Goal: Task Accomplishment & Management: Manage account settings

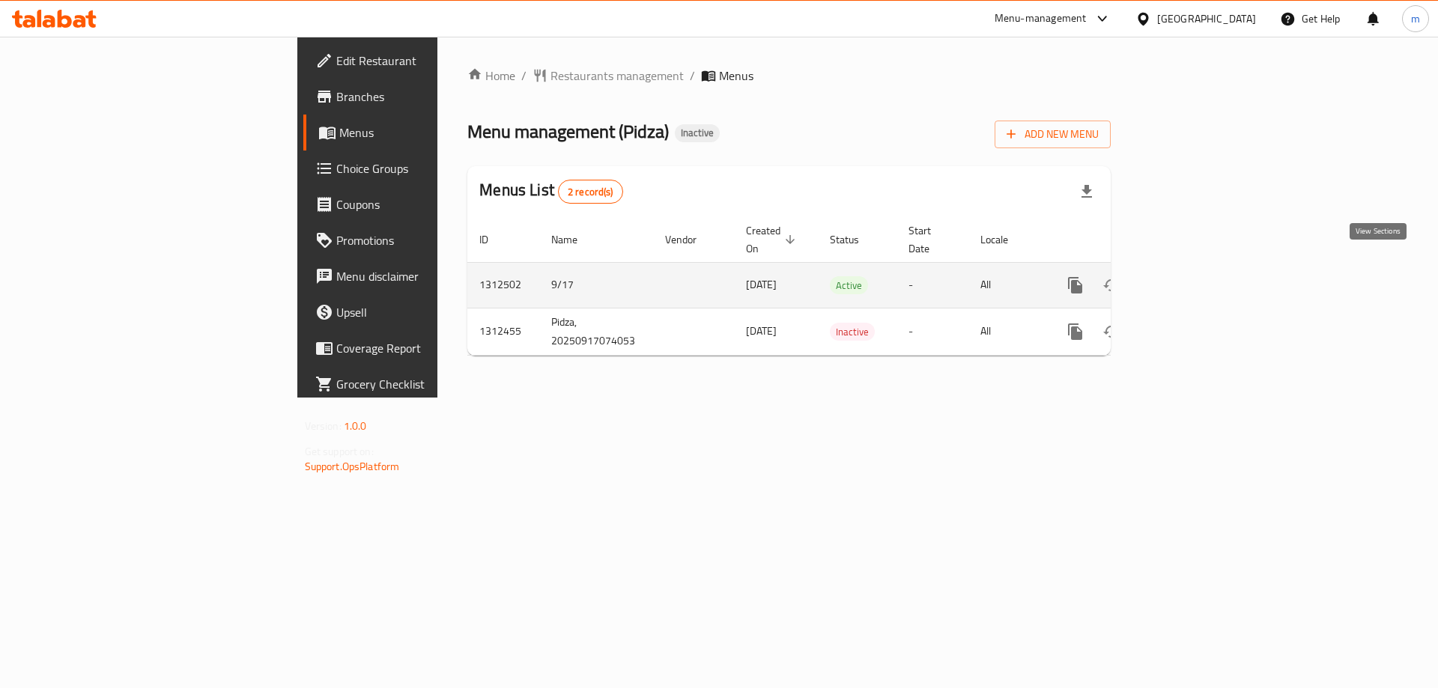
drag, startPoint x: 0, startPoint y: 0, endPoint x: 1369, endPoint y: 272, distance: 1395.8
click at [1192, 276] on icon "enhanced table" at bounding box center [1183, 285] width 18 height 18
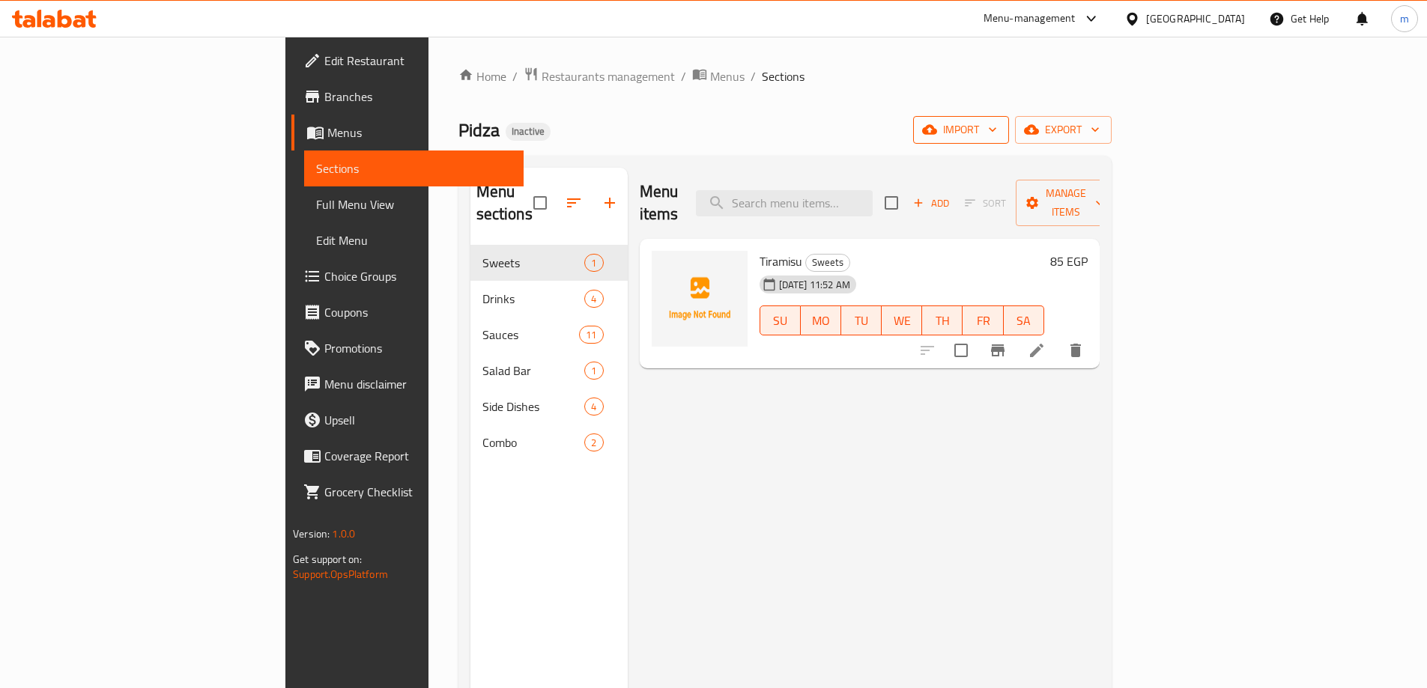
click at [997, 126] on span "import" at bounding box center [961, 130] width 72 height 19
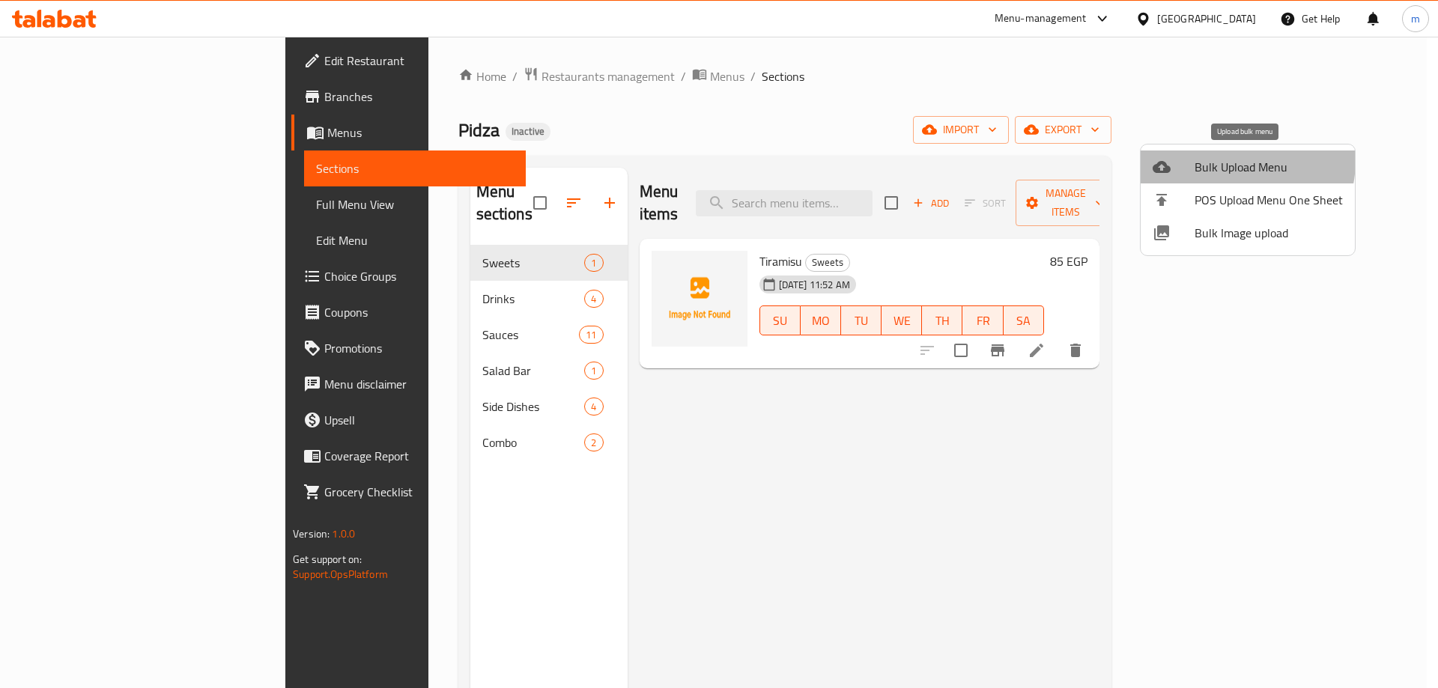
click at [1225, 160] on span "Bulk Upload Menu" at bounding box center [1269, 167] width 148 height 18
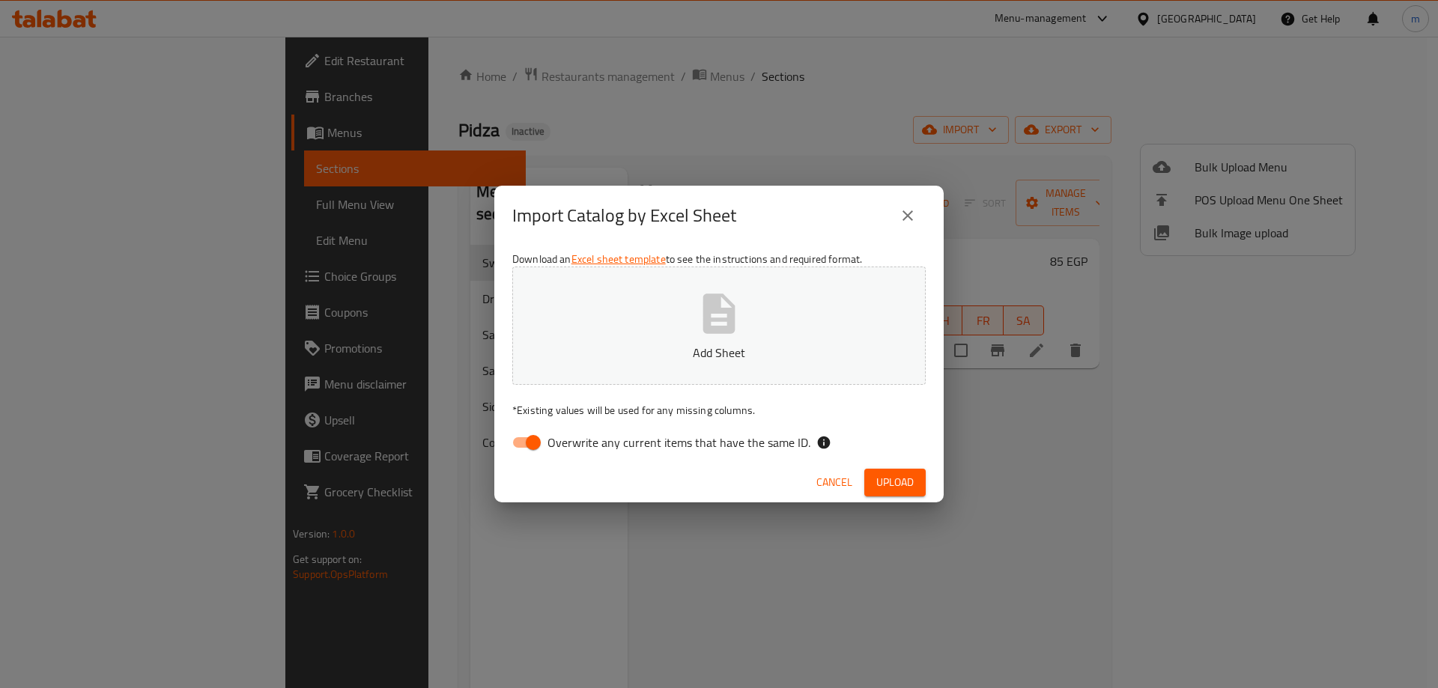
click at [671, 452] on span "Overwrite any current items that have the same ID." at bounding box center [678, 443] width 263 height 18
click at [576, 452] on input "Overwrite any current items that have the same ID." at bounding box center [533, 442] width 85 height 28
checkbox input "false"
click at [905, 480] on span "Upload" at bounding box center [894, 482] width 37 height 19
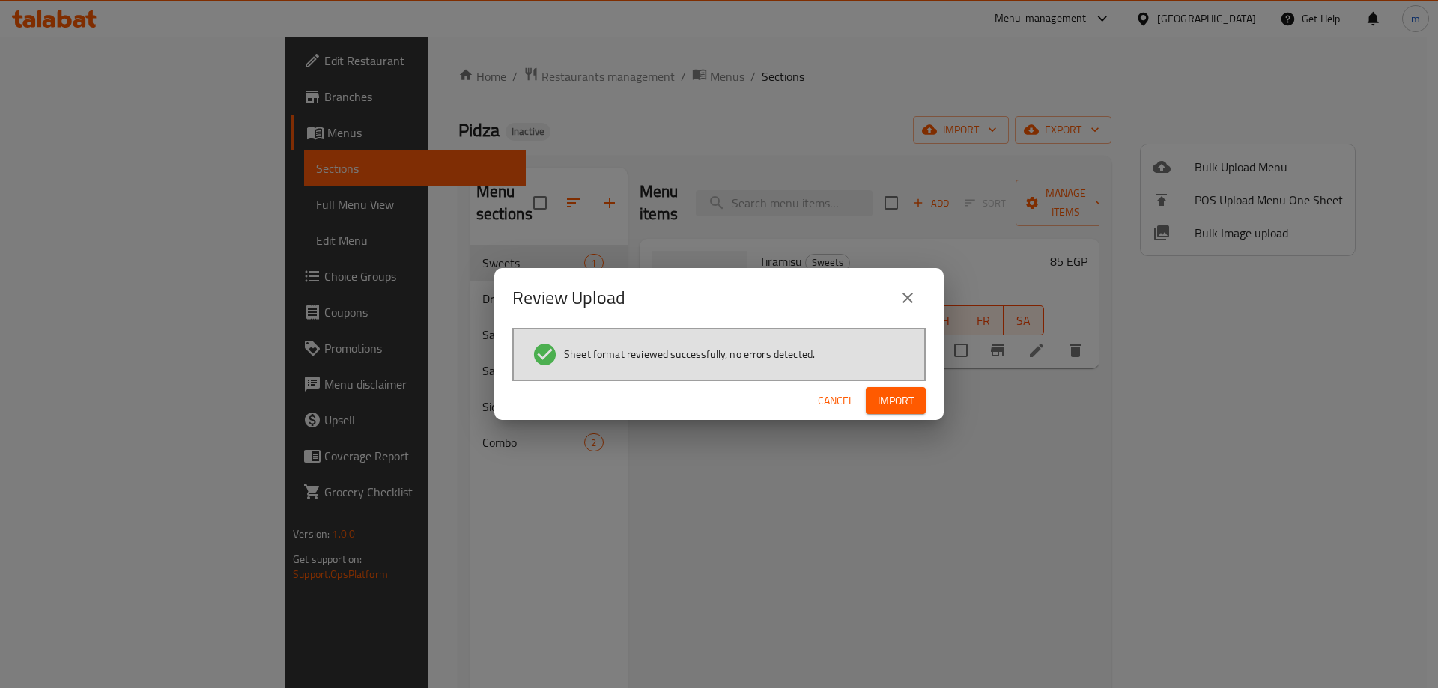
click at [890, 412] on button "Import" at bounding box center [896, 401] width 60 height 28
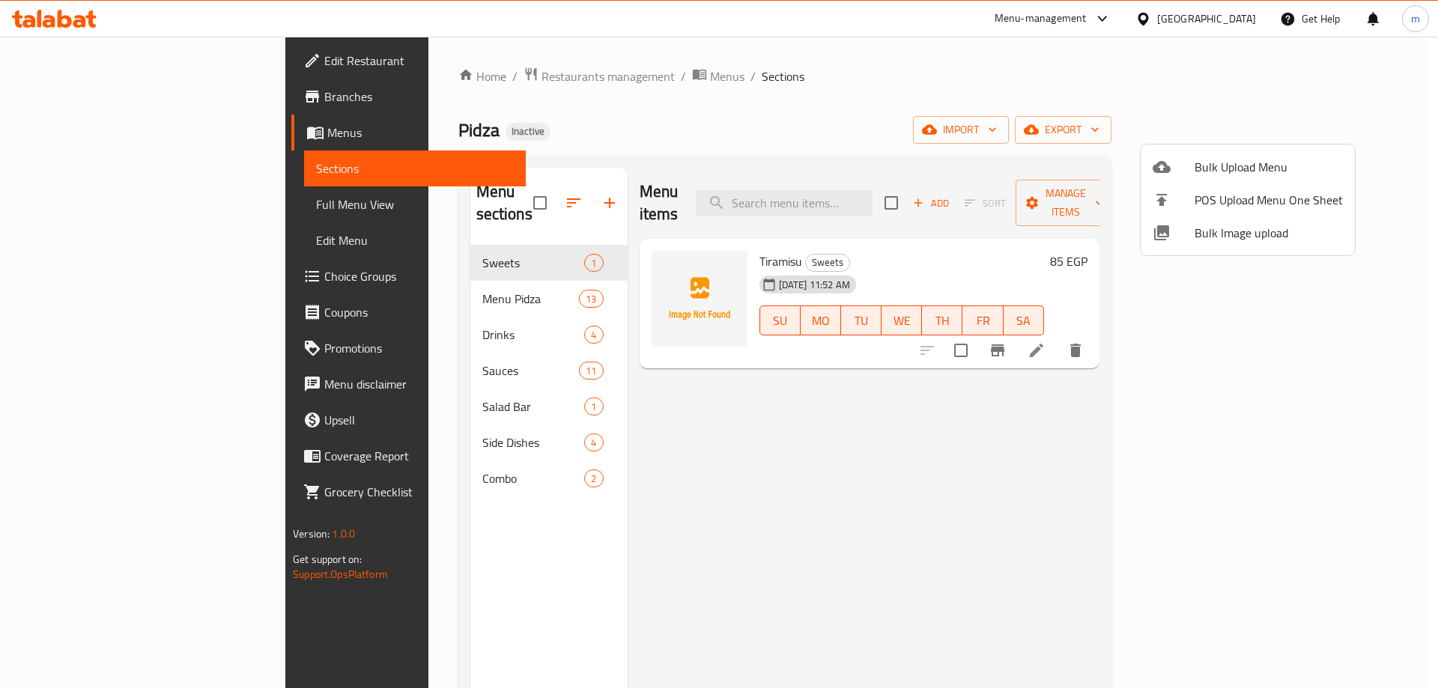
click at [332, 272] on div at bounding box center [719, 344] width 1438 height 688
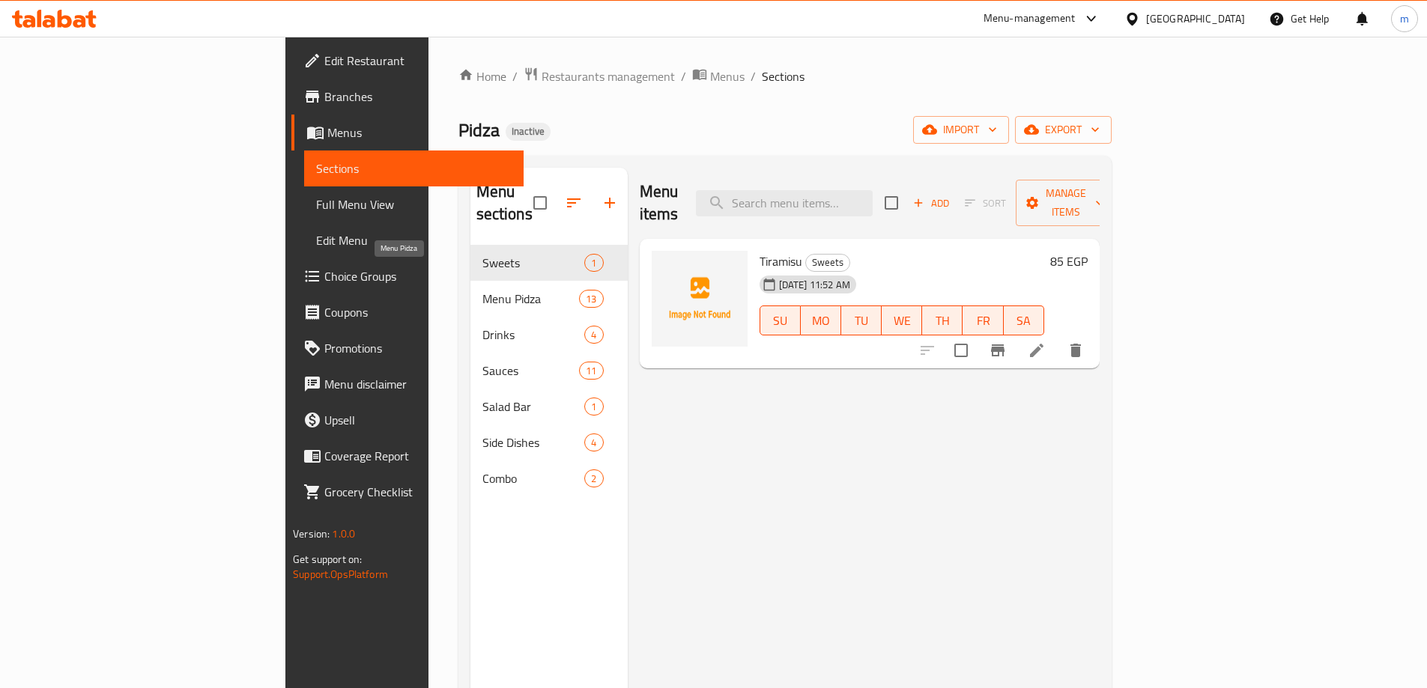
click at [482, 290] on span "Menu Pidza" at bounding box center [530, 299] width 97 height 18
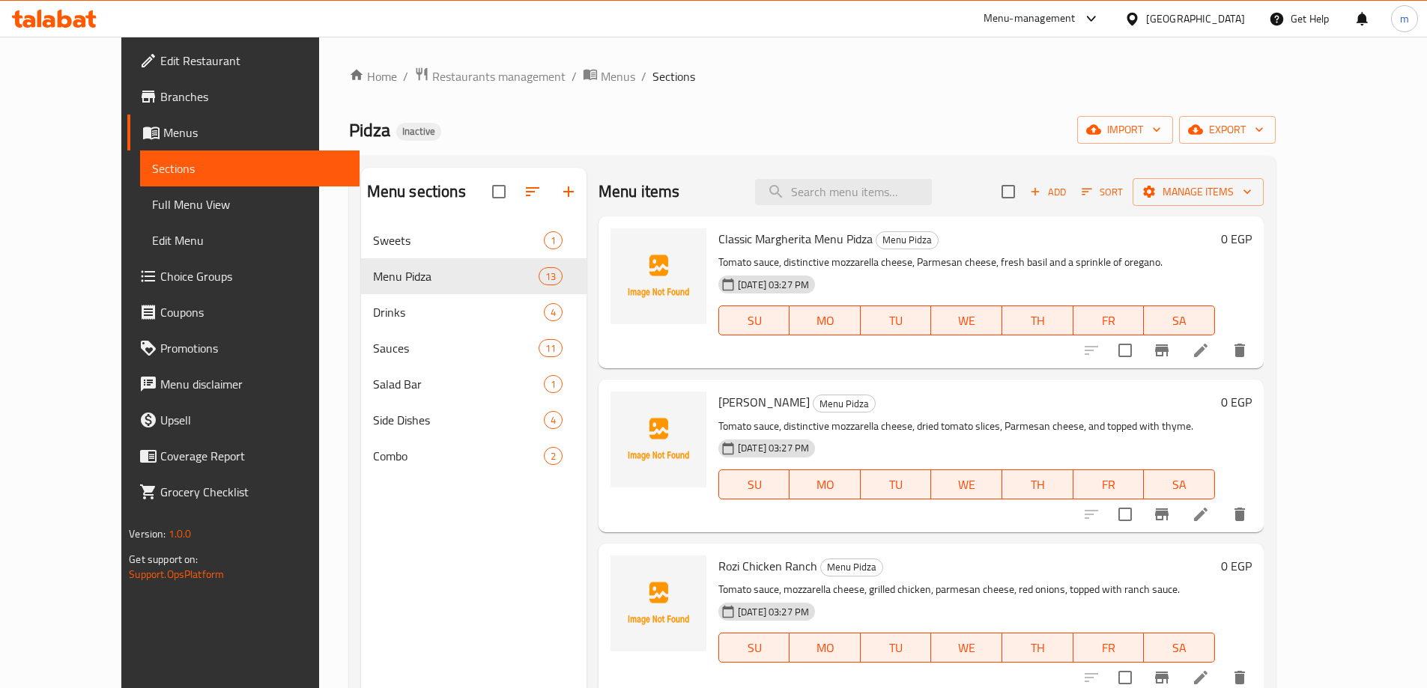
click at [1207, 348] on icon at bounding box center [1200, 350] width 13 height 13
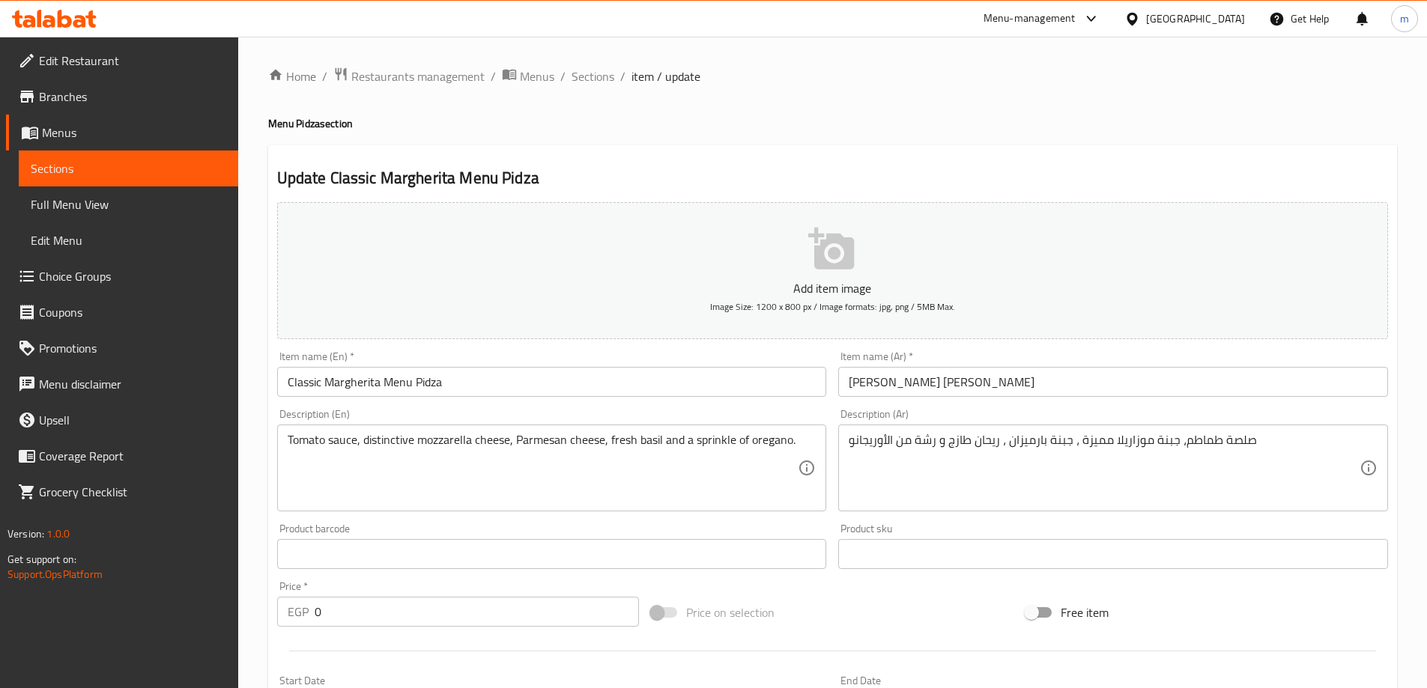
click at [361, 386] on input "Classic Margherita Menu Pidza" at bounding box center [552, 382] width 550 height 30
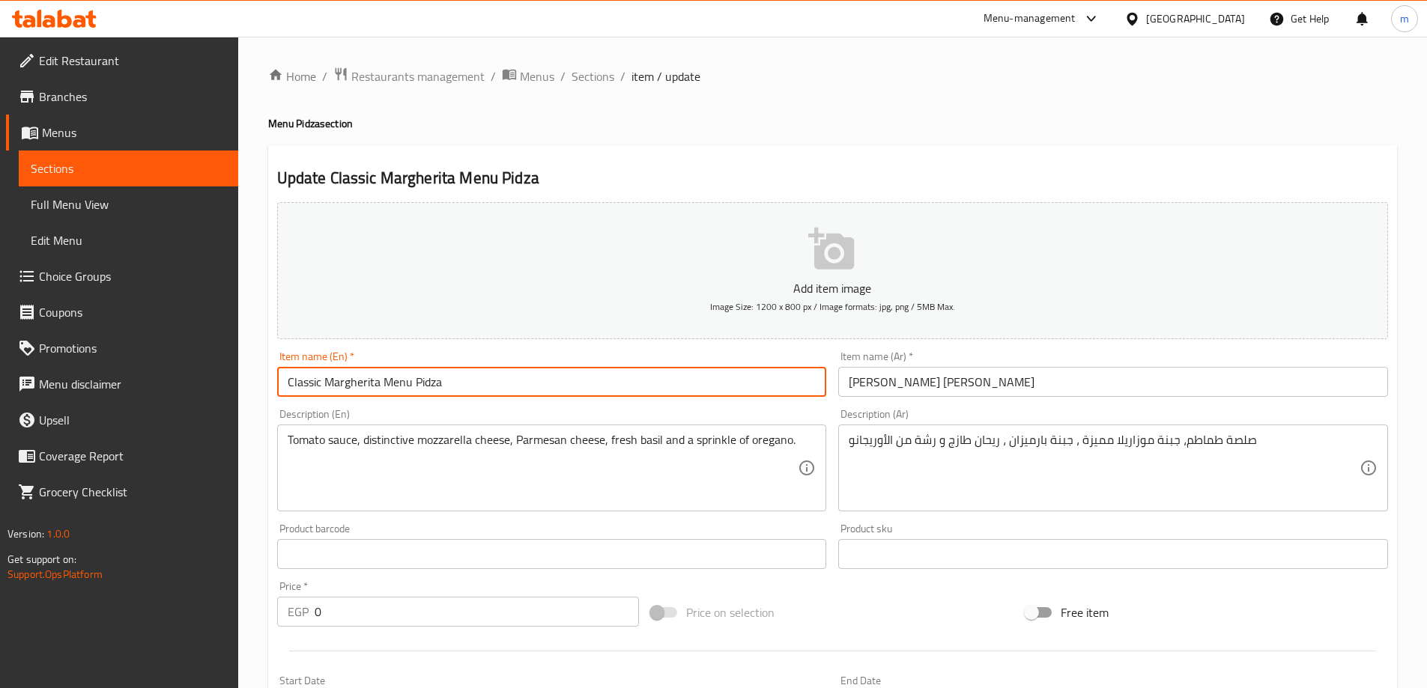
click at [361, 386] on input "Classic Margherita Menu Pidza" at bounding box center [552, 382] width 550 height 30
click at [312, 389] on input "Classic Margherita Menu Pidza" at bounding box center [552, 382] width 550 height 30
click at [318, 686] on div "Start Date Start Date" at bounding box center [552, 699] width 550 height 46
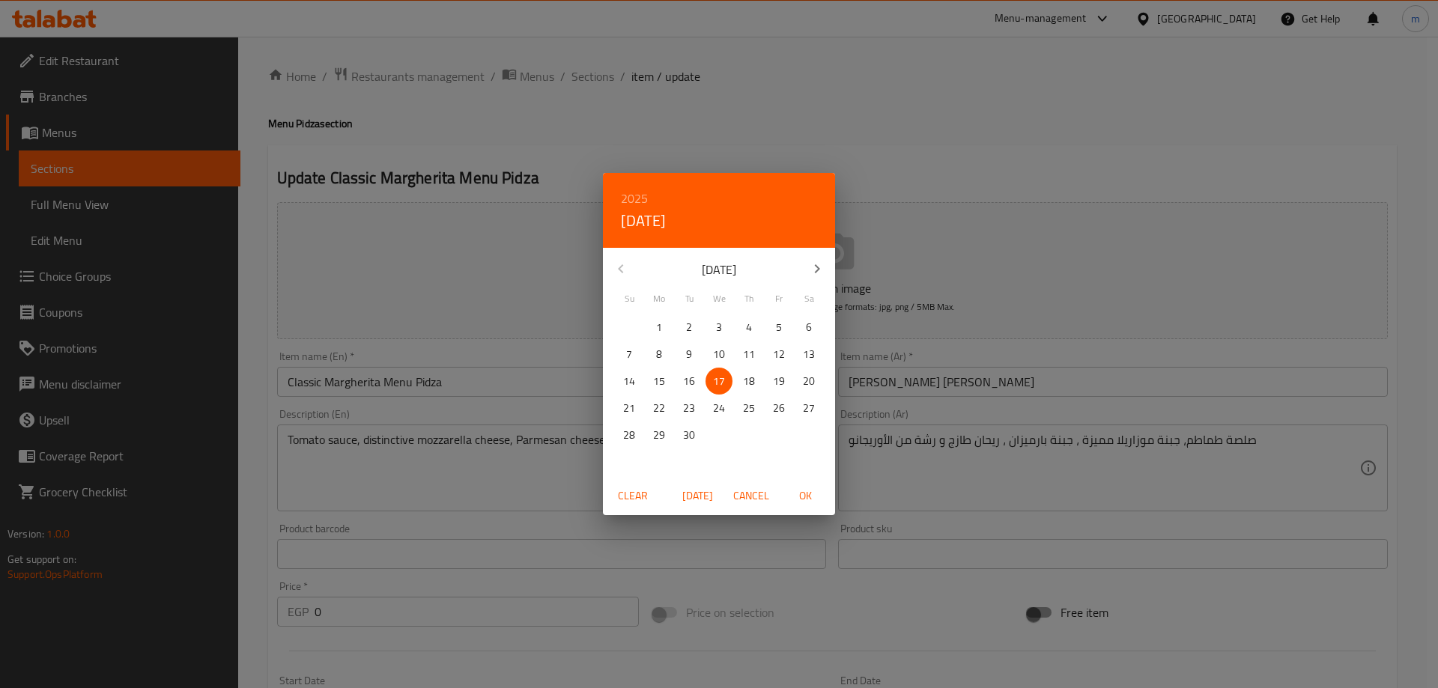
click at [737, 490] on span "Cancel" at bounding box center [751, 496] width 36 height 19
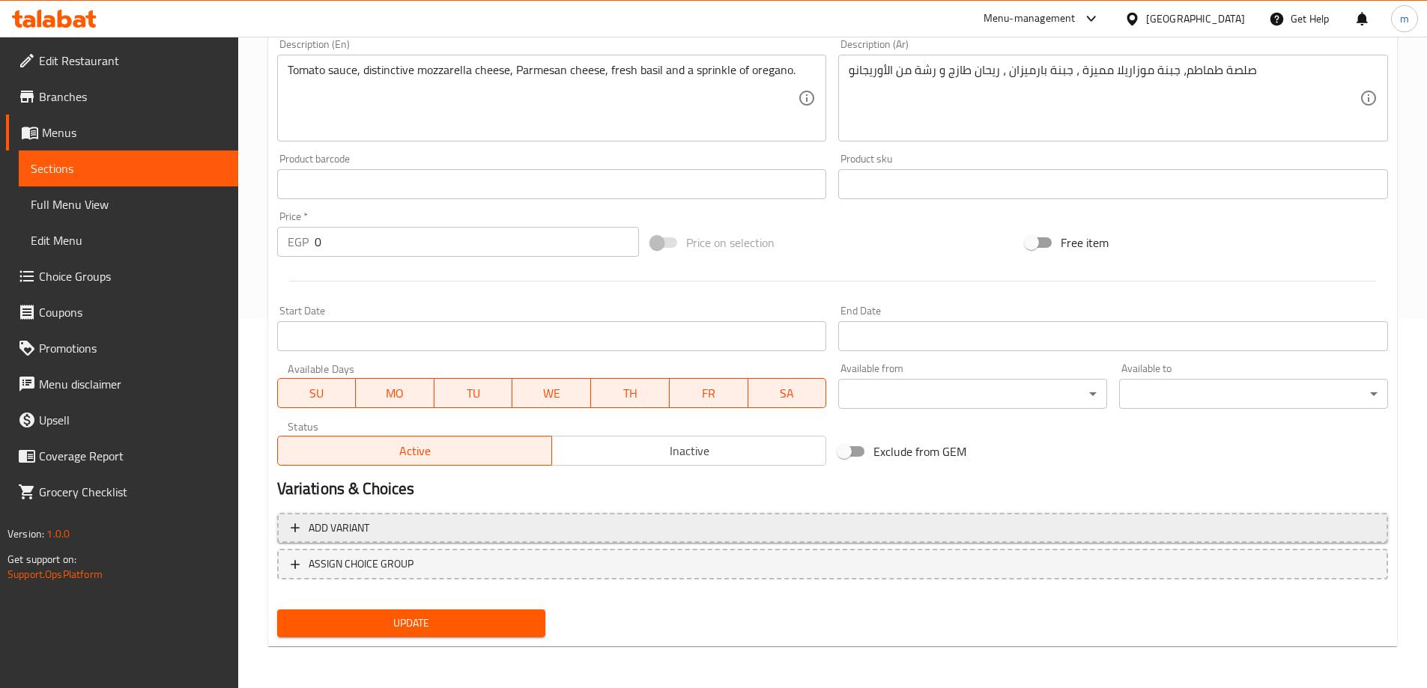
click at [547, 519] on span "Add variant" at bounding box center [833, 528] width 1084 height 19
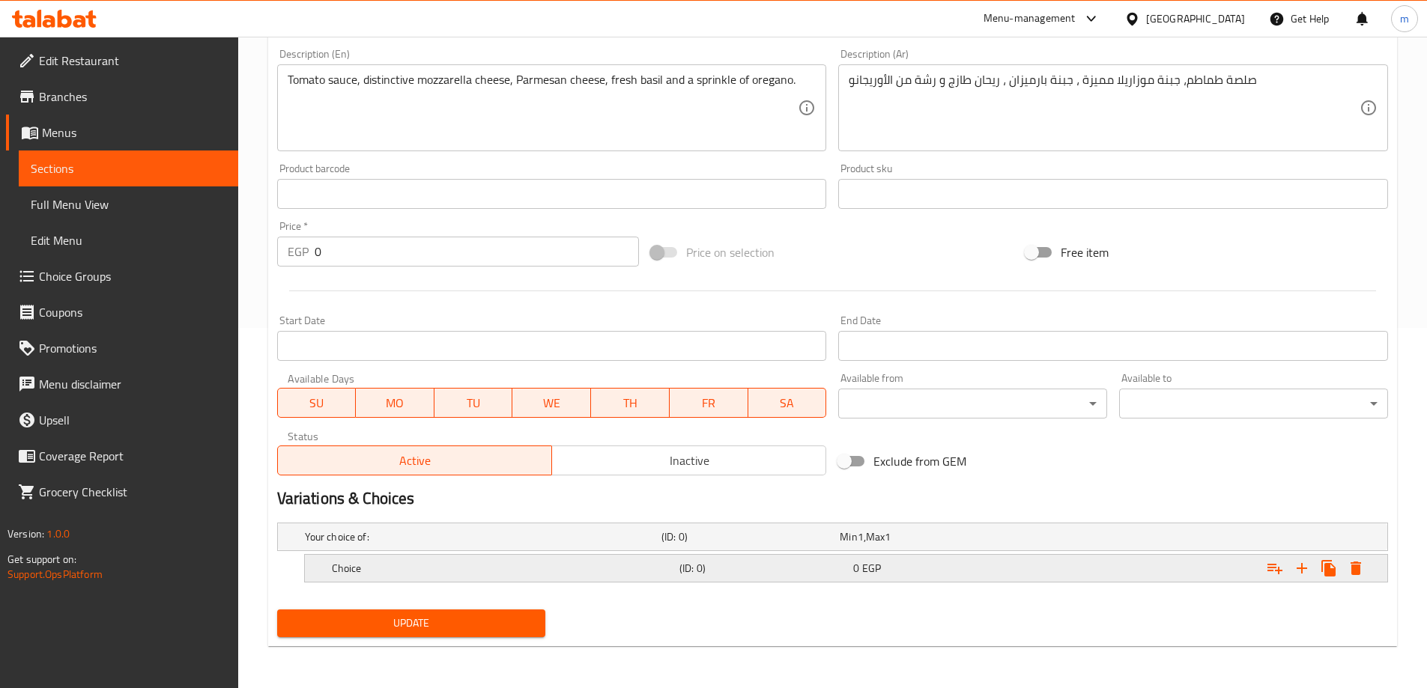
scroll to position [360, 0]
click at [1297, 574] on icon "Expand" at bounding box center [1302, 568] width 18 height 18
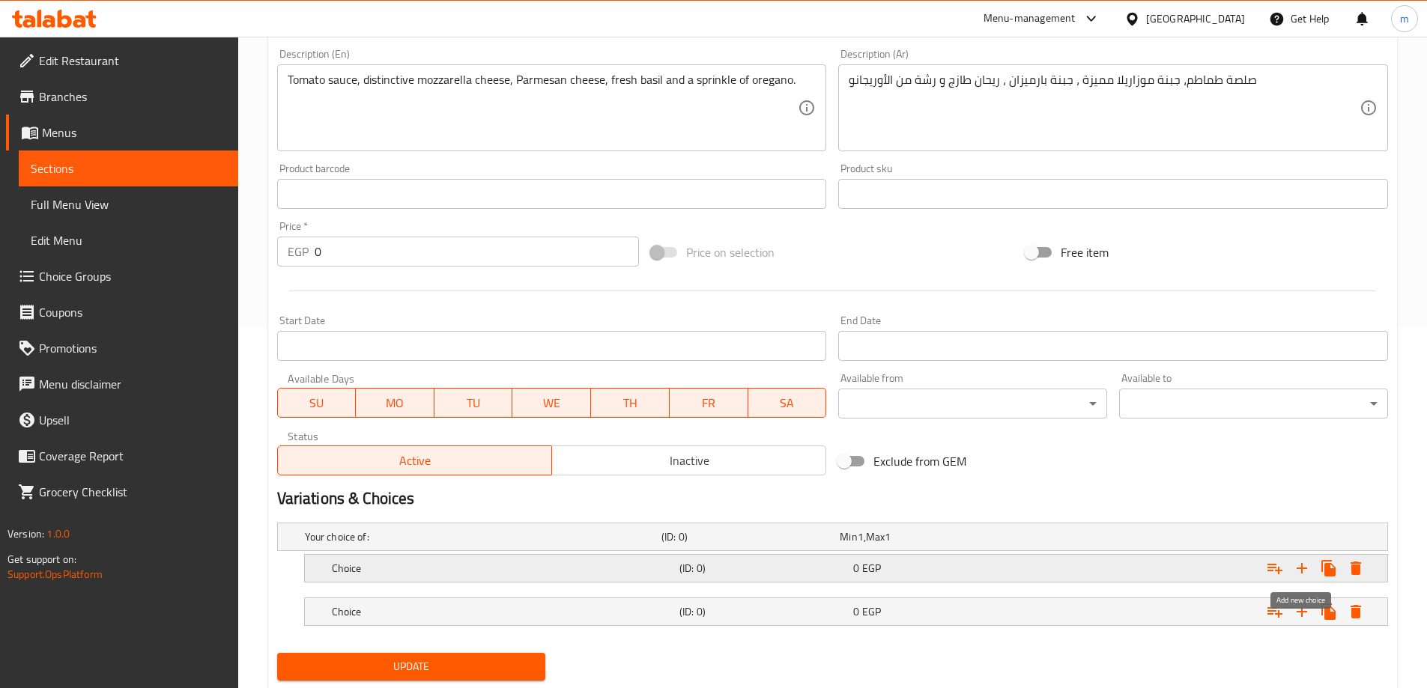
click at [1297, 574] on icon "Expand" at bounding box center [1302, 568] width 18 height 18
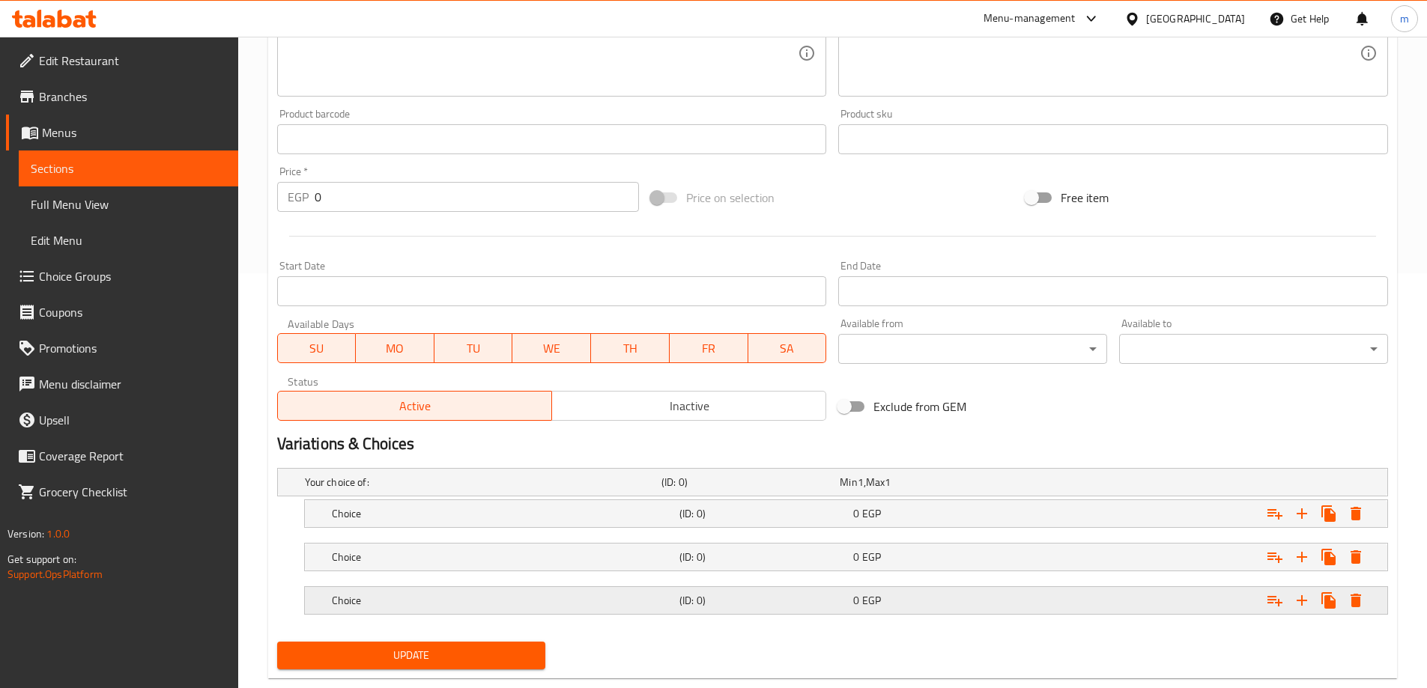
scroll to position [447, 0]
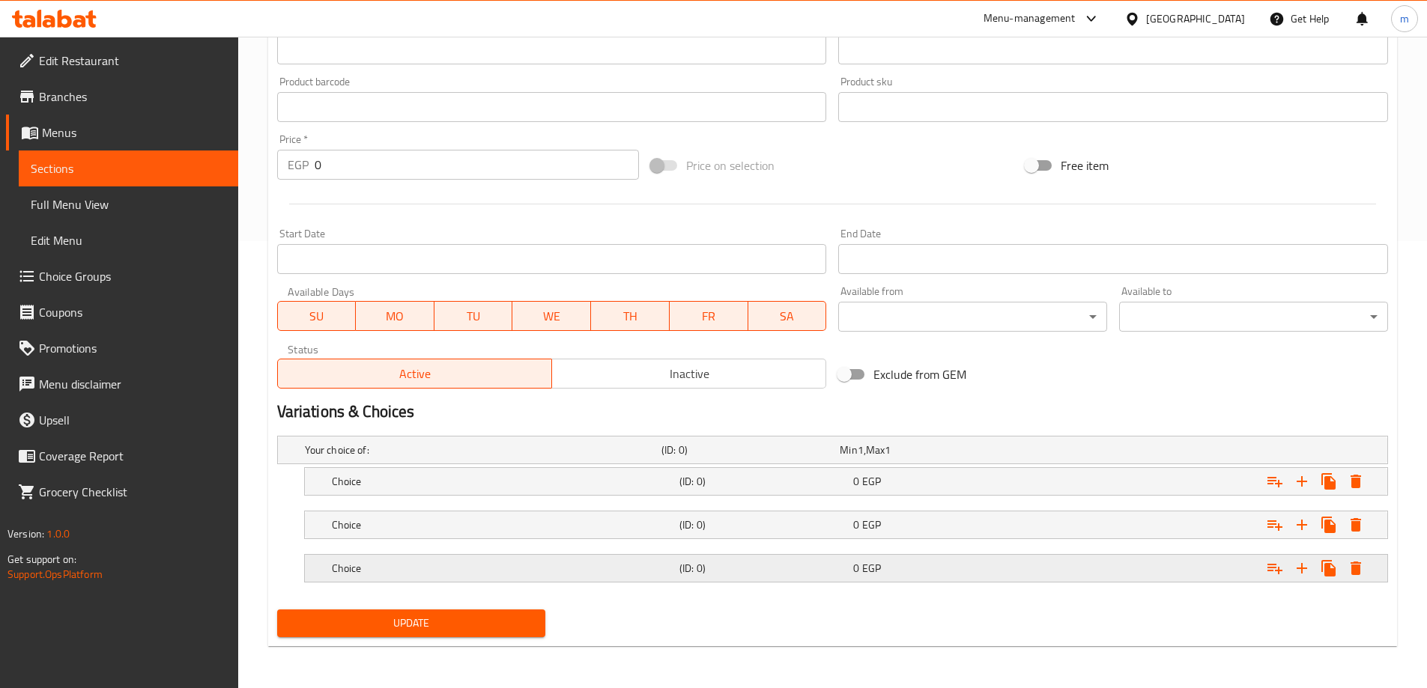
click at [899, 569] on div "0 EGP" at bounding box center [937, 568] width 168 height 15
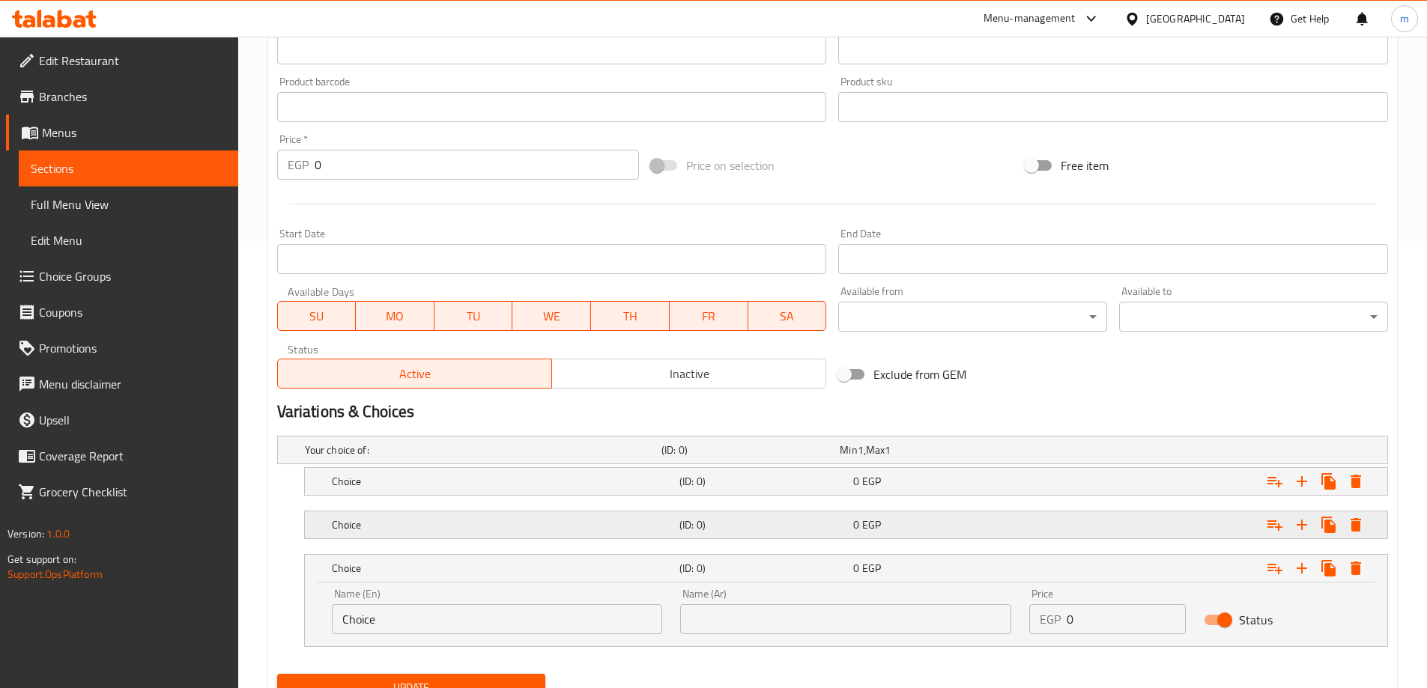
click at [848, 535] on div "(ID: 0)" at bounding box center [763, 525] width 174 height 21
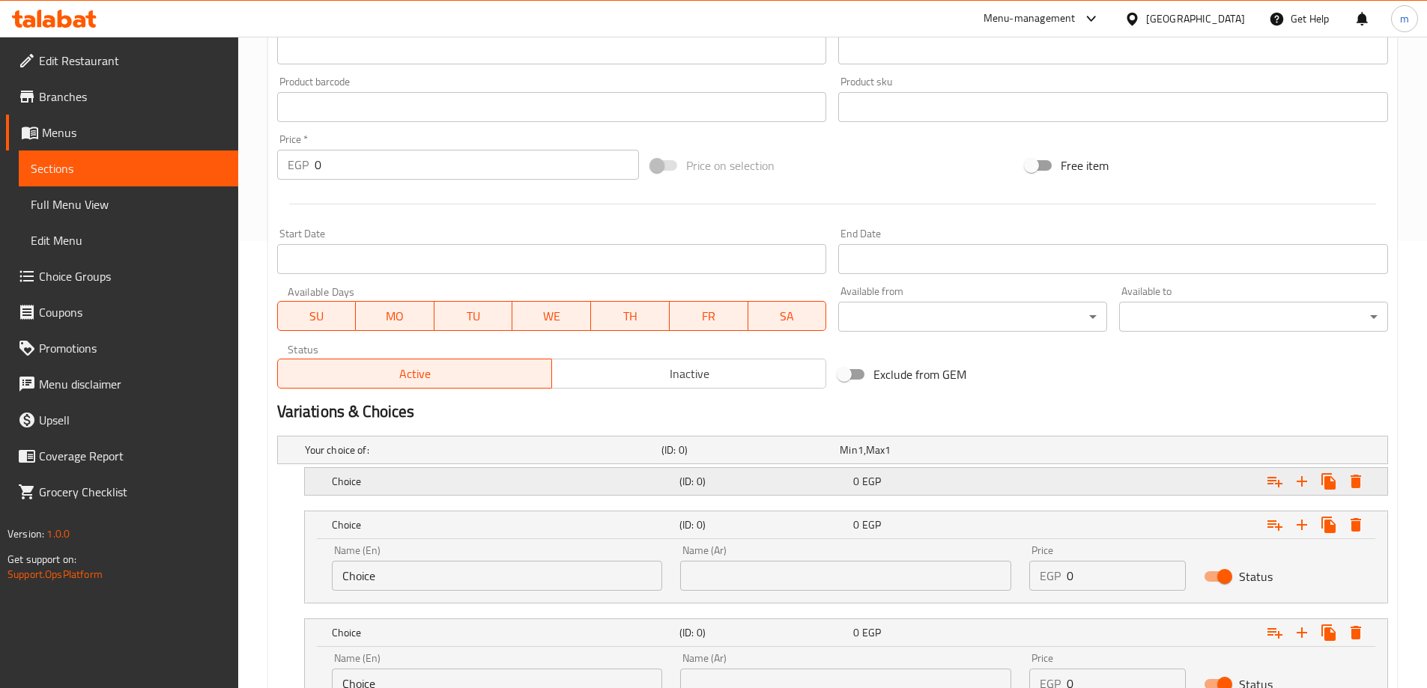
click at [813, 491] on div "(ID: 0)" at bounding box center [763, 481] width 174 height 21
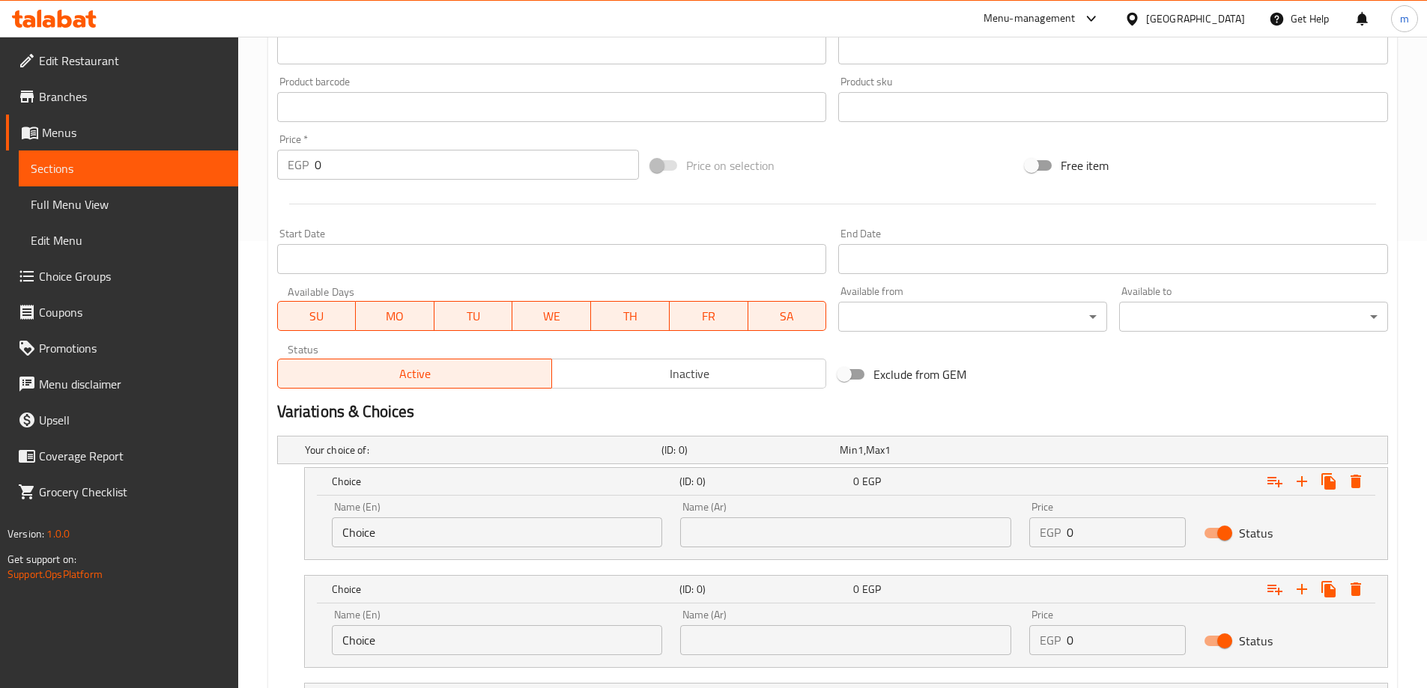
click at [497, 518] on input "Choice" at bounding box center [497, 533] width 331 height 30
type input "small"
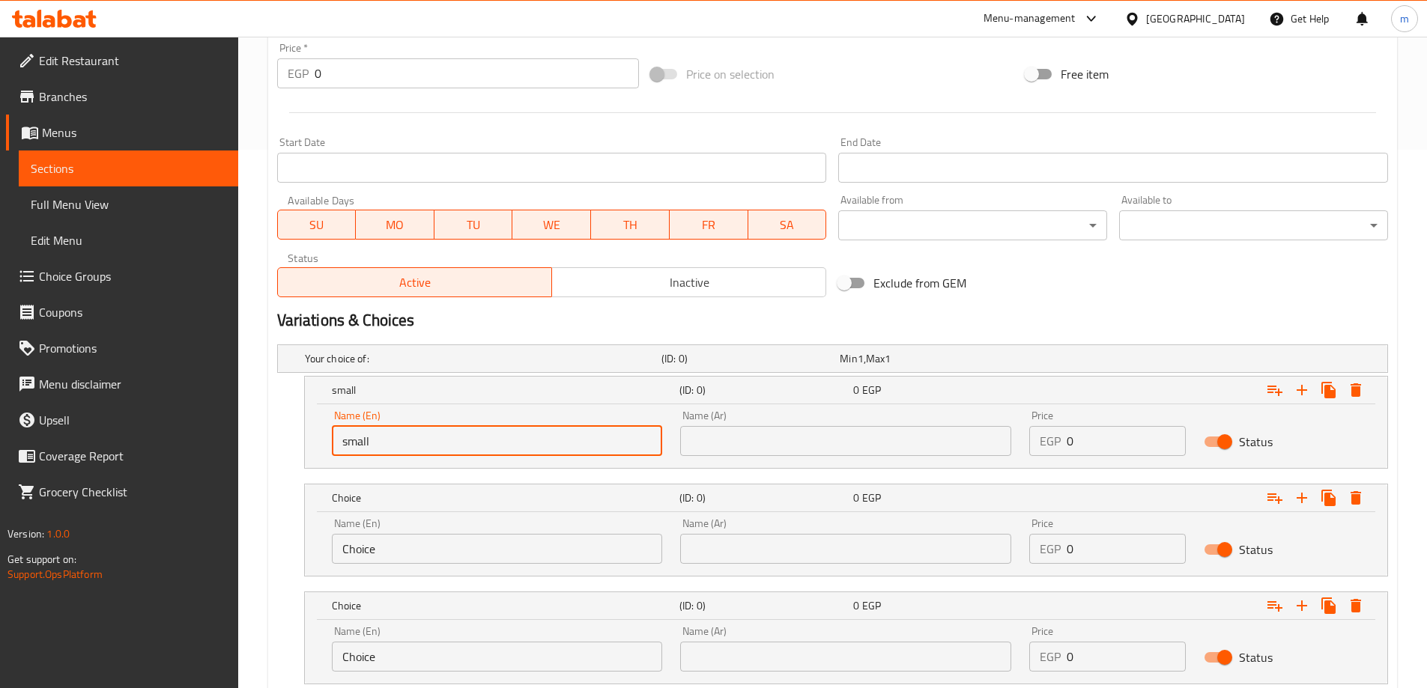
scroll to position [597, 0]
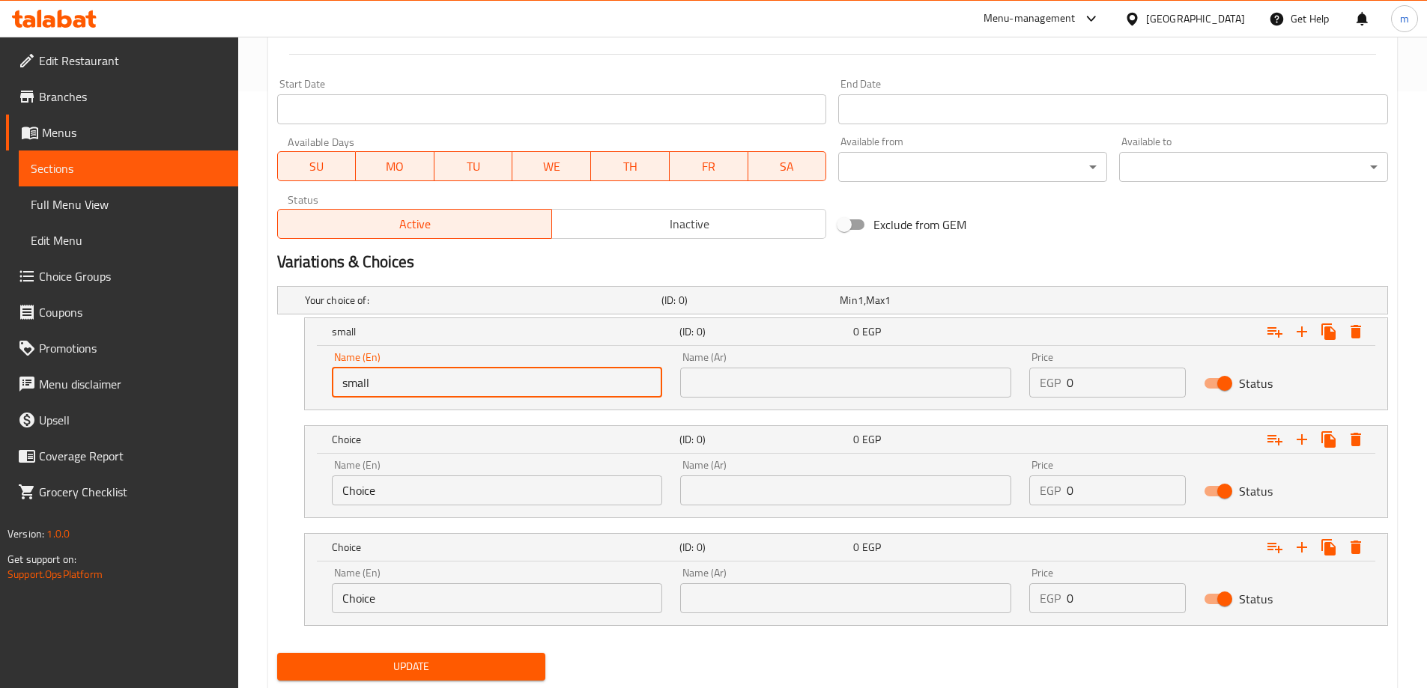
click at [431, 497] on input "Choice" at bounding box center [497, 491] width 331 height 30
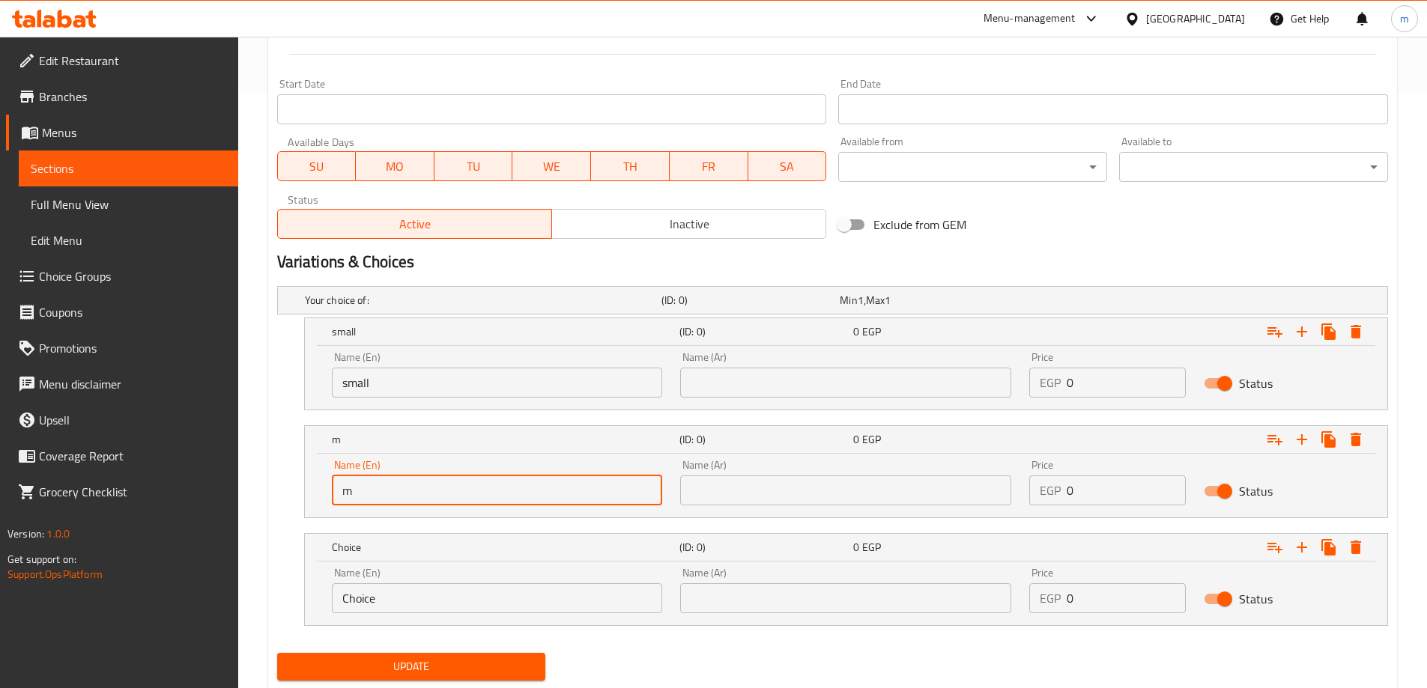
type input "Mexican"
click at [380, 491] on input "Mexican" at bounding box center [497, 491] width 331 height 30
type input "medium"
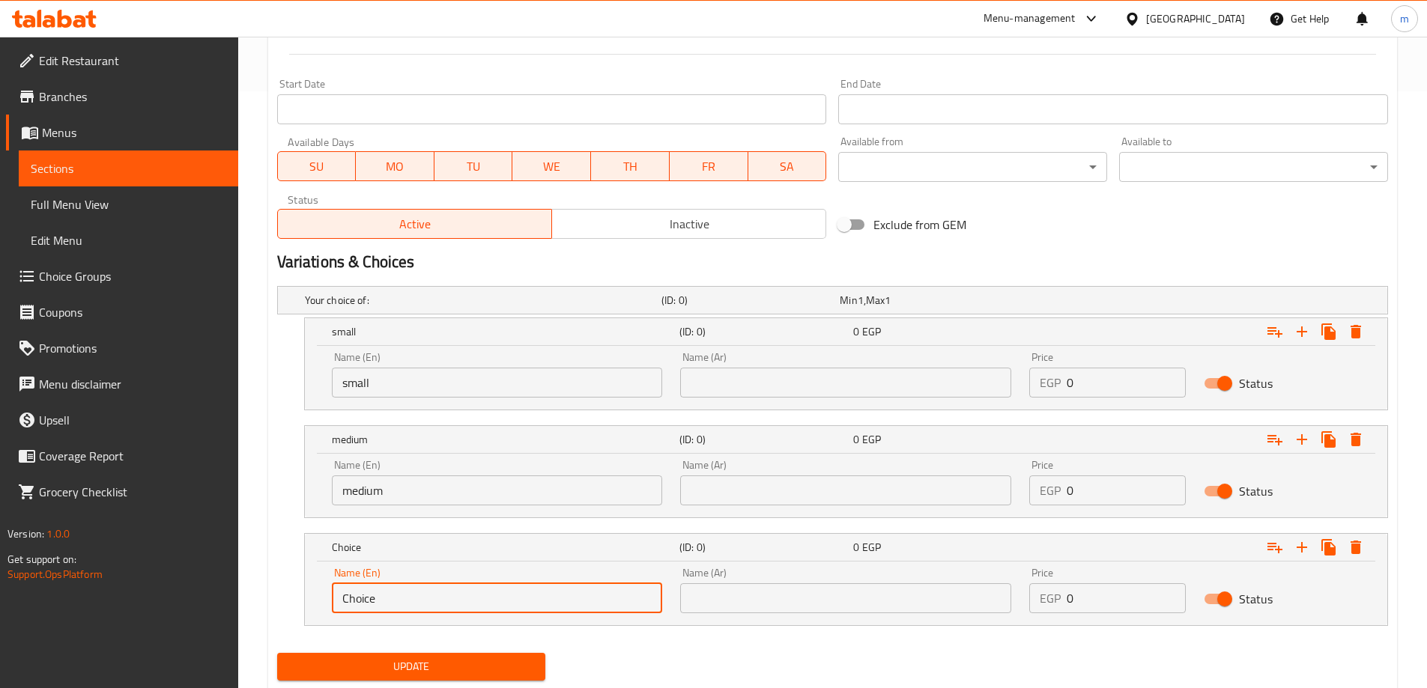
click at [395, 607] on input "Choice" at bounding box center [497, 598] width 331 height 30
type input "large"
click at [783, 401] on div "Name (Ar) Name (Ar)" at bounding box center [845, 375] width 349 height 64
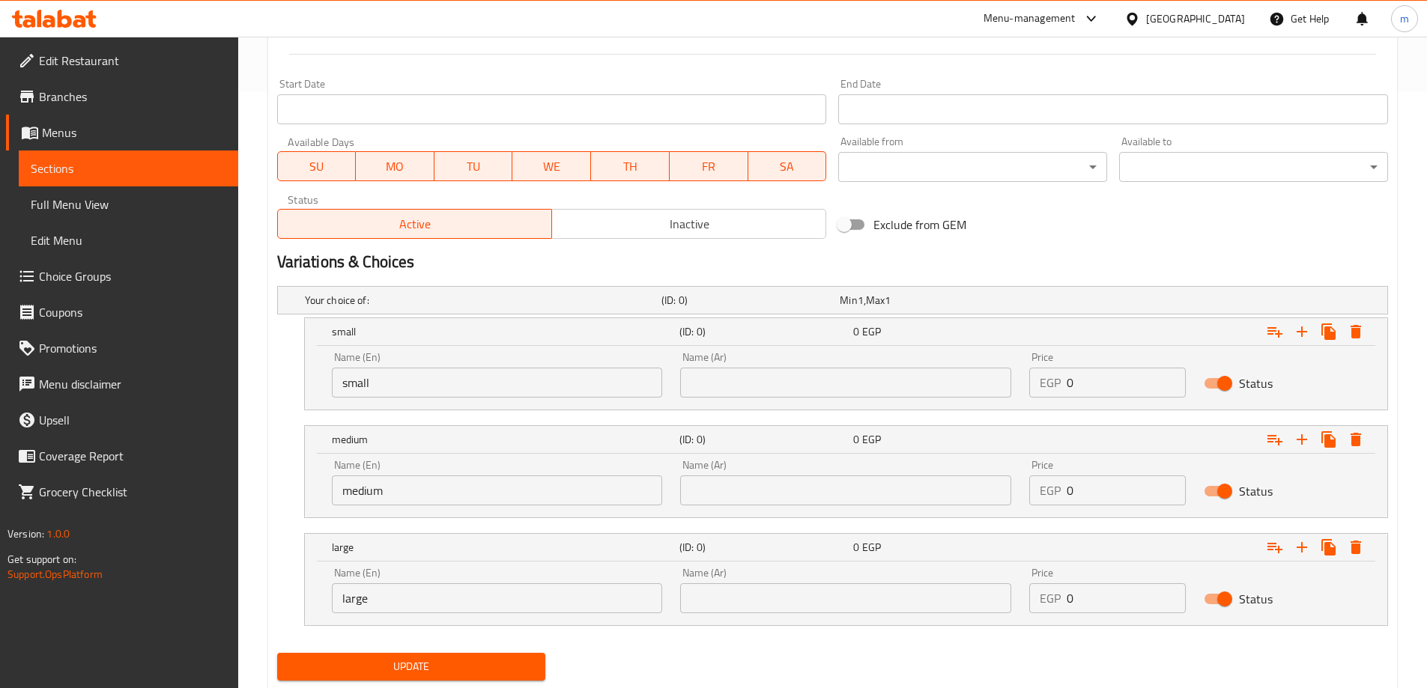
click at [790, 387] on input "text" at bounding box center [845, 383] width 331 height 30
type input "صغير"
click at [807, 494] on input "text" at bounding box center [845, 491] width 331 height 30
type input "وسط"
click at [753, 603] on input "text" at bounding box center [845, 598] width 331 height 30
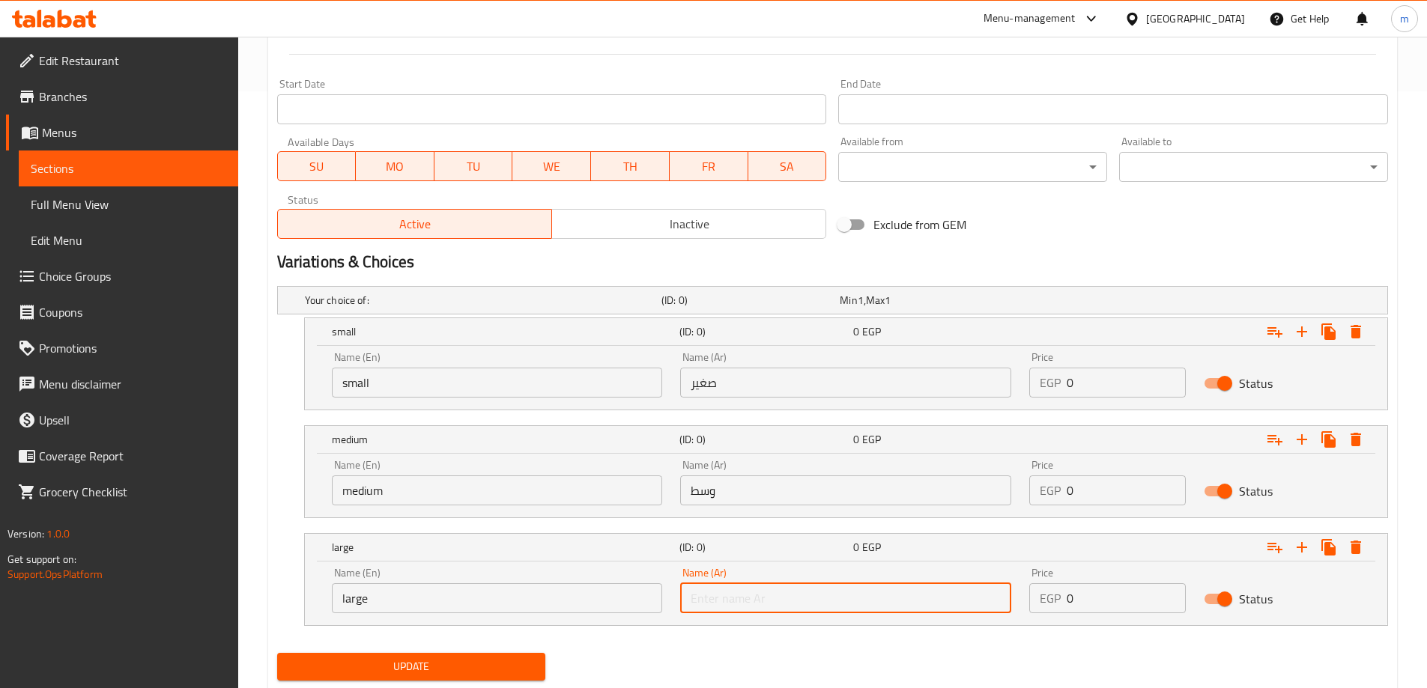
type input "كبير"
click at [1122, 380] on input "0" at bounding box center [1125, 383] width 119 height 30
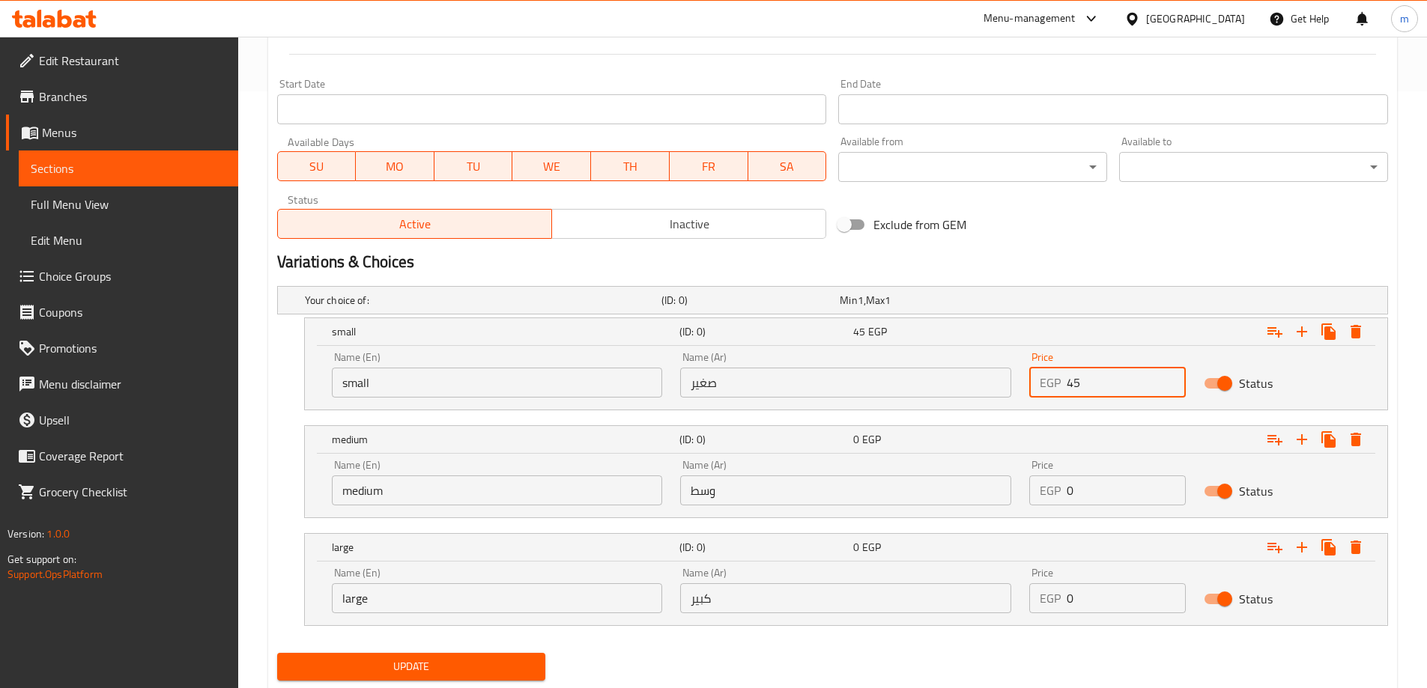
type input "45"
click at [1123, 504] on input "0" at bounding box center [1125, 491] width 119 height 30
type input "70"
click at [1109, 590] on input "0" at bounding box center [1125, 598] width 119 height 30
type input "150"
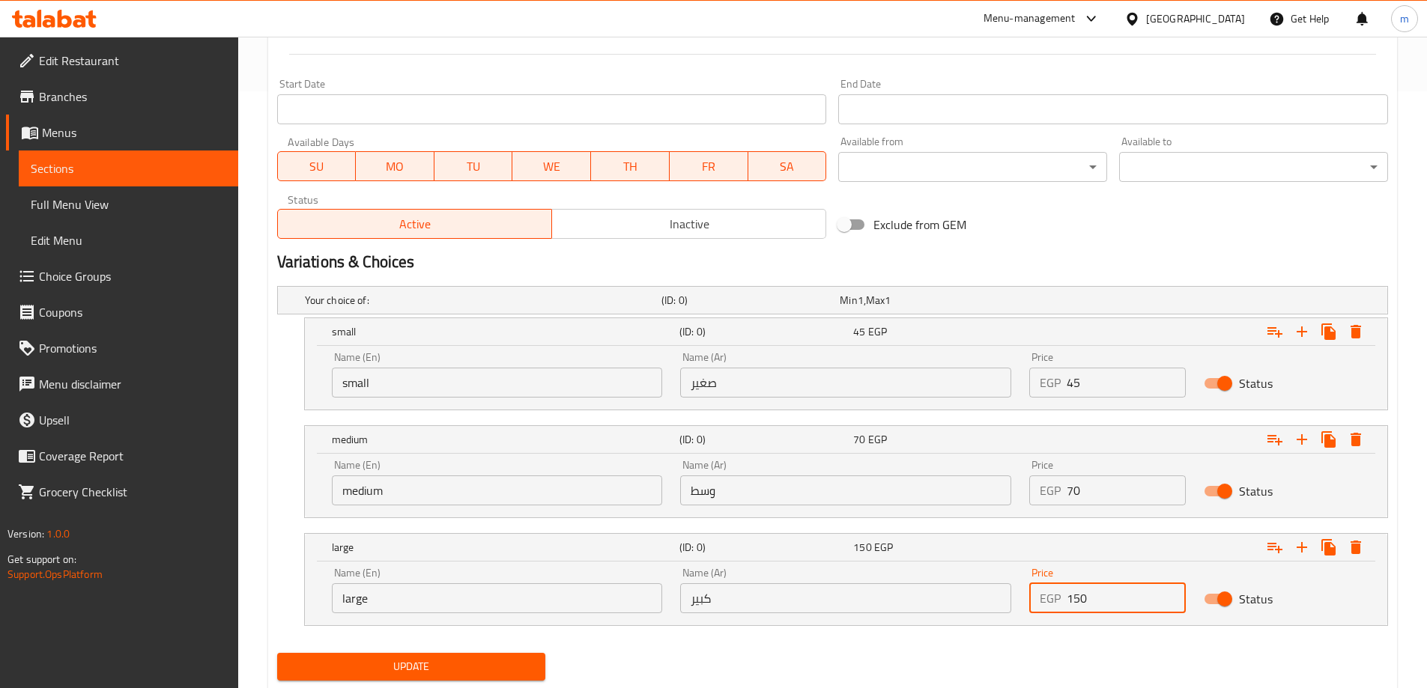
click at [1059, 640] on nav at bounding box center [832, 635] width 1111 height 12
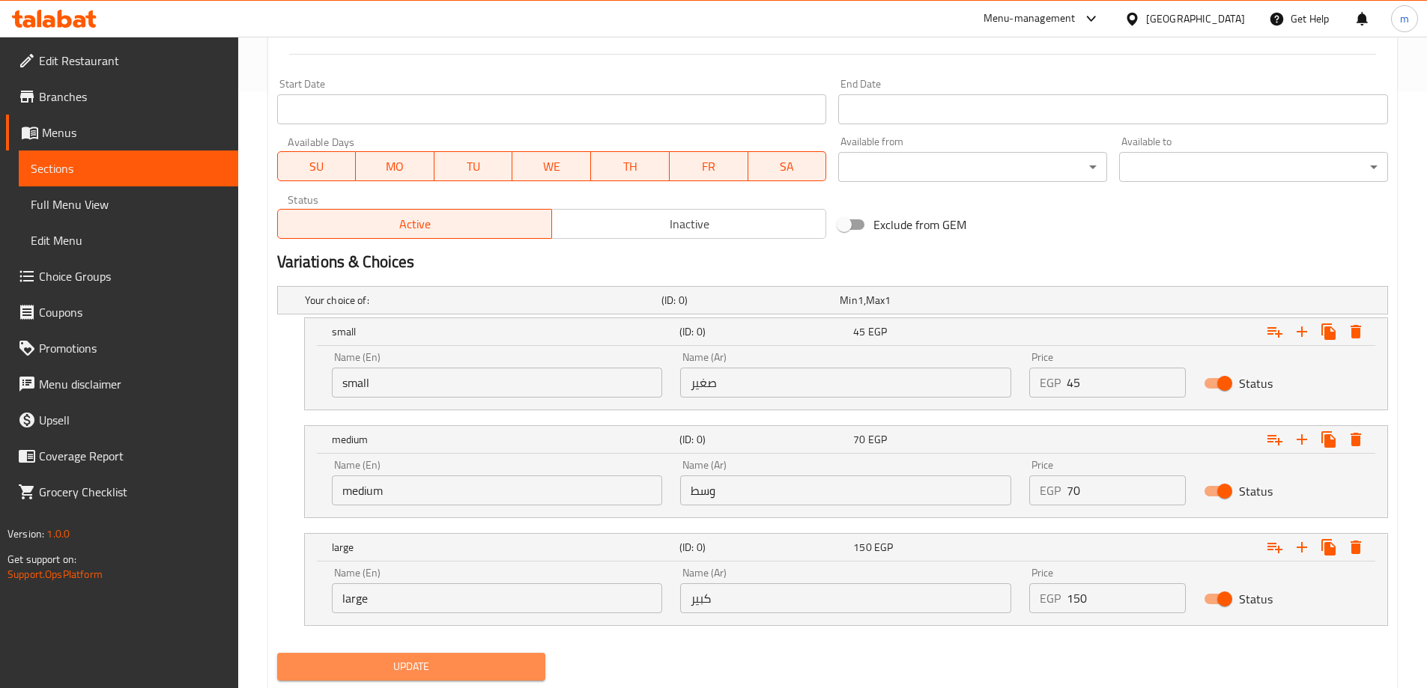
click at [509, 661] on span "Update" at bounding box center [411, 667] width 245 height 19
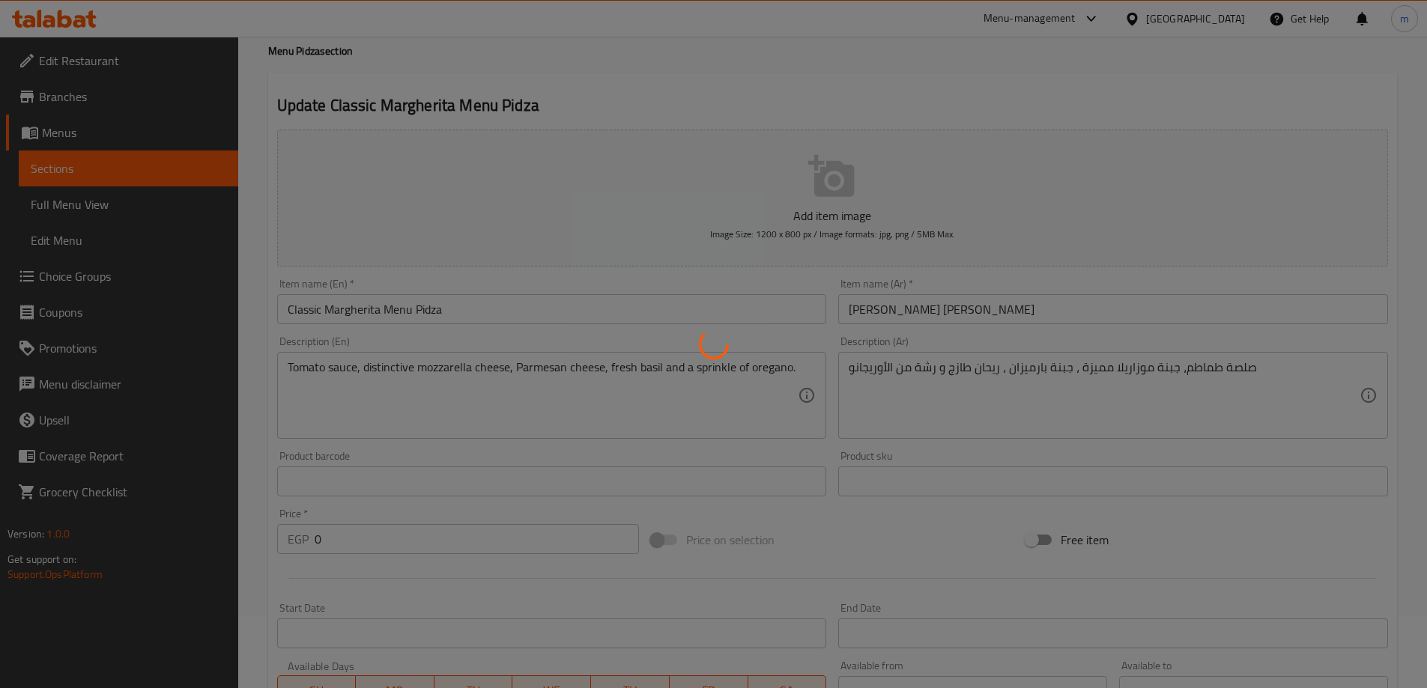
scroll to position [0, 0]
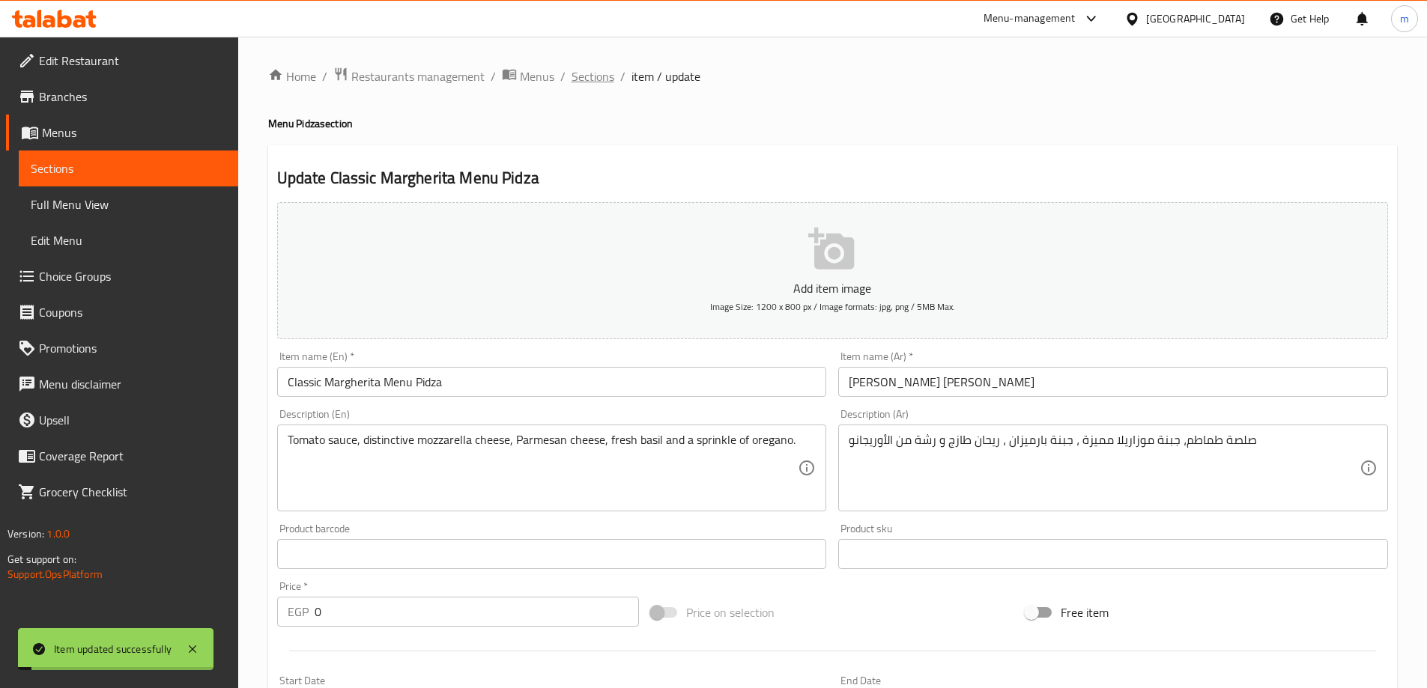
click at [597, 73] on span "Sections" at bounding box center [592, 76] width 43 height 18
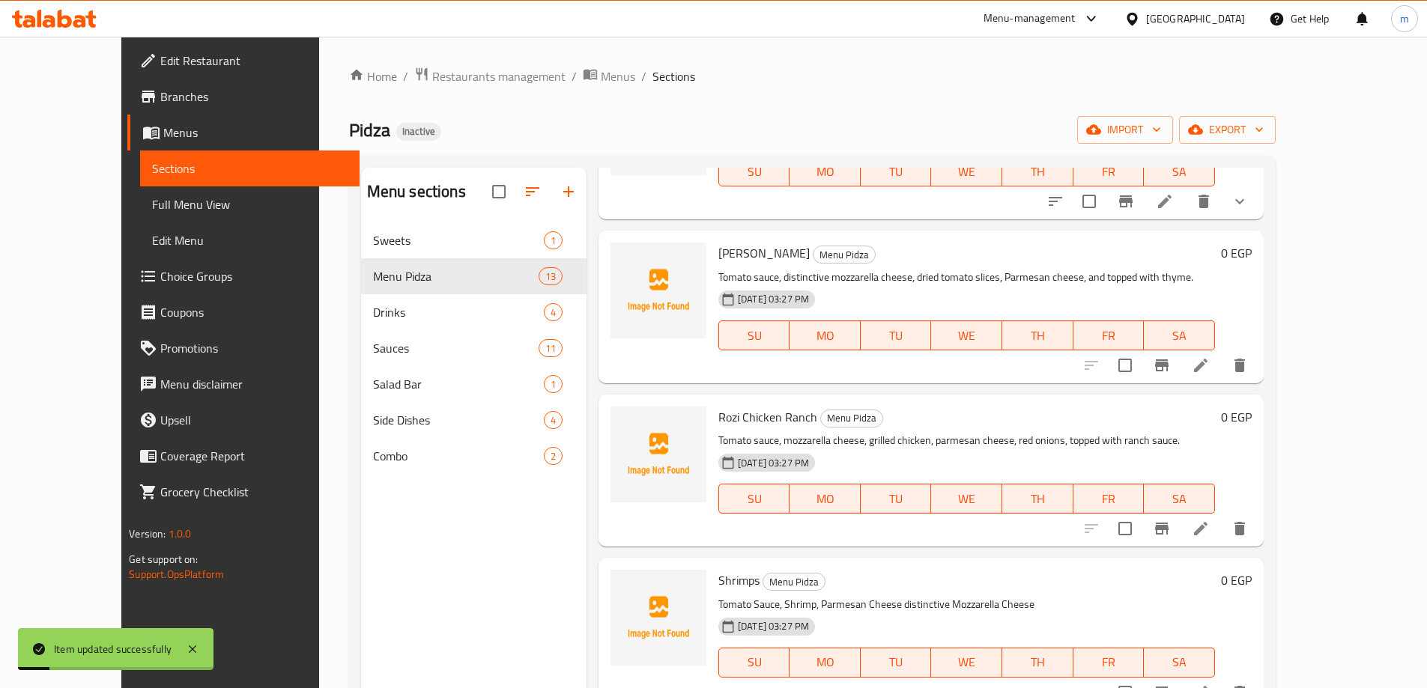
scroll to position [150, 0]
click at [1210, 362] on icon at bounding box center [1201, 365] width 18 height 18
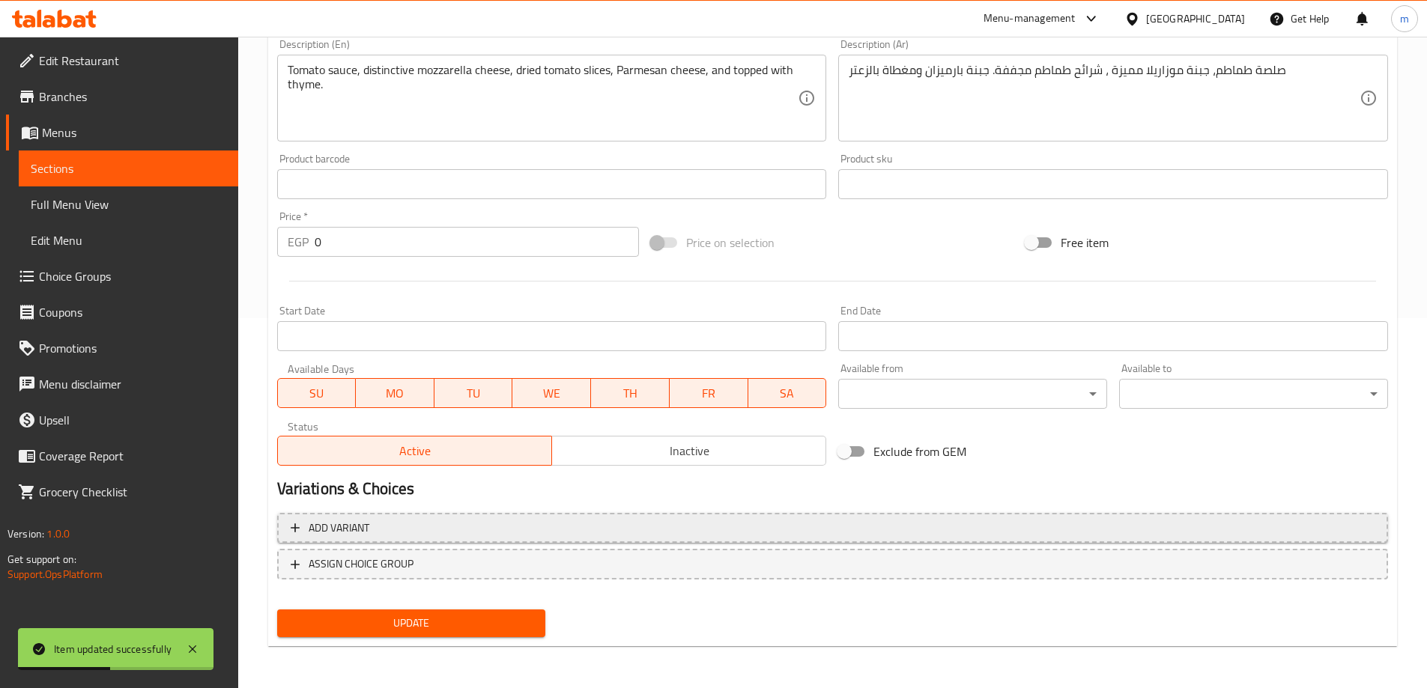
click at [844, 530] on span "Add variant" at bounding box center [833, 528] width 1084 height 19
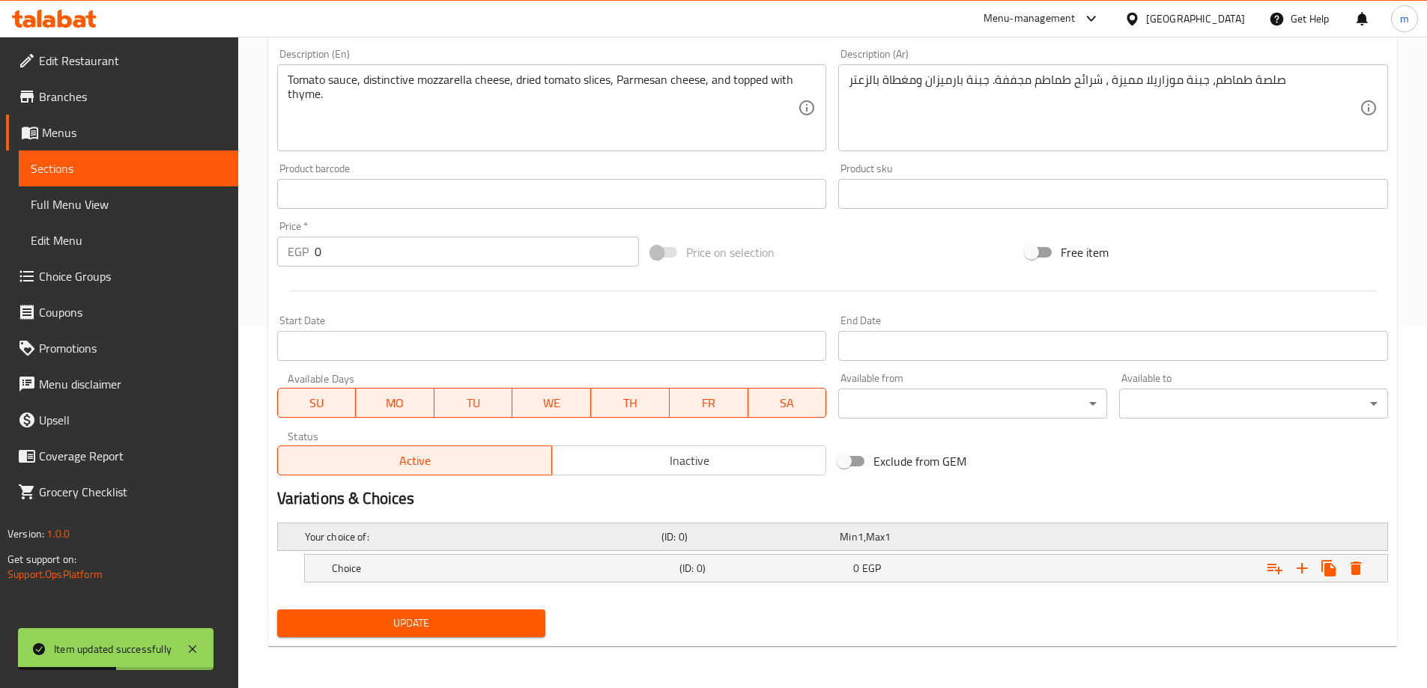
scroll to position [360, 0]
click at [1296, 571] on icon "Expand" at bounding box center [1302, 568] width 18 height 18
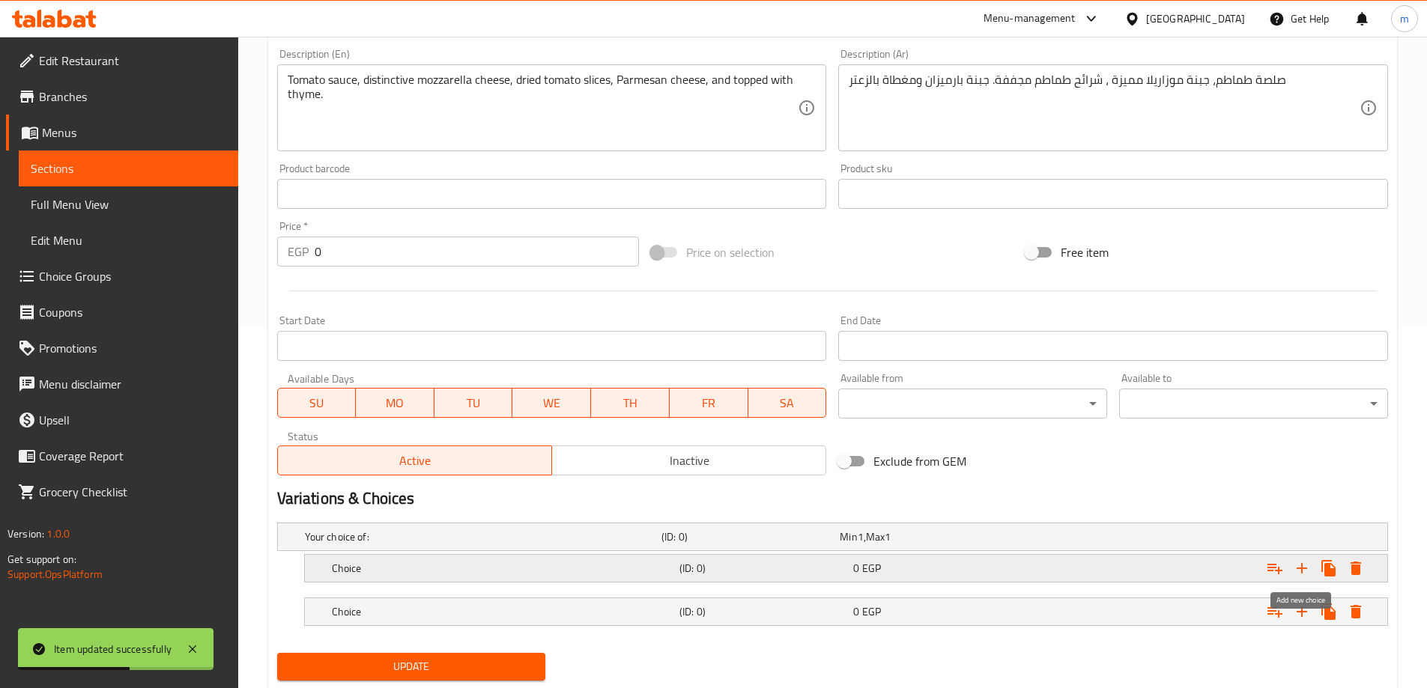
click at [1296, 571] on icon "Expand" at bounding box center [1302, 568] width 18 height 18
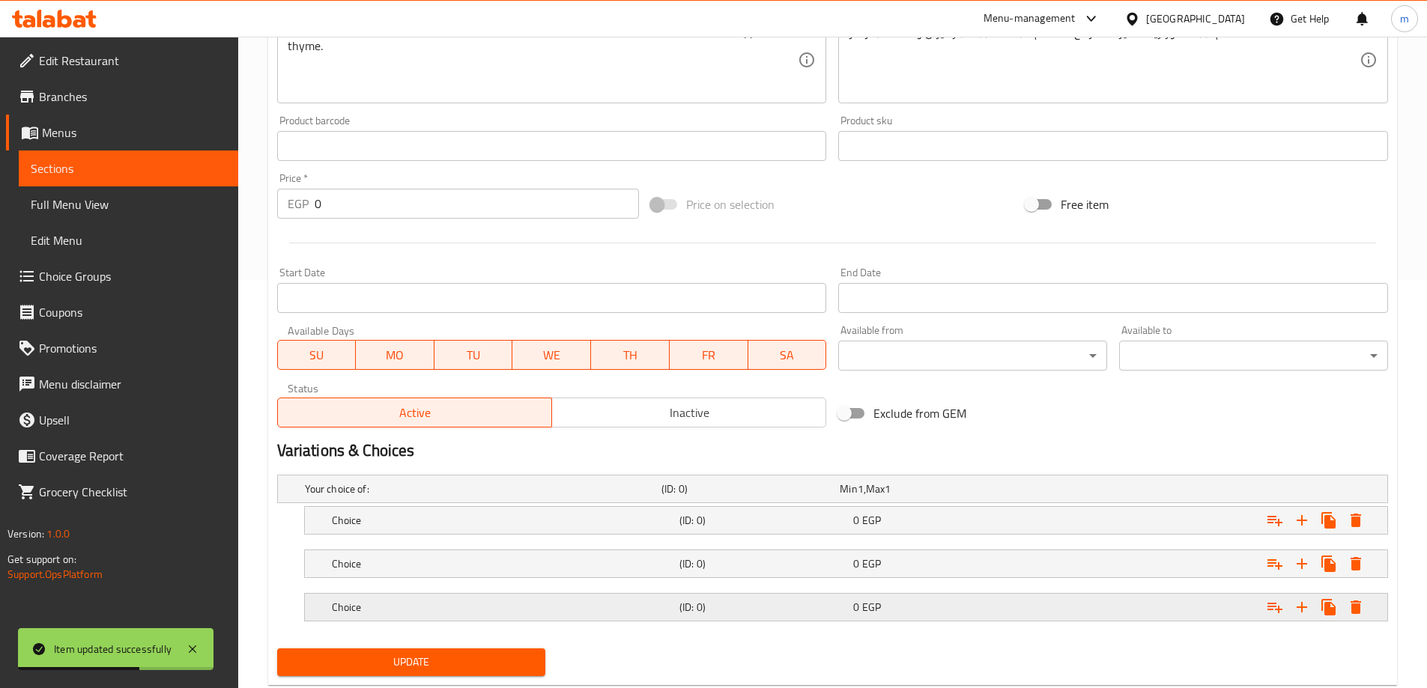
scroll to position [447, 0]
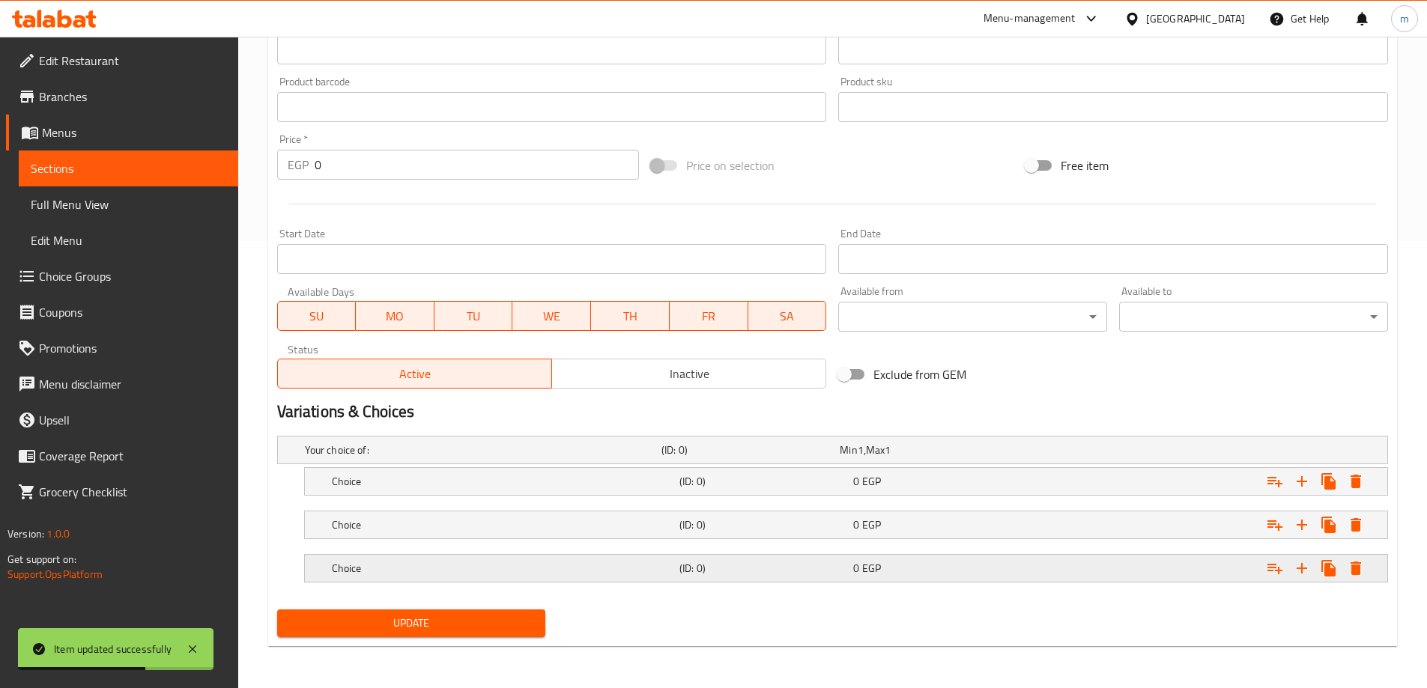
click at [816, 561] on h5 "(ID: 0)" at bounding box center [763, 568] width 168 height 15
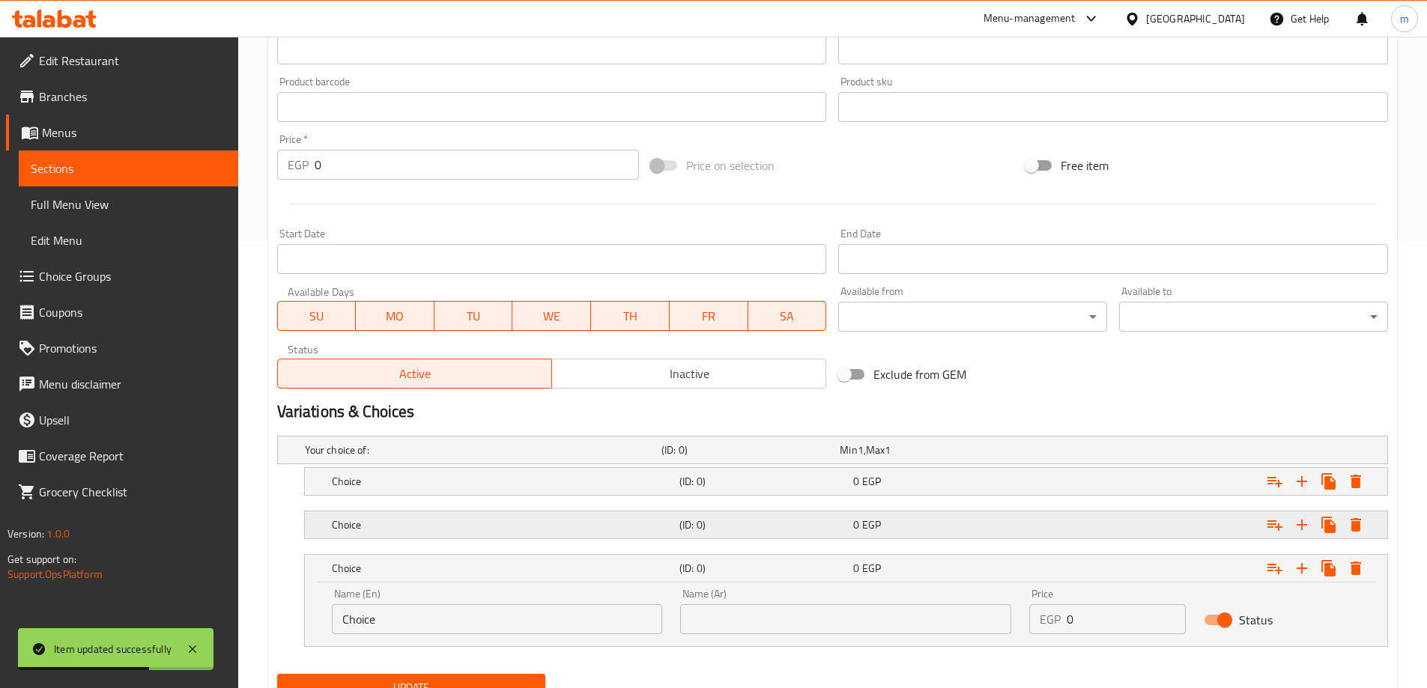
click at [783, 515] on div "(ID: 0)" at bounding box center [763, 525] width 174 height 21
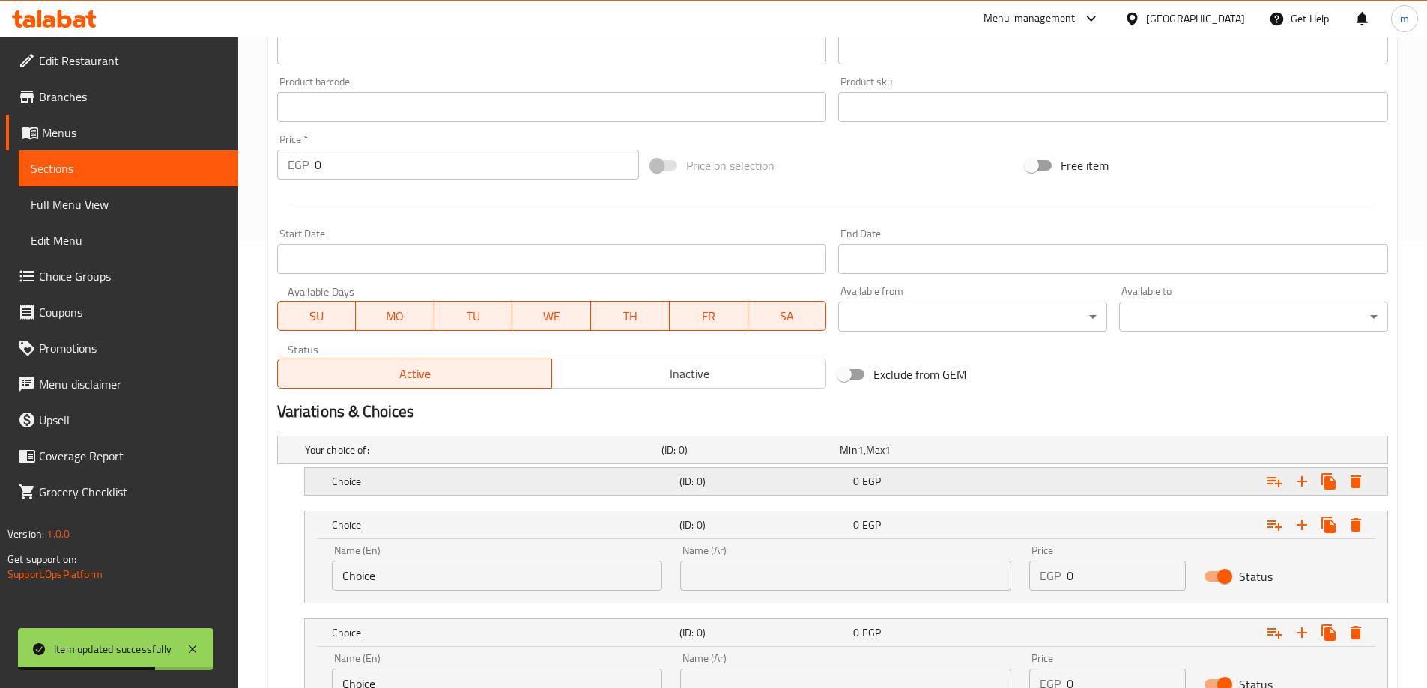
click at [777, 494] on div "Choice (ID: 0) 0 EGP" at bounding box center [850, 481] width 1043 height 33
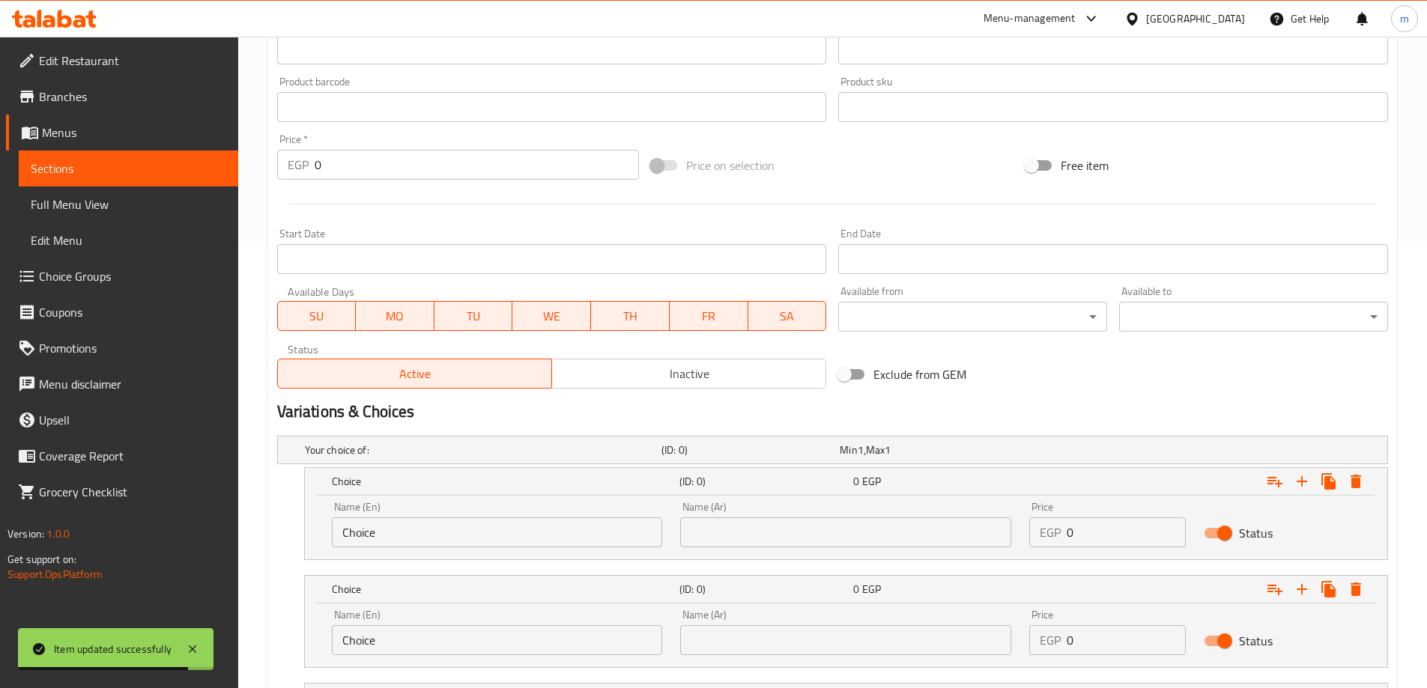
click at [478, 532] on input "Choice" at bounding box center [497, 533] width 331 height 30
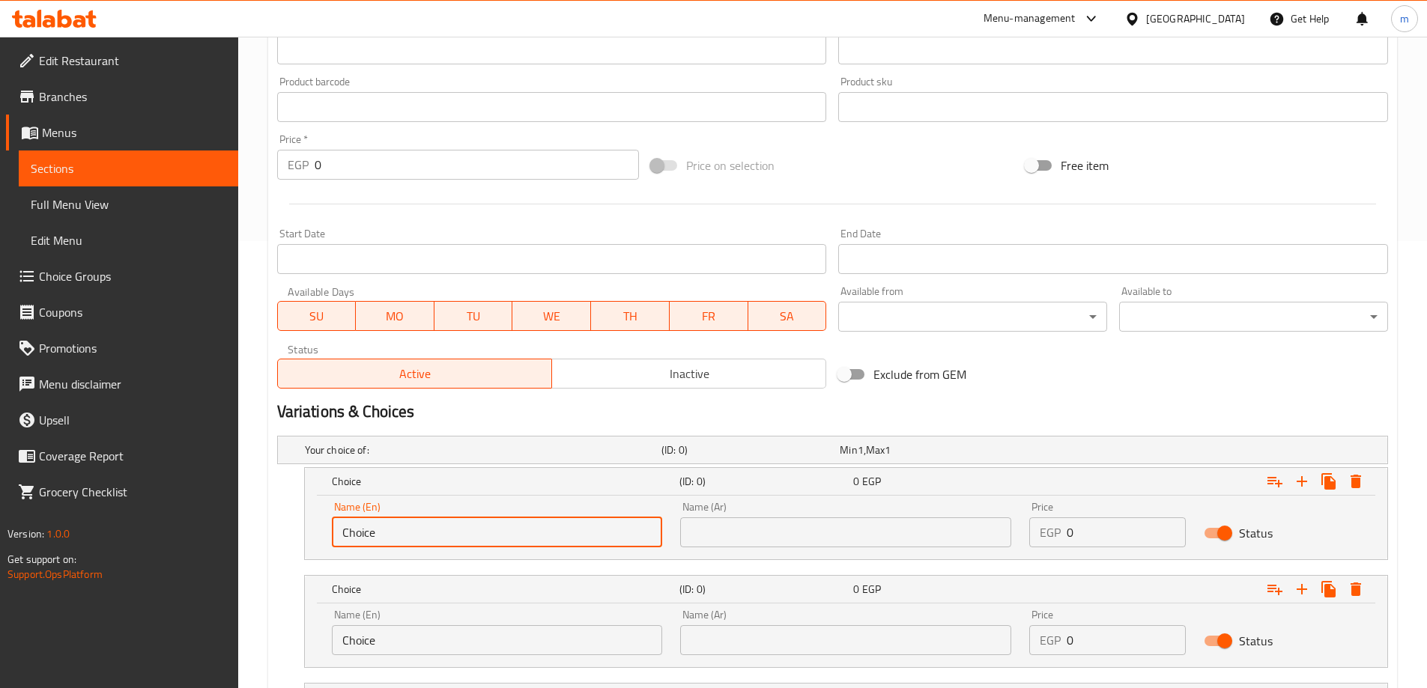
type input "س"
type input "small"
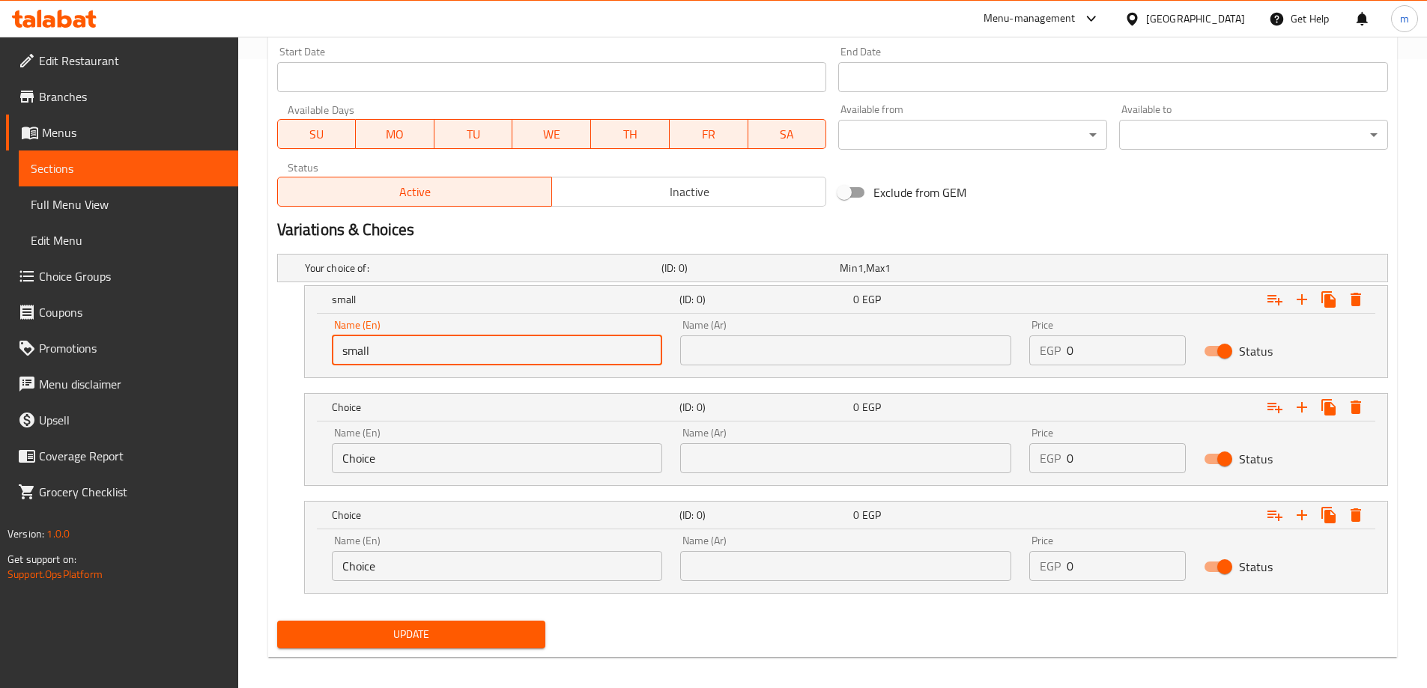
scroll to position [640, 0]
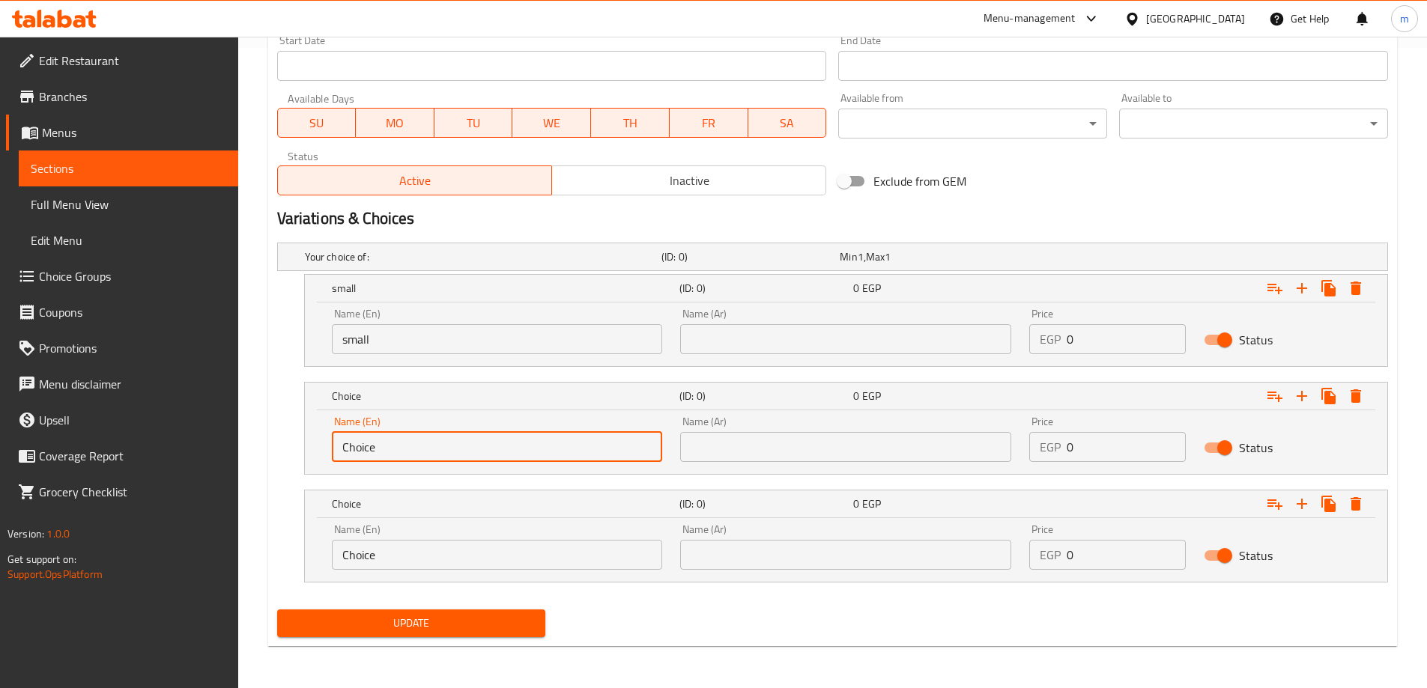
click at [438, 443] on input "Choice" at bounding box center [497, 447] width 331 height 30
type input "medium"
click at [425, 567] on input "Choice" at bounding box center [497, 555] width 331 height 30
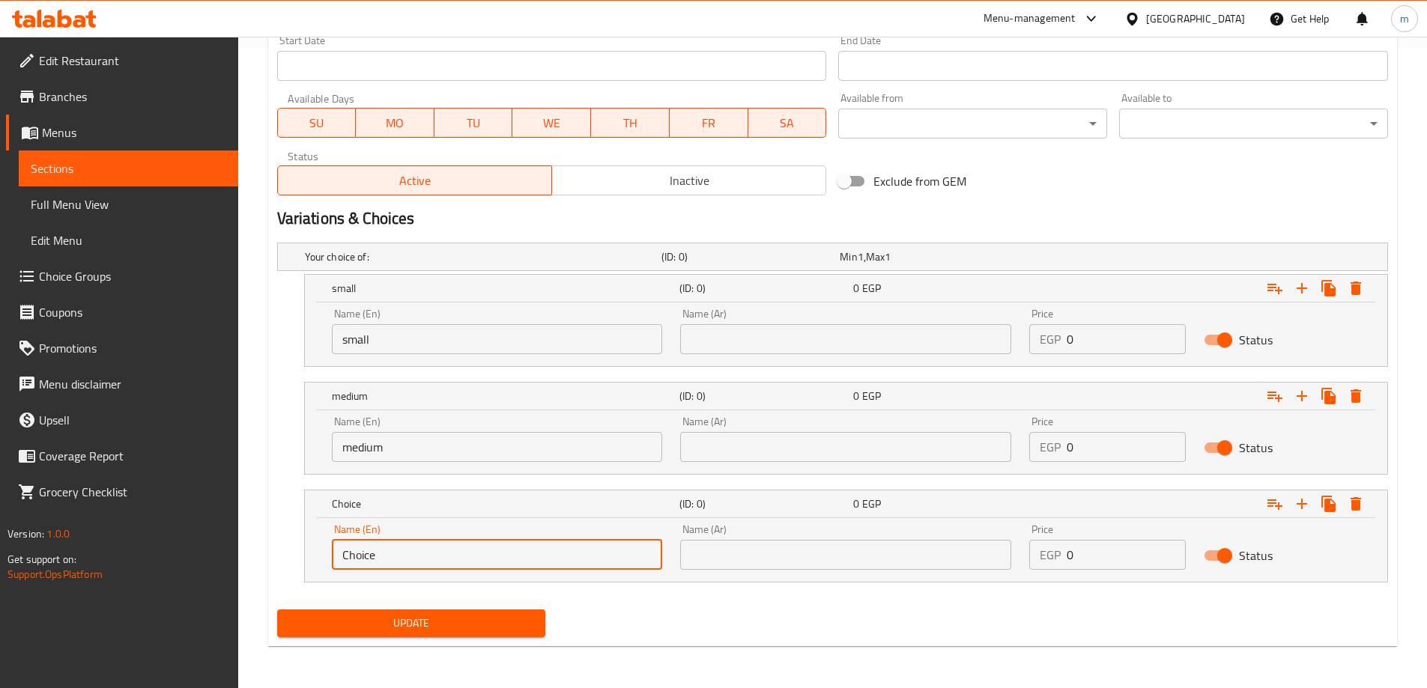
click at [425, 567] on input "Choice" at bounding box center [497, 555] width 331 height 30
type input "large"
click at [791, 356] on div "Name (Ar) Name (Ar)" at bounding box center [845, 332] width 349 height 64
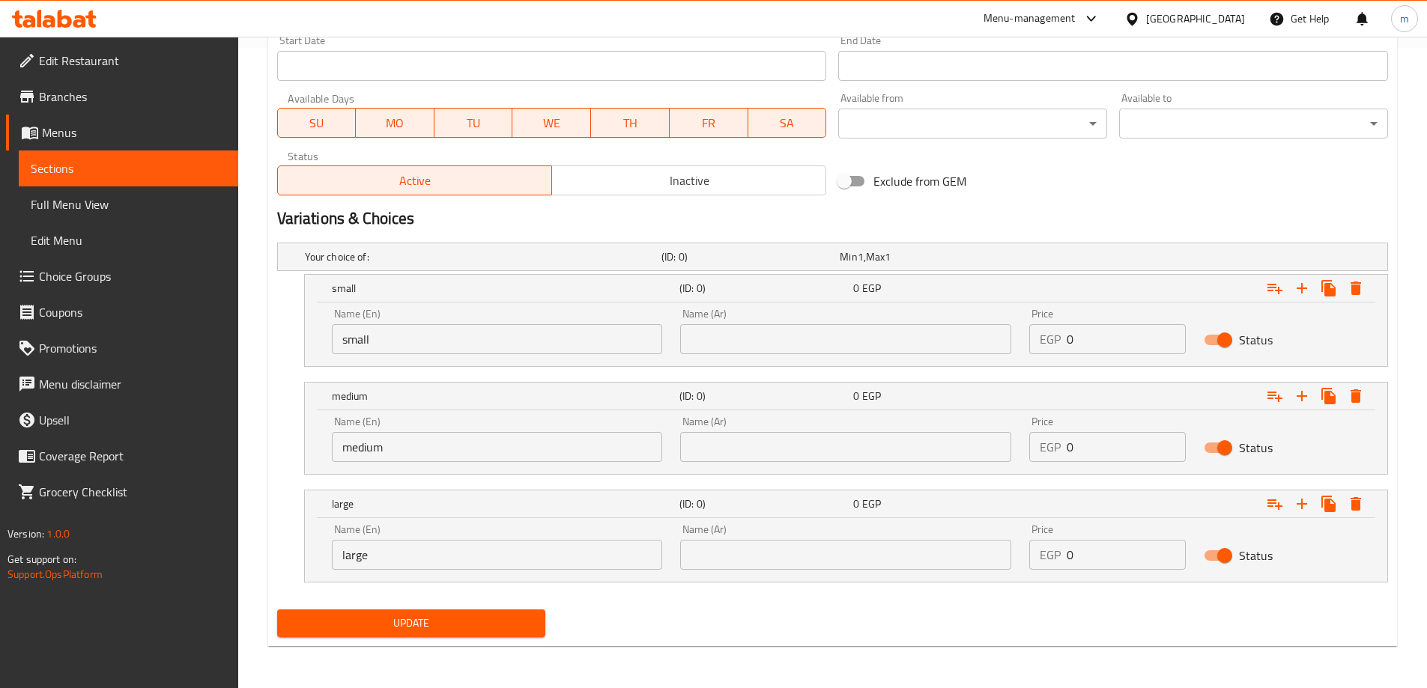
click at [800, 341] on input "text" at bounding box center [845, 339] width 331 height 30
type input "صغير"
click at [793, 441] on input "text" at bounding box center [845, 447] width 331 height 30
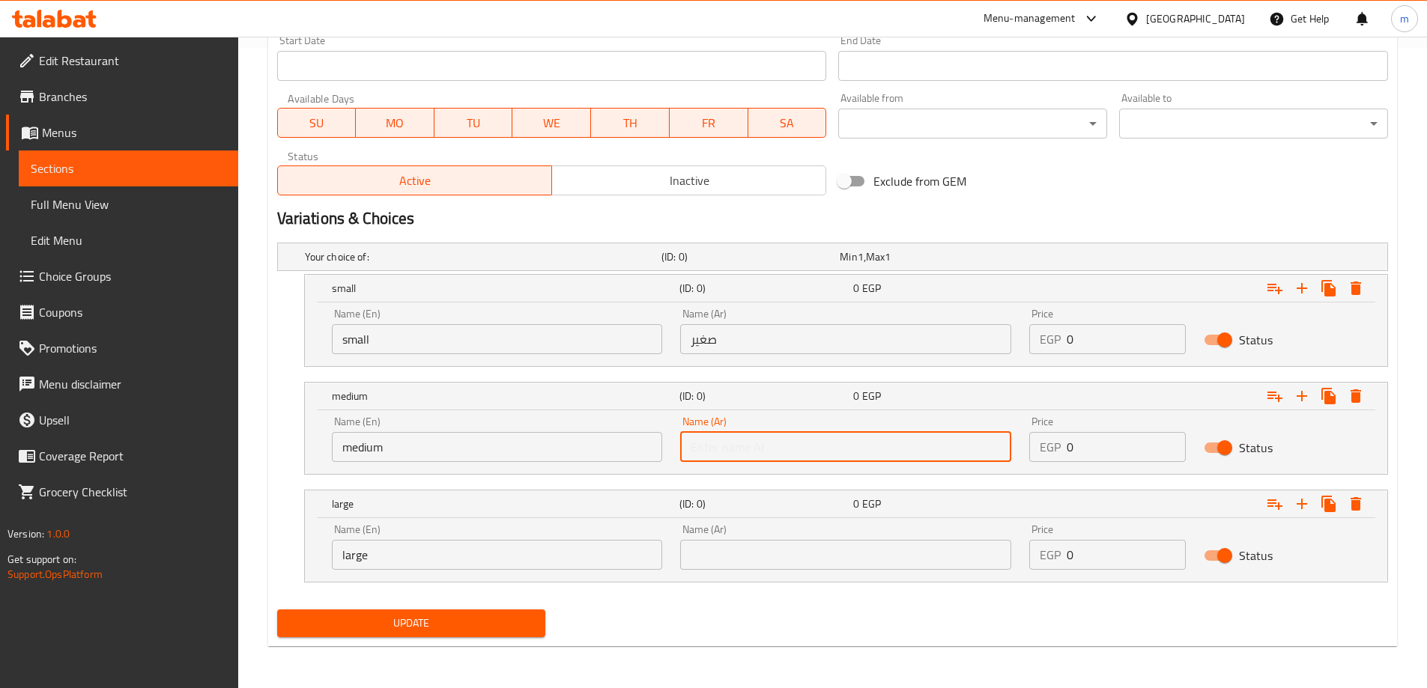
type input "وسط"
click at [789, 543] on input "text" at bounding box center [845, 555] width 331 height 30
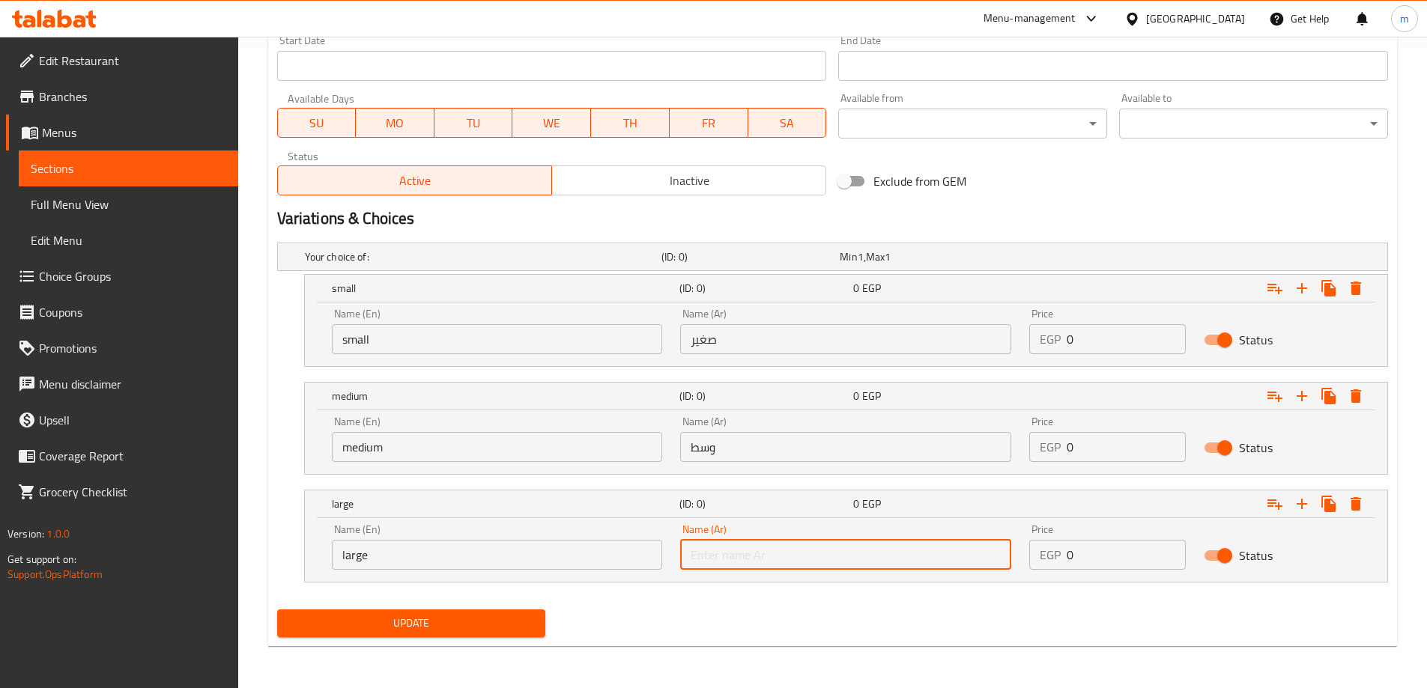
type input "كبير"
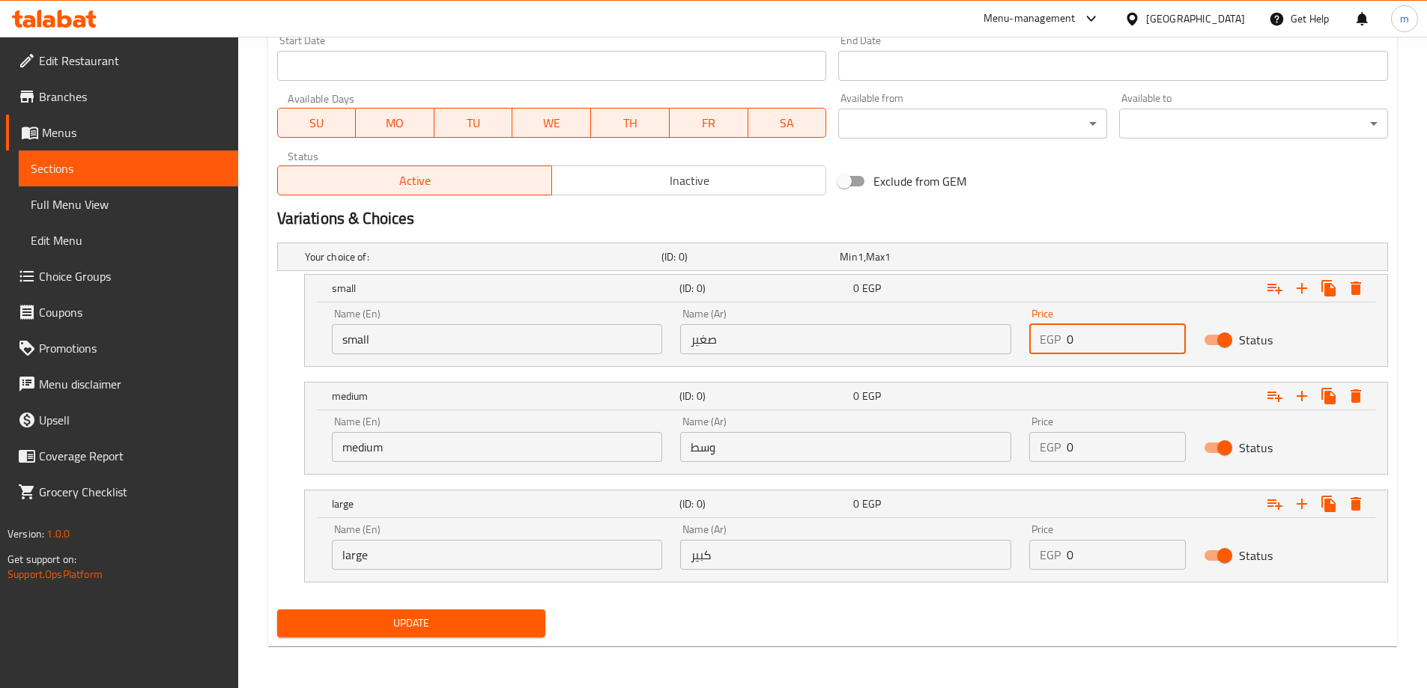
click at [1100, 339] on input "0" at bounding box center [1125, 339] width 119 height 30
type input "55"
click at [1095, 443] on input "0" at bounding box center [1125, 447] width 119 height 30
type input "80"
click at [1099, 547] on input "0" at bounding box center [1125, 555] width 119 height 30
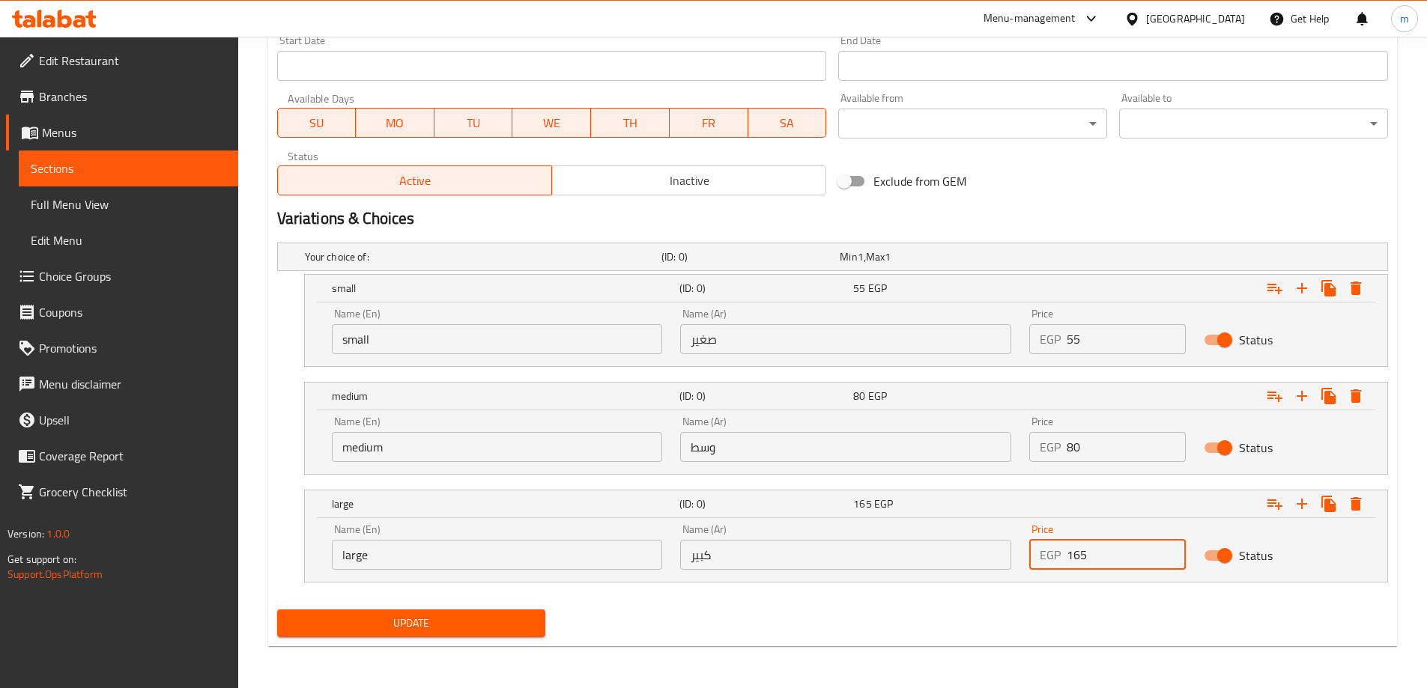
type input "165"
click at [1040, 632] on div "Update" at bounding box center [832, 624] width 1123 height 40
click at [503, 628] on span "Update" at bounding box center [411, 623] width 245 height 19
click at [533, 630] on span "Update" at bounding box center [411, 623] width 245 height 19
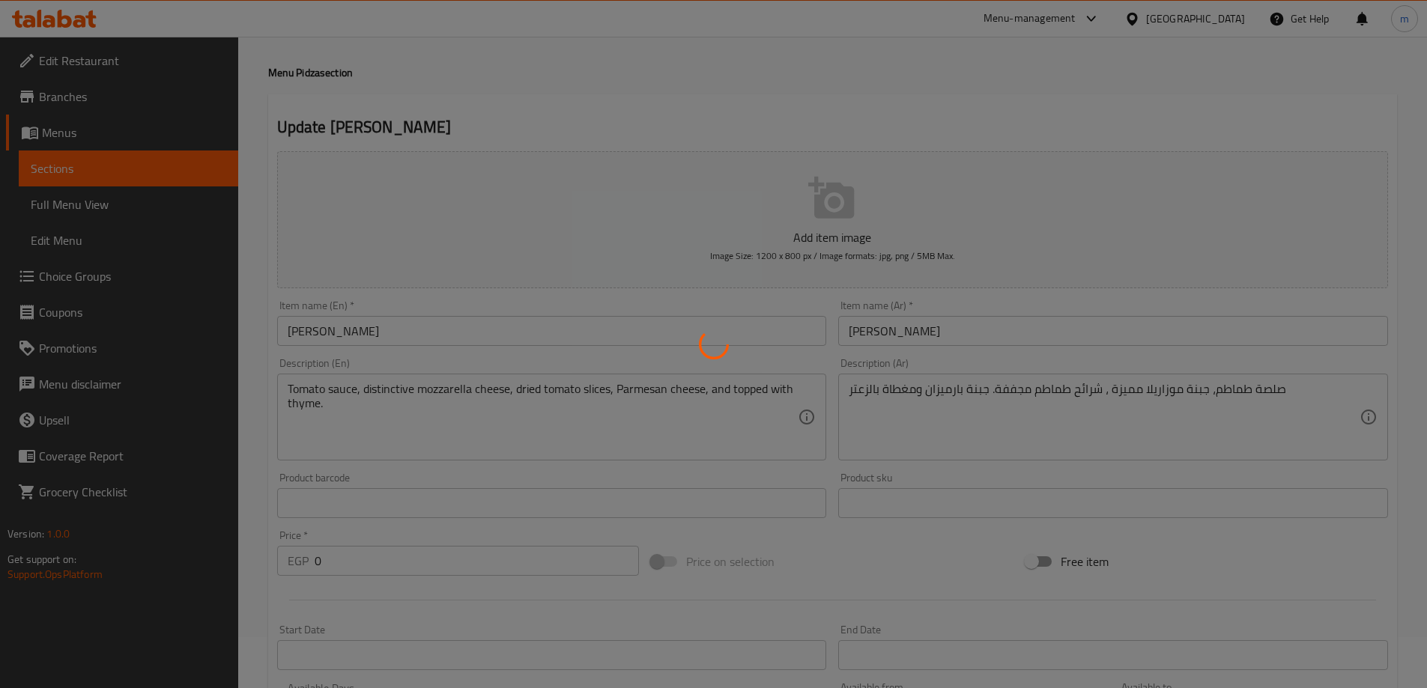
scroll to position [0, 0]
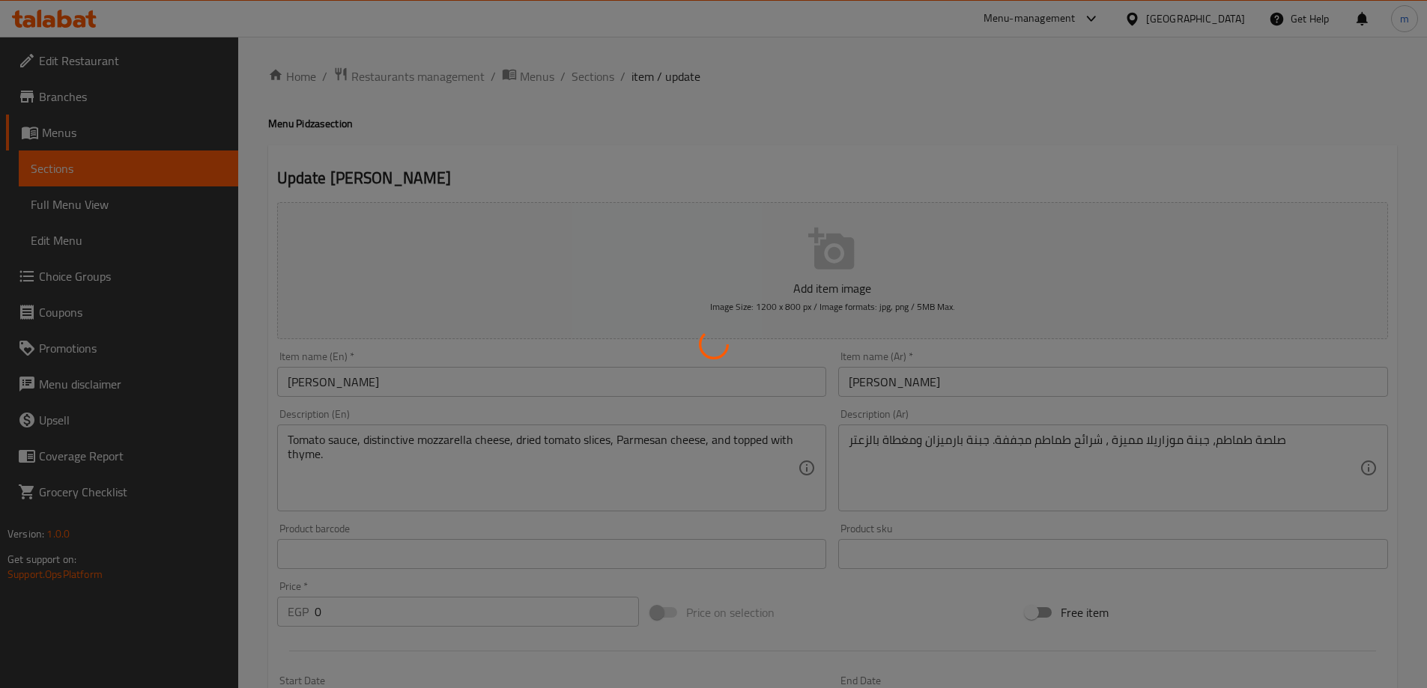
click at [589, 78] on div at bounding box center [713, 344] width 1427 height 688
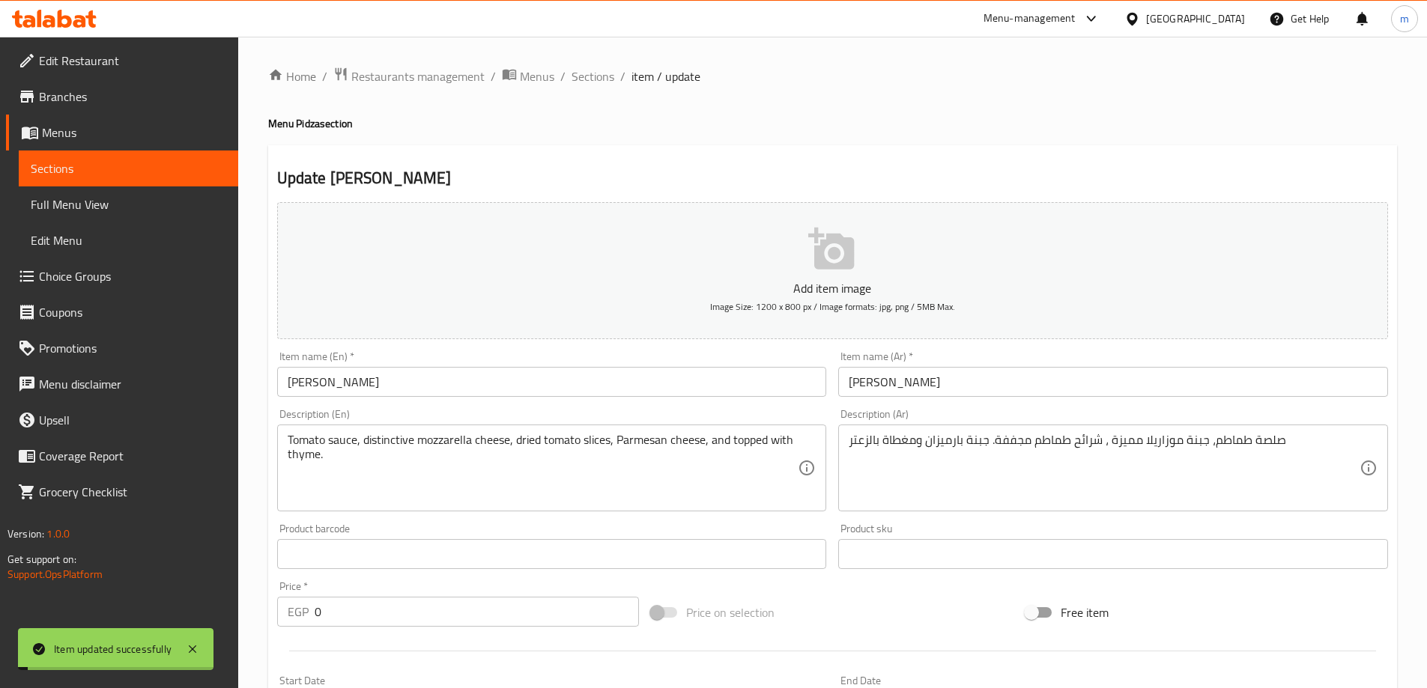
click at [589, 78] on span "Sections" at bounding box center [592, 76] width 43 height 18
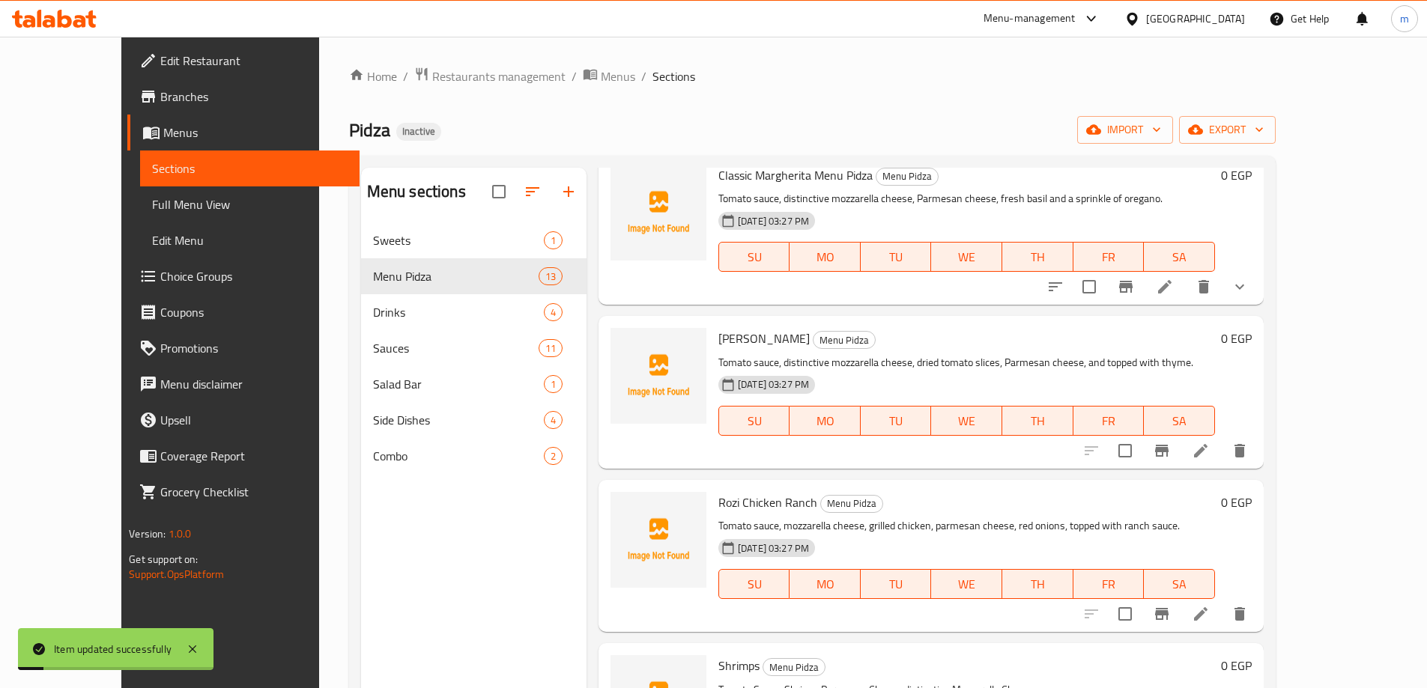
scroll to position [225, 0]
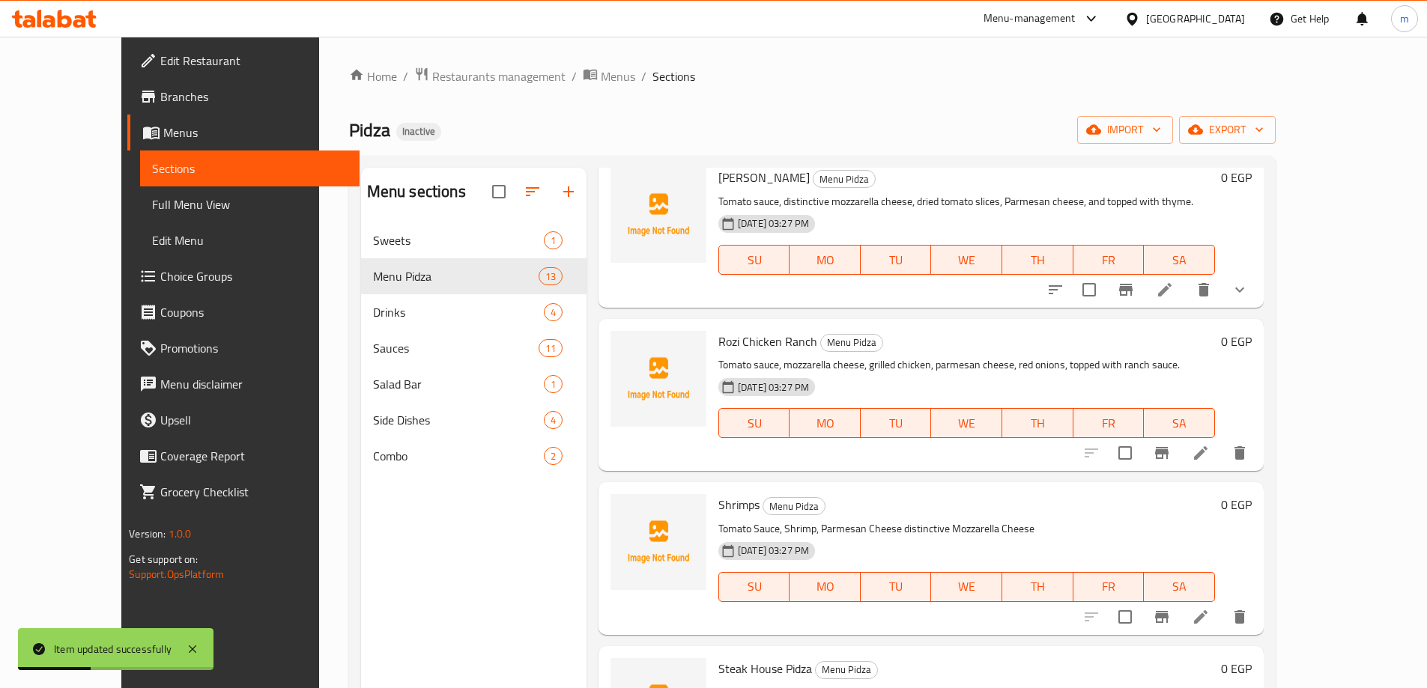
click at [1207, 459] on icon at bounding box center [1200, 452] width 13 height 13
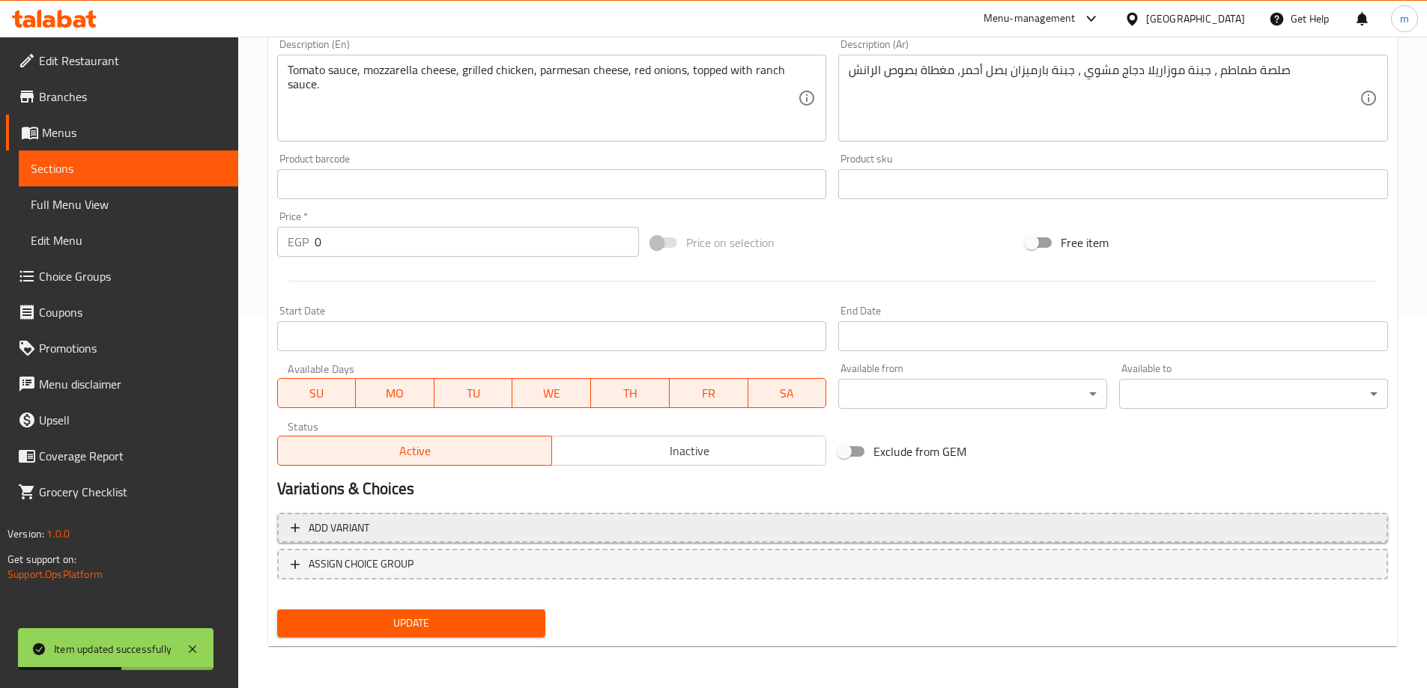
click at [954, 531] on span "Add variant" at bounding box center [833, 528] width 1084 height 19
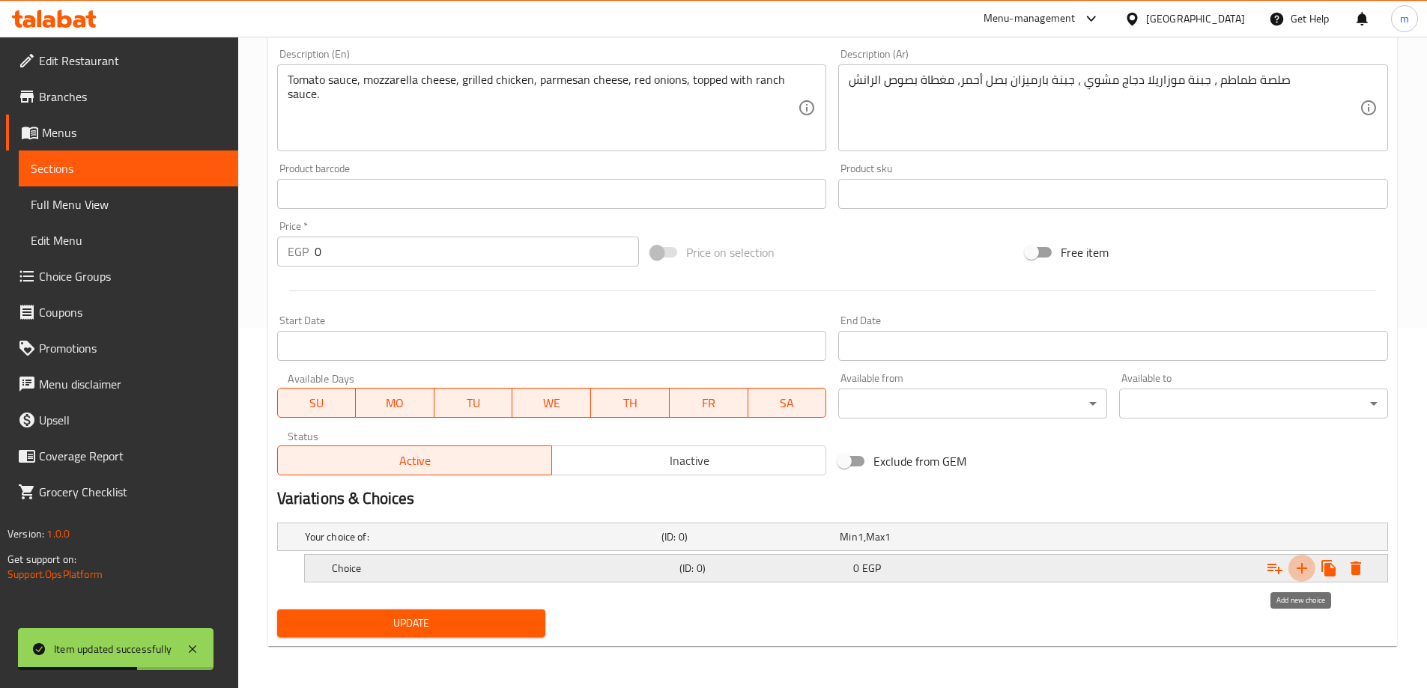
click at [1301, 565] on icon "Expand" at bounding box center [1301, 568] width 10 height 10
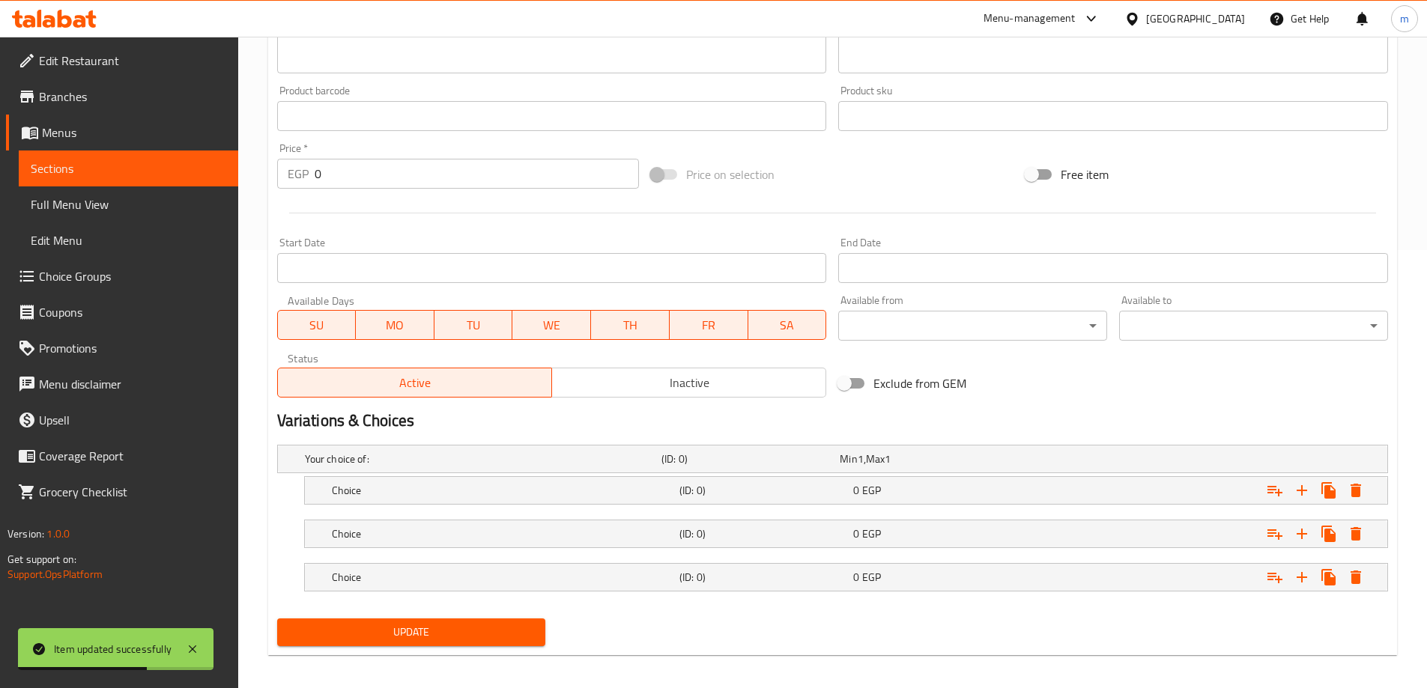
scroll to position [447, 0]
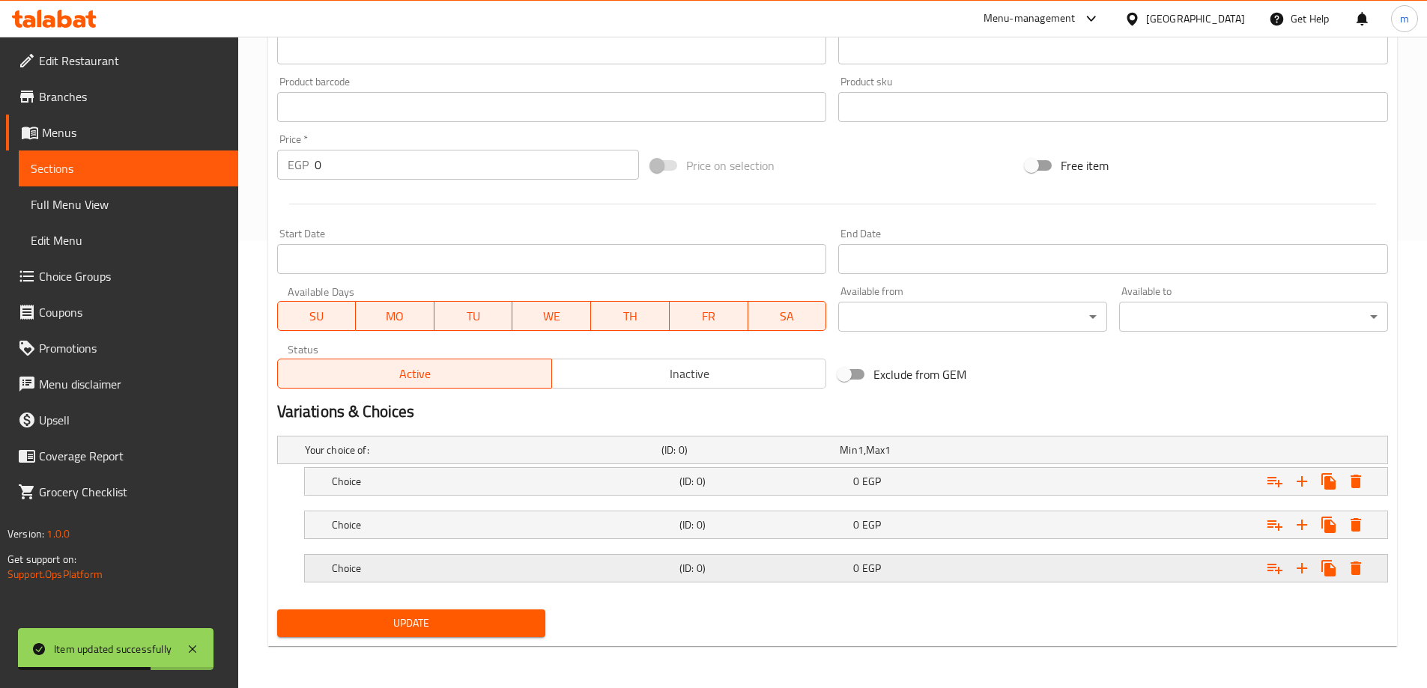
click at [870, 565] on span "EGP" at bounding box center [871, 568] width 19 height 19
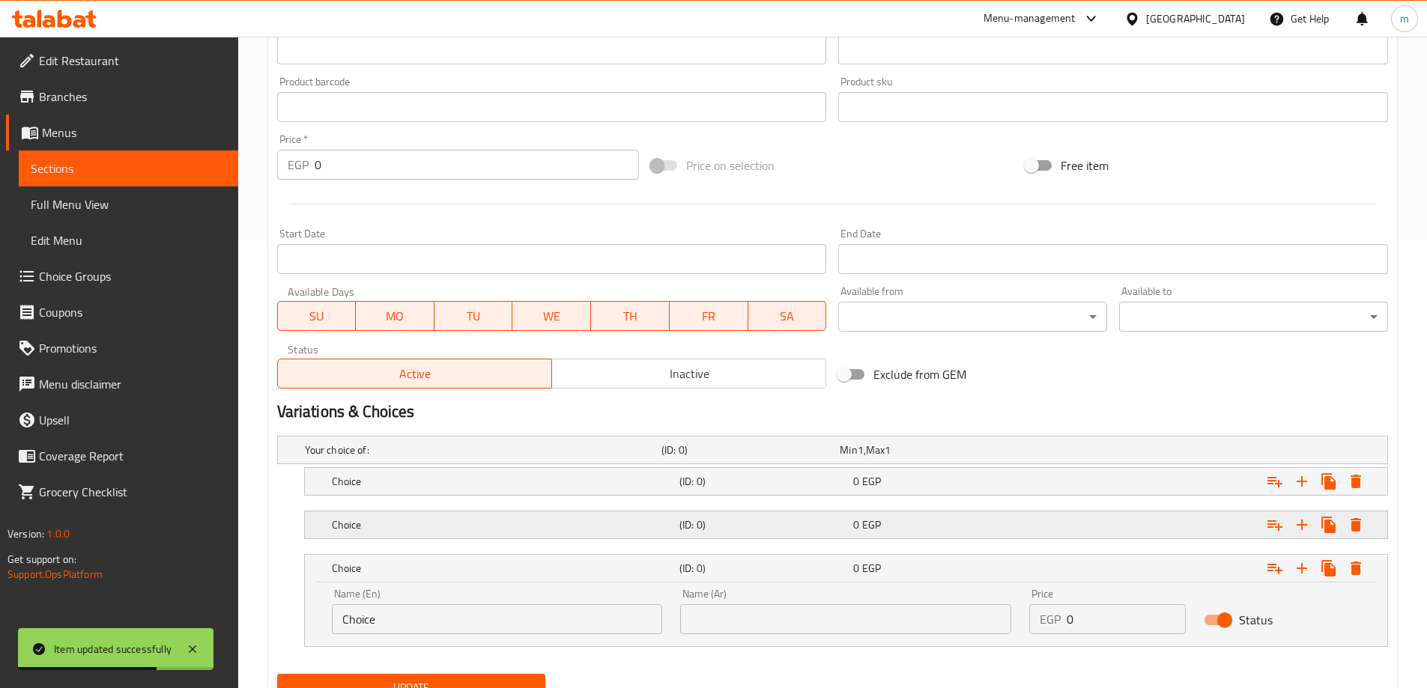
click at [868, 533] on span "EGP" at bounding box center [871, 524] width 19 height 19
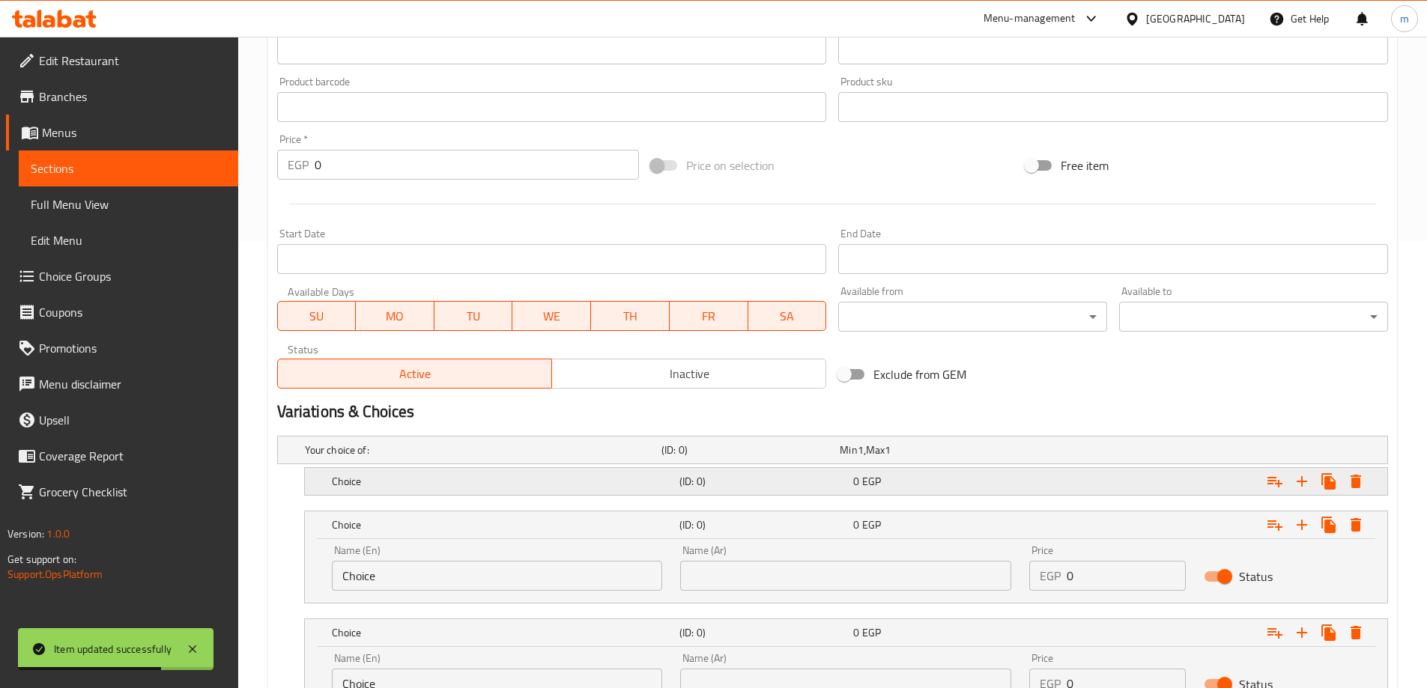
click at [860, 489] on div "0 EGP" at bounding box center [937, 481] width 168 height 15
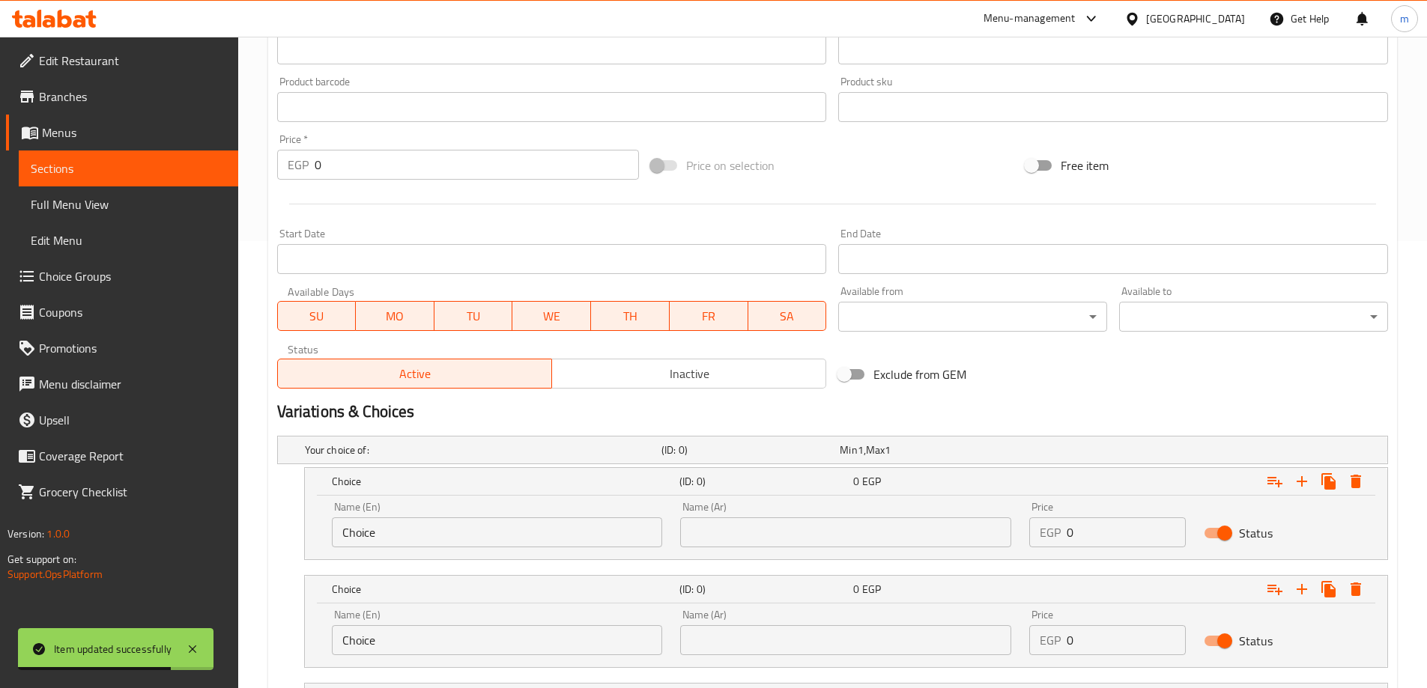
click at [526, 546] on input "Choice" at bounding box center [497, 533] width 331 height 30
type input "small"
click at [398, 642] on input "Choice" at bounding box center [497, 640] width 331 height 30
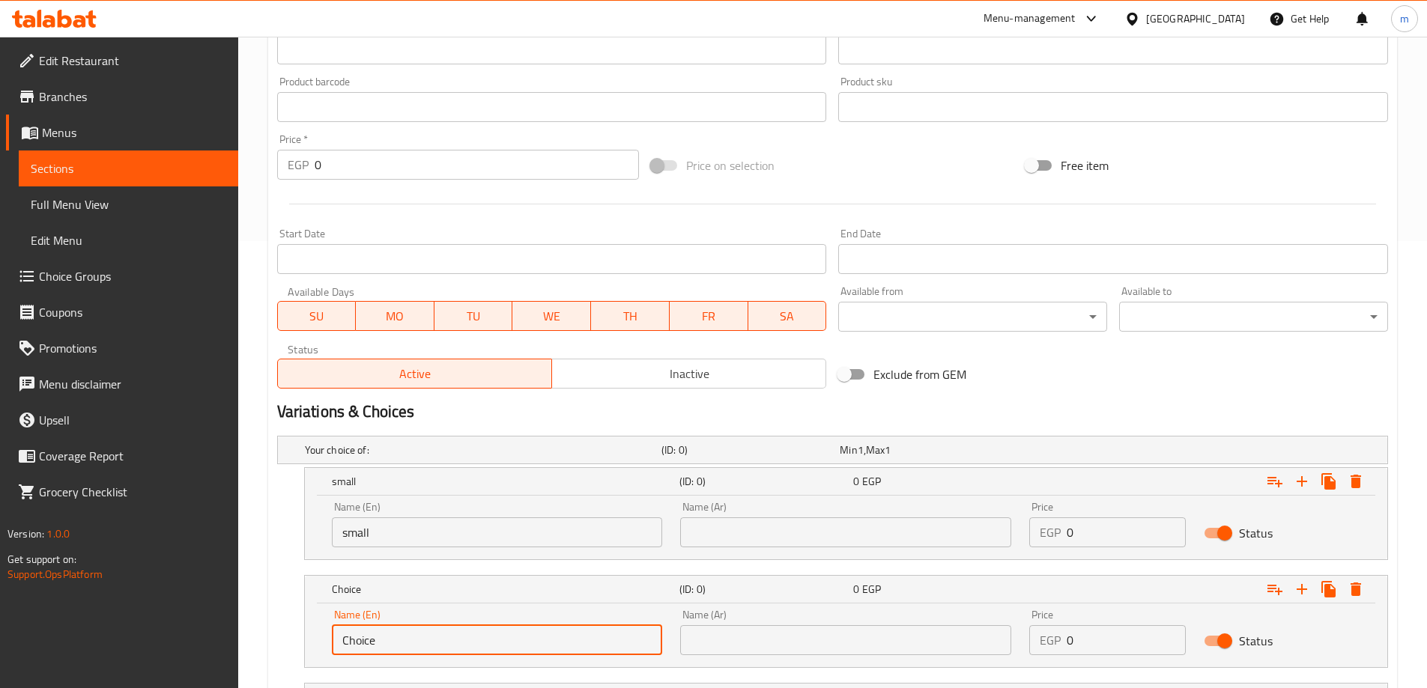
click at [398, 642] on input "Choice" at bounding box center [497, 640] width 331 height 30
type input "medium"
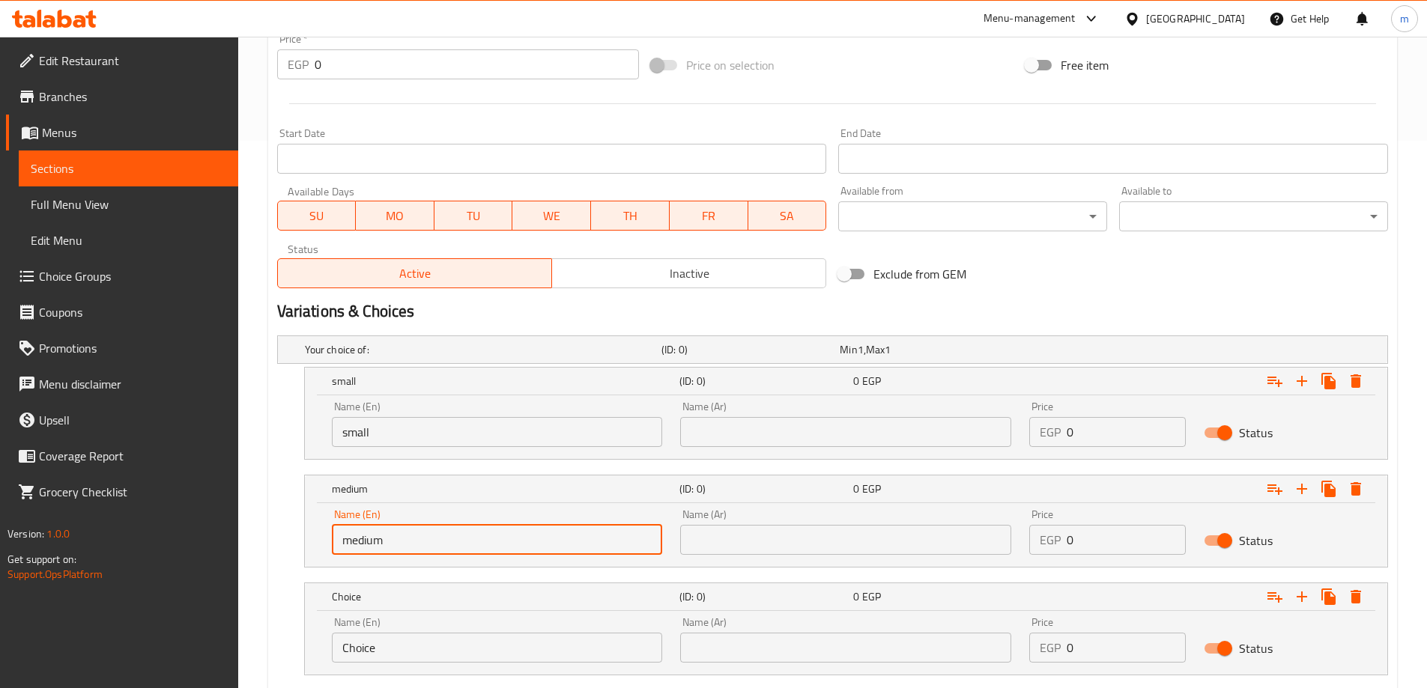
scroll to position [640, 0]
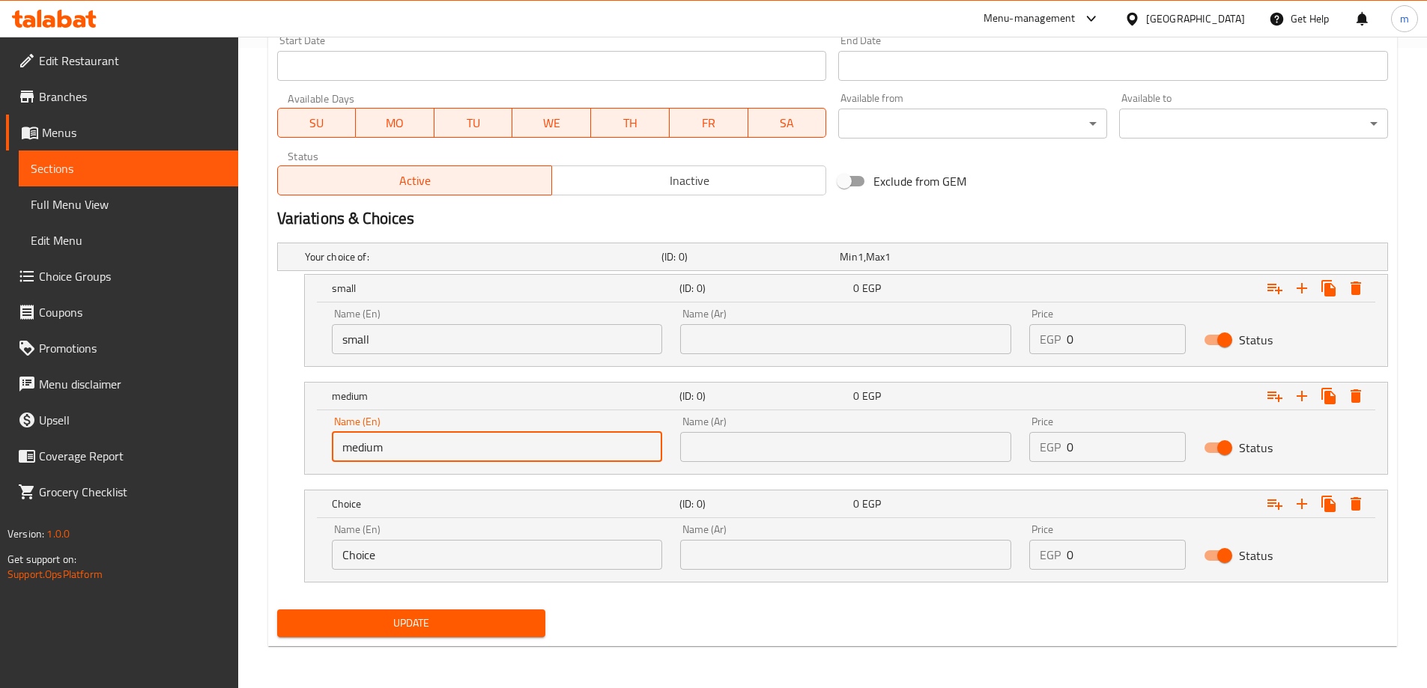
click at [390, 561] on input "Choice" at bounding box center [497, 555] width 331 height 30
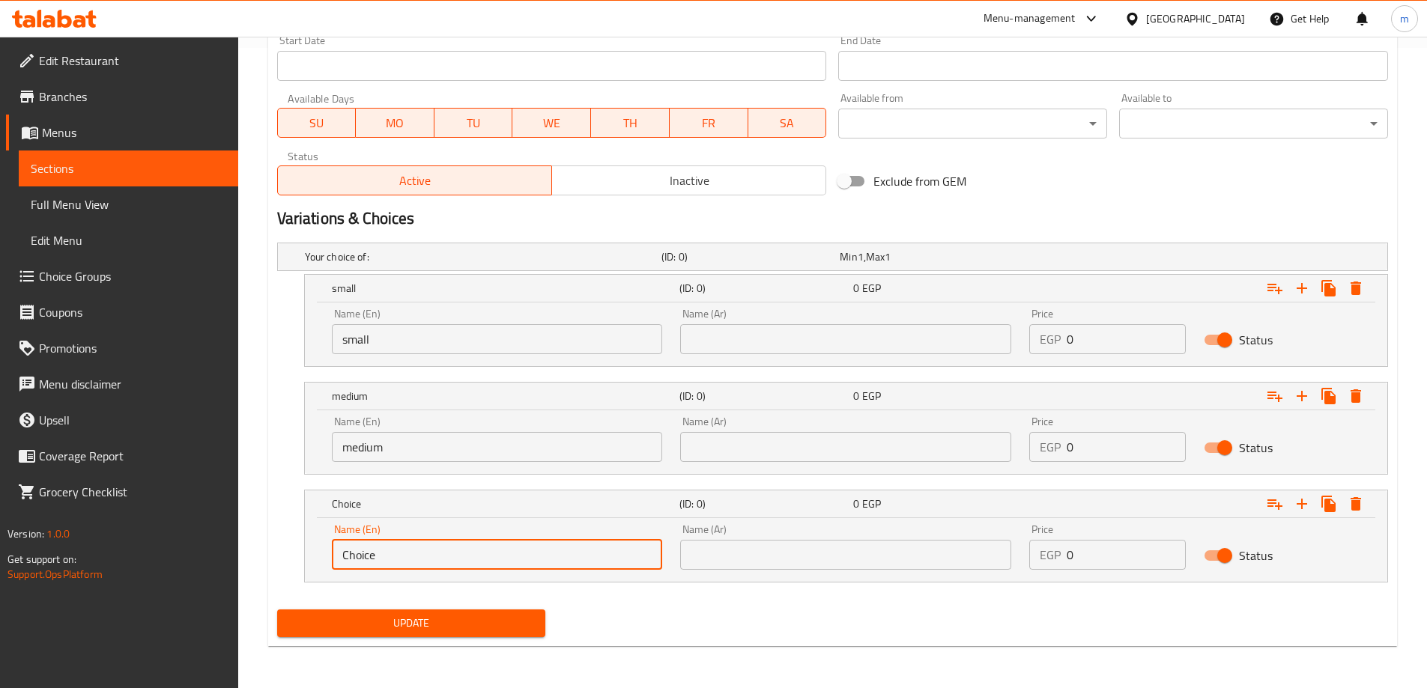
click at [390, 561] on input "Choice" at bounding box center [497, 555] width 331 height 30
type input "large"
click at [822, 333] on input "text" at bounding box center [845, 339] width 331 height 30
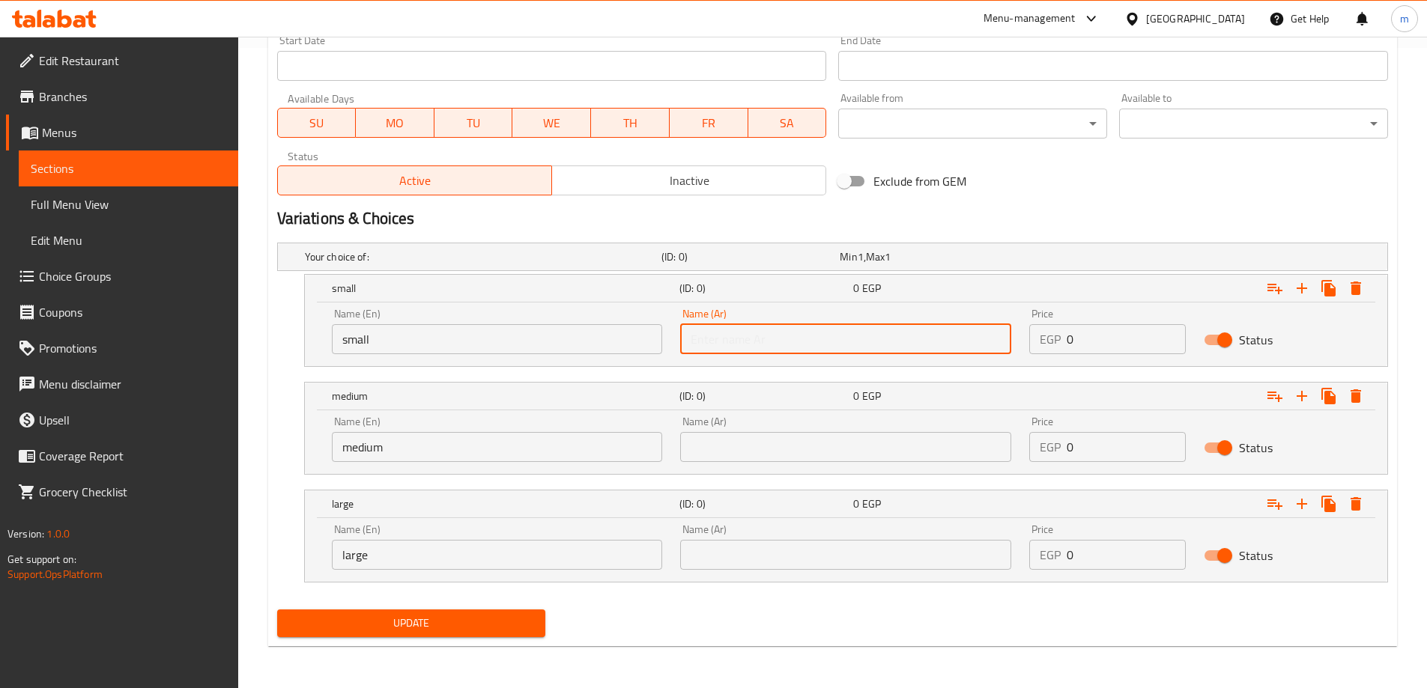
type input "صغير"
click at [790, 446] on input "text" at bounding box center [845, 447] width 331 height 30
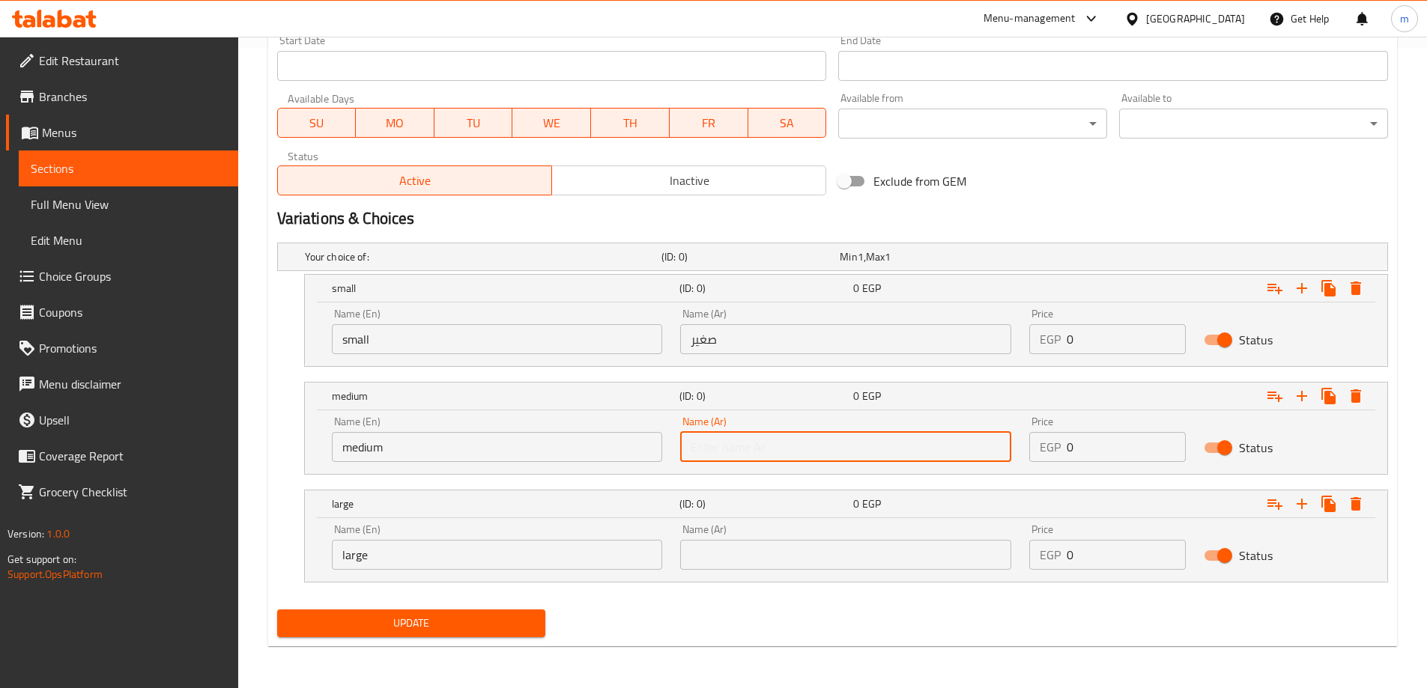
type input "وسط"
drag, startPoint x: 780, startPoint y: 554, endPoint x: 780, endPoint y: 543, distance: 11.2
click at [780, 554] on input "text" at bounding box center [845, 555] width 331 height 30
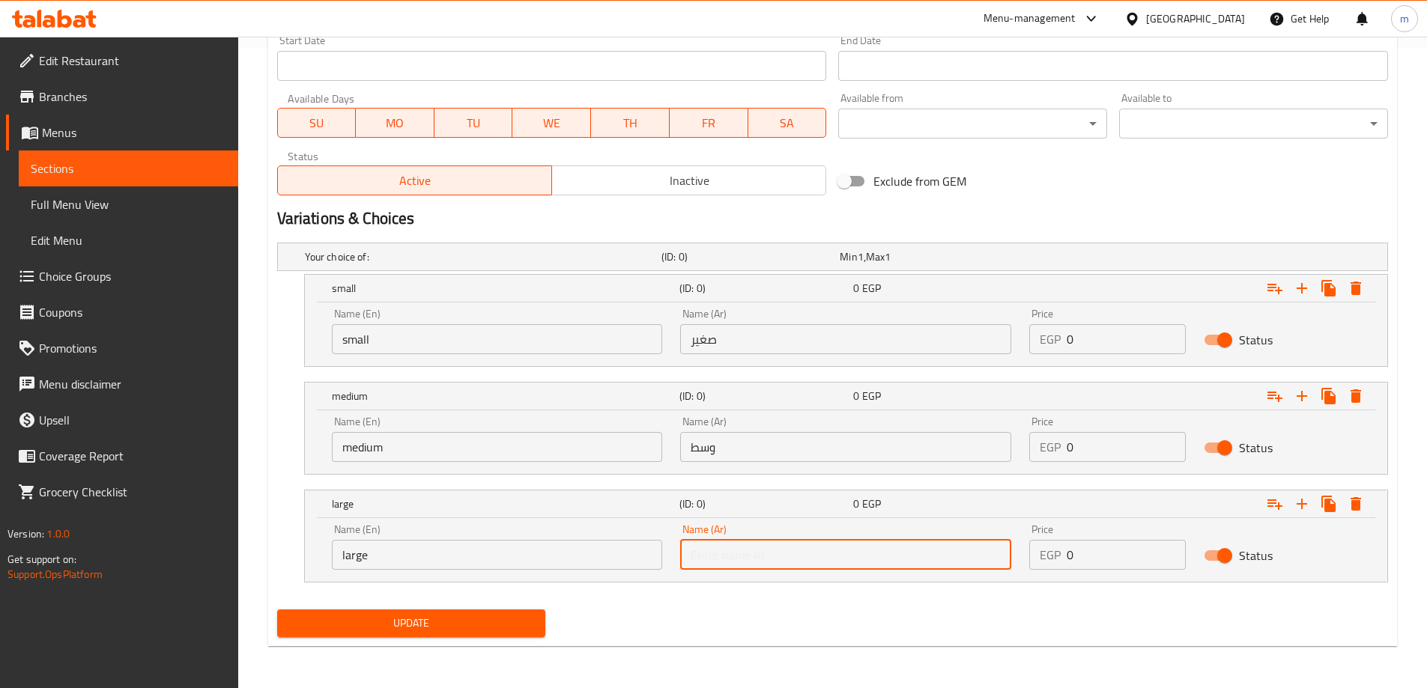
type input "كبير"
click at [1080, 342] on input "0" at bounding box center [1125, 339] width 119 height 30
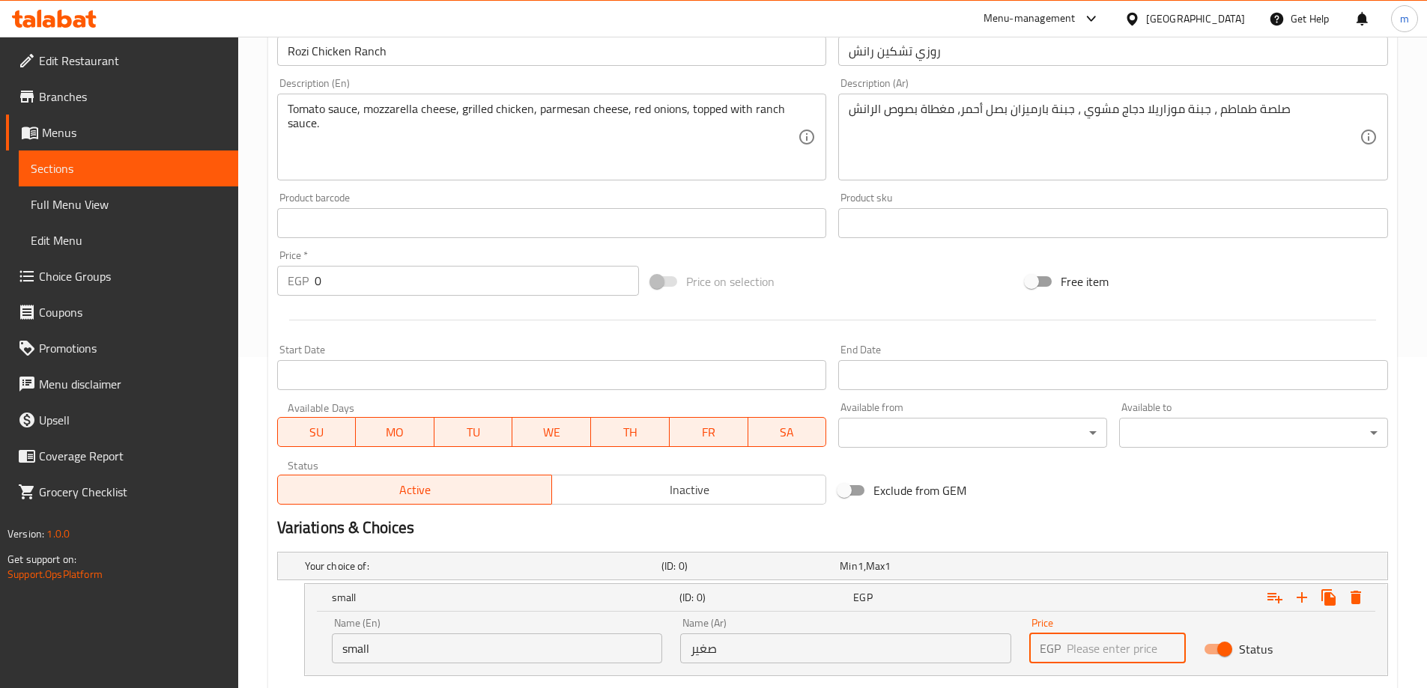
scroll to position [565, 0]
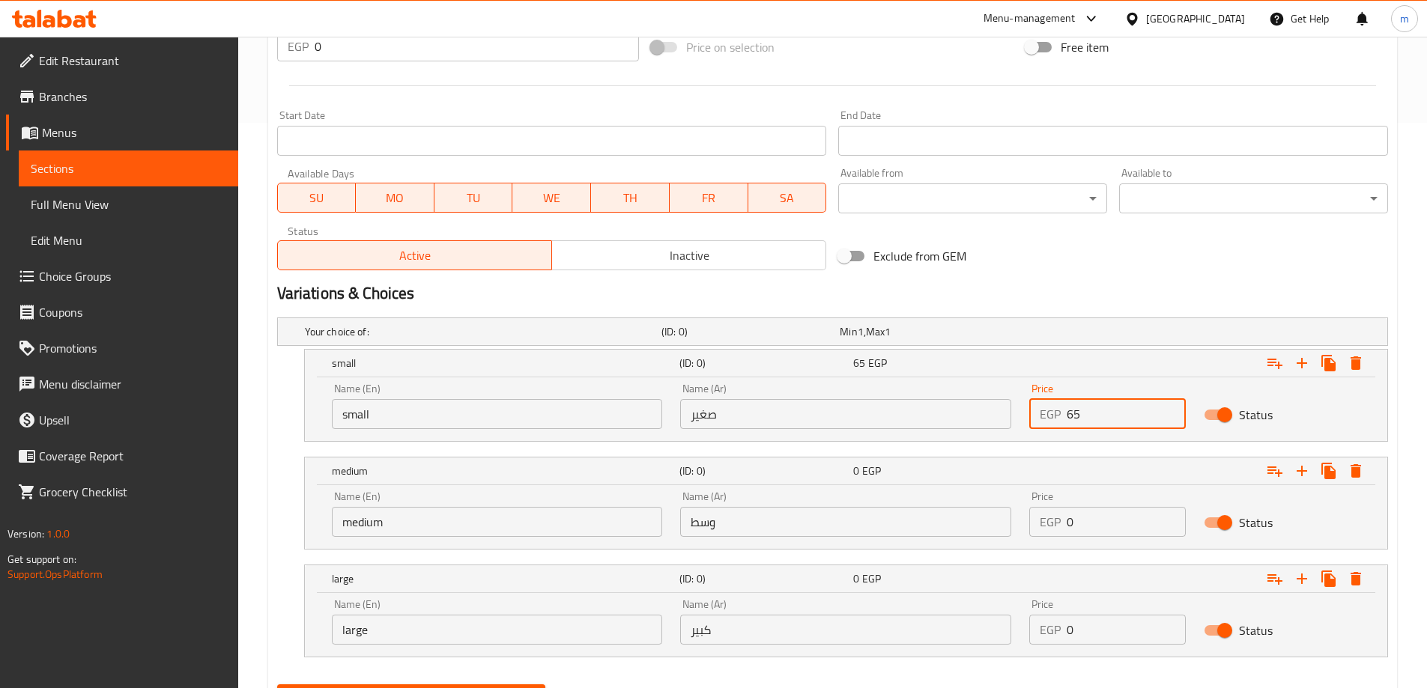
type input "65"
click at [1081, 520] on input "0" at bounding box center [1125, 522] width 119 height 30
type input "90"
click at [1100, 629] on input "0" at bounding box center [1125, 630] width 119 height 30
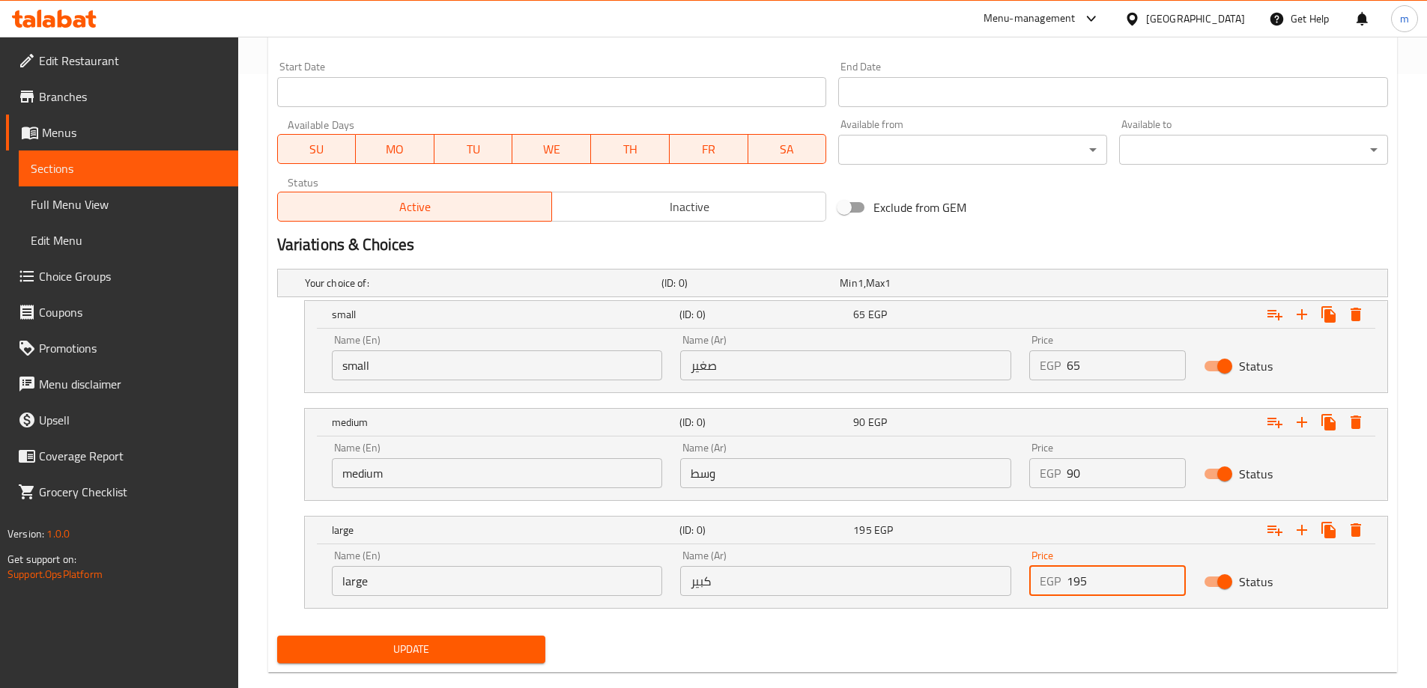
scroll to position [640, 0]
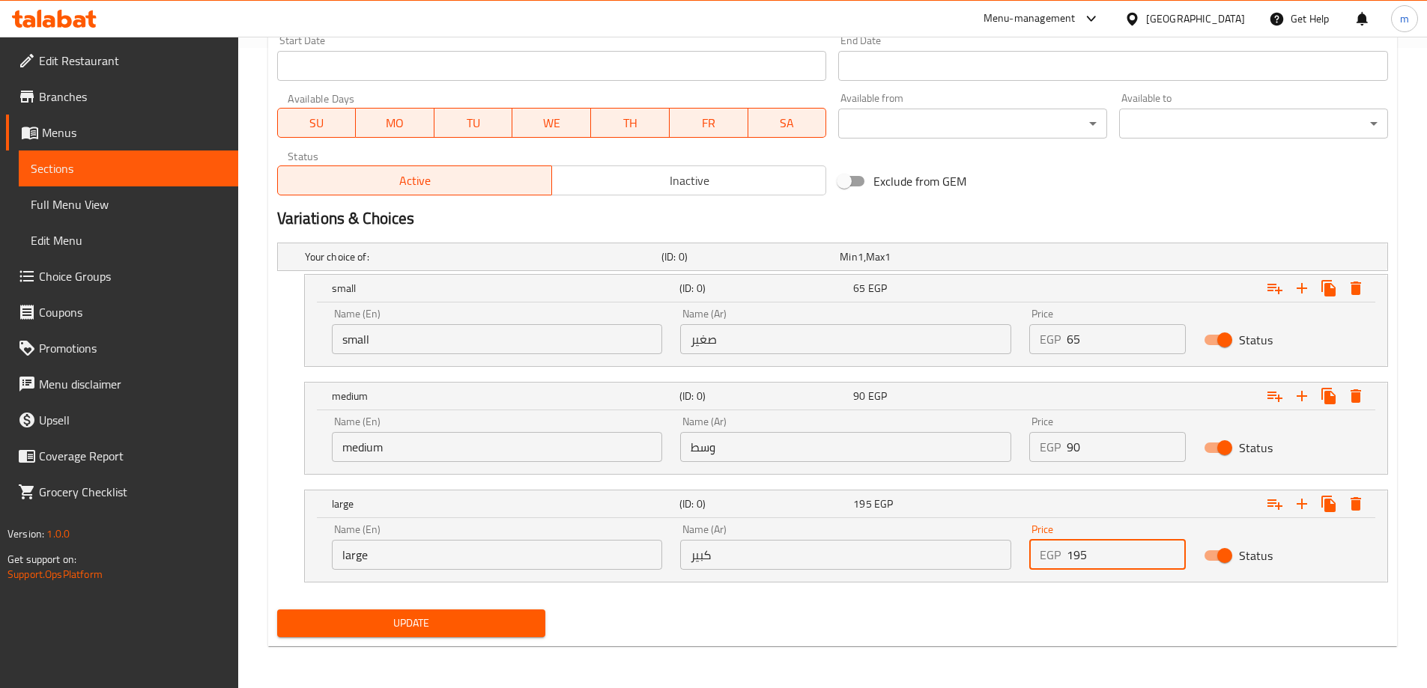
type input "195"
click at [892, 600] on div "Your choice of: (ID: 0) Min 1 , Max 1 Name (En) Your choice of: Name (En) Name …" at bounding box center [832, 420] width 1123 height 367
click at [497, 630] on span "Update" at bounding box center [411, 623] width 245 height 19
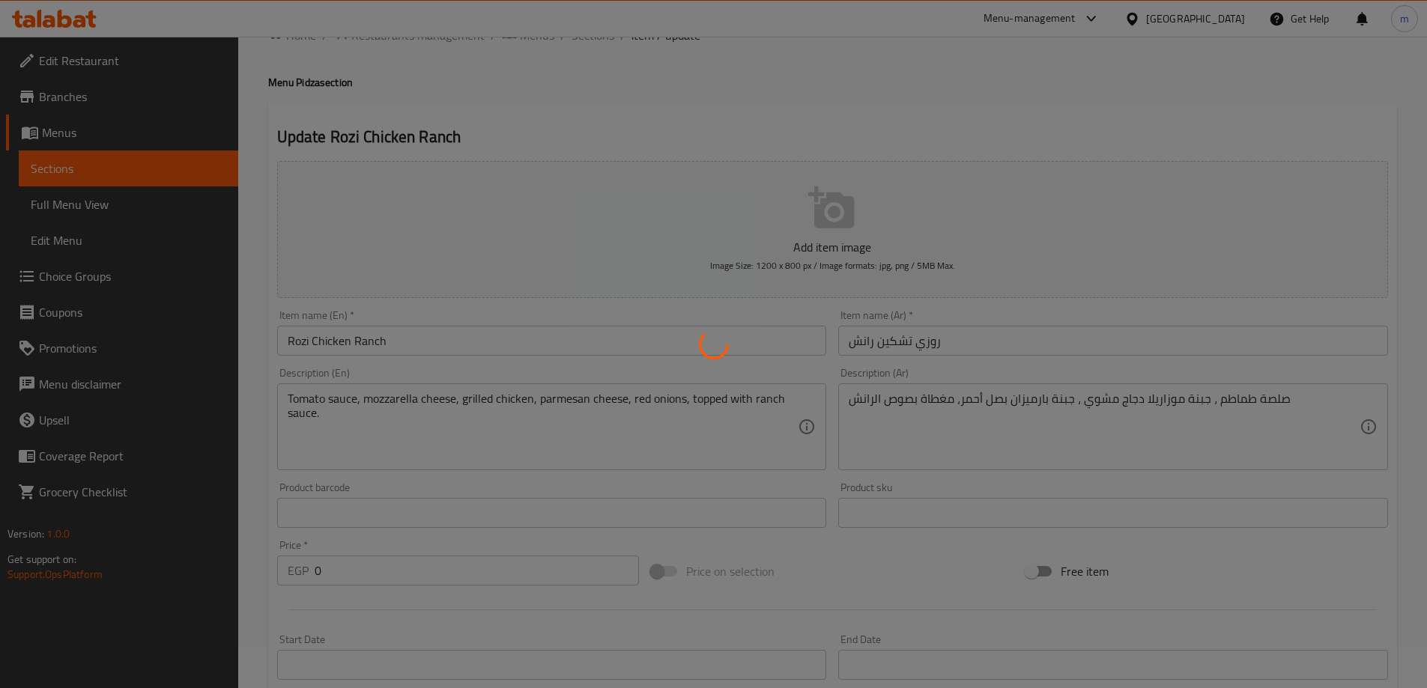
scroll to position [0, 0]
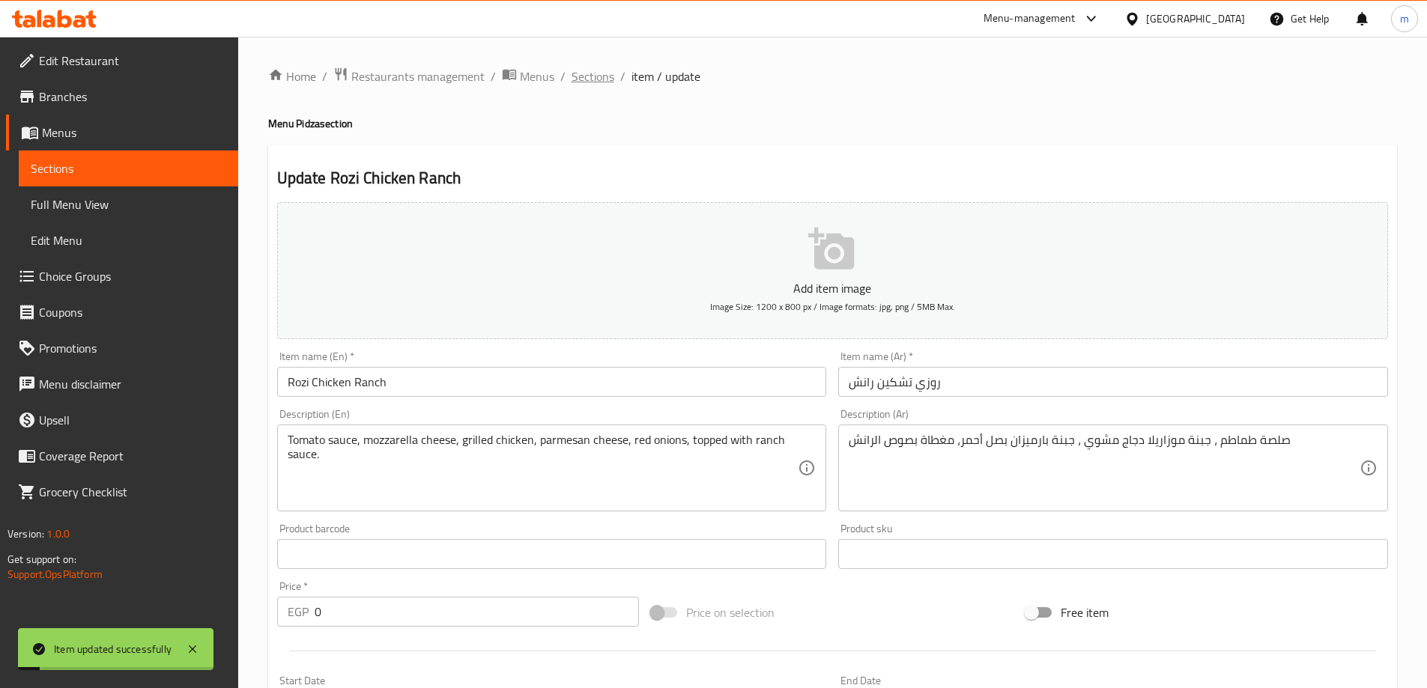
click at [598, 85] on span "Sections" at bounding box center [592, 76] width 43 height 18
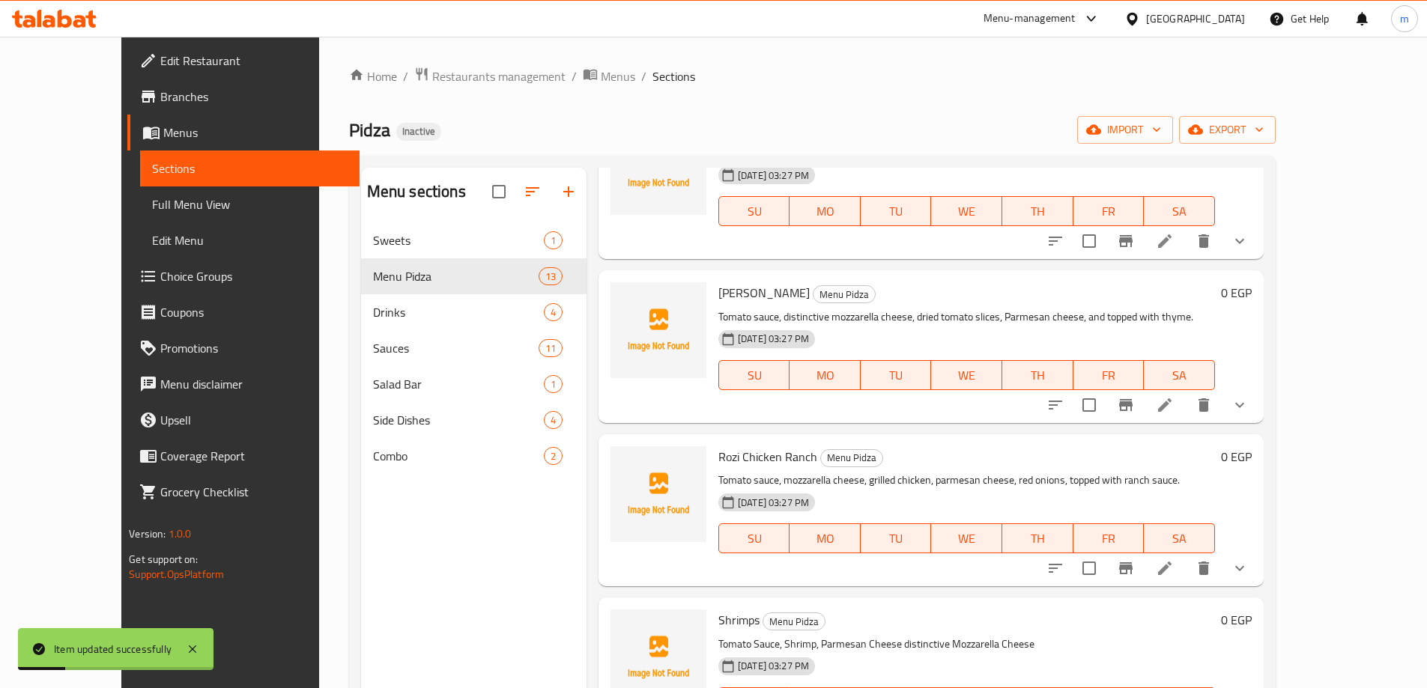
scroll to position [374, 0]
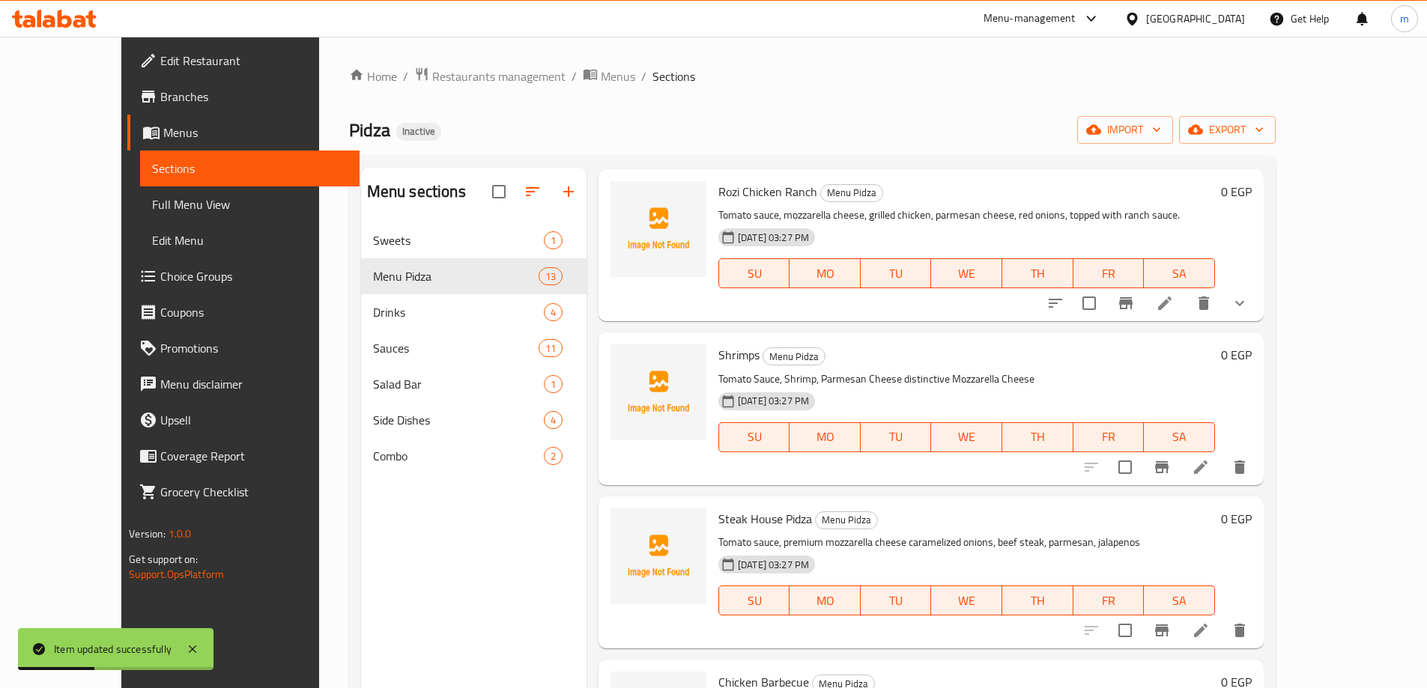
click at [1222, 480] on li at bounding box center [1201, 467] width 42 height 27
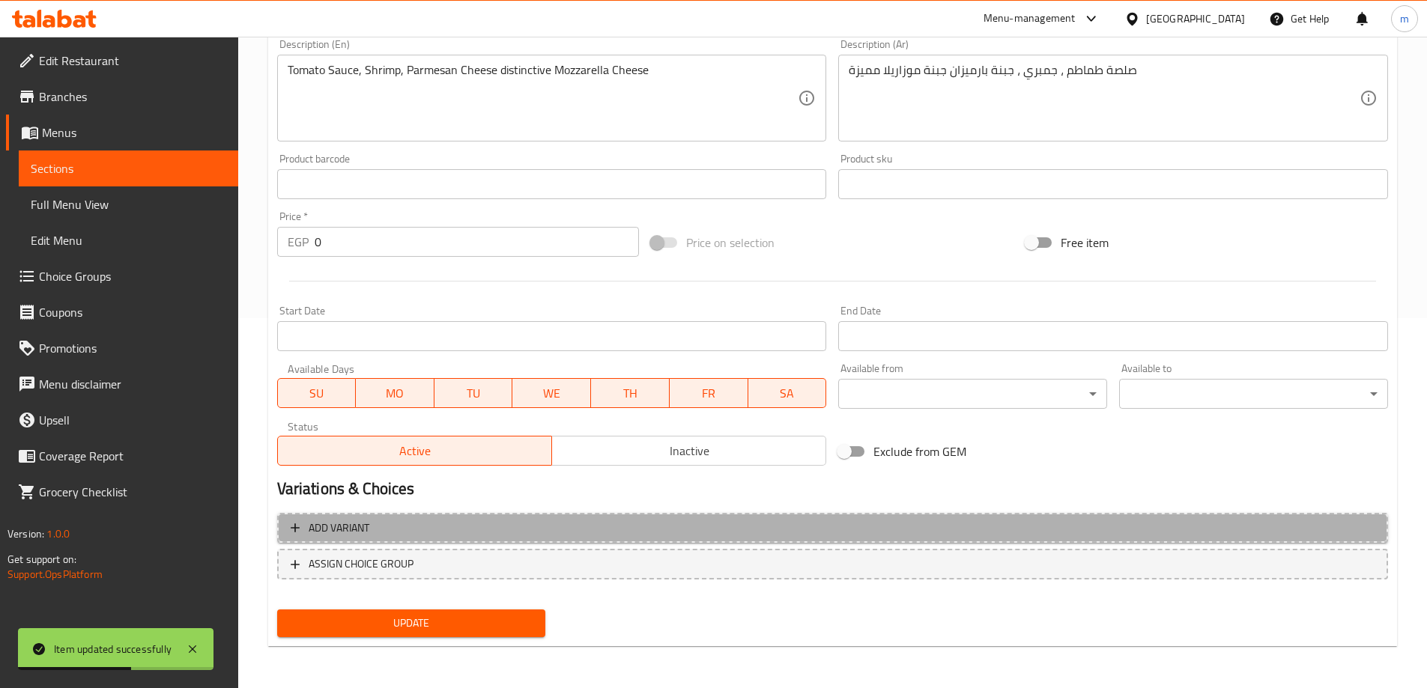
click at [1046, 535] on span "Add variant" at bounding box center [833, 528] width 1084 height 19
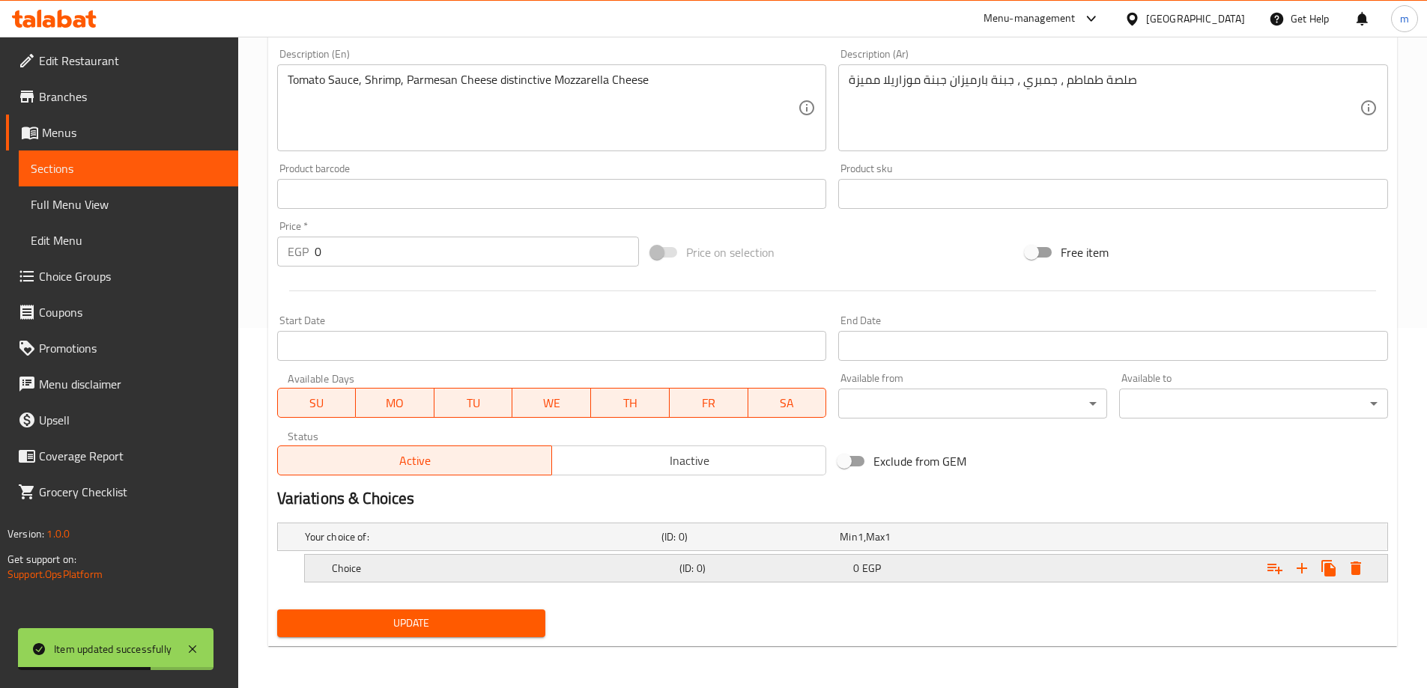
click at [1304, 569] on icon "Expand" at bounding box center [1302, 568] width 18 height 18
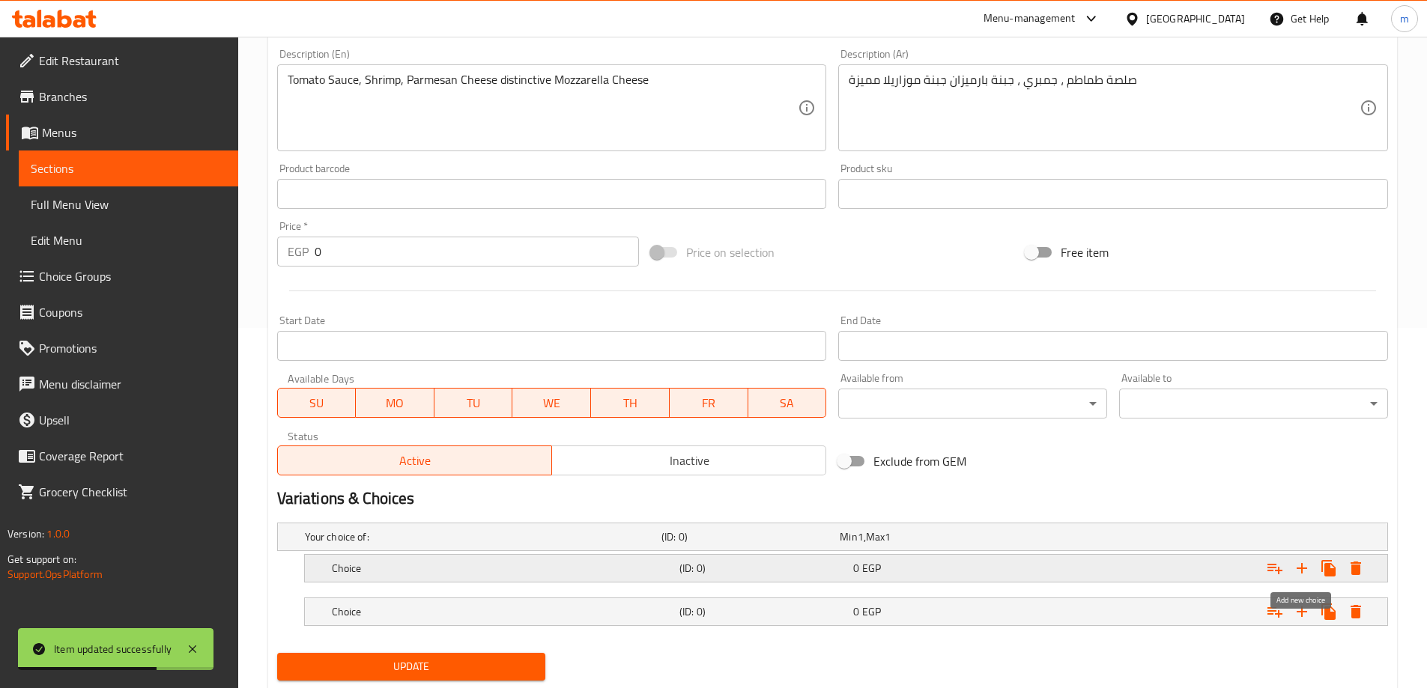
click at [1304, 569] on icon "Expand" at bounding box center [1302, 568] width 18 height 18
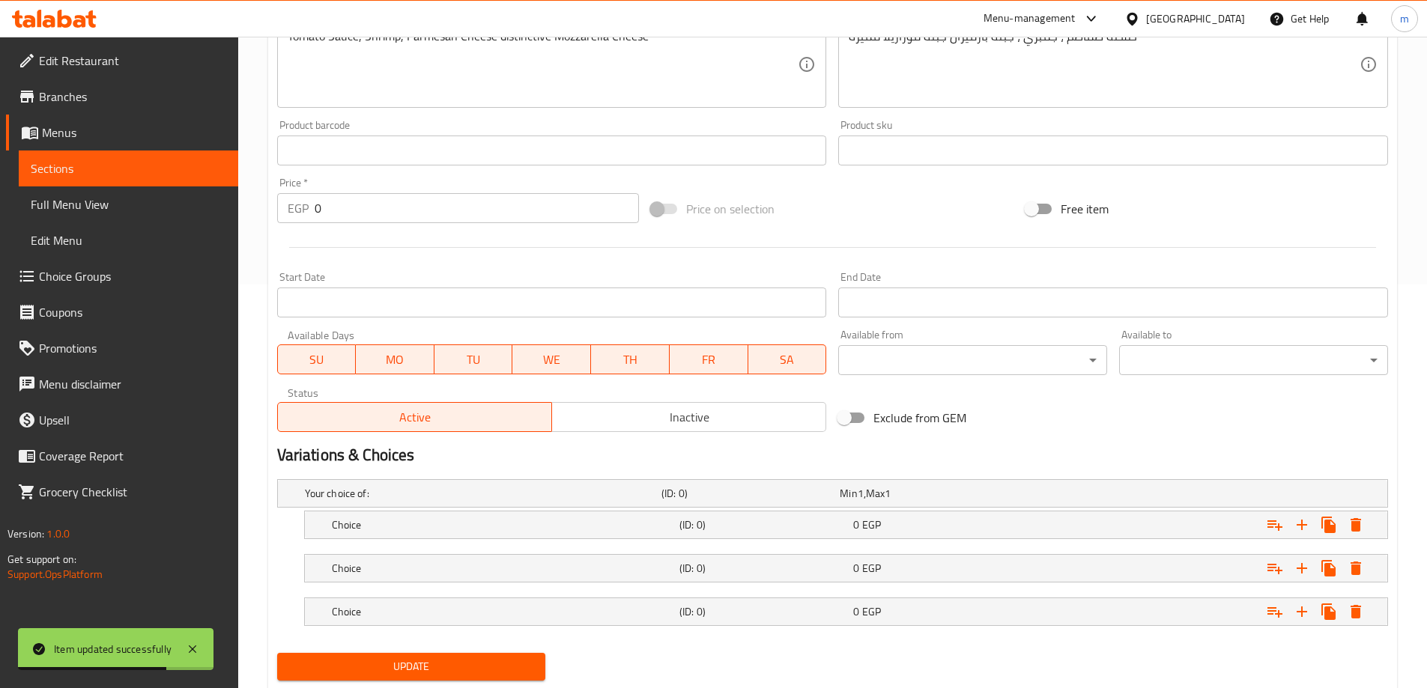
scroll to position [447, 0]
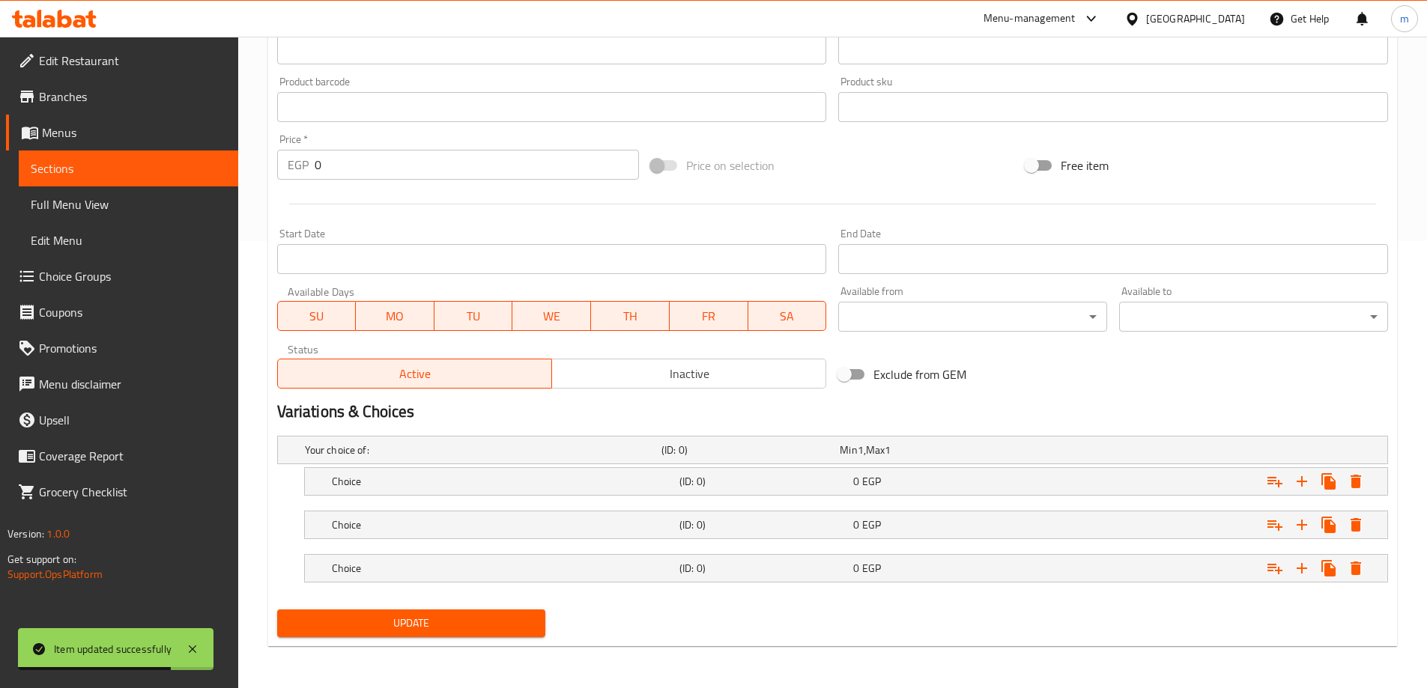
click at [963, 586] on nav at bounding box center [832, 592] width 1111 height 12
click at [941, 525] on div "0 EGP" at bounding box center [937, 525] width 168 height 15
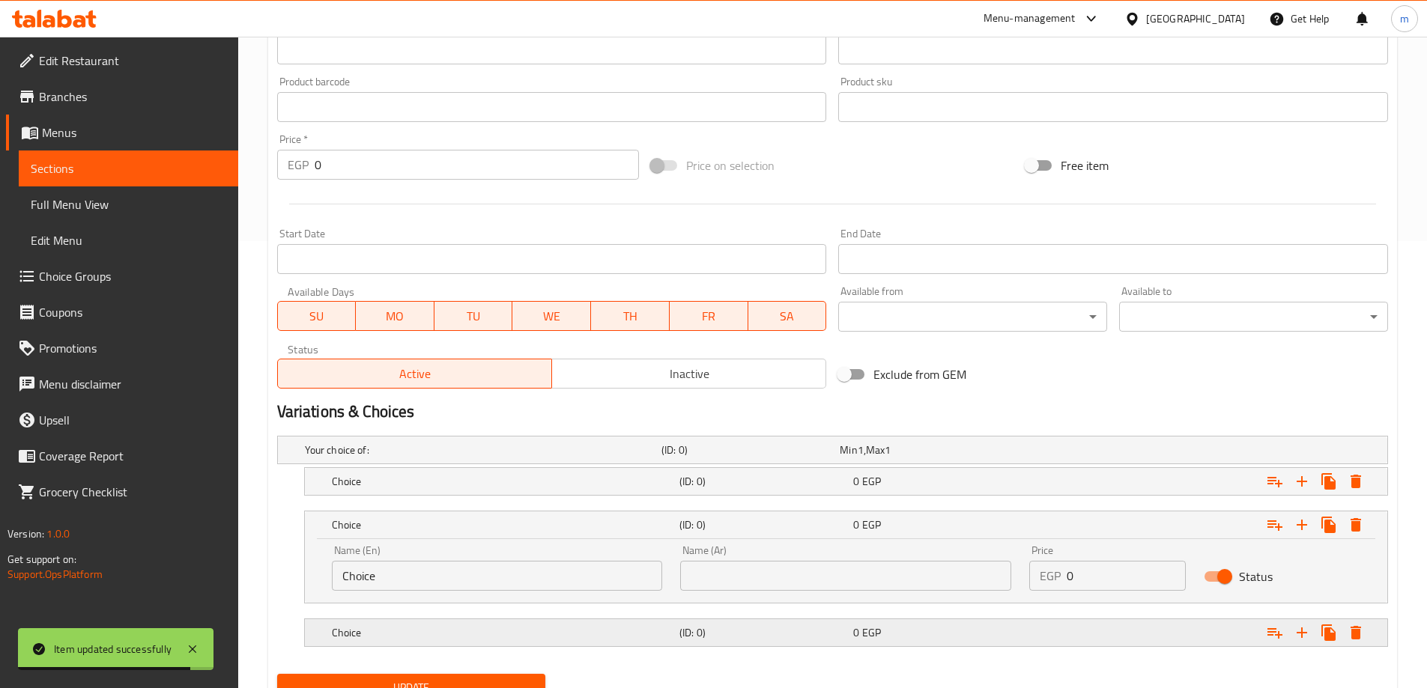
click at [920, 621] on div "Choice (ID: 0) 0 EGP" at bounding box center [850, 632] width 1043 height 33
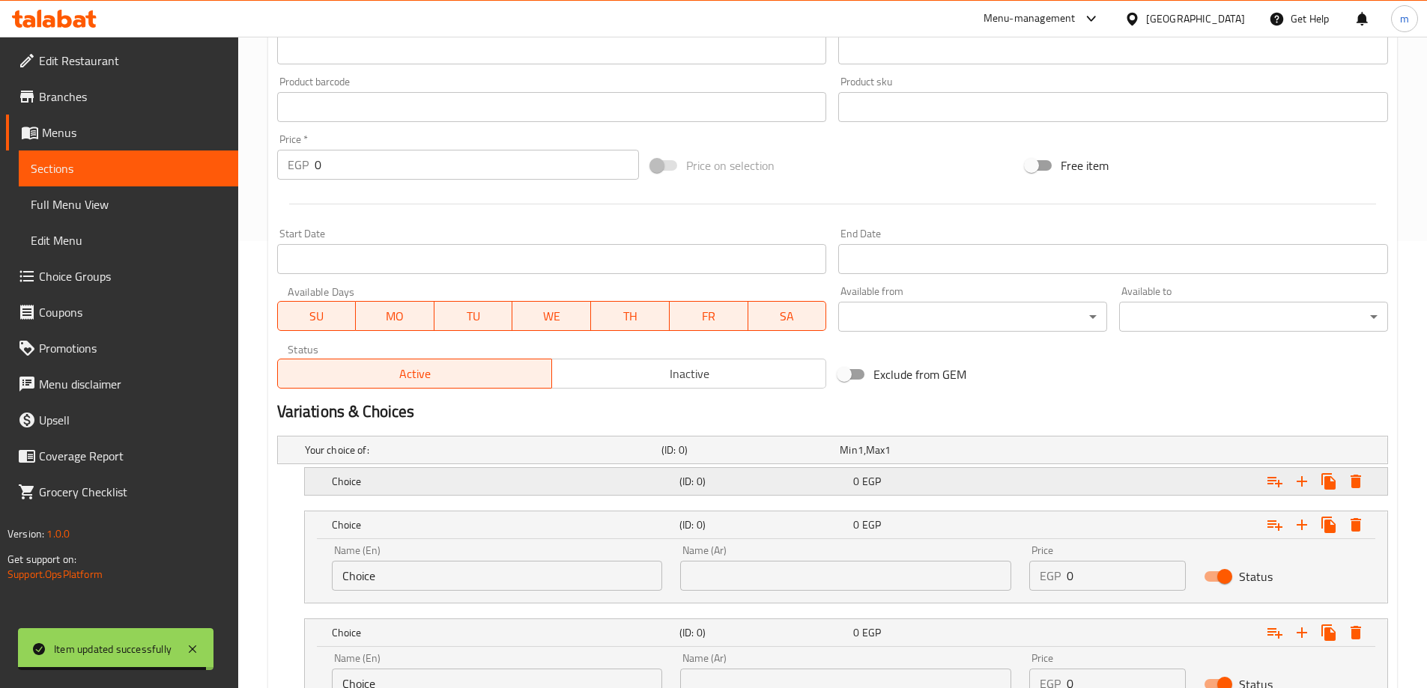
click at [914, 475] on div "0 EGP" at bounding box center [937, 481] width 168 height 15
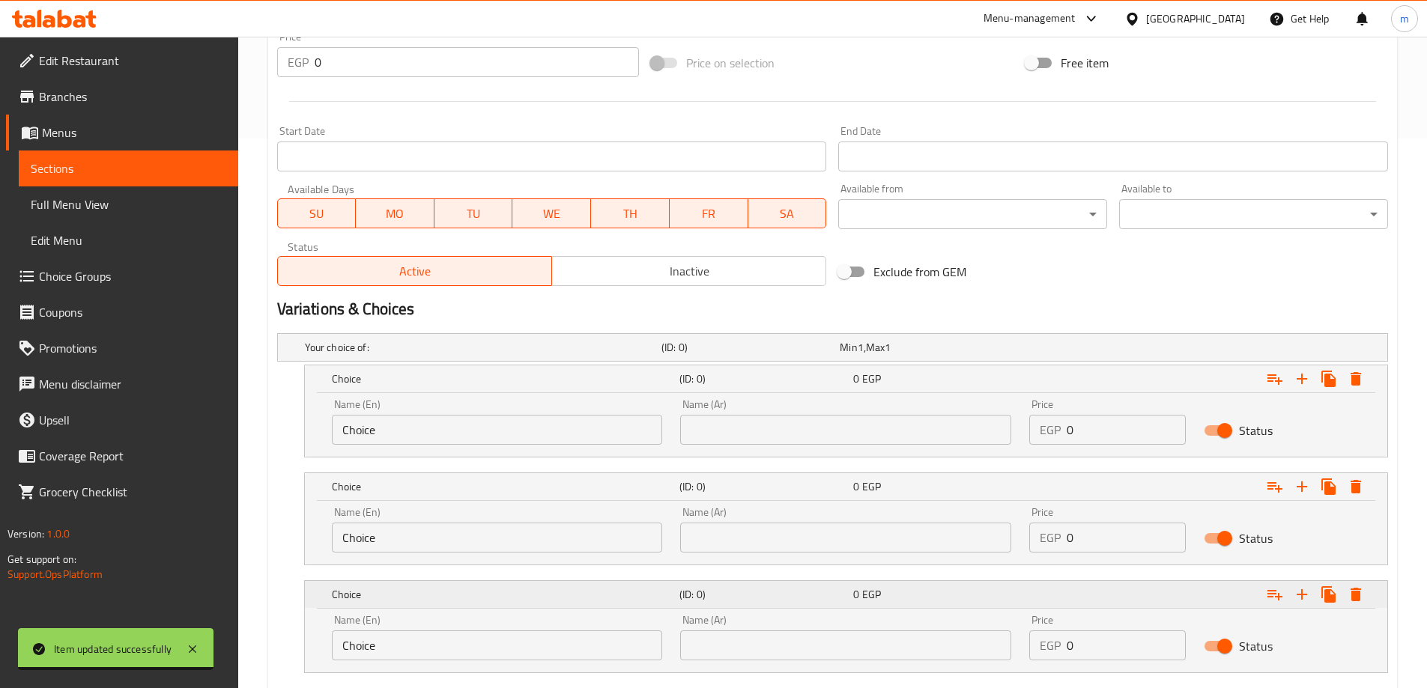
scroll to position [640, 0]
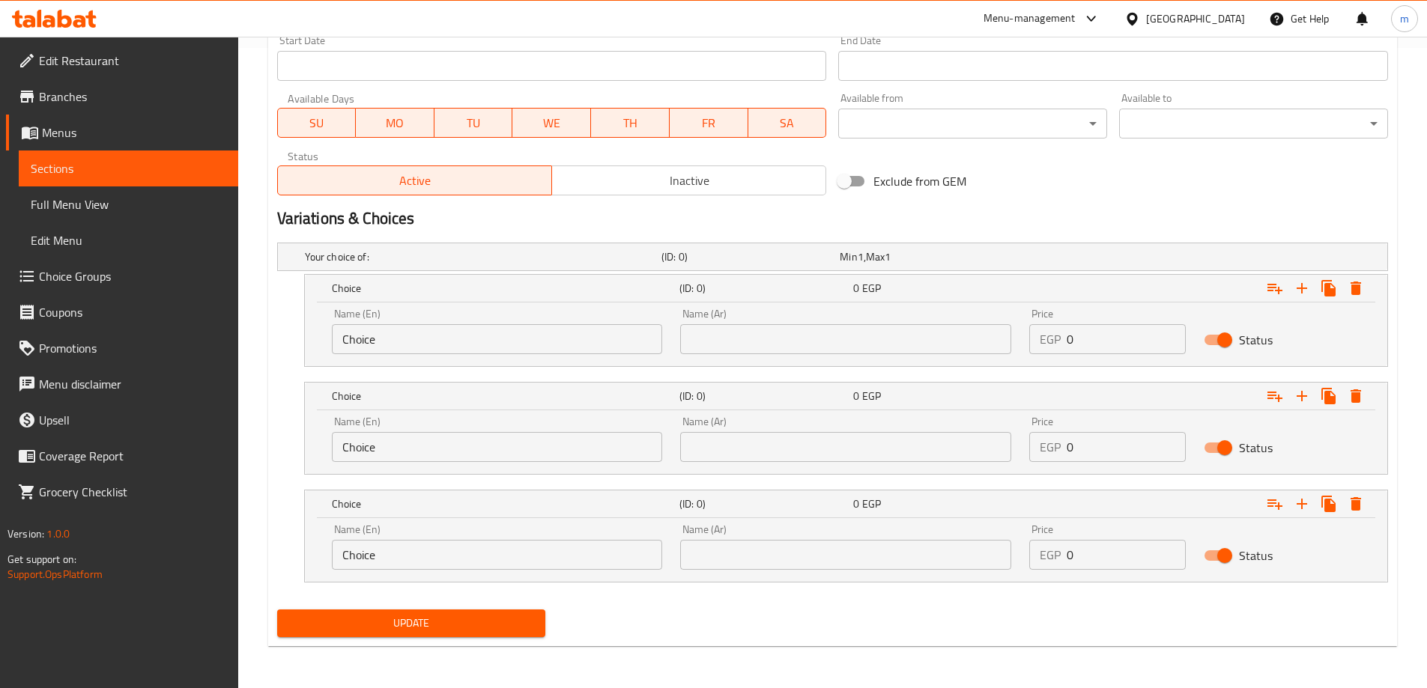
click at [536, 346] on input "Choice" at bounding box center [497, 339] width 331 height 30
click at [440, 343] on input "as" at bounding box center [497, 339] width 331 height 30
type input "small"
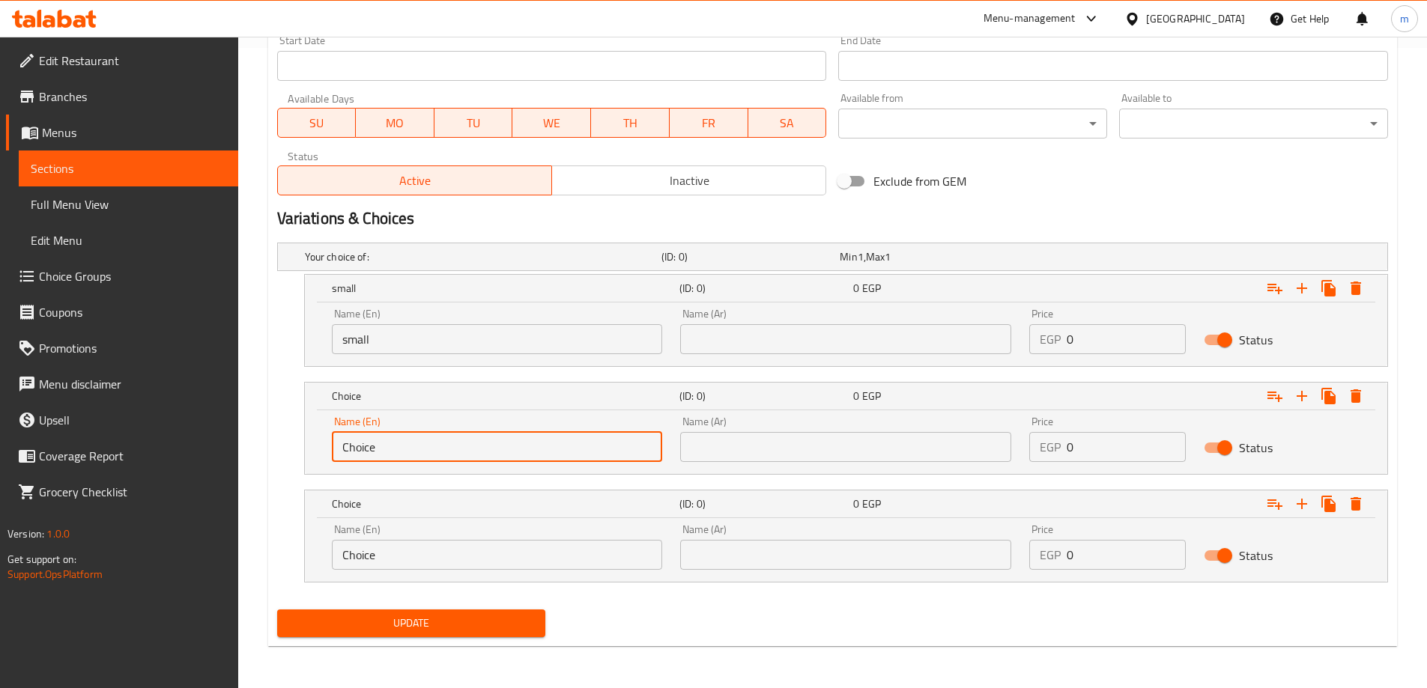
click at [421, 452] on input "Choice" at bounding box center [497, 447] width 331 height 30
type input "medium"
click at [396, 561] on input "Choice" at bounding box center [497, 555] width 331 height 30
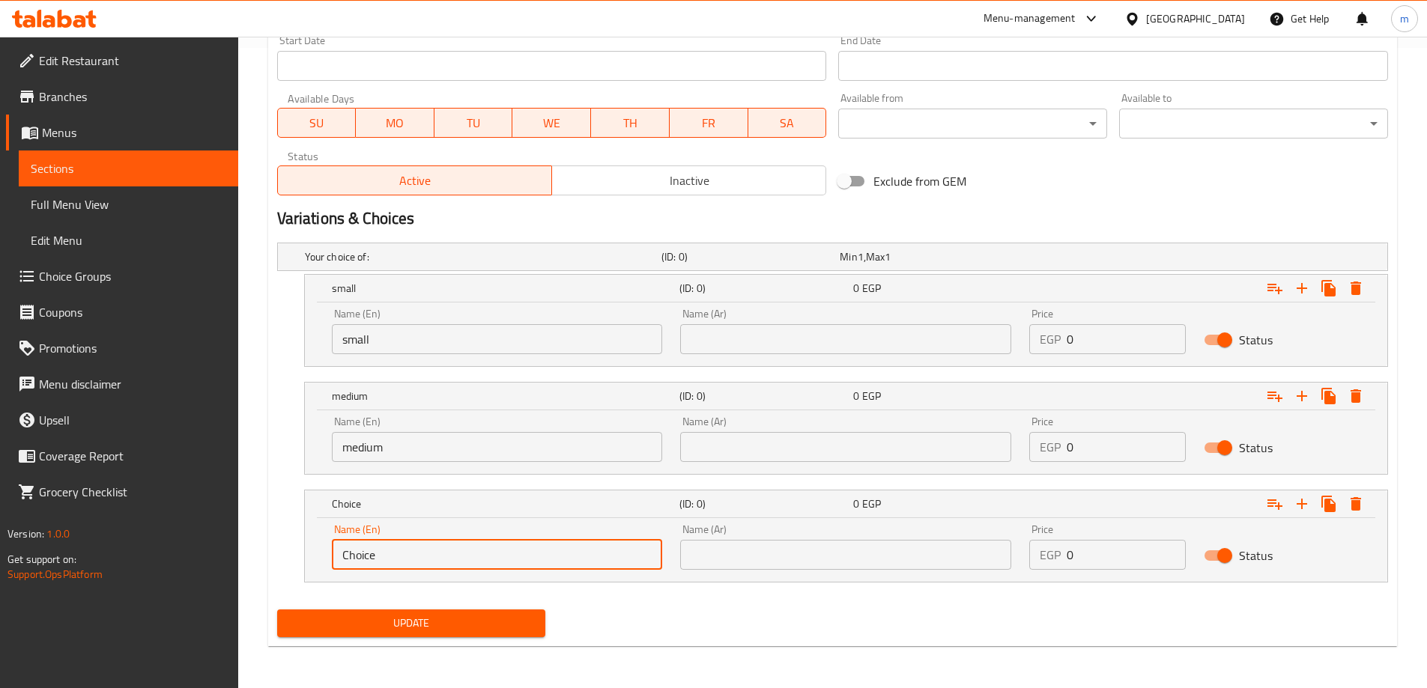
click at [396, 561] on input "Choice" at bounding box center [497, 555] width 331 height 30
type input "large"
drag, startPoint x: 849, startPoint y: 330, endPoint x: 853, endPoint y: 348, distance: 18.5
click at [849, 330] on input "text" at bounding box center [845, 339] width 331 height 30
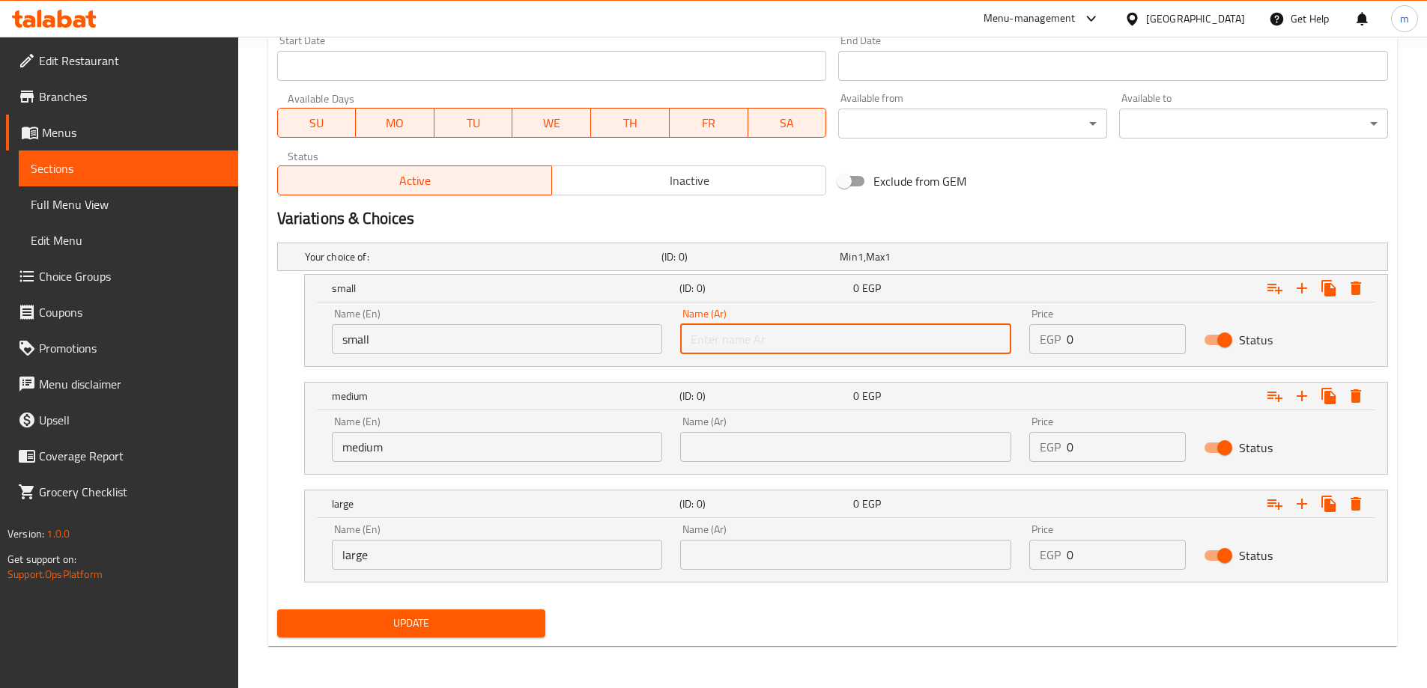
type input "صغير"
click at [810, 437] on input "text" at bounding box center [845, 447] width 331 height 30
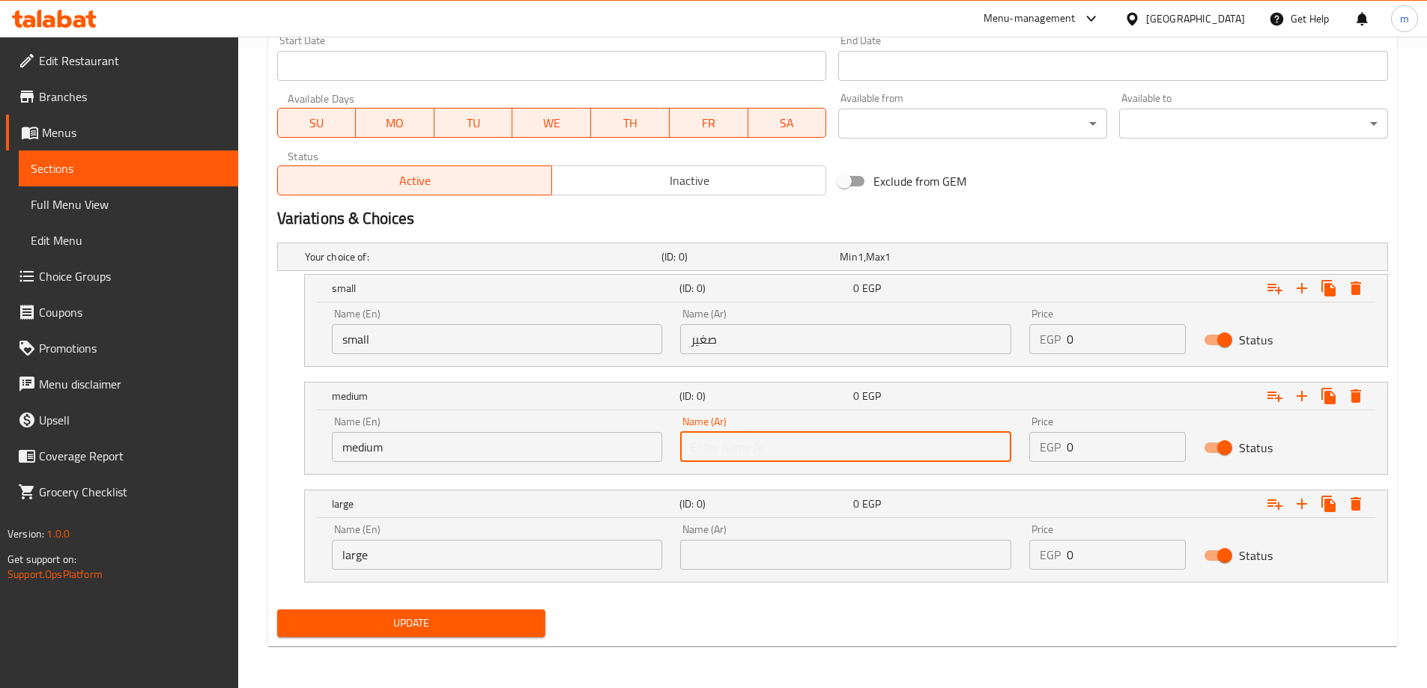
type input "وسط"
click at [788, 558] on input "text" at bounding box center [845, 555] width 331 height 30
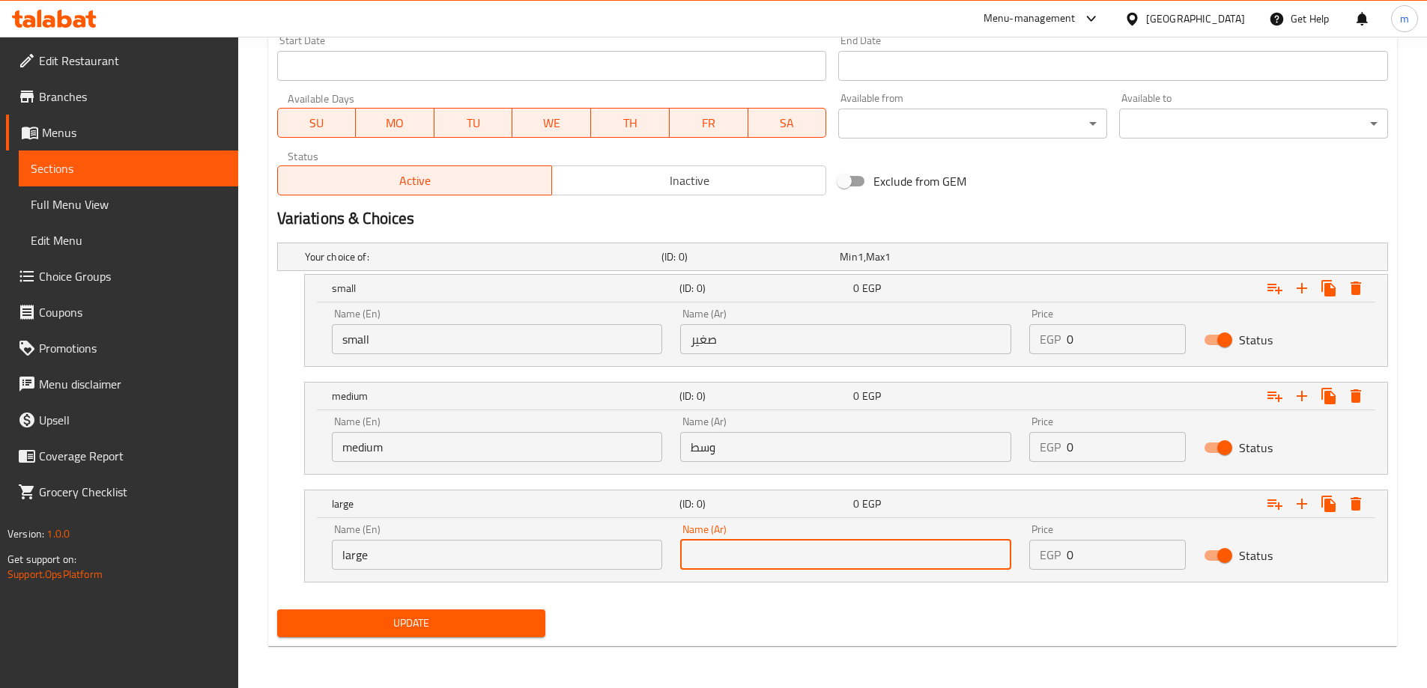
type input "كبير"
click at [1122, 340] on input "0" at bounding box center [1125, 339] width 119 height 30
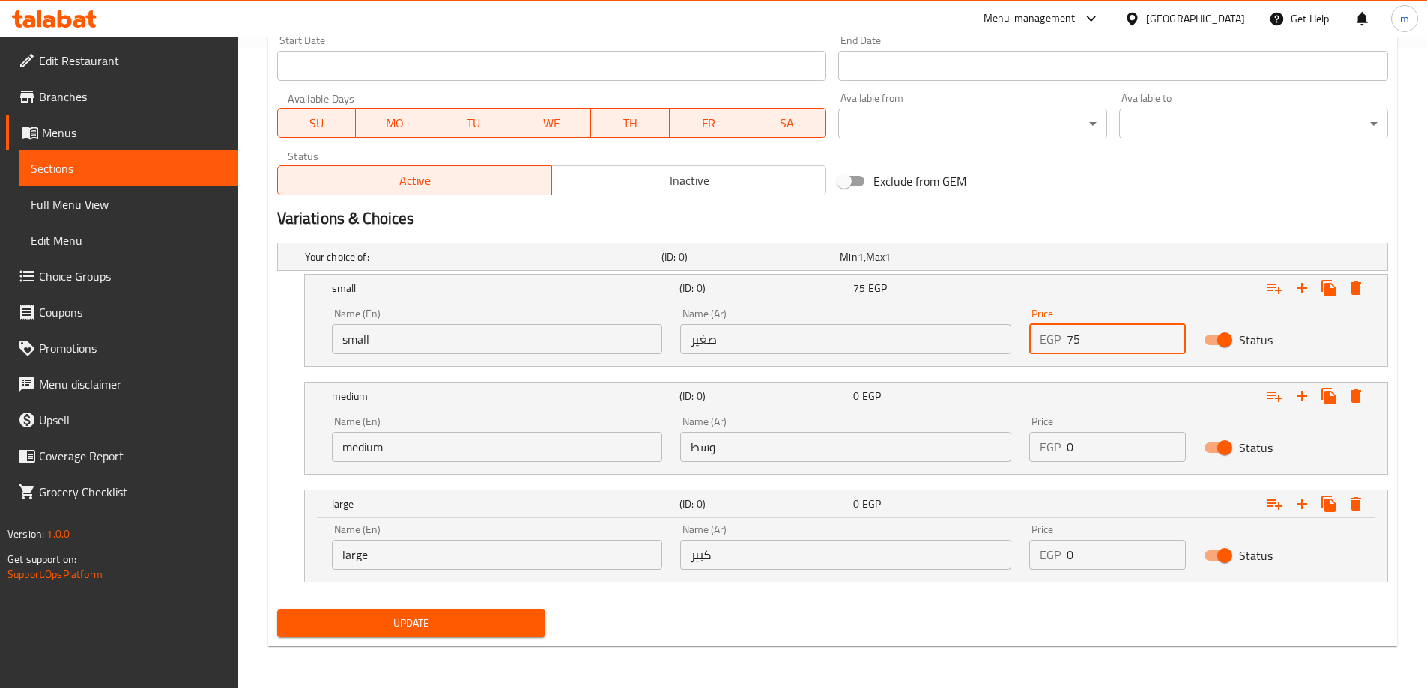
type input "75"
click at [1100, 433] on input "0" at bounding box center [1125, 447] width 119 height 30
type input "105"
click at [1092, 560] on input "0" at bounding box center [1125, 555] width 119 height 30
type input "280"
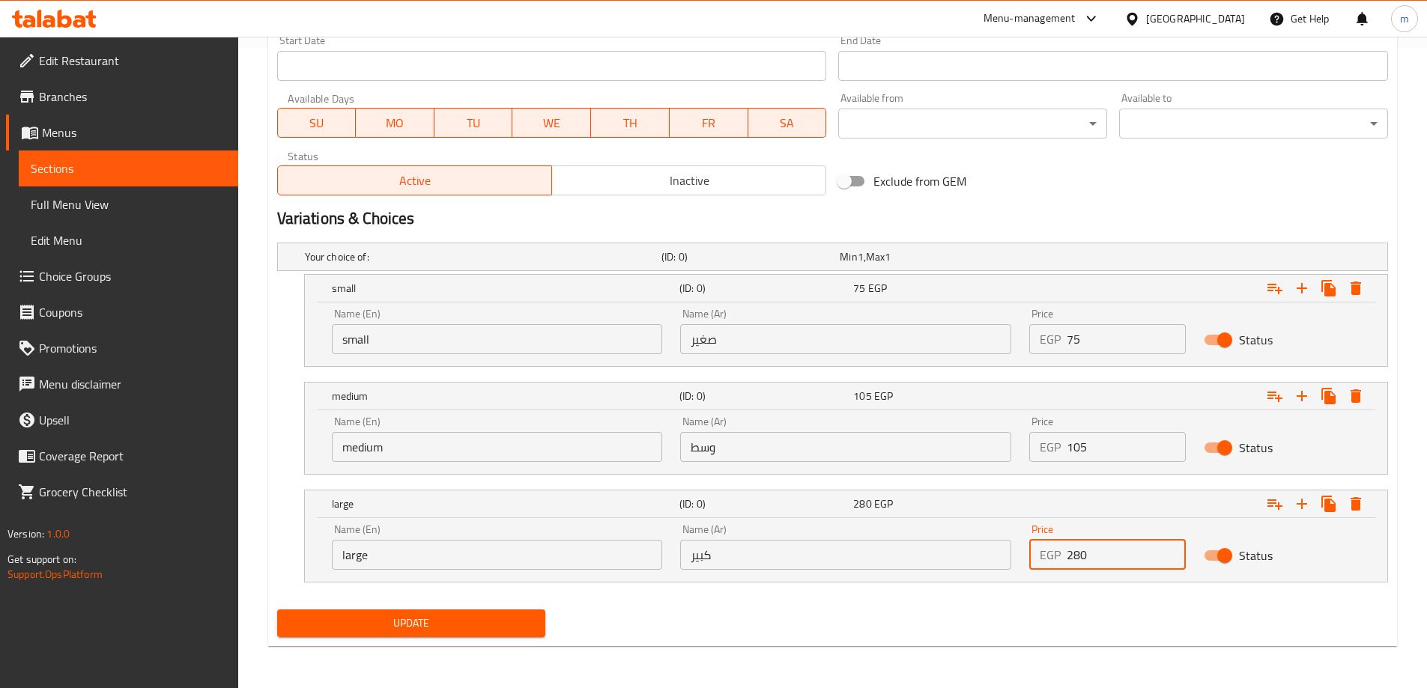
click at [1050, 597] on nav at bounding box center [832, 592] width 1111 height 12
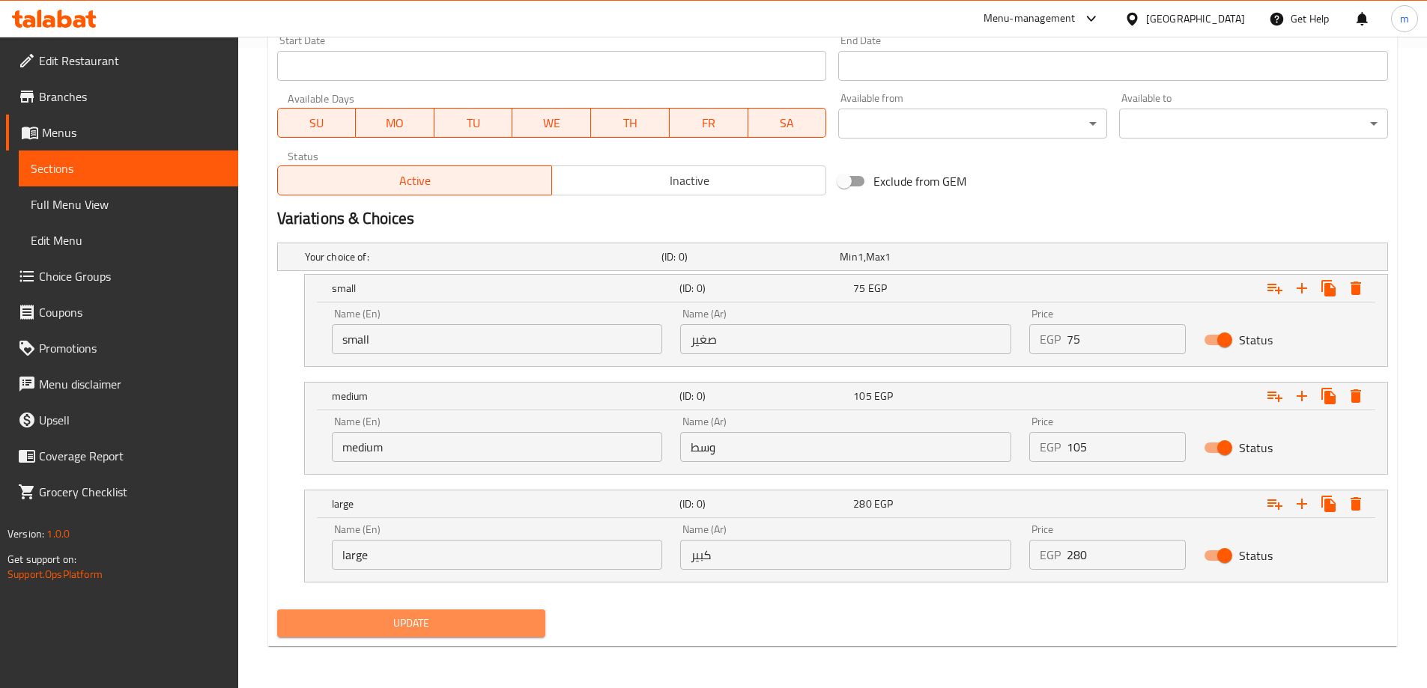
click at [502, 627] on span "Update" at bounding box center [411, 623] width 245 height 19
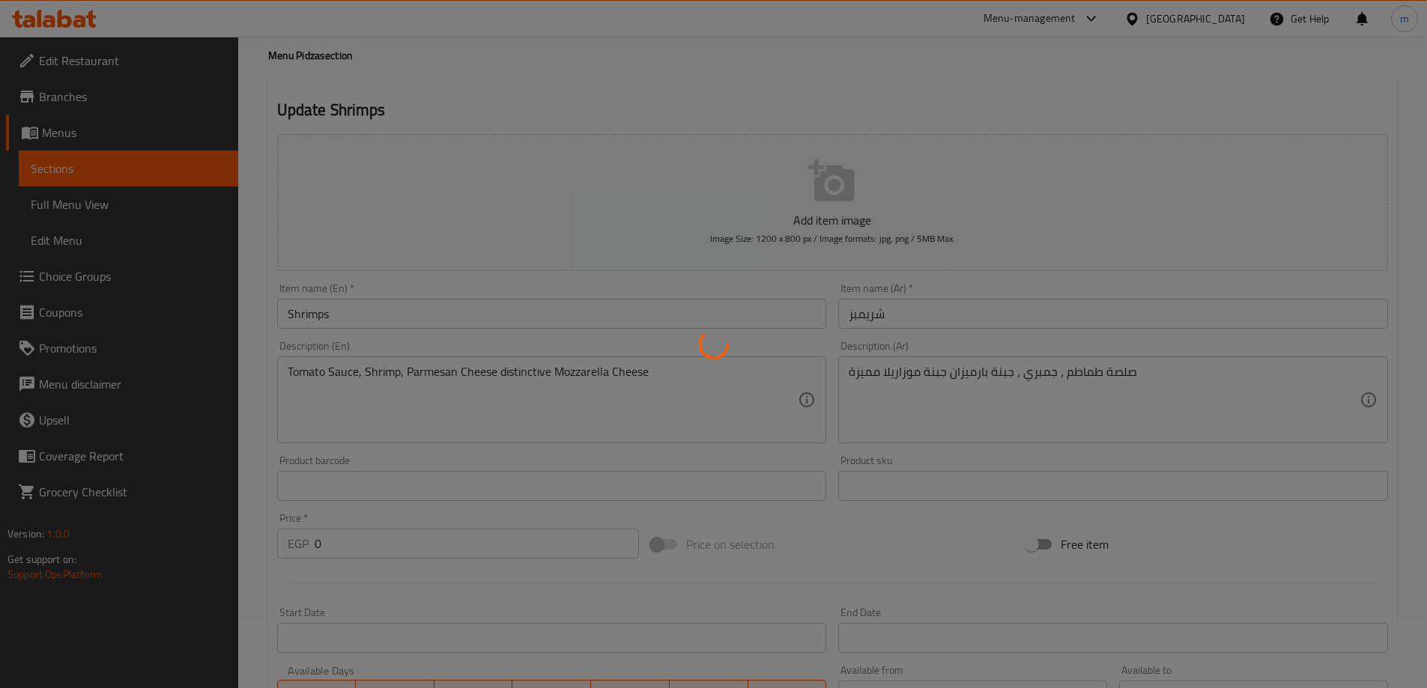
scroll to position [0, 0]
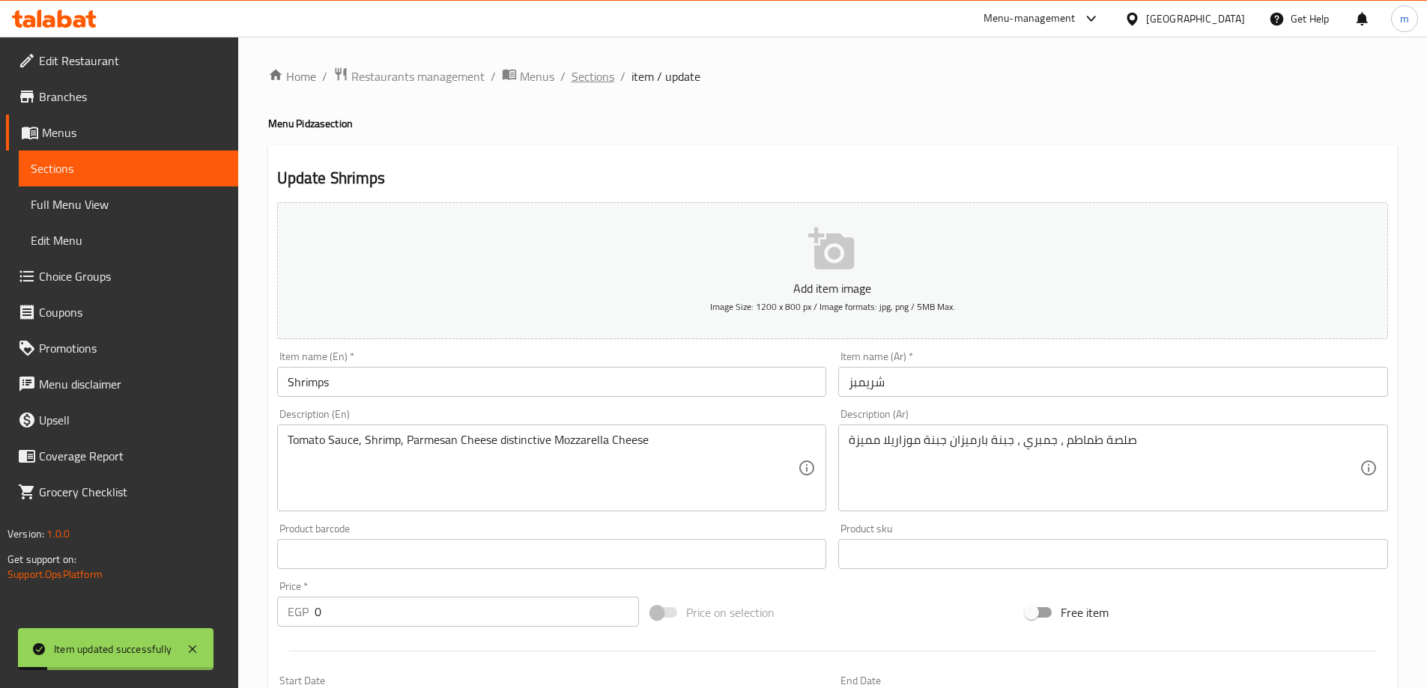
click at [584, 85] on span "Sections" at bounding box center [592, 76] width 43 height 18
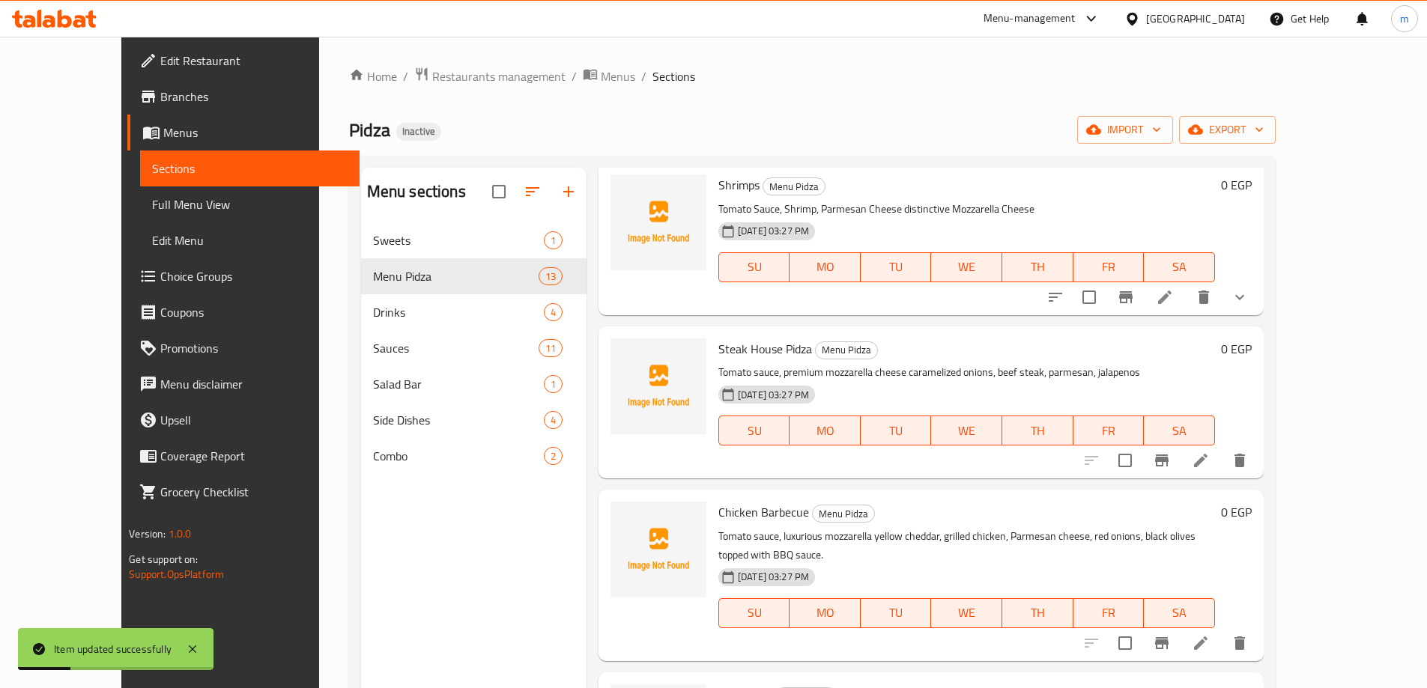
scroll to position [599, 0]
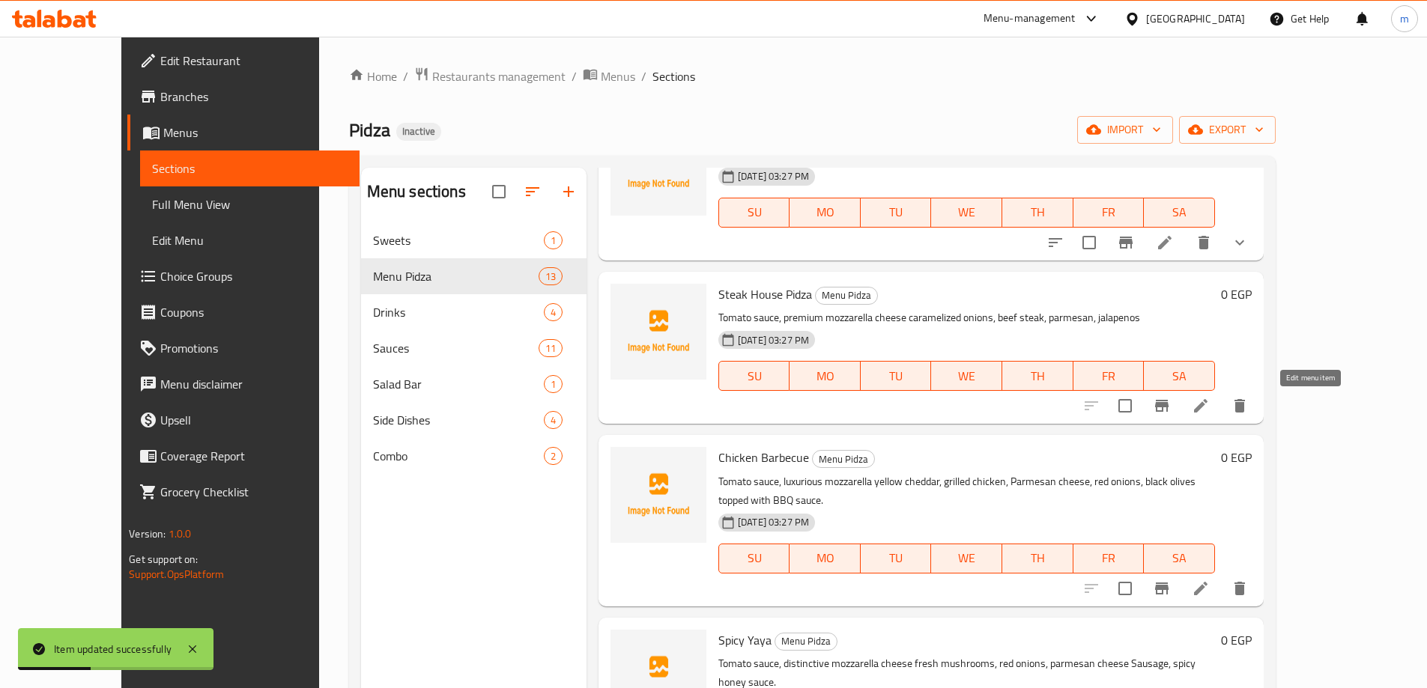
click at [1207, 411] on icon at bounding box center [1200, 405] width 13 height 13
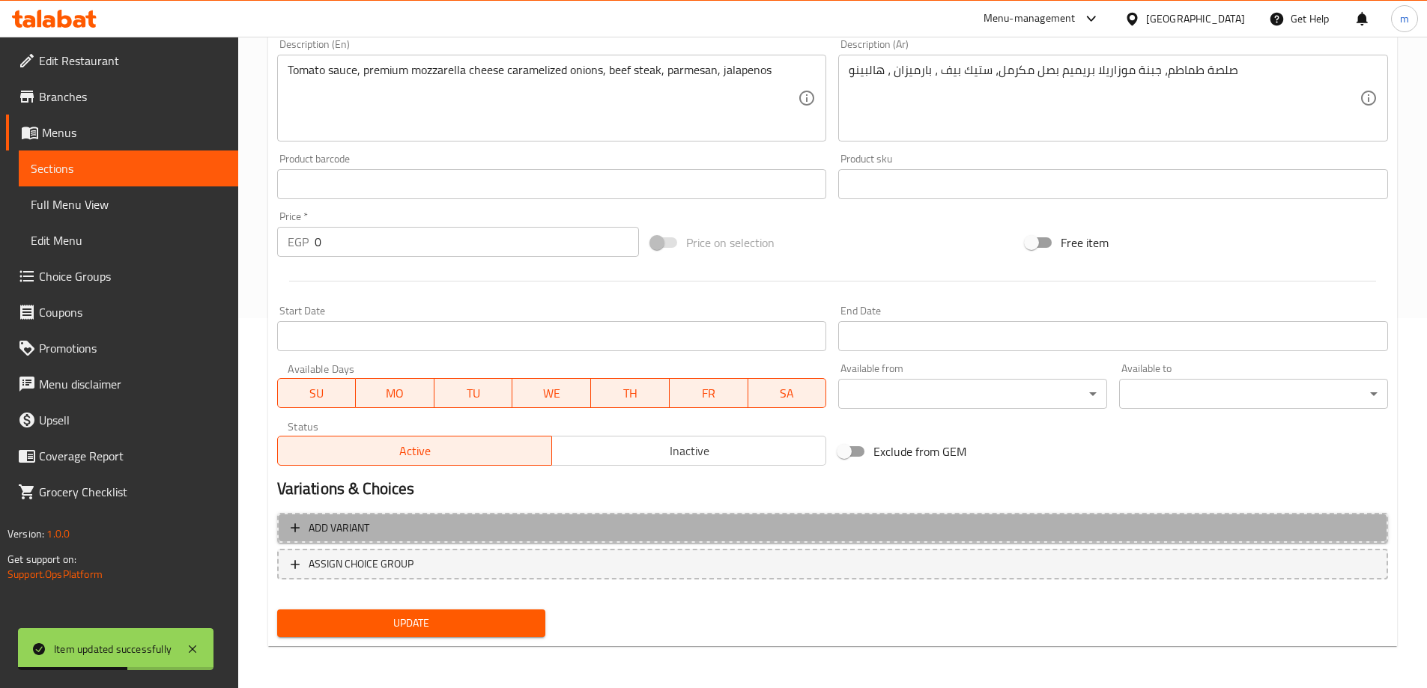
click at [1092, 514] on button "Add variant" at bounding box center [832, 528] width 1111 height 31
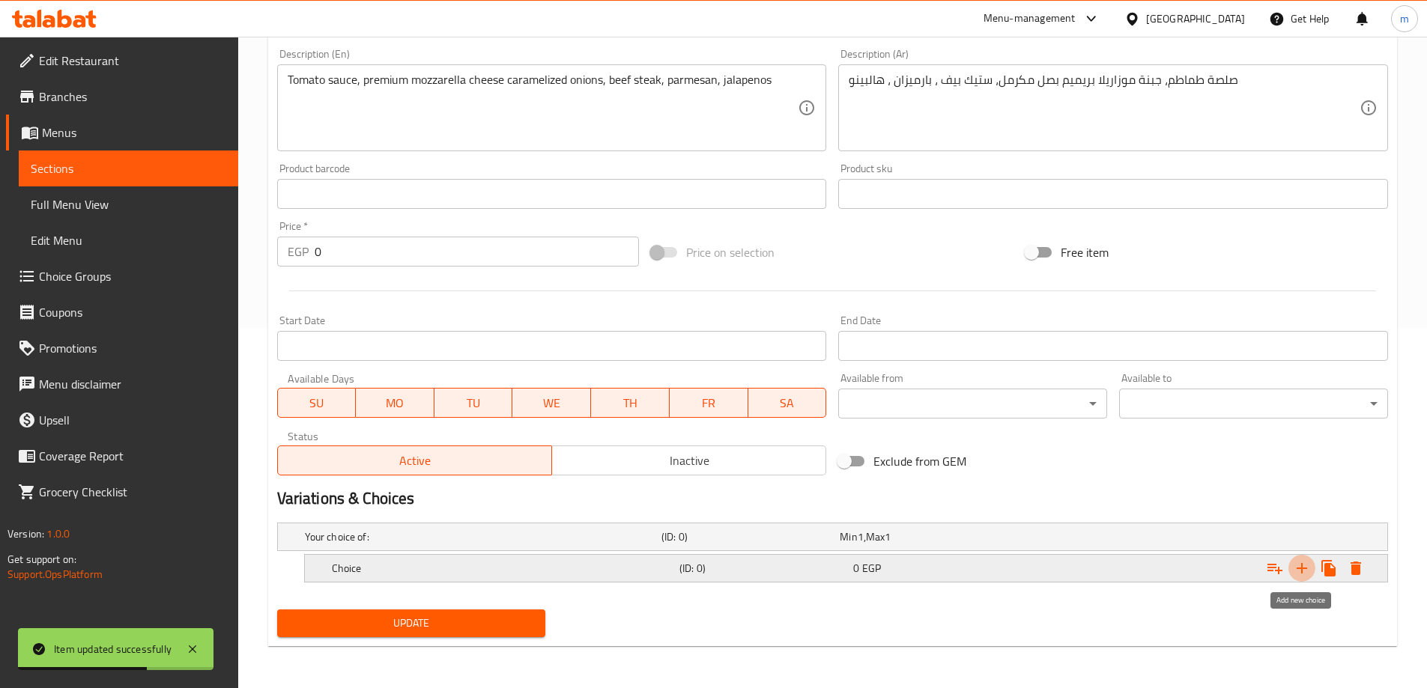
click at [1301, 560] on icon "Expand" at bounding box center [1302, 568] width 18 height 18
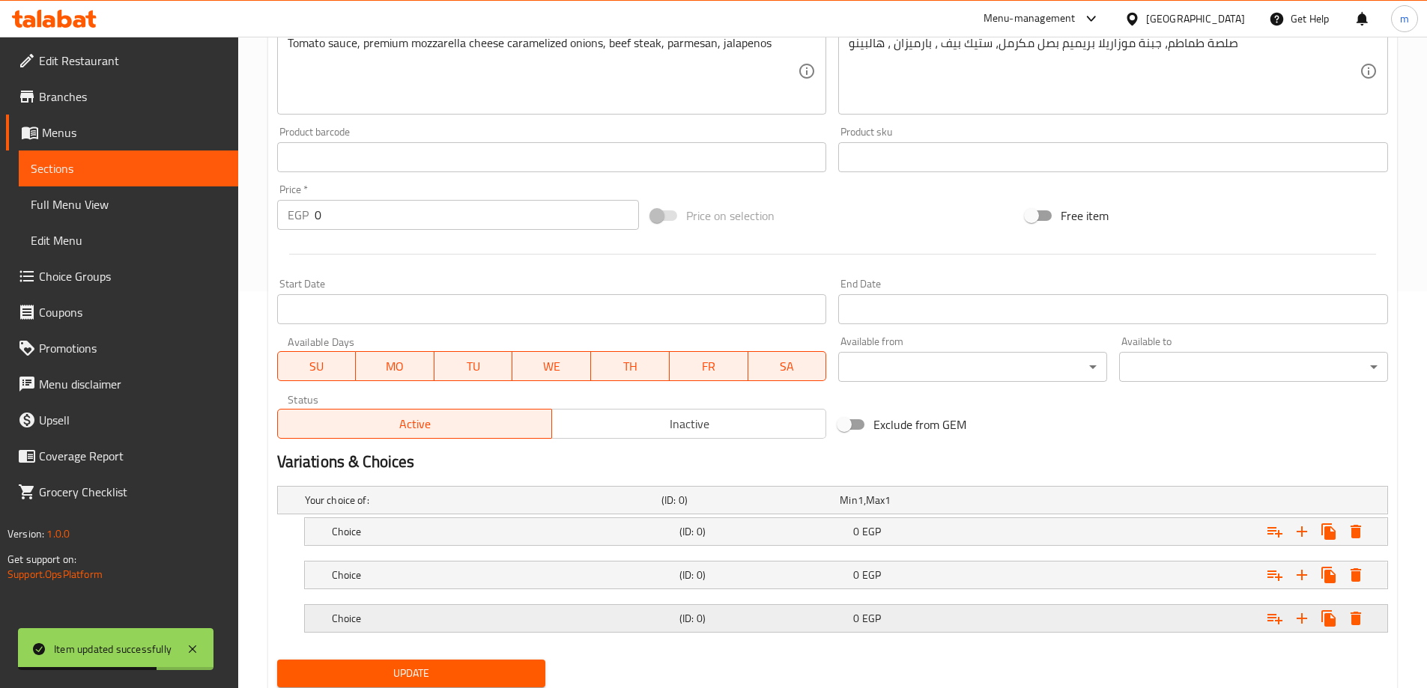
scroll to position [447, 0]
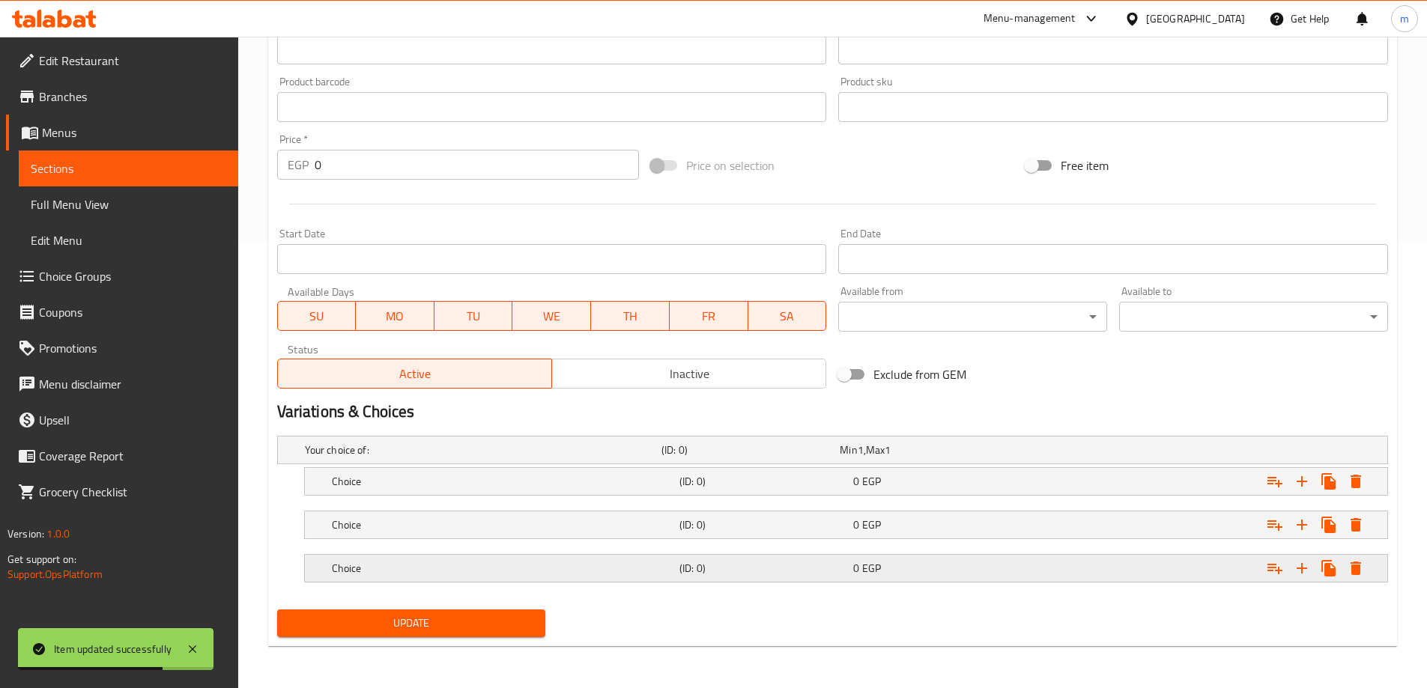
click at [798, 576] on div "(ID: 0)" at bounding box center [763, 568] width 174 height 21
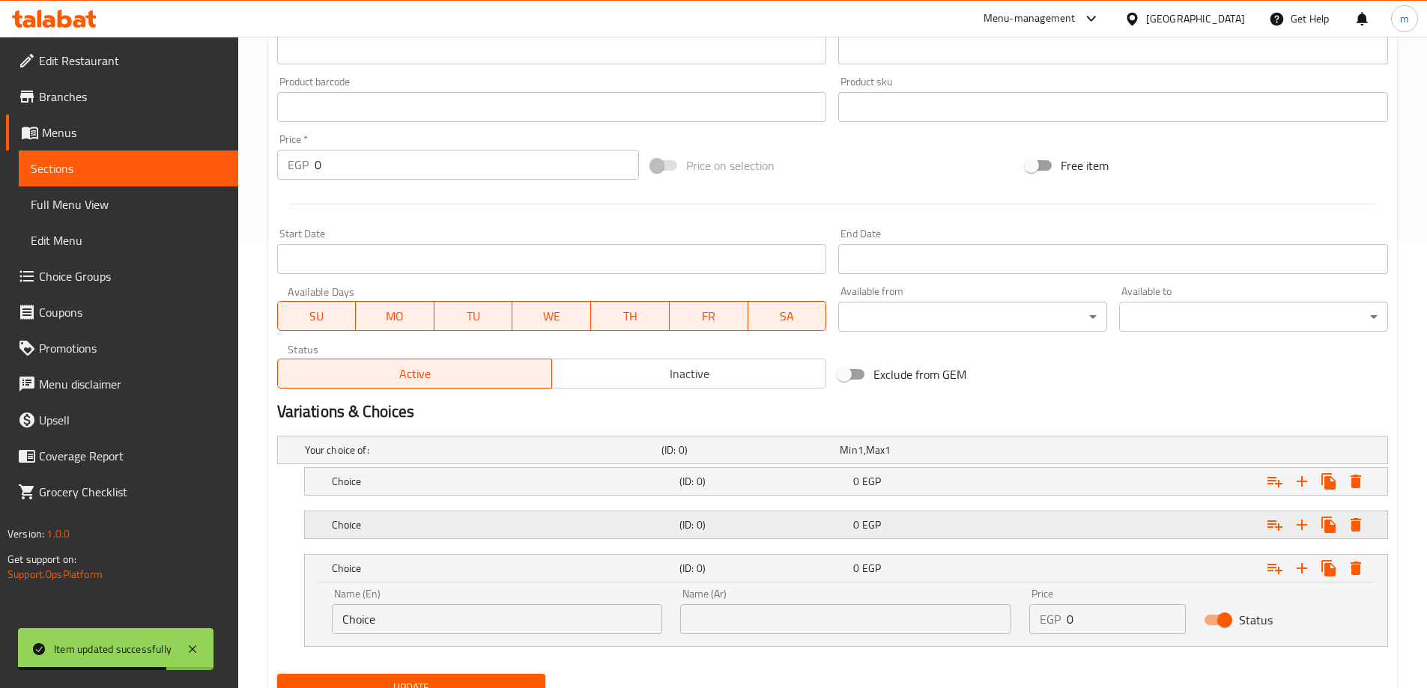
click at [823, 530] on h5 "(ID: 0)" at bounding box center [763, 525] width 168 height 15
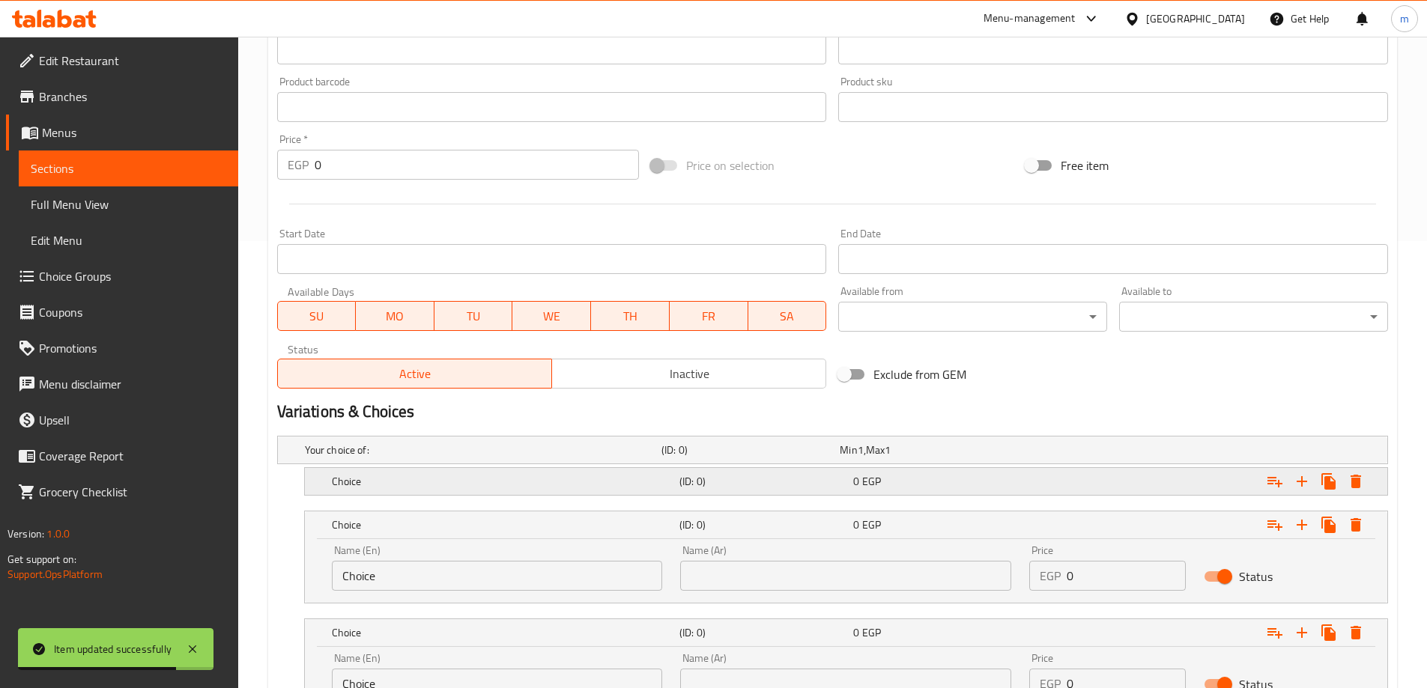
click at [831, 488] on h5 "(ID: 0)" at bounding box center [763, 481] width 168 height 15
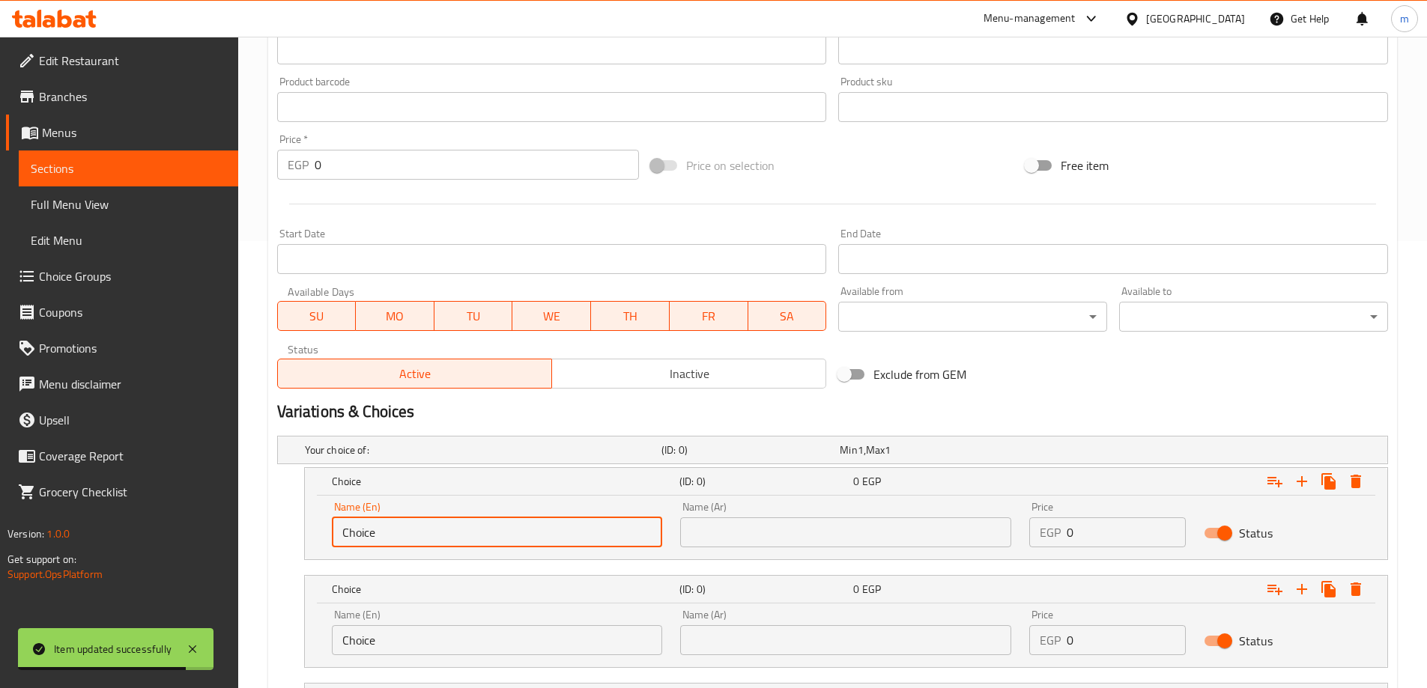
click at [494, 518] on input "Choice" at bounding box center [497, 533] width 331 height 30
type input "small"
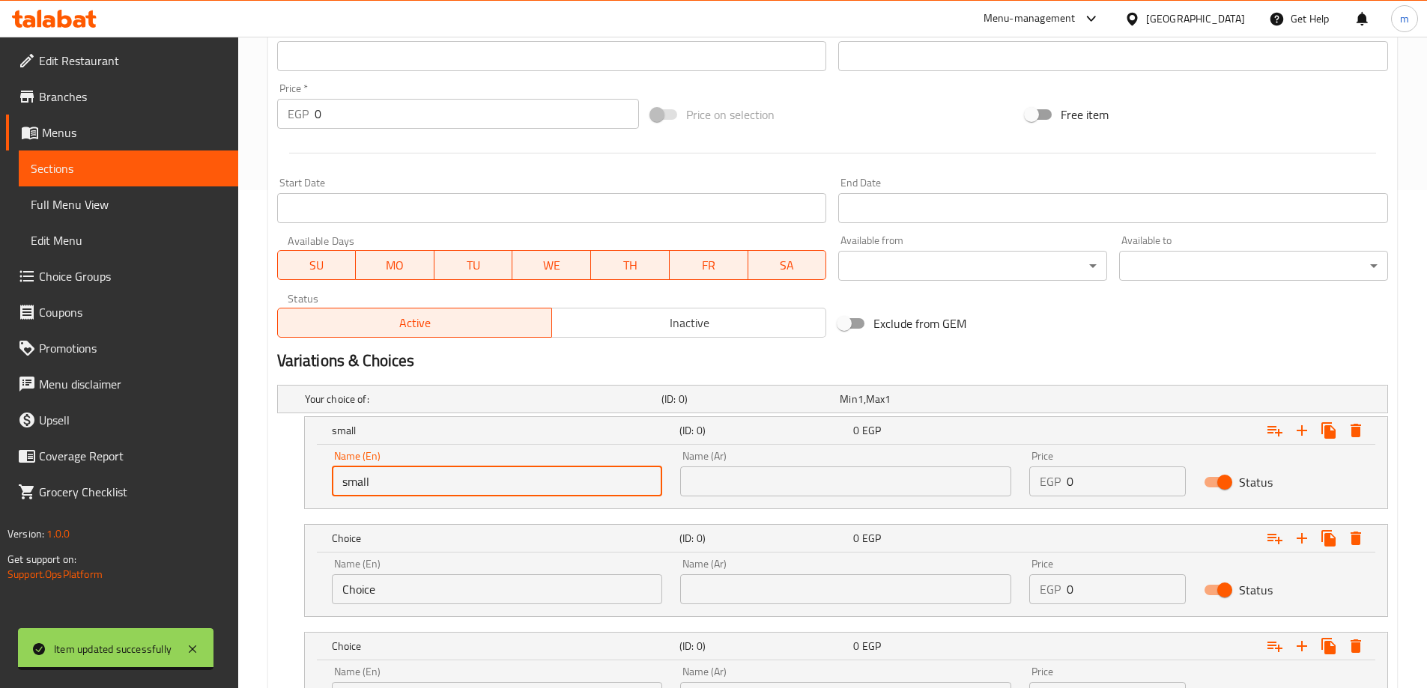
scroll to position [597, 0]
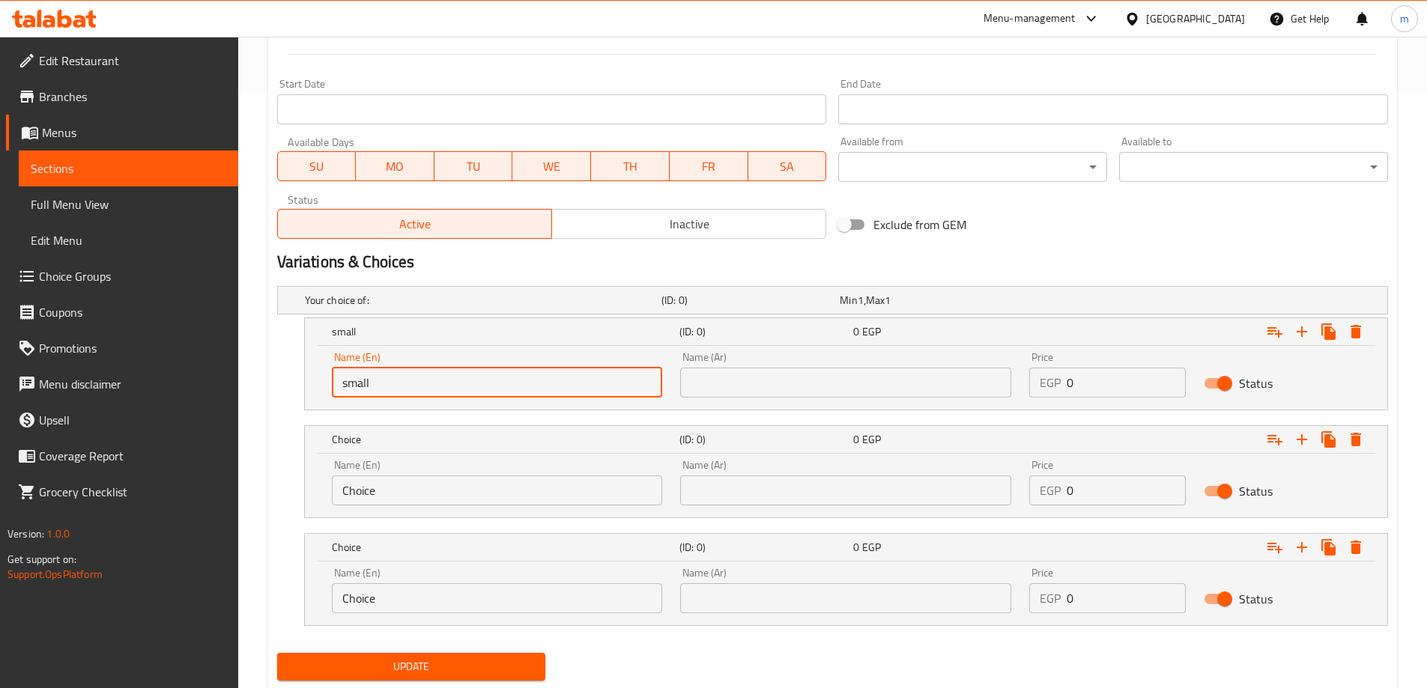
click at [455, 484] on input "Choice" at bounding box center [497, 491] width 331 height 30
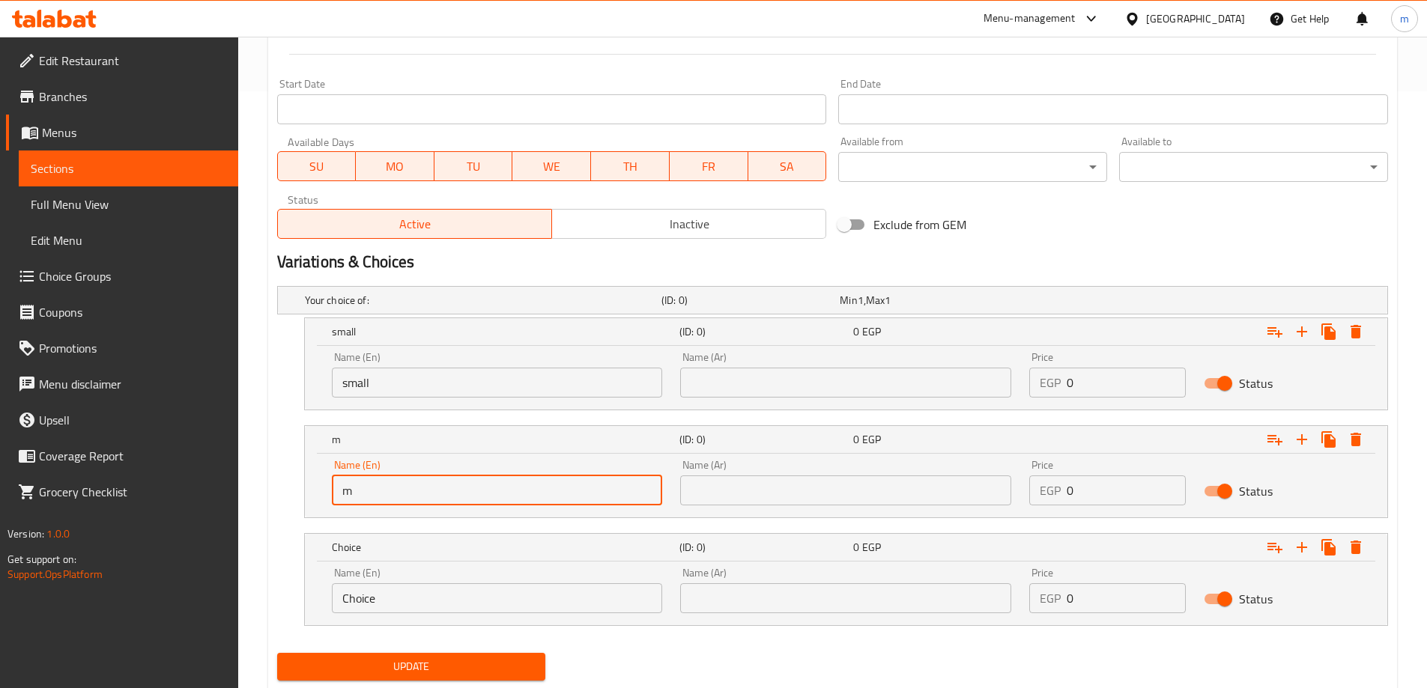
type input "medium"
click at [391, 621] on div "Name (En) Choice Name (En)" at bounding box center [497, 591] width 349 height 64
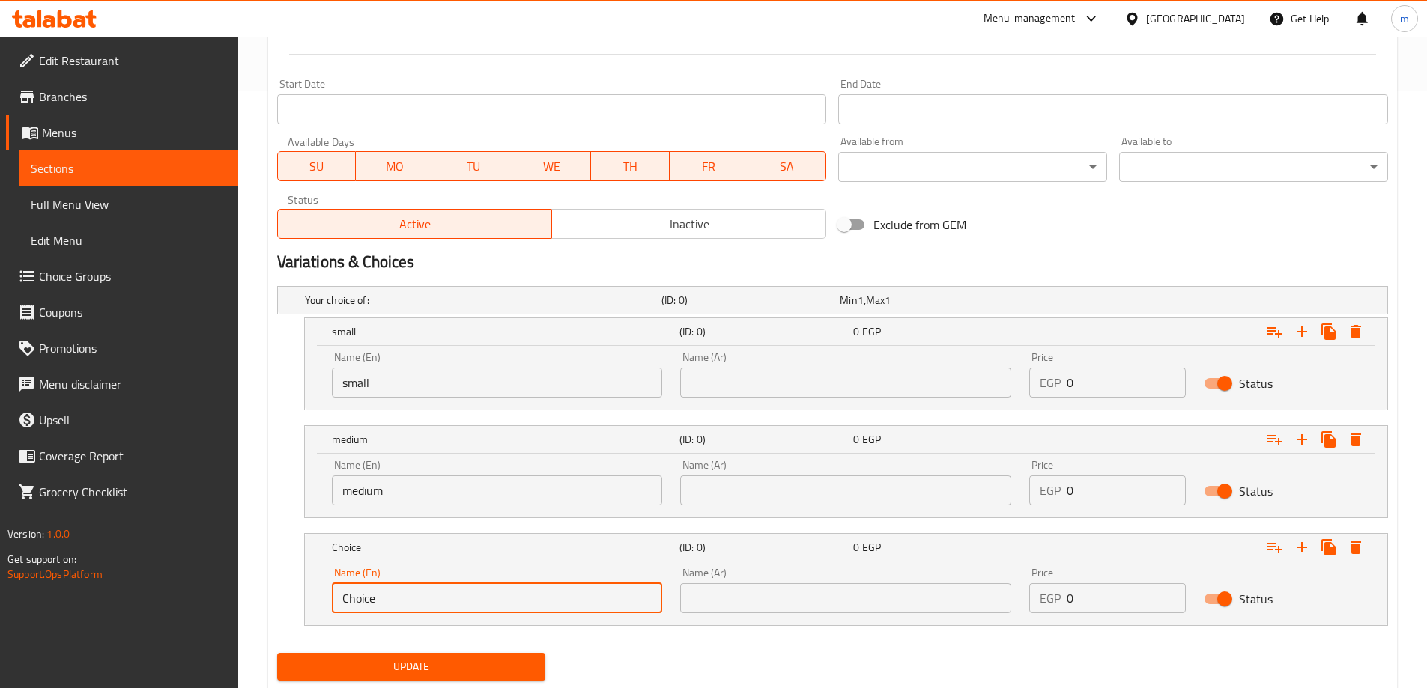
click at [392, 603] on input "Choice" at bounding box center [497, 598] width 331 height 30
type input "large"
click at [765, 392] on input "text" at bounding box center [845, 383] width 331 height 30
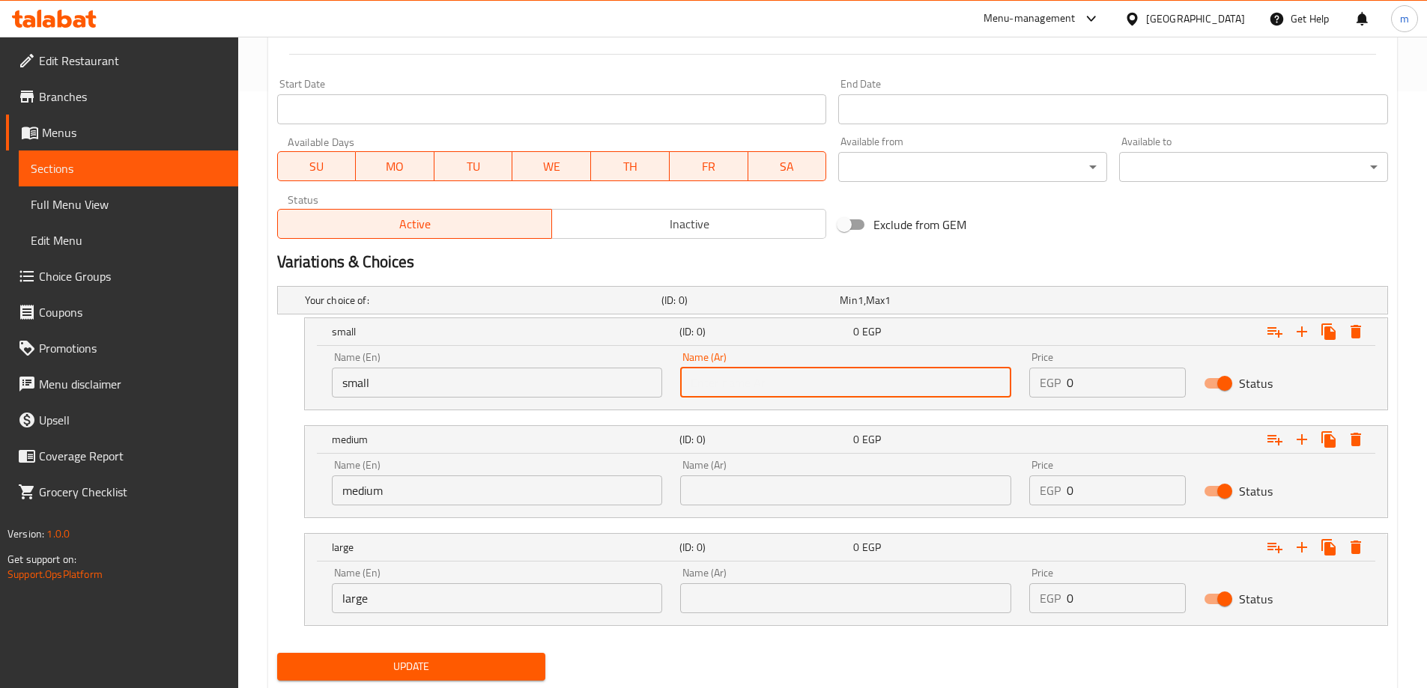
type input "صغير"
click at [785, 482] on input "text" at bounding box center [845, 491] width 331 height 30
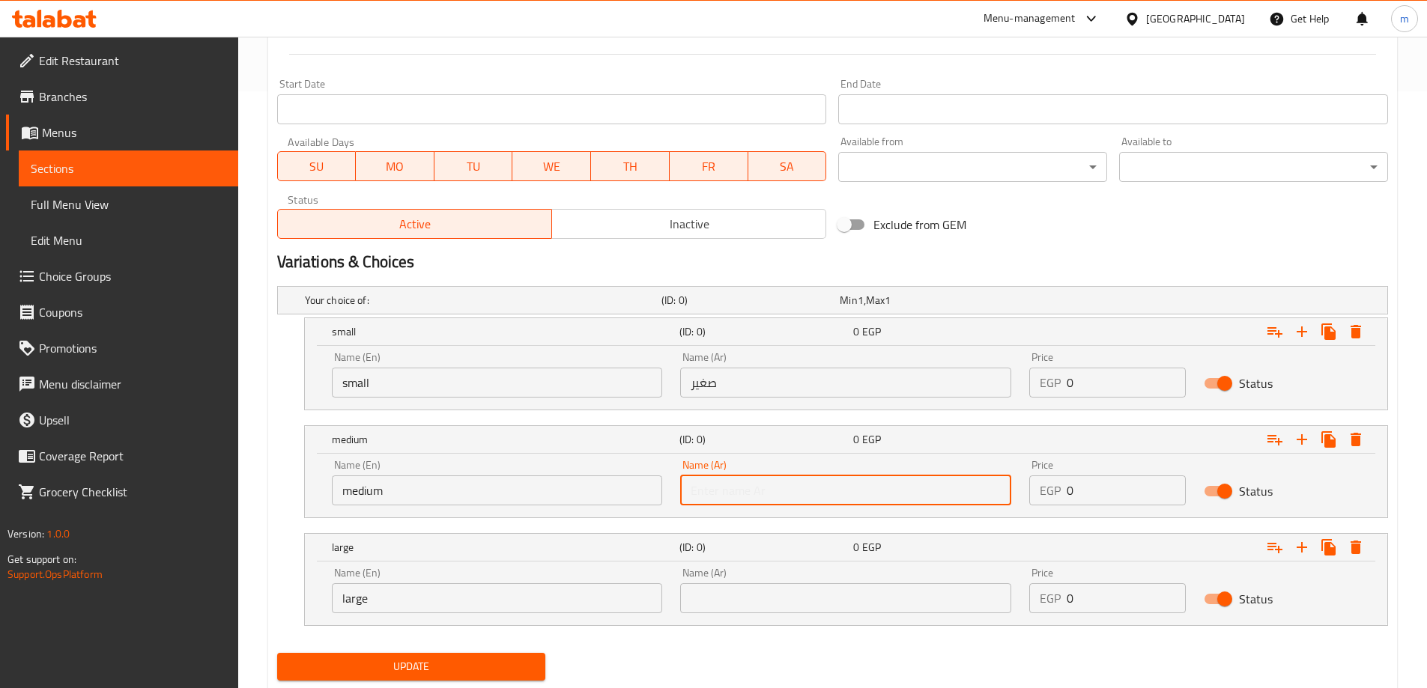
type input "وسط"
click at [789, 629] on nav at bounding box center [832, 635] width 1111 height 12
drag, startPoint x: 786, startPoint y: 606, endPoint x: 786, endPoint y: 598, distance: 8.2
click at [786, 606] on input "text" at bounding box center [845, 598] width 331 height 30
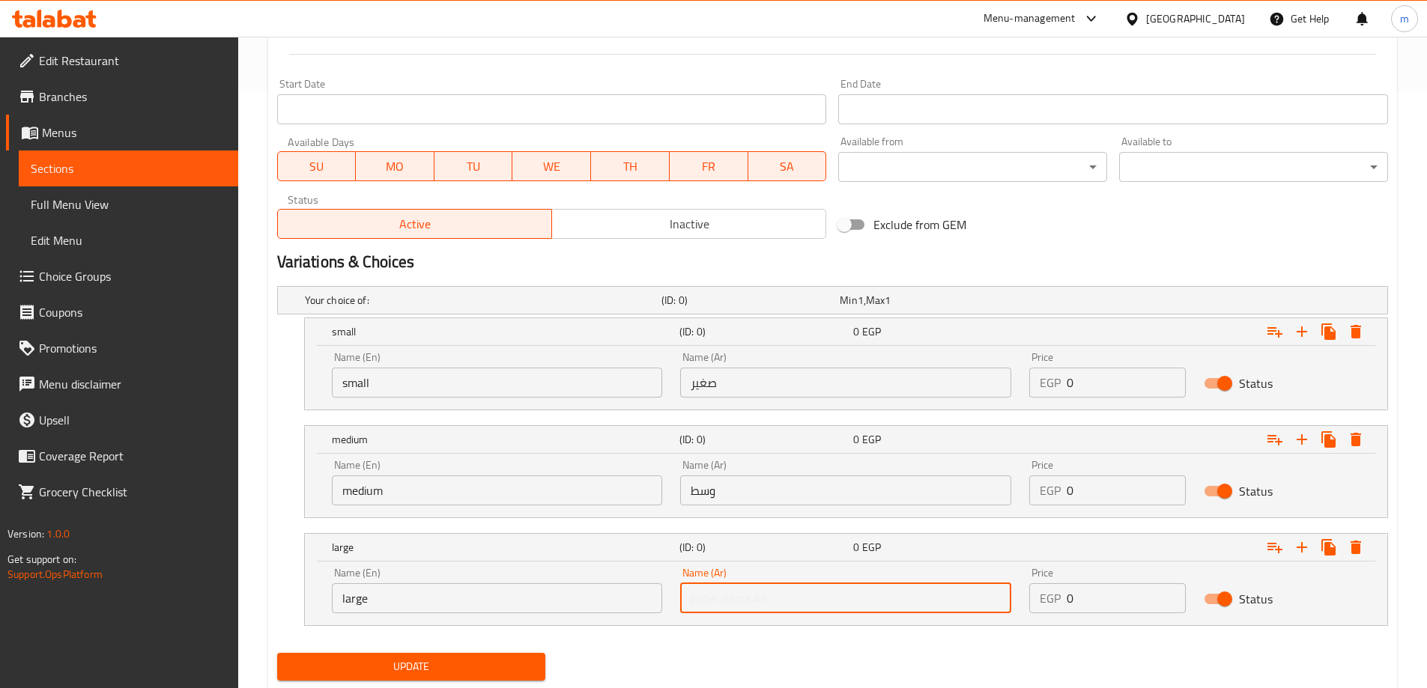
type input "كبير"
click at [1090, 386] on input "0" at bounding box center [1125, 383] width 119 height 30
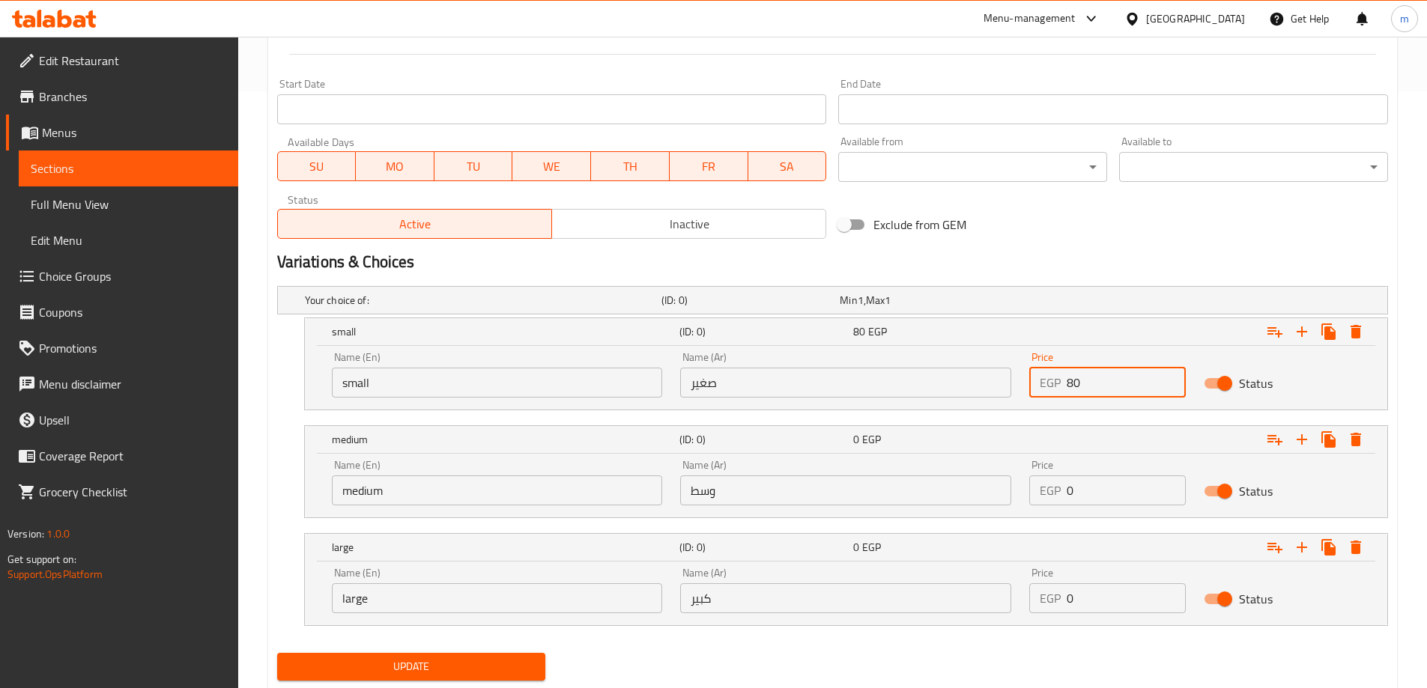
type input "80"
click at [1084, 506] on div "Price EGP 0 Price" at bounding box center [1107, 483] width 175 height 64
click at [1084, 503] on input "number" at bounding box center [1125, 491] width 119 height 30
type input "110"
click at [1079, 608] on input "0" at bounding box center [1125, 598] width 119 height 30
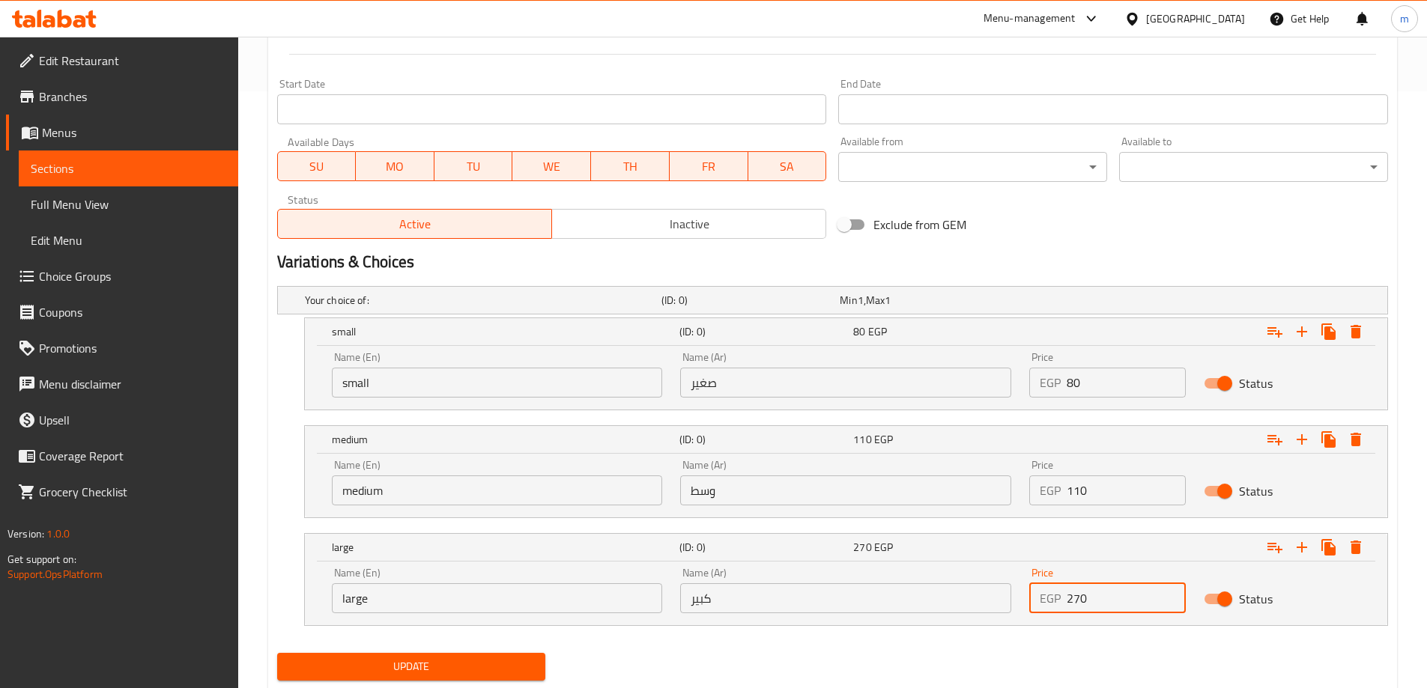
type input "270"
click at [1017, 648] on div "Update" at bounding box center [832, 667] width 1123 height 40
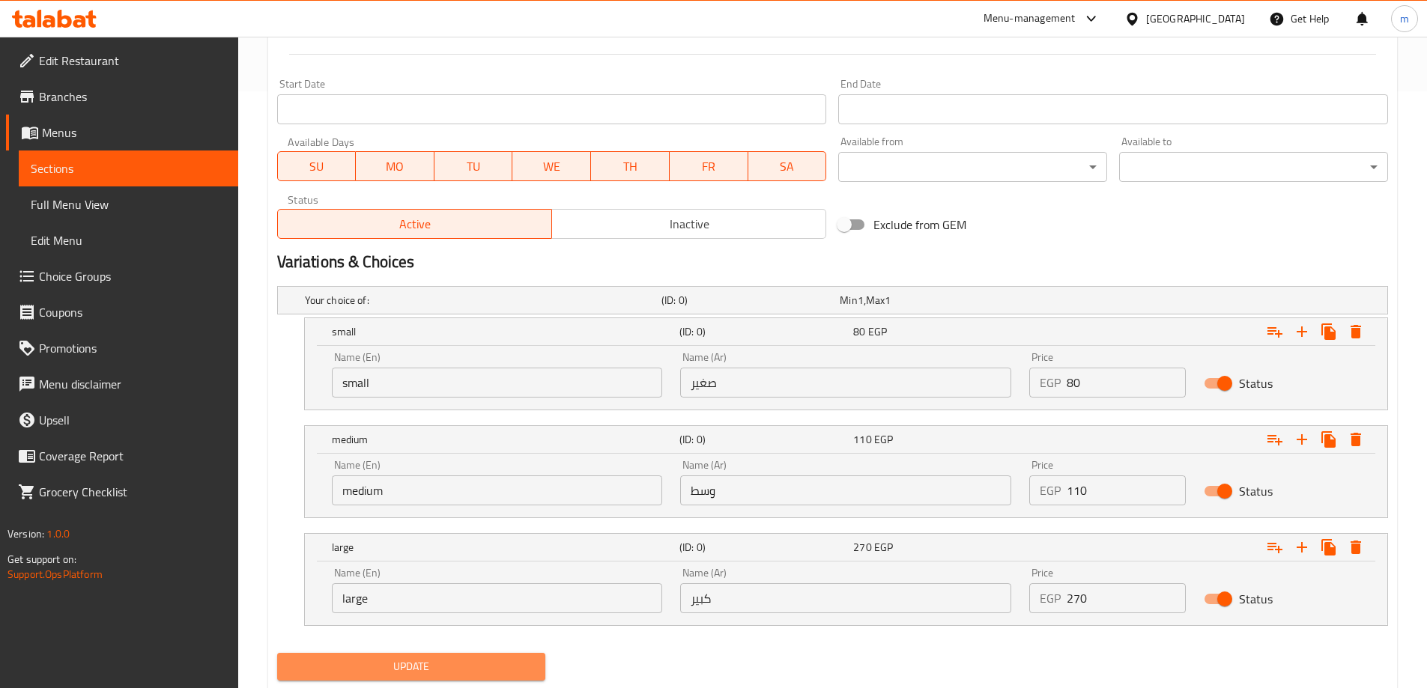
click at [515, 658] on span "Update" at bounding box center [411, 667] width 245 height 19
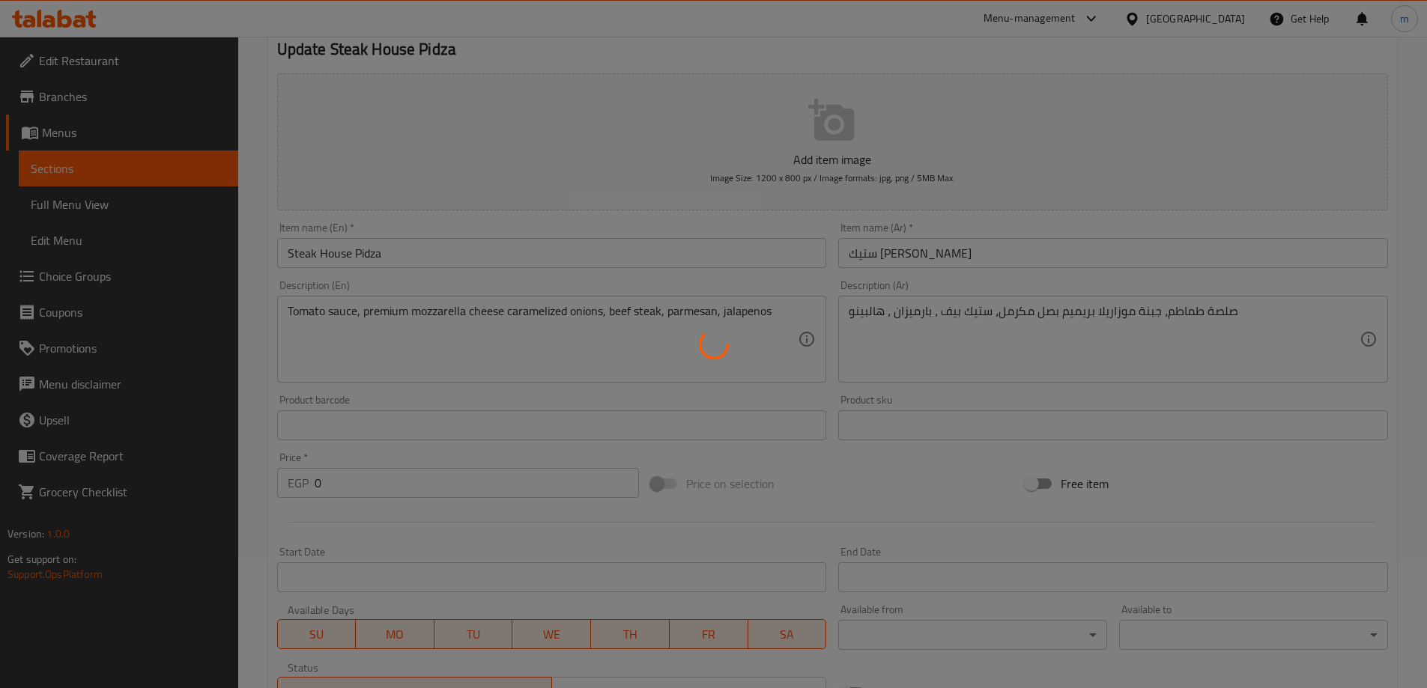
scroll to position [0, 0]
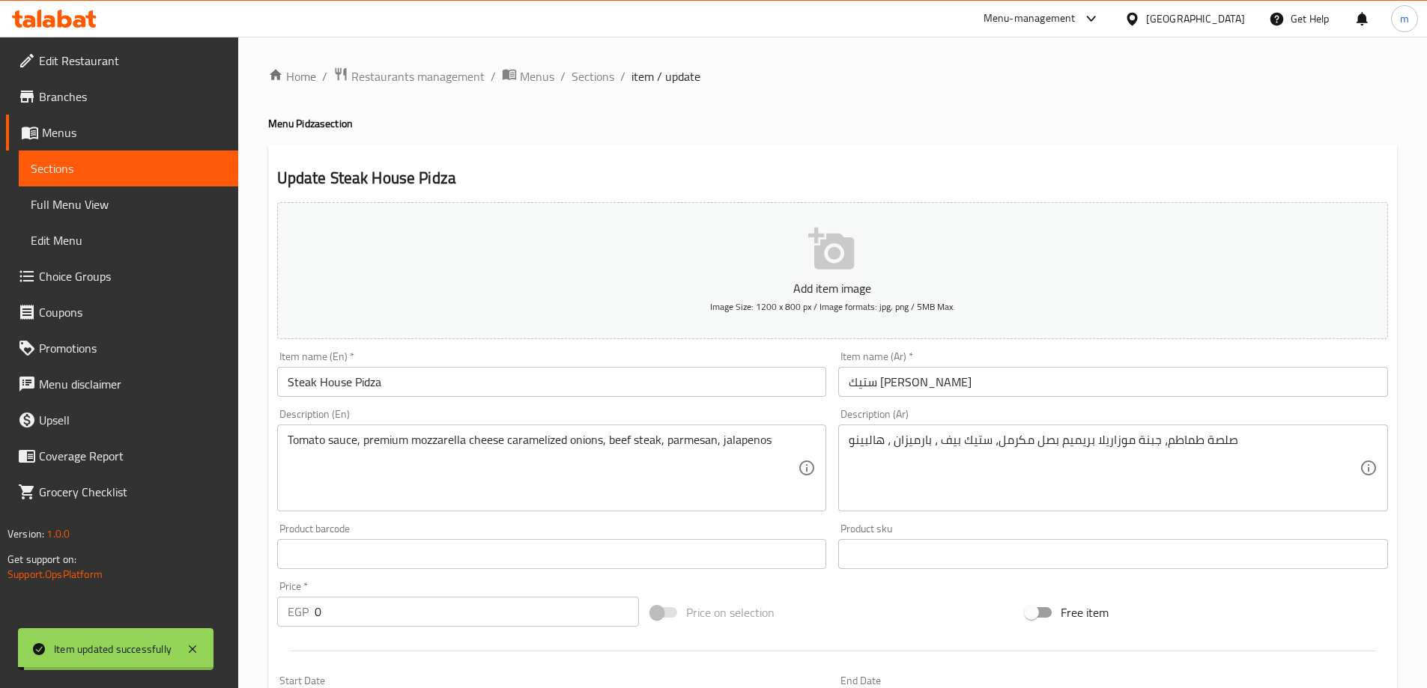
click at [601, 76] on span "Sections" at bounding box center [592, 76] width 43 height 18
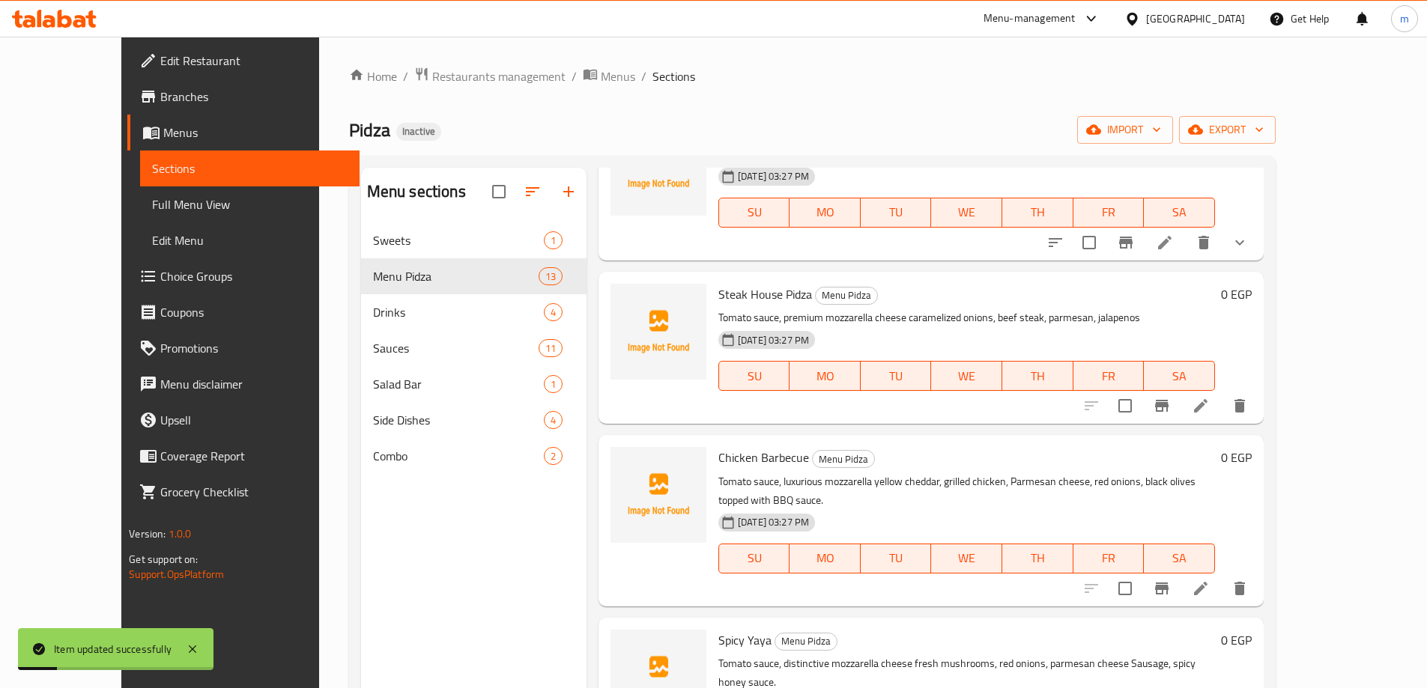
scroll to position [674, 0]
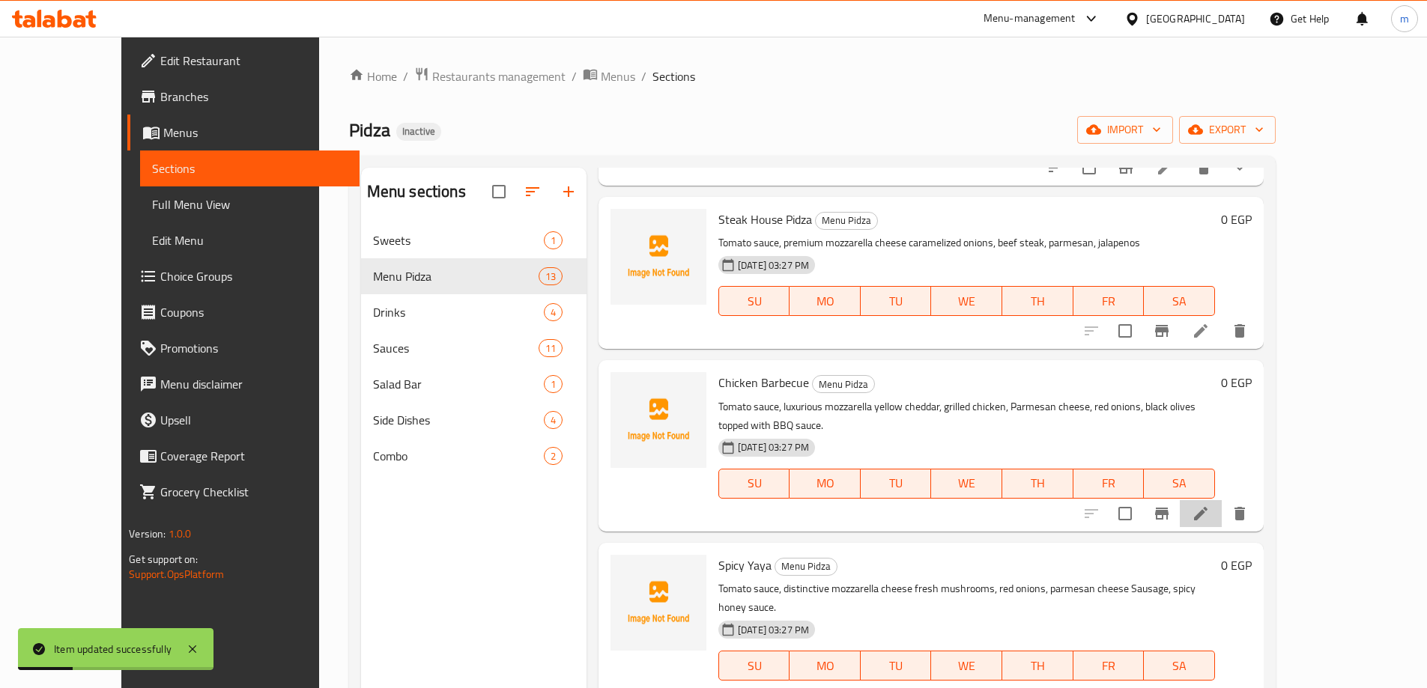
click at [1210, 505] on icon at bounding box center [1201, 514] width 18 height 18
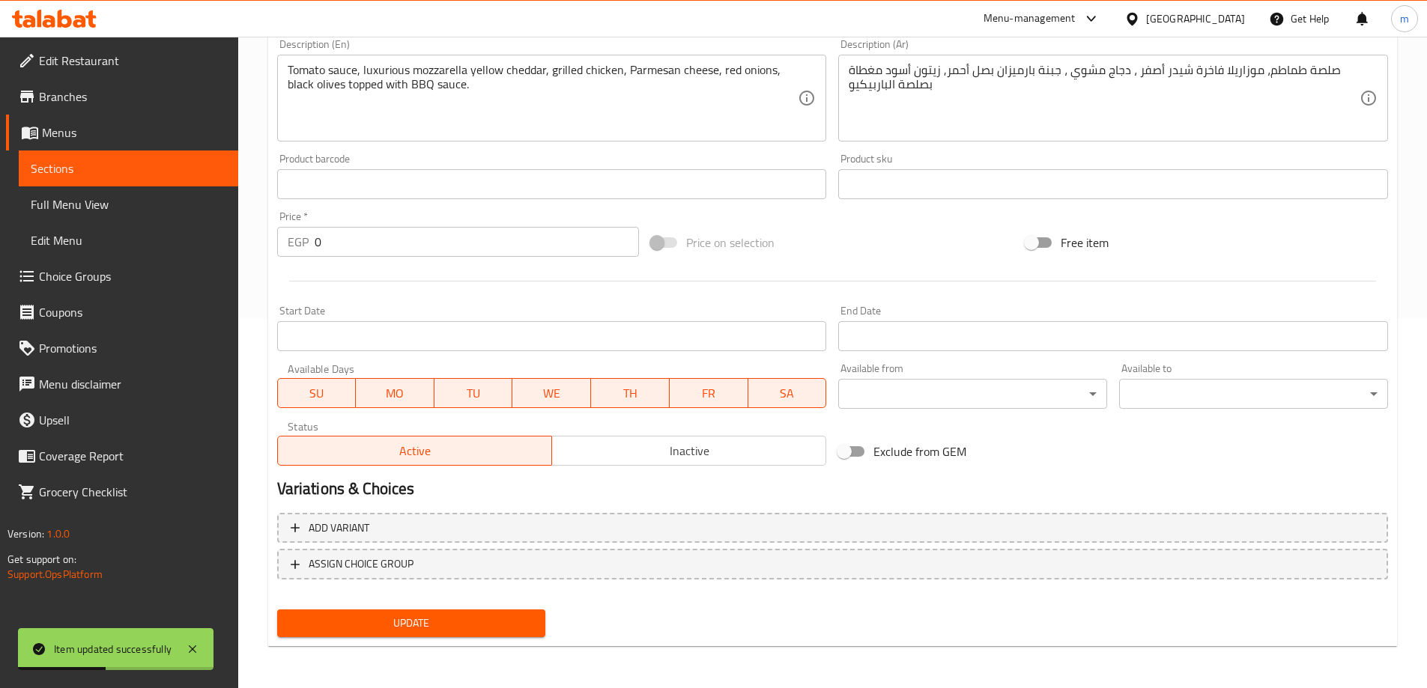
click at [1053, 508] on div "Add variant ASSIGN CHOICE GROUP" at bounding box center [832, 555] width 1123 height 97
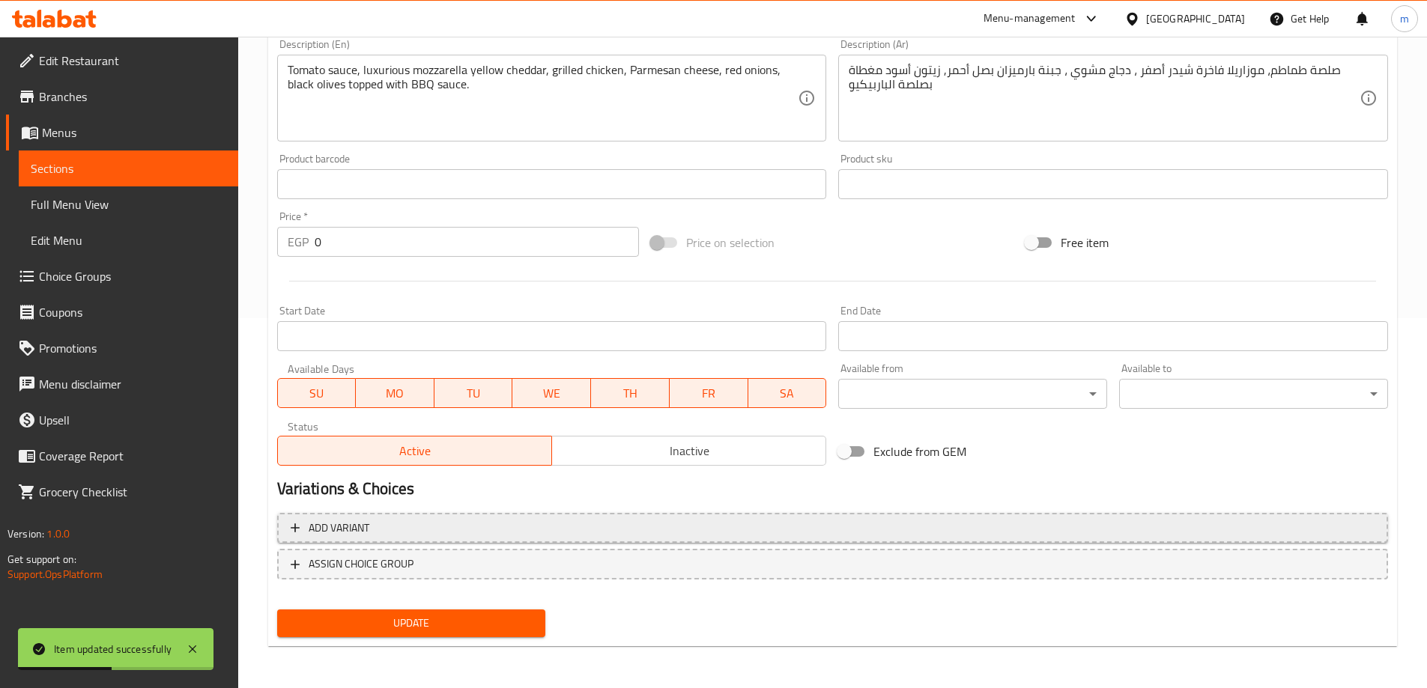
click at [1058, 524] on span "Add variant" at bounding box center [833, 528] width 1084 height 19
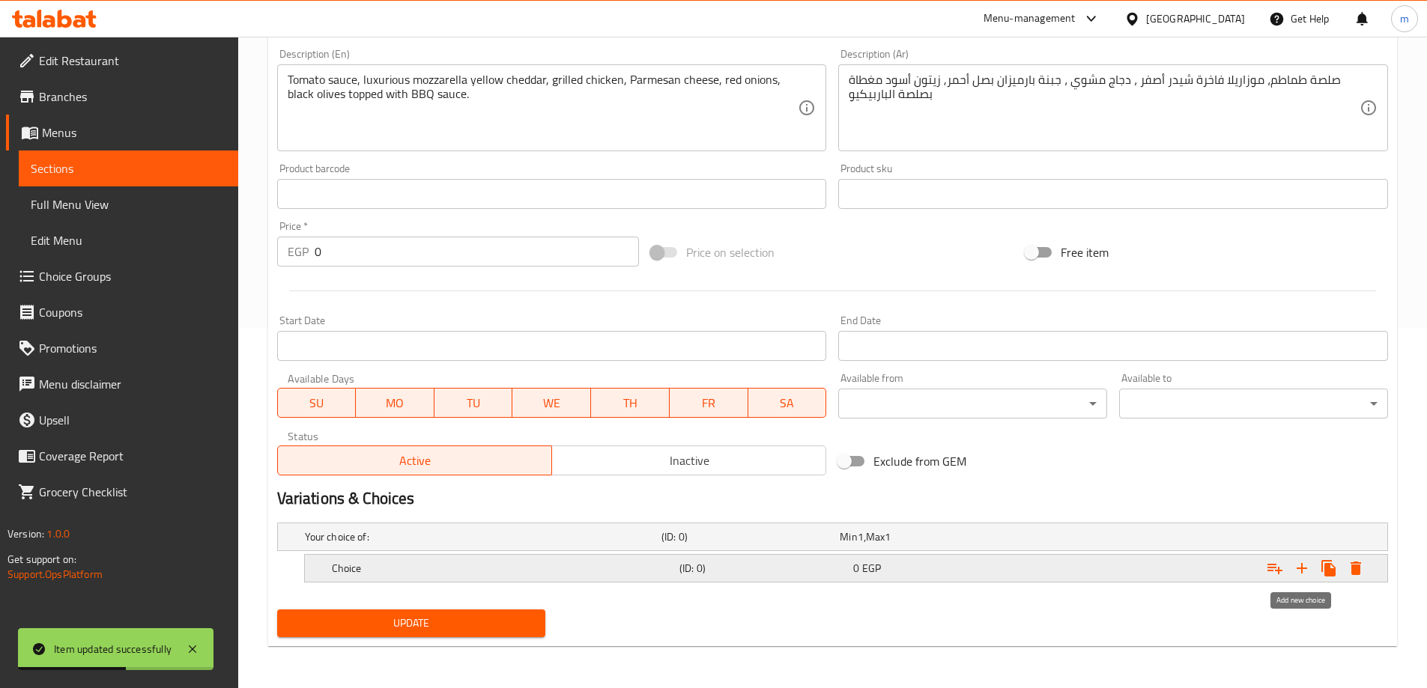
click at [1302, 564] on icon "Expand" at bounding box center [1301, 568] width 10 height 10
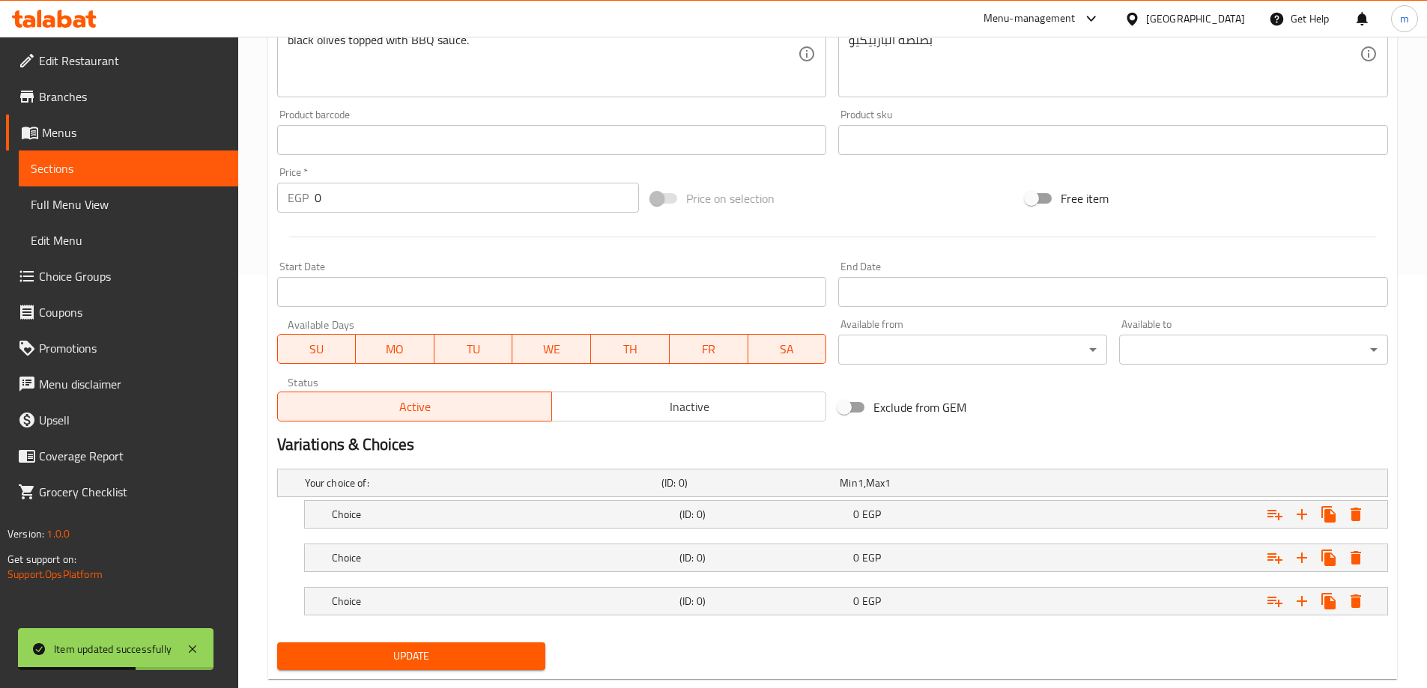
scroll to position [447, 0]
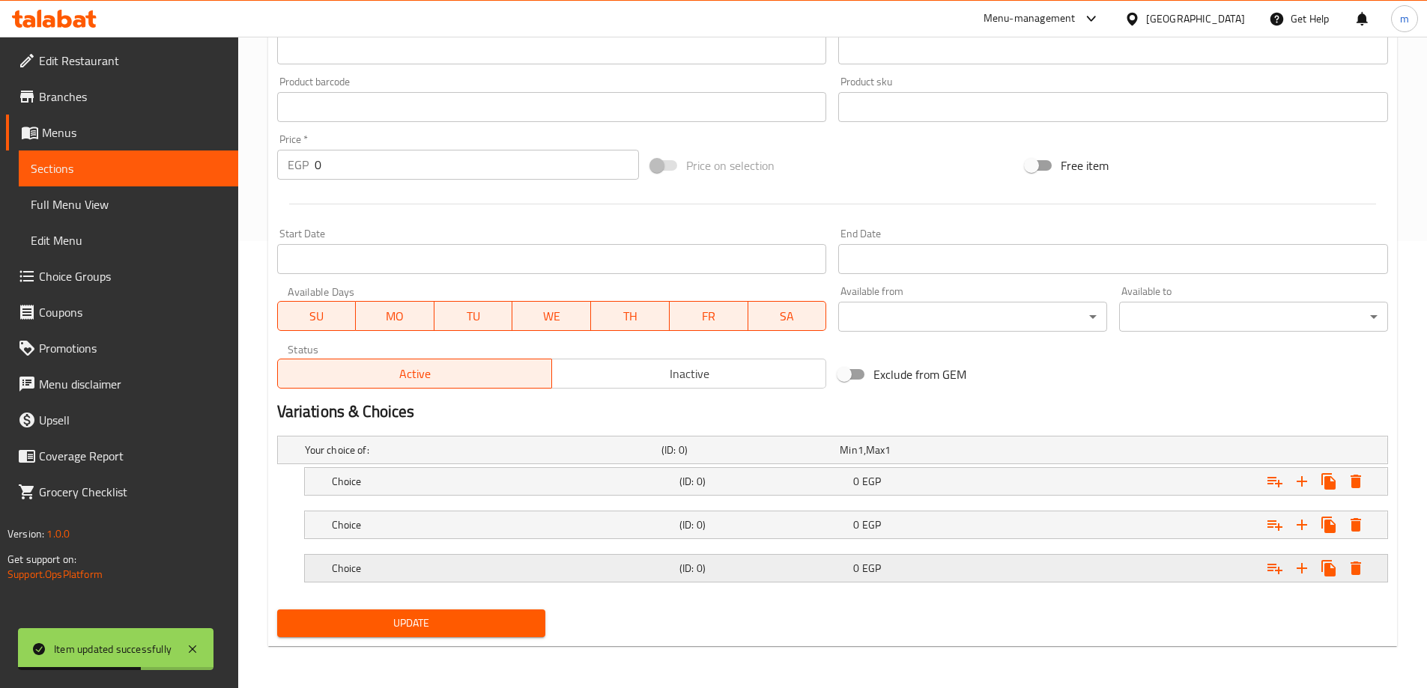
click at [790, 574] on h5 "(ID: 0)" at bounding box center [763, 568] width 168 height 15
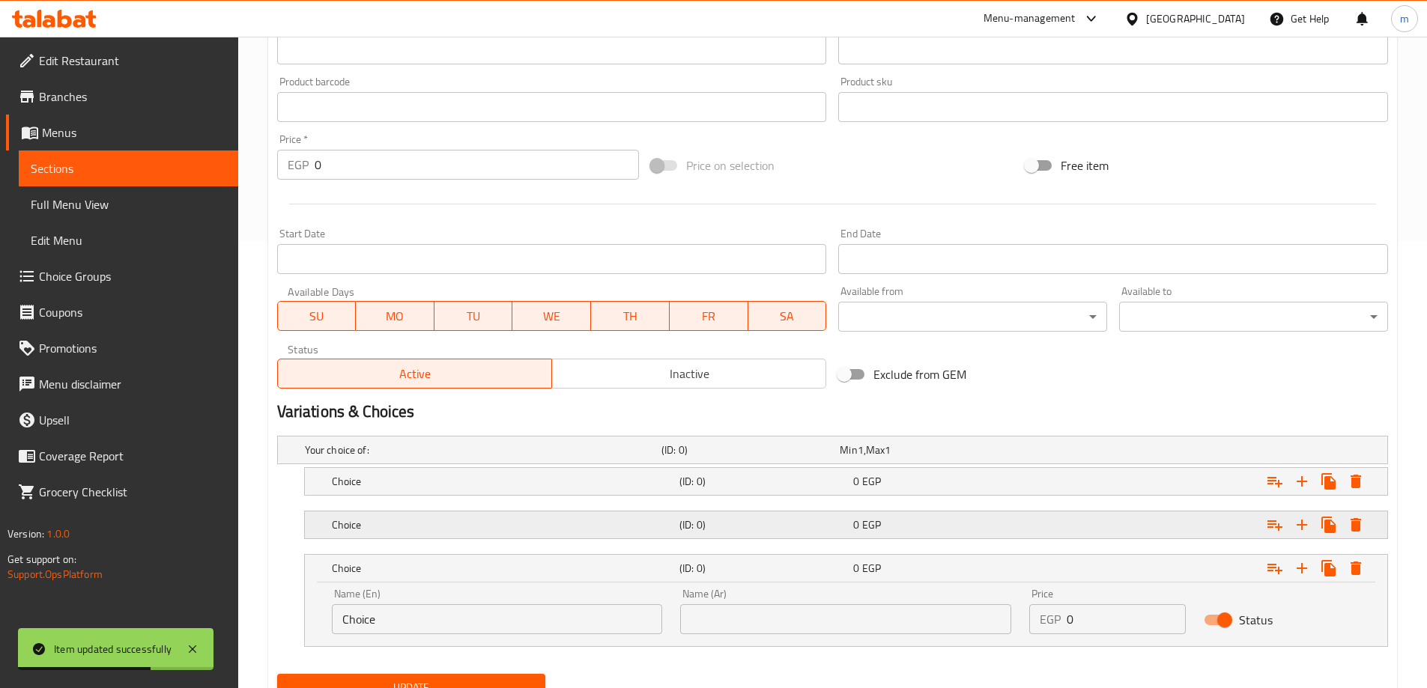
click at [778, 539] on div "Choice (ID: 0) 0 EGP" at bounding box center [850, 525] width 1043 height 33
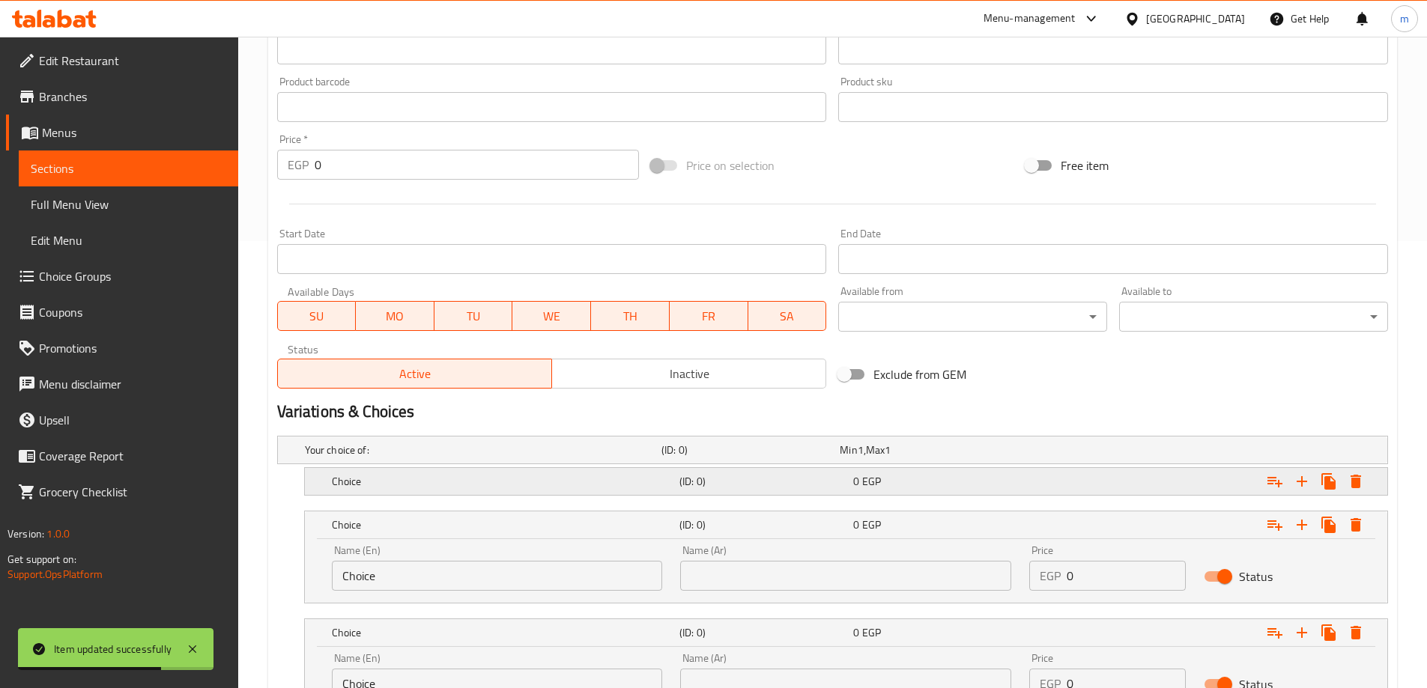
click at [759, 495] on div "Choice (ID: 0) 0 EGP" at bounding box center [850, 481] width 1043 height 33
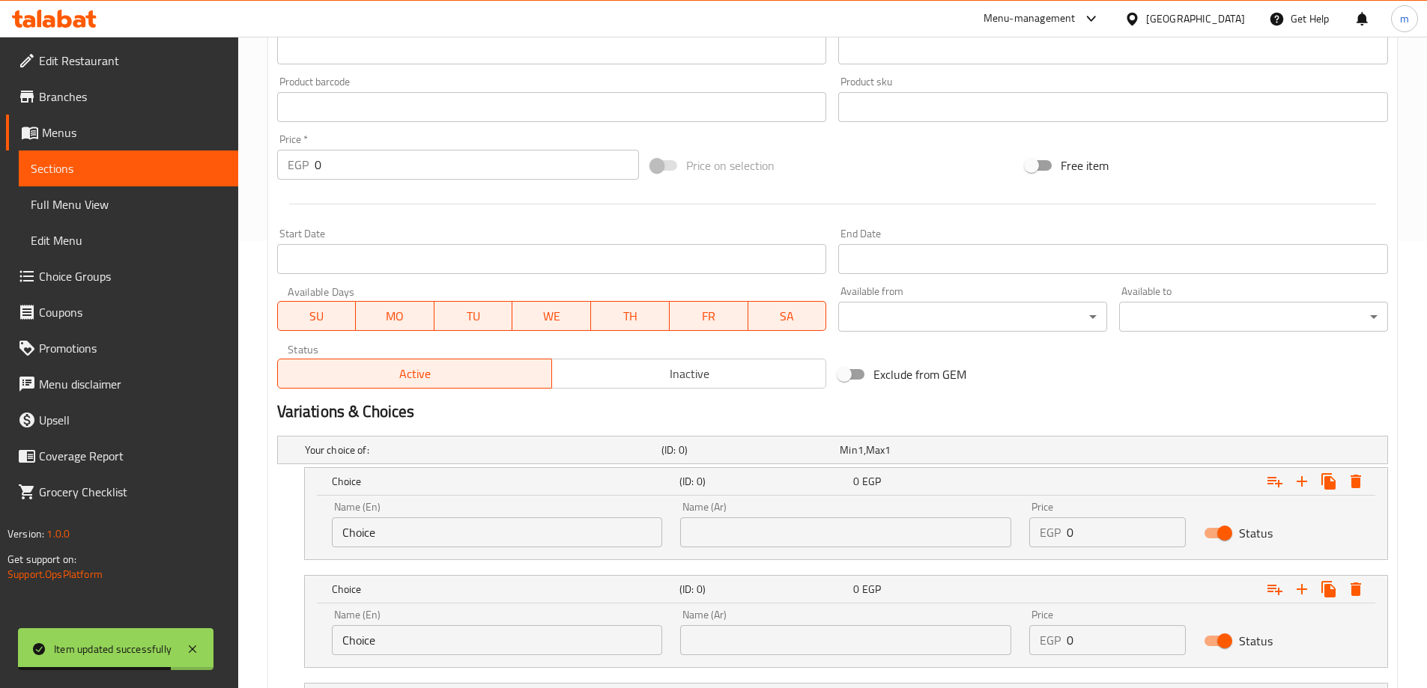
click at [446, 551] on div "Name (En) Choice Name (En)" at bounding box center [497, 525] width 349 height 64
click at [443, 535] on input "Choice" at bounding box center [497, 533] width 331 height 30
type input "small"
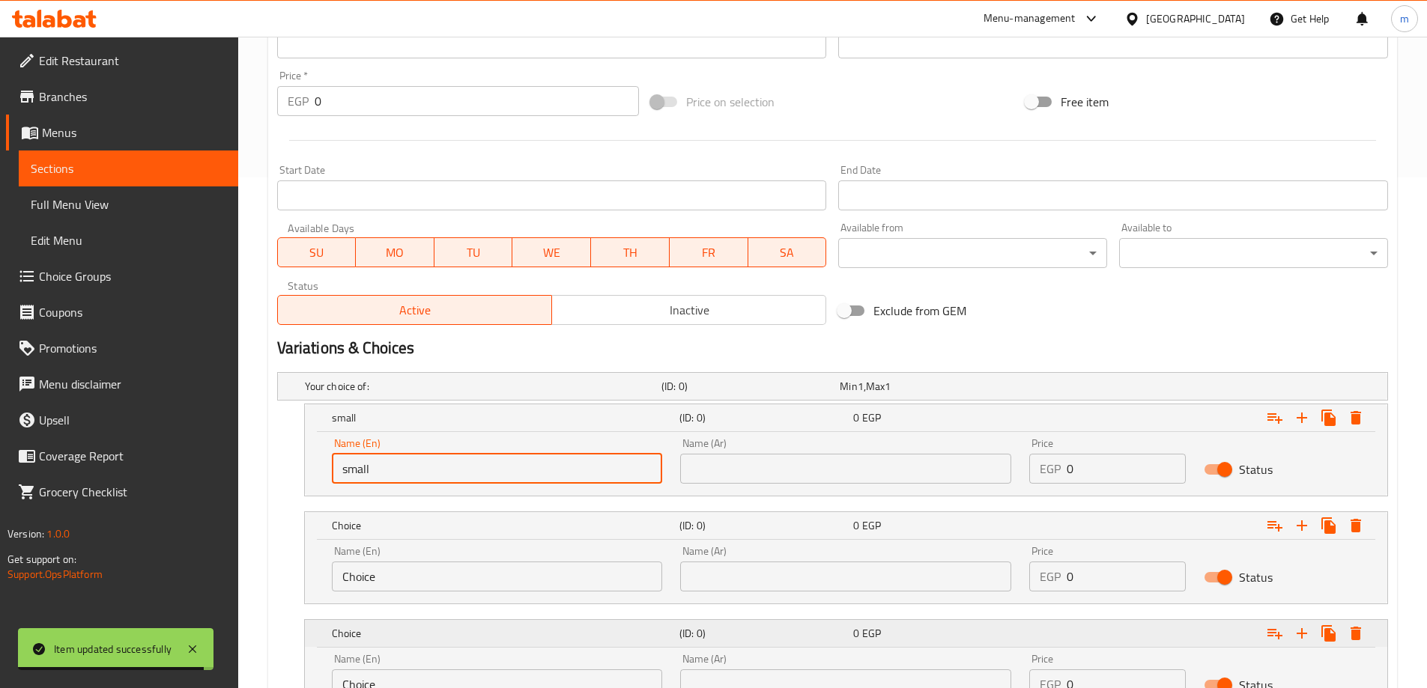
scroll to position [640, 0]
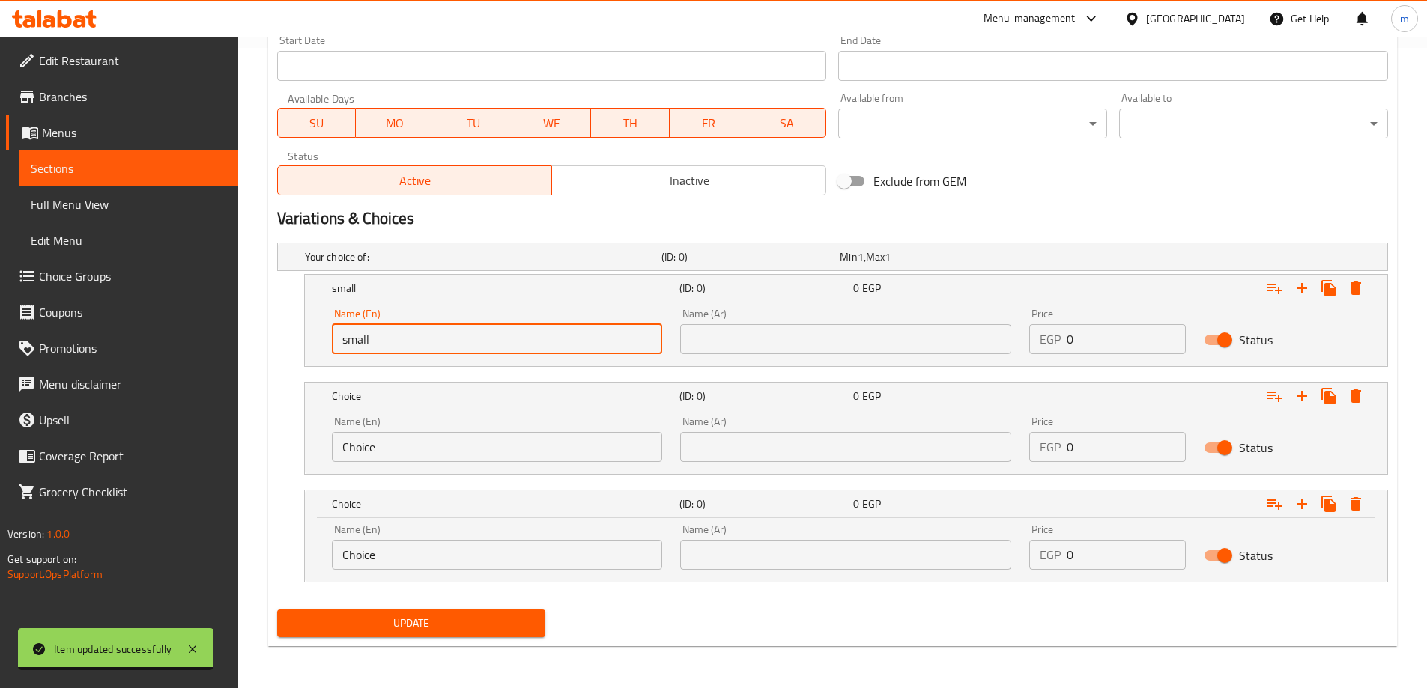
click at [402, 448] on input "Choice" at bounding box center [497, 447] width 331 height 30
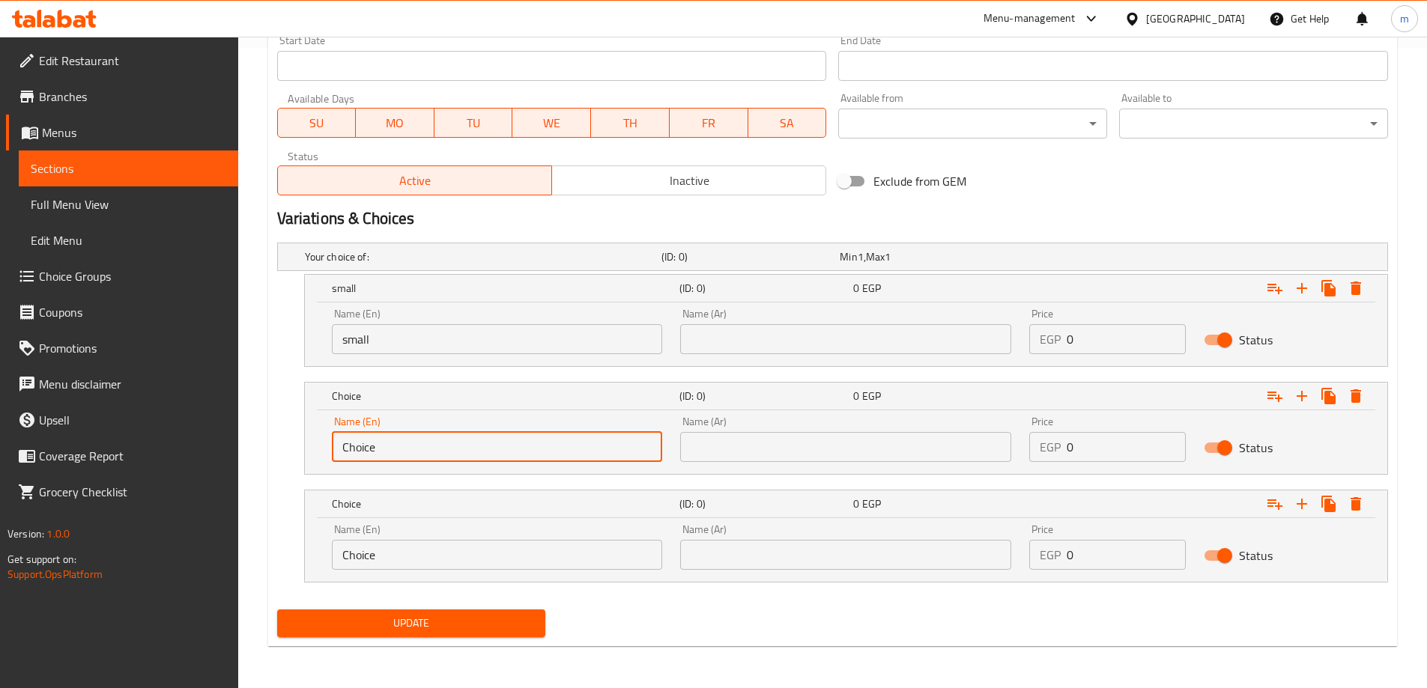
click at [402, 448] on input "Choice" at bounding box center [497, 447] width 331 height 30
type input "medium"
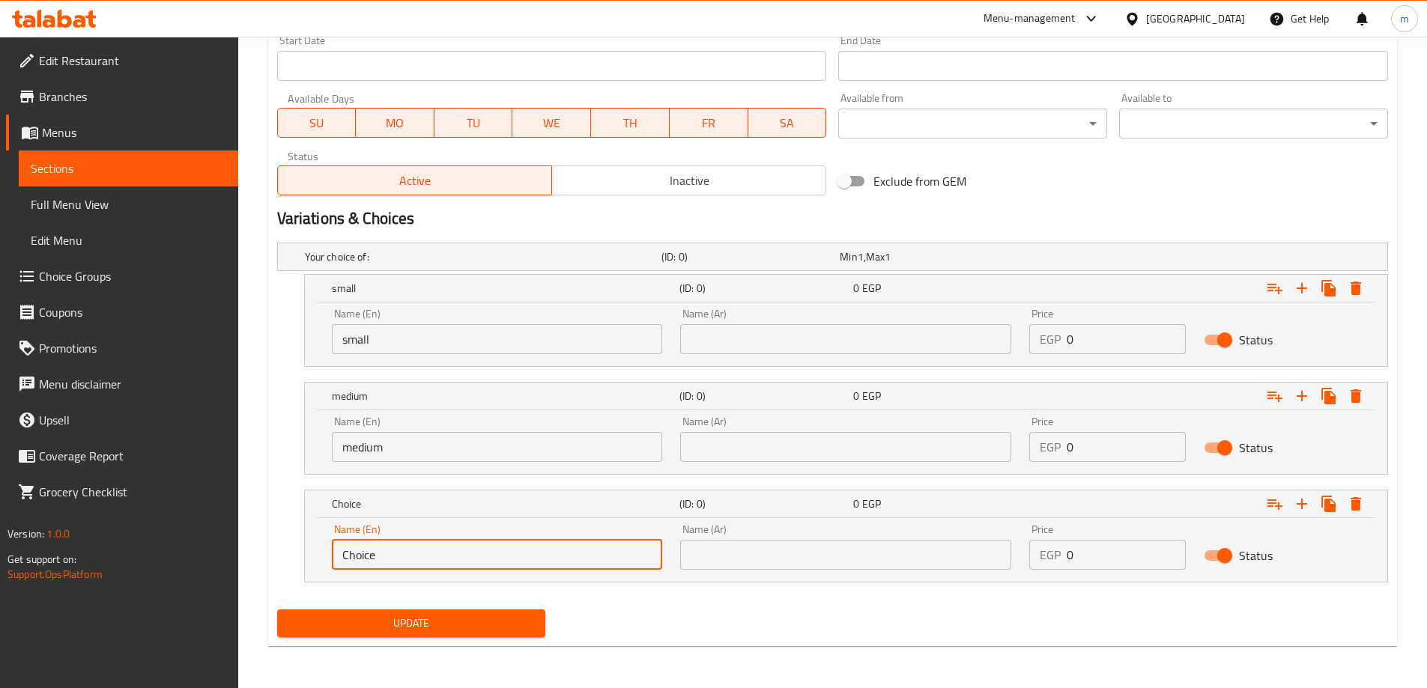
click at [383, 562] on input "Choice" at bounding box center [497, 555] width 331 height 30
type input "large"
click at [798, 350] on input "text" at bounding box center [845, 339] width 331 height 30
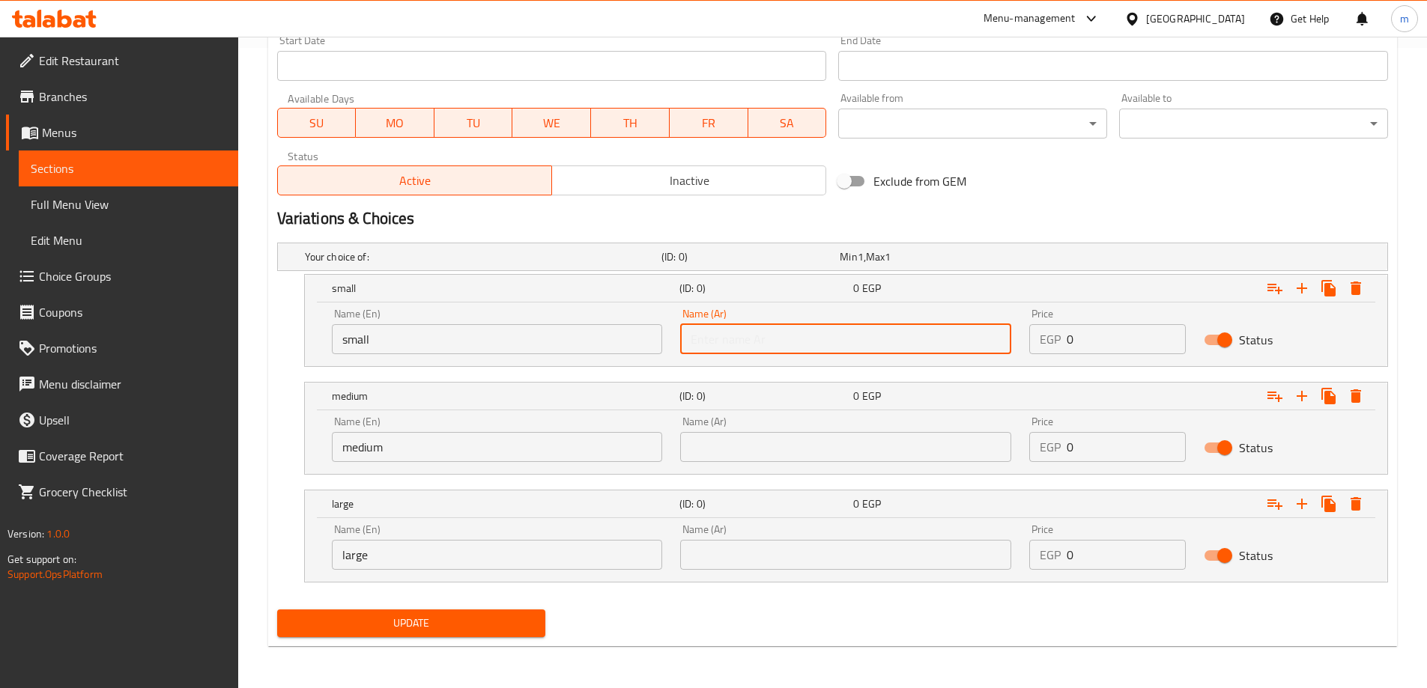
type input "صغير"
click at [792, 437] on input "text" at bounding box center [845, 447] width 331 height 30
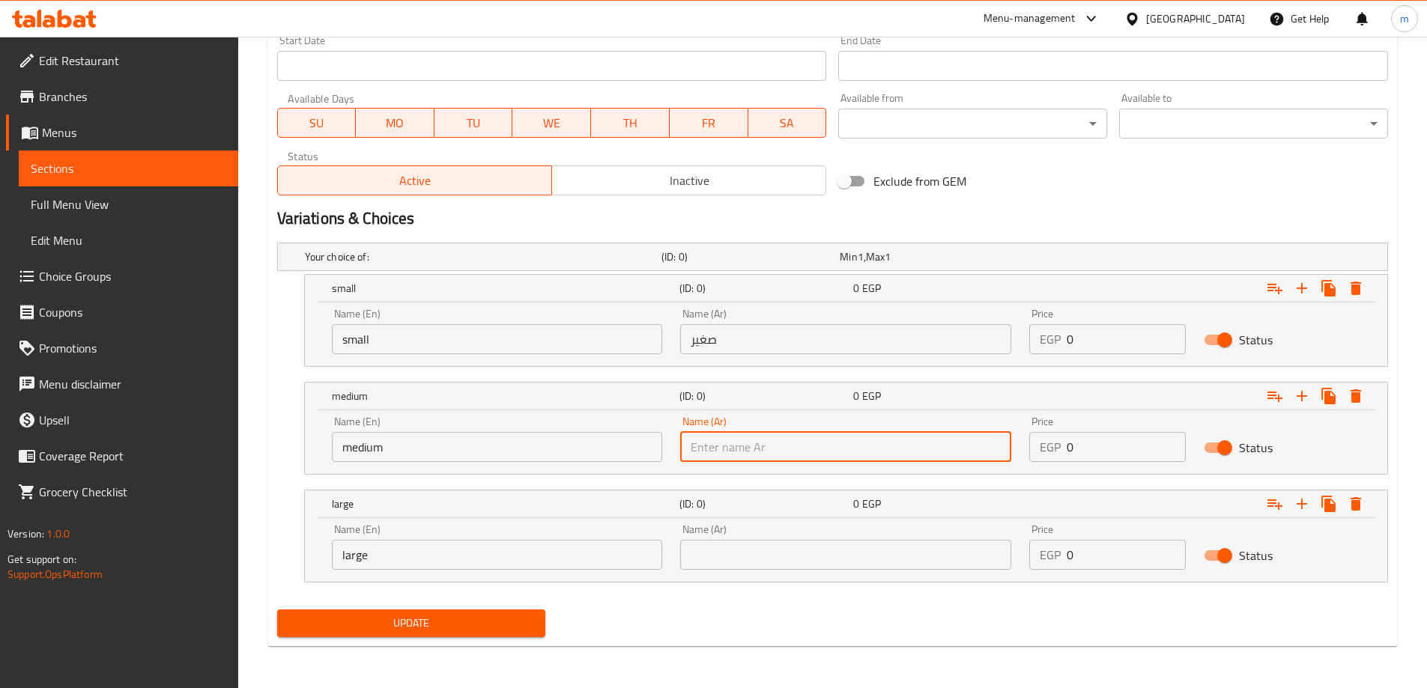
type input "وسط"
click at [780, 547] on input "text" at bounding box center [845, 555] width 331 height 30
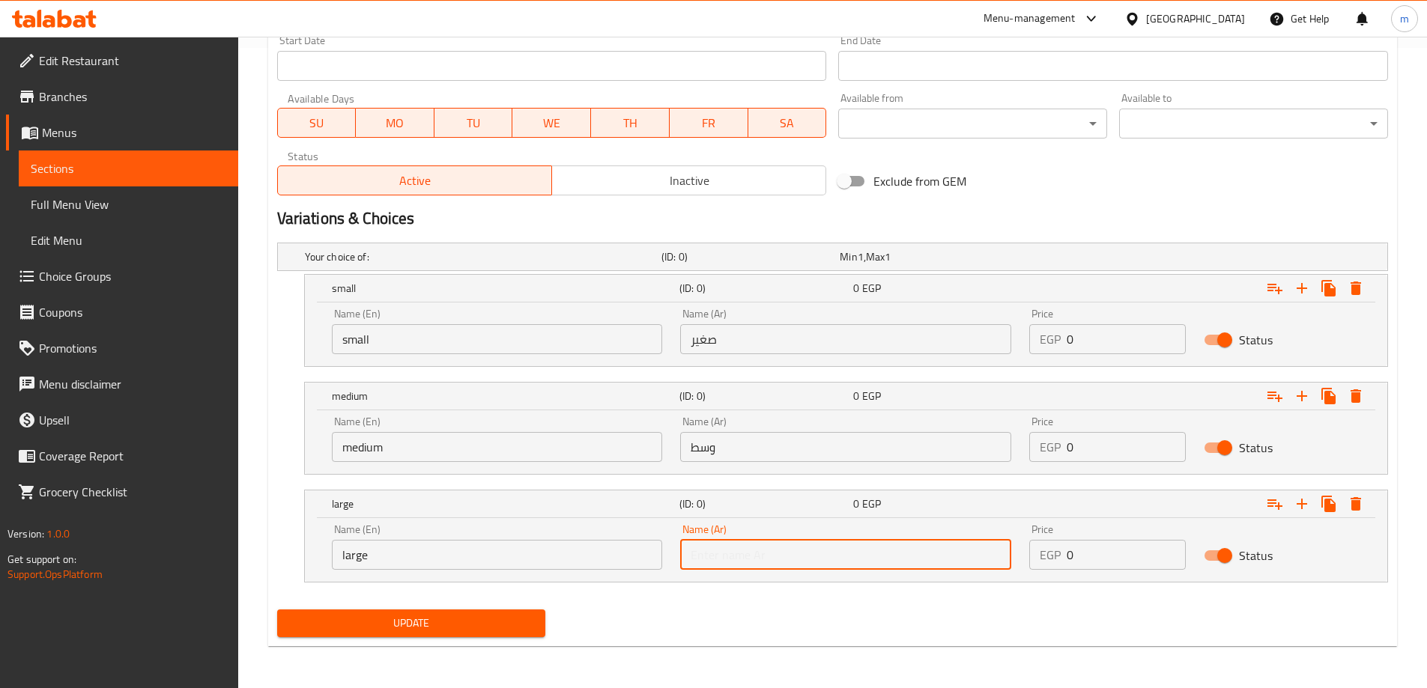
type input "كبير"
click at [1077, 343] on input "0" at bounding box center [1125, 339] width 119 height 30
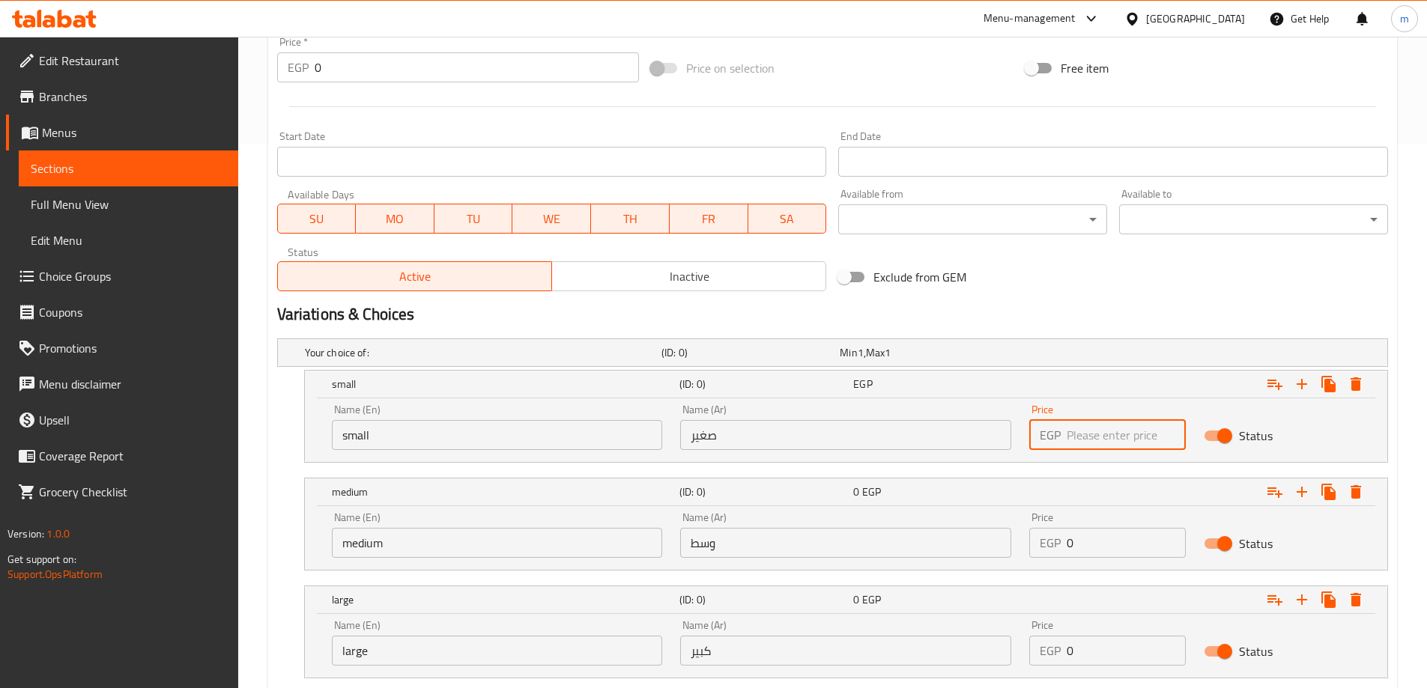
scroll to position [565, 0]
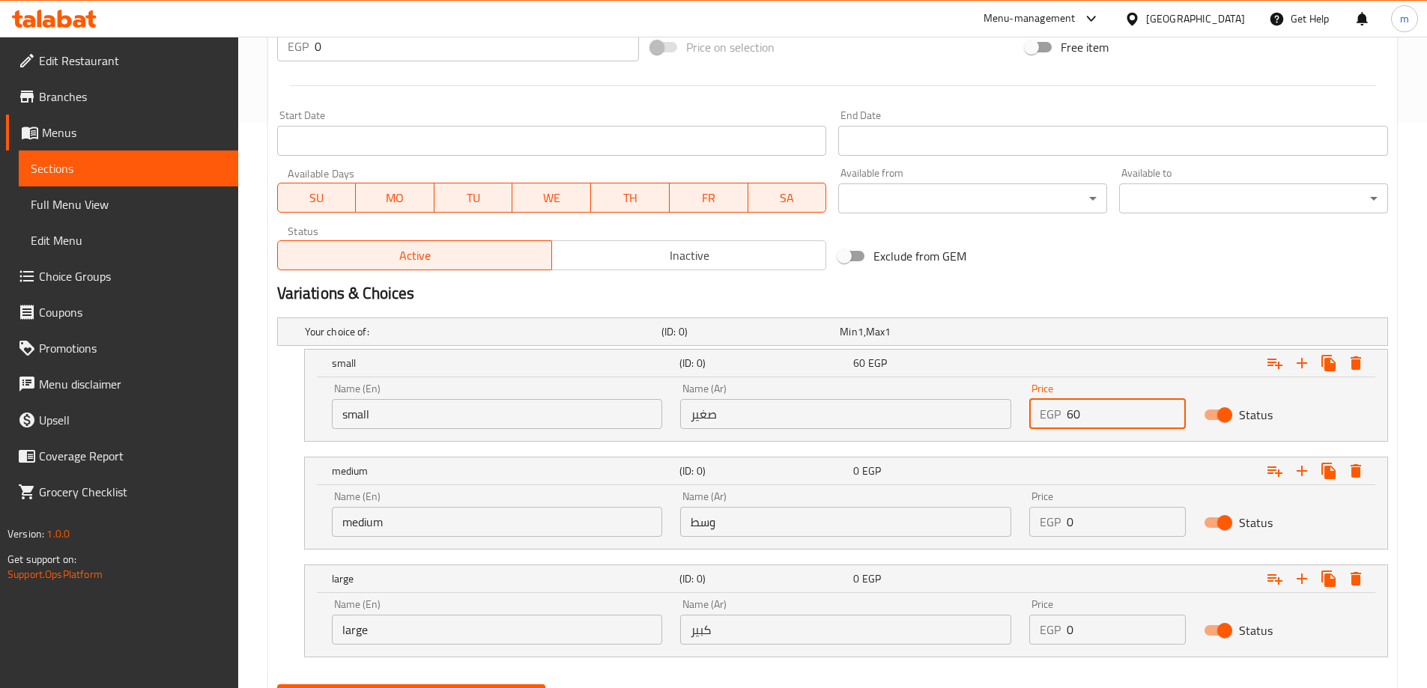
type input "60"
click at [1084, 518] on input "0" at bounding box center [1125, 522] width 119 height 30
type input "85"
click at [1093, 643] on input "0" at bounding box center [1125, 630] width 119 height 30
type input "190"
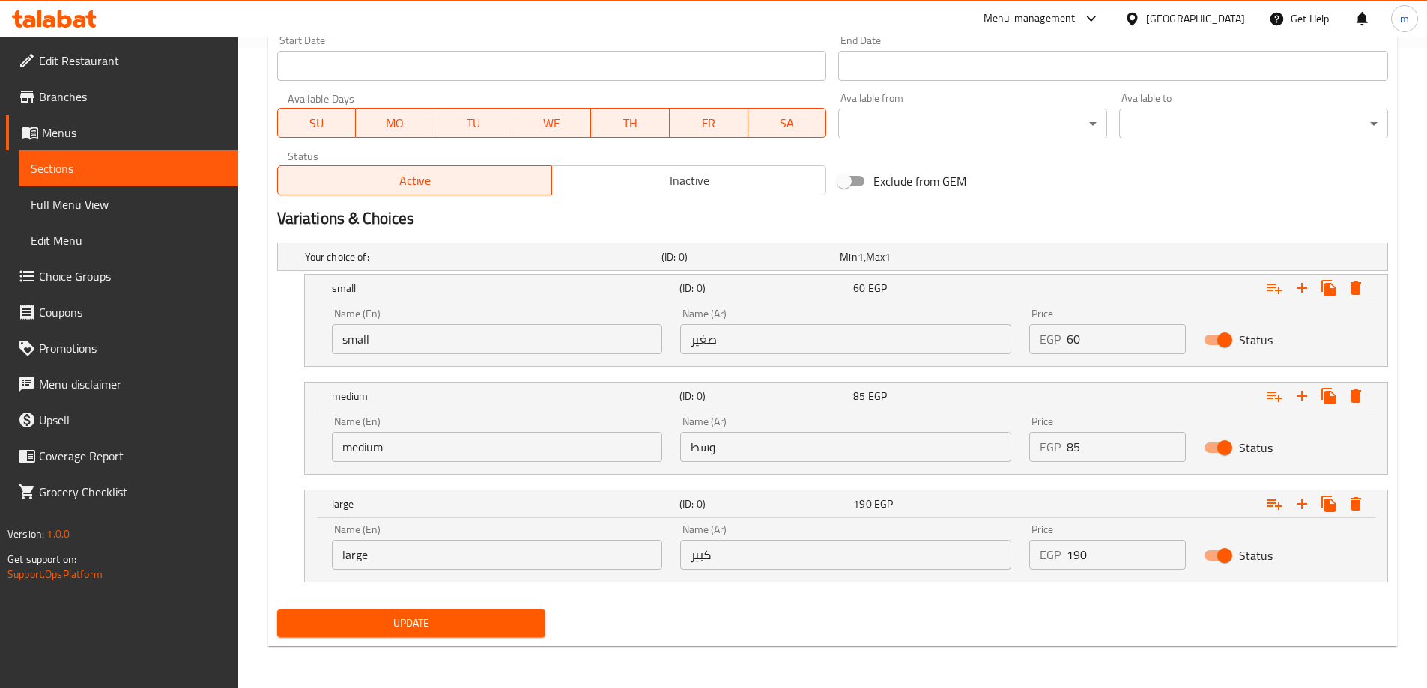
click at [491, 619] on span "Update" at bounding box center [411, 623] width 245 height 19
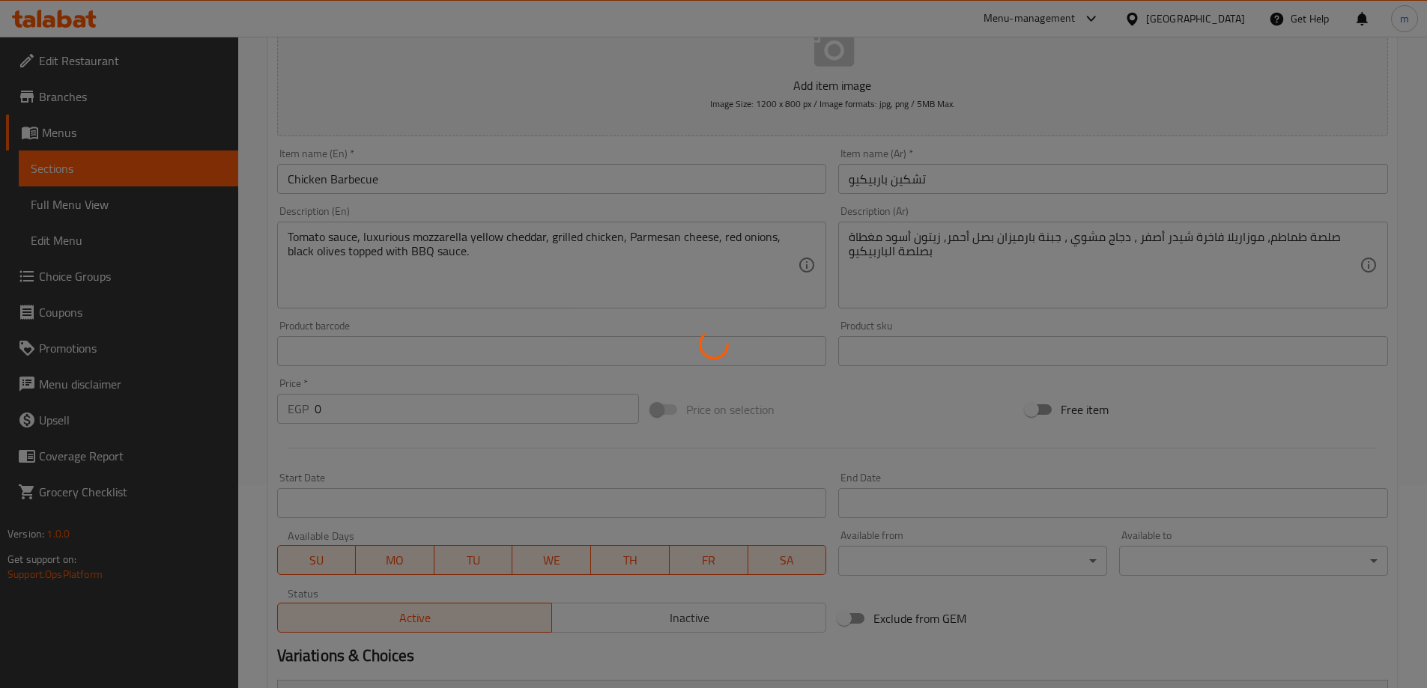
scroll to position [0, 0]
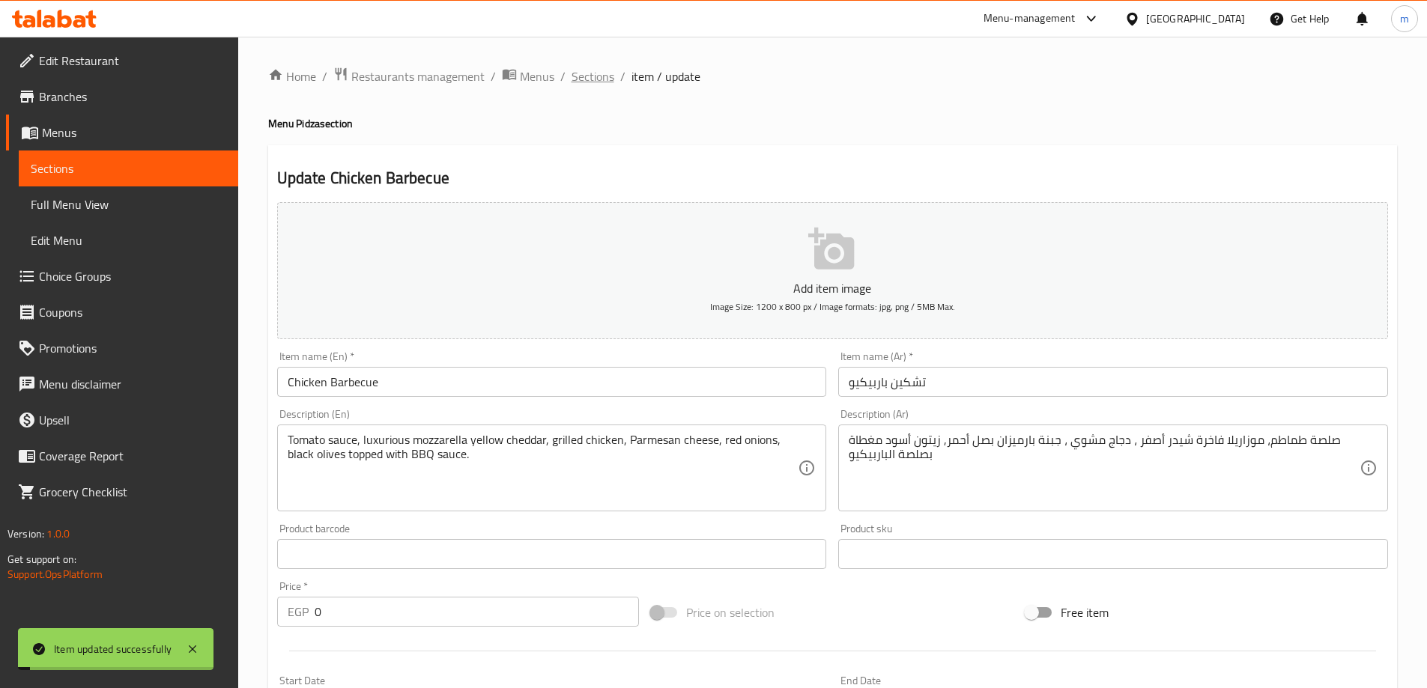
click at [580, 83] on span "Sections" at bounding box center [592, 76] width 43 height 18
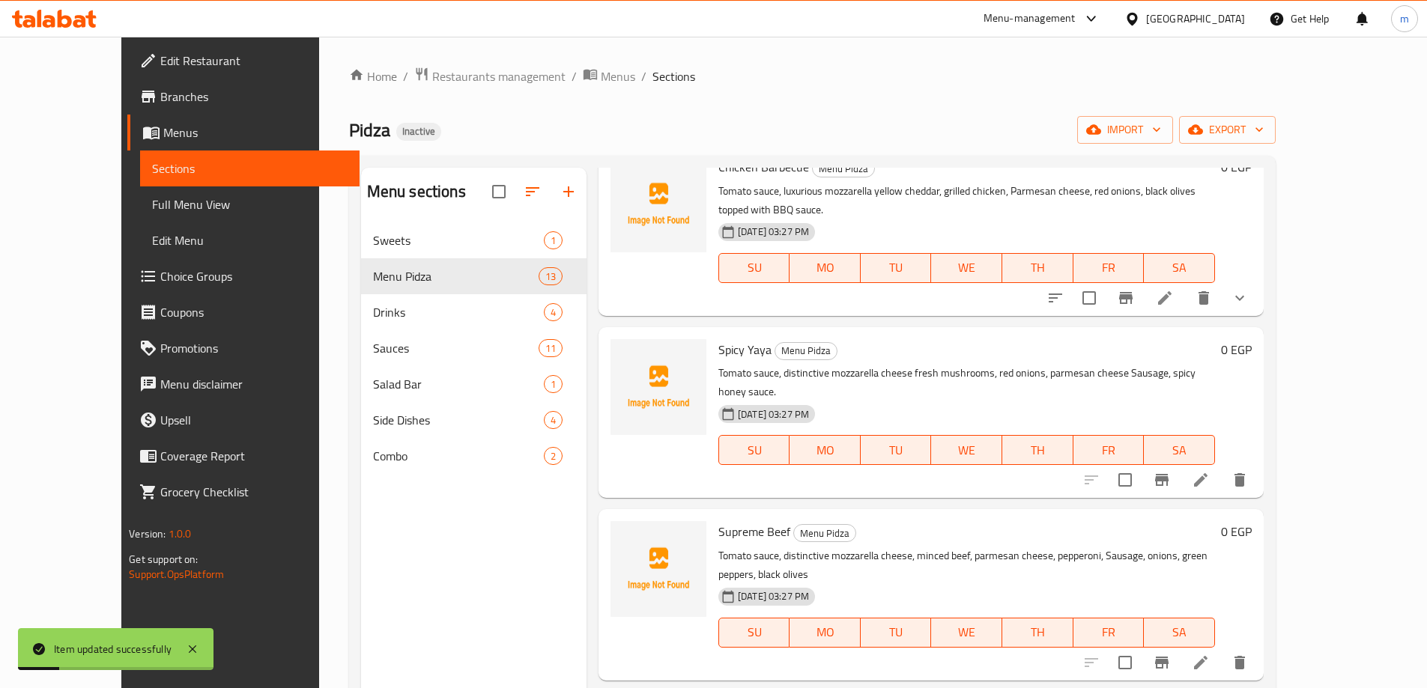
scroll to position [899, 0]
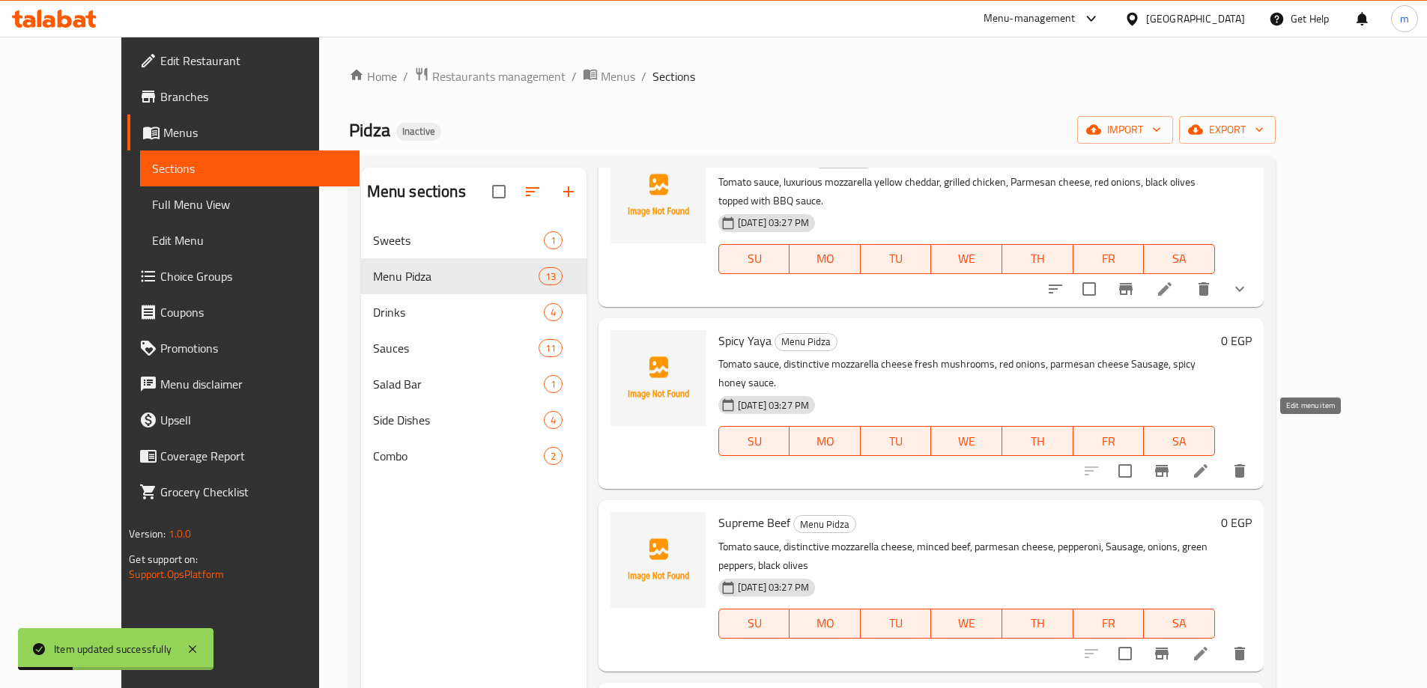
click at [1210, 462] on icon at bounding box center [1201, 471] width 18 height 18
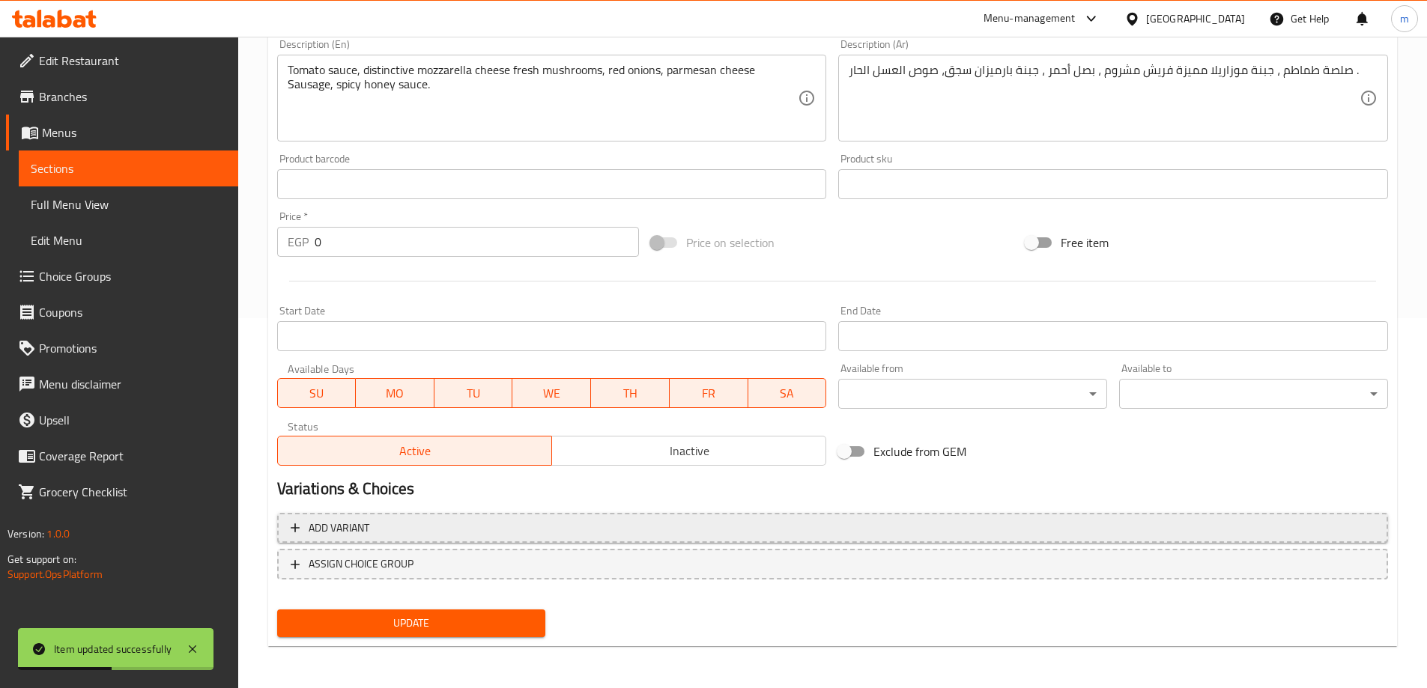
click at [943, 524] on span "Add variant" at bounding box center [833, 528] width 1084 height 19
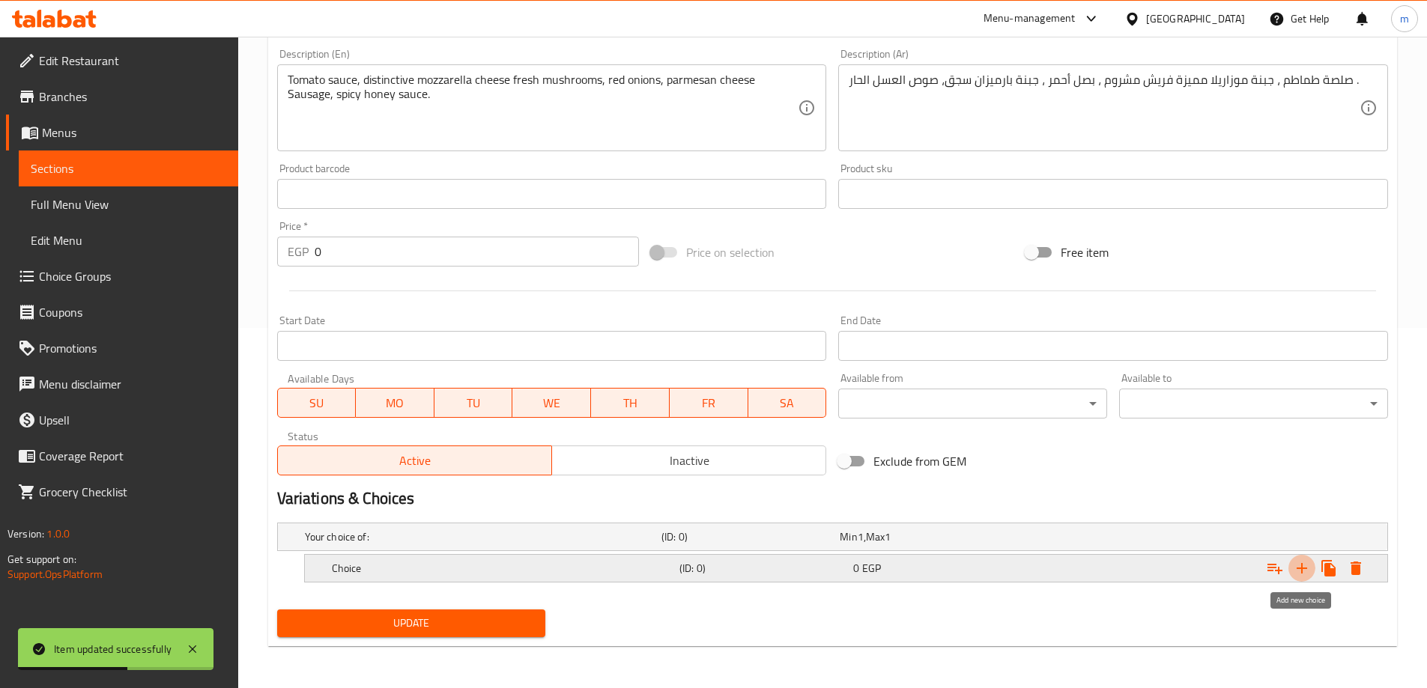
click at [1304, 574] on icon "Expand" at bounding box center [1302, 568] width 18 height 18
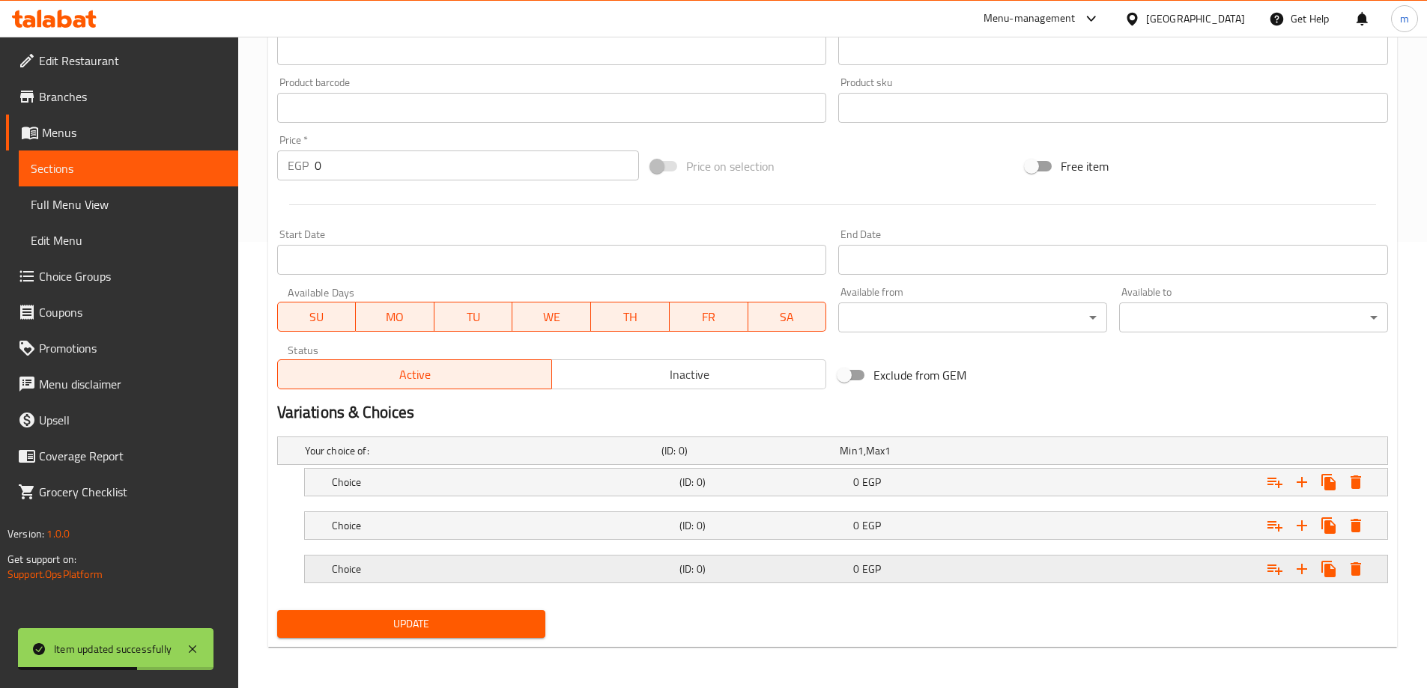
scroll to position [447, 0]
click at [959, 575] on div "0 EGP" at bounding box center [937, 568] width 168 height 15
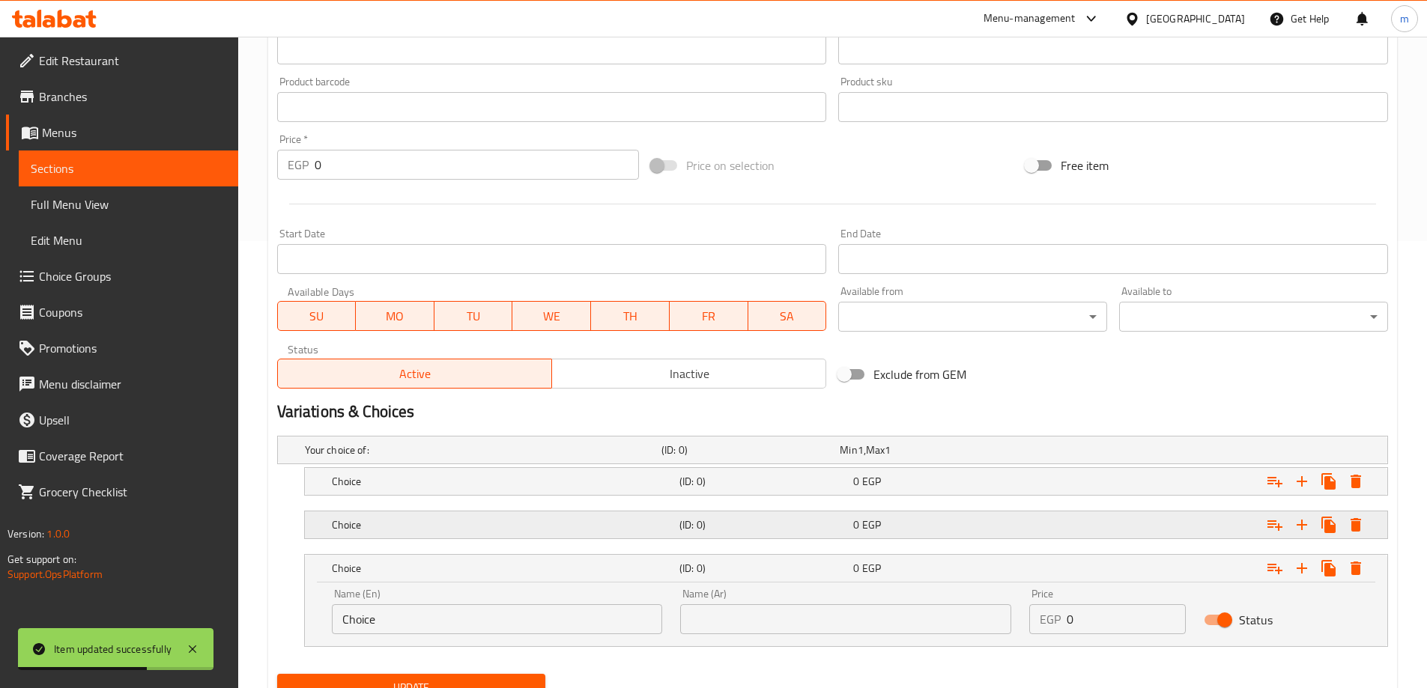
click at [917, 534] on div "0 EGP" at bounding box center [937, 525] width 174 height 21
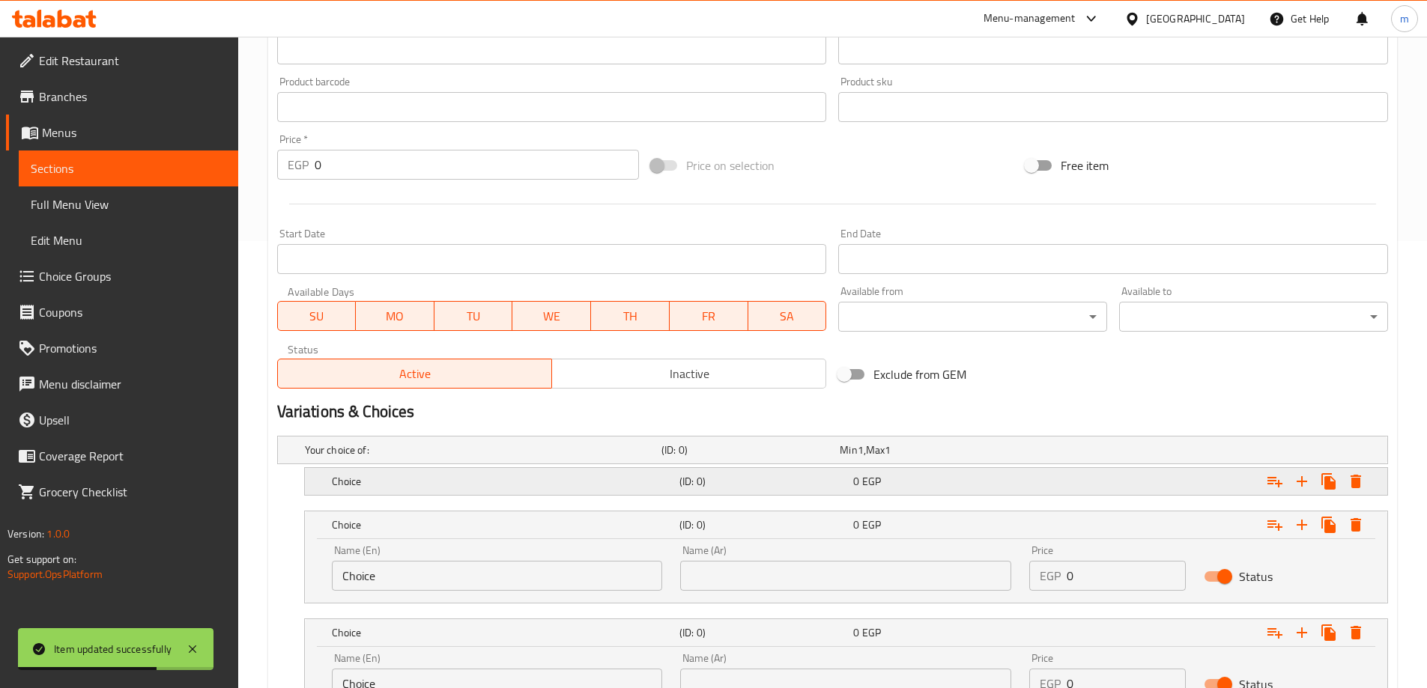
click at [900, 491] on div "0 EGP" at bounding box center [937, 481] width 174 height 21
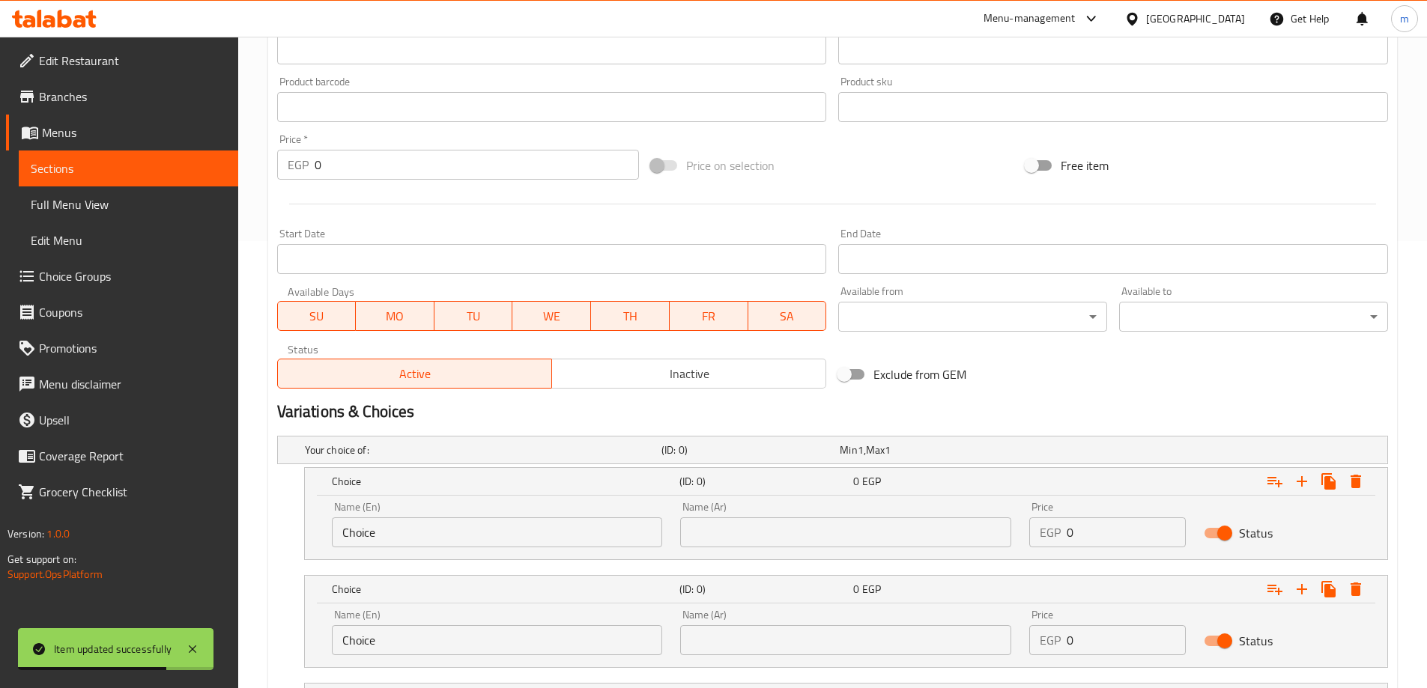
click at [513, 526] on input "Choice" at bounding box center [497, 533] width 331 height 30
type input "small"
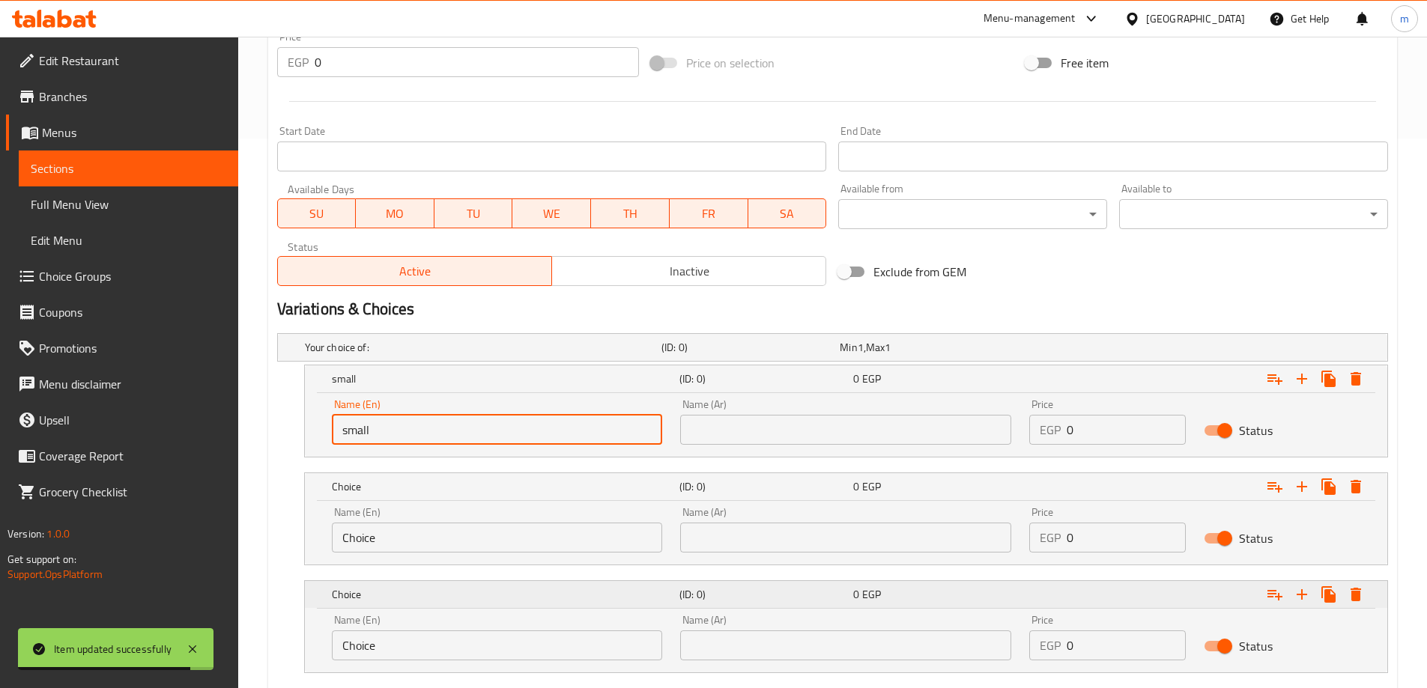
scroll to position [640, 0]
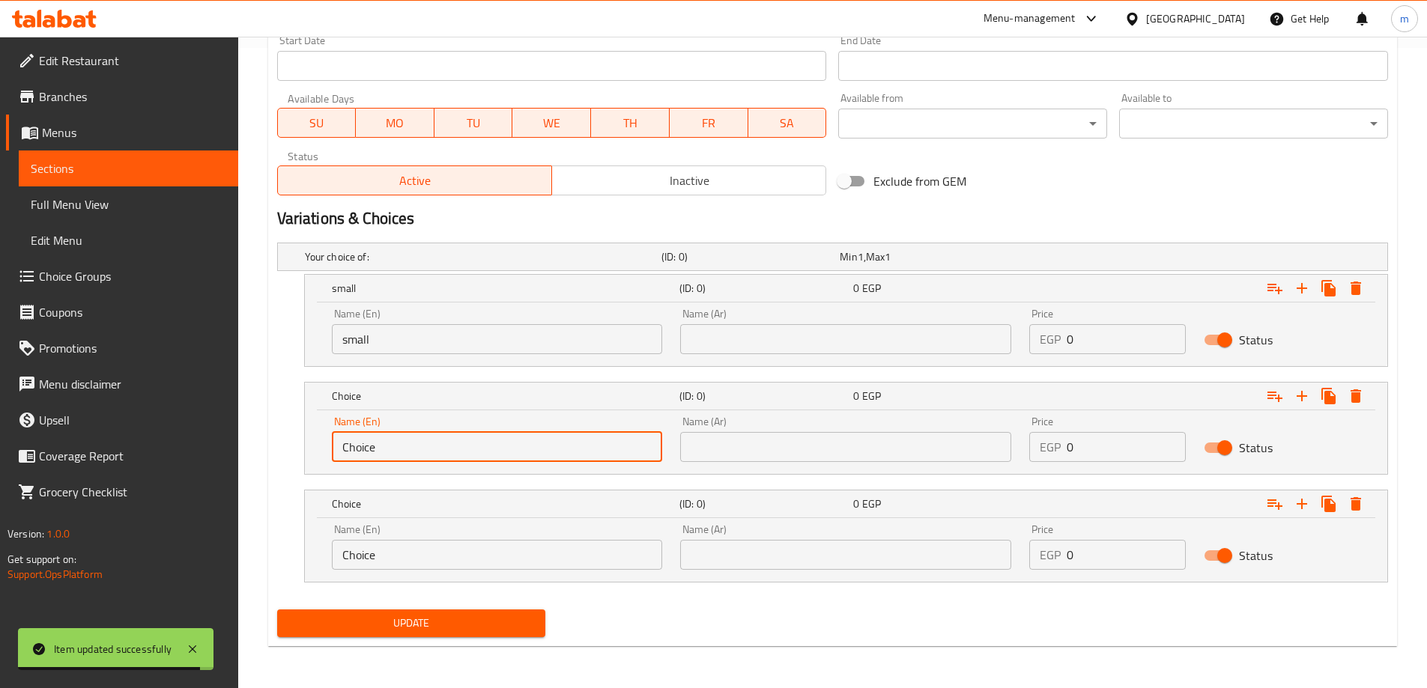
click at [437, 455] on input "Choice" at bounding box center [497, 447] width 331 height 30
type input "medium"
click at [392, 550] on input "Choice" at bounding box center [497, 555] width 331 height 30
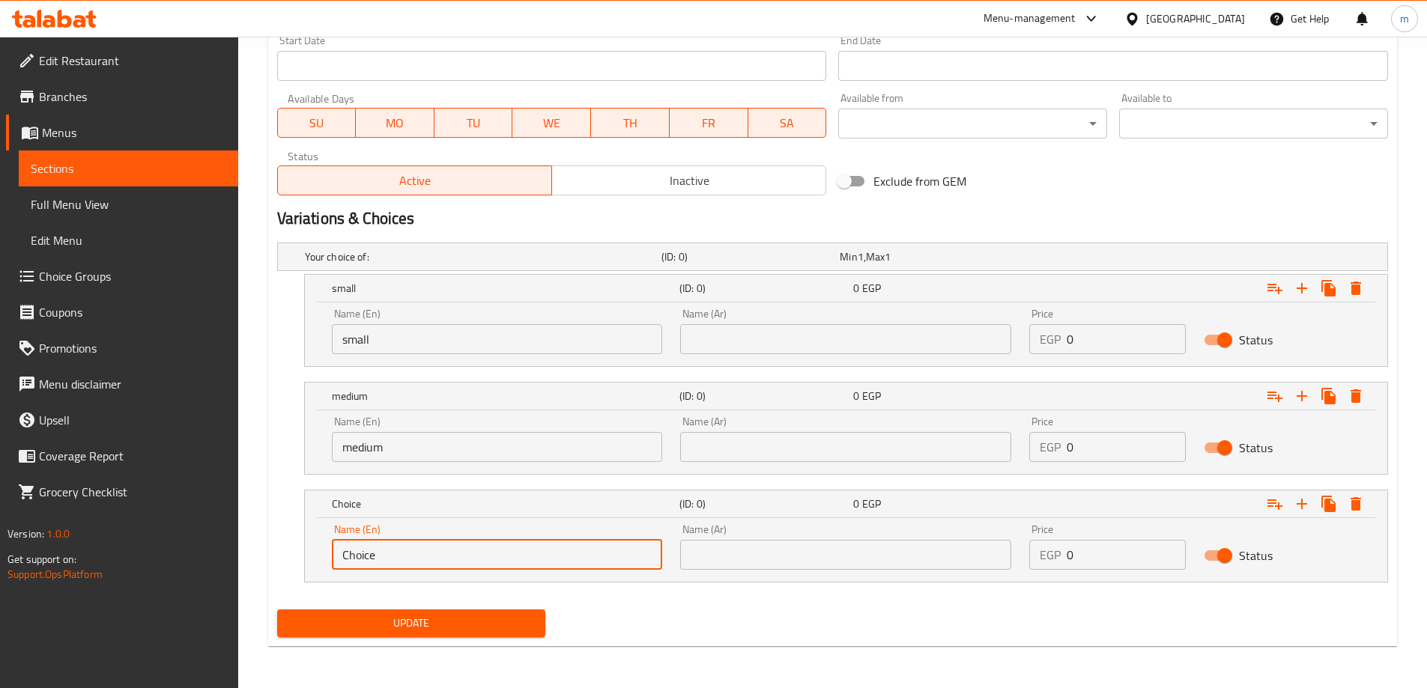
click at [392, 550] on input "Choice" at bounding box center [497, 555] width 331 height 30
type input "large"
drag, startPoint x: 879, startPoint y: 329, endPoint x: 876, endPoint y: 338, distance: 9.5
click at [879, 329] on input "text" at bounding box center [845, 339] width 331 height 30
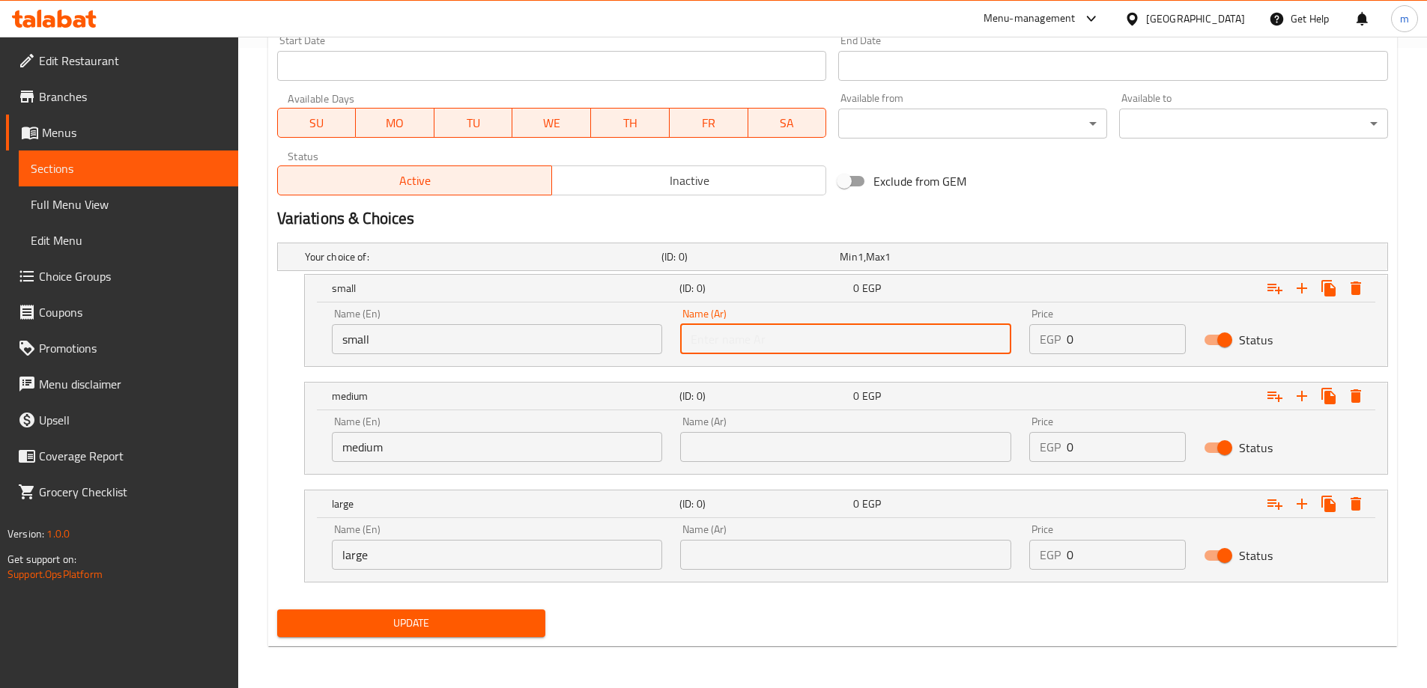
type input "صغير"
click at [789, 464] on div "Name (Ar) Name (Ar)" at bounding box center [845, 439] width 349 height 64
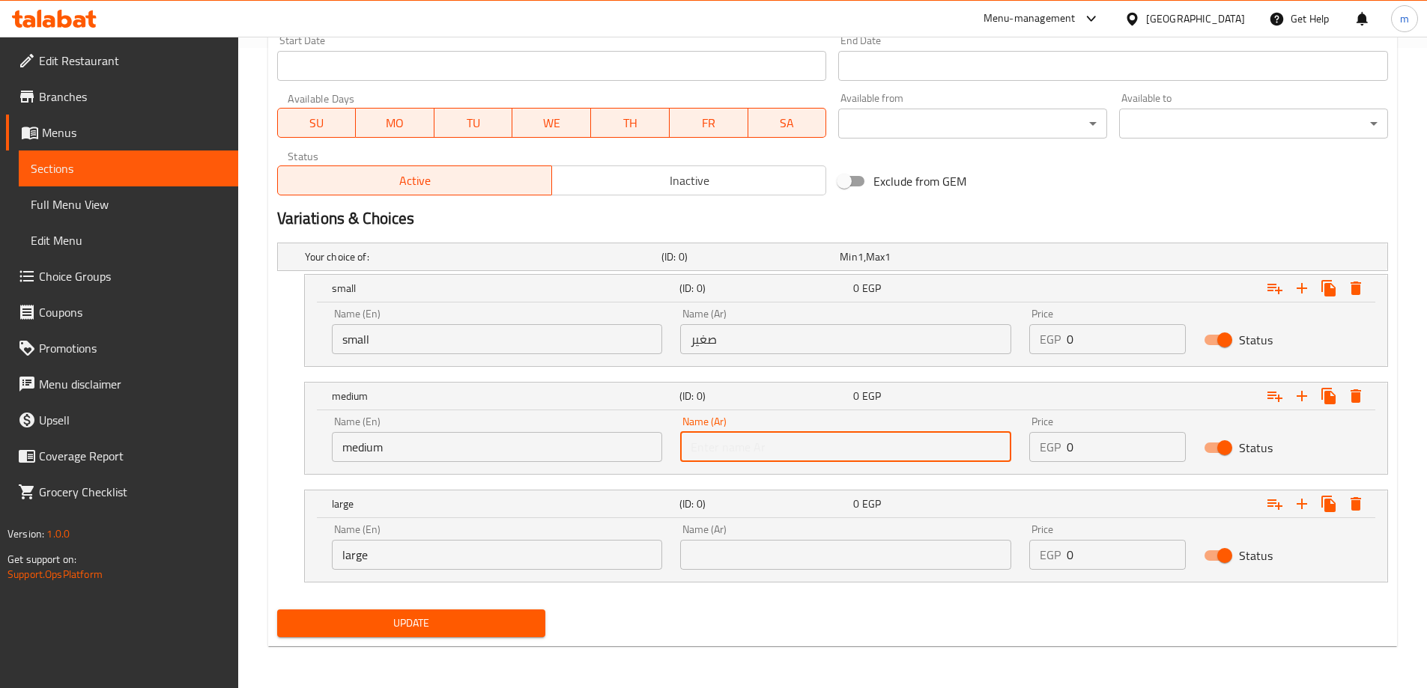
click at [791, 452] on input "text" at bounding box center [845, 447] width 331 height 30
type input "وسط"
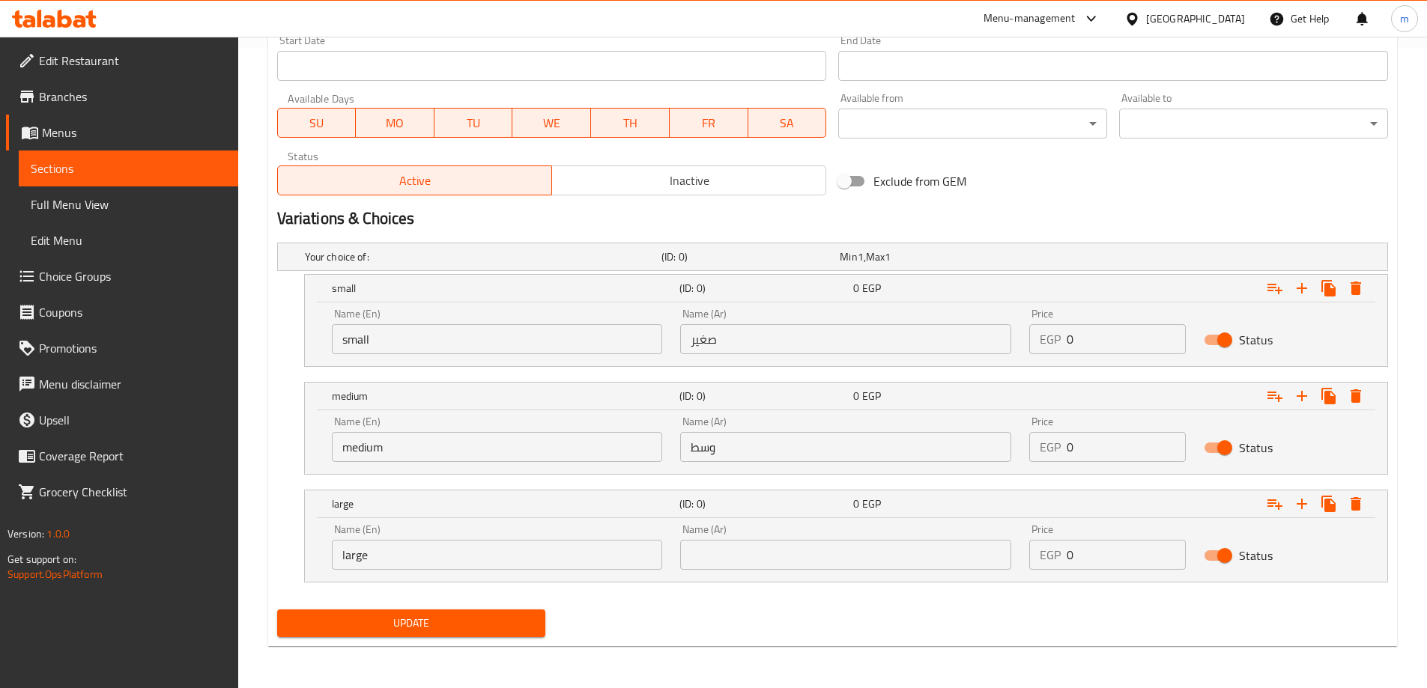
click at [764, 570] on div "Name (Ar) Name (Ar)" at bounding box center [845, 547] width 349 height 64
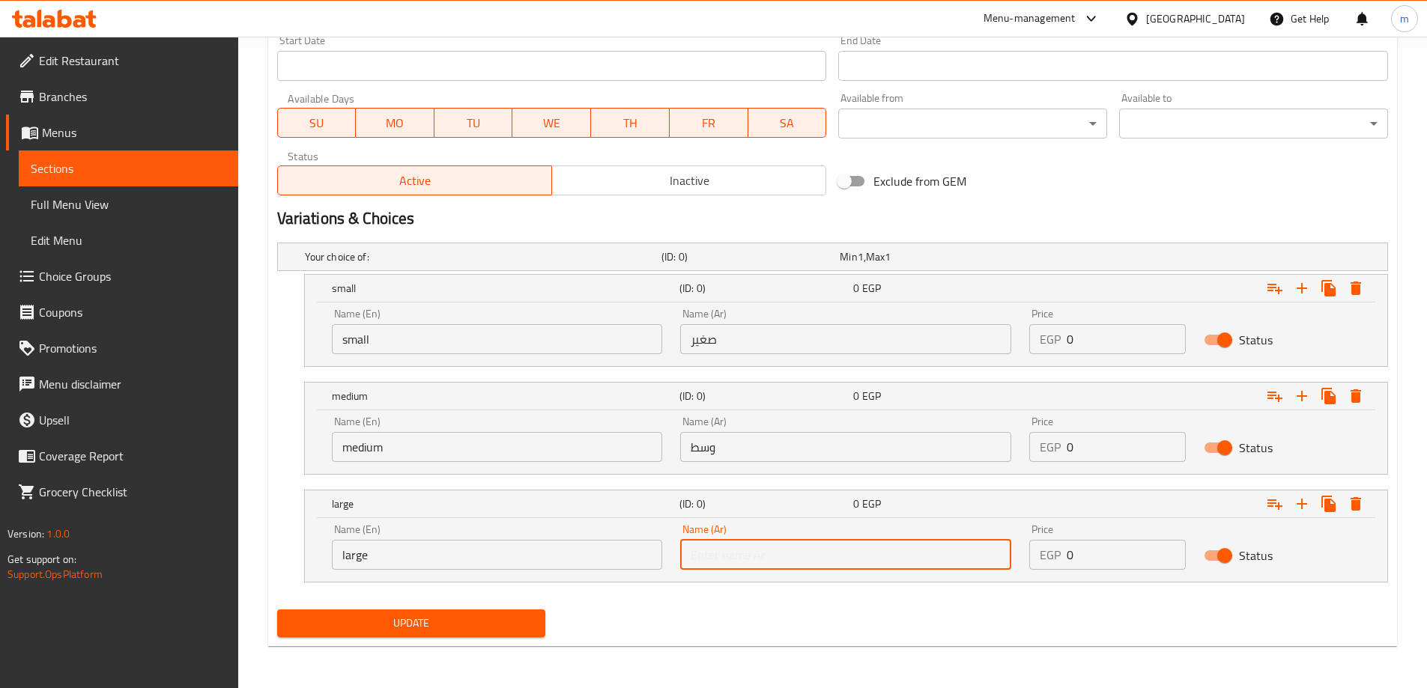
click at [767, 550] on input "text" at bounding box center [845, 555] width 331 height 30
type input "كبير"
click at [1089, 336] on input "0" at bounding box center [1125, 339] width 119 height 30
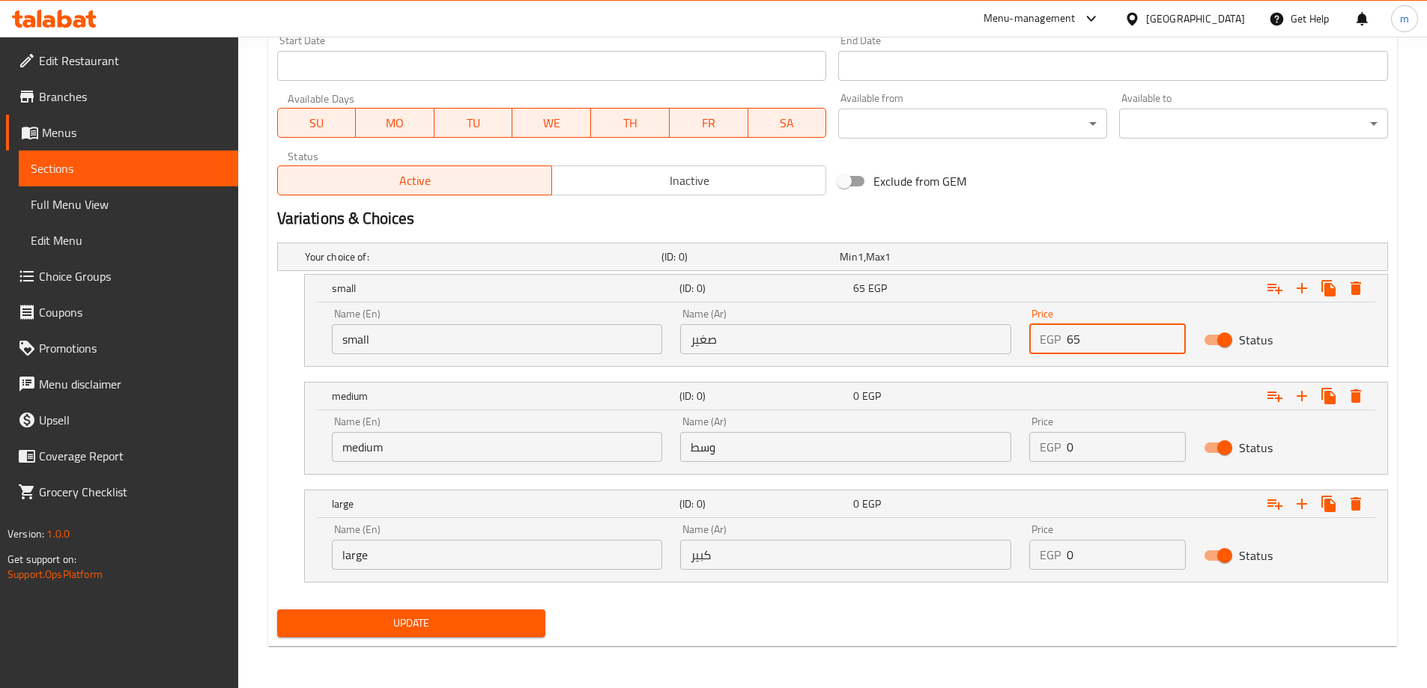
type input "65"
click at [1108, 440] on input "0" at bounding box center [1125, 447] width 119 height 30
type input "90"
click at [1093, 554] on input "0" at bounding box center [1125, 555] width 119 height 30
type input "215"
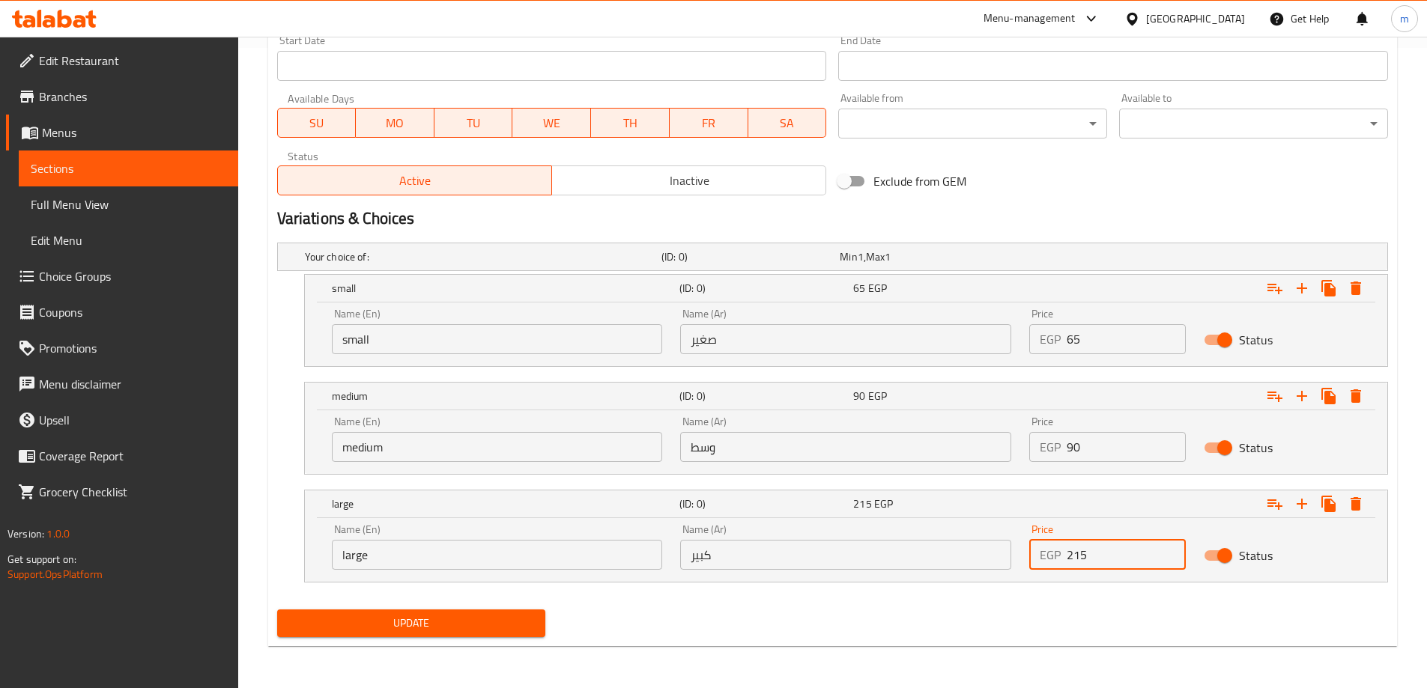
click at [1074, 598] on div "Your choice of: (ID: 0) Min 1 , Max 1 Name (En) Your choice of: Name (En) Name …" at bounding box center [832, 420] width 1123 height 367
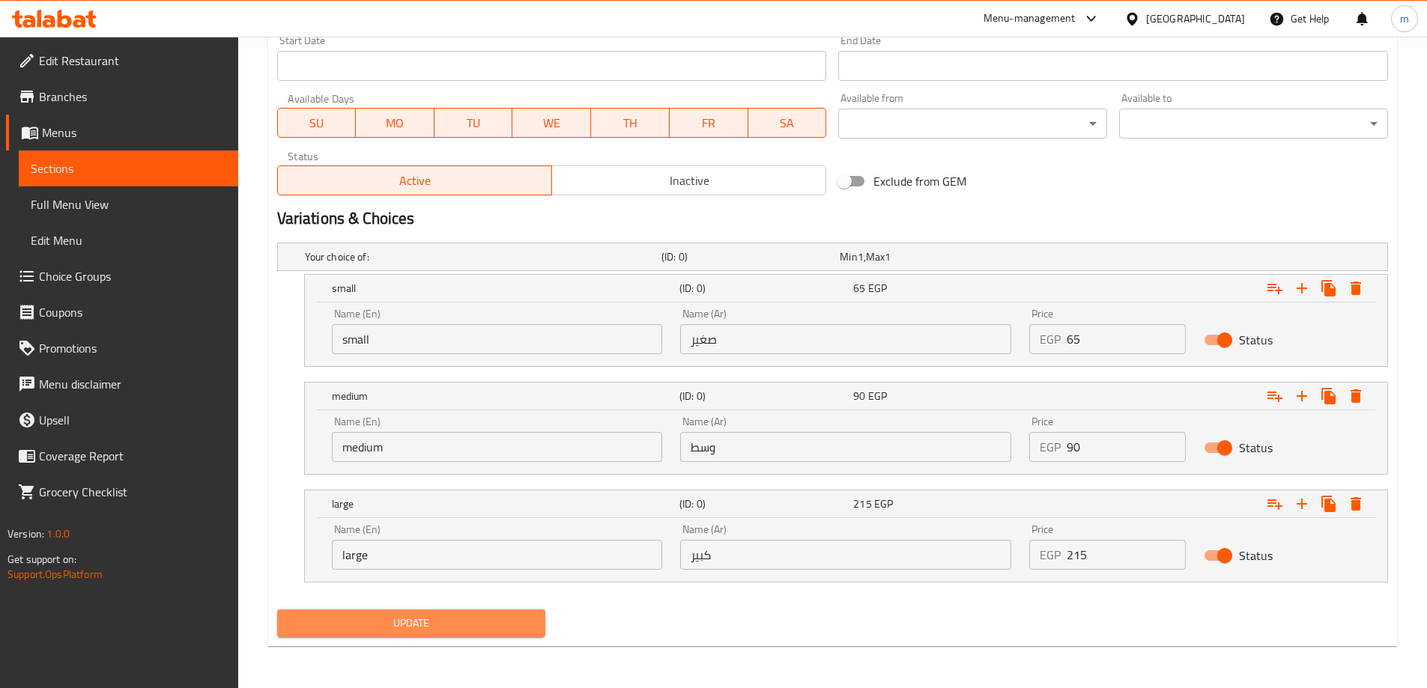
click at [504, 628] on span "Update" at bounding box center [411, 623] width 245 height 19
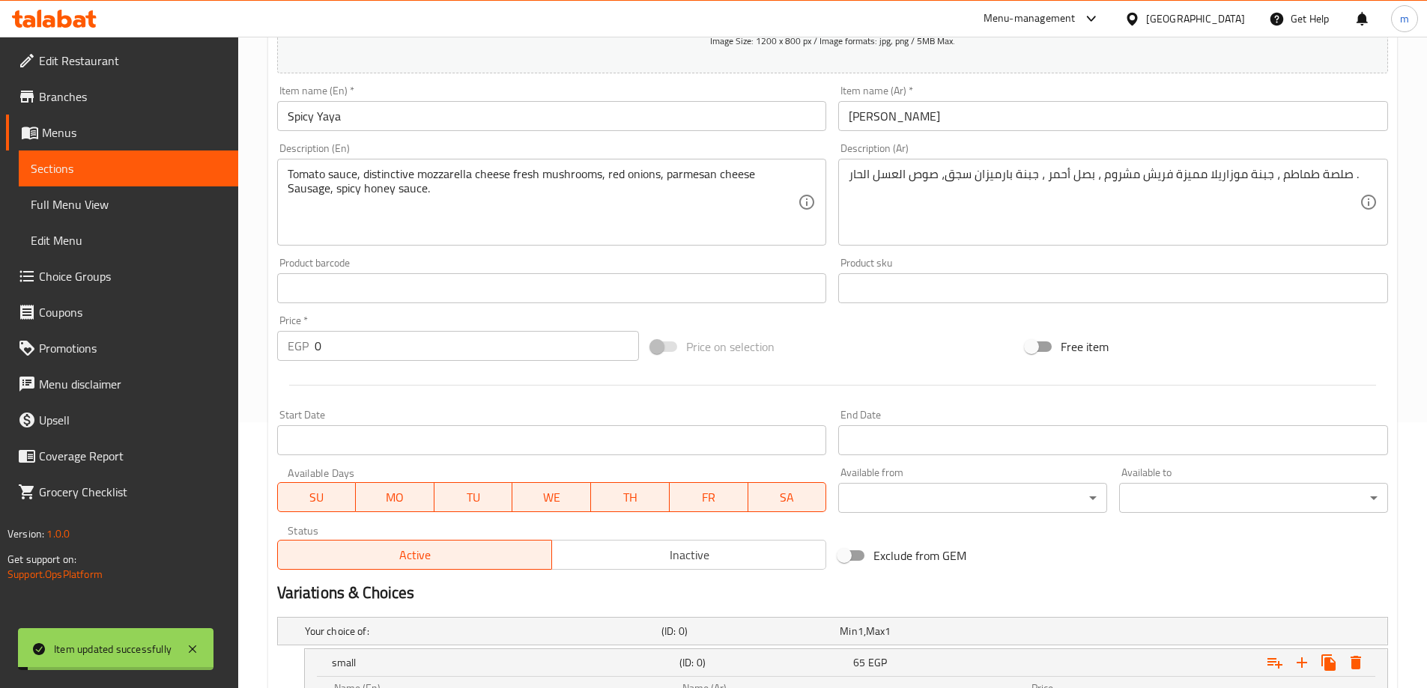
scroll to position [0, 0]
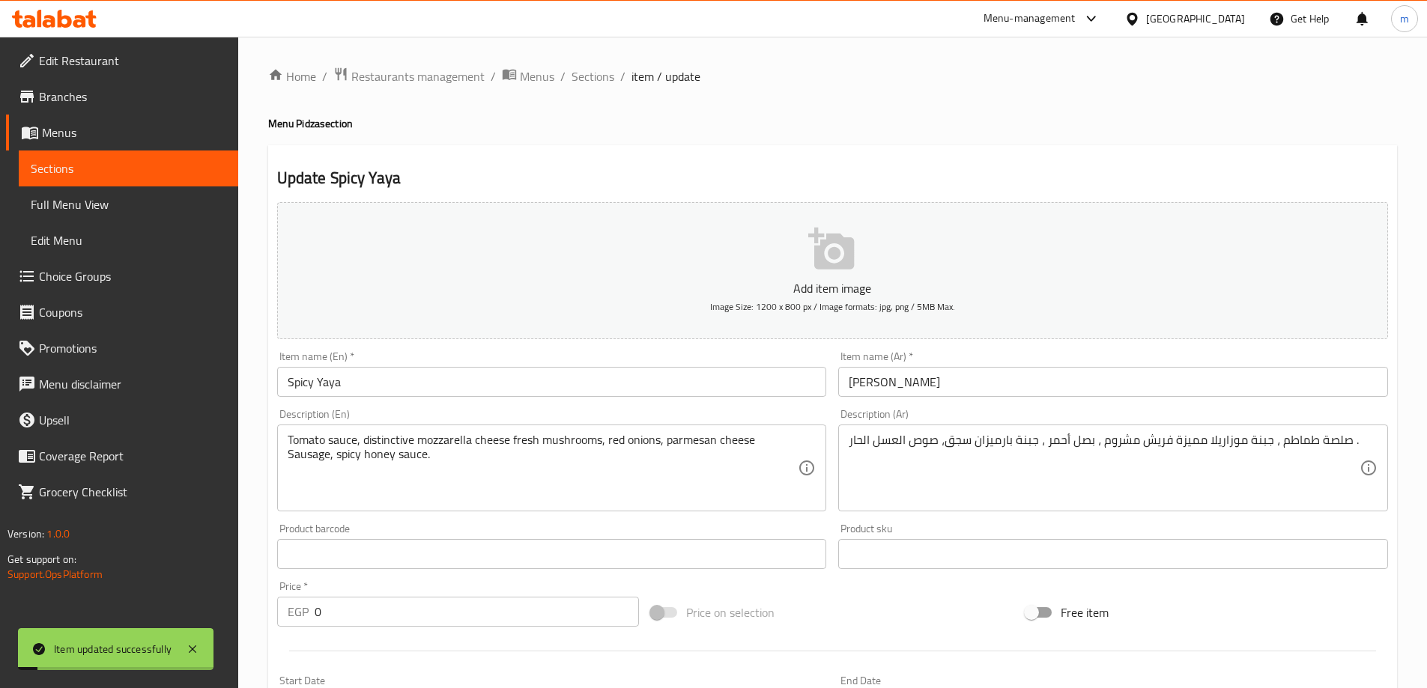
click at [586, 90] on div "Home / Restaurants management / Menus / Sections / item / update Menu Pidza sec…" at bounding box center [832, 683] width 1129 height 1232
click at [585, 76] on span "Sections" at bounding box center [592, 76] width 43 height 18
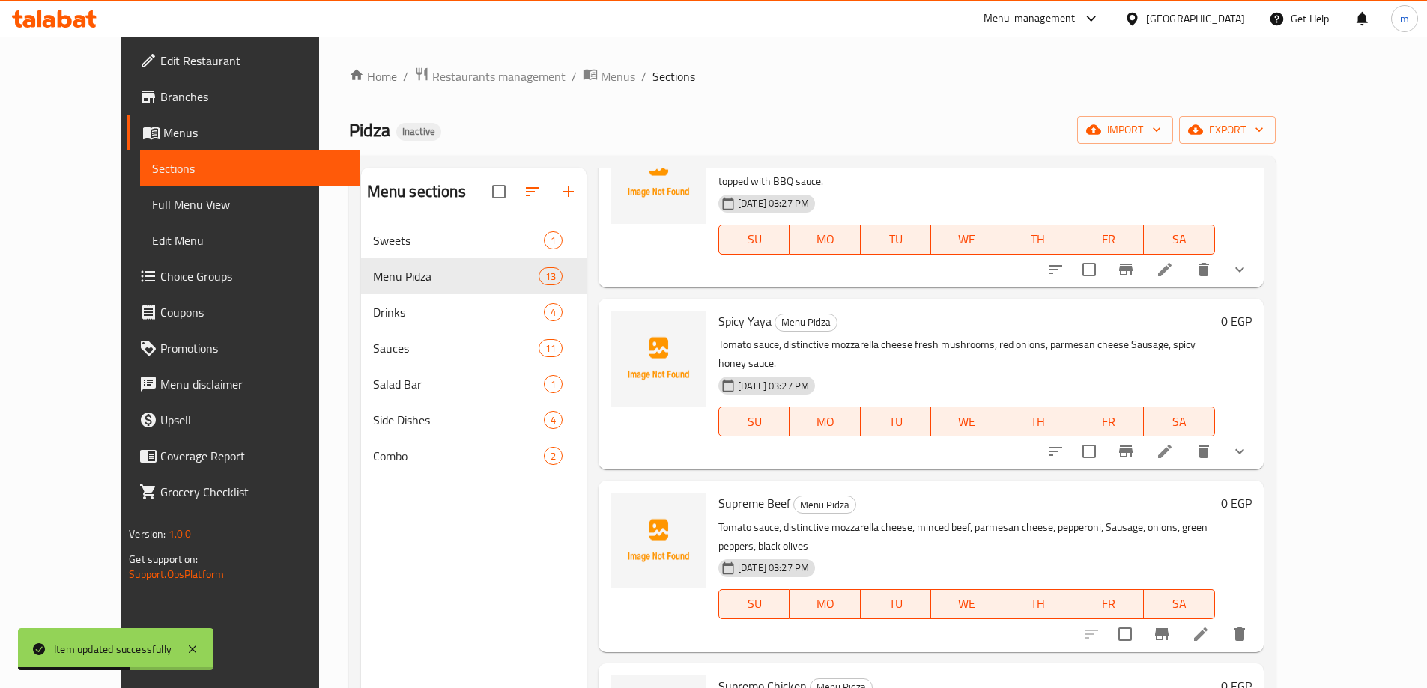
scroll to position [914, 0]
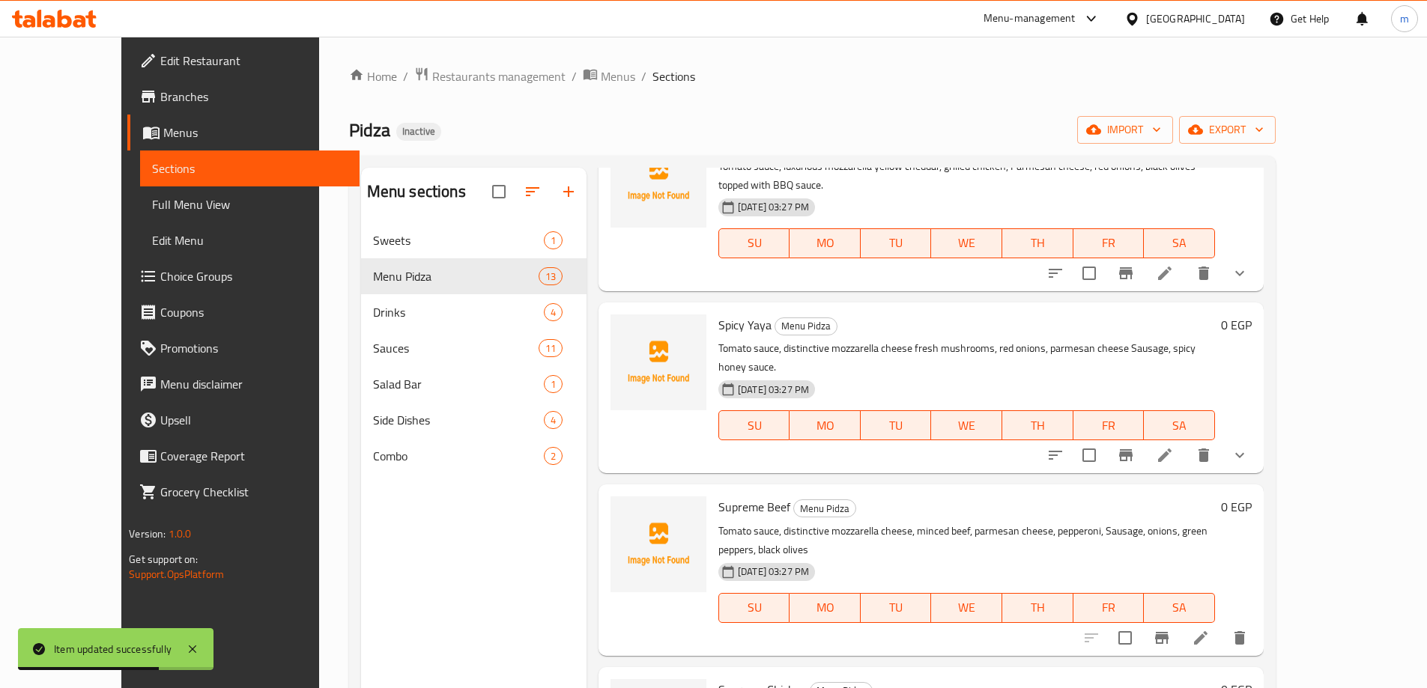
click at [1210, 629] on icon at bounding box center [1201, 638] width 18 height 18
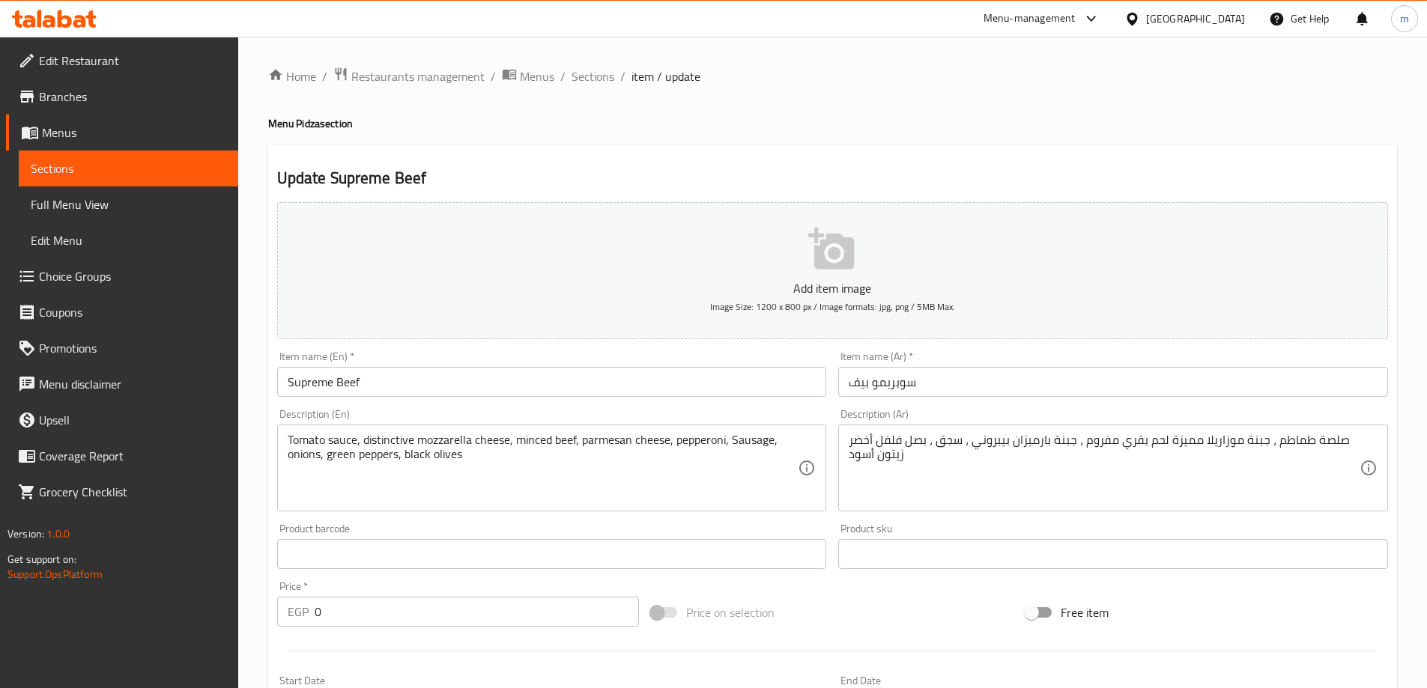
click at [331, 384] on input "Supreme Beef" at bounding box center [552, 382] width 550 height 30
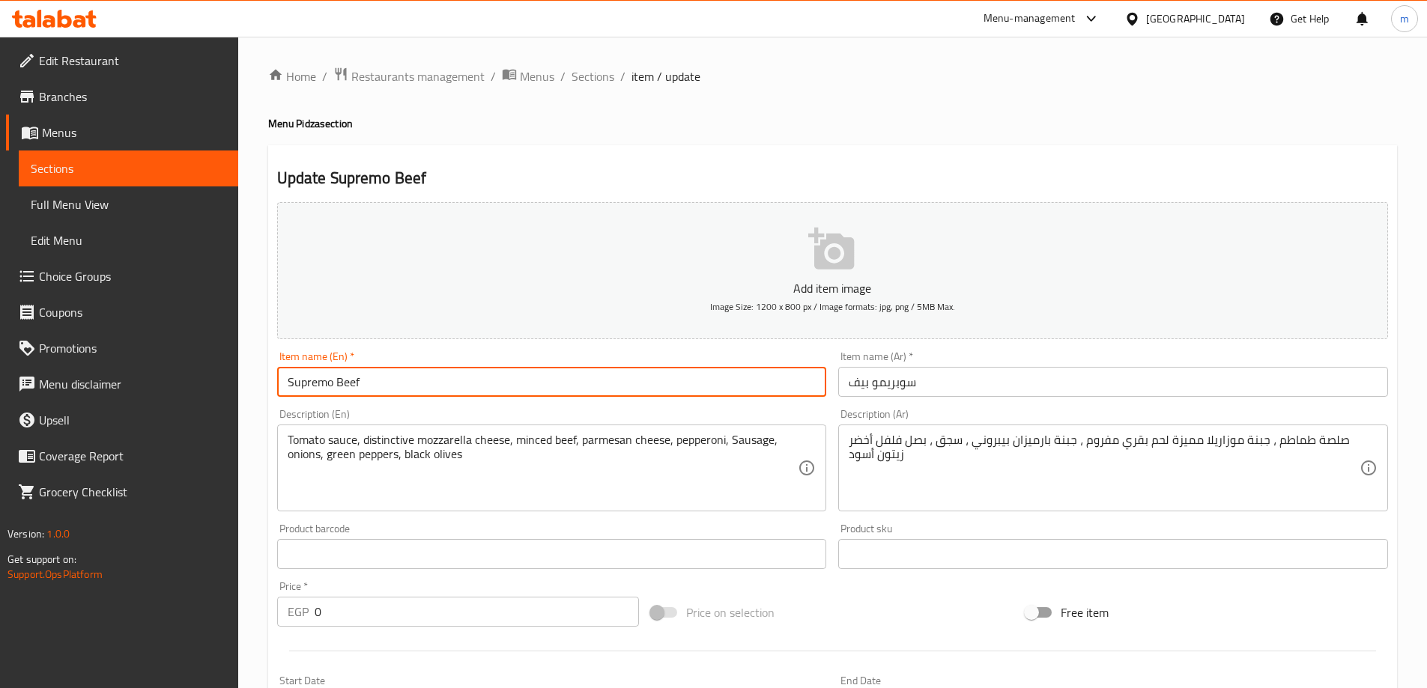
type input "Supremo Beef"
click at [806, 136] on div "Home / Restaurants management / Menus / Sections / item / update Menu Pidza sec…" at bounding box center [832, 548] width 1129 height 962
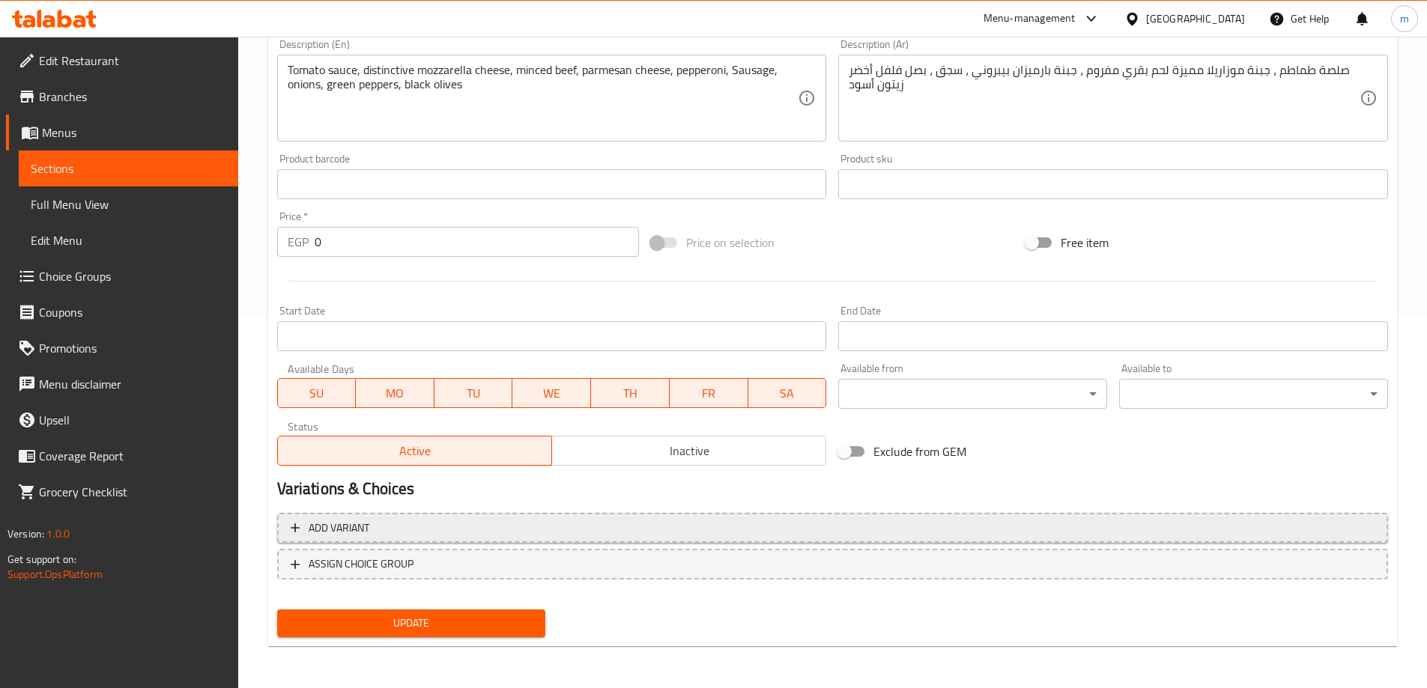
click at [969, 535] on span "Add variant" at bounding box center [833, 528] width 1084 height 19
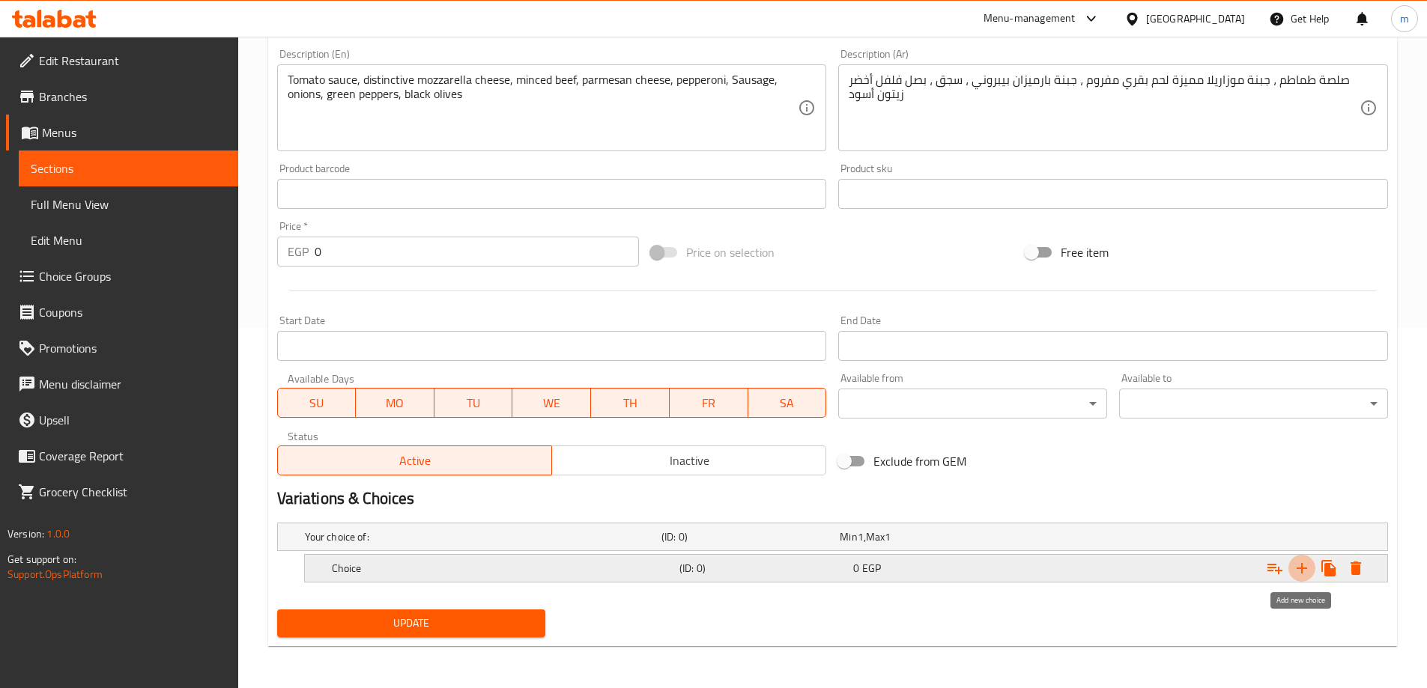
click at [1305, 565] on icon "Expand" at bounding box center [1302, 568] width 18 height 18
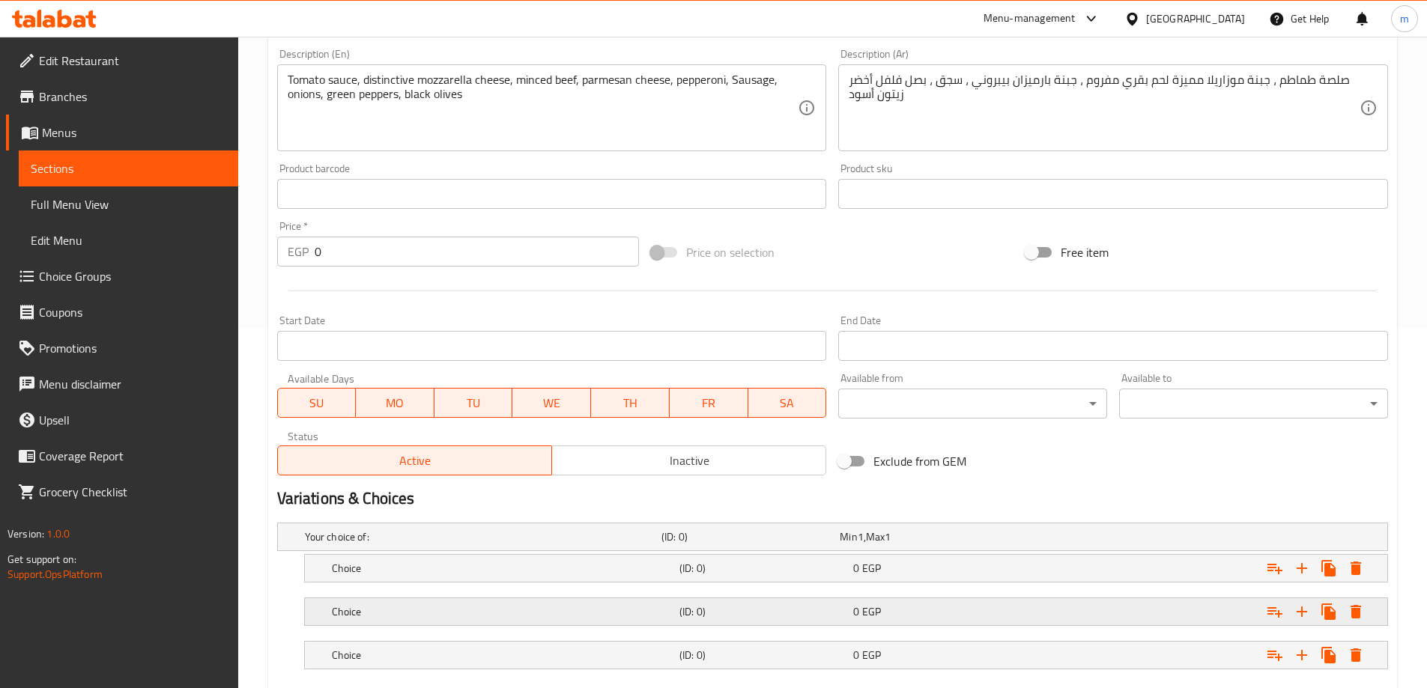
scroll to position [447, 0]
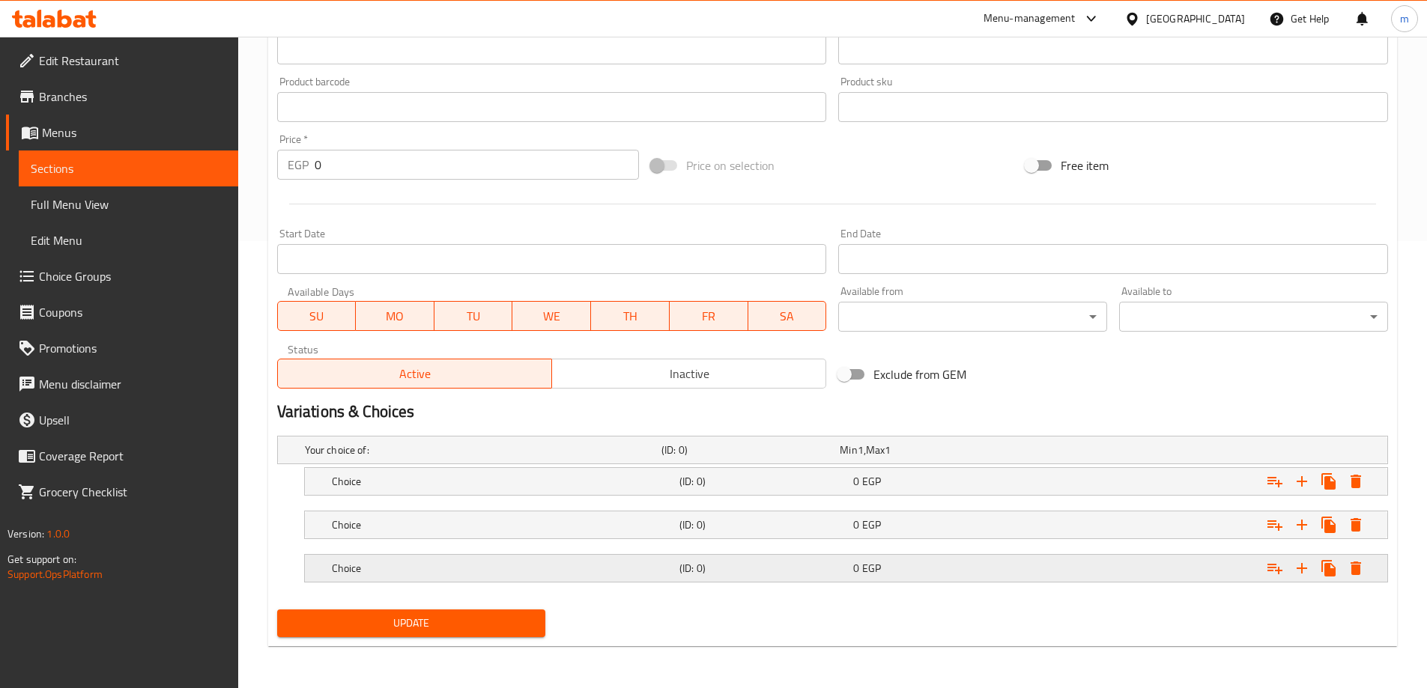
click at [747, 552] on div "Choice (ID: 0) 0 EGP" at bounding box center [850, 568] width 1043 height 33
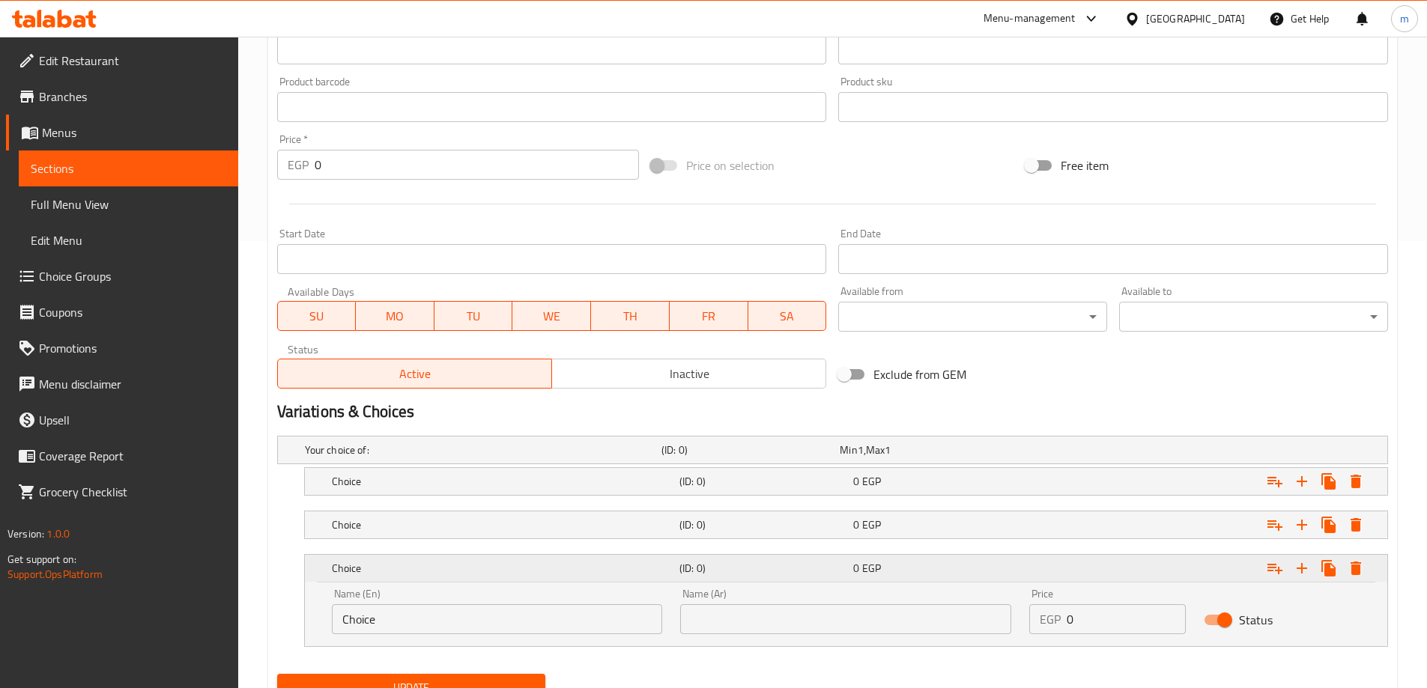
click at [750, 569] on h5 "(ID: 0)" at bounding box center [763, 568] width 168 height 15
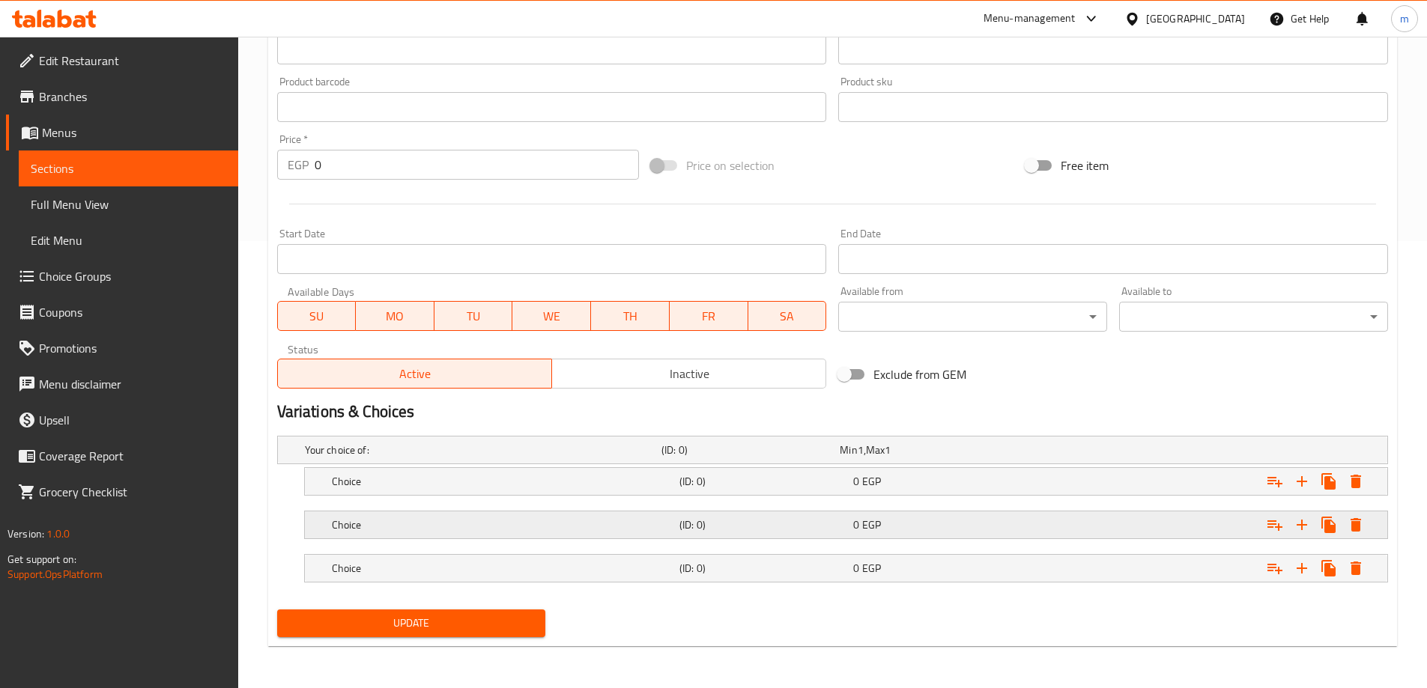
click at [744, 528] on h5 "(ID: 0)" at bounding box center [763, 525] width 168 height 15
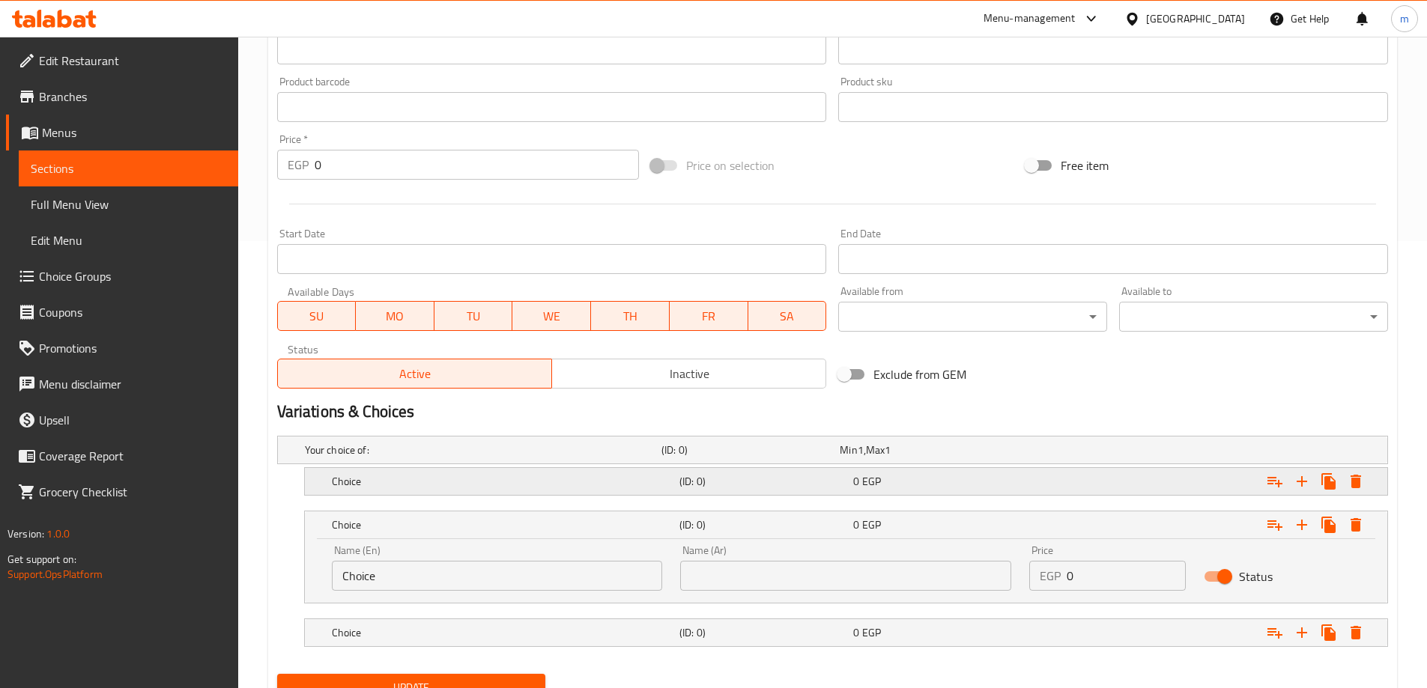
click at [744, 488] on h5 "(ID: 0)" at bounding box center [763, 481] width 168 height 15
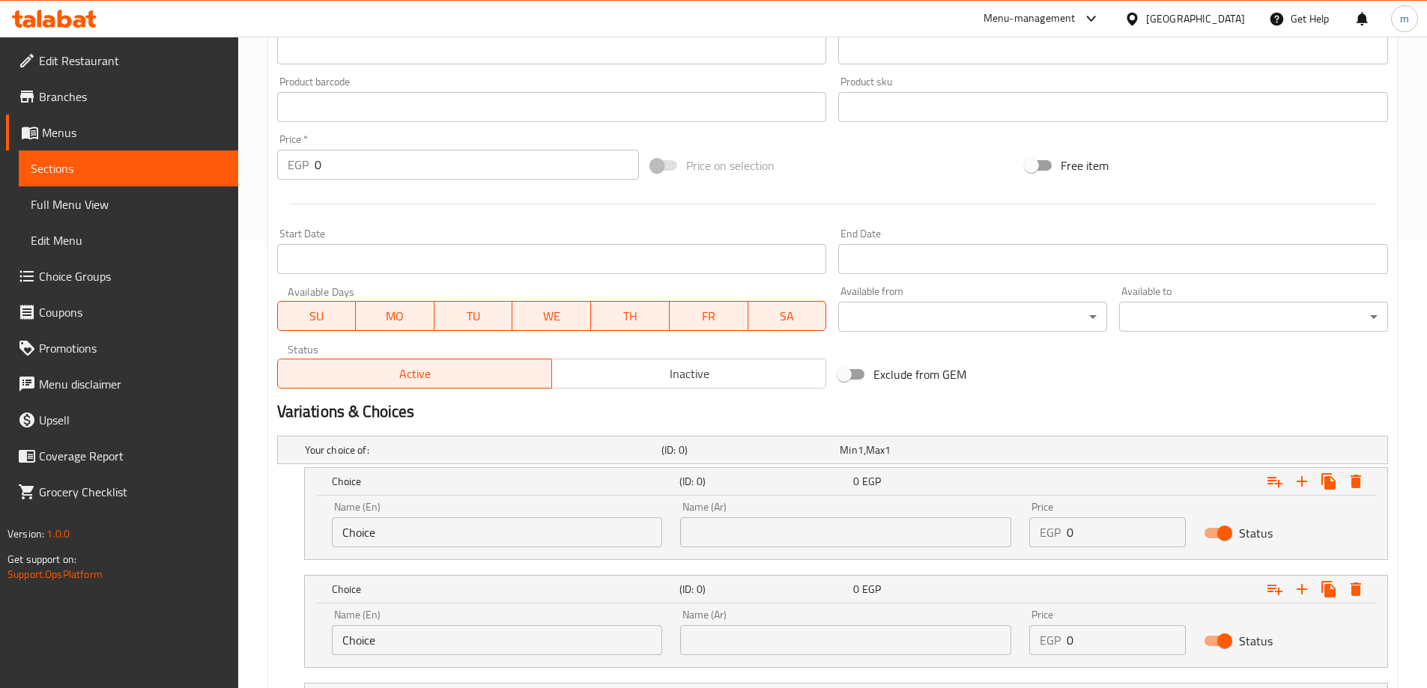
scroll to position [576, 0]
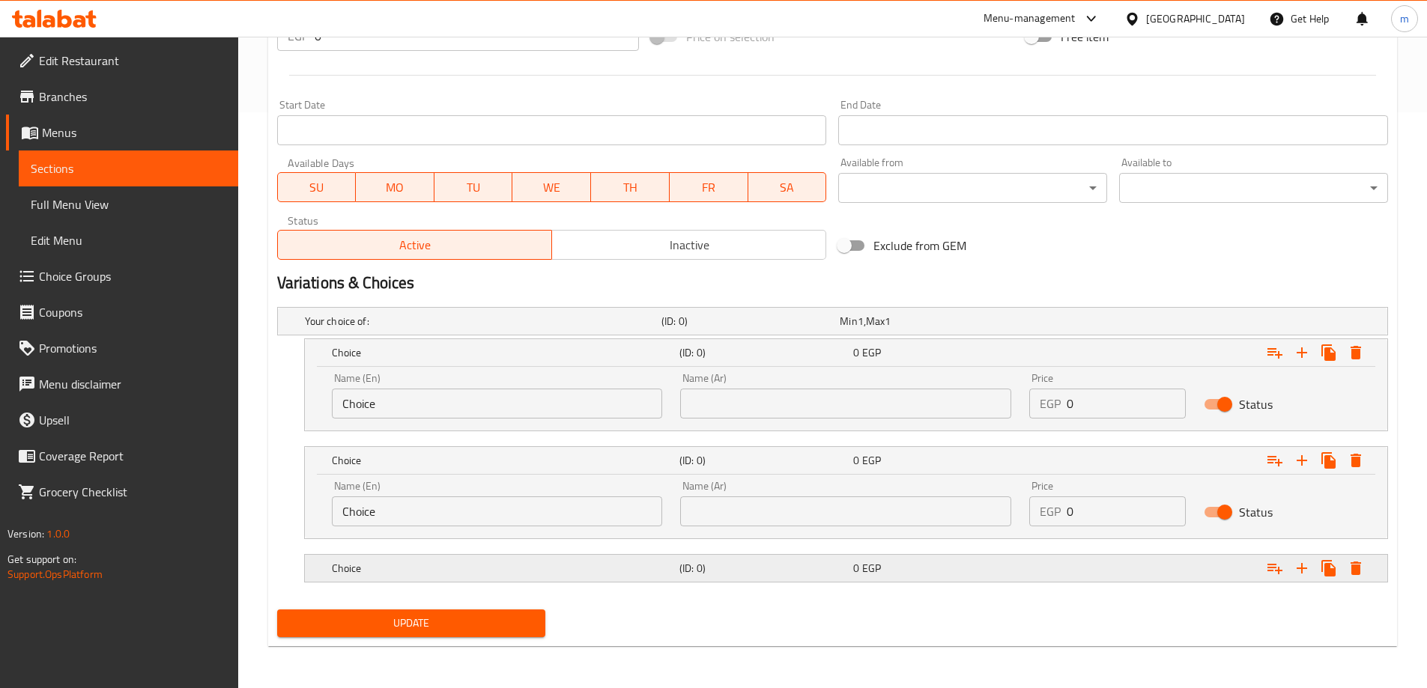
click at [727, 561] on h5 "(ID: 0)" at bounding box center [763, 568] width 168 height 15
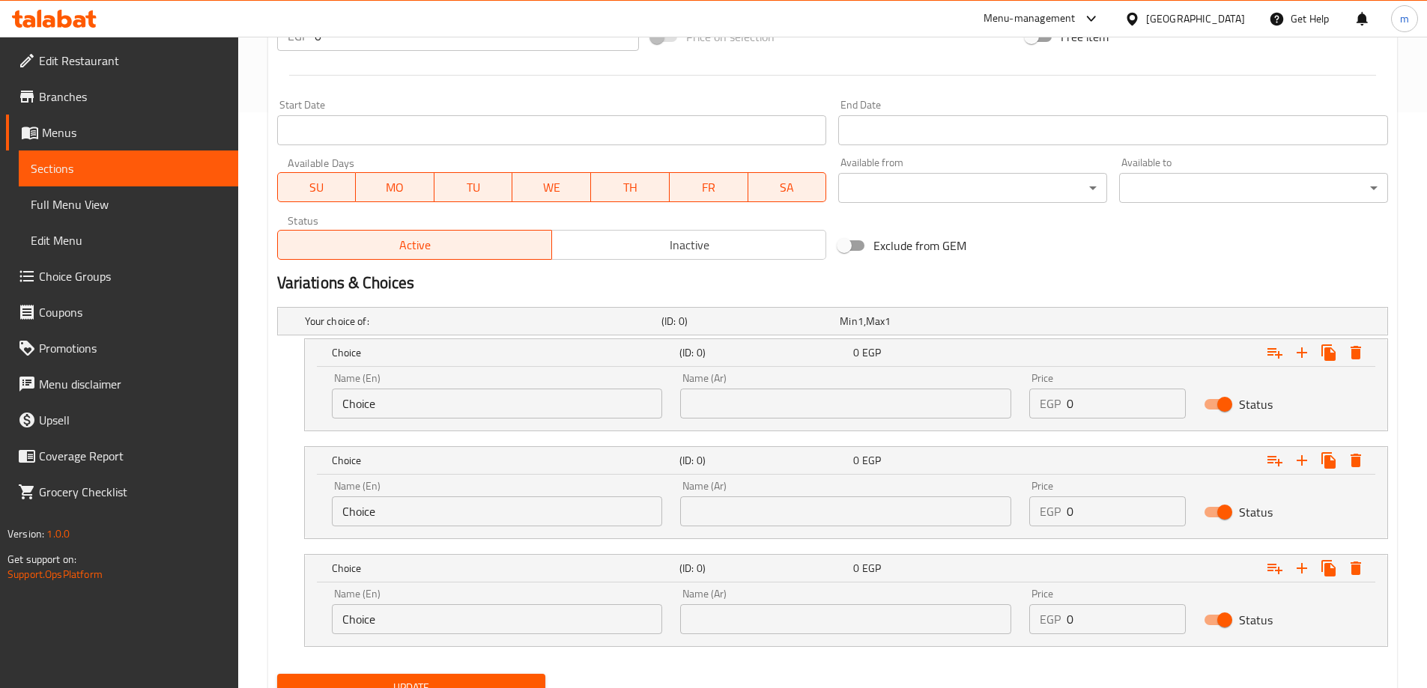
click at [394, 404] on input "Choice" at bounding box center [497, 404] width 331 height 30
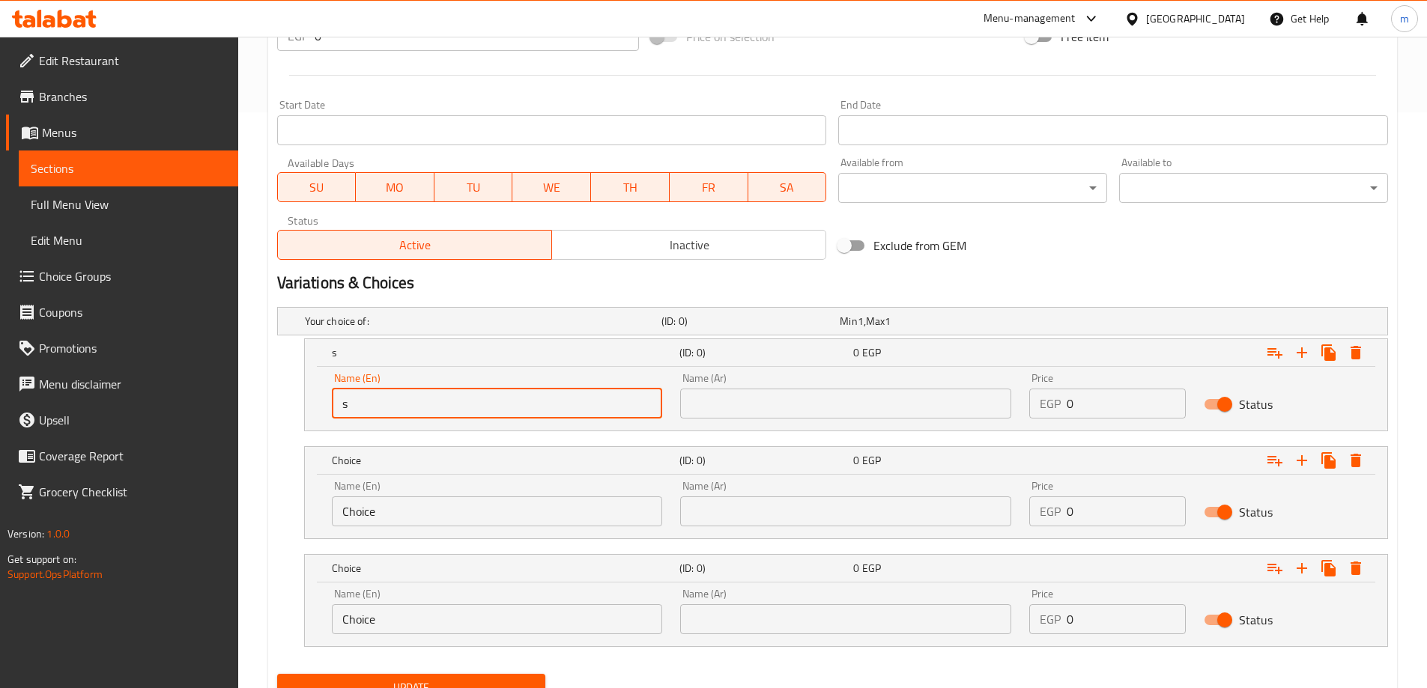
type input "small"
click at [399, 494] on div "Name (En) Choice Name (En)" at bounding box center [497, 504] width 331 height 46
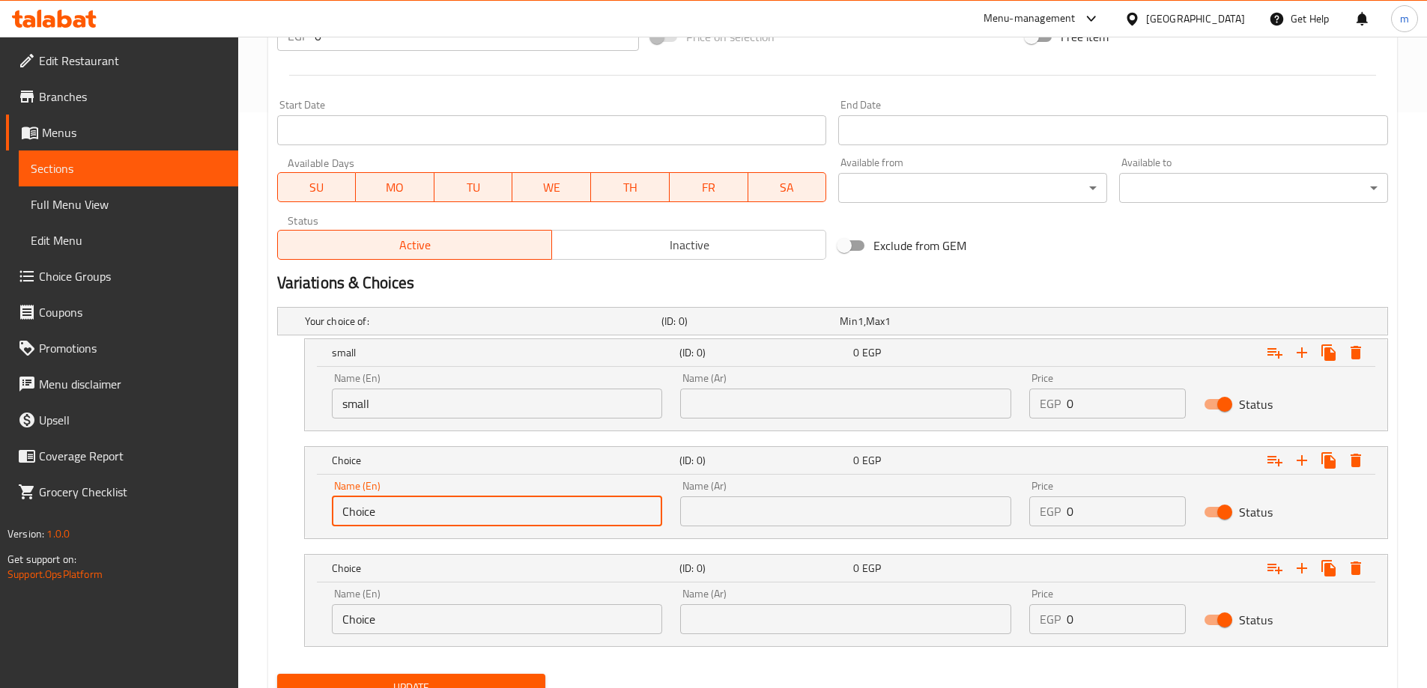
click at [391, 512] on input "Choice" at bounding box center [497, 512] width 331 height 30
type input "medium"
click at [405, 614] on input "Choice" at bounding box center [497, 619] width 331 height 30
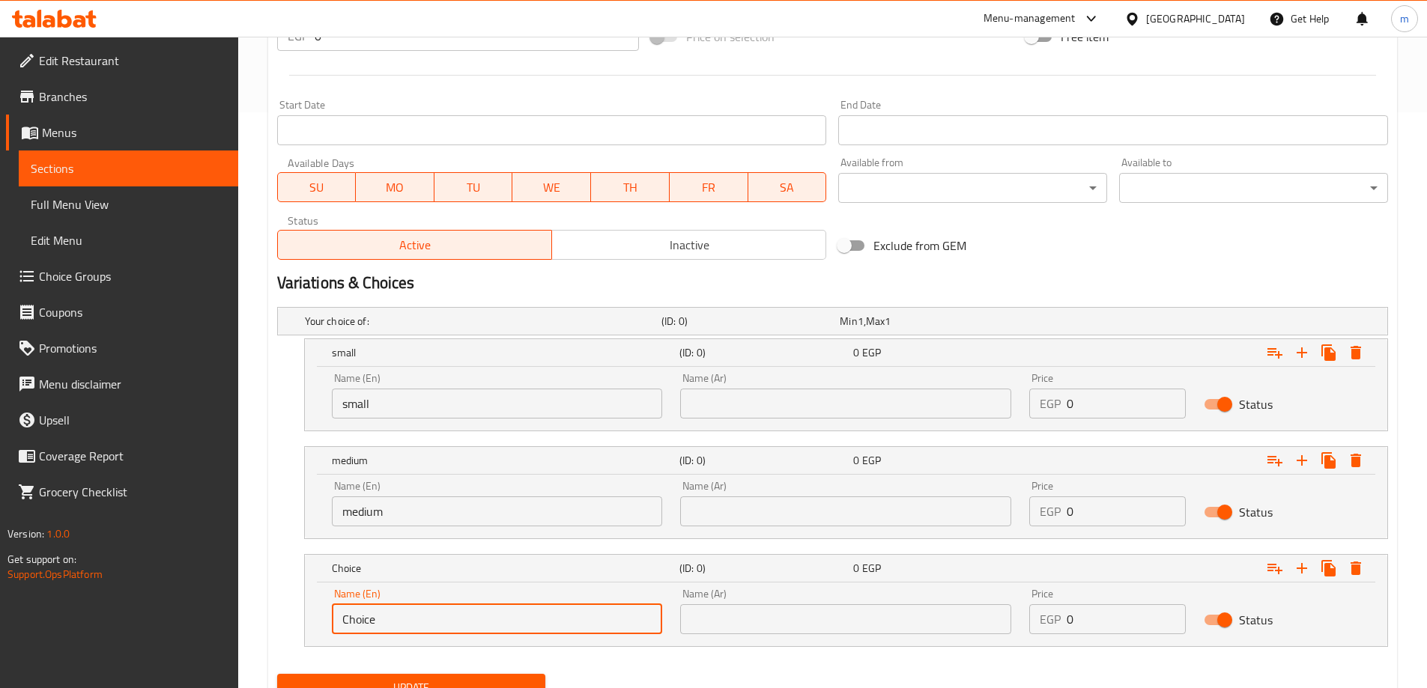
click at [405, 614] on input "Choice" at bounding box center [497, 619] width 331 height 30
type input "large"
click at [762, 404] on input "text" at bounding box center [845, 404] width 331 height 30
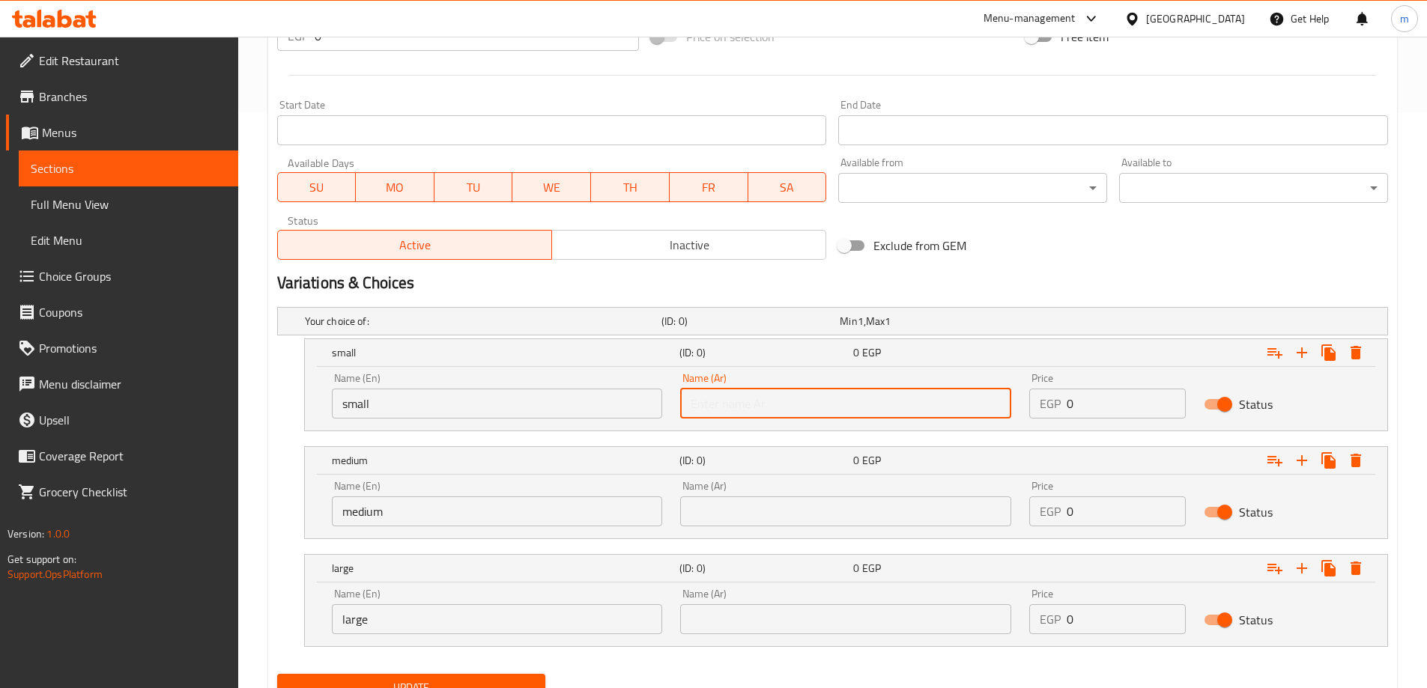
type input "صغير"
click at [752, 512] on input "text" at bounding box center [845, 512] width 331 height 30
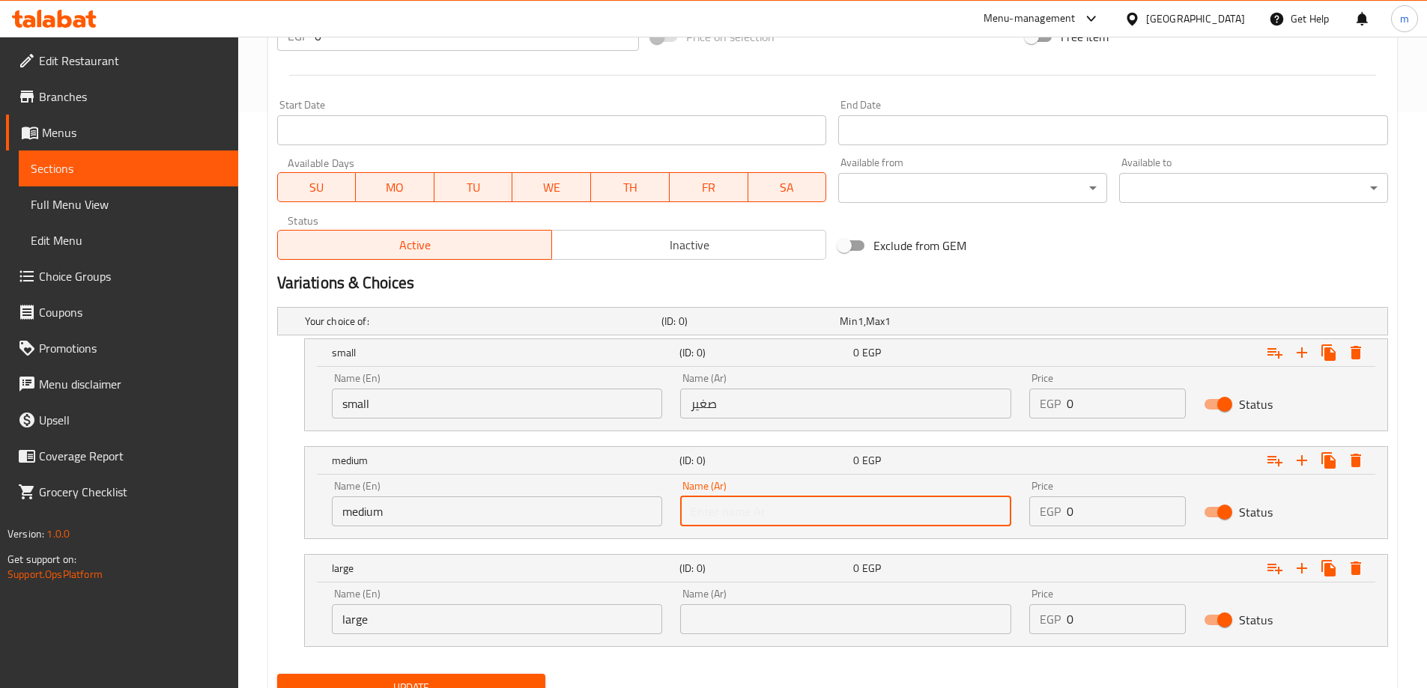
type input "وسط"
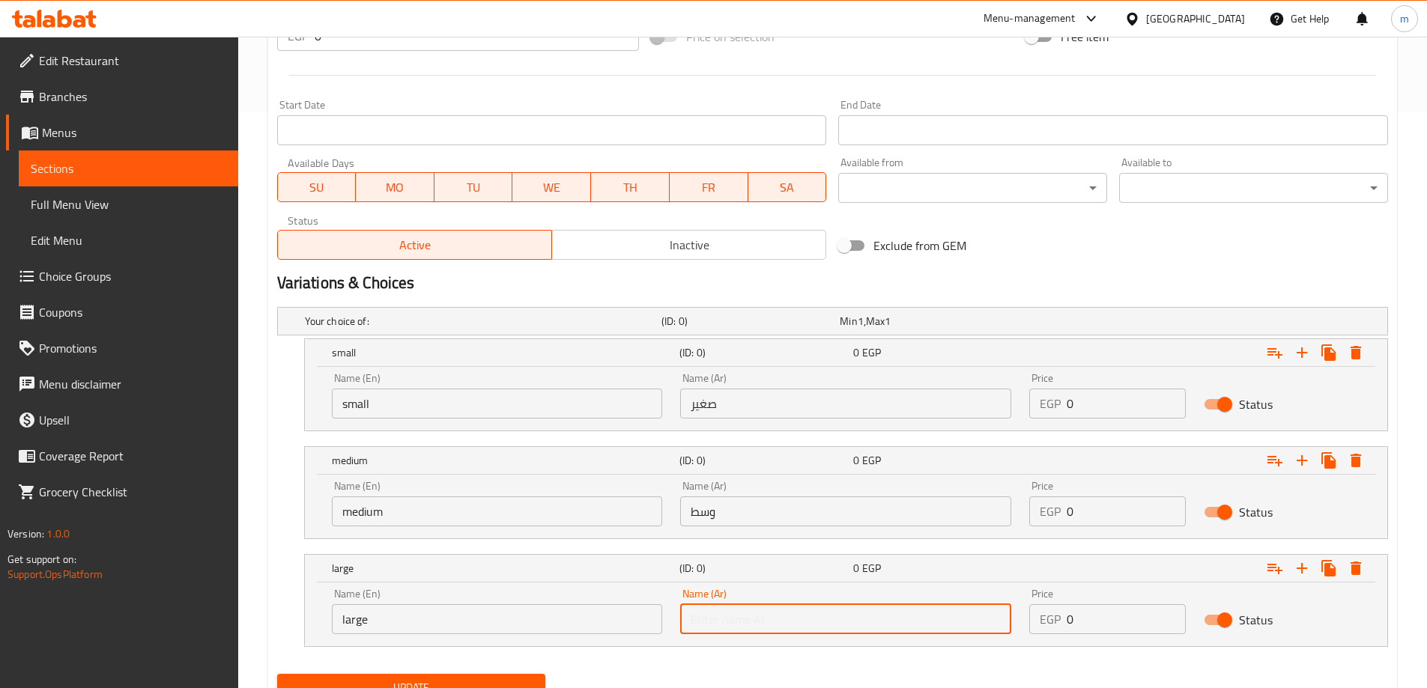
click at [762, 613] on input "text" at bounding box center [845, 619] width 331 height 30
type input "كبير"
click at [1114, 413] on input "0" at bounding box center [1125, 404] width 119 height 30
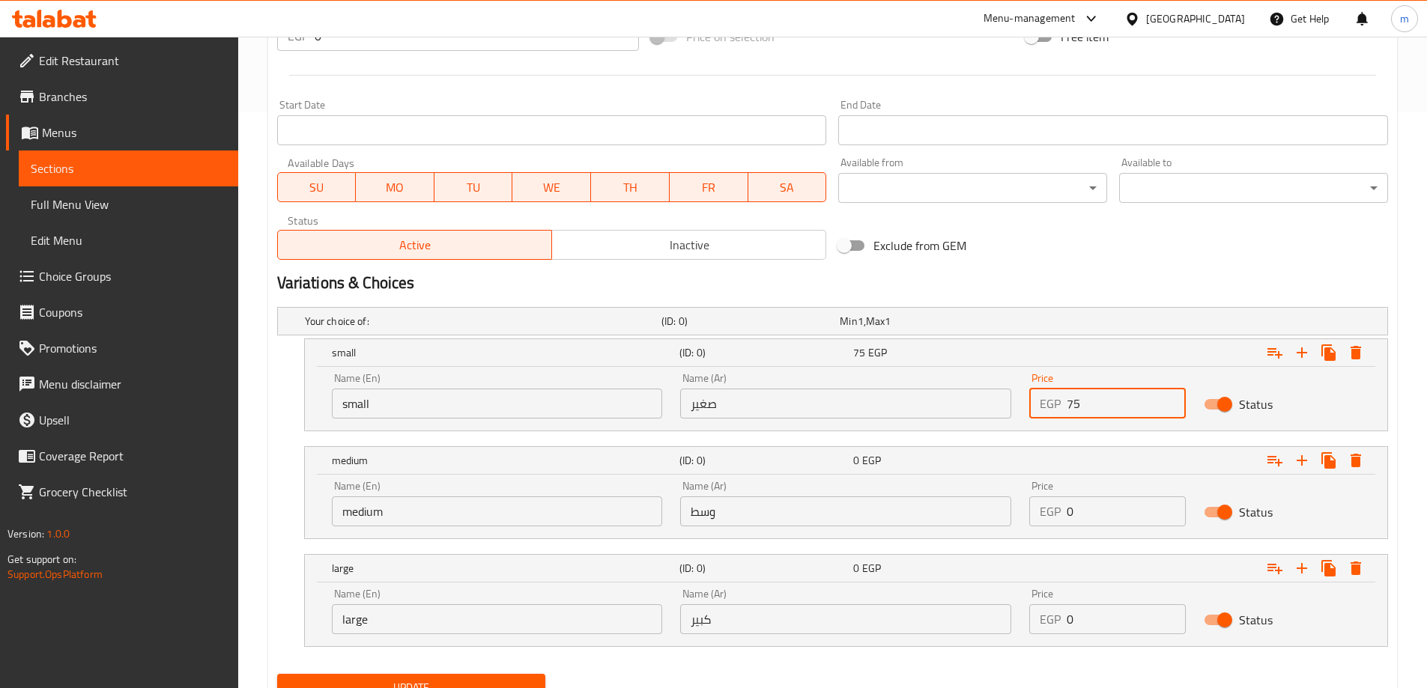
type input "75"
click at [1115, 508] on input "0" at bounding box center [1125, 512] width 119 height 30
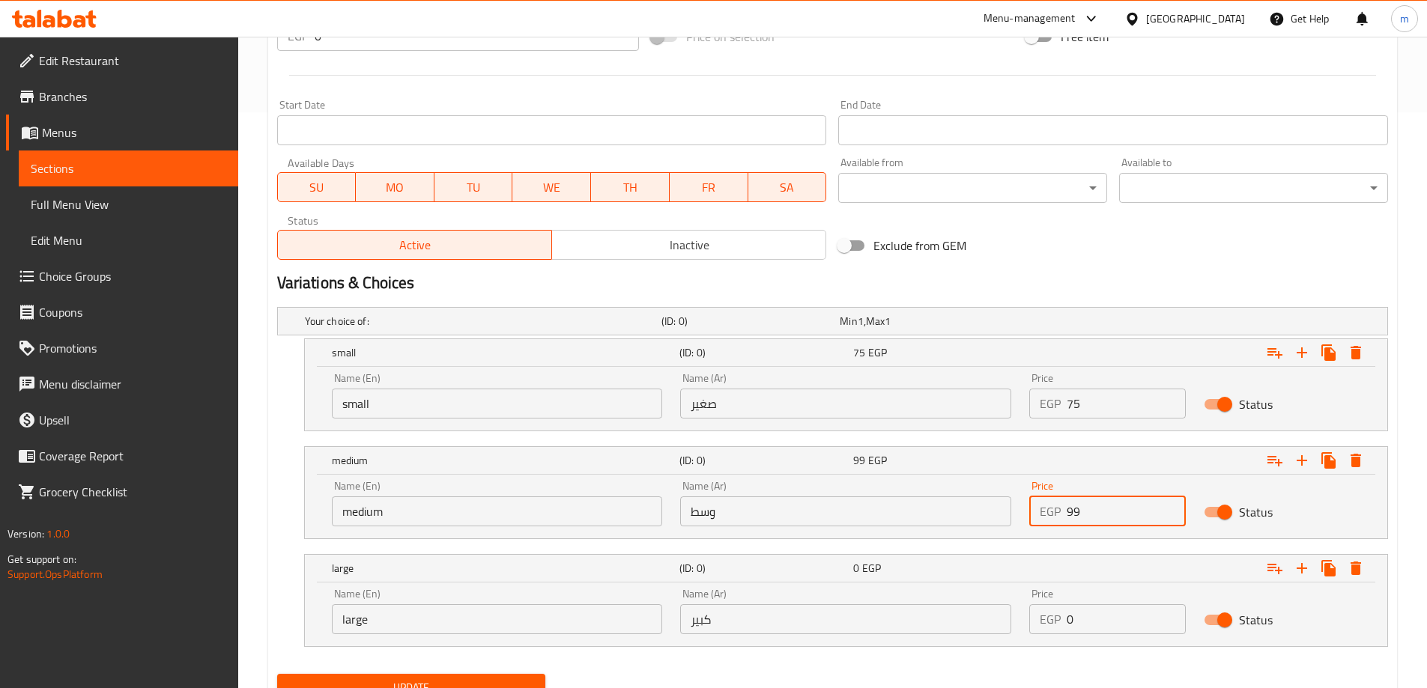
type input "99"
click at [1116, 605] on input "0" at bounding box center [1125, 619] width 119 height 30
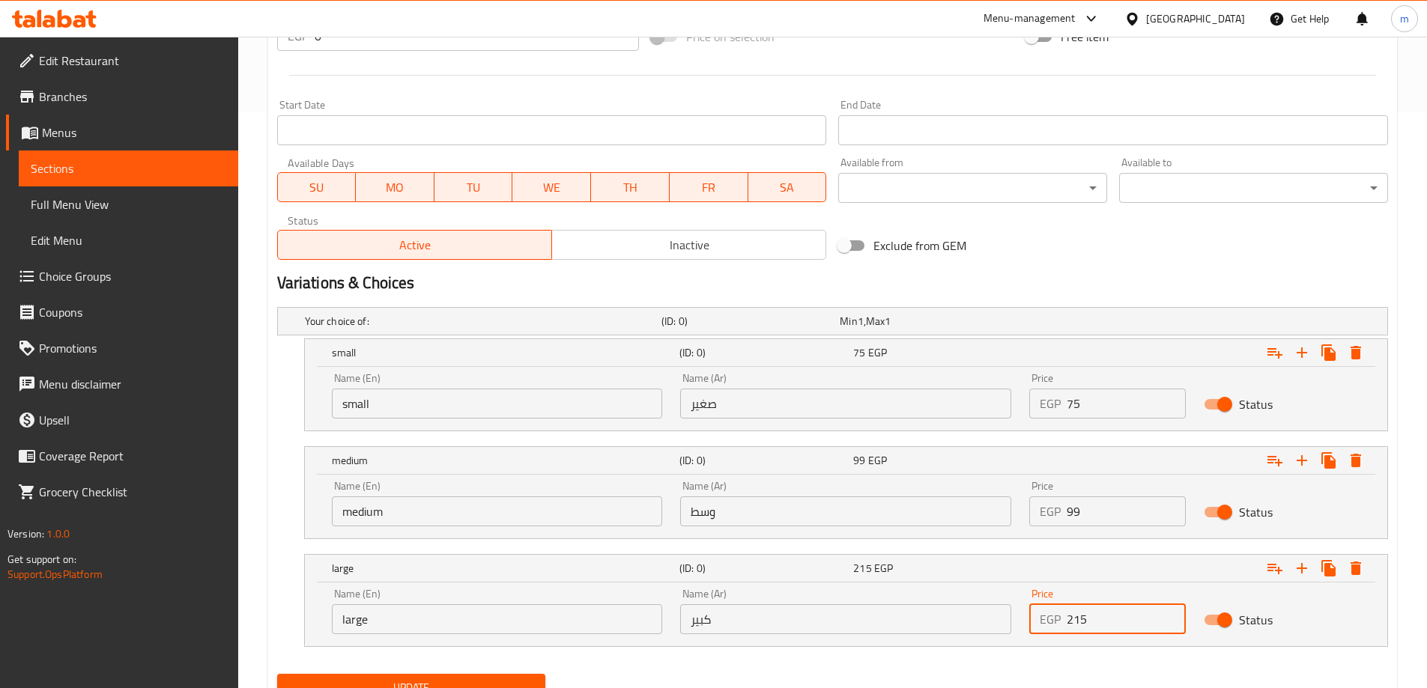
type input "215"
click at [932, 647] on div "Your choice of: (ID: 0) Min 1 , Max 1 Name (En) Your choice of: Name (En) Name …" at bounding box center [832, 484] width 1123 height 367
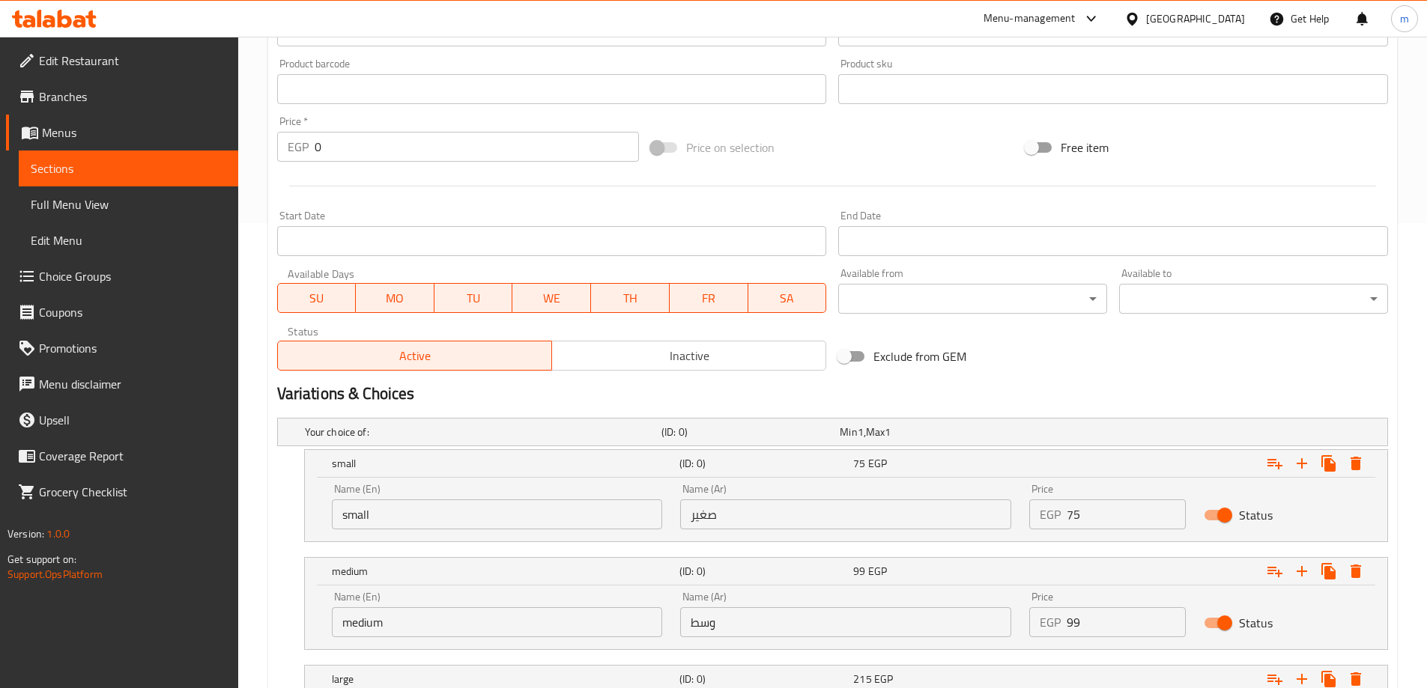
scroll to position [640, 0]
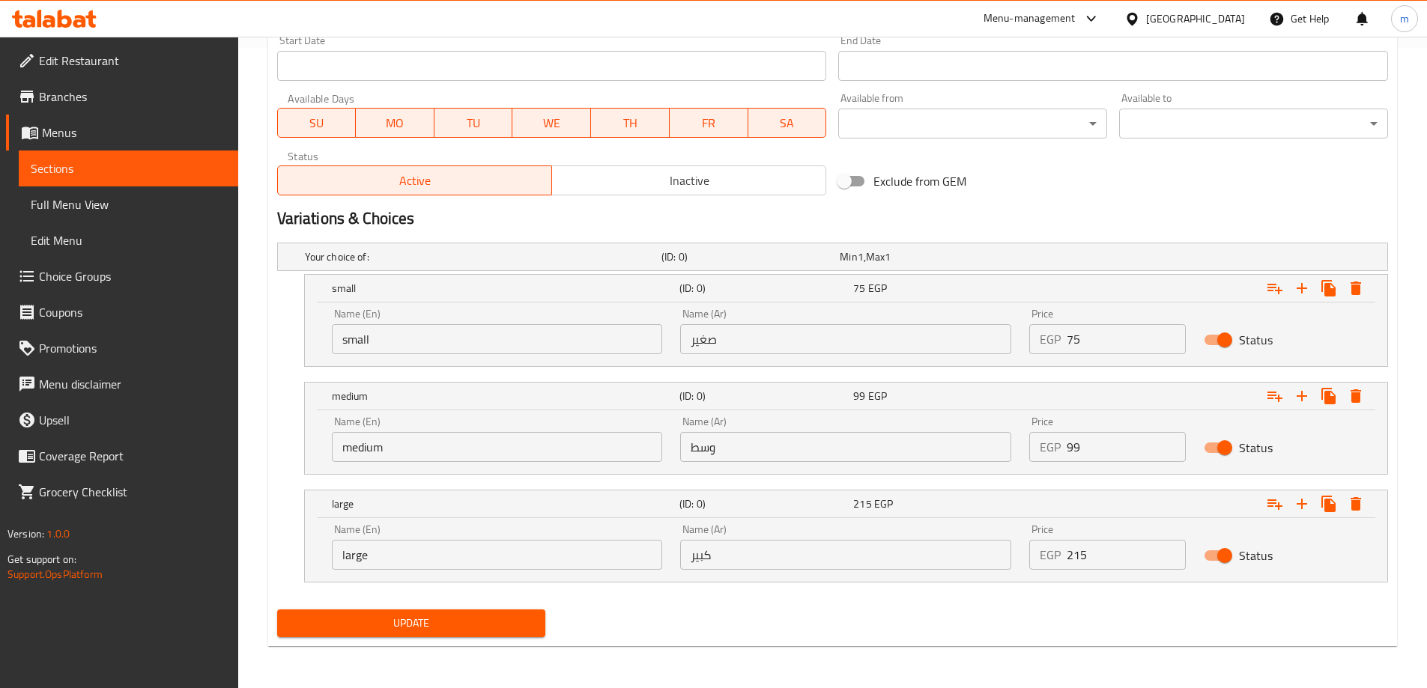
click at [535, 626] on button "Update" at bounding box center [411, 624] width 269 height 28
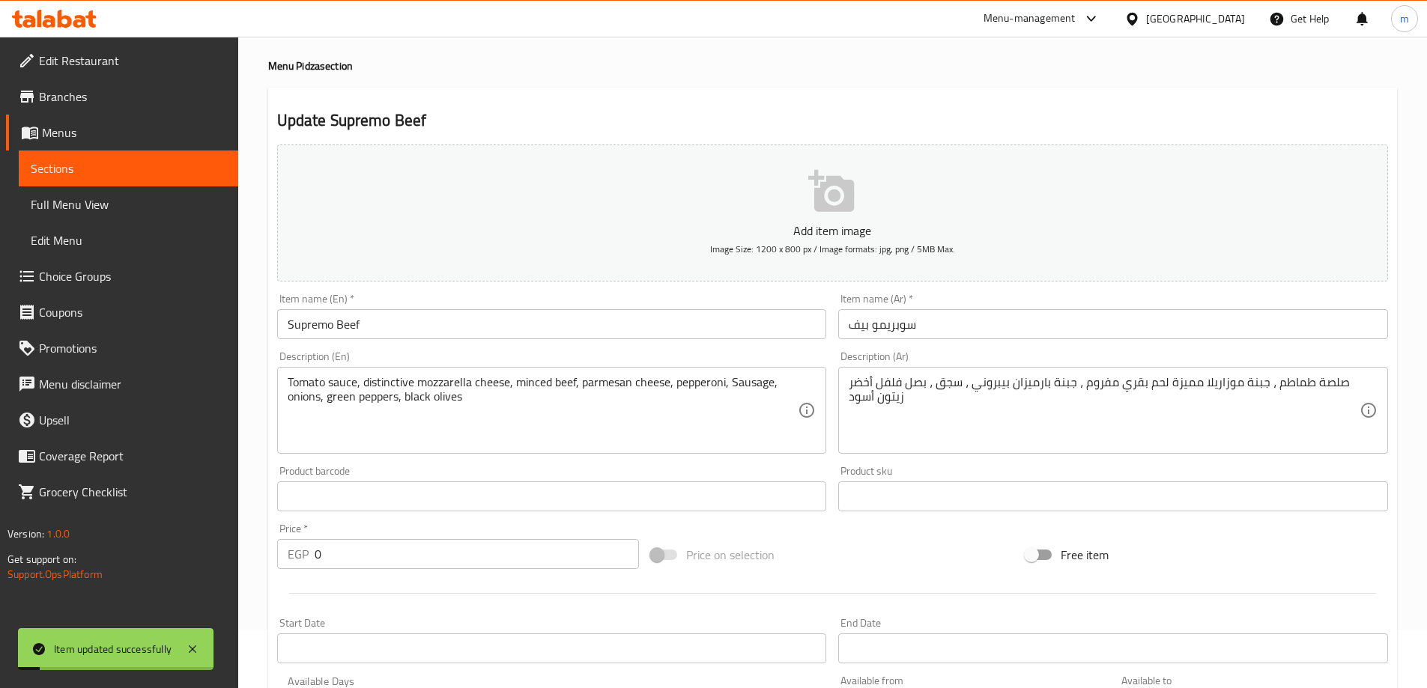
scroll to position [0, 0]
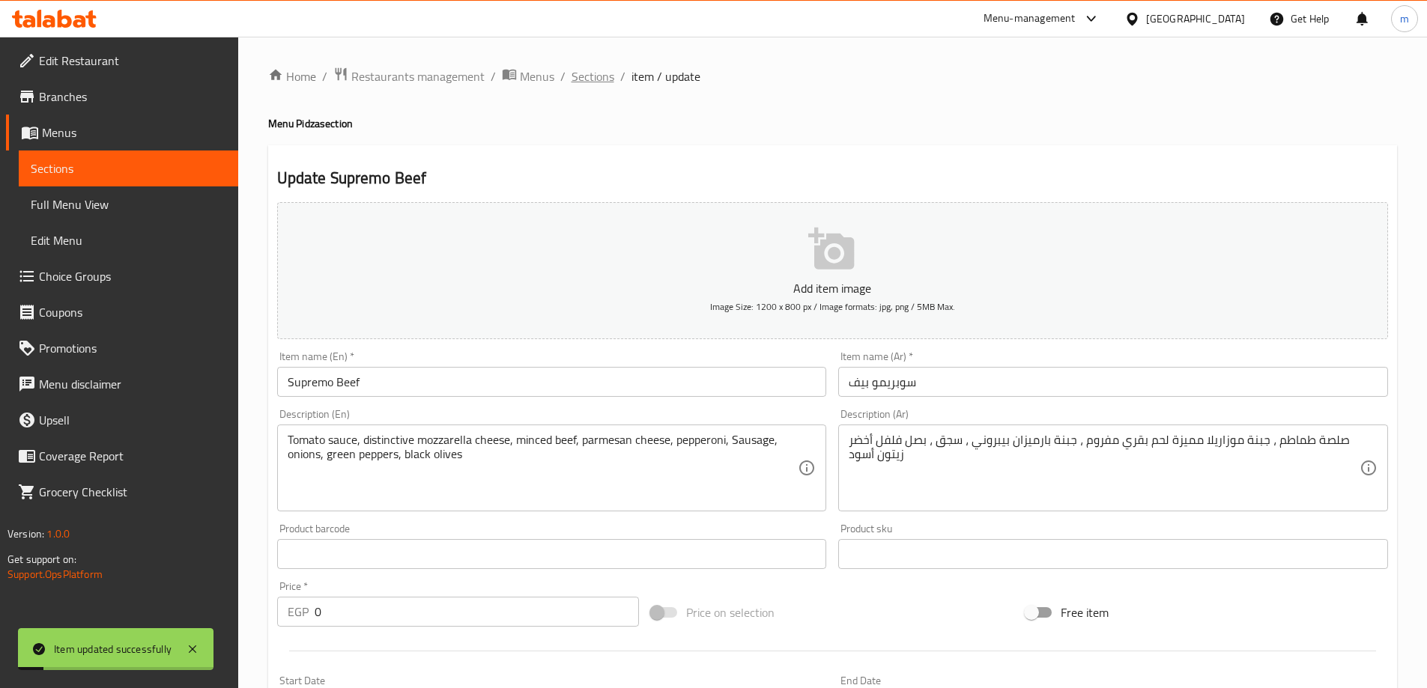
click at [596, 81] on span "Sections" at bounding box center [592, 76] width 43 height 18
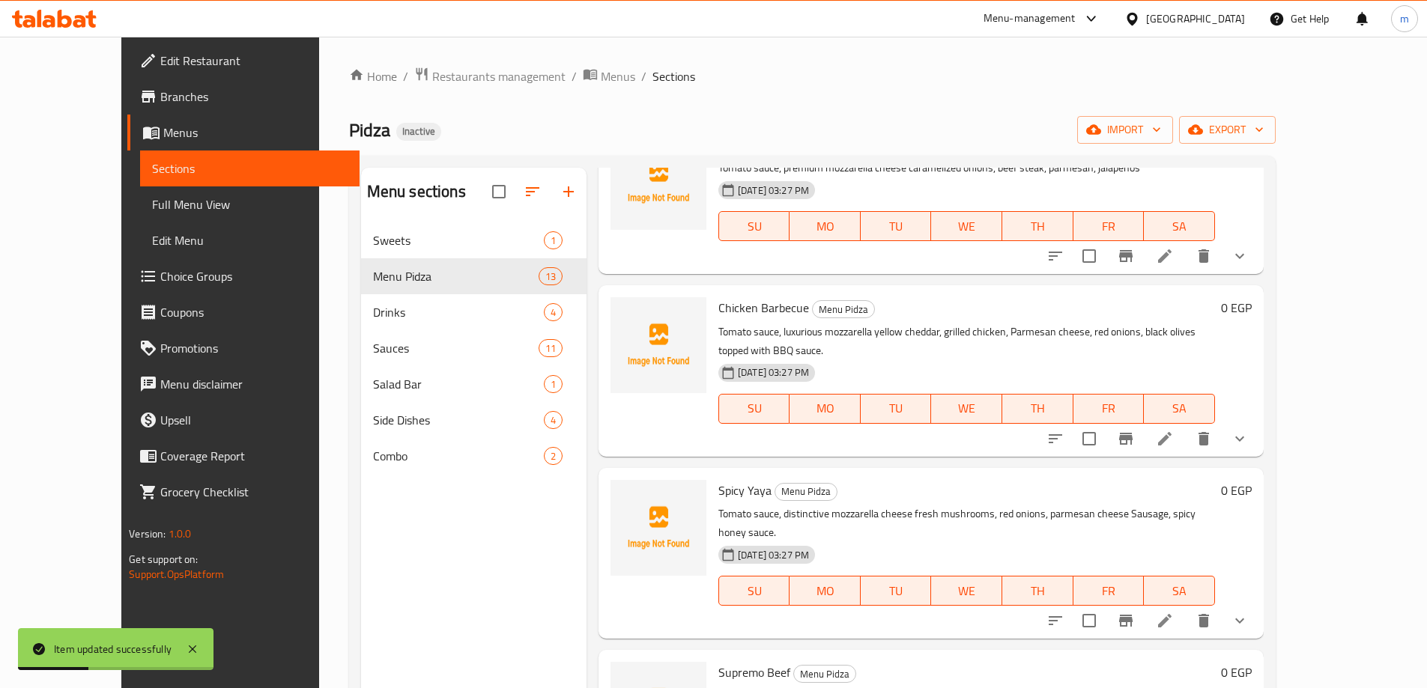
scroll to position [1123, 0]
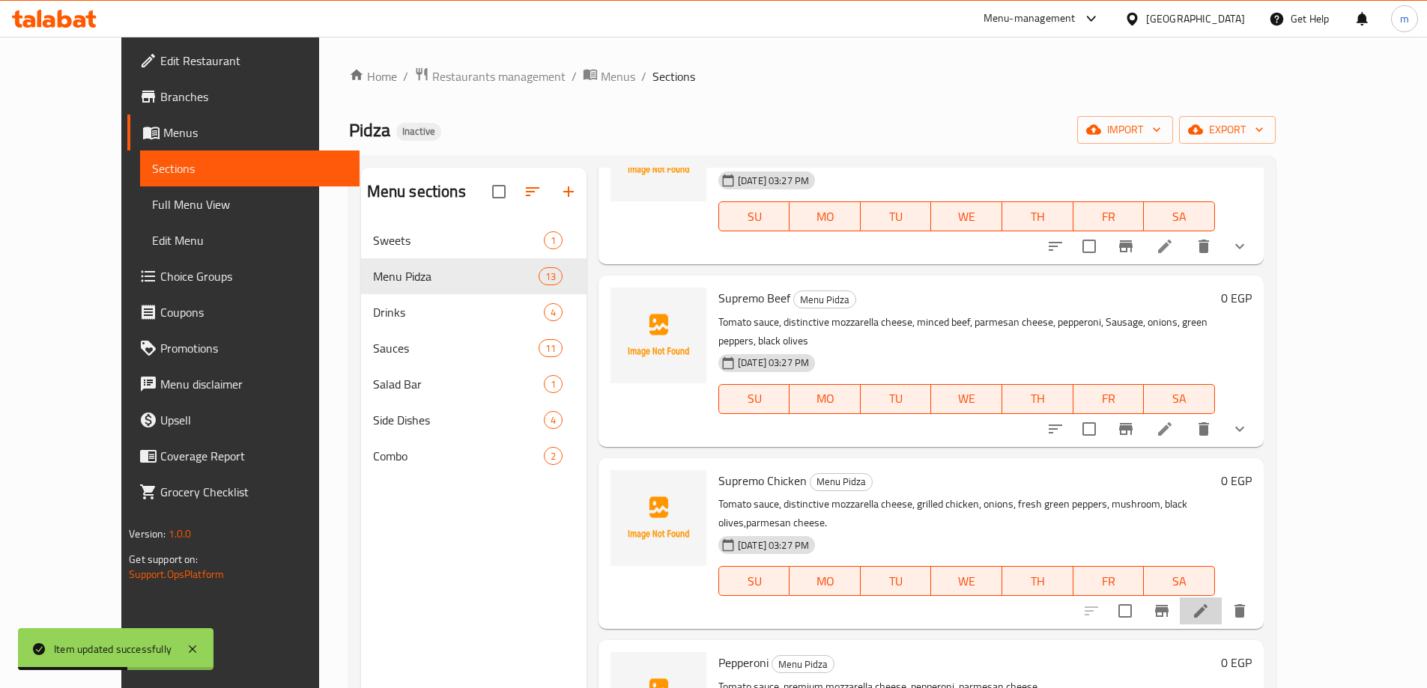
click at [1222, 598] on li at bounding box center [1201, 611] width 42 height 27
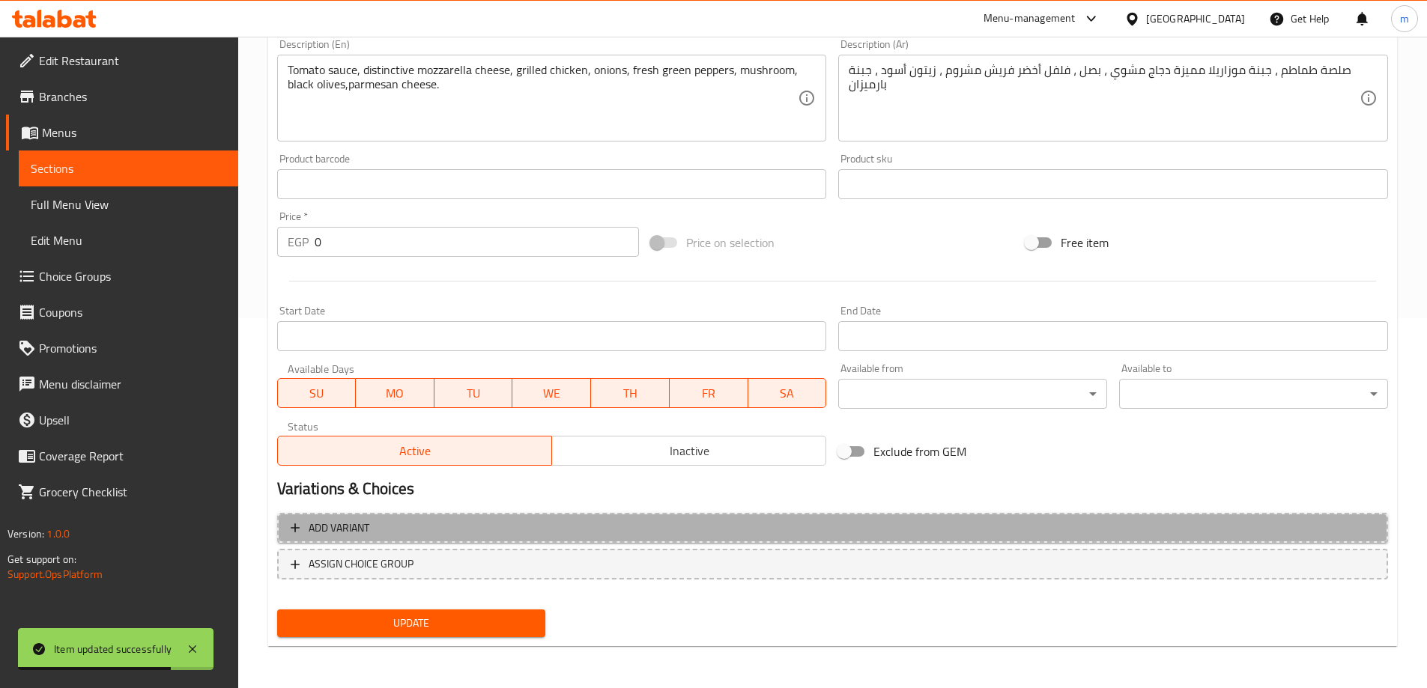
click at [1025, 524] on span "Add variant" at bounding box center [833, 528] width 1084 height 19
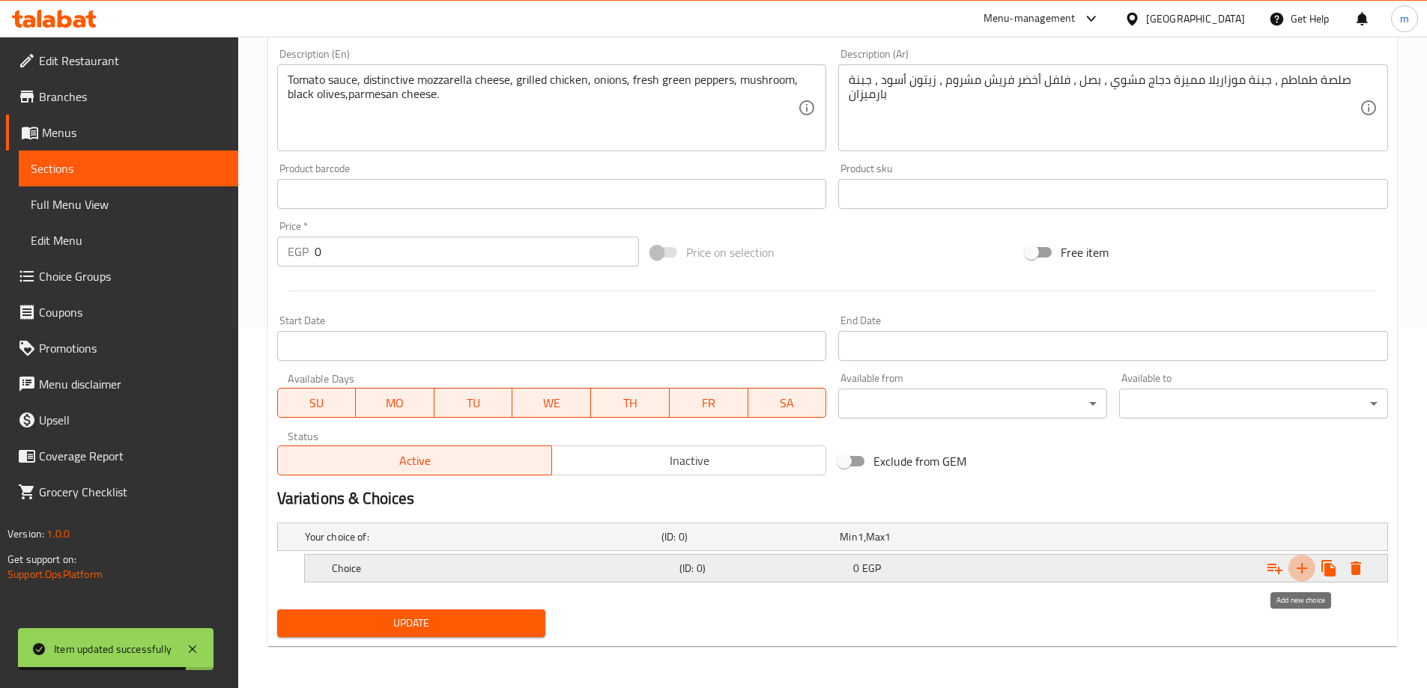
click at [1308, 571] on icon "Expand" at bounding box center [1302, 568] width 18 height 18
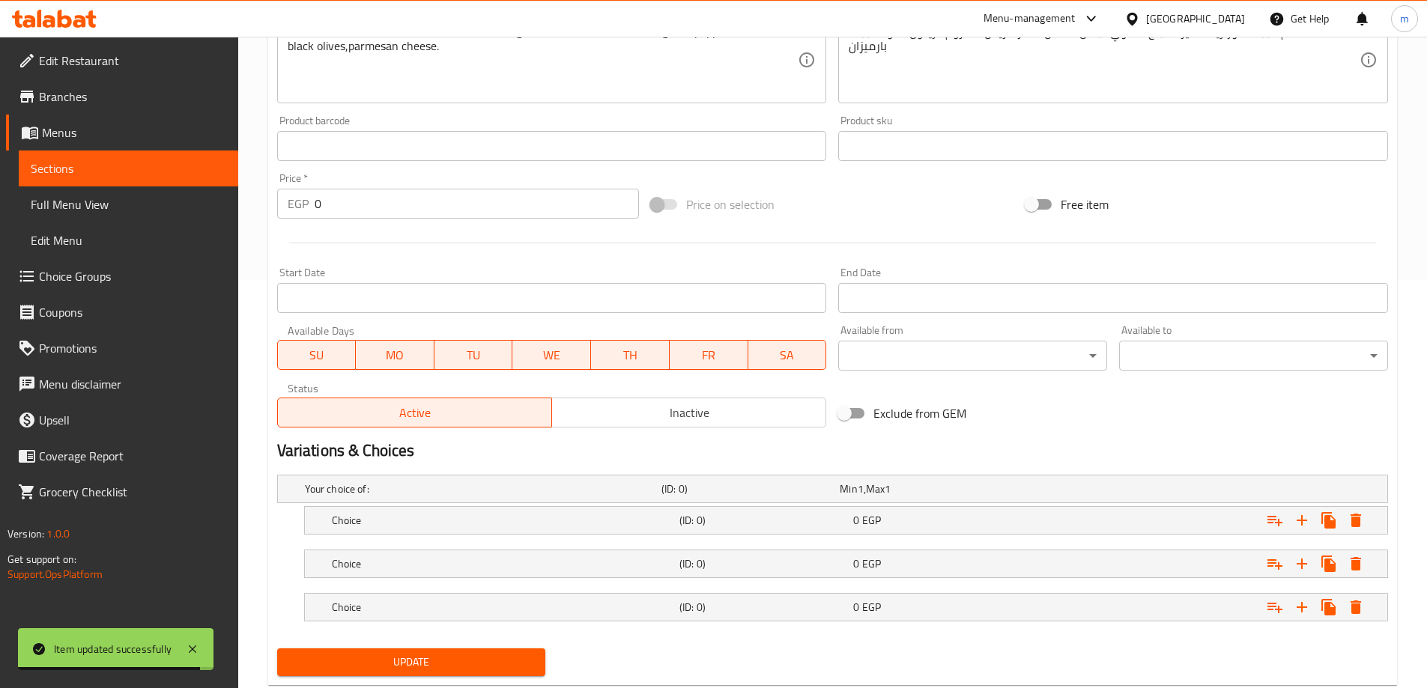
scroll to position [447, 0]
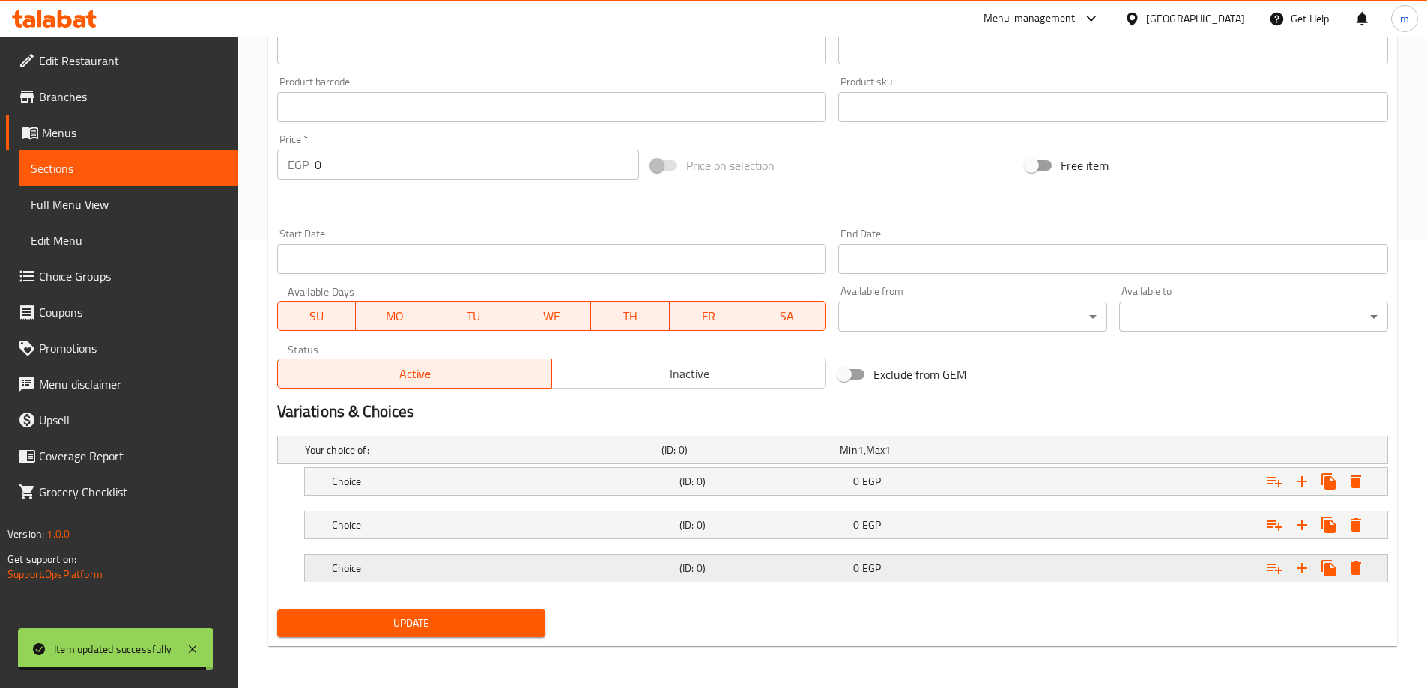
click at [700, 584] on div "Choice (ID: 0) 0 EGP" at bounding box center [850, 568] width 1043 height 33
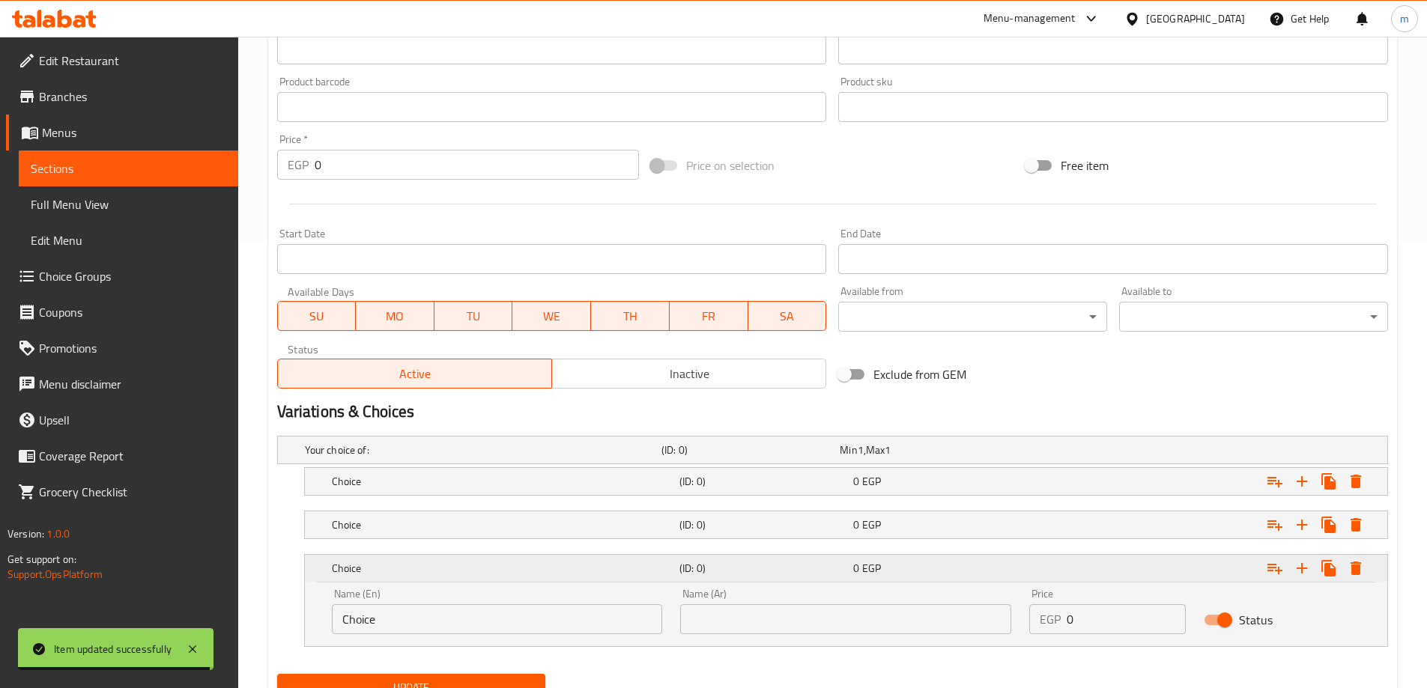
click at [707, 574] on h5 "(ID: 0)" at bounding box center [763, 568] width 168 height 15
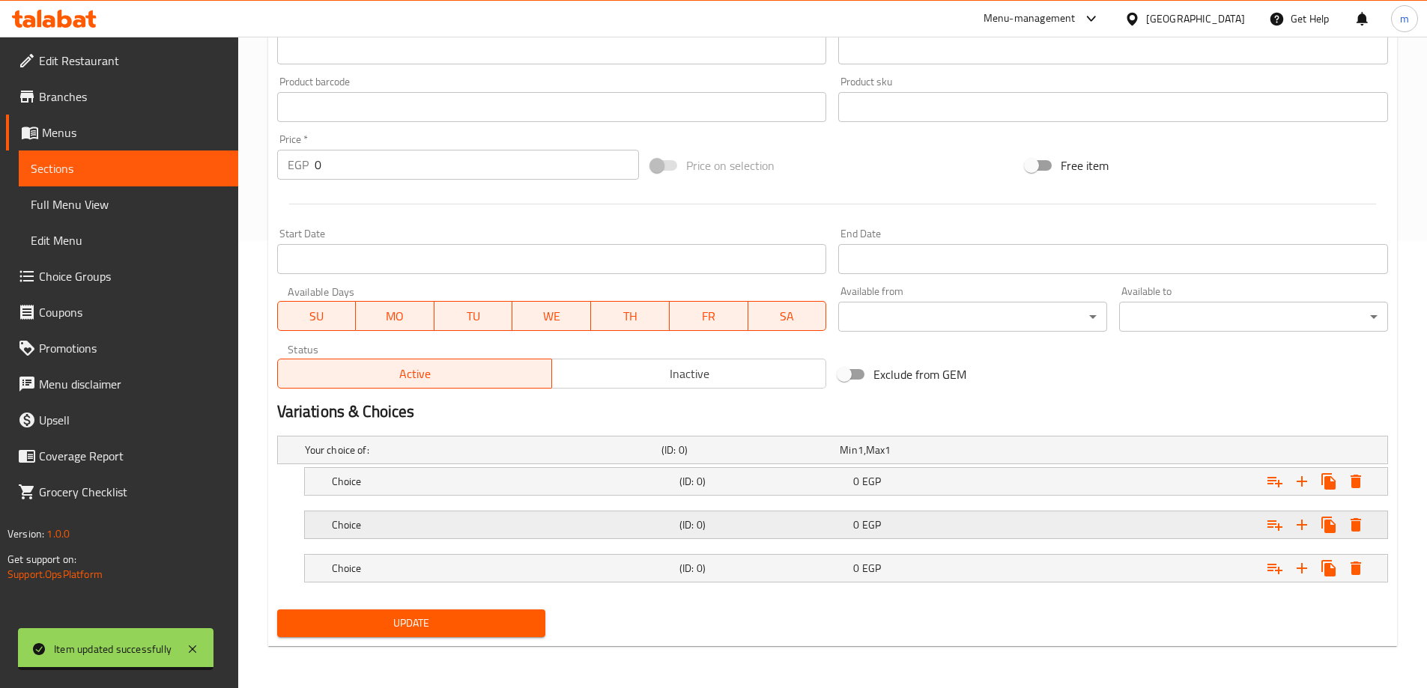
click at [715, 524] on h5 "(ID: 0)" at bounding box center [763, 525] width 168 height 15
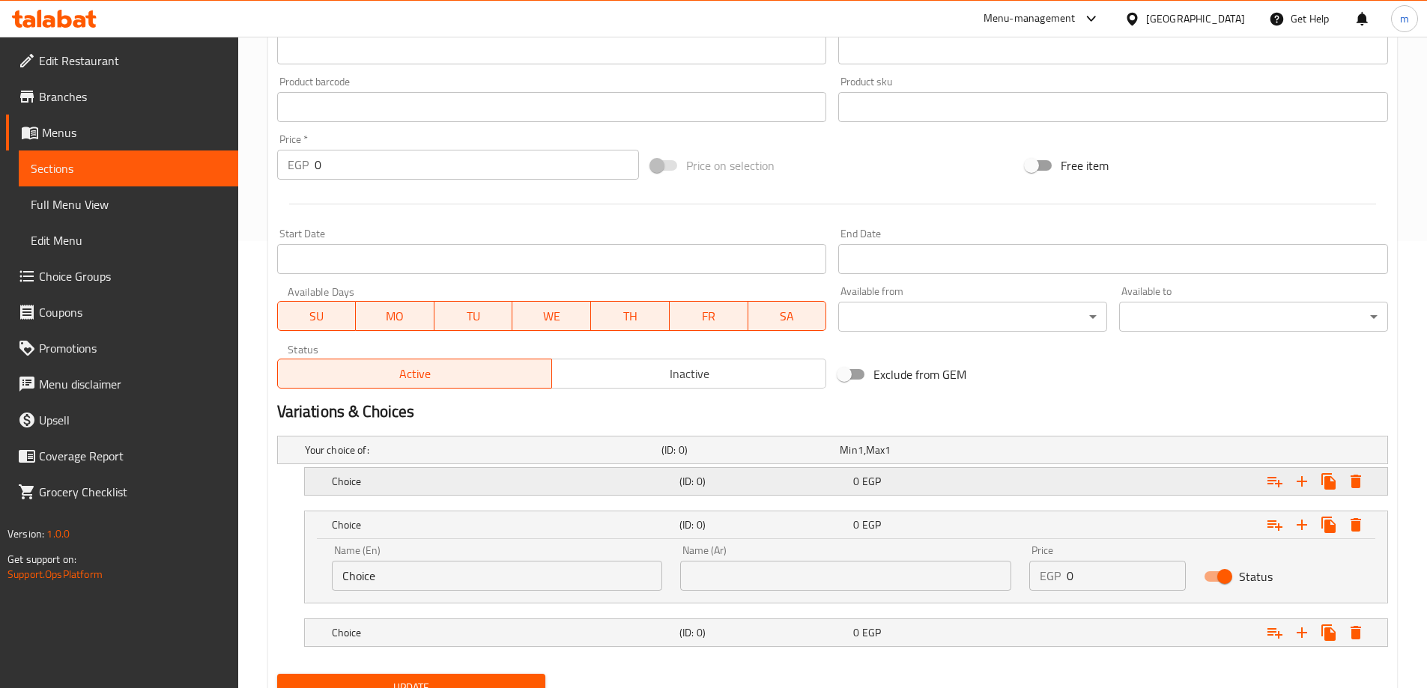
click at [706, 482] on h5 "(ID: 0)" at bounding box center [763, 481] width 168 height 15
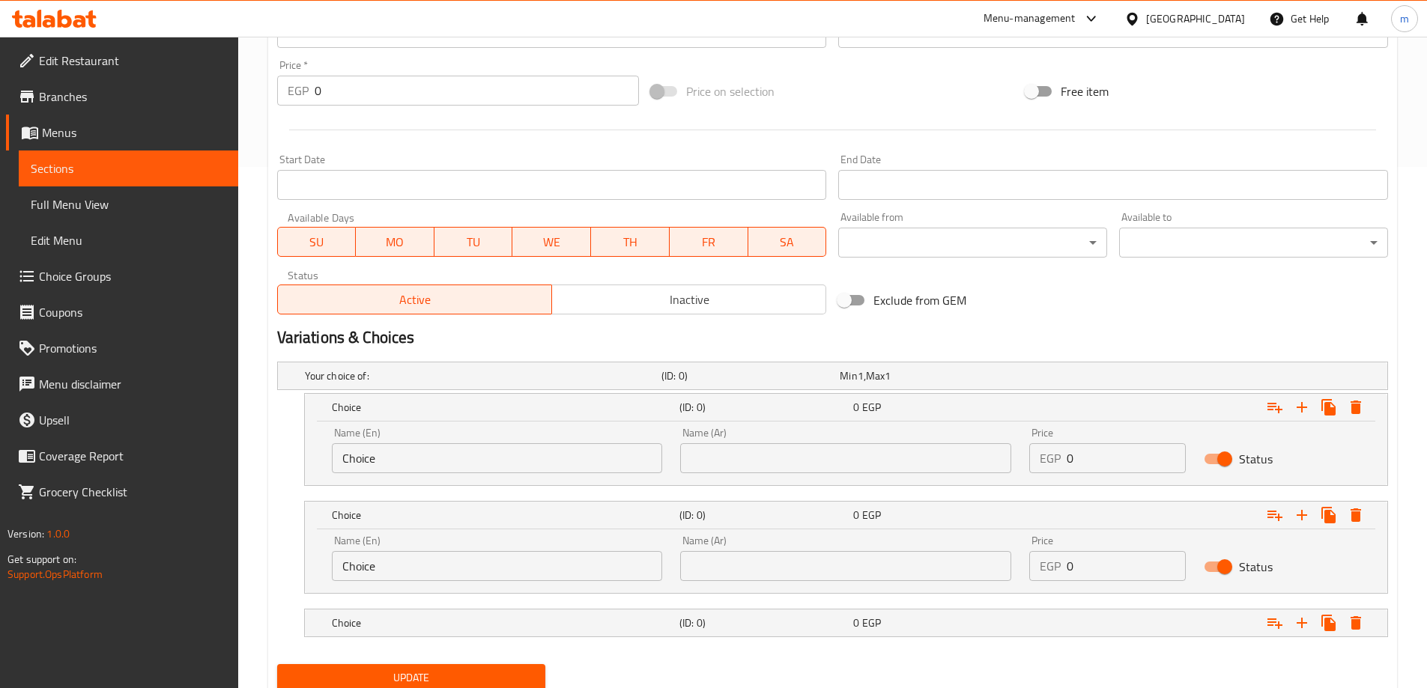
scroll to position [576, 0]
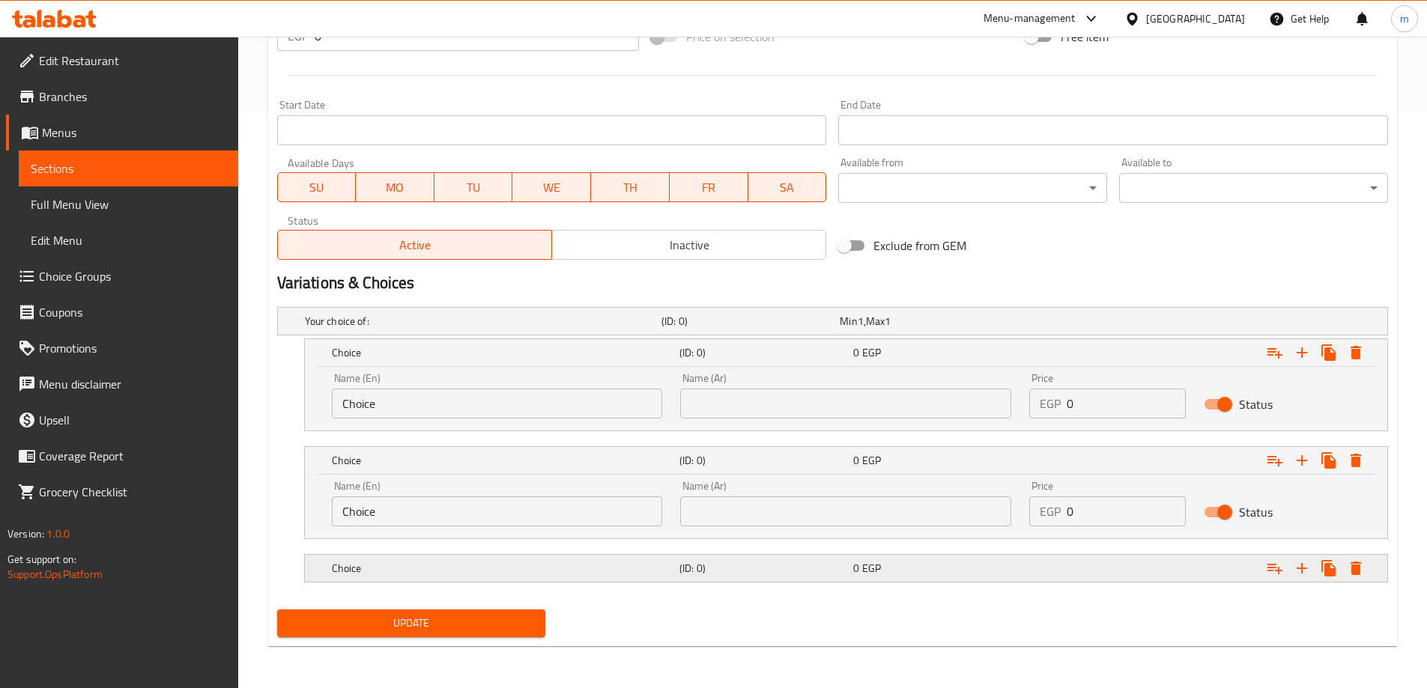
click at [637, 571] on h5 "Choice" at bounding box center [503, 568] width 342 height 15
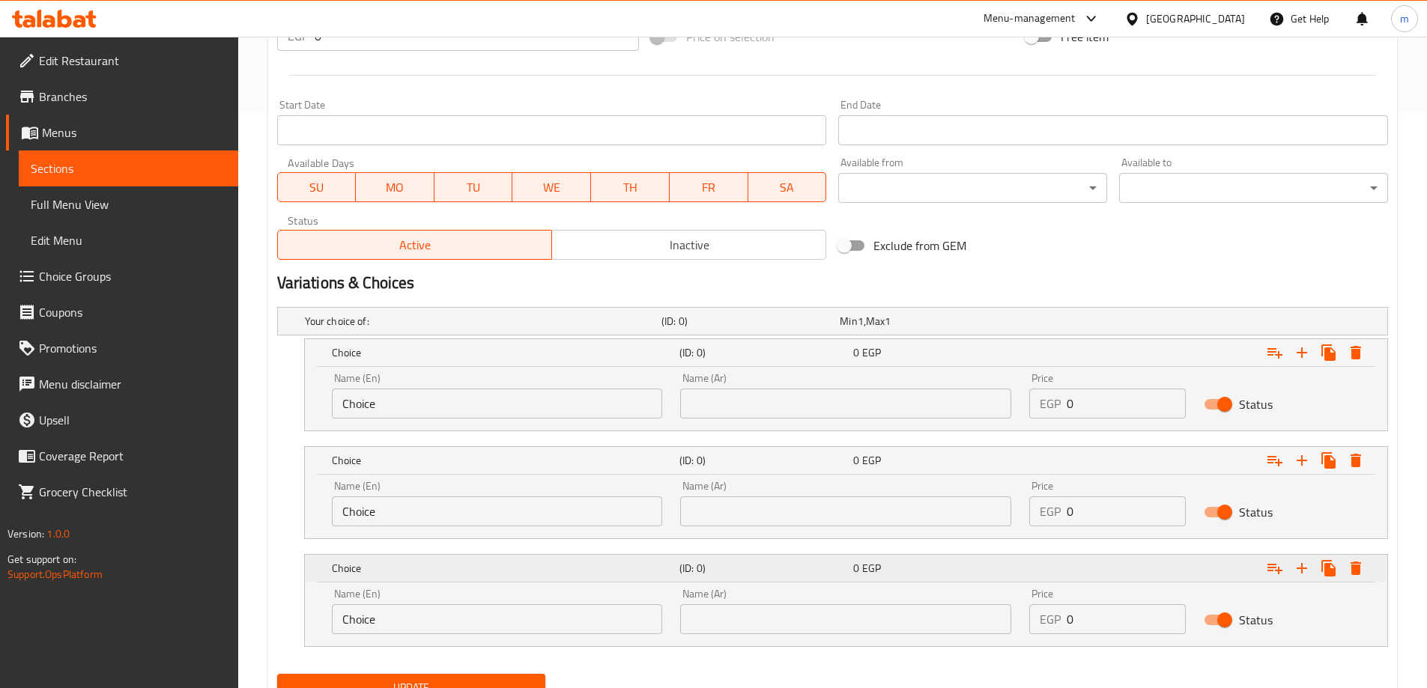
click at [637, 571] on h5 "Choice" at bounding box center [503, 568] width 342 height 15
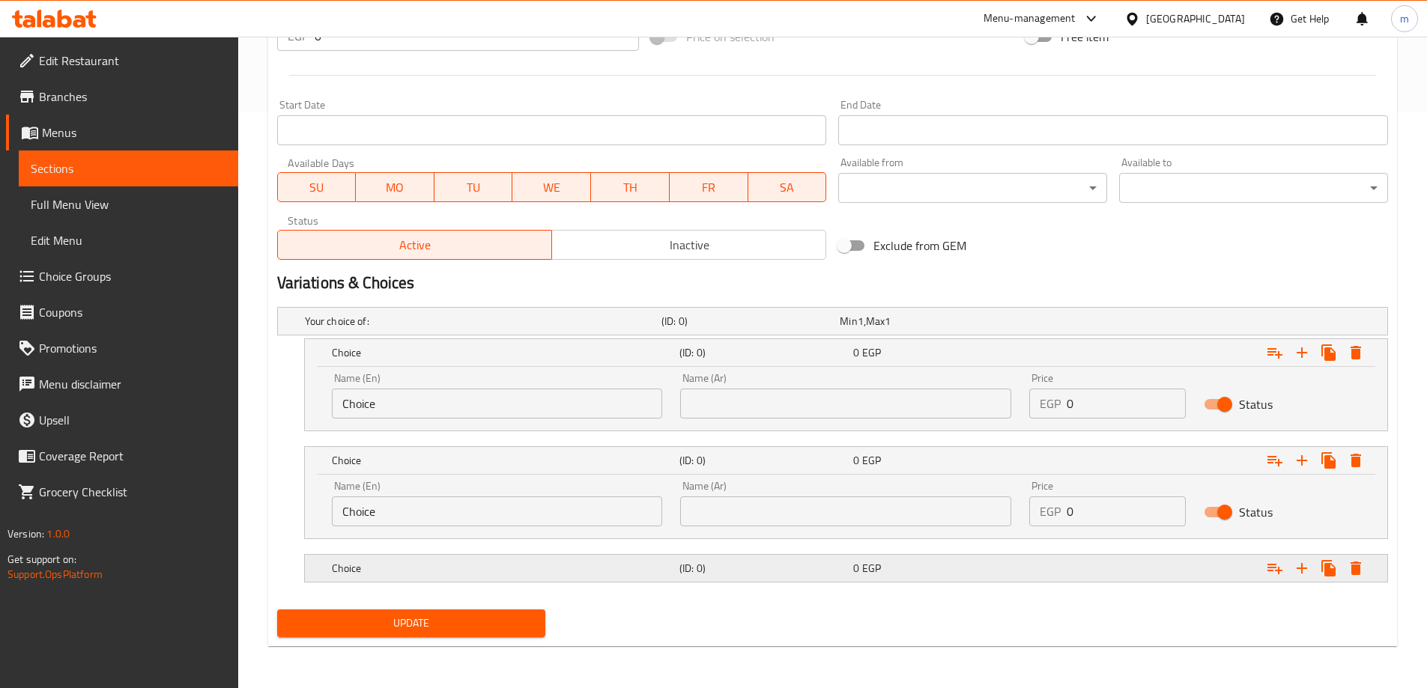
click at [433, 568] on h5 "Choice" at bounding box center [503, 568] width 342 height 15
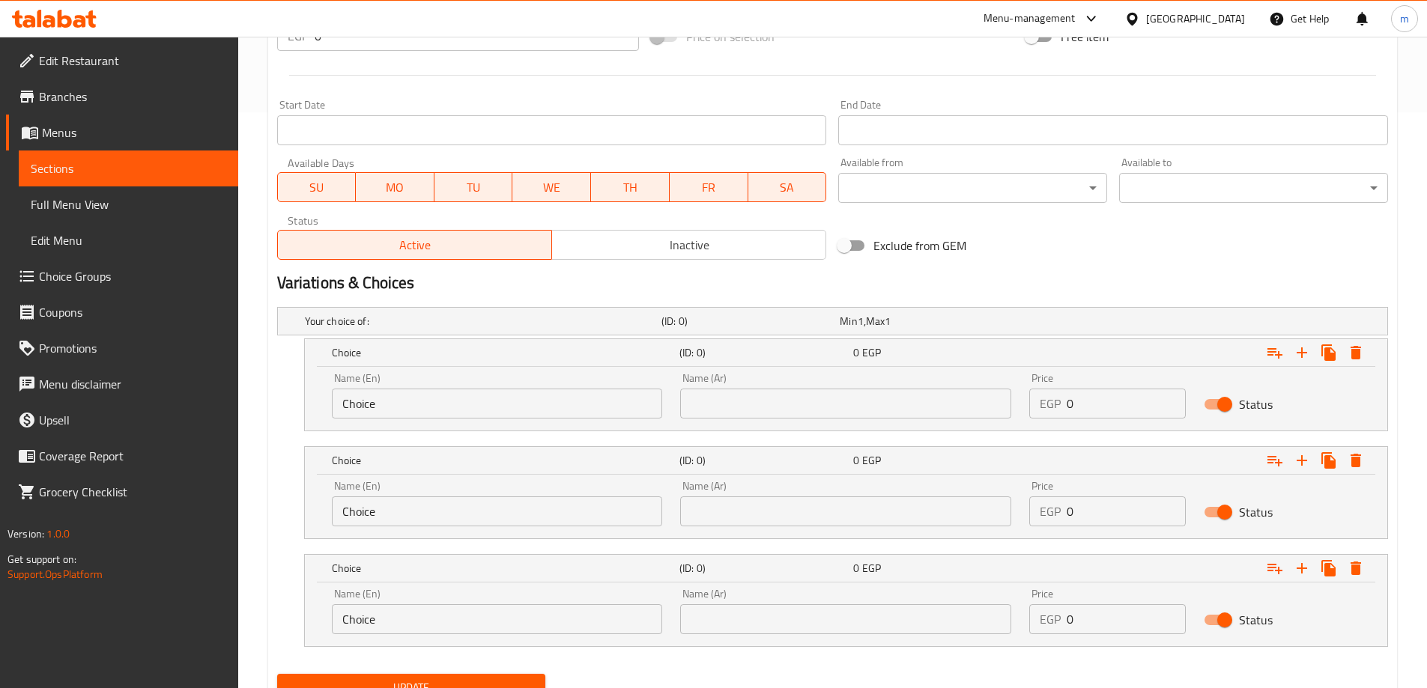
click at [400, 391] on input "Choice" at bounding box center [497, 404] width 331 height 30
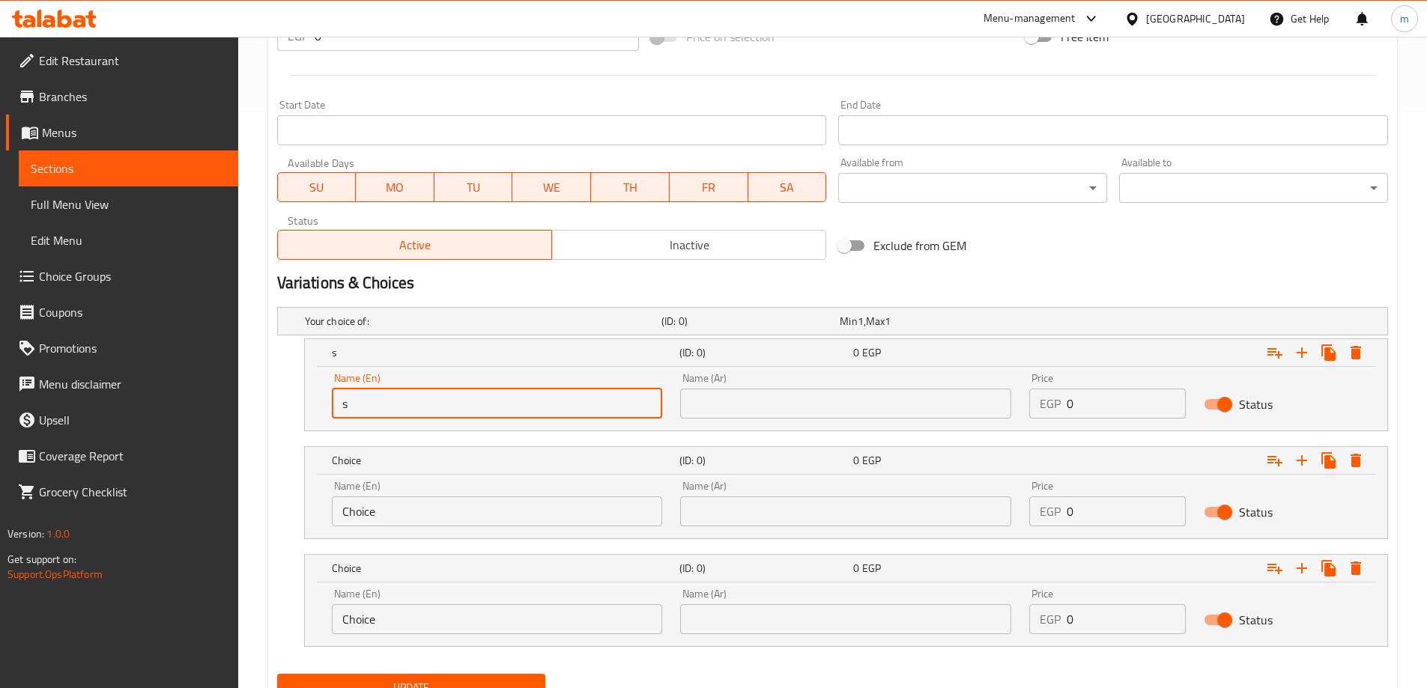
type input "small"
click at [389, 536] on div "Name (En) Choice Name (En) Name (Ar) Name (Ar) Price EGP 0 Price Status" at bounding box center [846, 507] width 1082 height 64
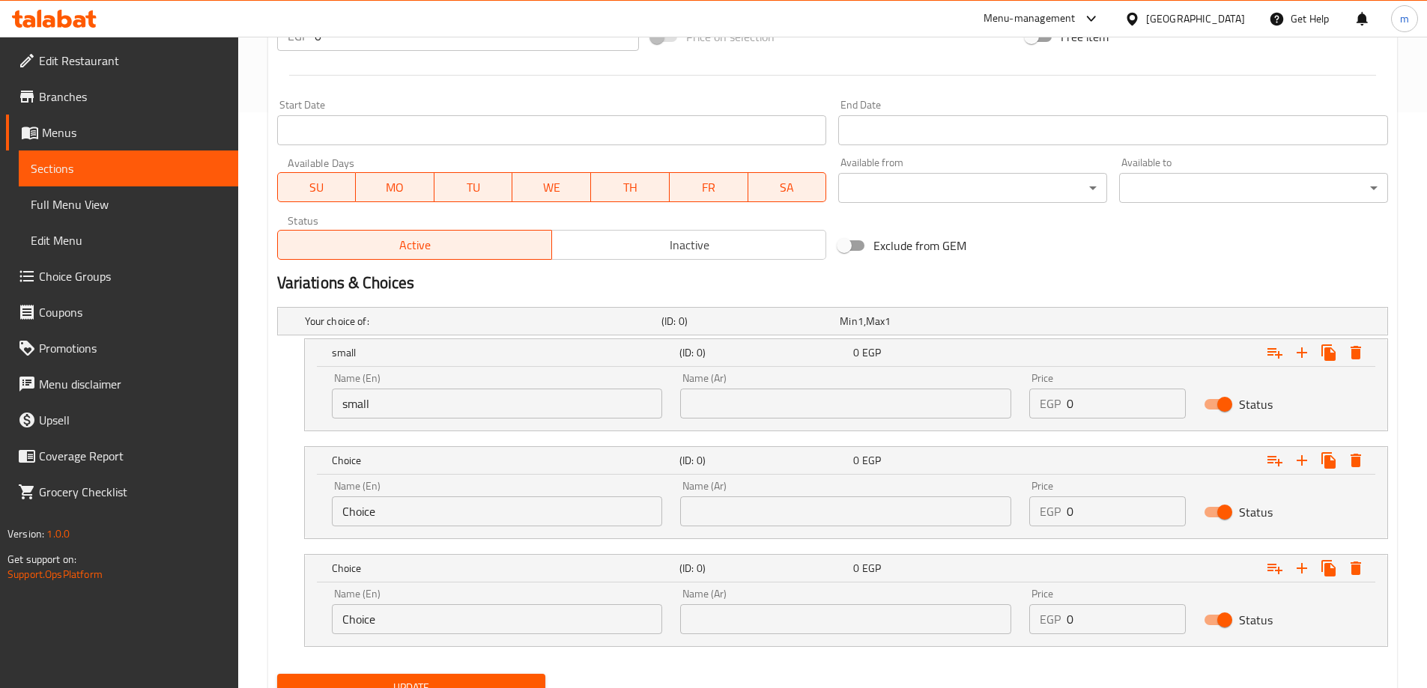
click at [389, 522] on input "Choice" at bounding box center [497, 512] width 331 height 30
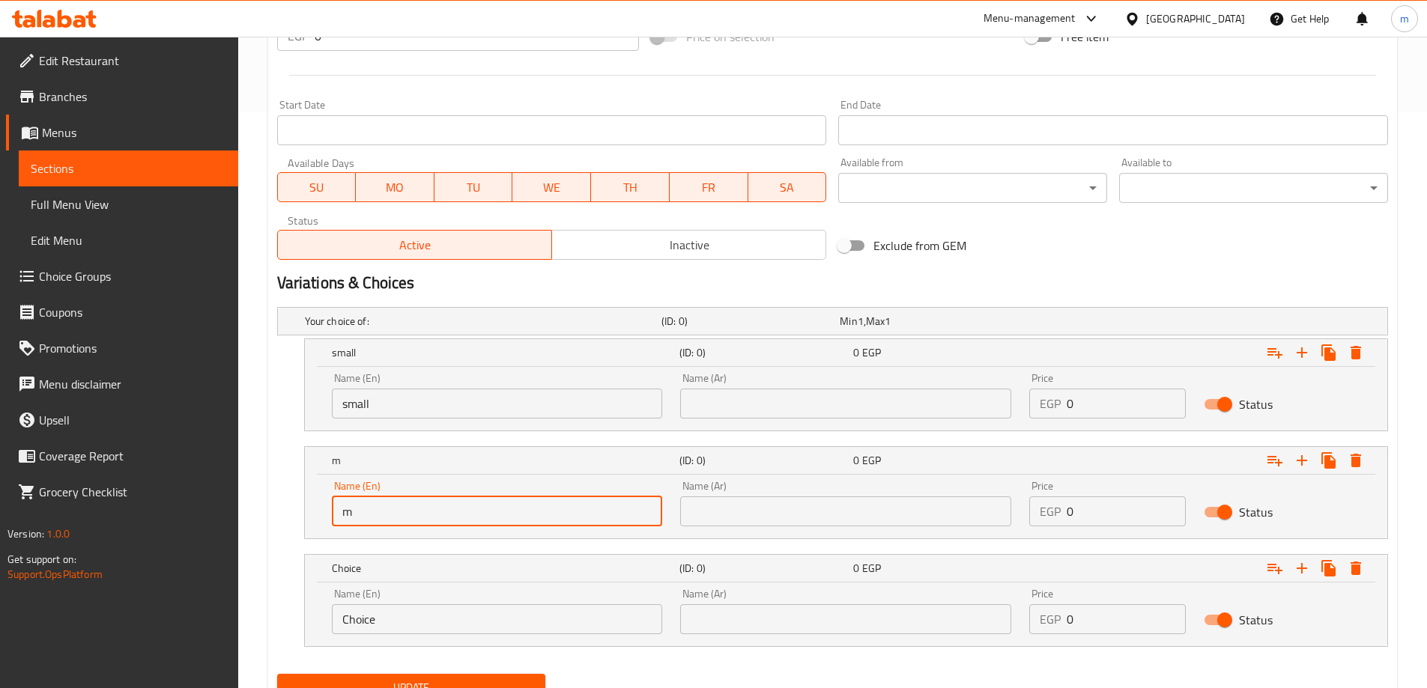
type input "medium"
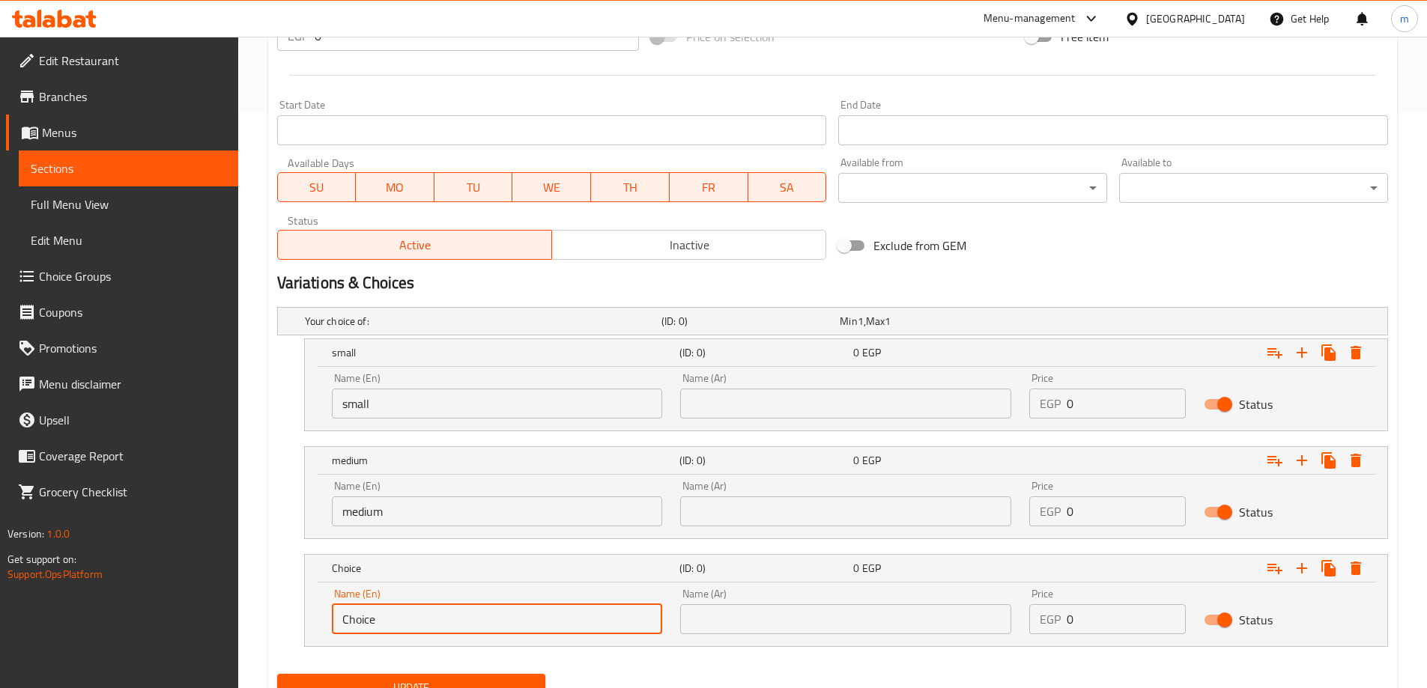
click at [392, 624] on input "Choice" at bounding box center [497, 619] width 331 height 30
type input "large"
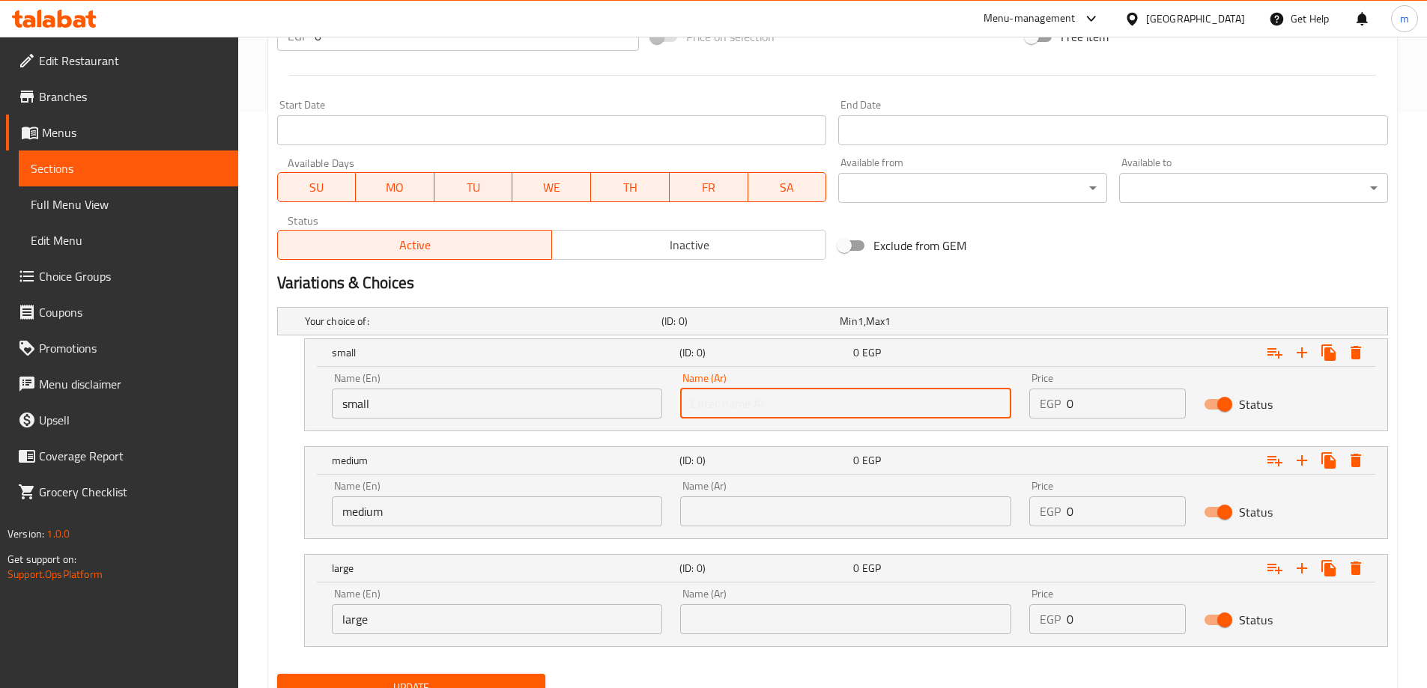
click at [772, 413] on input "text" at bounding box center [845, 404] width 331 height 30
type input "صغير"
click at [790, 507] on input "text" at bounding box center [845, 512] width 331 height 30
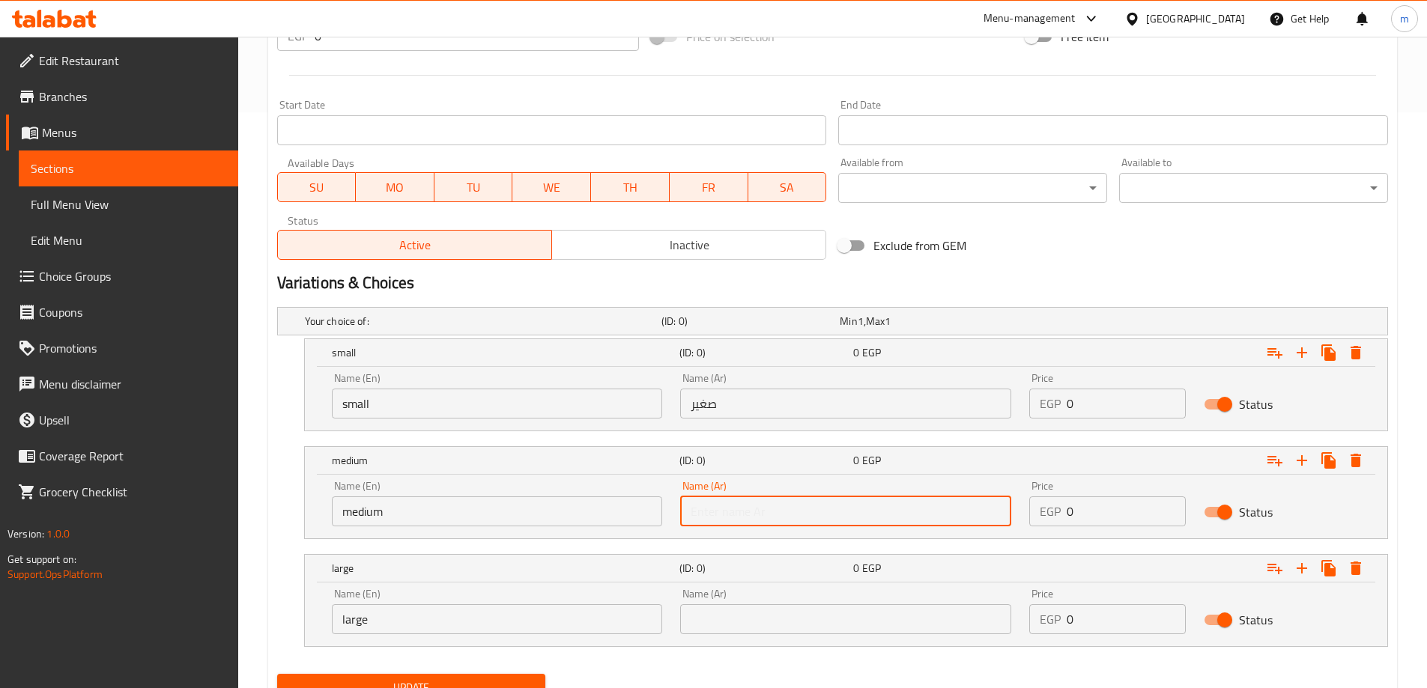
type input "وسط"
click at [798, 619] on input "text" at bounding box center [845, 619] width 331 height 30
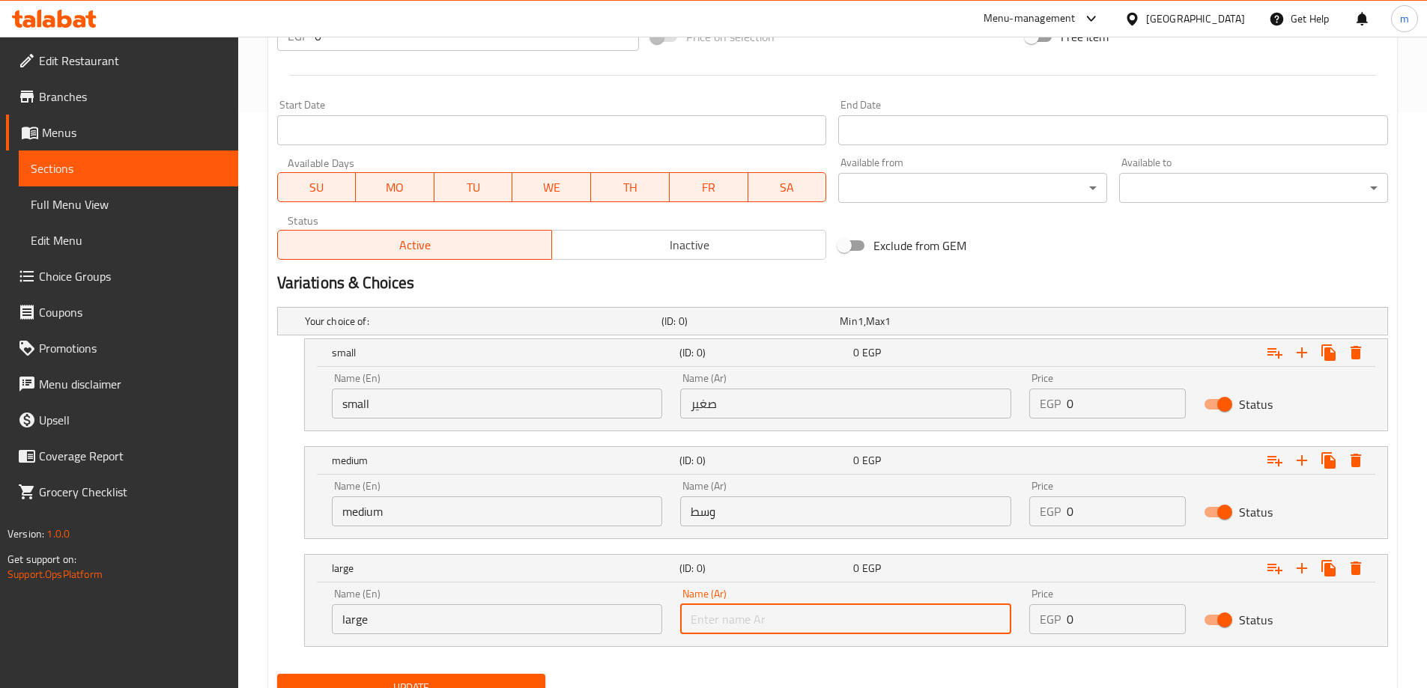
type input "كبير"
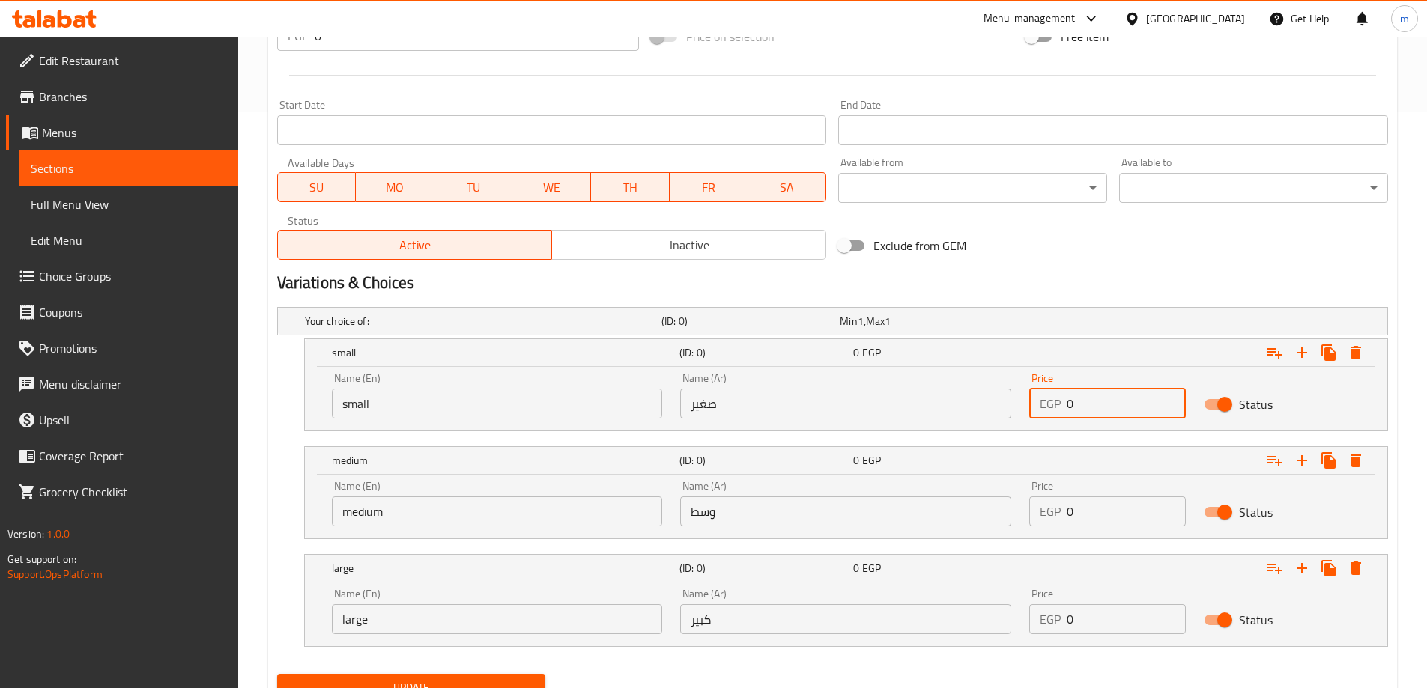
click at [1095, 405] on input "0" at bounding box center [1125, 404] width 119 height 30
type input "60"
click at [1093, 528] on div "Price EGP 0 Price" at bounding box center [1107, 504] width 175 height 64
click at [1093, 515] on input "0" at bounding box center [1125, 512] width 119 height 30
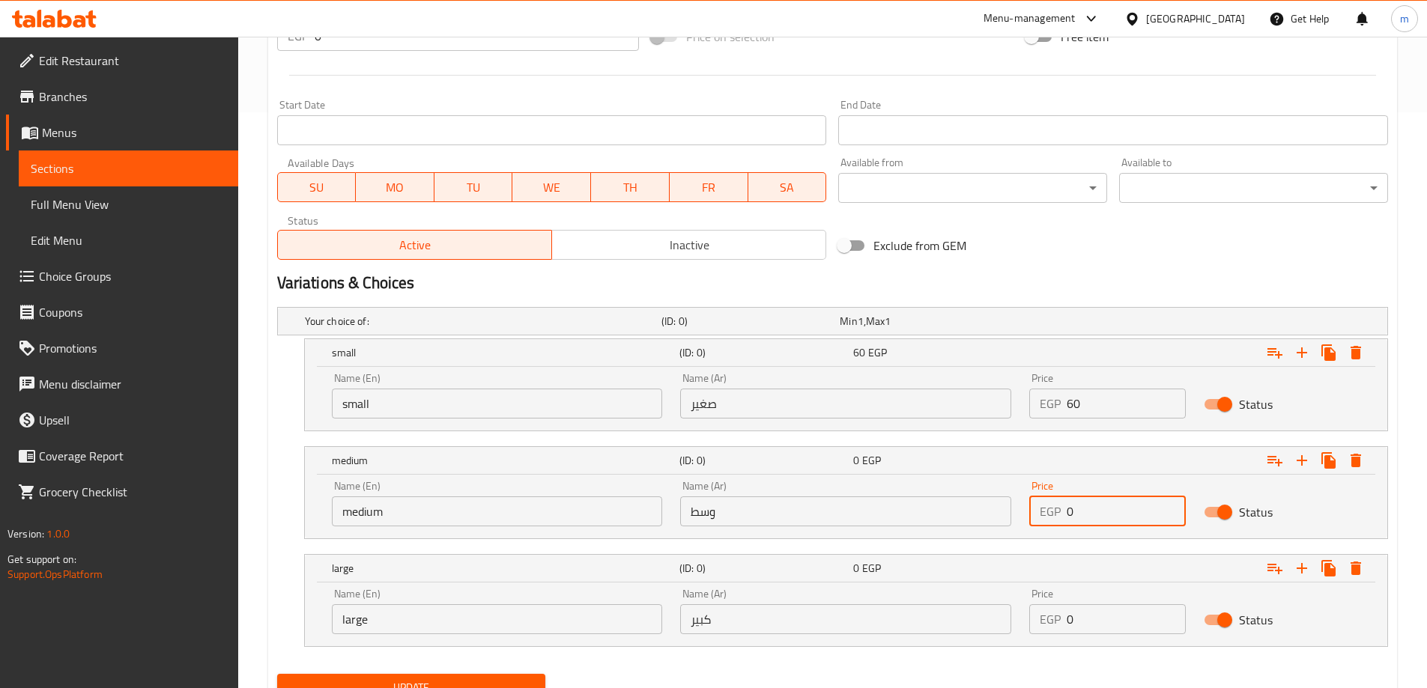
click at [1096, 515] on input "0" at bounding box center [1125, 512] width 119 height 30
type input "85"
click at [1093, 636] on div "Price EGP 0 Price" at bounding box center [1107, 612] width 175 height 64
click at [1094, 621] on input "0" at bounding box center [1125, 619] width 119 height 30
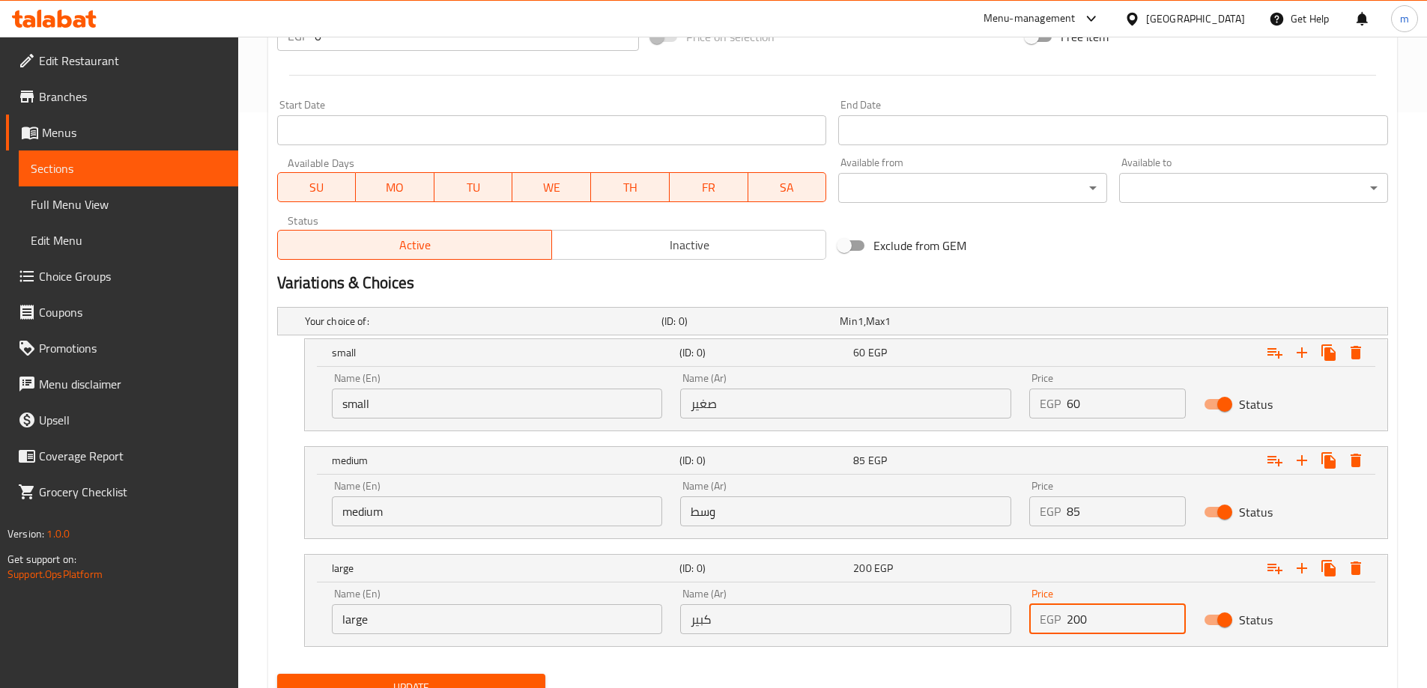
type input "200"
click at [959, 661] on nav at bounding box center [832, 656] width 1111 height 12
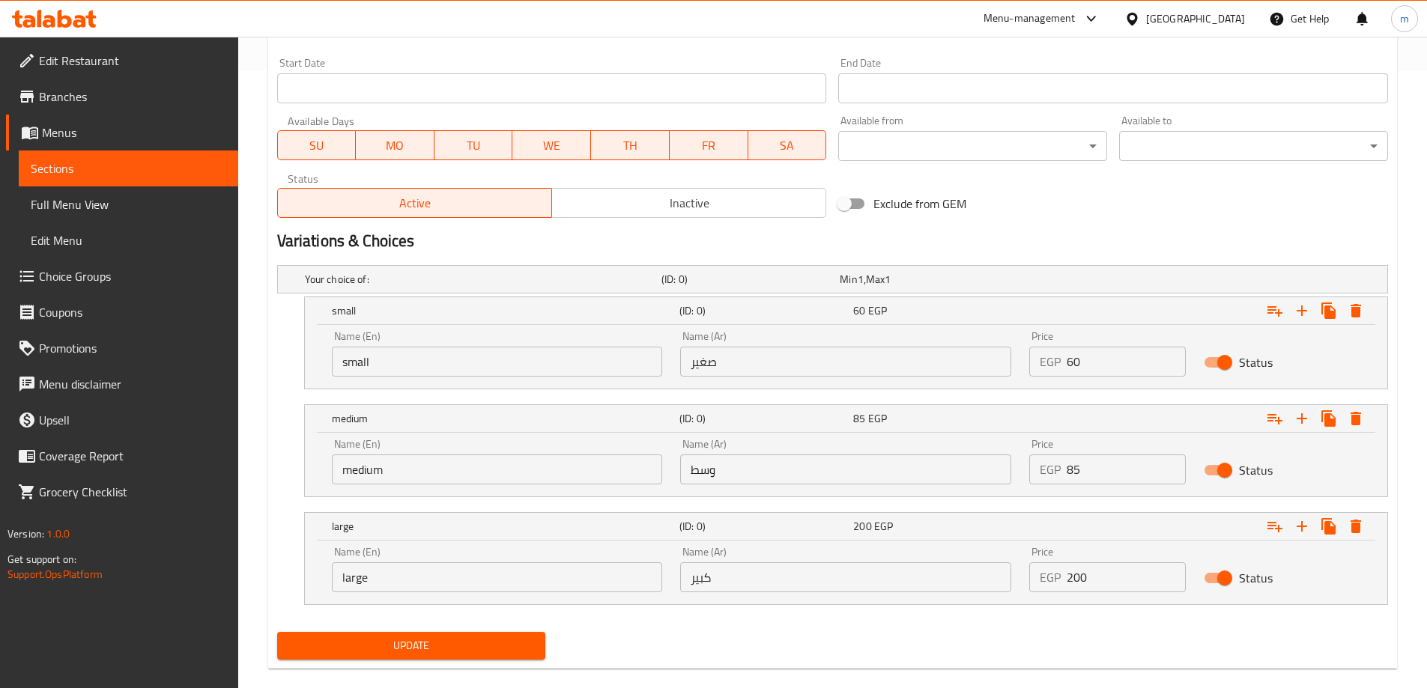
scroll to position [640, 0]
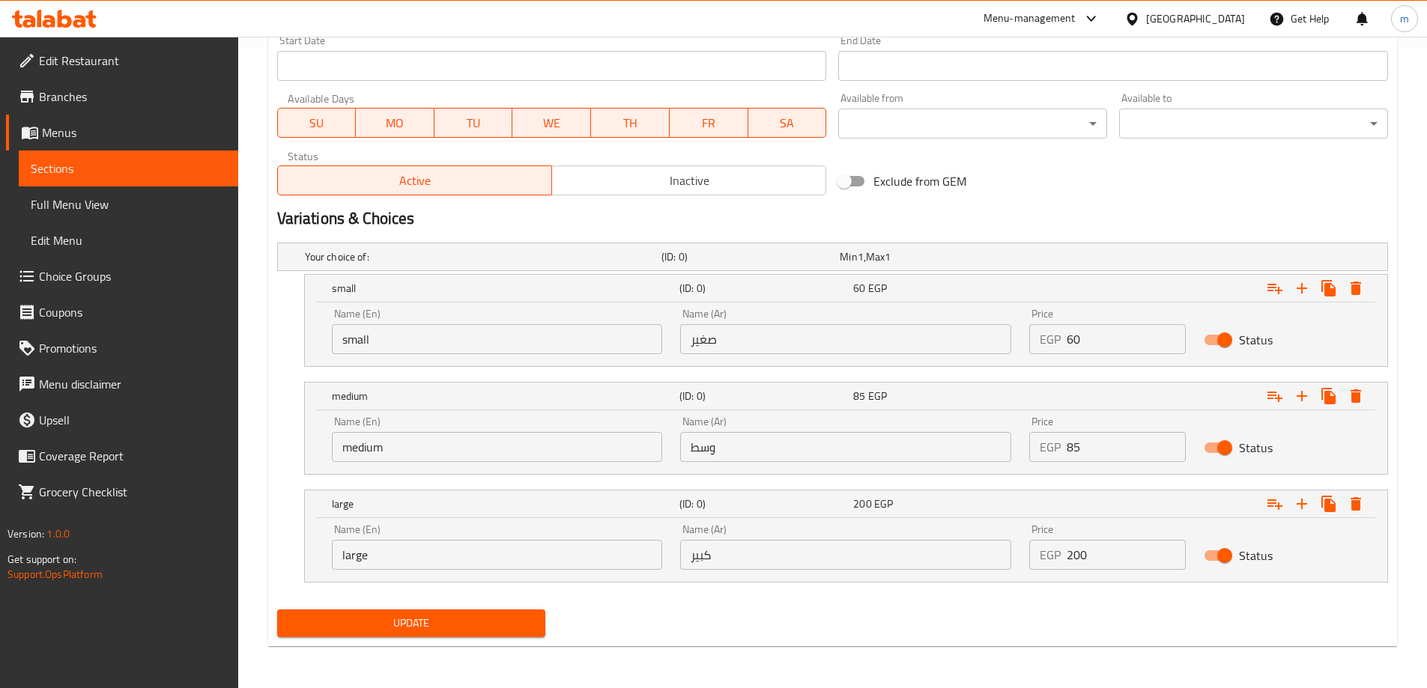
click at [505, 616] on span "Update" at bounding box center [411, 623] width 245 height 19
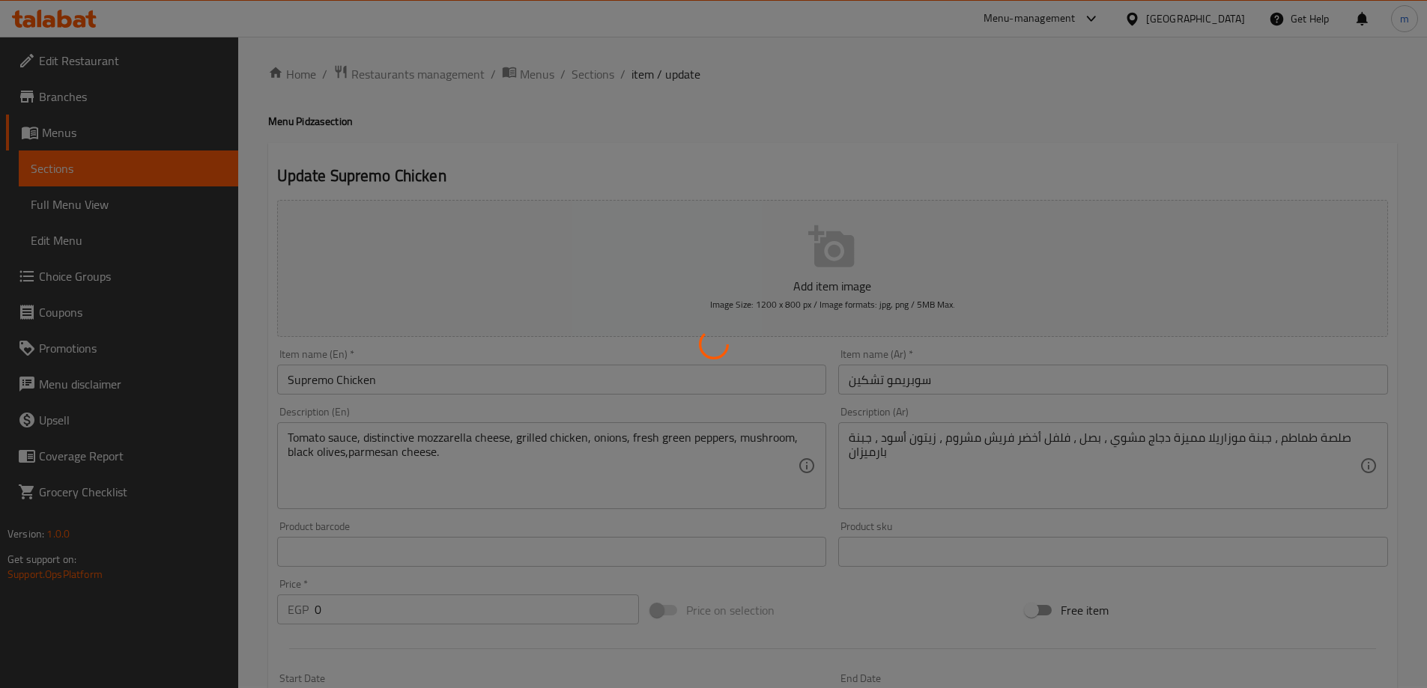
scroll to position [0, 0]
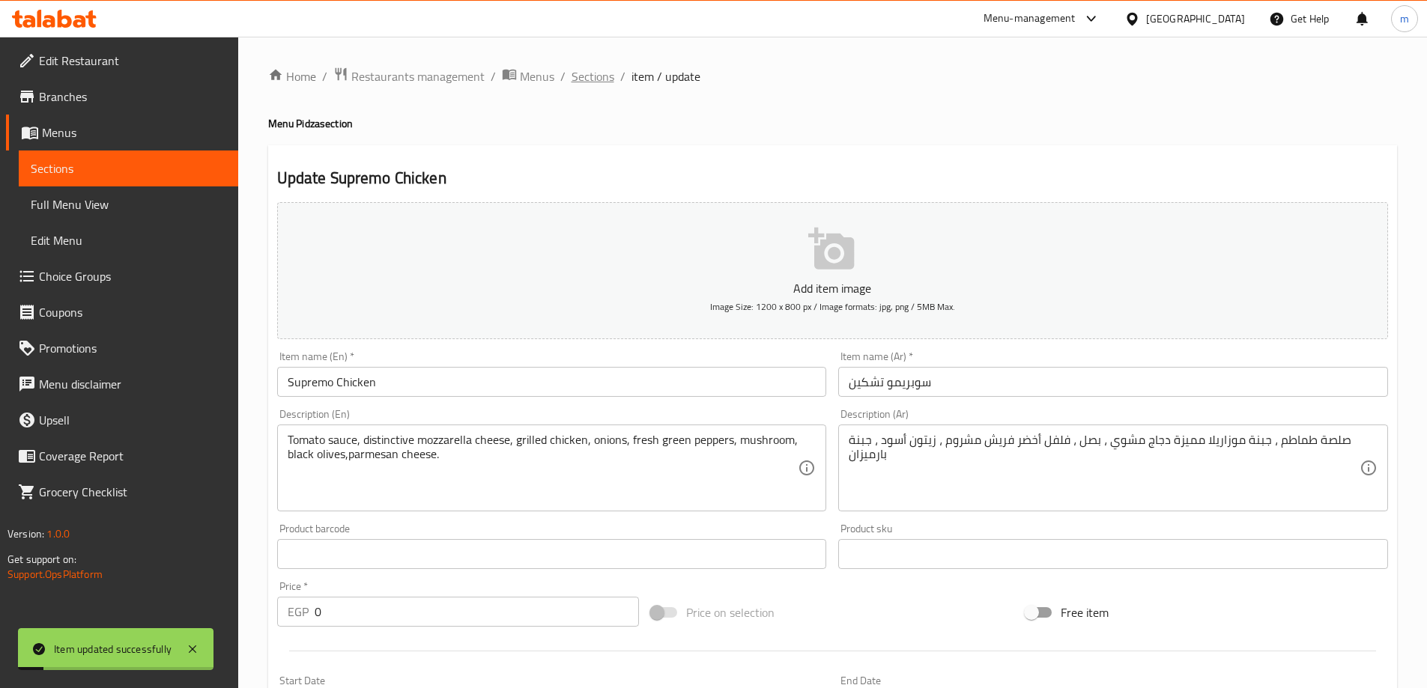
click at [580, 72] on span "Sections" at bounding box center [592, 76] width 43 height 18
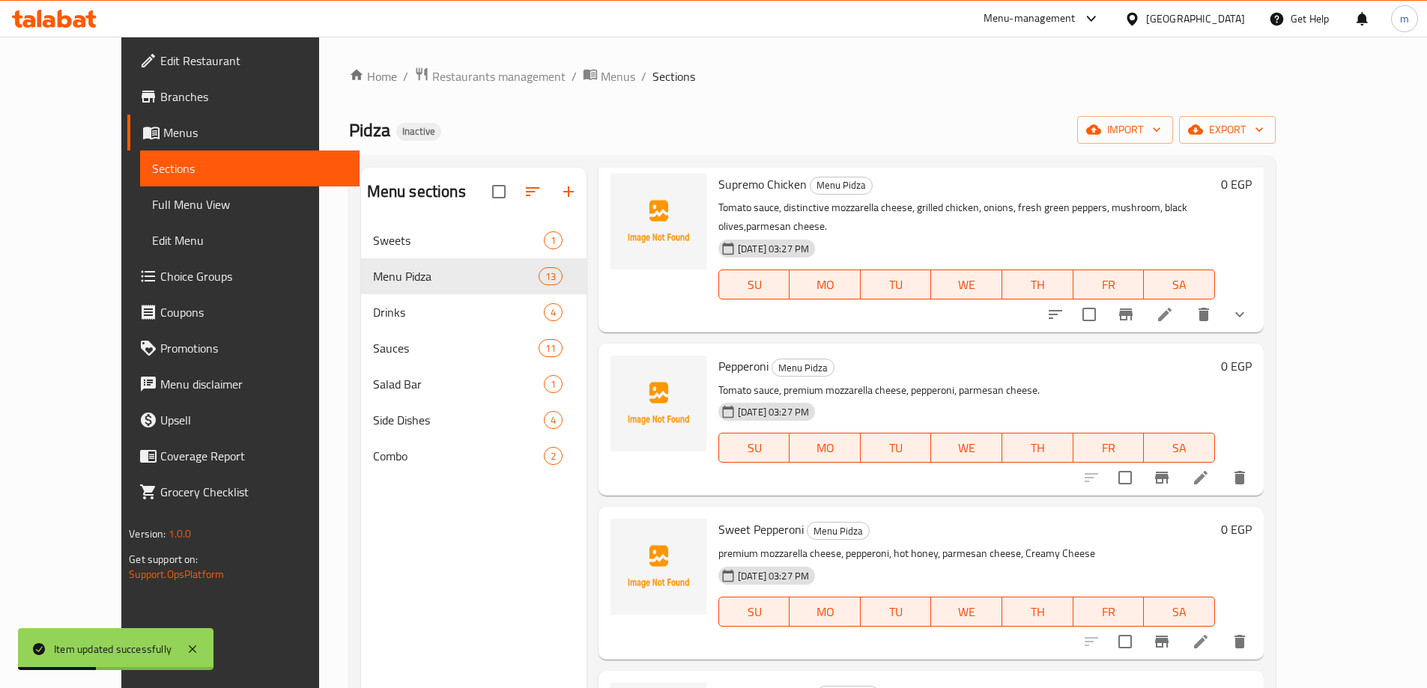
scroll to position [1423, 0]
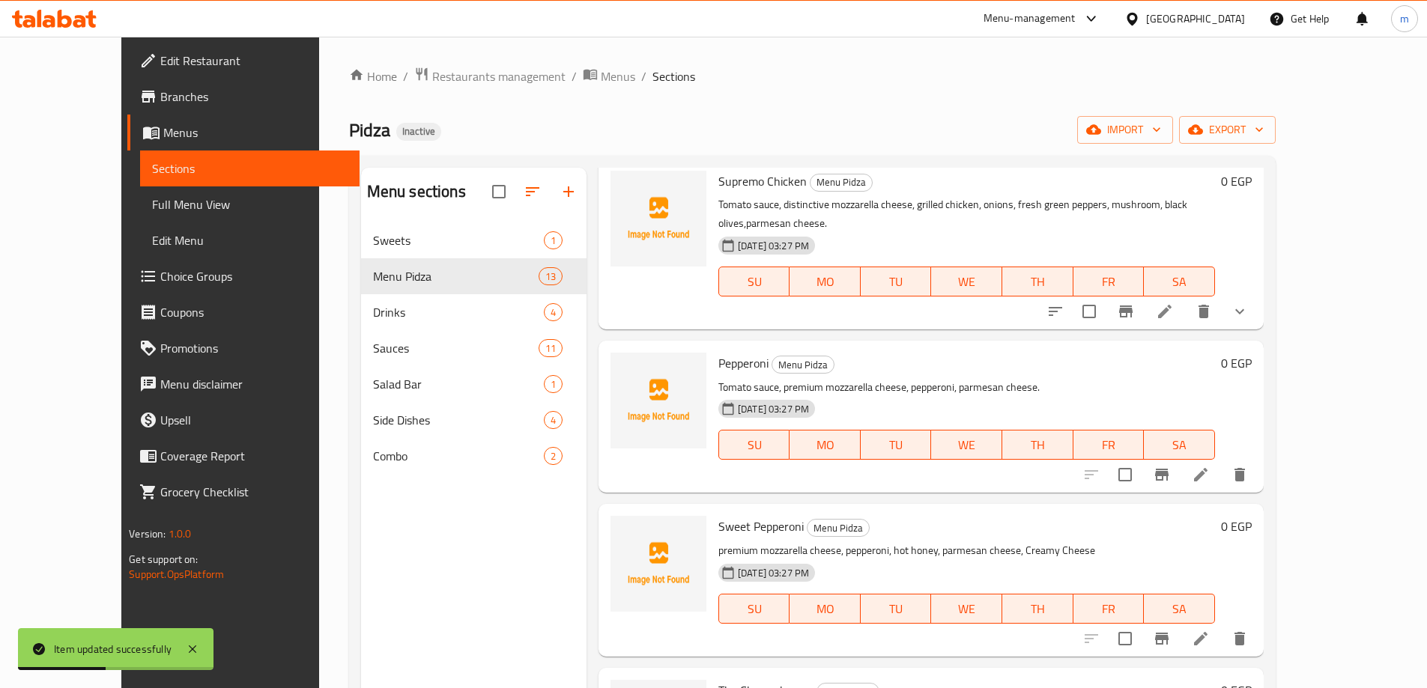
click at [1210, 466] on icon at bounding box center [1201, 475] width 18 height 18
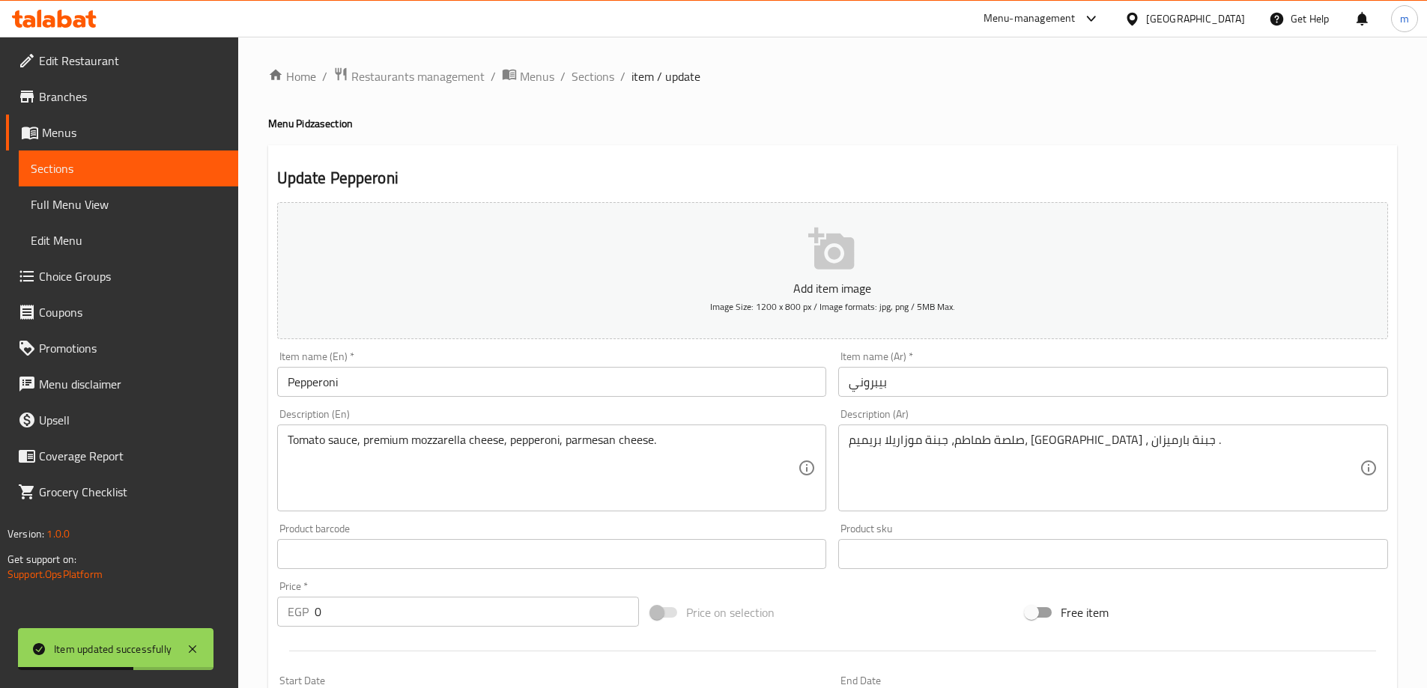
scroll to position [300, 0]
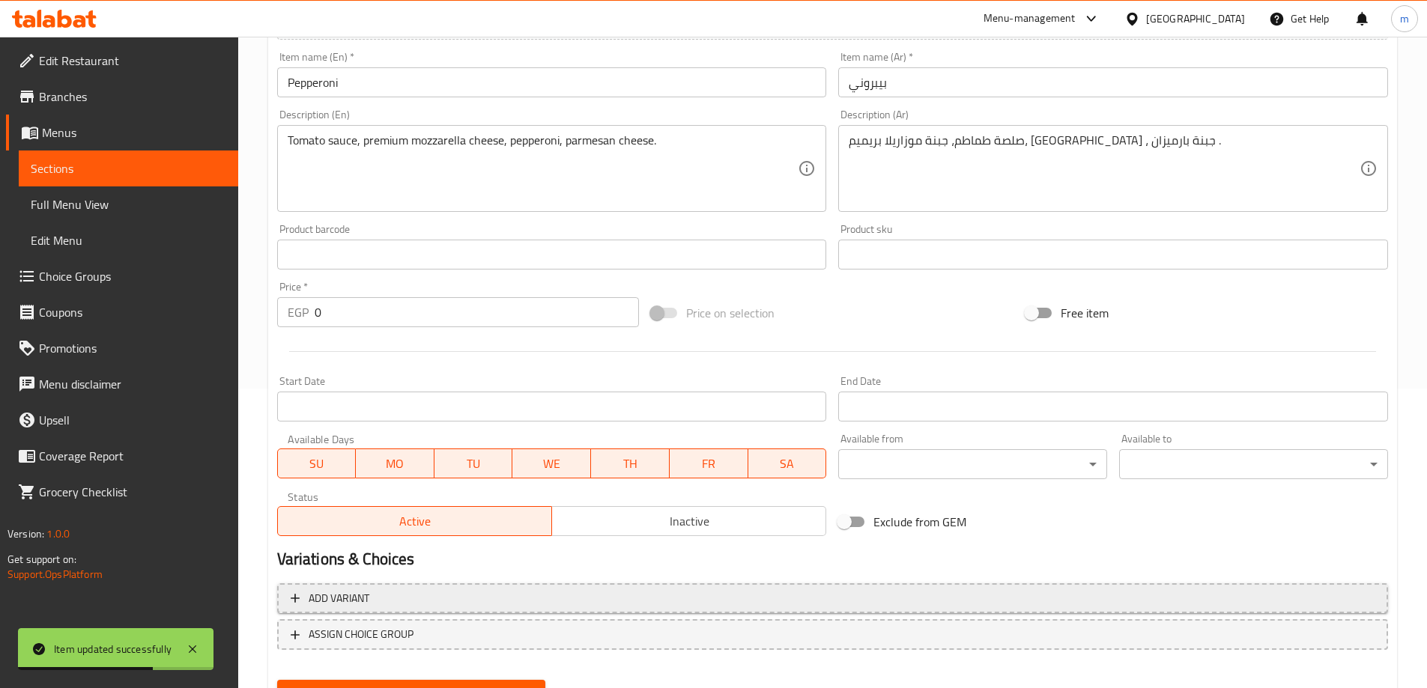
click at [851, 589] on span "Add variant" at bounding box center [833, 598] width 1084 height 19
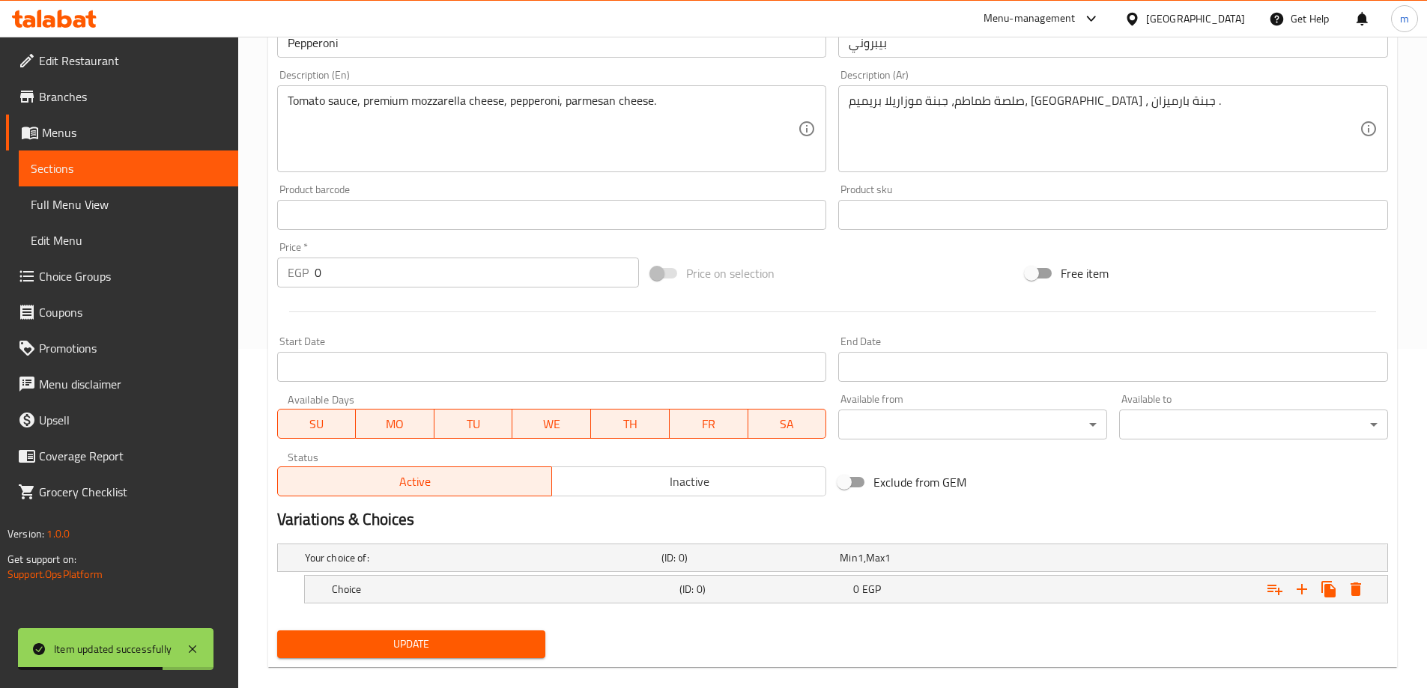
scroll to position [360, 0]
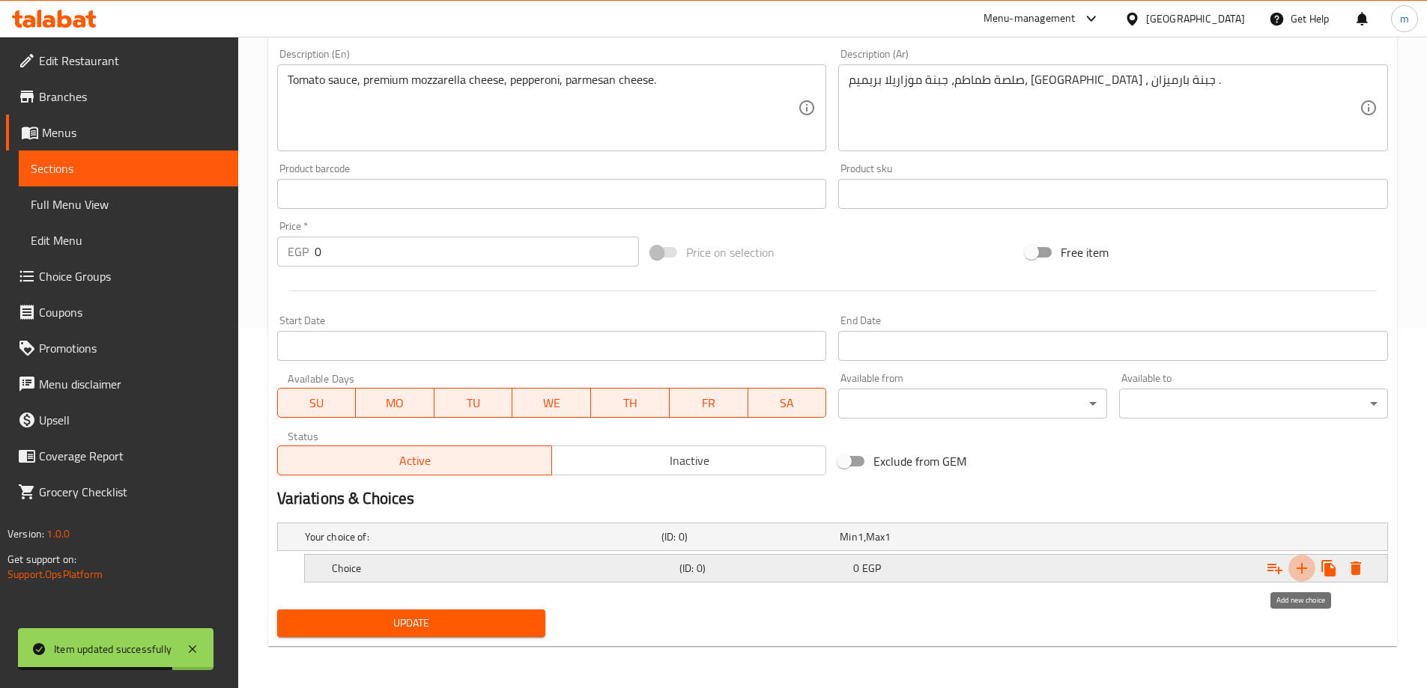
click at [1301, 573] on icon "Expand" at bounding box center [1301, 568] width 10 height 10
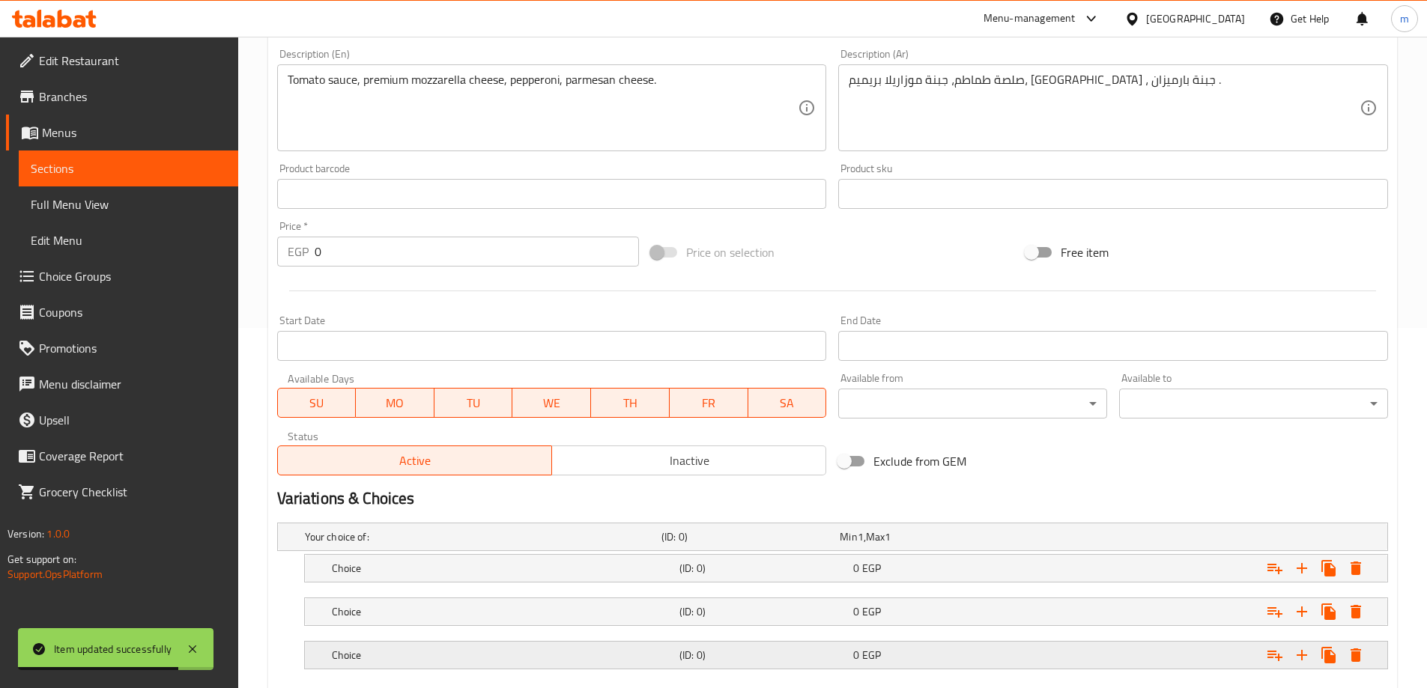
scroll to position [404, 0]
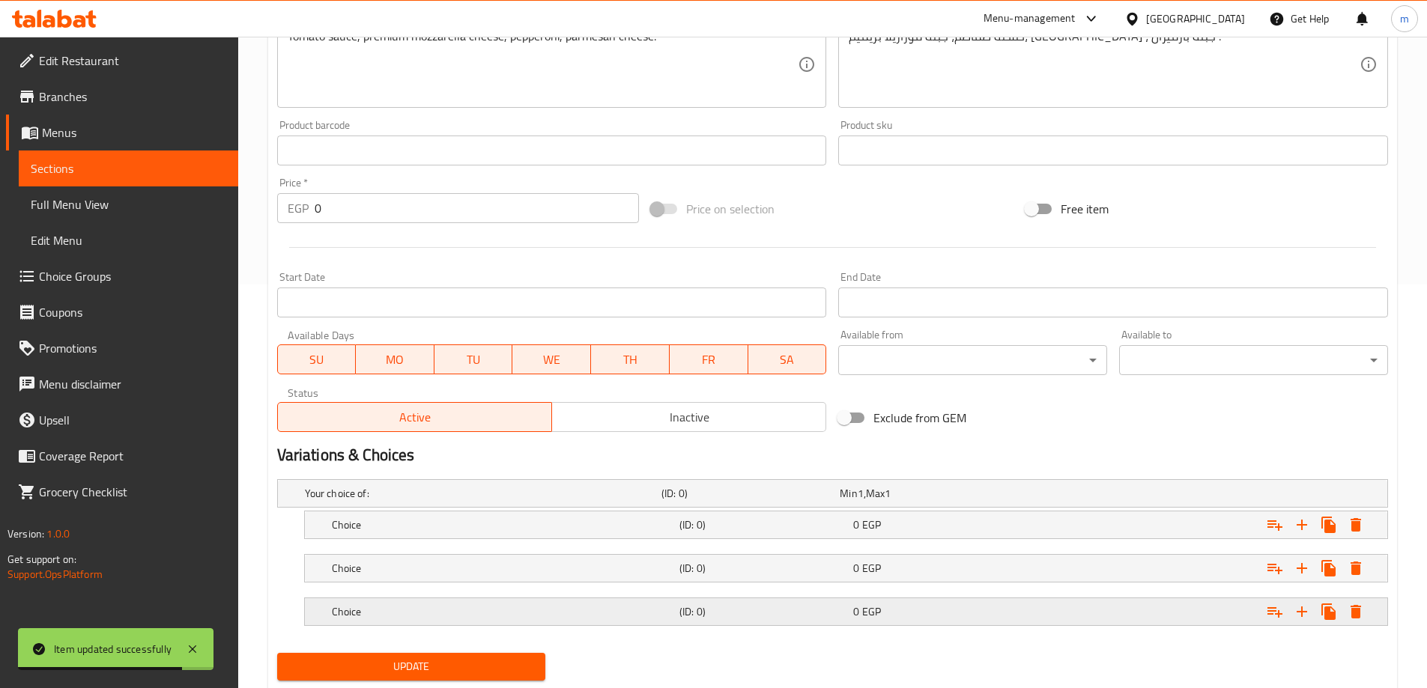
click at [819, 617] on h5 "(ID: 0)" at bounding box center [763, 611] width 168 height 15
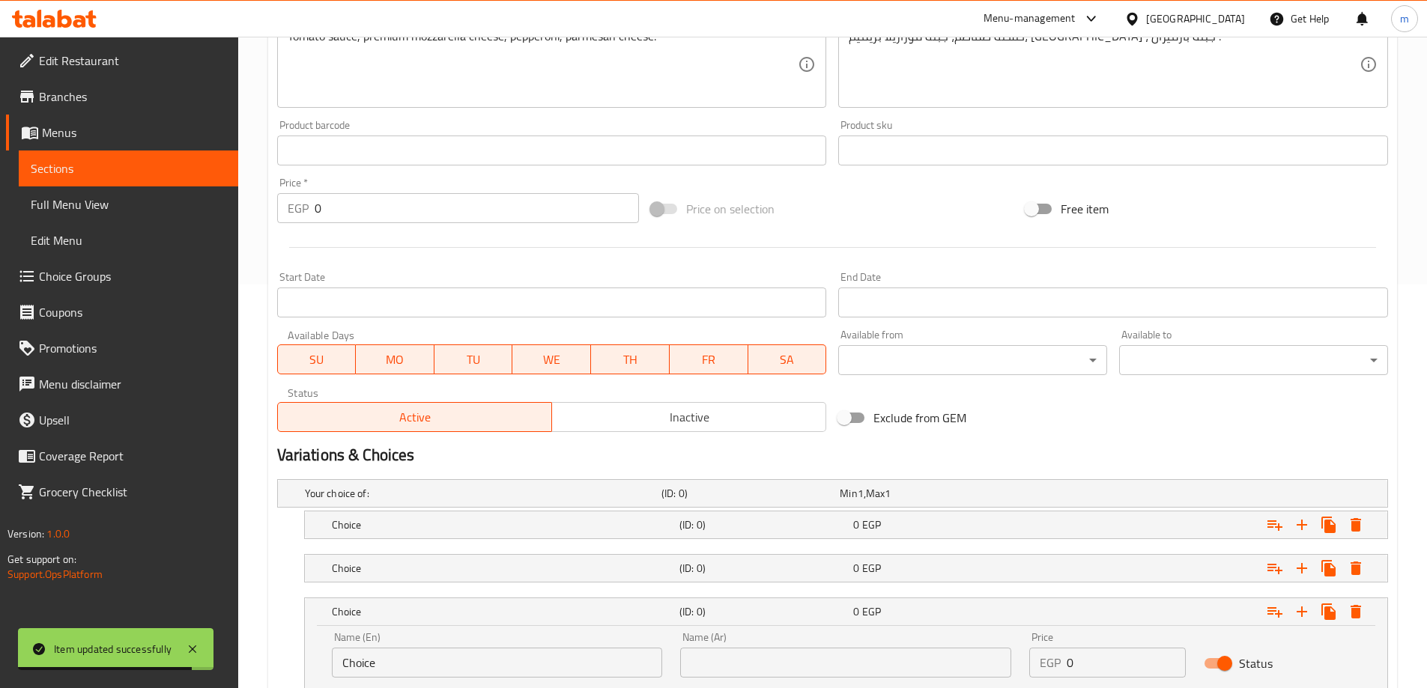
click at [781, 586] on nav at bounding box center [832, 592] width 1111 height 12
click at [776, 540] on div "Choice (ID: 0) 0 EGP" at bounding box center [850, 525] width 1043 height 33
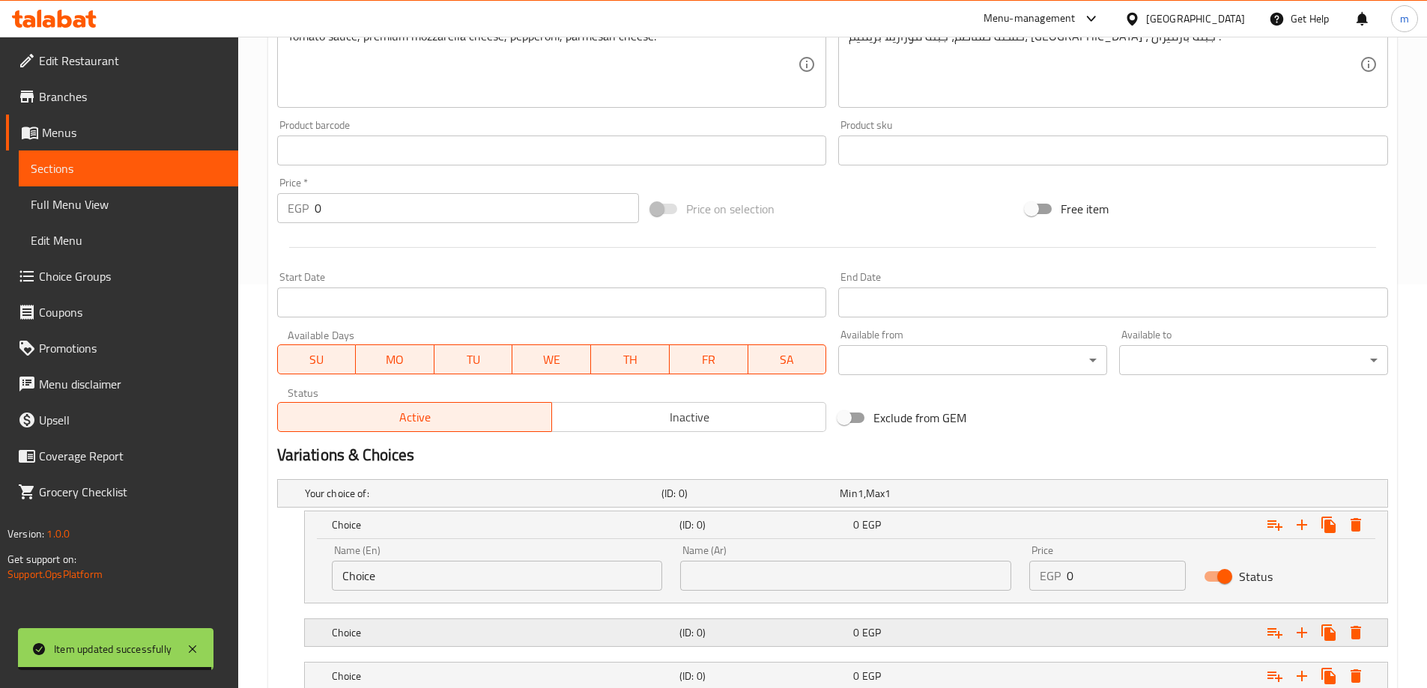
click at [752, 635] on h5 "(ID: 0)" at bounding box center [763, 632] width 168 height 15
click at [424, 577] on input "Choice" at bounding box center [497, 576] width 331 height 30
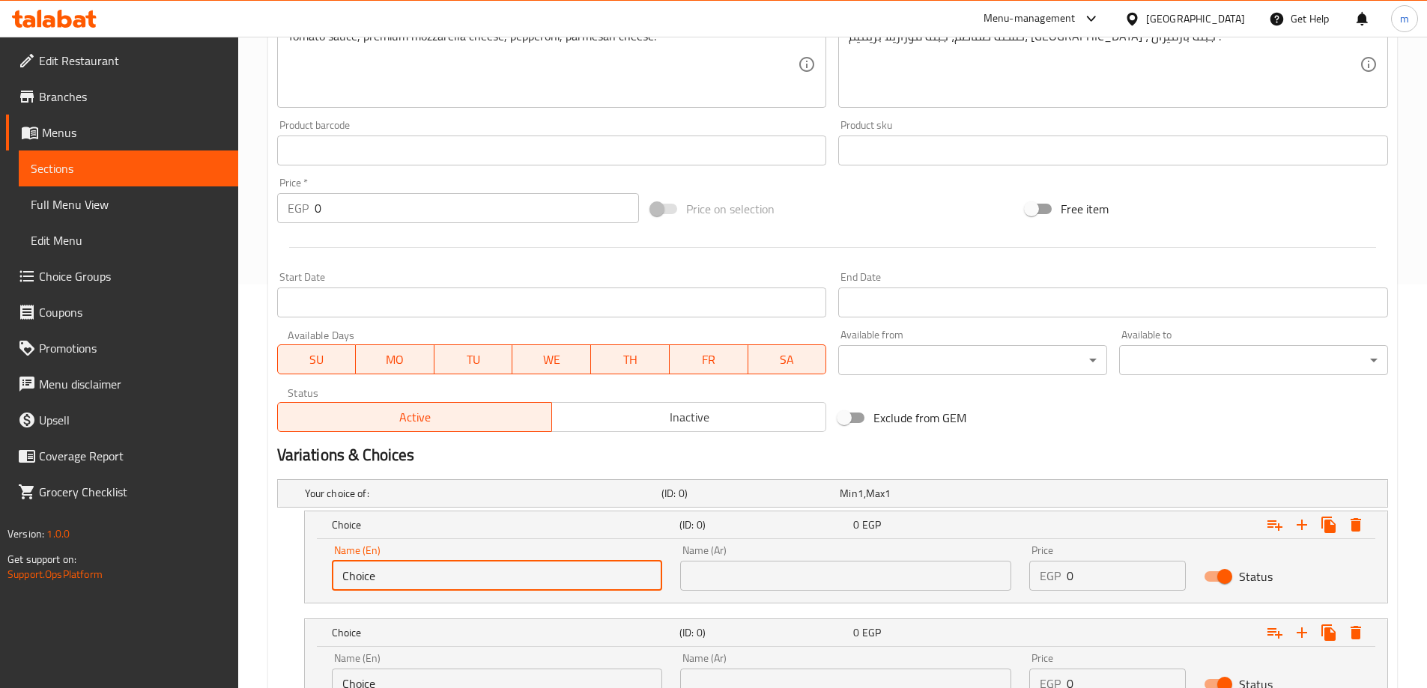
click at [424, 577] on input "Choice" at bounding box center [497, 576] width 331 height 30
type input "small"
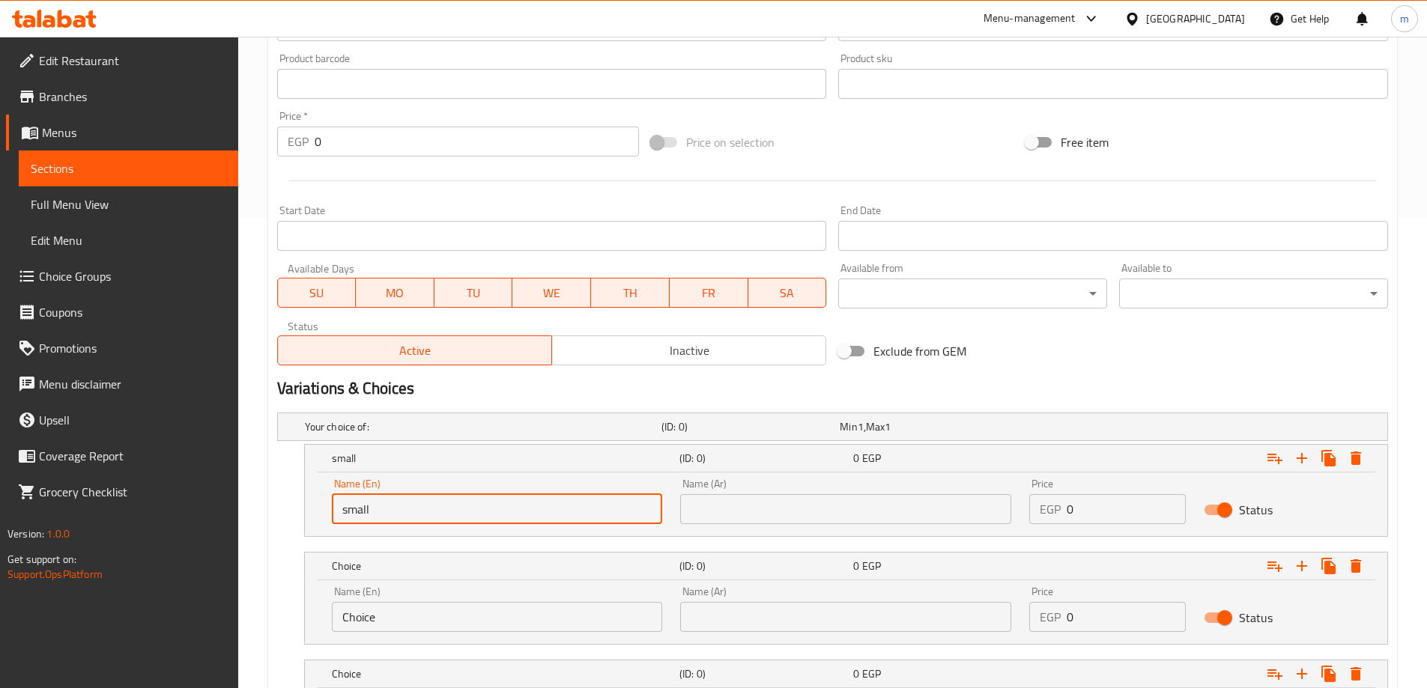
scroll to position [553, 0]
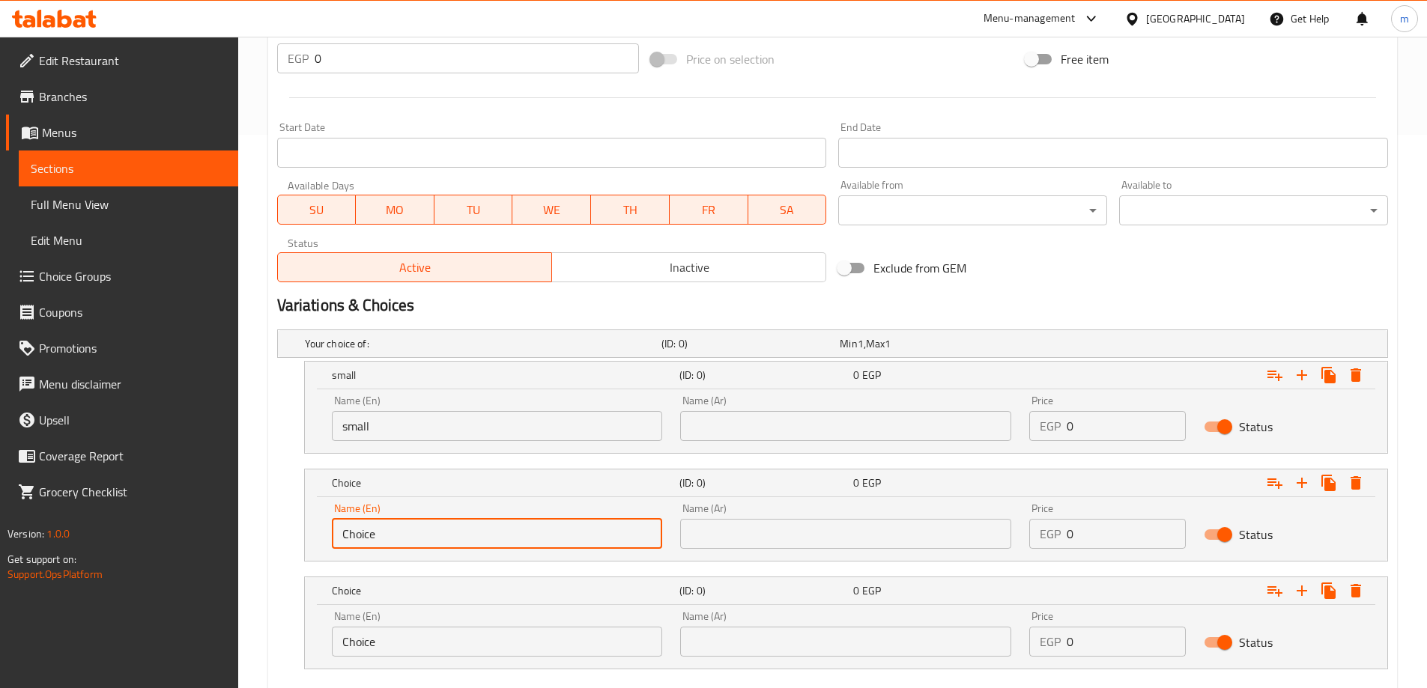
click at [446, 544] on input "Choice" at bounding box center [497, 534] width 331 height 30
type input "medium"
click at [427, 655] on input "Choice" at bounding box center [497, 642] width 331 height 30
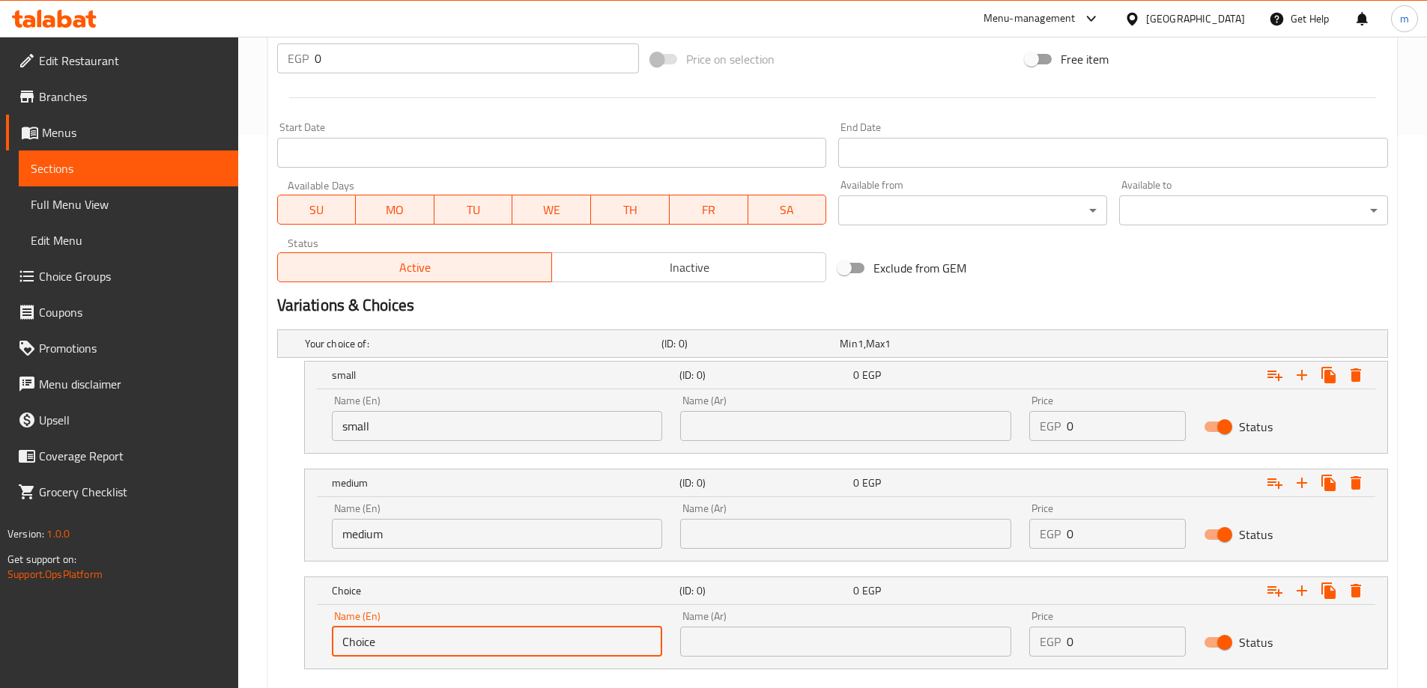
click at [427, 655] on input "Choice" at bounding box center [497, 642] width 331 height 30
type input "large"
click at [845, 435] on input "text" at bounding box center [845, 426] width 331 height 30
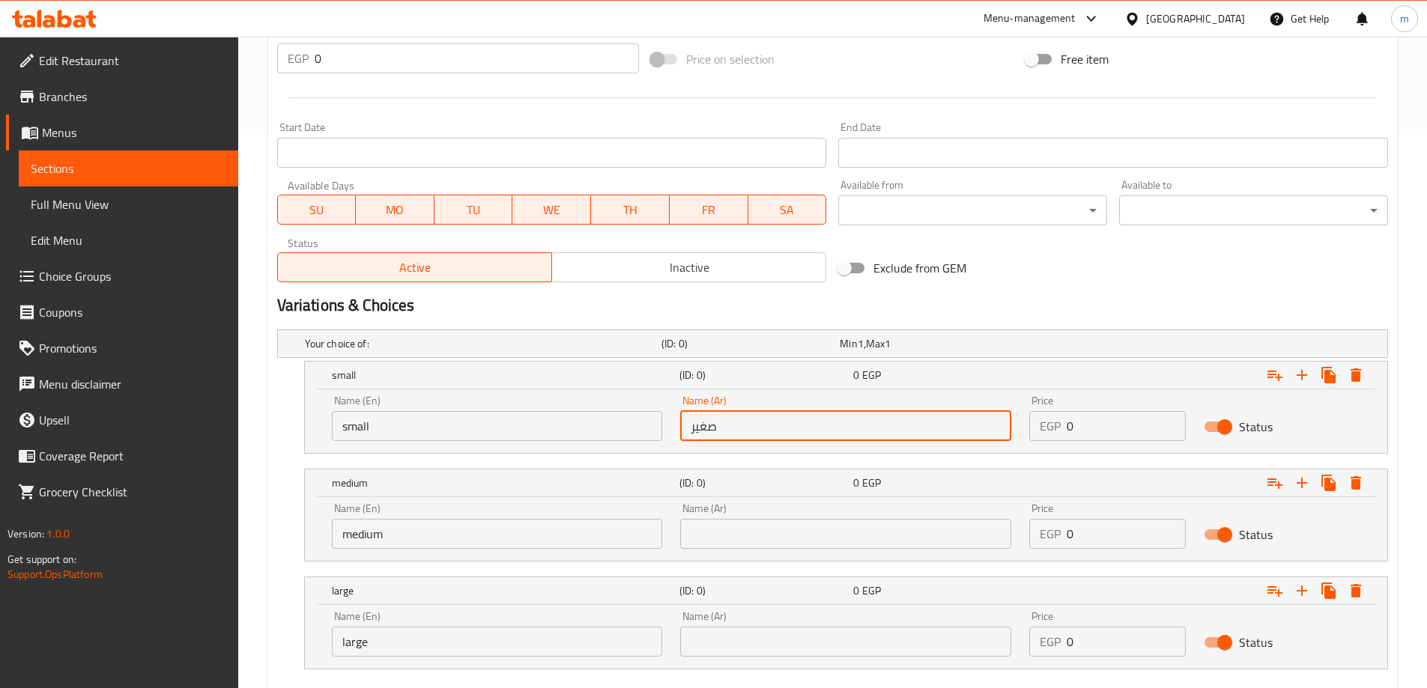
type input "صغير"
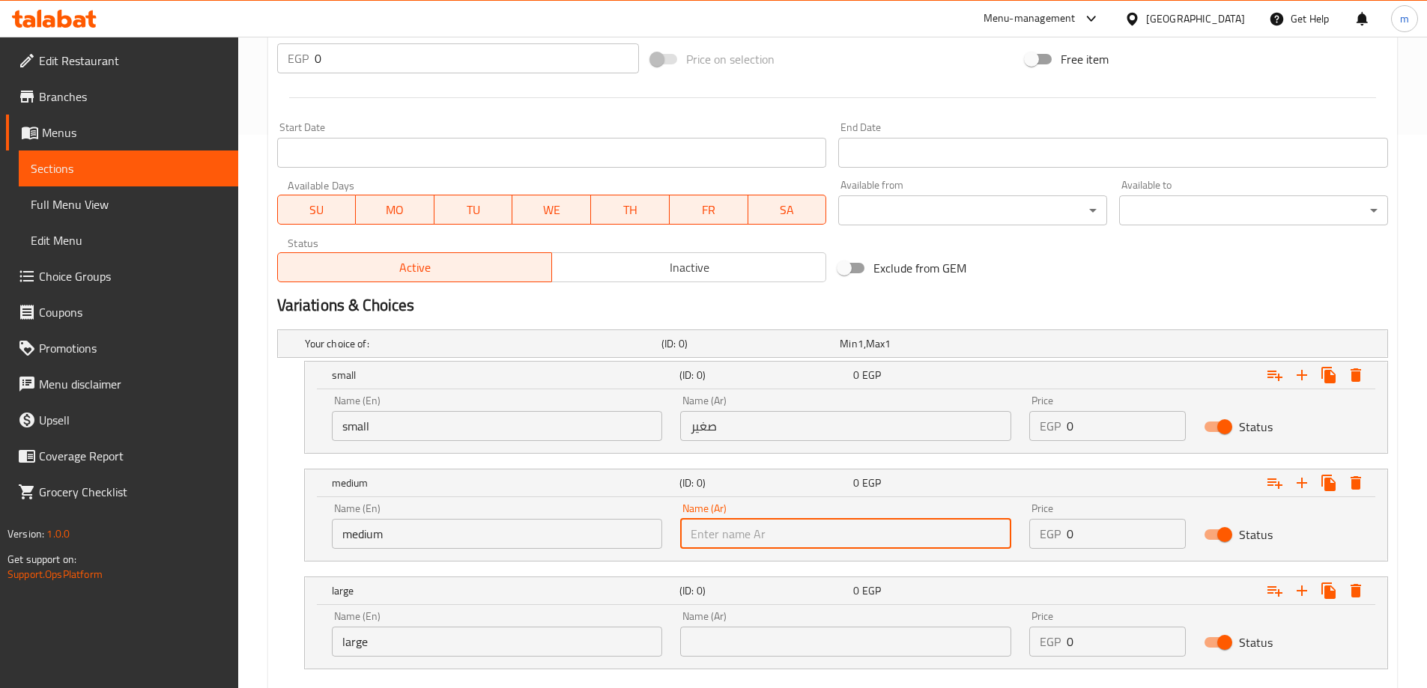
click at [792, 538] on input "text" at bounding box center [845, 534] width 331 height 30
type input "وسط"
click at [780, 631] on input "text" at bounding box center [845, 642] width 331 height 30
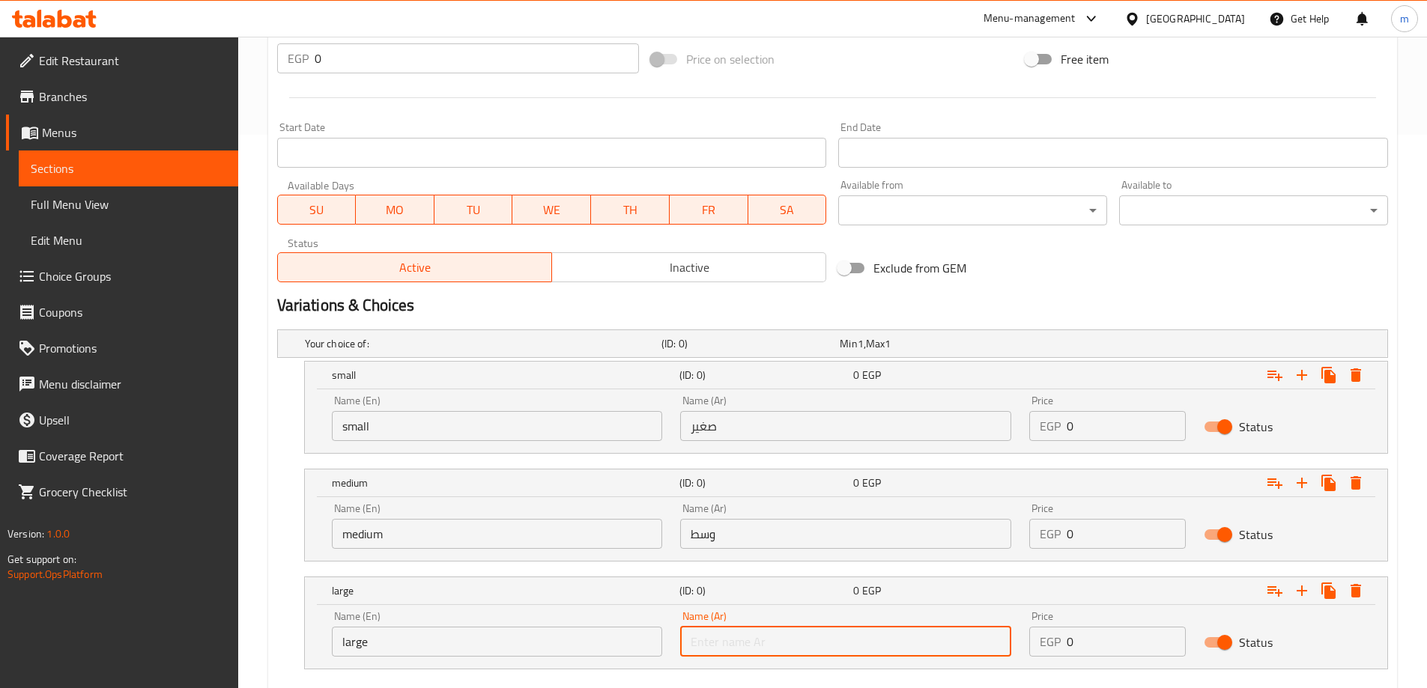
type input "كبير"
click at [1117, 420] on input "0" at bounding box center [1125, 426] width 119 height 30
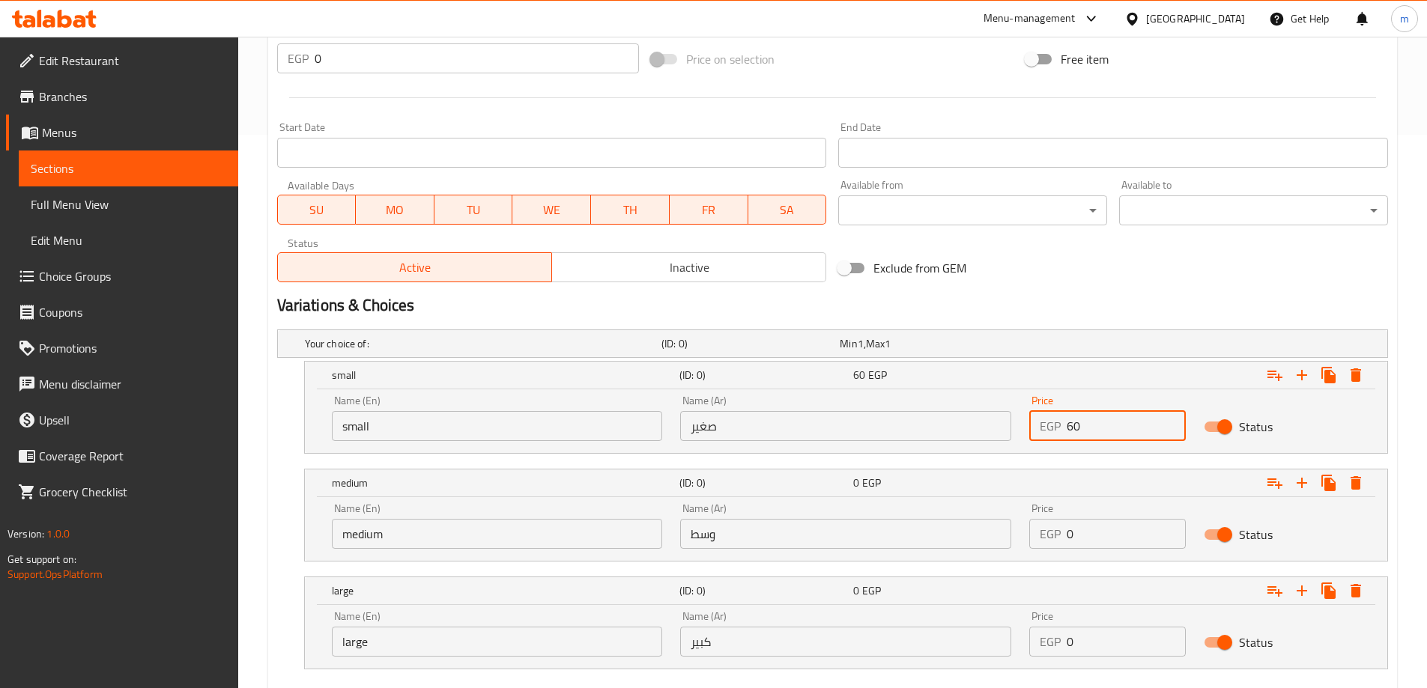
type input "60"
click at [1099, 538] on input "0" at bounding box center [1125, 534] width 119 height 30
type input "85"
click at [1101, 640] on input "0" at bounding box center [1125, 642] width 119 height 30
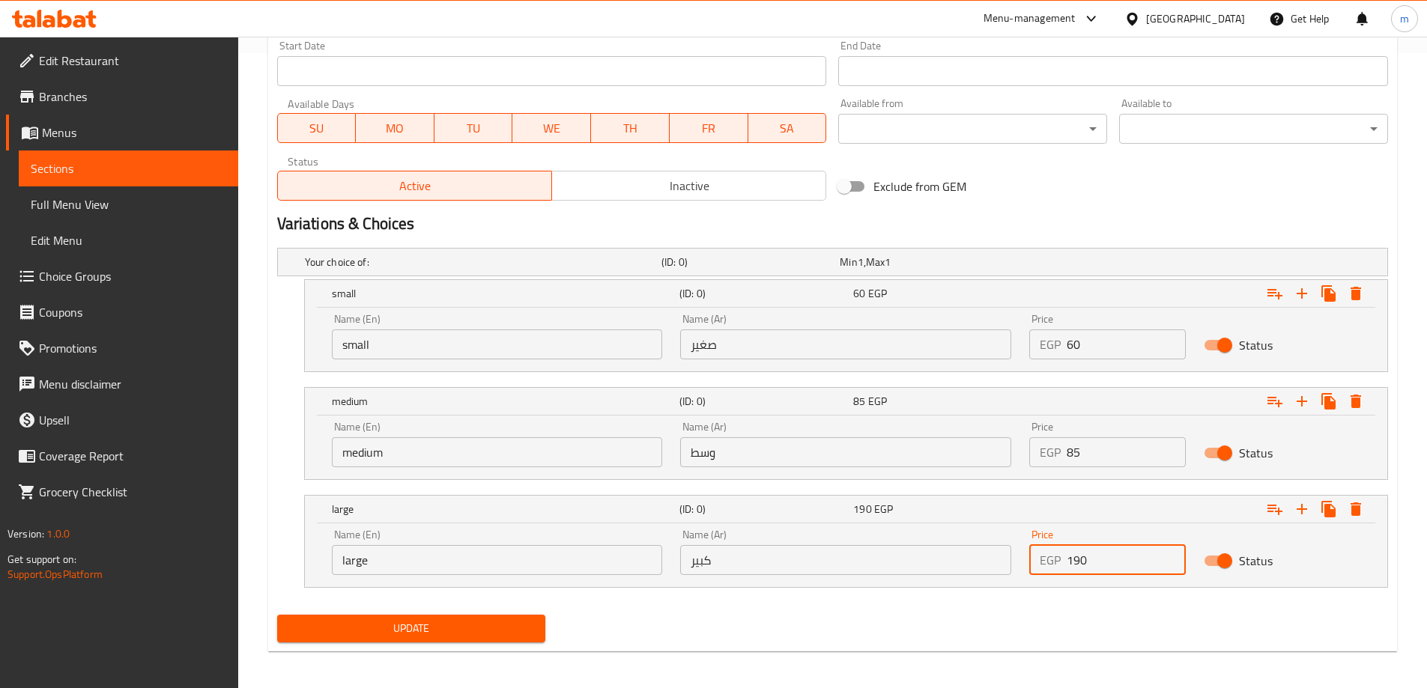
scroll to position [640, 0]
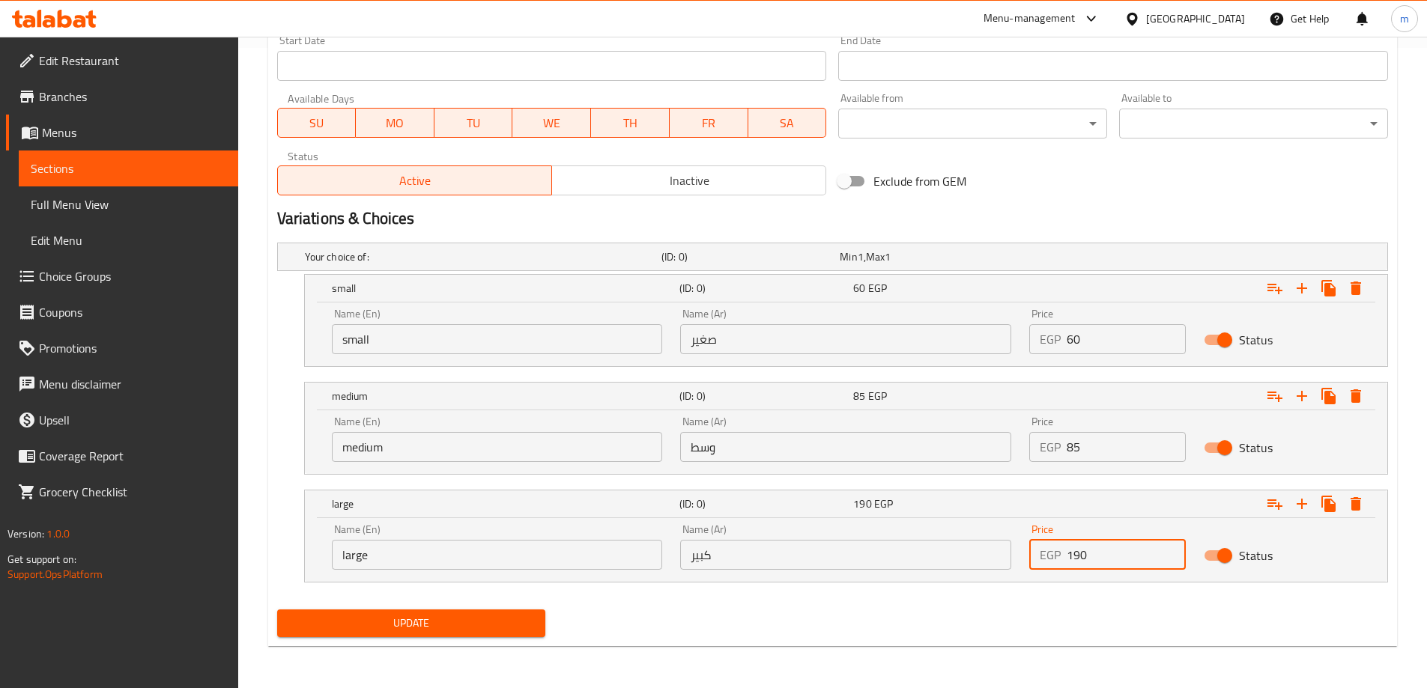
type input "190"
click at [1015, 630] on div "Update" at bounding box center [832, 624] width 1123 height 40
click at [541, 616] on button "Update" at bounding box center [411, 624] width 269 height 28
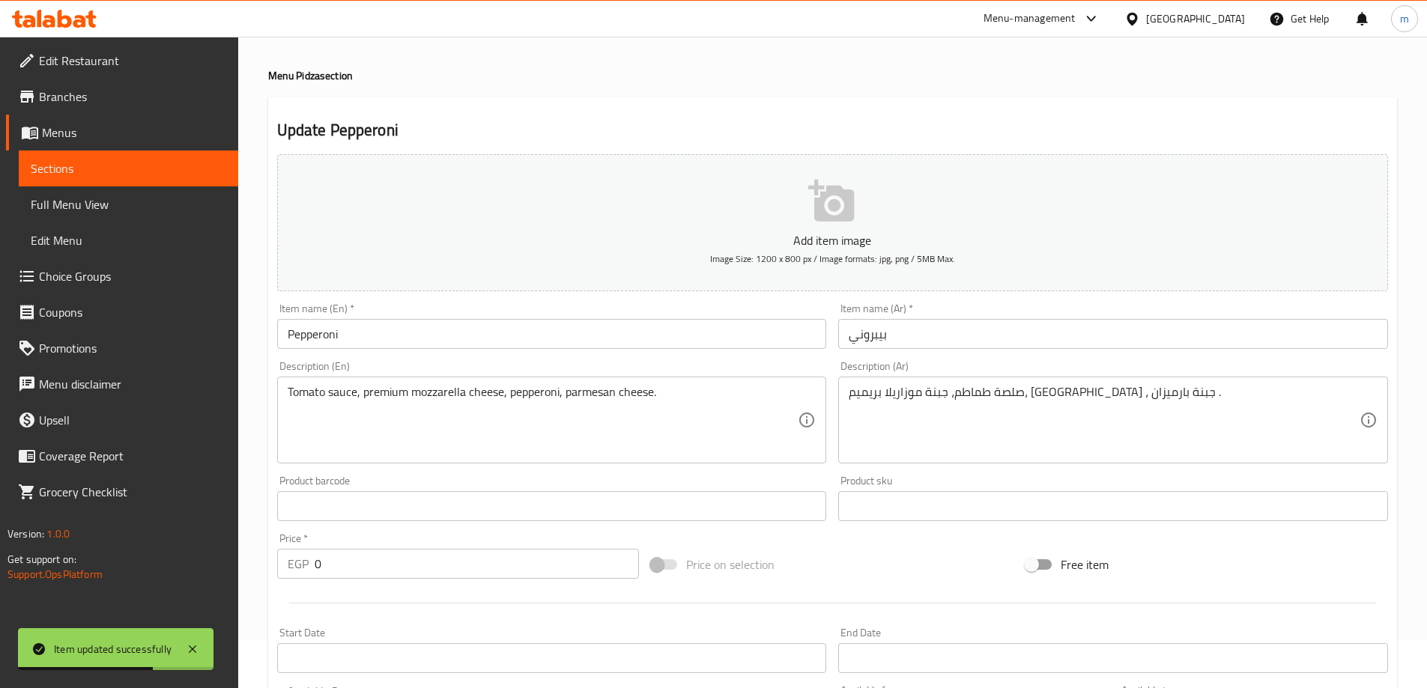
scroll to position [0, 0]
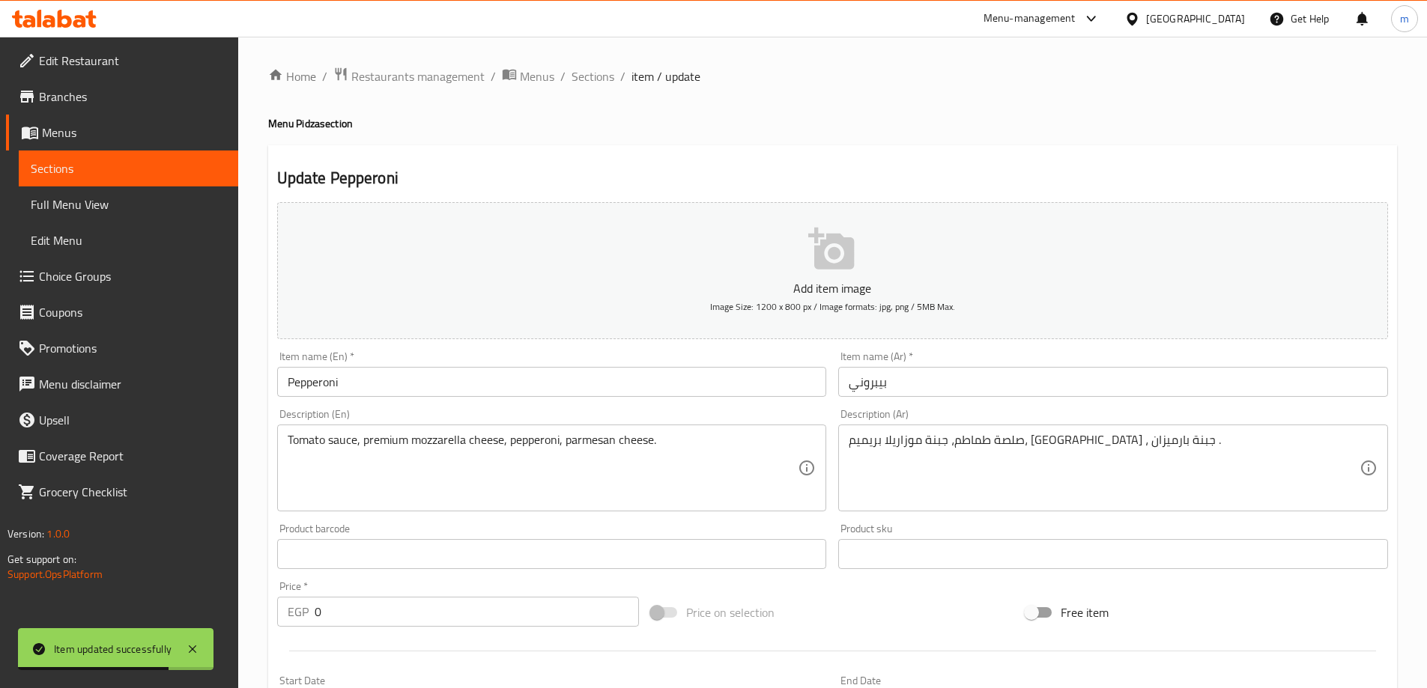
click at [598, 77] on span "Sections" at bounding box center [592, 76] width 43 height 18
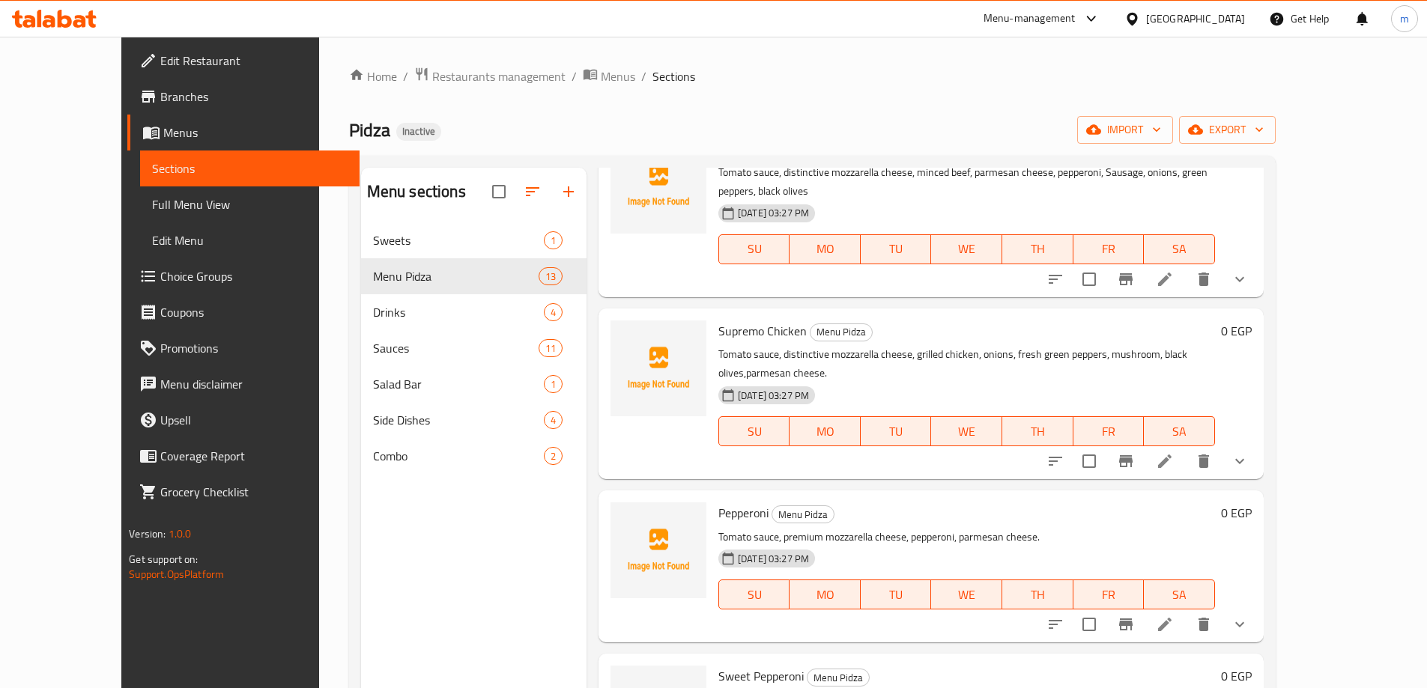
scroll to position [1514, 0]
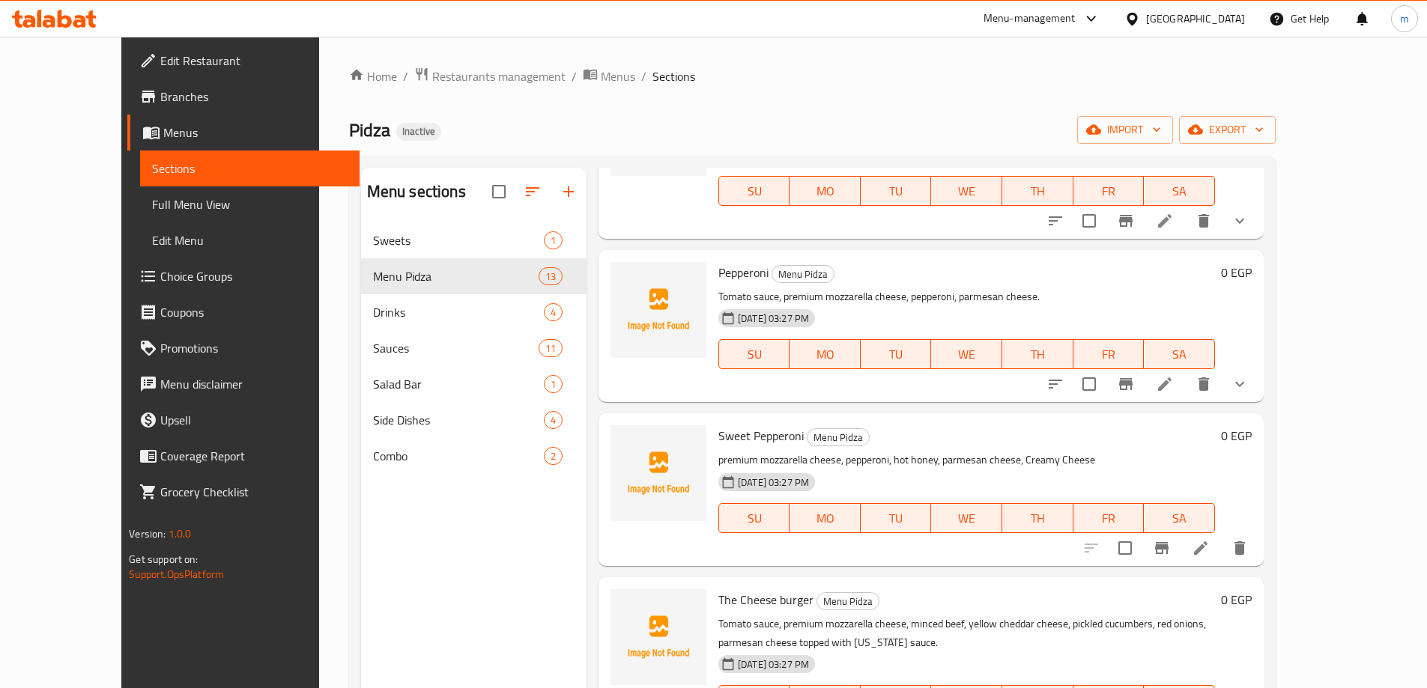
click at [1210, 539] on icon at bounding box center [1201, 548] width 18 height 18
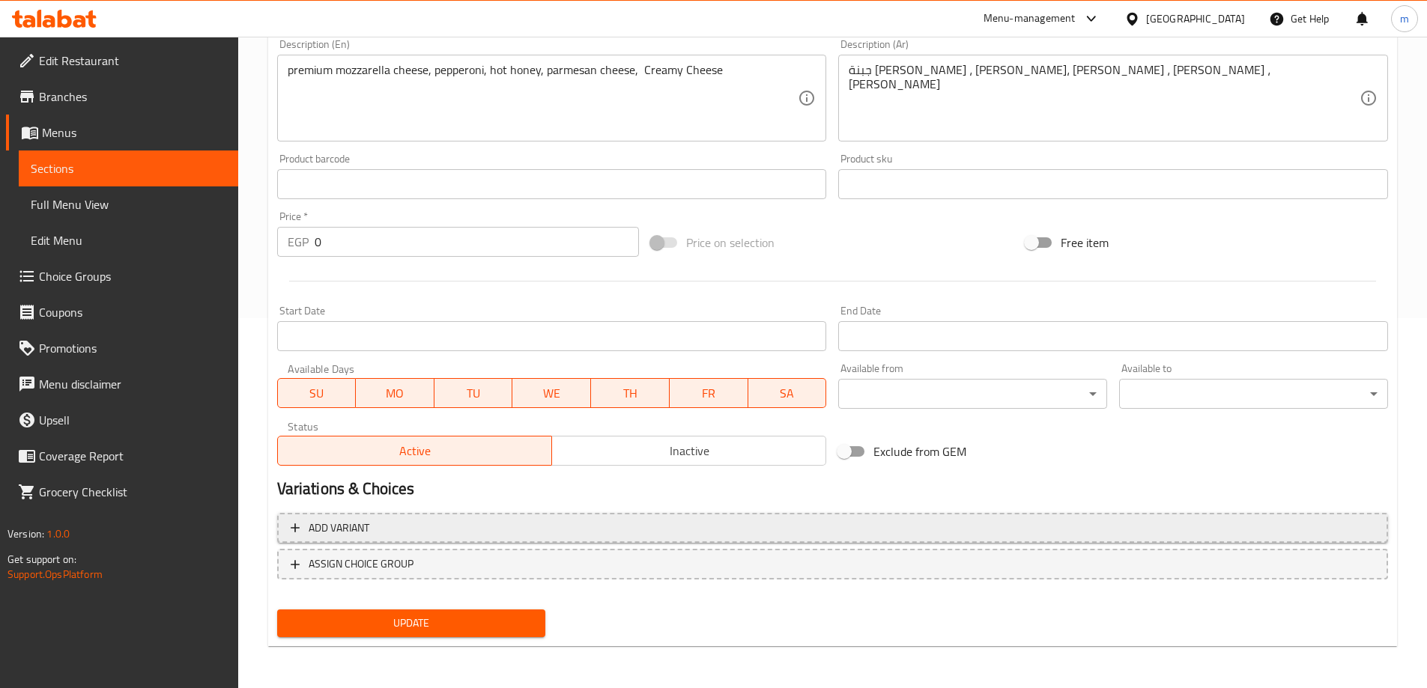
click at [908, 532] on span "Add variant" at bounding box center [833, 528] width 1084 height 19
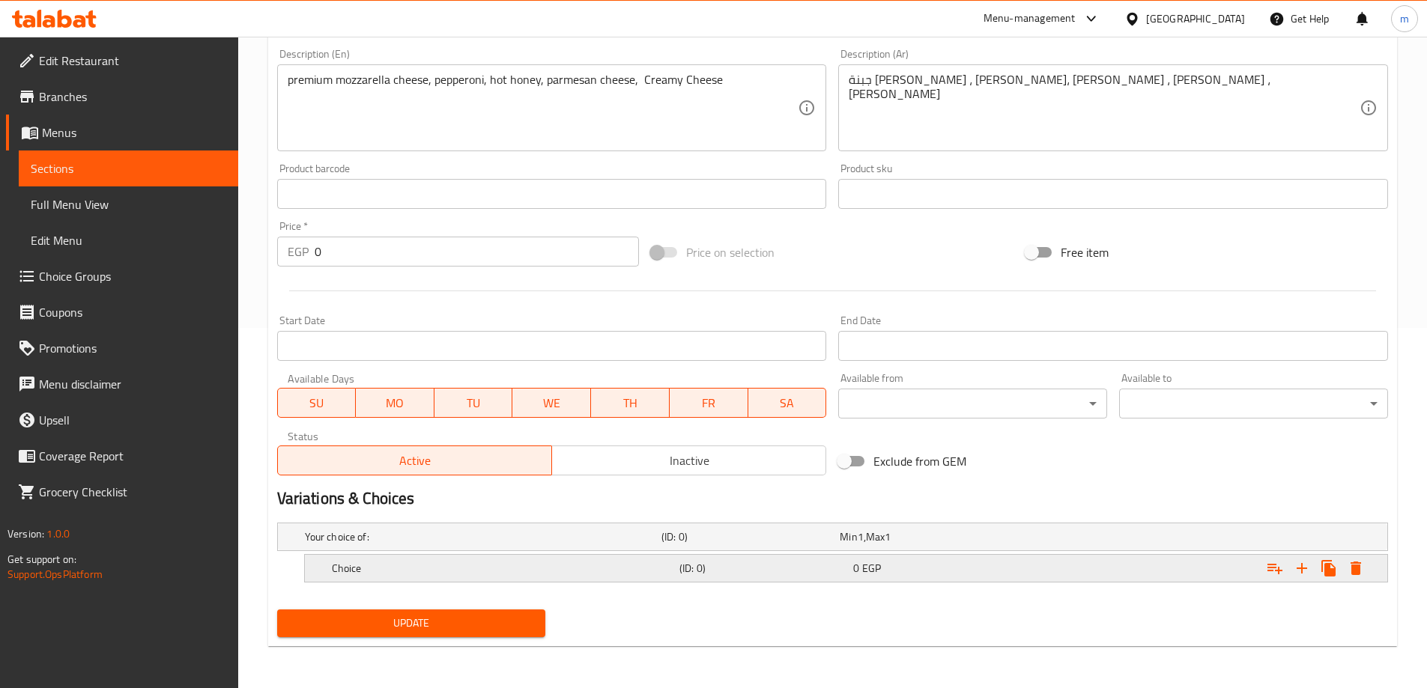
scroll to position [360, 0]
click at [1304, 568] on icon "Expand" at bounding box center [1301, 568] width 10 height 10
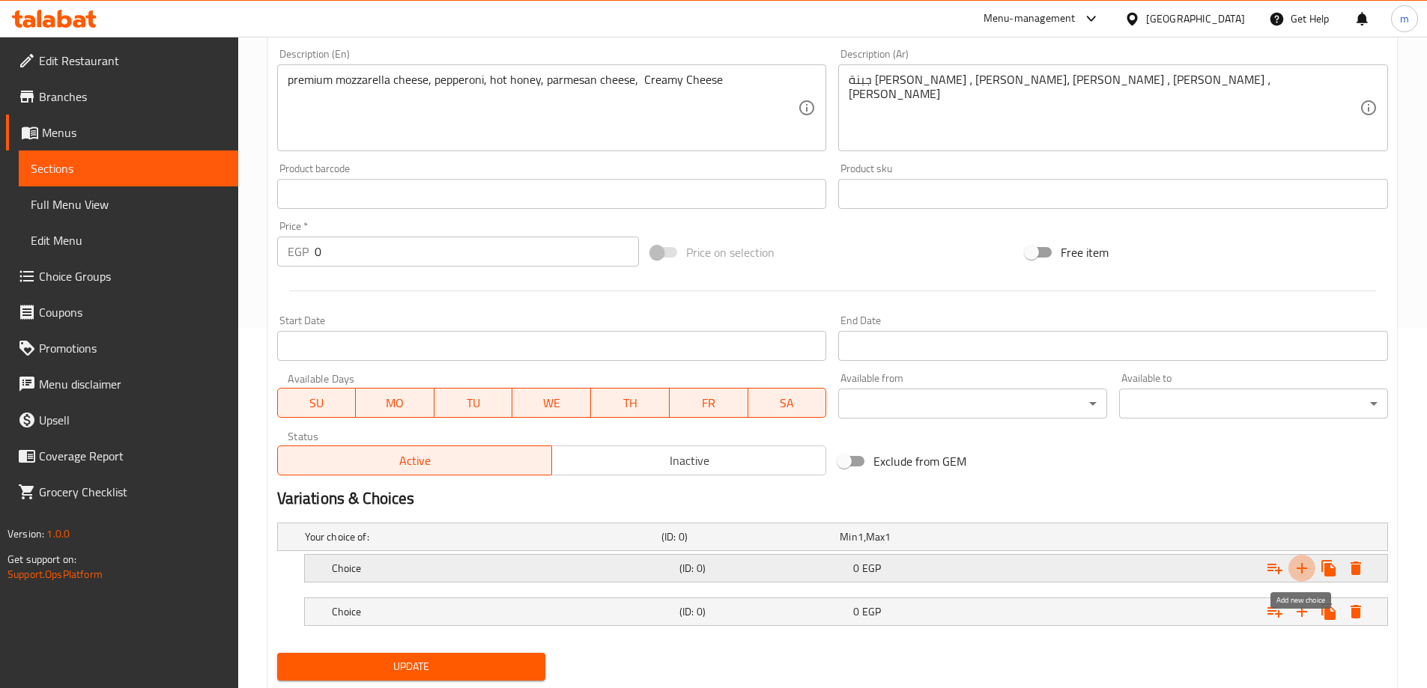
click at [1304, 568] on icon "Expand" at bounding box center [1301, 568] width 10 height 10
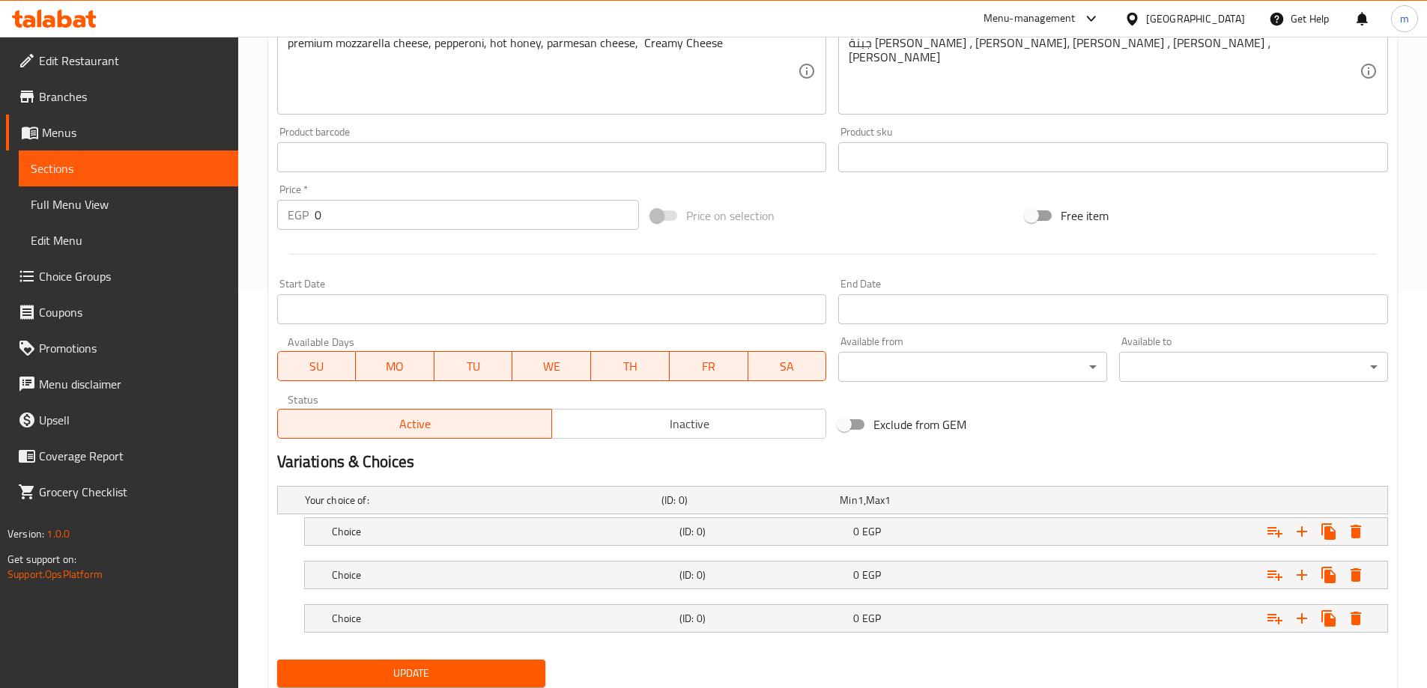
scroll to position [447, 0]
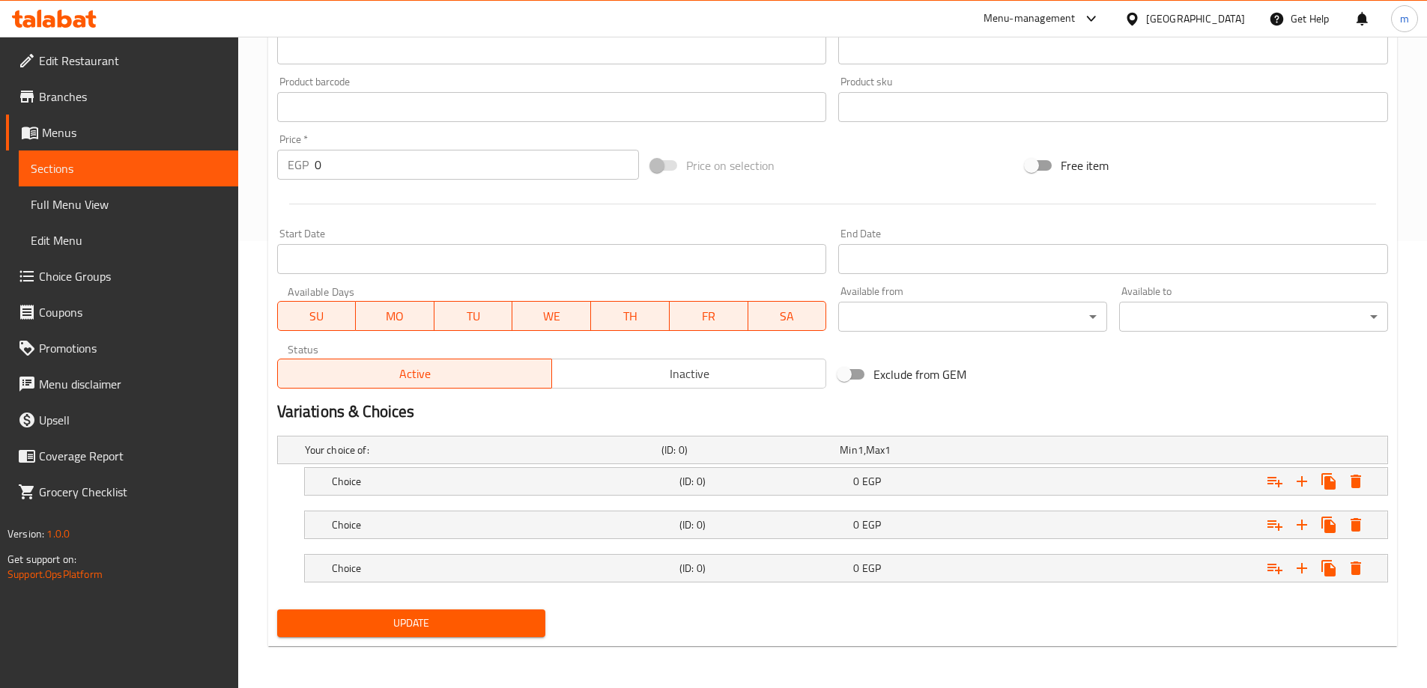
click at [757, 587] on nav at bounding box center [832, 592] width 1111 height 12
click at [750, 554] on div "Choice (ID: 0) 0 EGP" at bounding box center [850, 568] width 1043 height 33
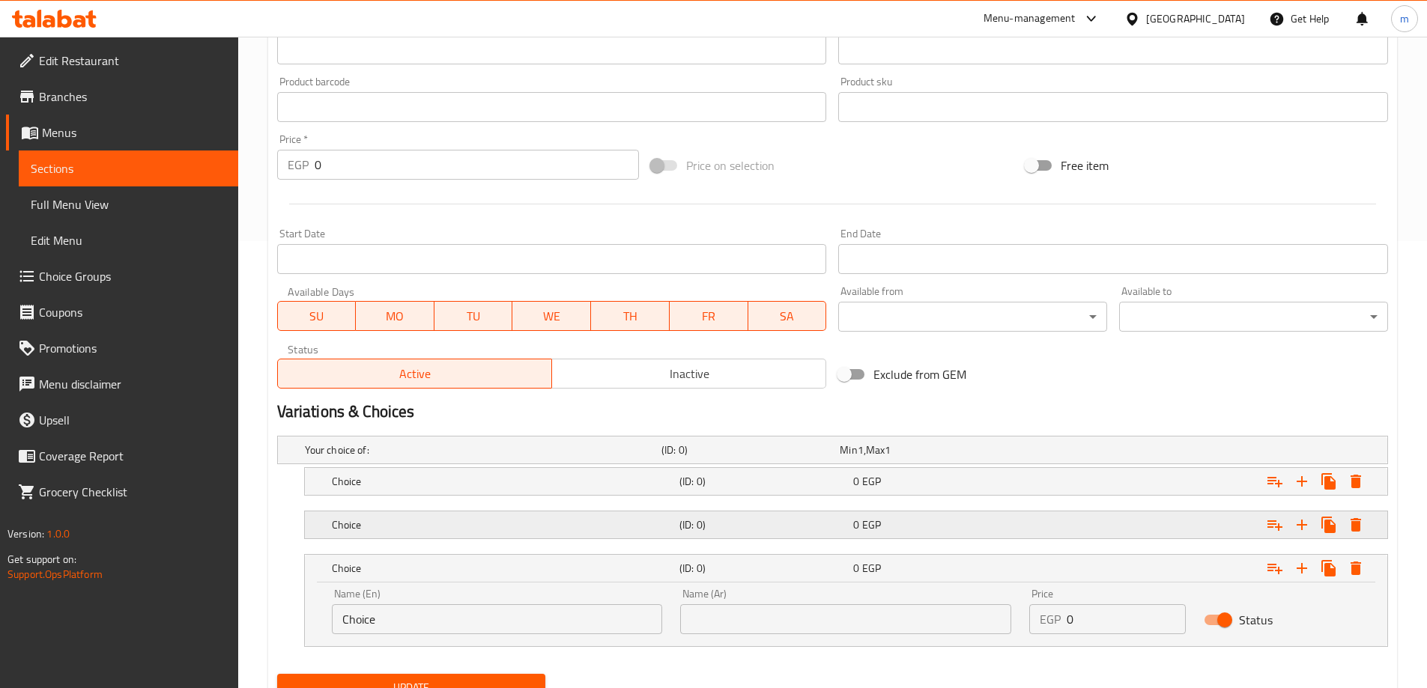
click at [743, 538] on div "Choice (ID: 0) 0 EGP" at bounding box center [850, 525] width 1043 height 33
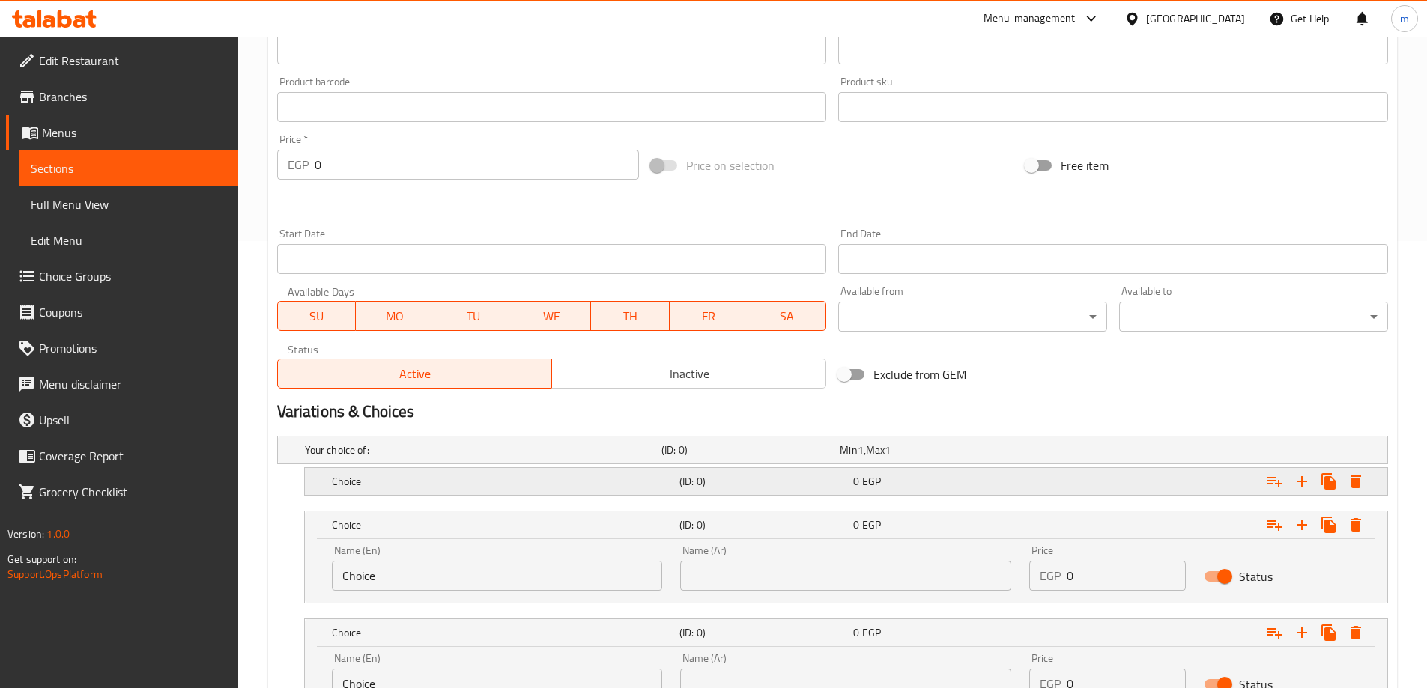
click at [738, 488] on h5 "(ID: 0)" at bounding box center [763, 481] width 168 height 15
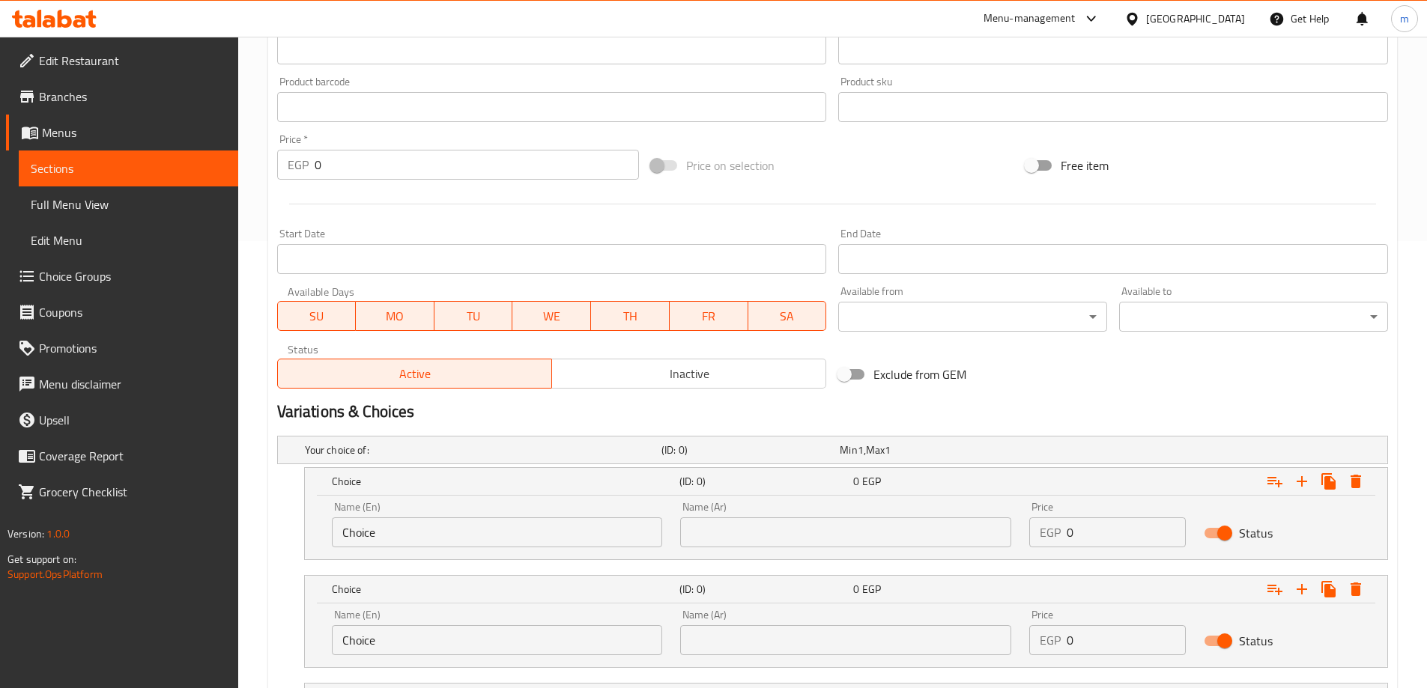
click at [532, 512] on div "Name (En) Choice Name (En)" at bounding box center [497, 525] width 331 height 46
click at [518, 524] on input "Choice" at bounding box center [497, 533] width 331 height 30
type input "small"
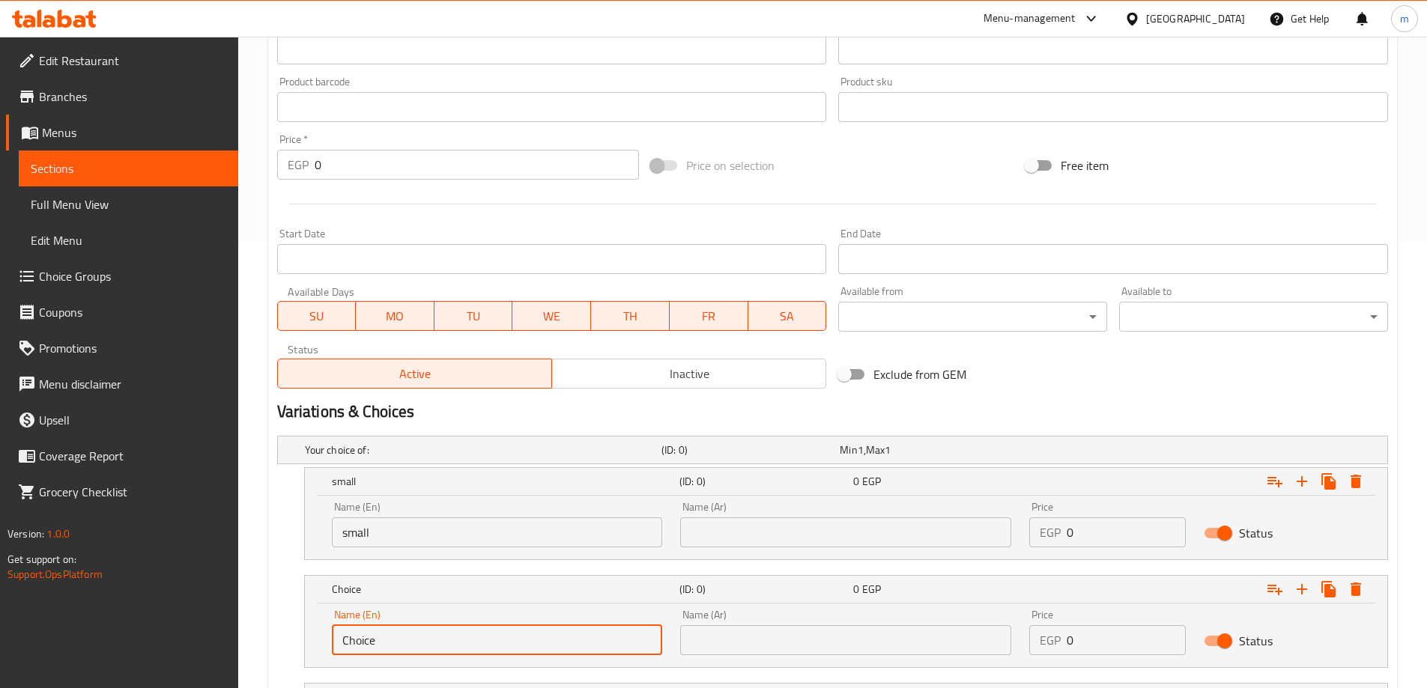
click at [366, 639] on input "Choice" at bounding box center [497, 640] width 331 height 30
type input "medium"
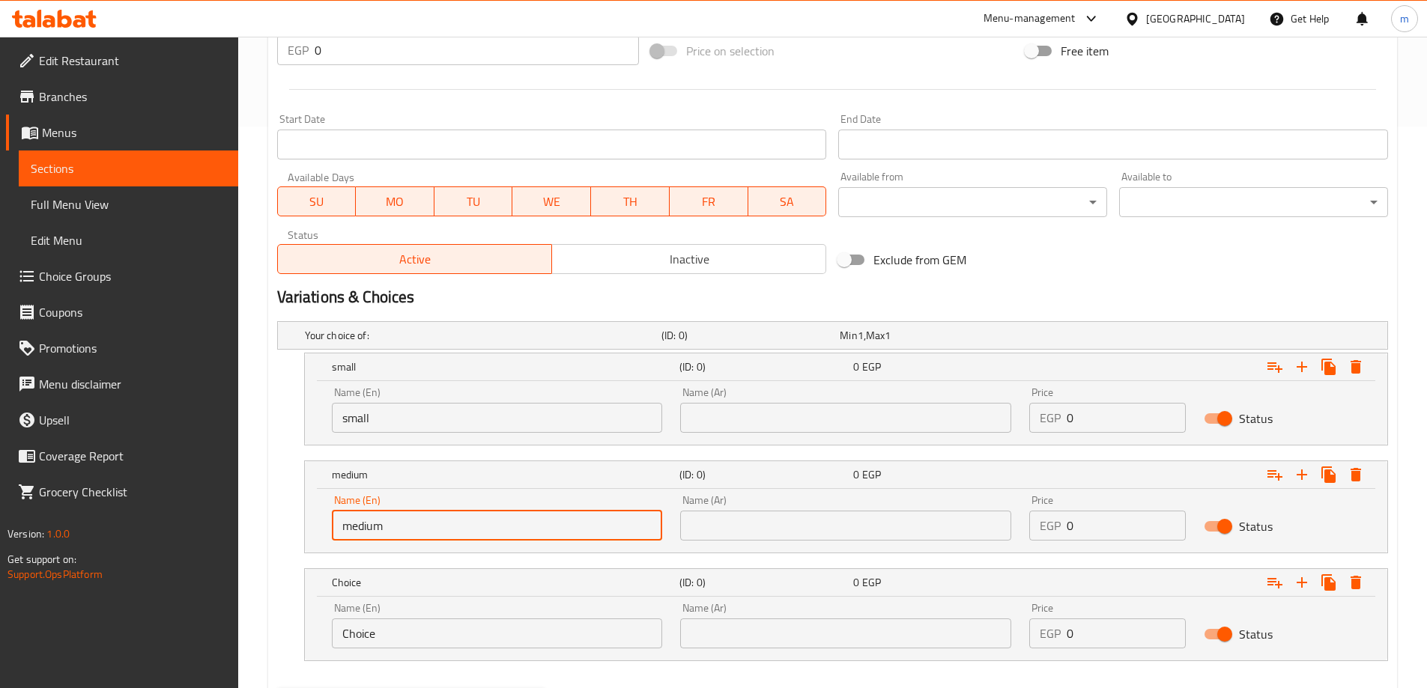
scroll to position [640, 0]
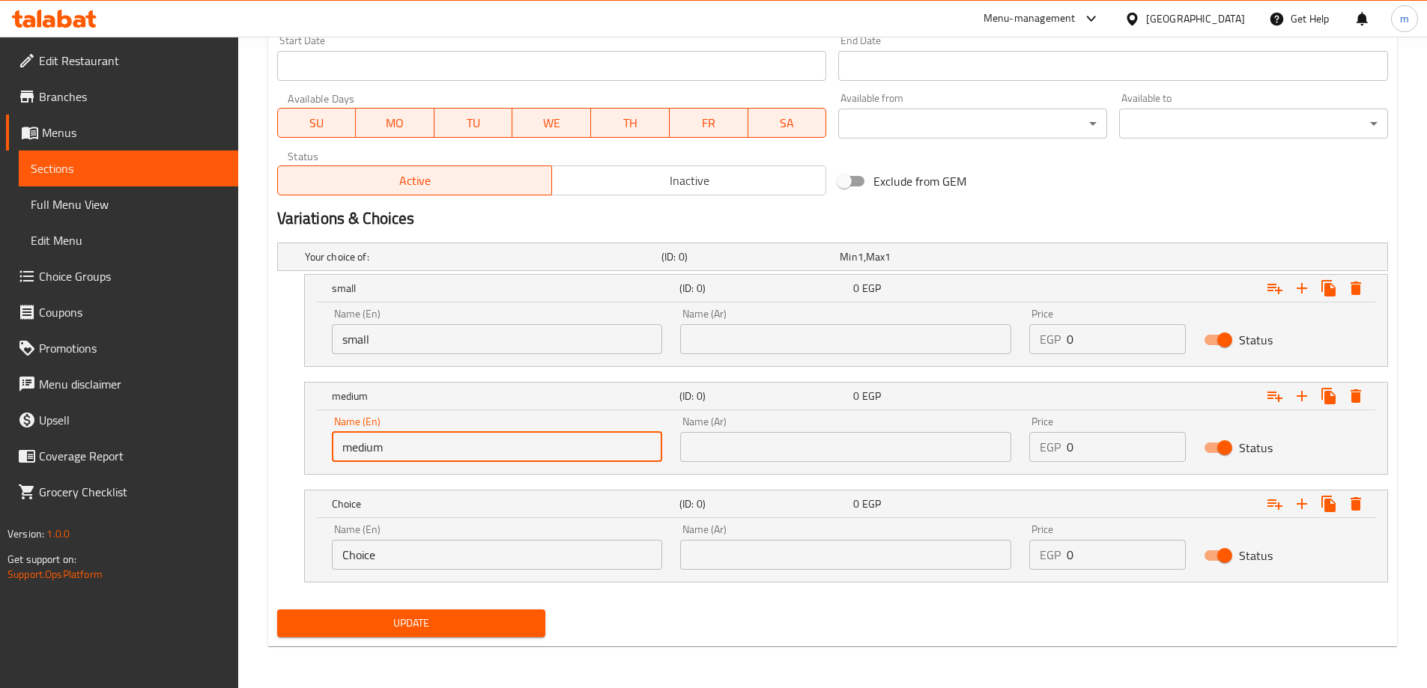
click at [434, 549] on input "Choice" at bounding box center [497, 555] width 331 height 30
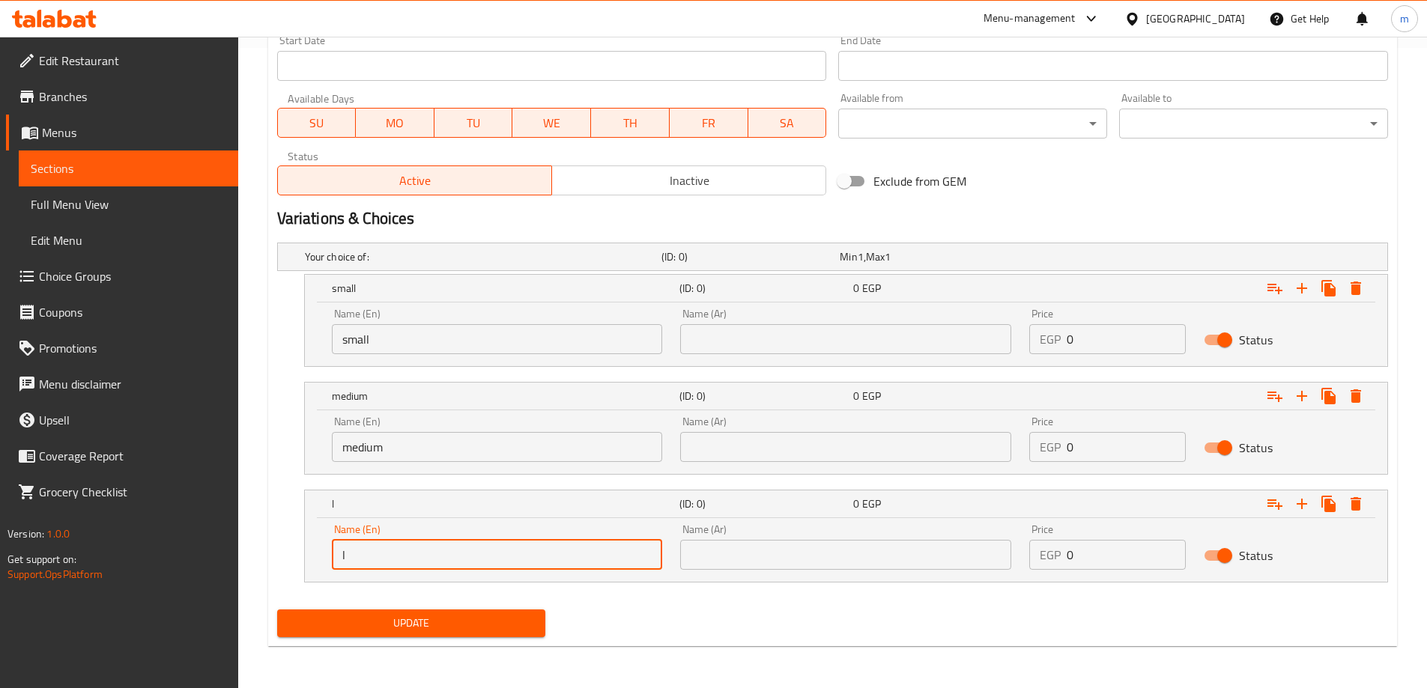
type input "large"
click at [839, 348] on input "text" at bounding box center [845, 339] width 331 height 30
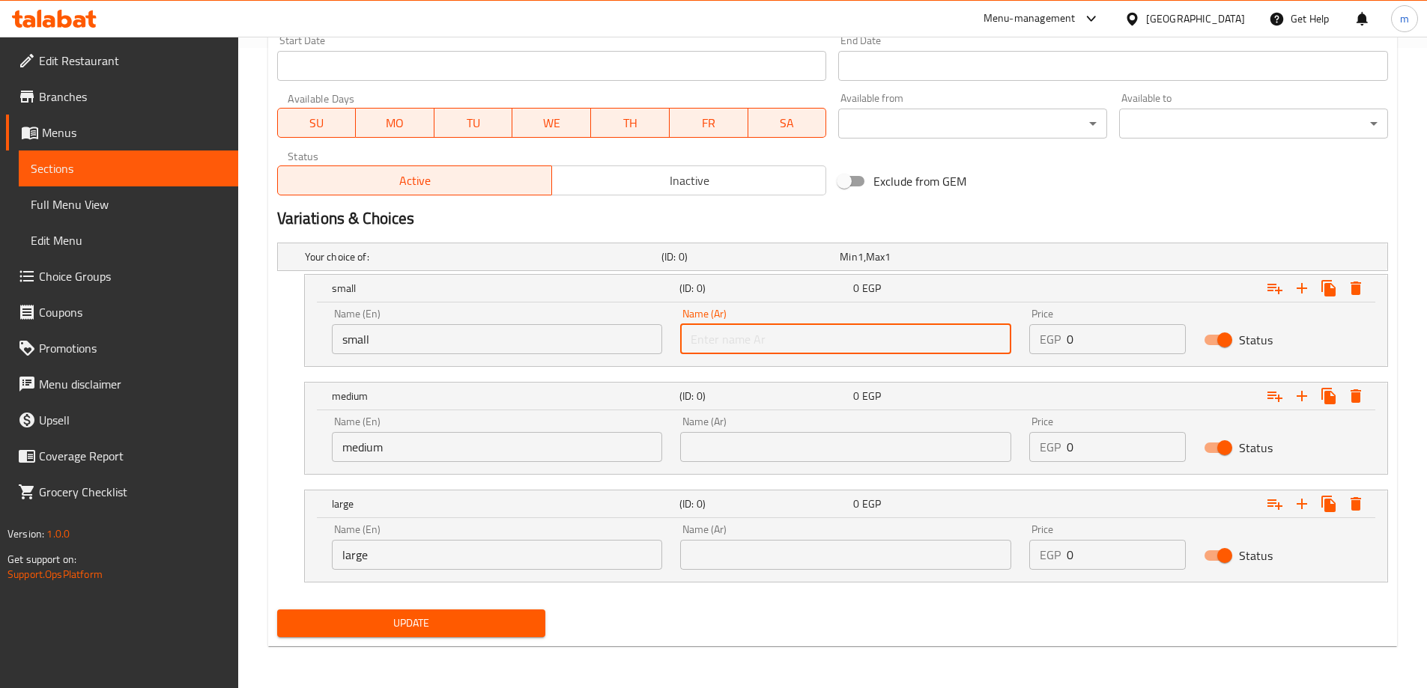
type input "صغير"
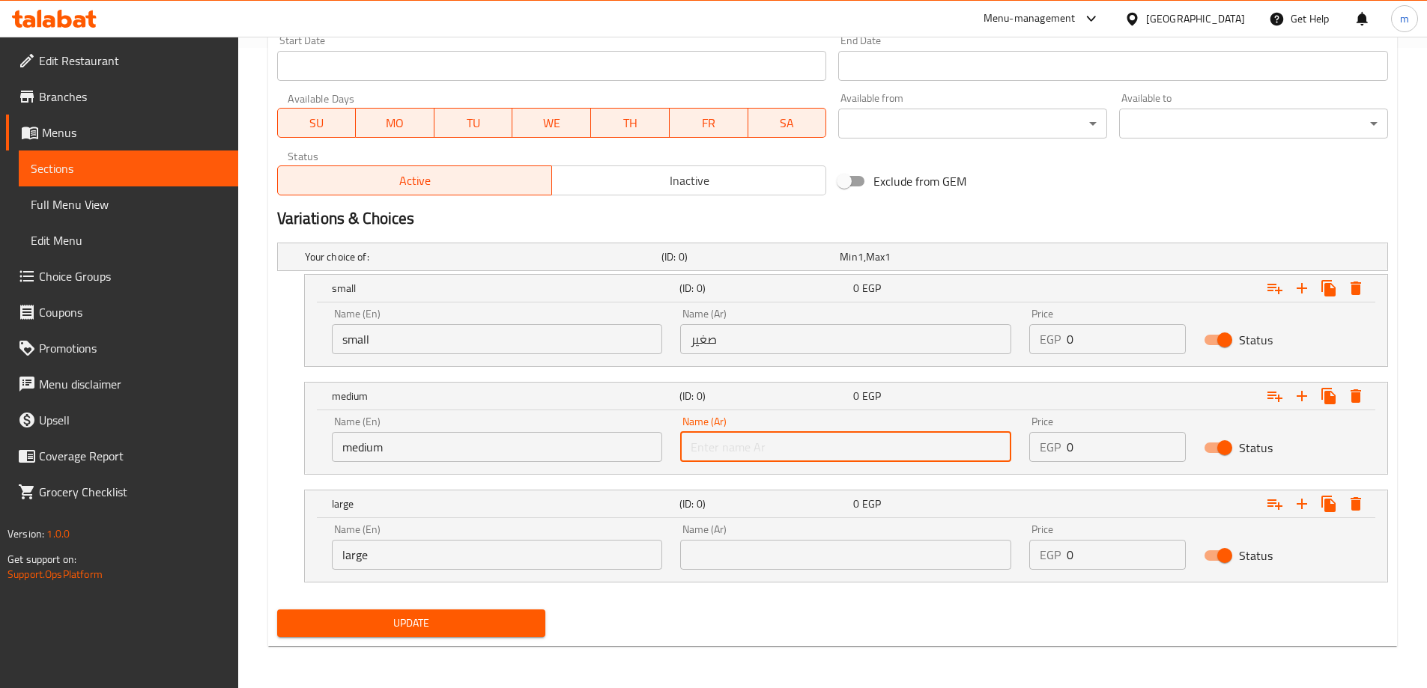
click at [797, 455] on input "text" at bounding box center [845, 447] width 331 height 30
type input "وسط"
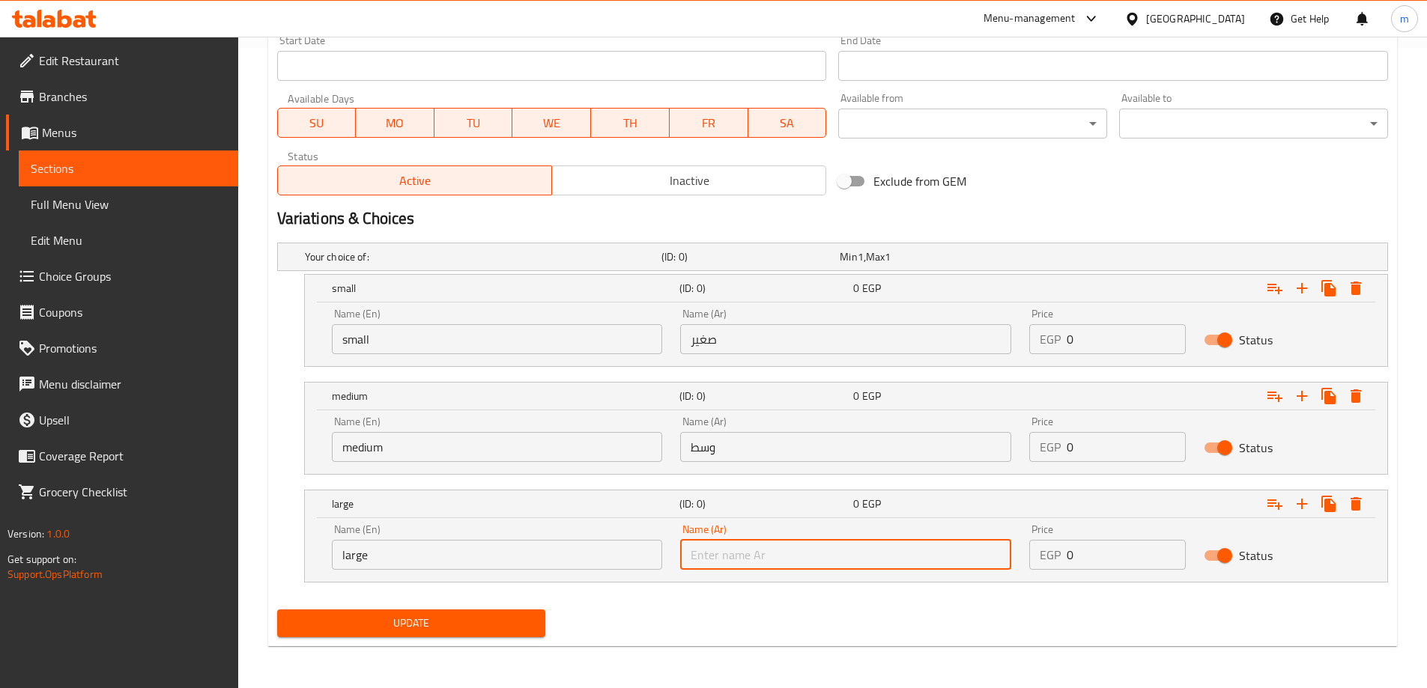
click at [788, 542] on input "text" at bounding box center [845, 555] width 331 height 30
type input "كبير"
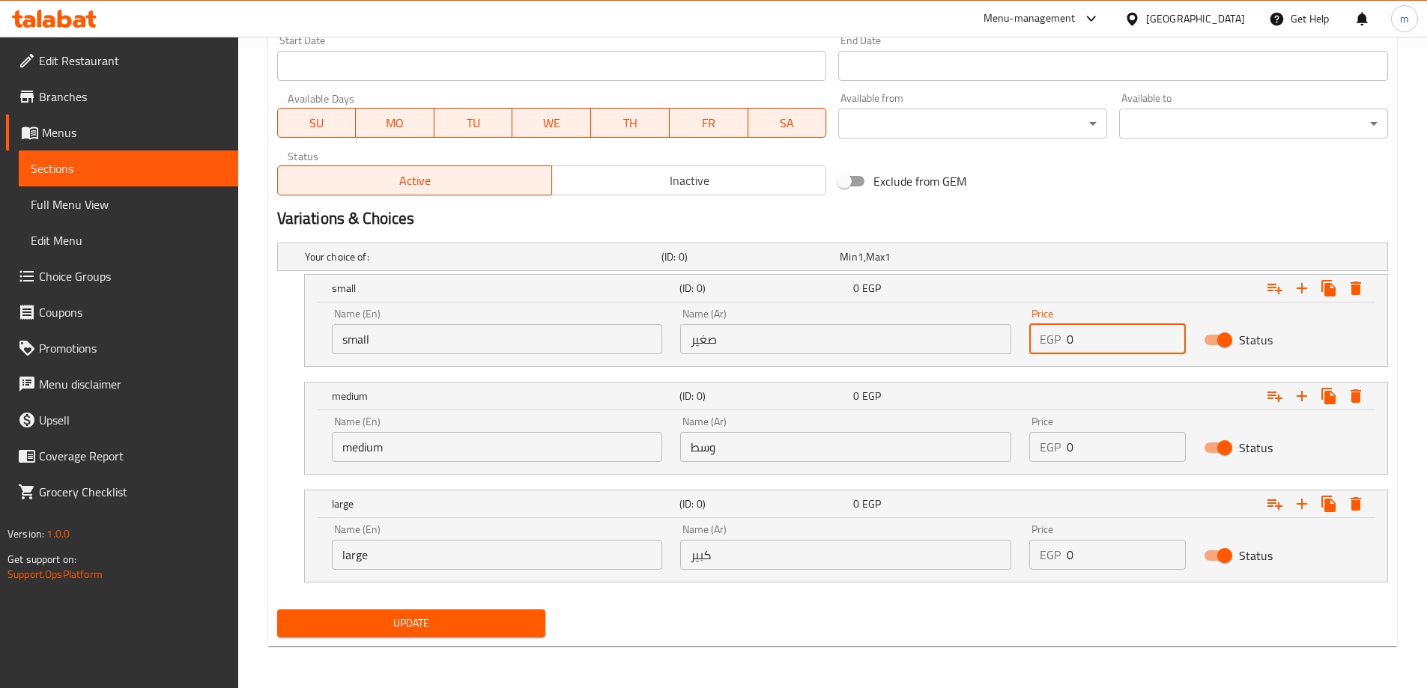
click at [1118, 340] on input "0" at bounding box center [1125, 339] width 119 height 30
type input "65"
click at [1111, 442] on input "0" at bounding box center [1125, 447] width 119 height 30
type input "90"
click at [1110, 550] on input "0" at bounding box center [1125, 555] width 119 height 30
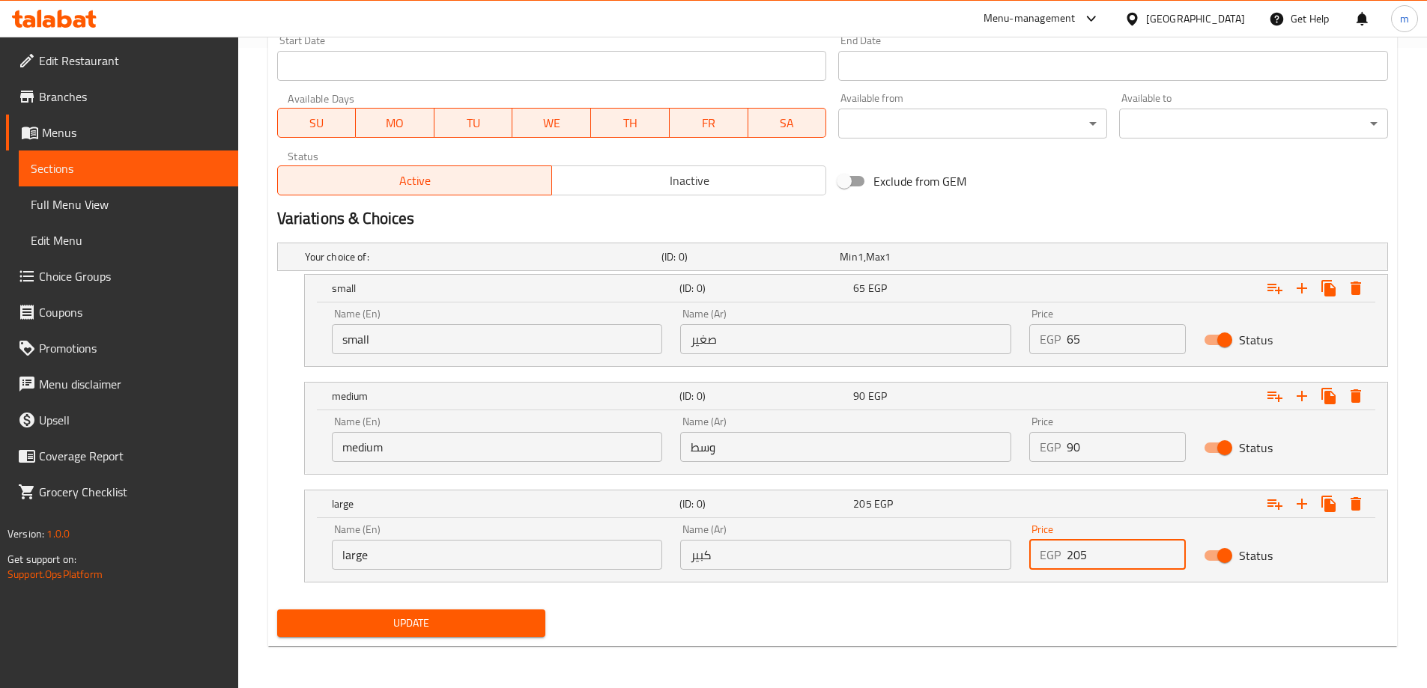
type input "205"
drag, startPoint x: 1073, startPoint y: 646, endPoint x: 892, endPoint y: 628, distance: 182.1
click at [1073, 646] on div "Home / Restaurants management / Menus / Sections / item / update Menu Pidza sec…" at bounding box center [832, 42] width 1129 height 1232
click at [390, 650] on div "Home / Restaurants management / Menus / Sections / item / update Menu Pidza sec…" at bounding box center [832, 42] width 1129 height 1232
click at [414, 628] on span "Update" at bounding box center [411, 623] width 245 height 19
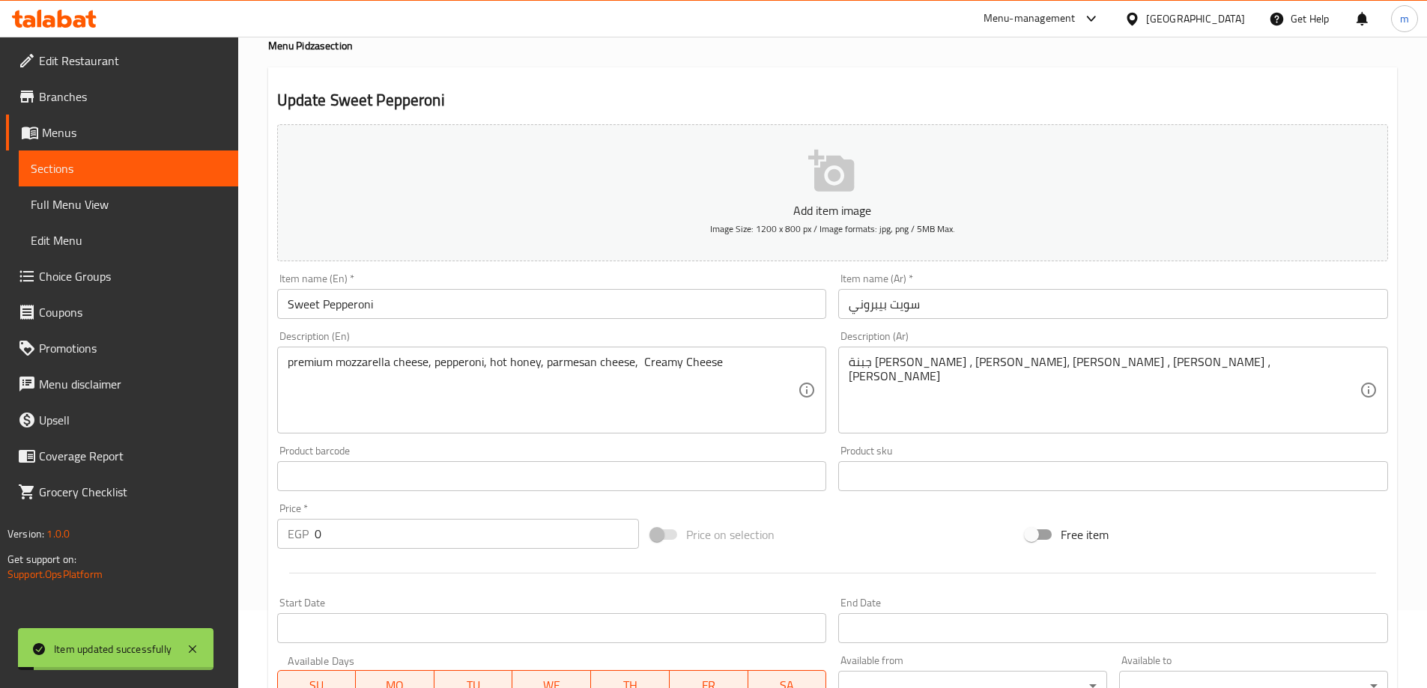
scroll to position [0, 0]
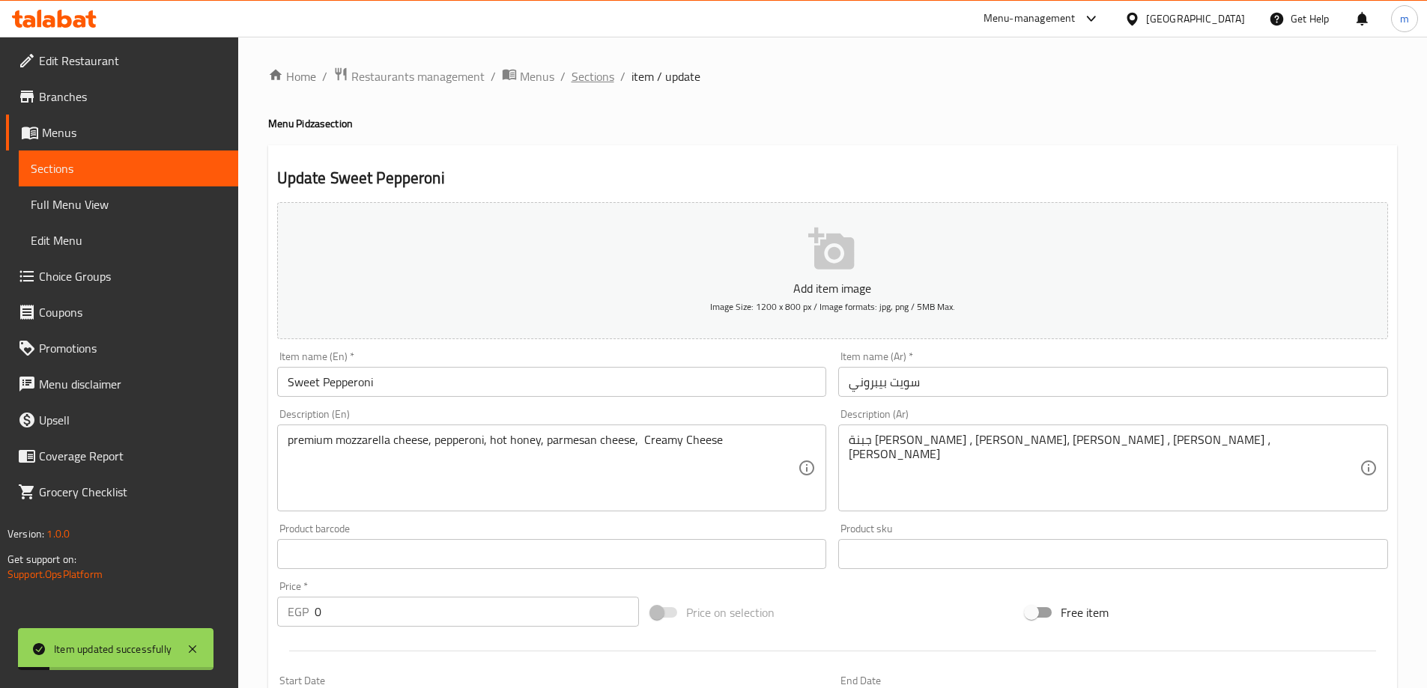
click at [611, 80] on span "Sections" at bounding box center [592, 76] width 43 height 18
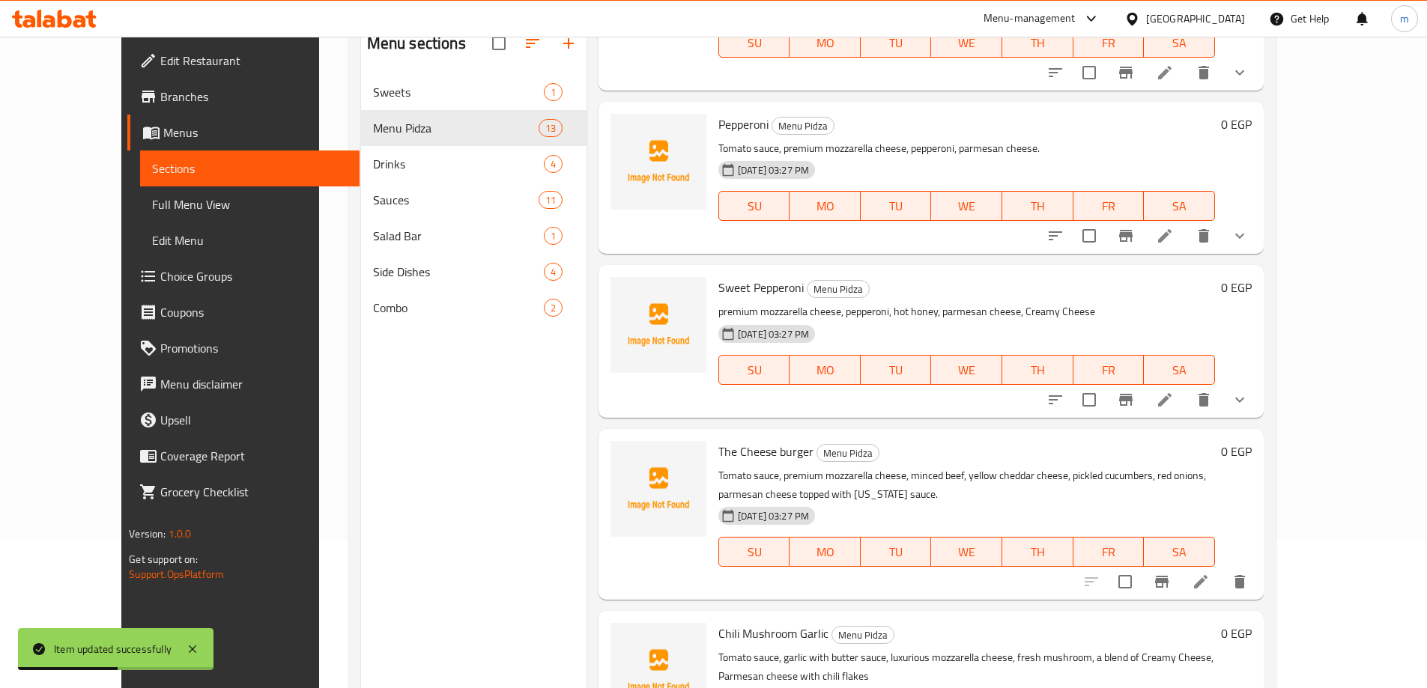
scroll to position [150, 0]
click at [1222, 567] on li at bounding box center [1201, 580] width 42 height 27
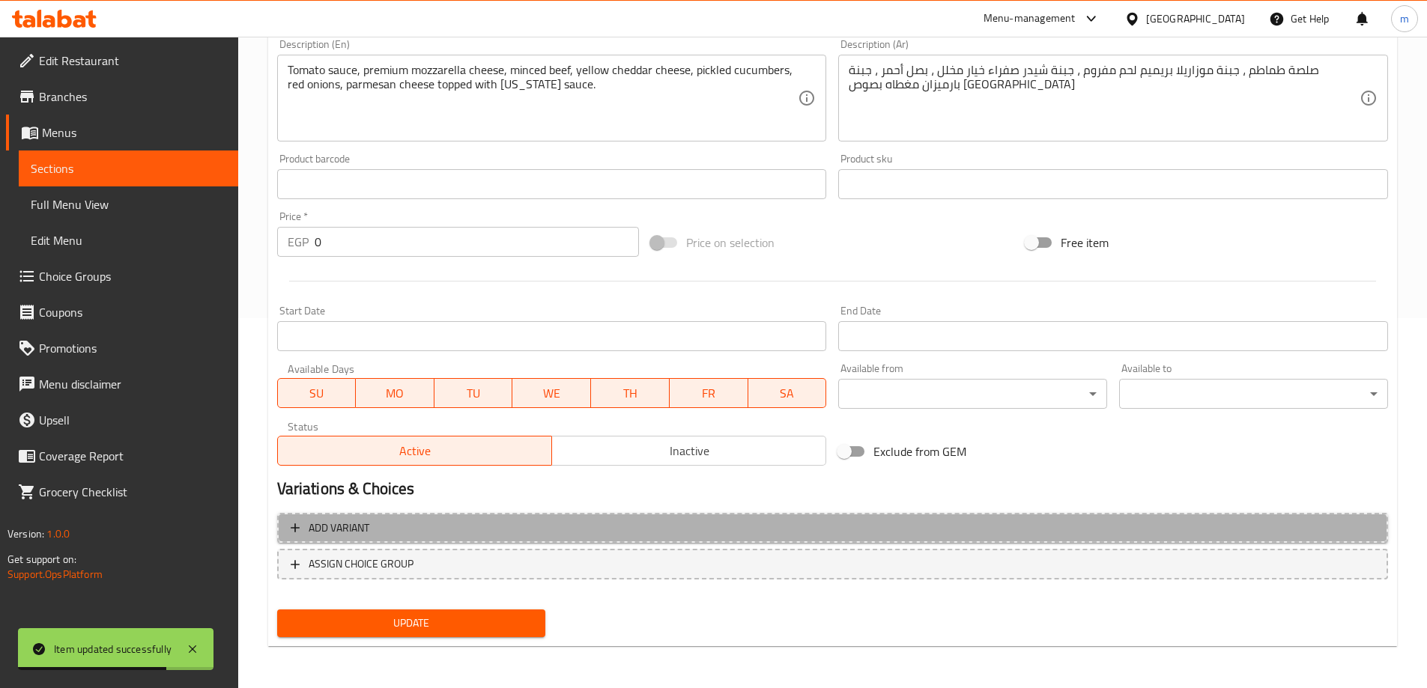
click at [1075, 523] on span "Add variant" at bounding box center [833, 528] width 1084 height 19
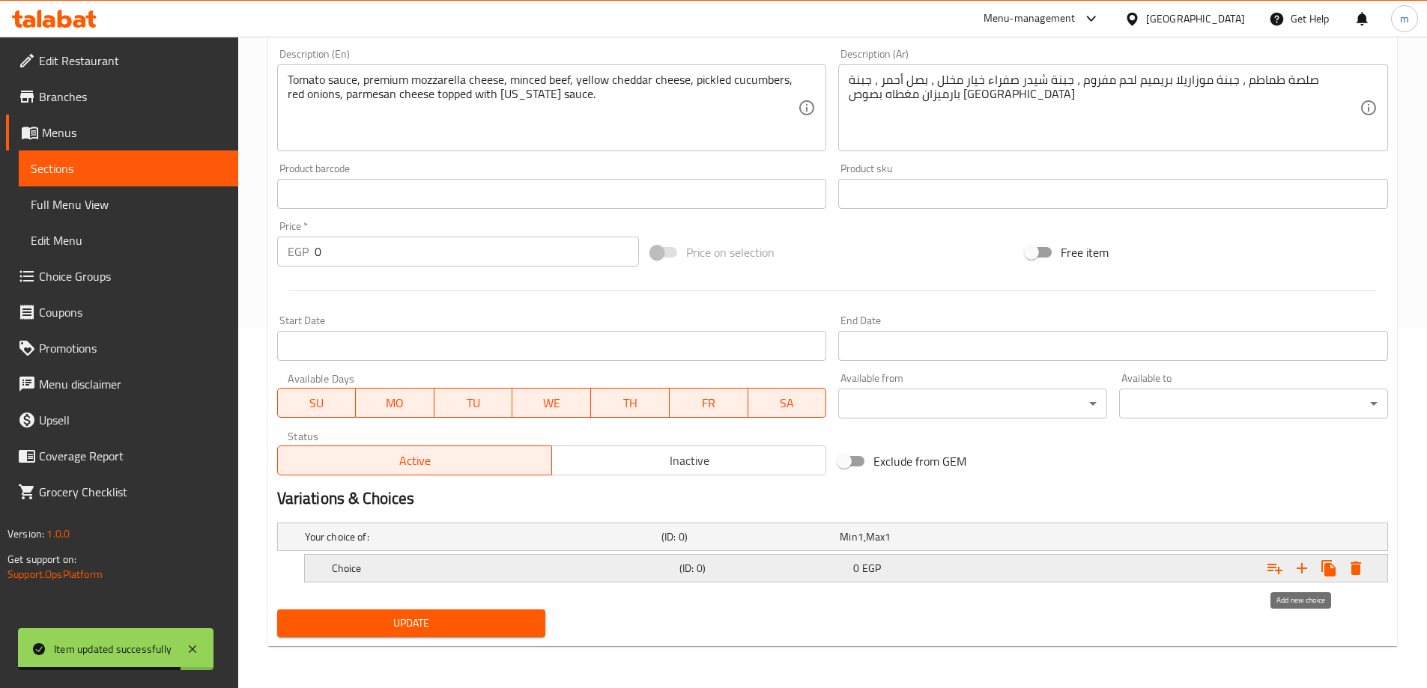
click at [1308, 563] on icon "Expand" at bounding box center [1302, 568] width 18 height 18
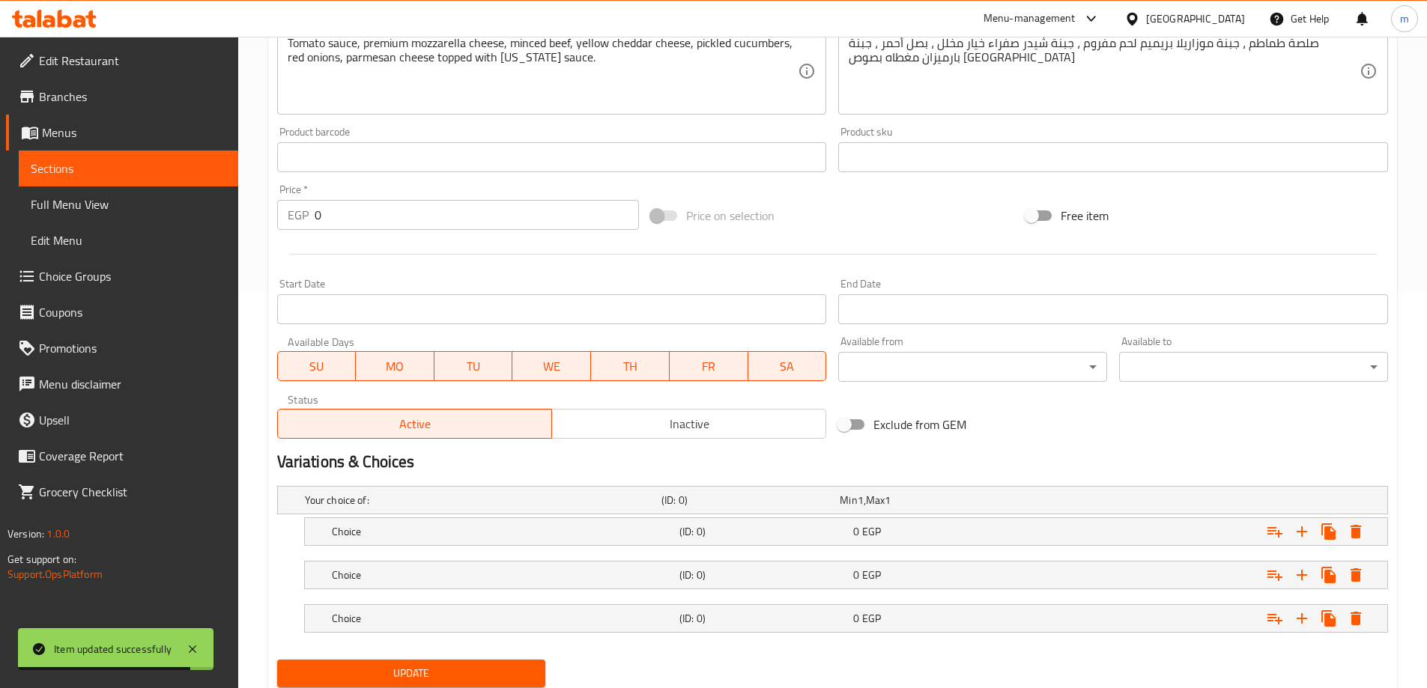
scroll to position [447, 0]
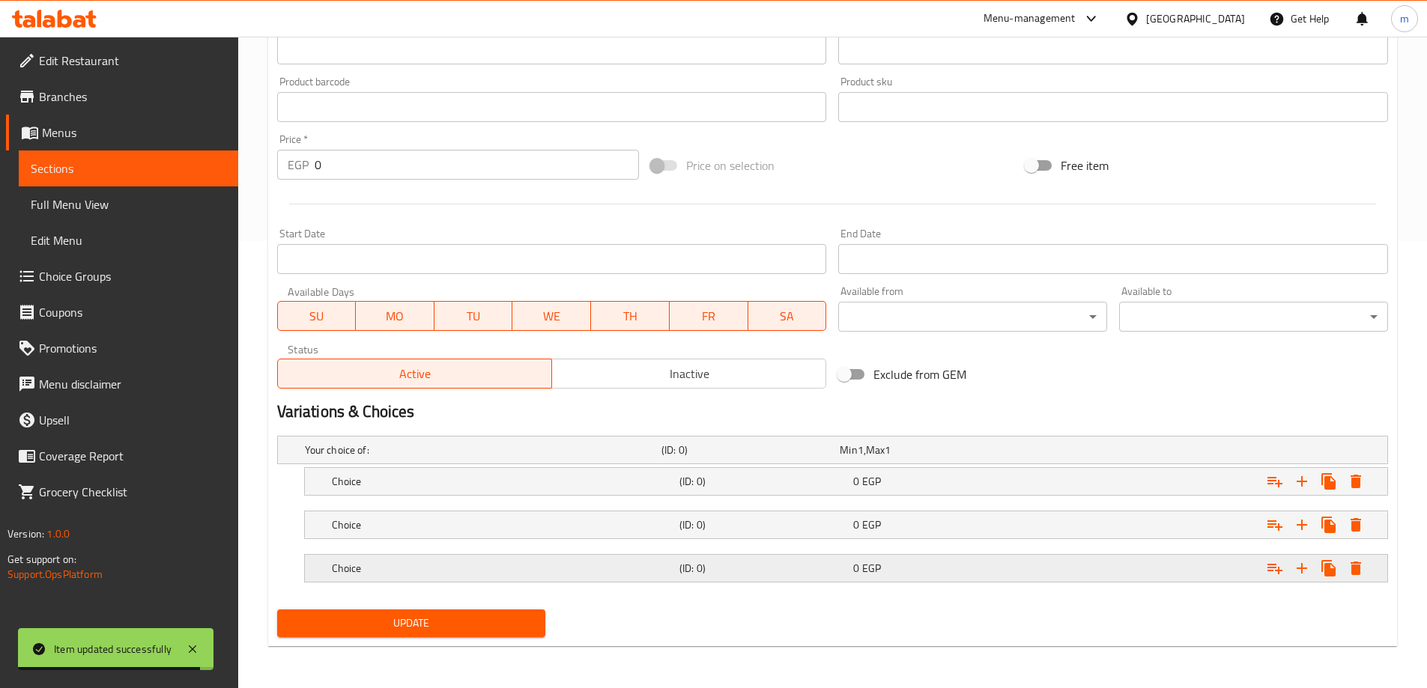
drag, startPoint x: 858, startPoint y: 576, endPoint x: 854, endPoint y: 565, distance: 11.1
click at [857, 576] on span "0" at bounding box center [856, 568] width 6 height 19
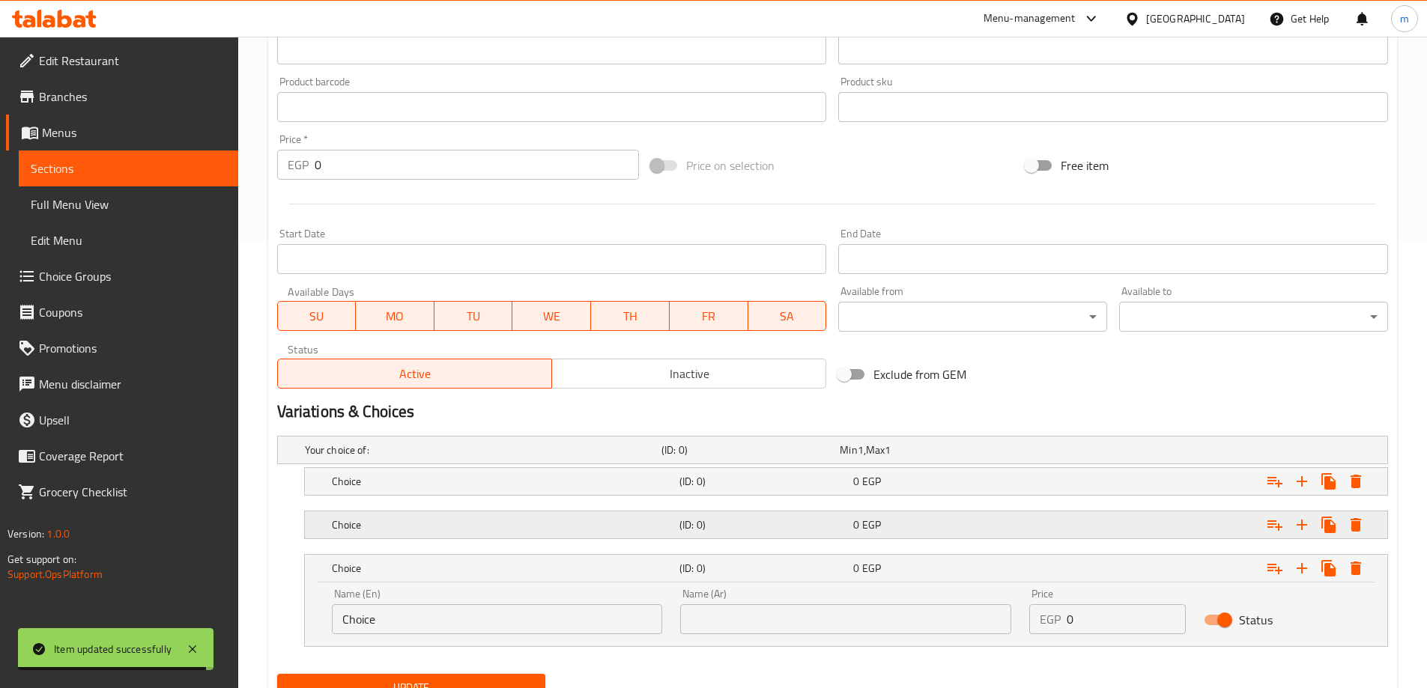
click at [849, 535] on div "Choice (ID: 0) 0 EGP" at bounding box center [850, 525] width 1043 height 33
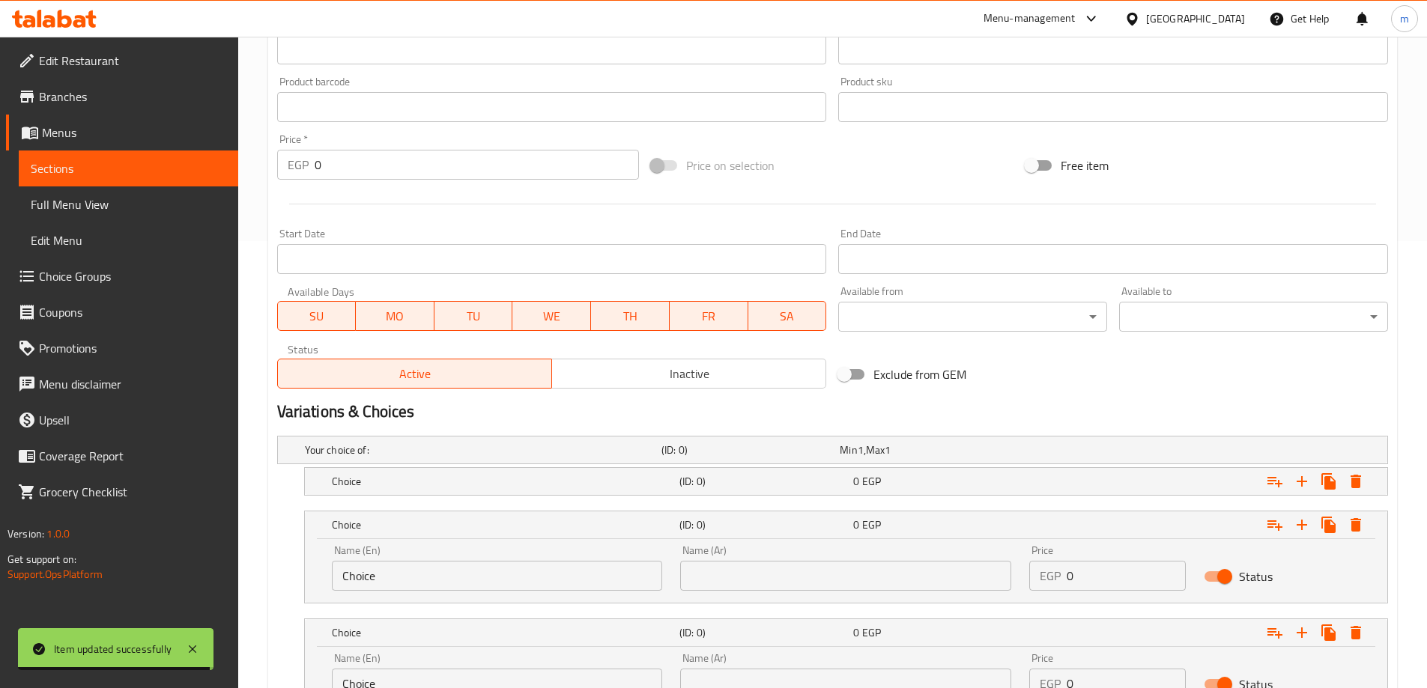
click at [834, 506] on nav at bounding box center [832, 505] width 1111 height 12
click at [834, 500] on nav at bounding box center [832, 505] width 1111 height 12
click at [832, 484] on h5 "(ID: 0)" at bounding box center [763, 481] width 168 height 15
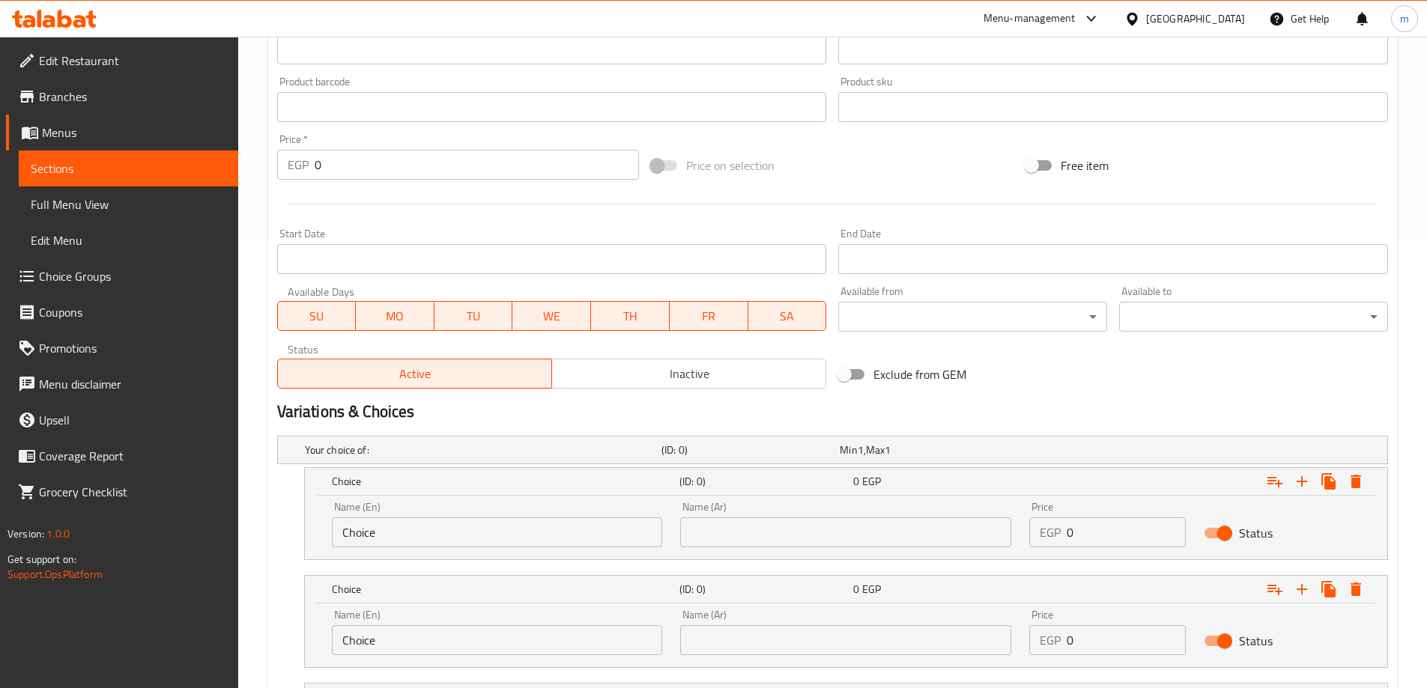
click at [407, 542] on input "Choice" at bounding box center [497, 533] width 331 height 30
type input "small"
click at [381, 627] on input "Choice" at bounding box center [497, 640] width 331 height 30
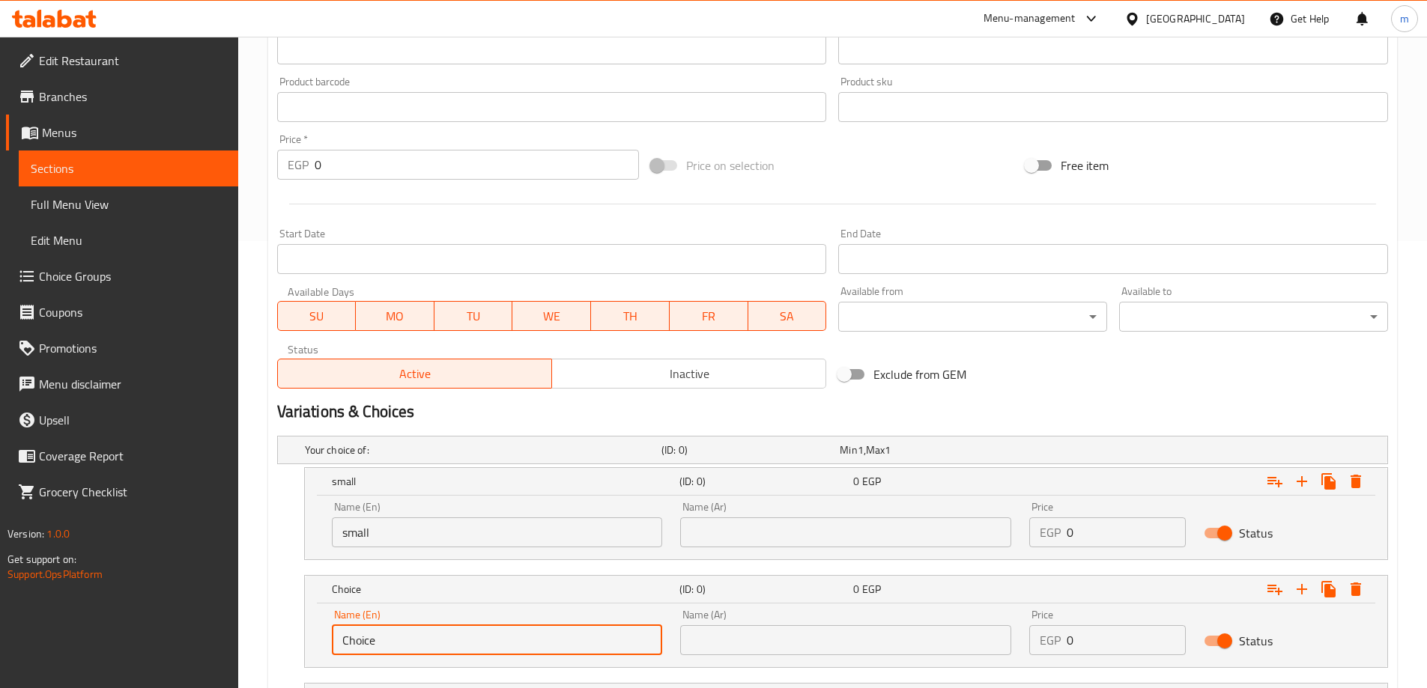
click at [381, 627] on input "Choice" at bounding box center [497, 640] width 331 height 30
type input "medium"
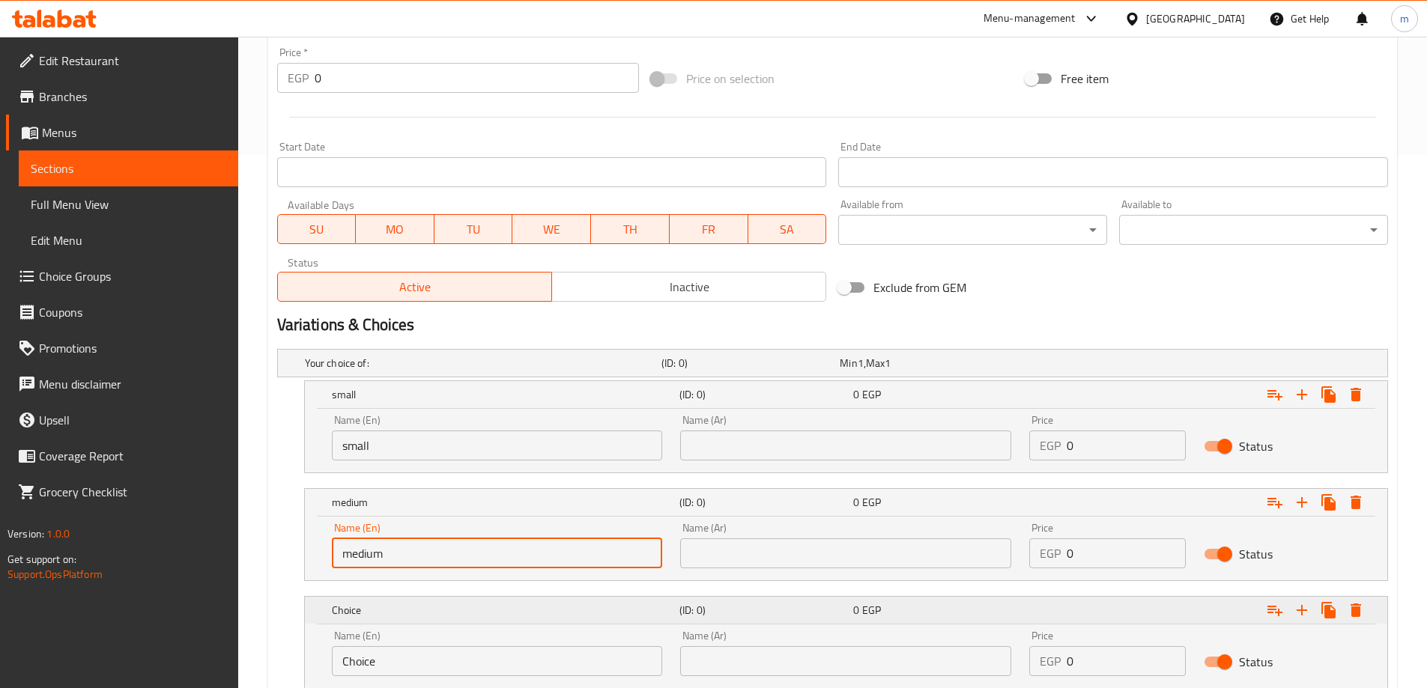
scroll to position [597, 0]
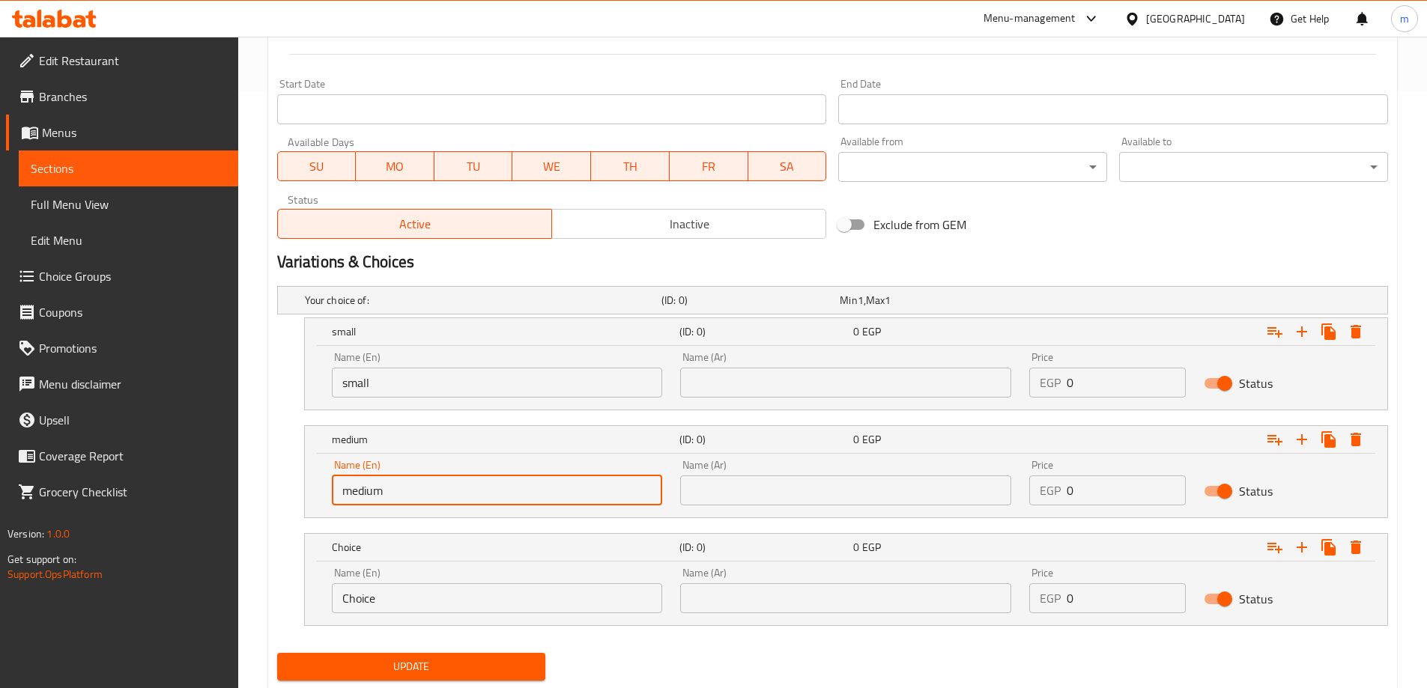
click at [413, 592] on input "Choice" at bounding box center [497, 598] width 331 height 30
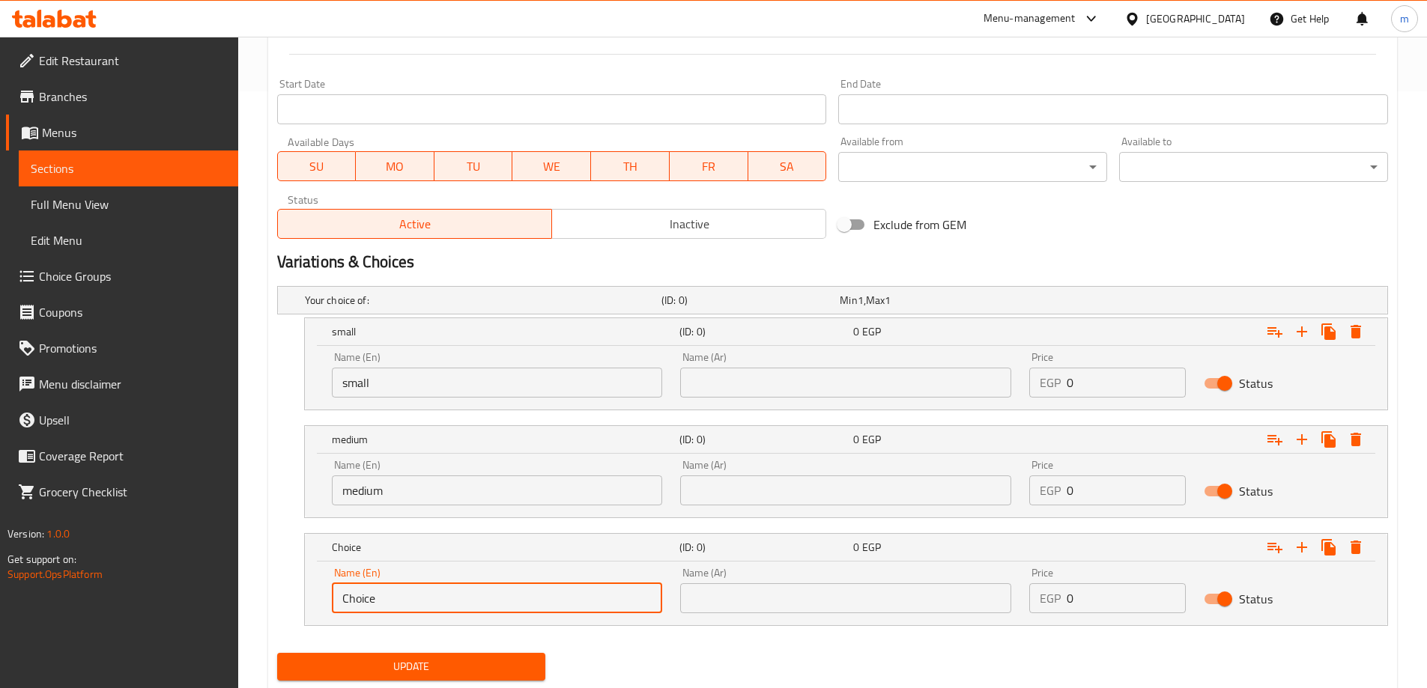
click at [413, 592] on input "Choice" at bounding box center [497, 598] width 331 height 30
type input "large"
click at [819, 366] on div "Name (Ar) Name (Ar)" at bounding box center [845, 375] width 331 height 46
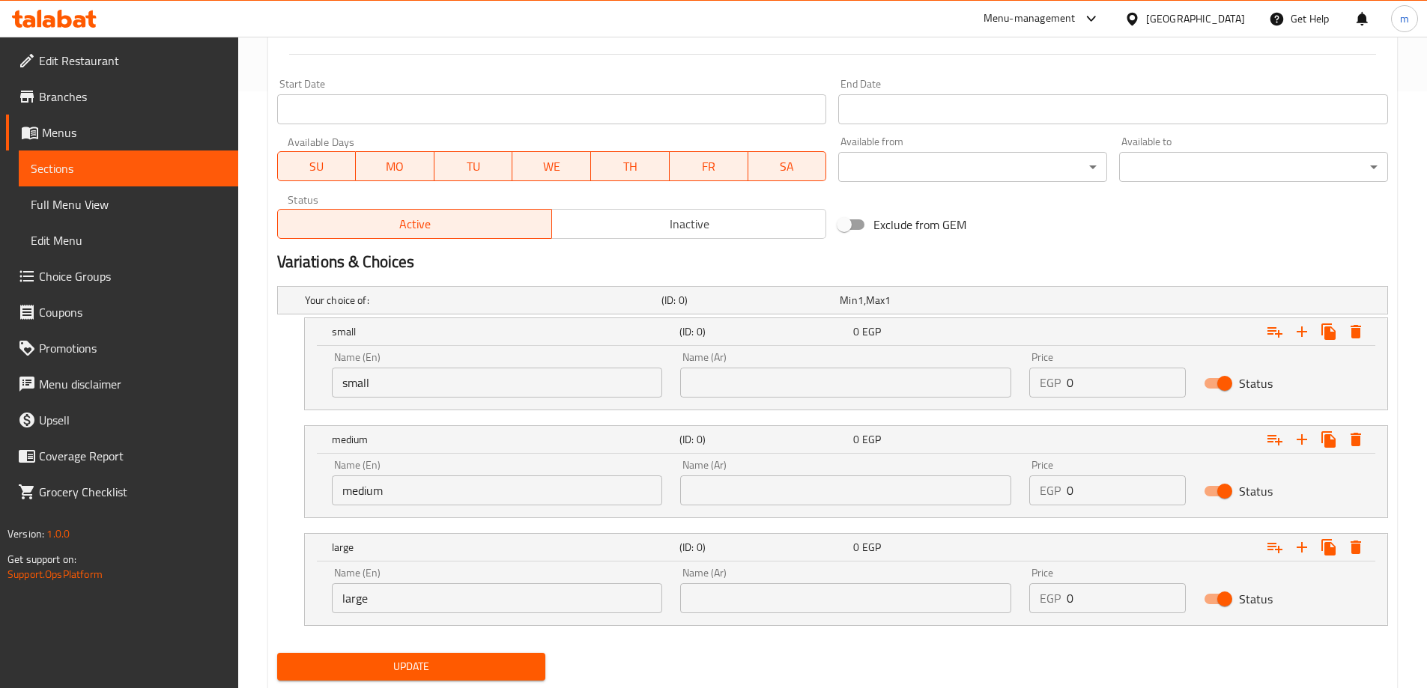
click at [812, 371] on input "text" at bounding box center [845, 383] width 331 height 30
type input "صغير"
click at [791, 487] on input "text" at bounding box center [845, 491] width 331 height 30
type input "وسط"
click at [766, 617] on div "Name (Ar) Name (Ar)" at bounding box center [845, 591] width 349 height 64
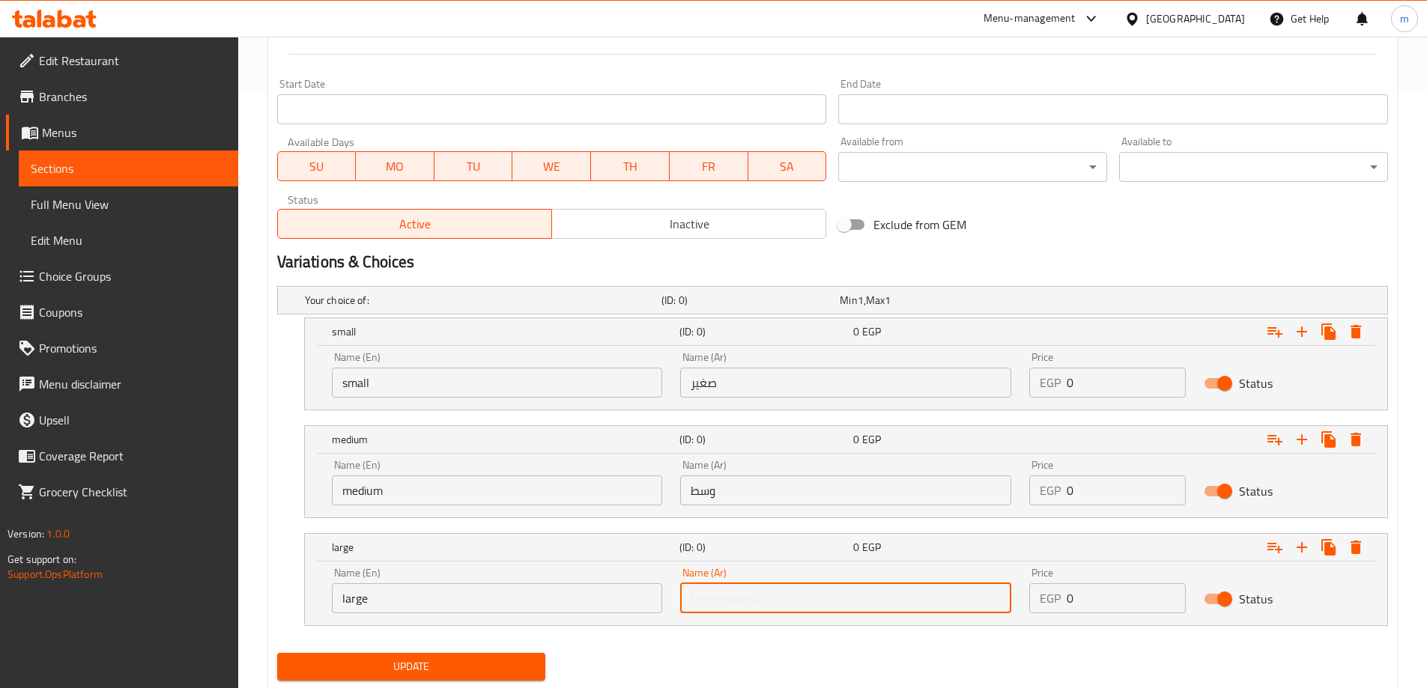
click at [769, 598] on input "text" at bounding box center [845, 598] width 331 height 30
type input "كبير"
click at [1081, 385] on input "0" at bounding box center [1125, 383] width 119 height 30
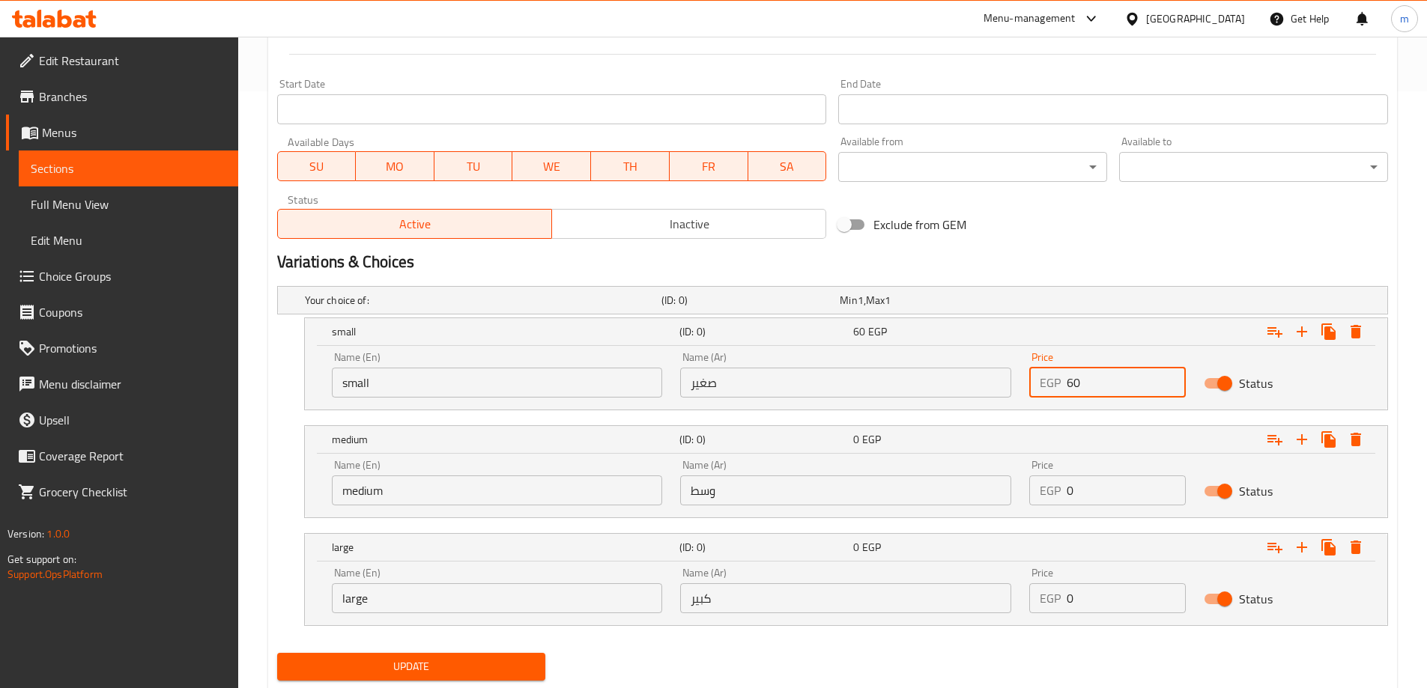
type input "60"
click at [1109, 499] on input "0" at bounding box center [1125, 491] width 119 height 30
type input "85"
click at [1089, 592] on input "0" at bounding box center [1125, 598] width 119 height 30
click at [1084, 644] on div "Your choice of: (ID: 0) Min 1 , Max 1 Name (En) Your choice of: Name (En) Name …" at bounding box center [832, 463] width 1123 height 367
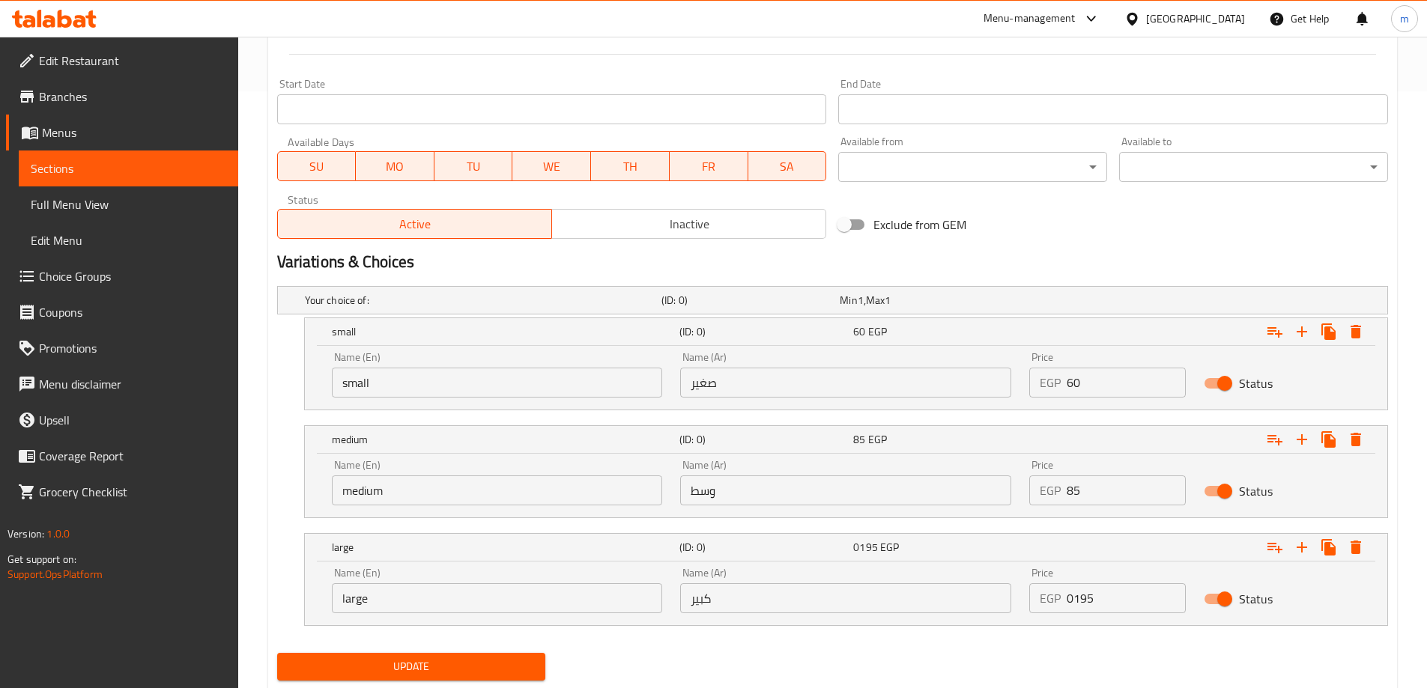
click at [1086, 595] on input "0195" at bounding box center [1125, 598] width 119 height 30
type input "195"
click at [1074, 667] on div "Update" at bounding box center [832, 667] width 1123 height 40
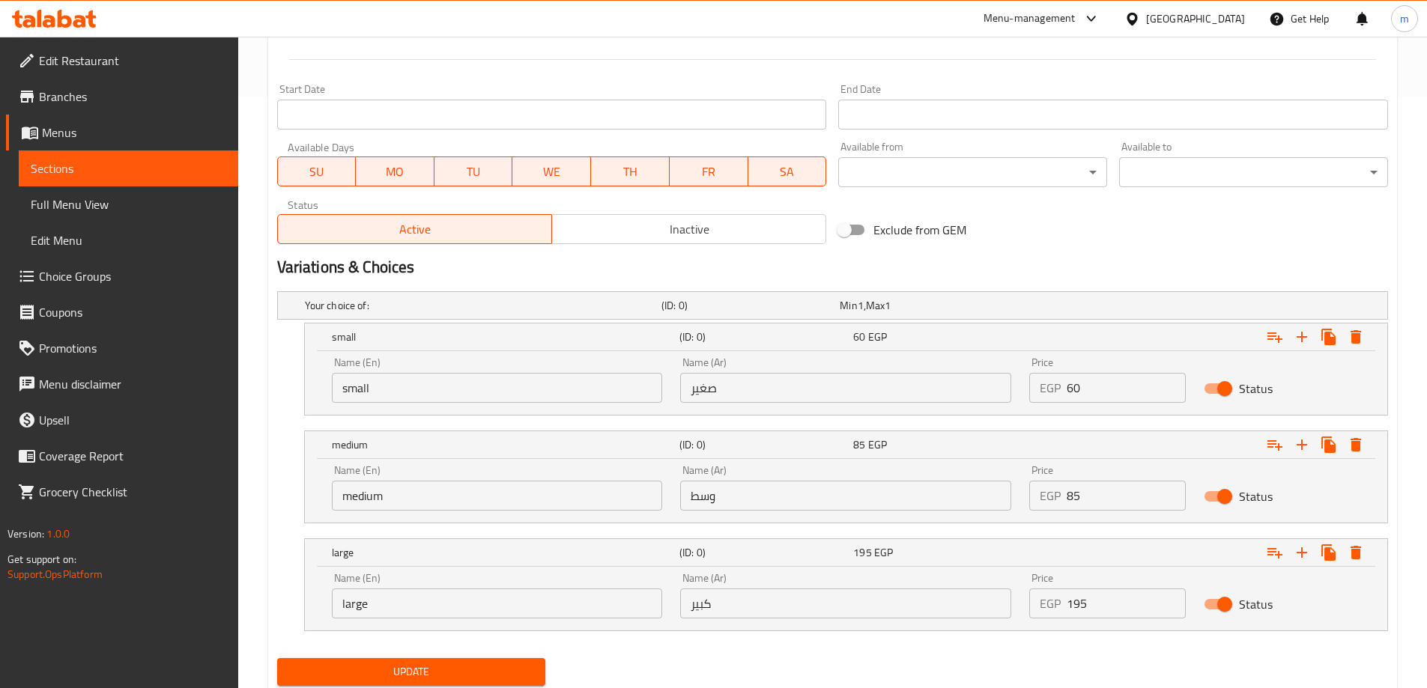
scroll to position [640, 0]
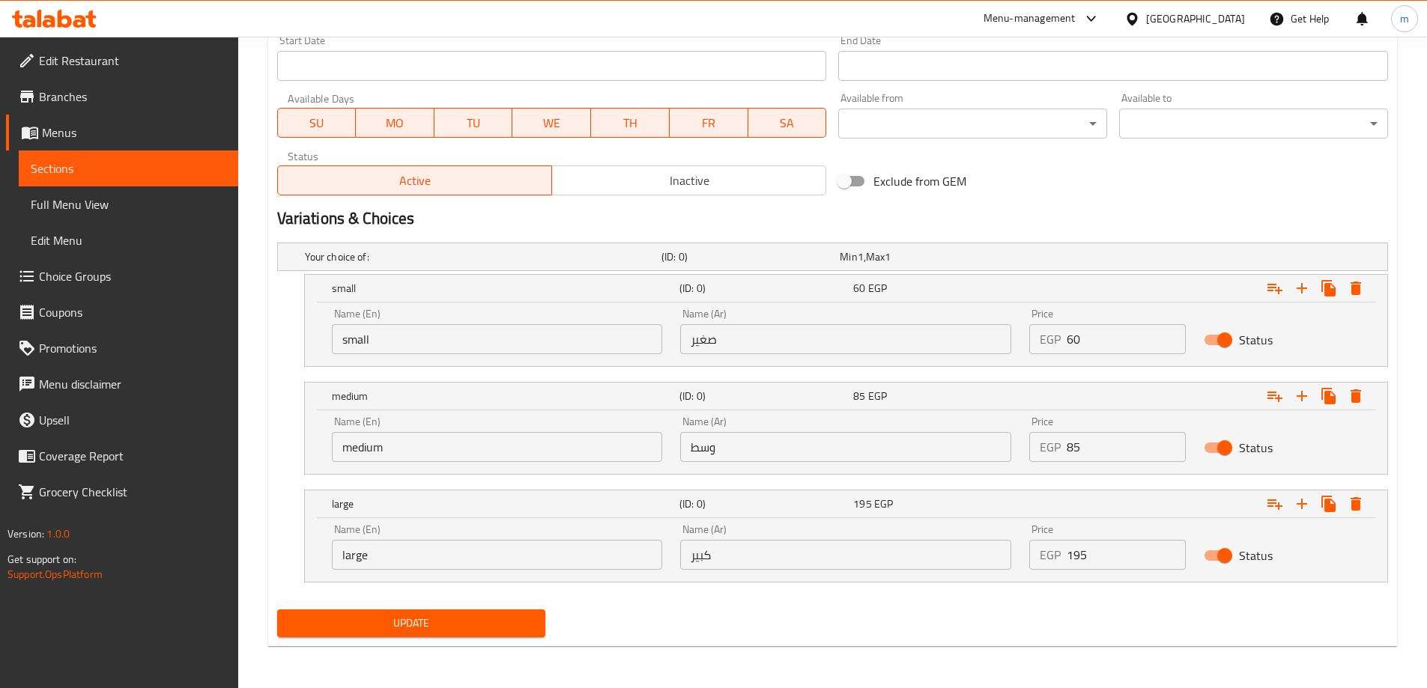
click at [441, 634] on button "Update" at bounding box center [411, 624] width 269 height 28
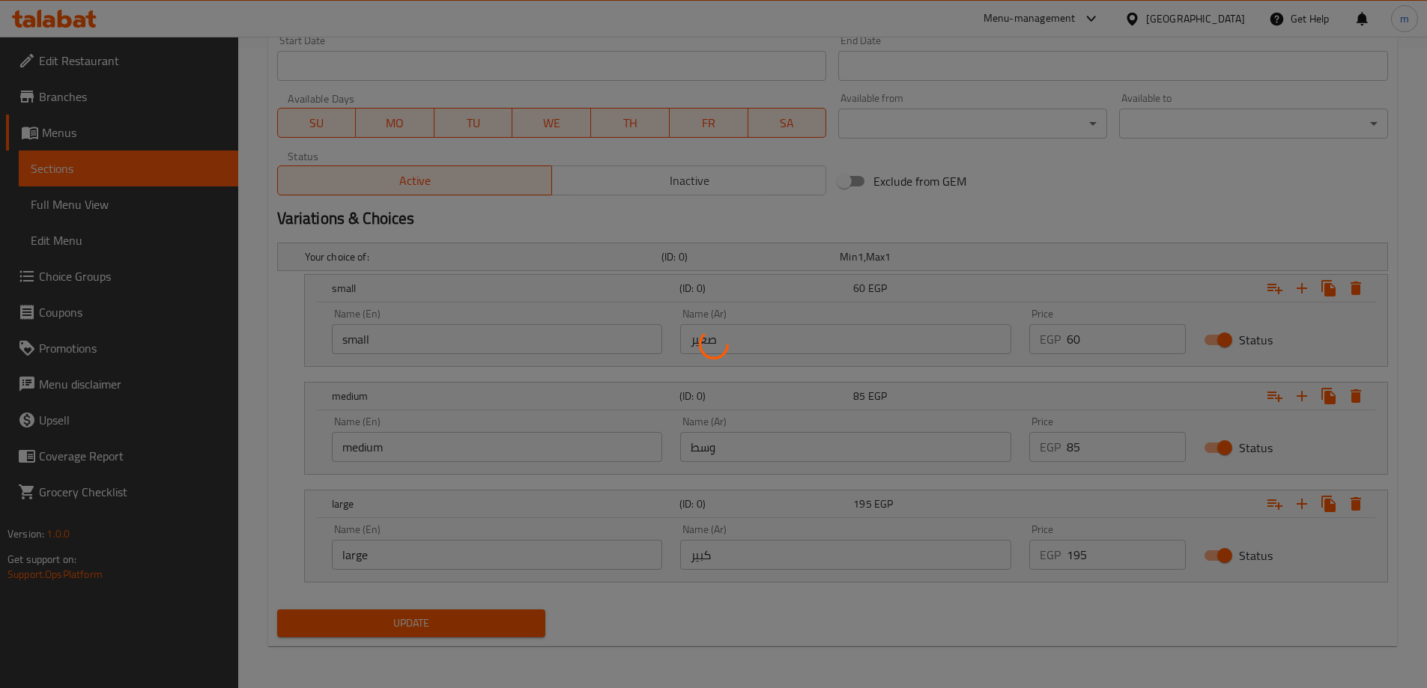
click at [447, 628] on div at bounding box center [713, 344] width 1427 height 688
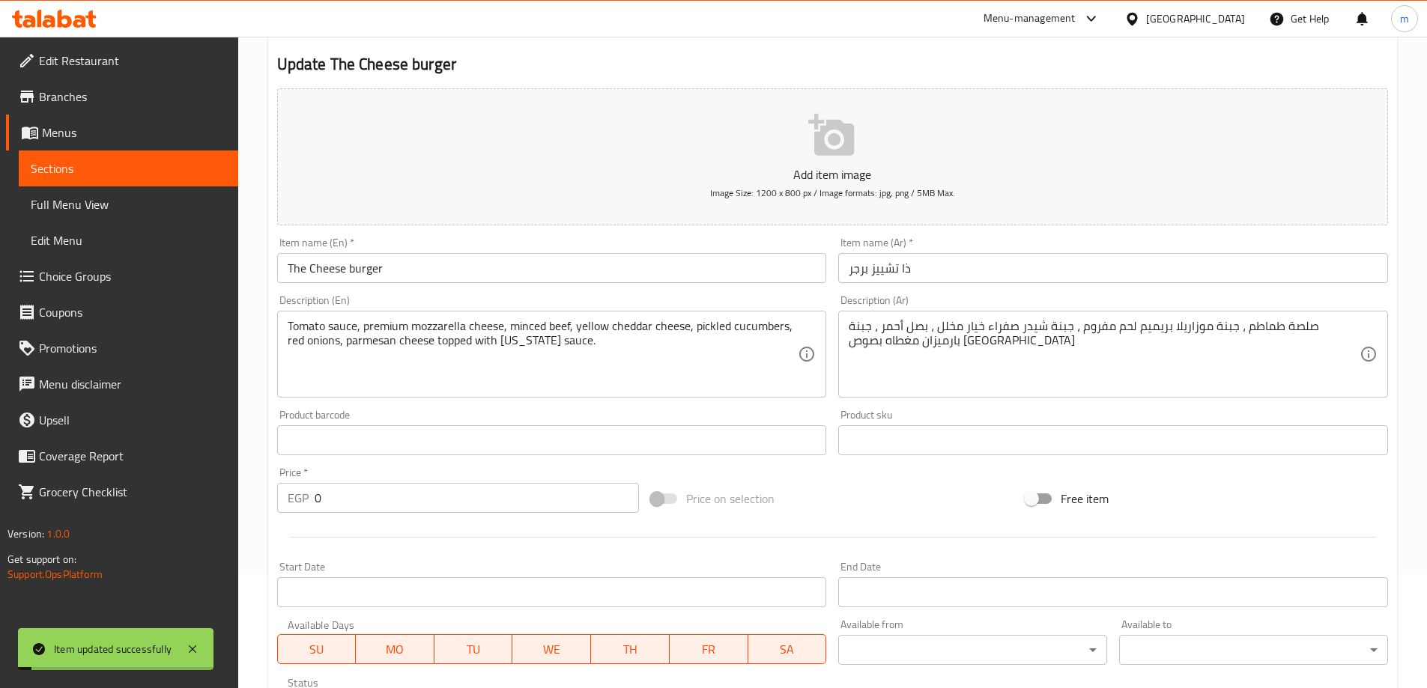
scroll to position [0, 0]
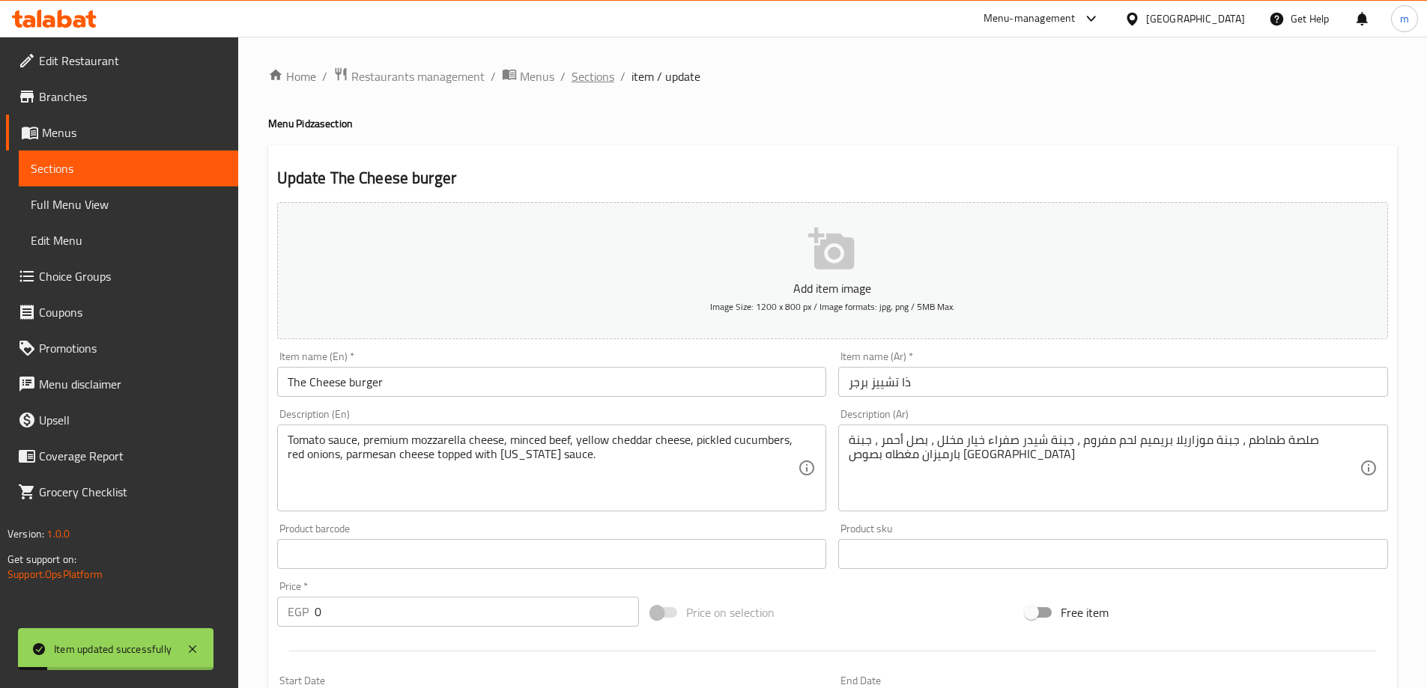
click at [577, 75] on span "Sections" at bounding box center [592, 76] width 43 height 18
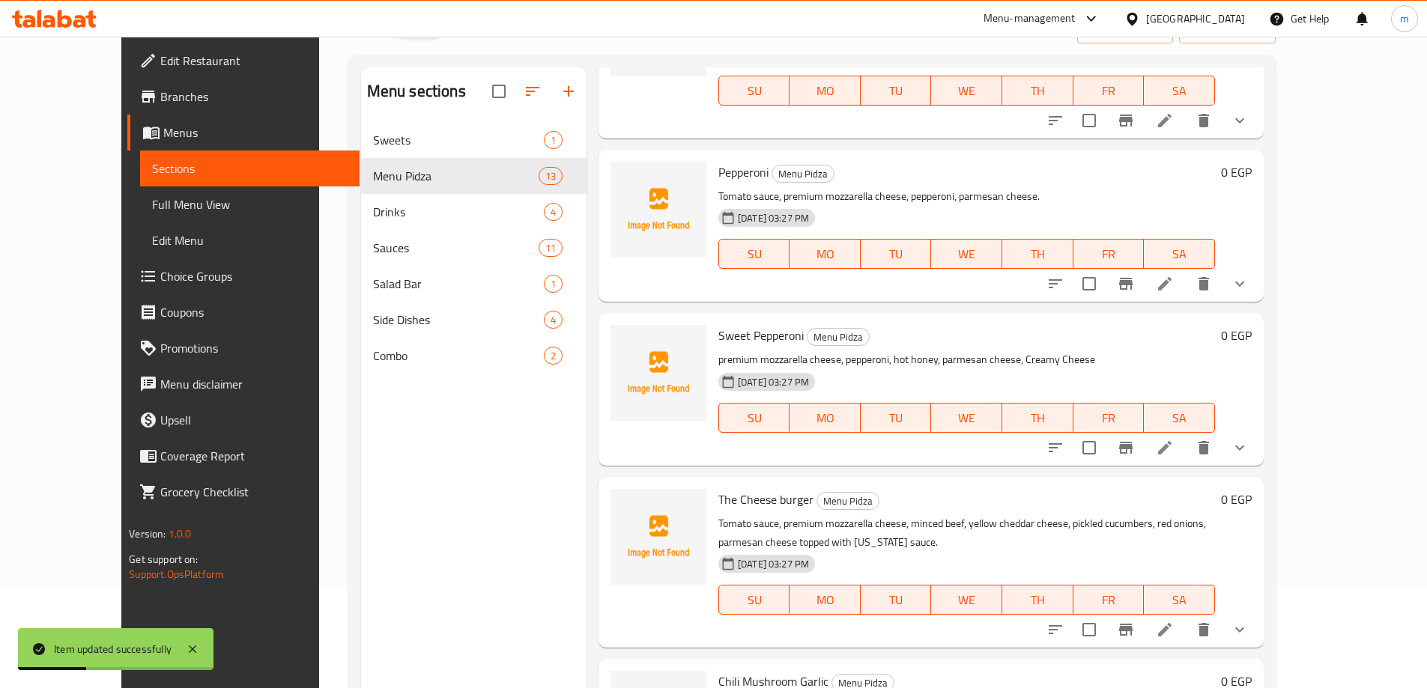
scroll to position [210, 0]
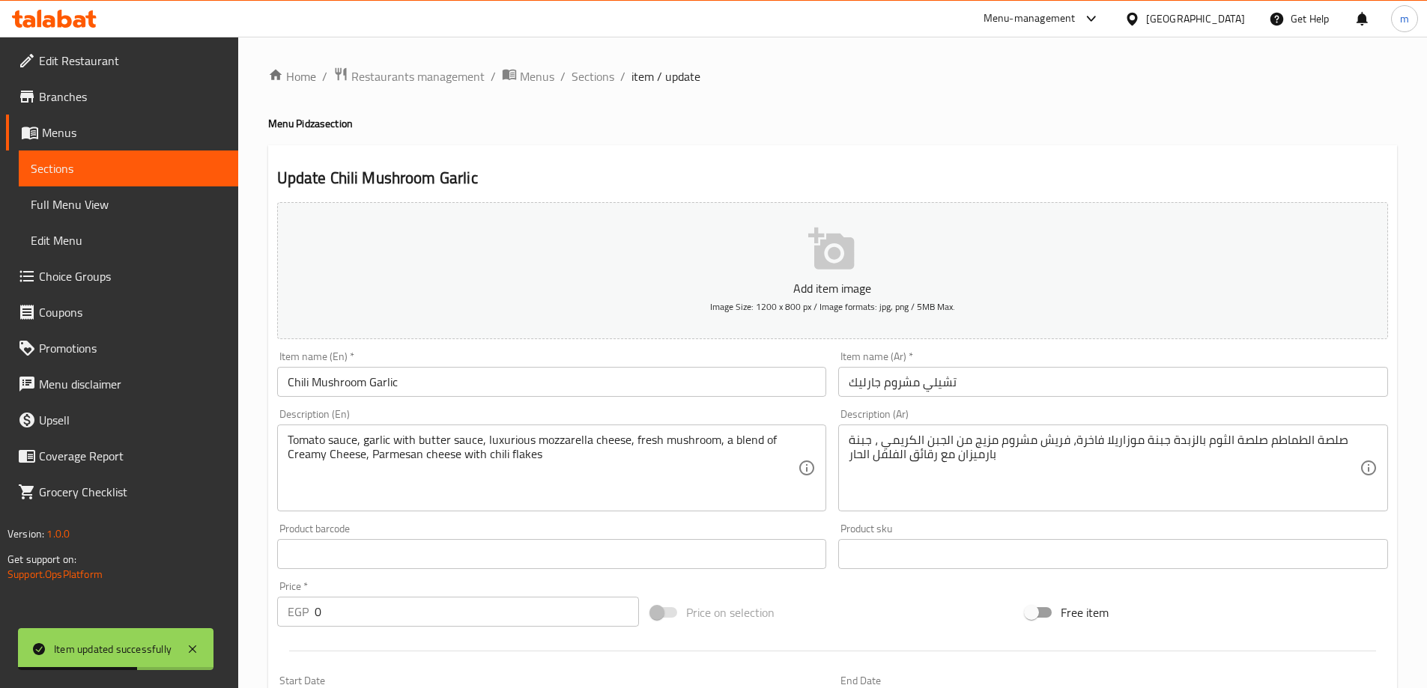
scroll to position [370, 0]
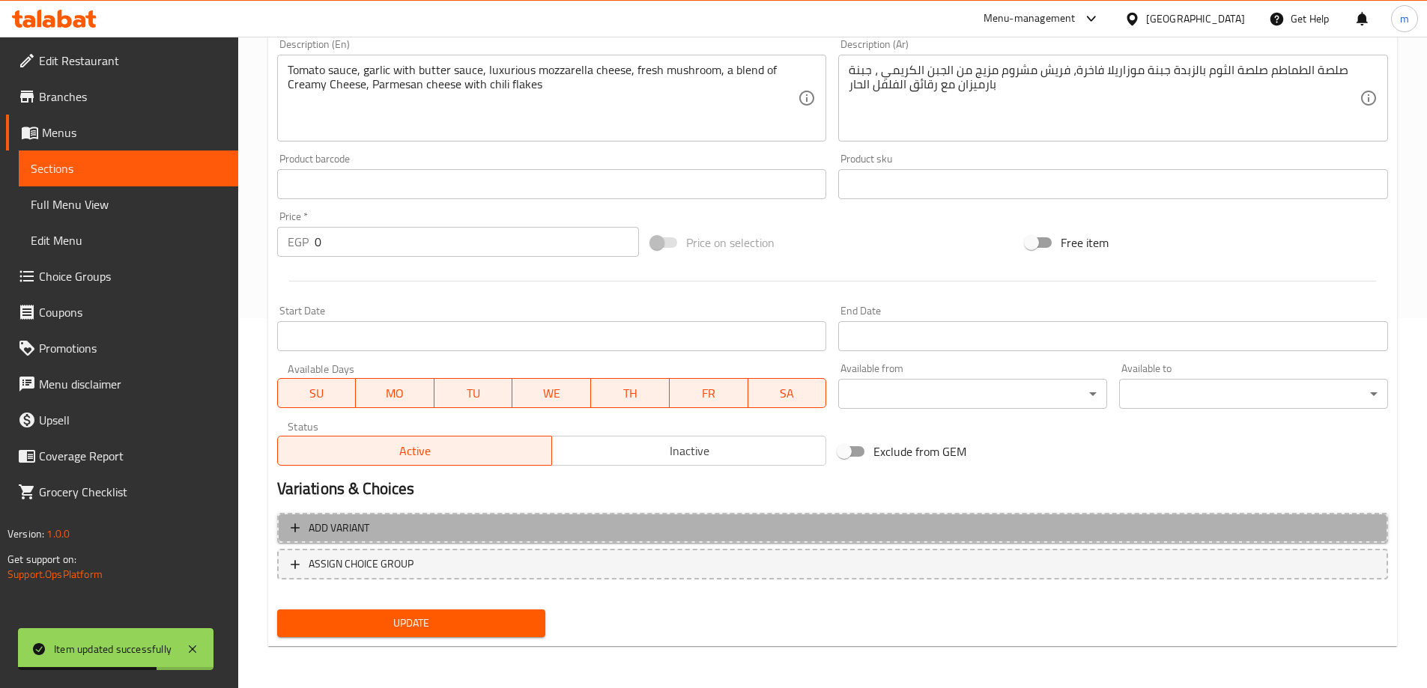
click at [1061, 524] on span "Add variant" at bounding box center [833, 528] width 1084 height 19
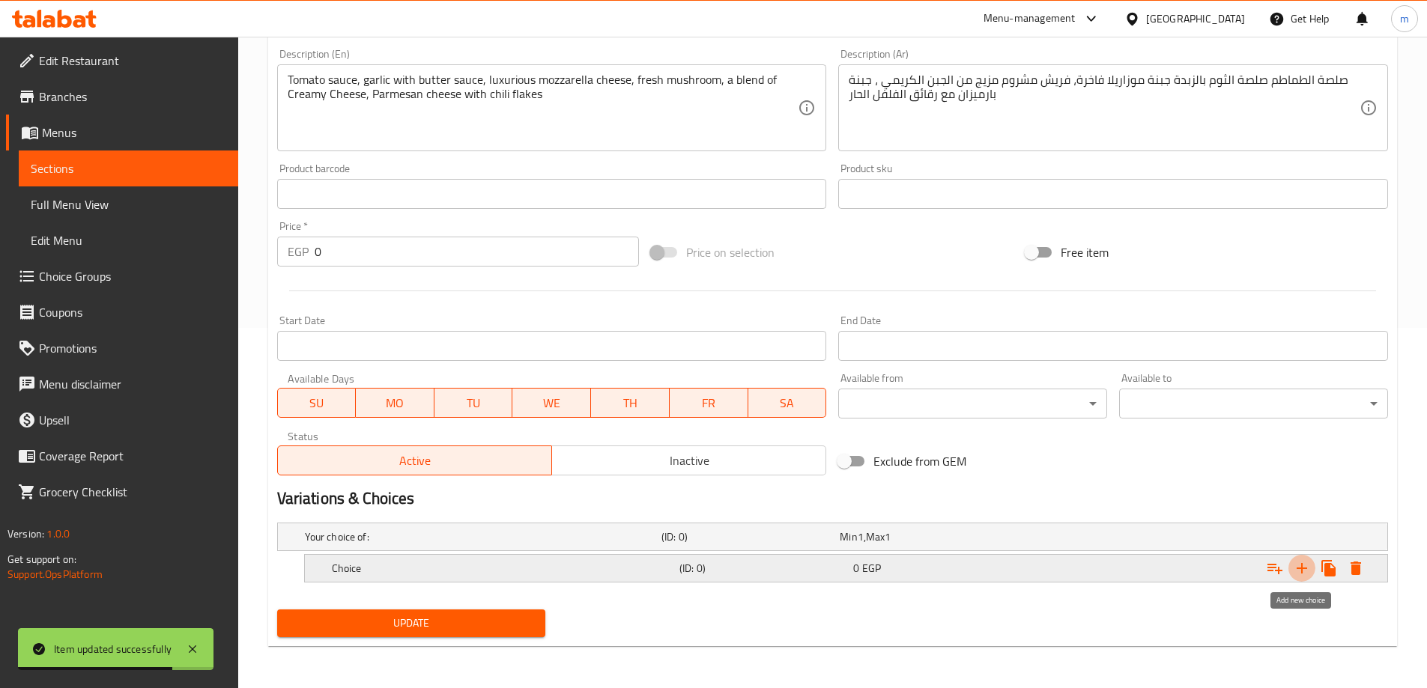
click at [1299, 571] on icon "Expand" at bounding box center [1302, 568] width 18 height 18
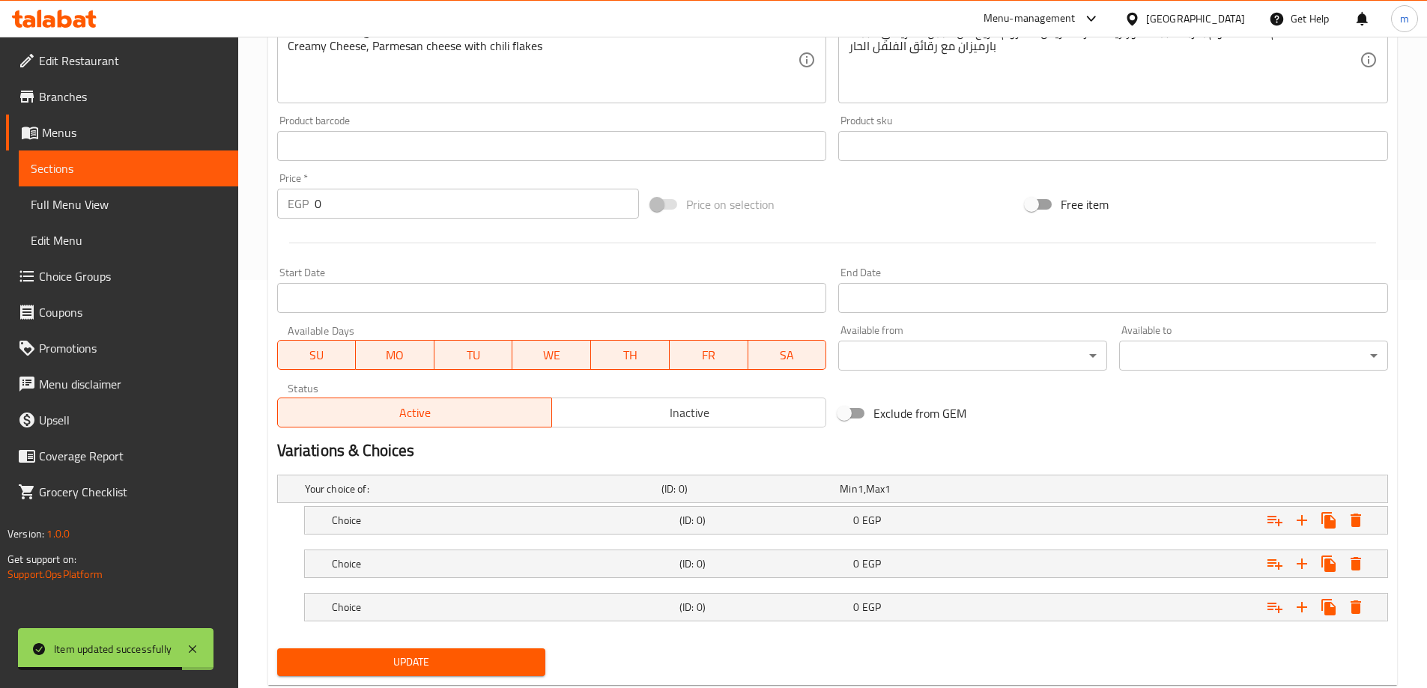
scroll to position [447, 0]
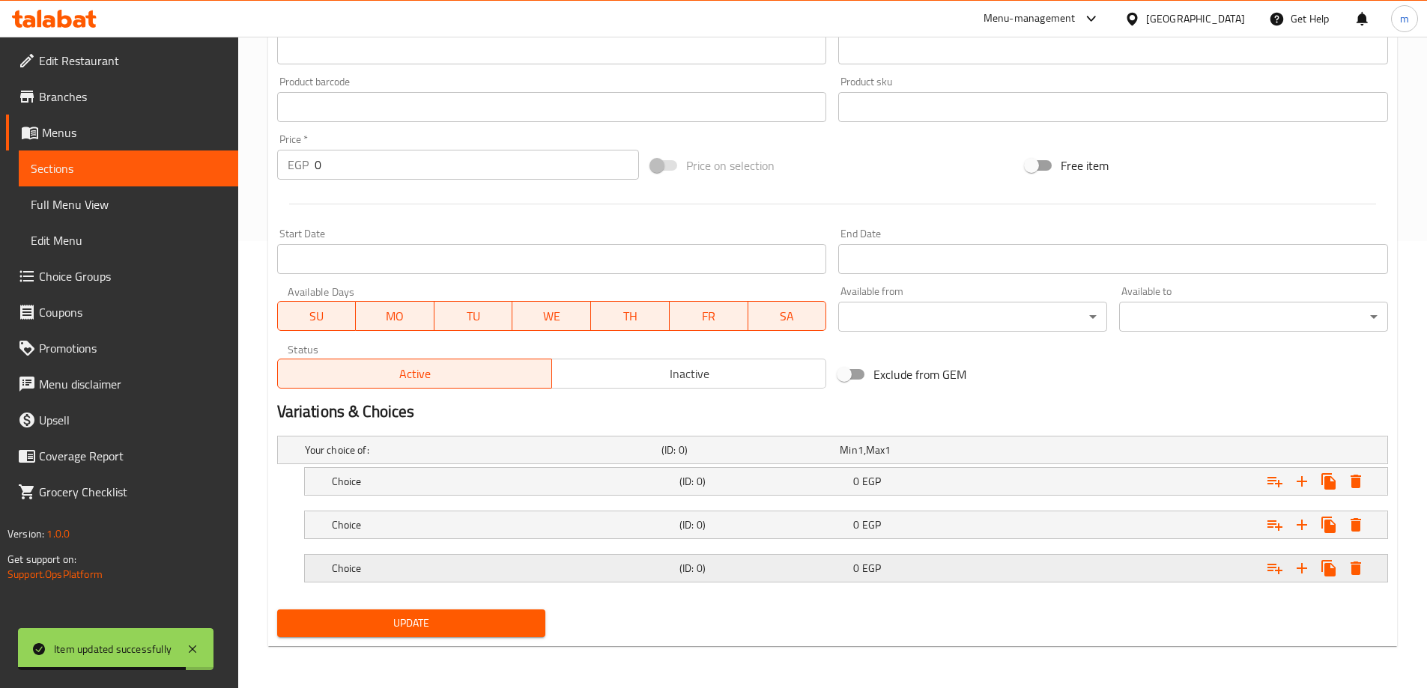
click at [831, 580] on div "Choice (ID: 0) 0 EGP" at bounding box center [850, 568] width 1043 height 33
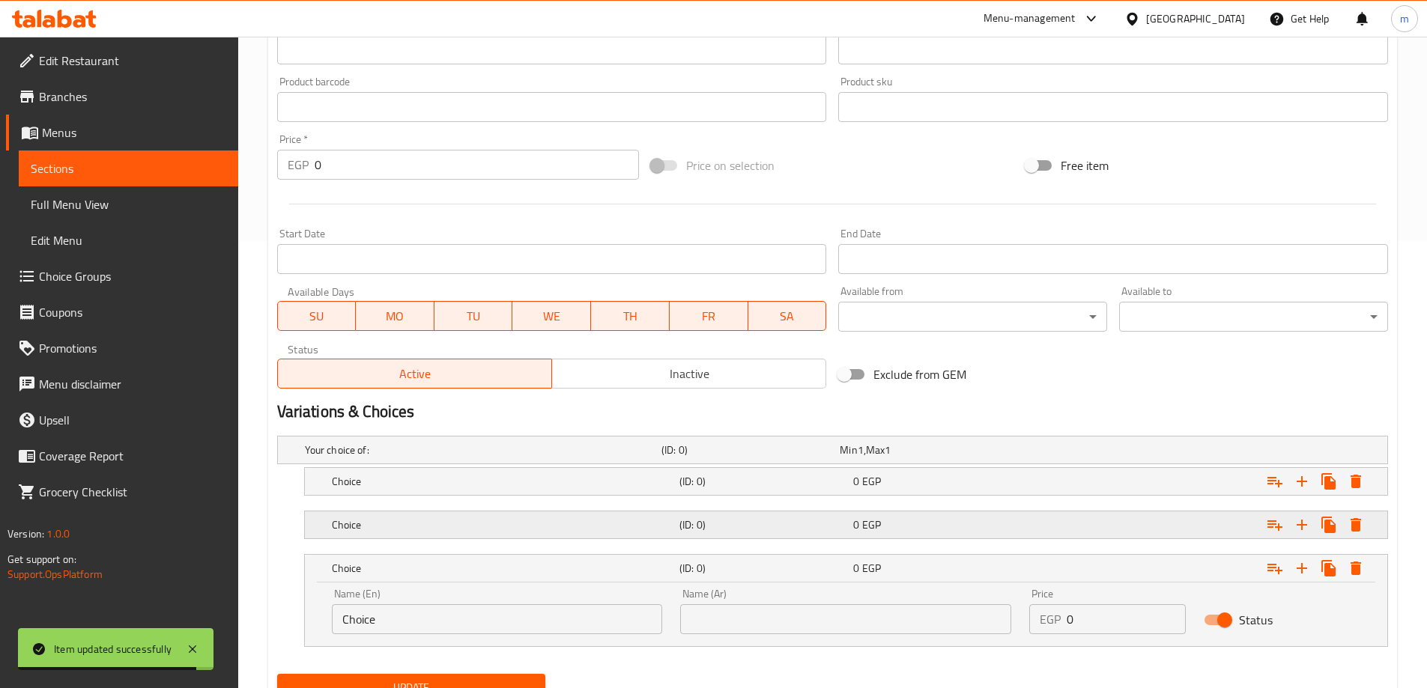
click at [852, 519] on div "0 EGP" at bounding box center [937, 525] width 174 height 21
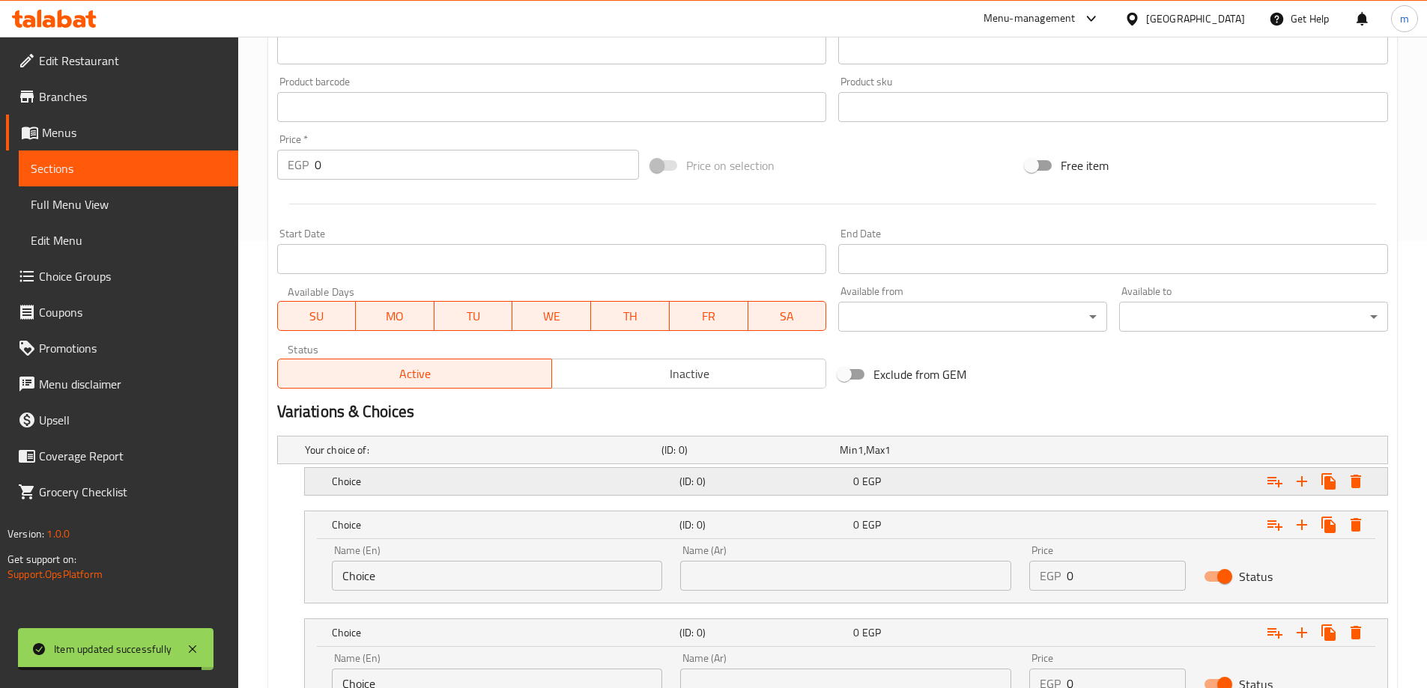
click at [852, 491] on div "0 EGP" at bounding box center [937, 481] width 174 height 21
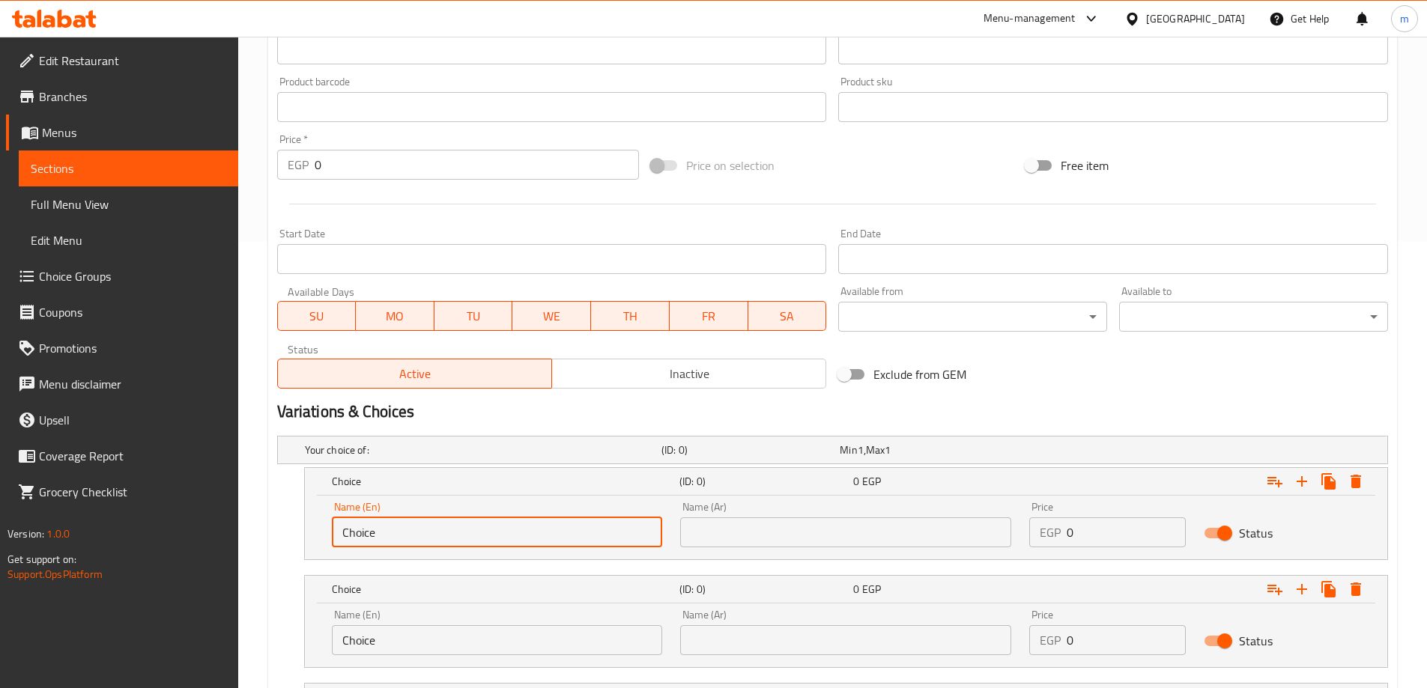
click at [493, 530] on input "Choice" at bounding box center [497, 533] width 331 height 30
type input "small"
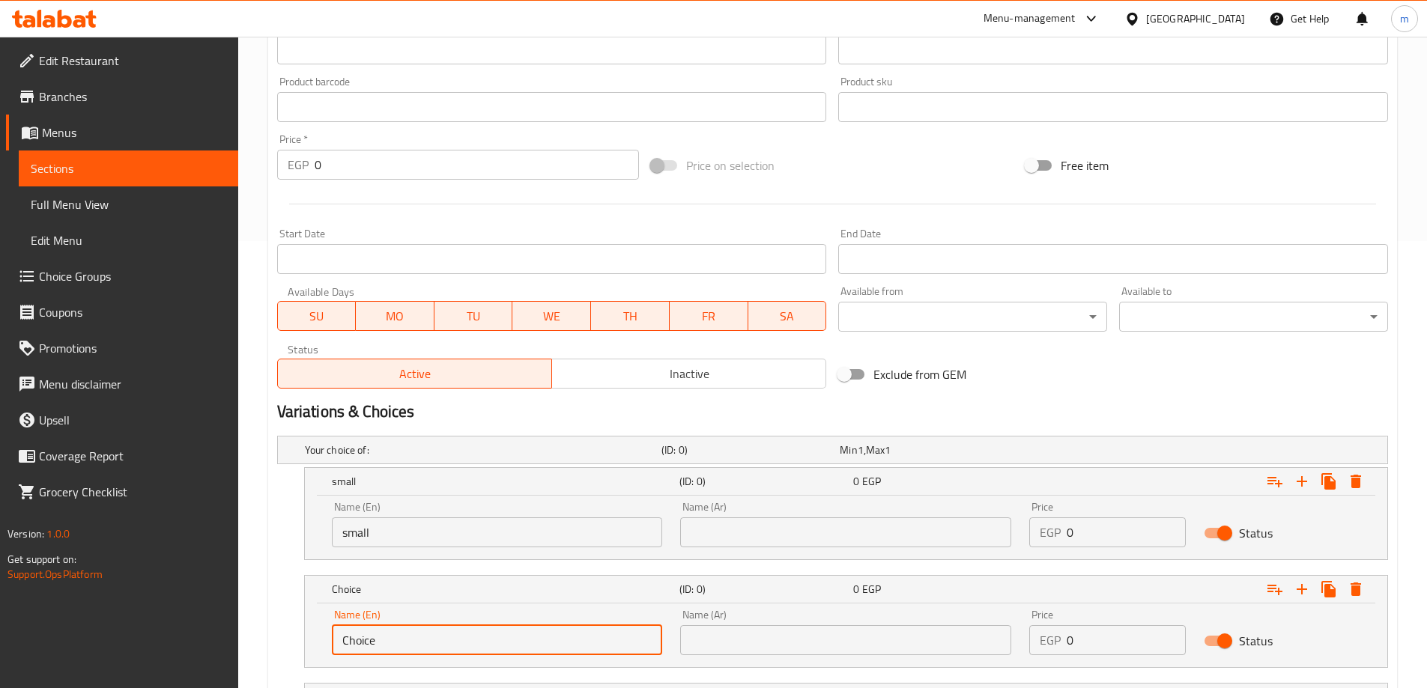
click at [424, 640] on input "Choice" at bounding box center [497, 640] width 331 height 30
type input "medium"
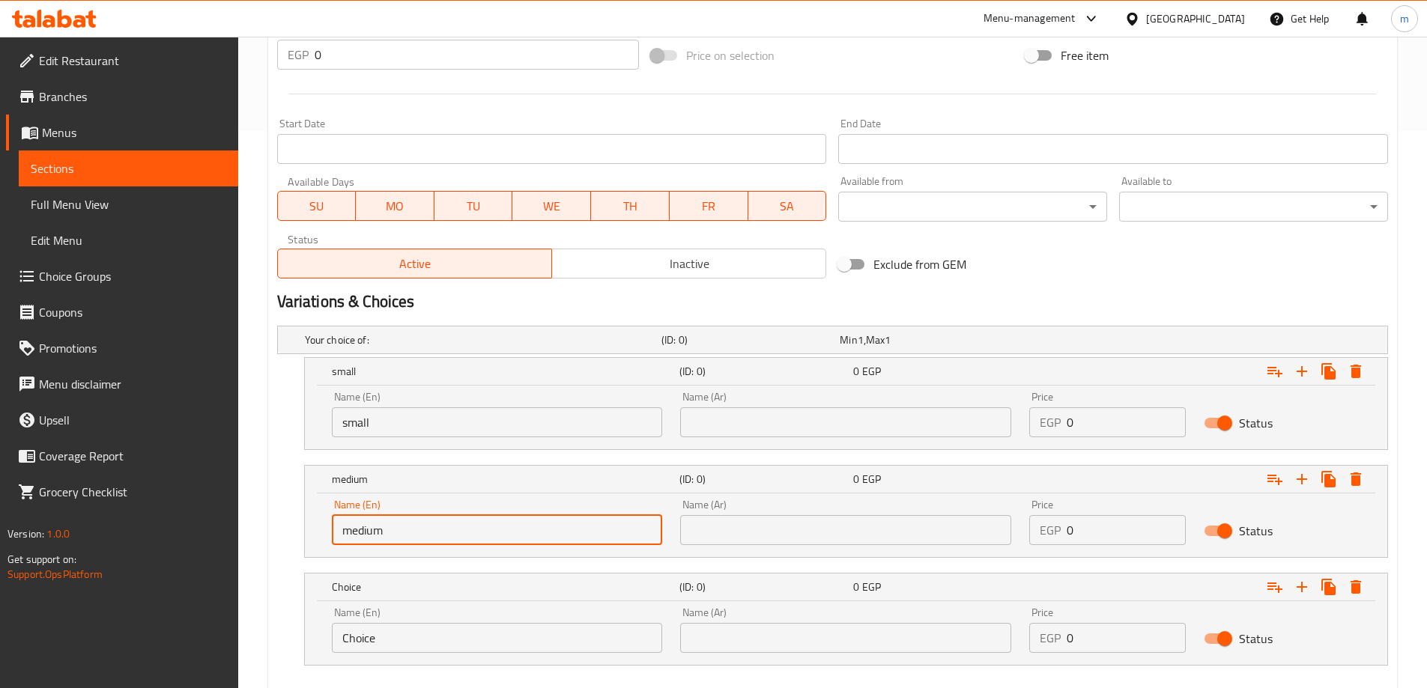
scroll to position [640, 0]
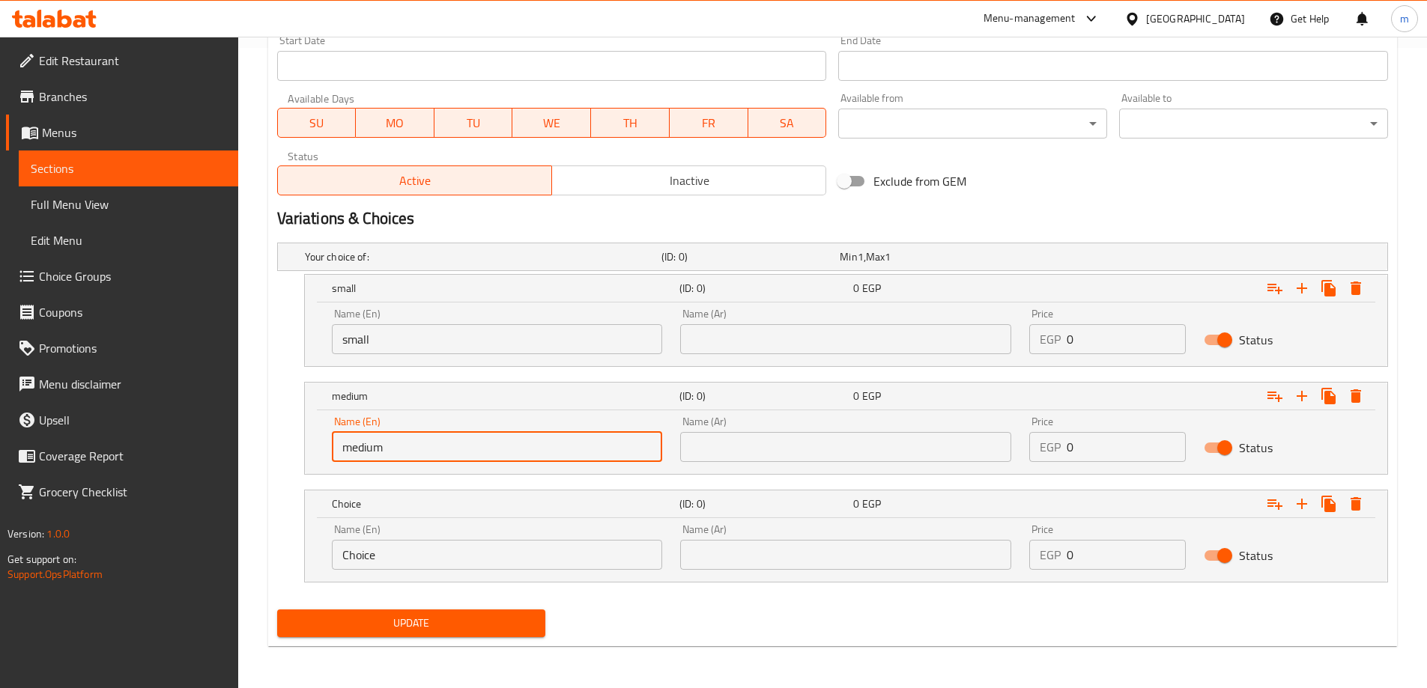
click at [470, 566] on input "Choice" at bounding box center [497, 555] width 331 height 30
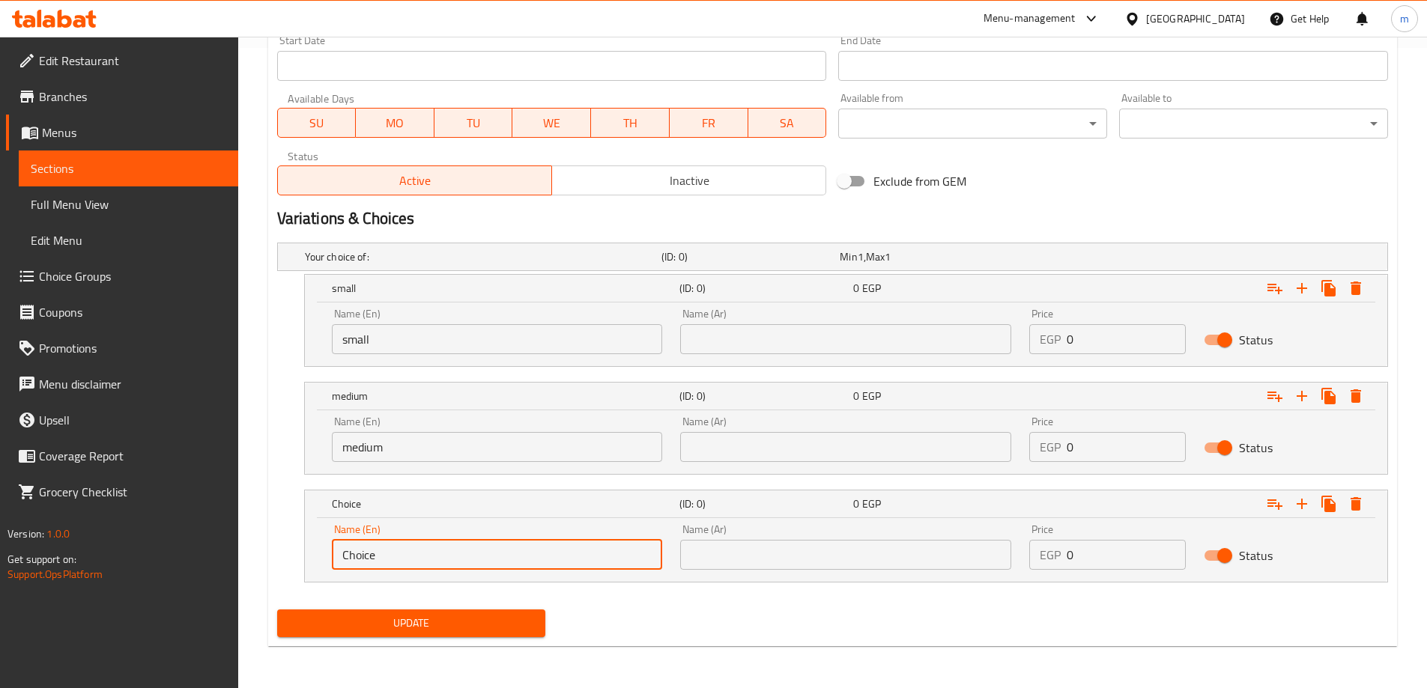
click at [470, 566] on input "Choice" at bounding box center [497, 555] width 331 height 30
type input "large"
click at [766, 345] on input "text" at bounding box center [845, 339] width 331 height 30
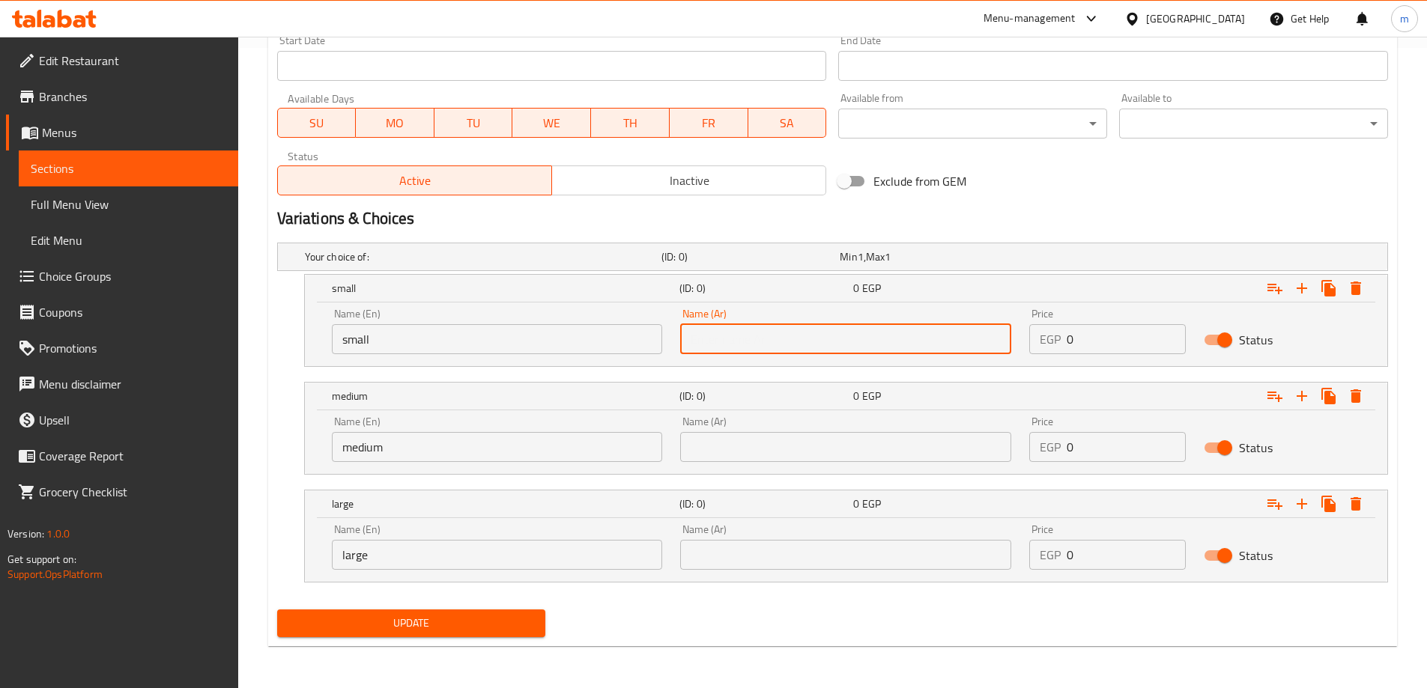
type input "صغير"
click at [802, 444] on input "text" at bounding box center [845, 447] width 331 height 30
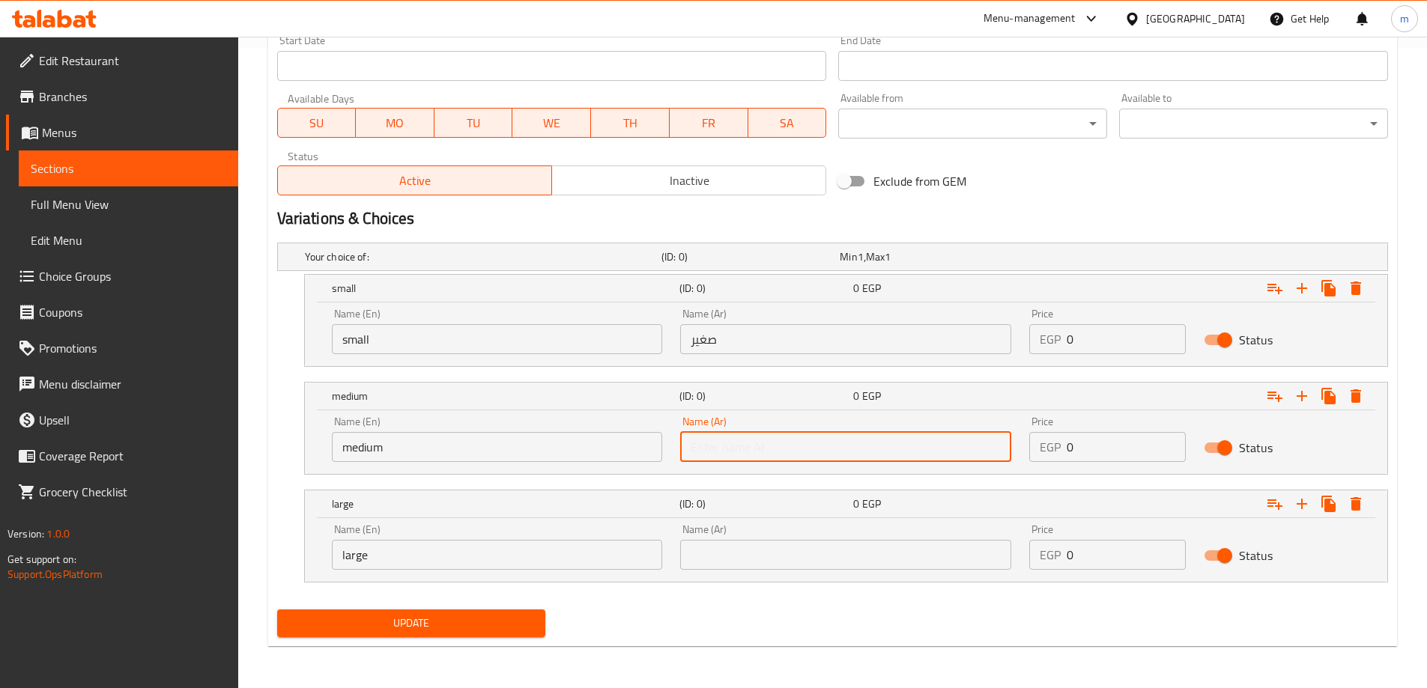
type input "وسط"
click at [792, 541] on input "text" at bounding box center [845, 555] width 331 height 30
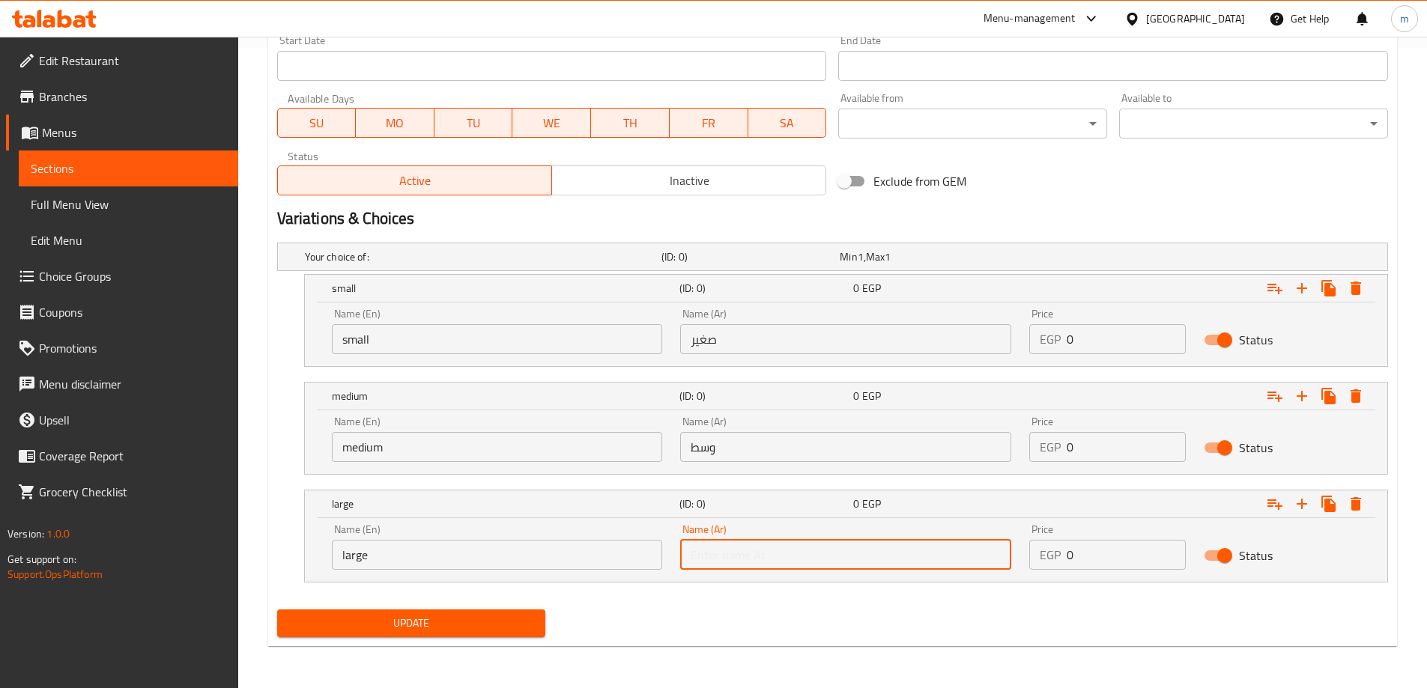
type input "كبير"
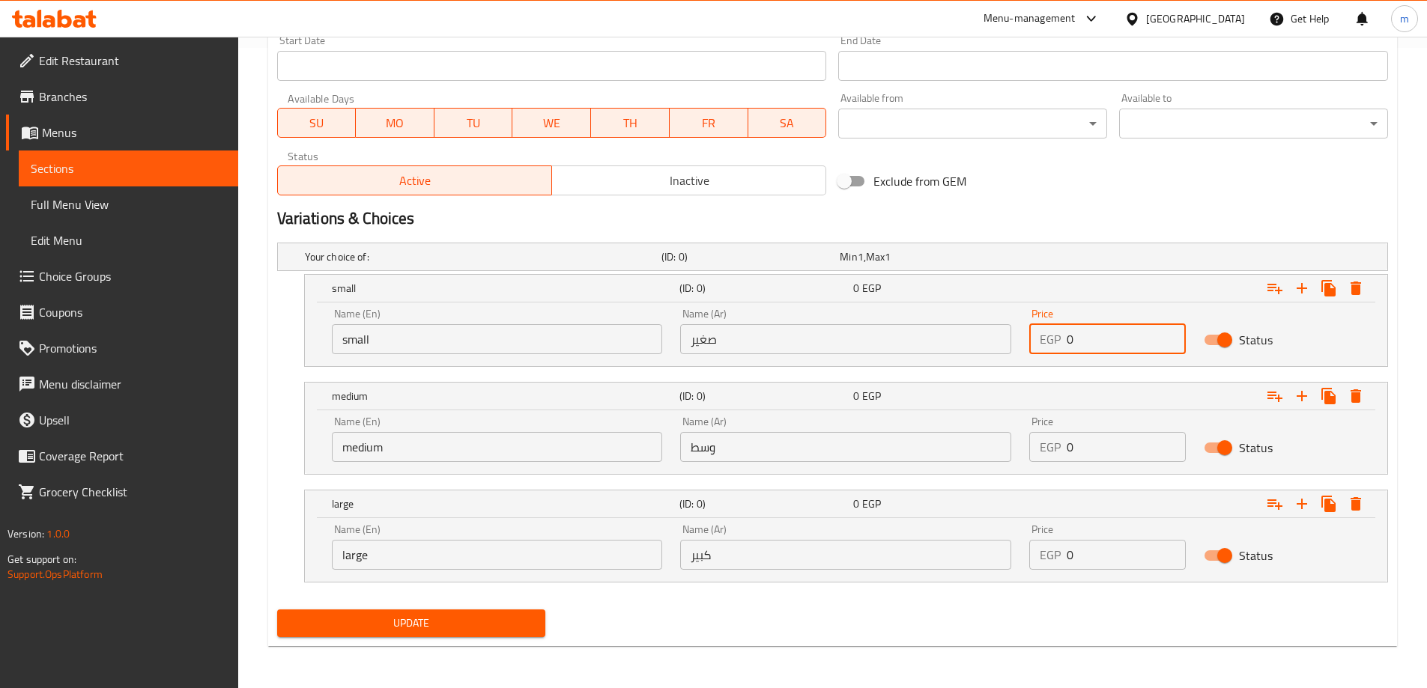
click at [1124, 337] on input "0" at bounding box center [1125, 339] width 119 height 30
type input "55"
click at [1105, 441] on input "0" at bounding box center [1125, 447] width 119 height 30
type input "75"
click at [1099, 551] on input "0" at bounding box center [1125, 555] width 119 height 30
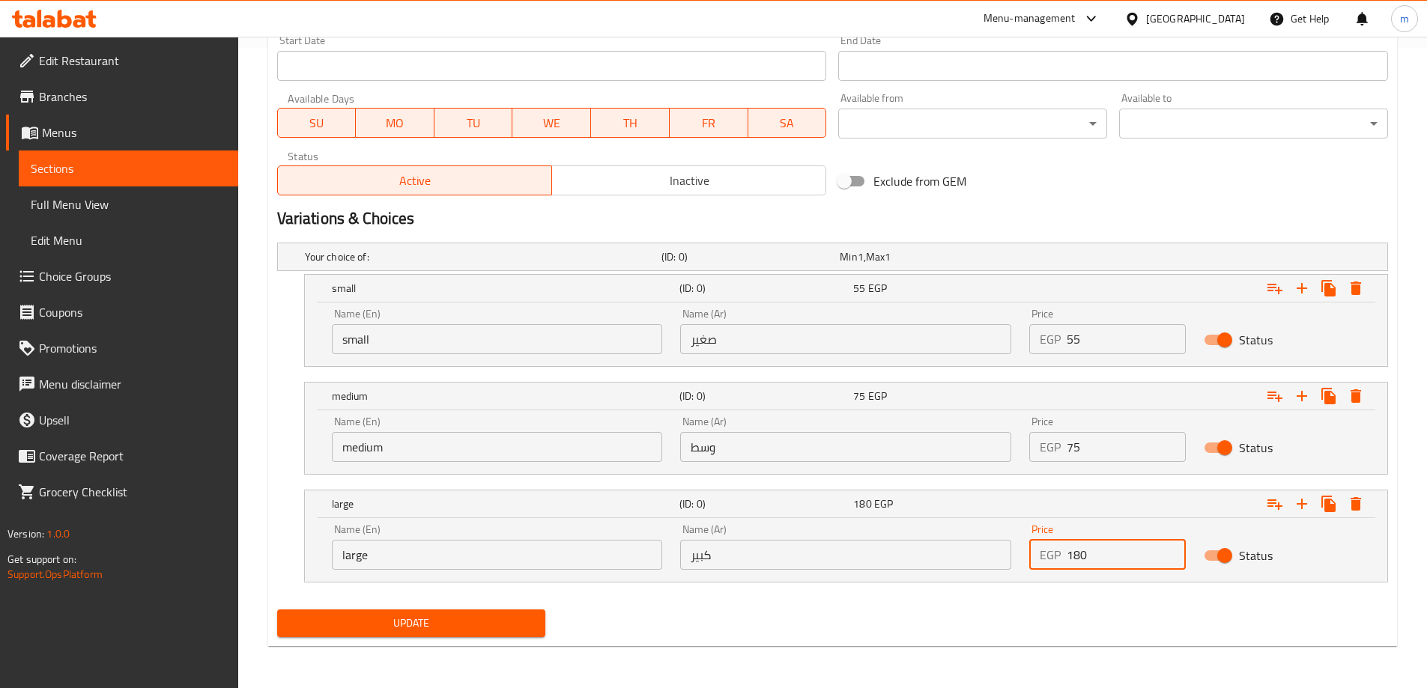
type input "180"
click at [1070, 595] on nav at bounding box center [832, 592] width 1111 height 12
click at [461, 617] on span "Update" at bounding box center [411, 623] width 245 height 19
click at [447, 616] on span "Update" at bounding box center [411, 623] width 245 height 19
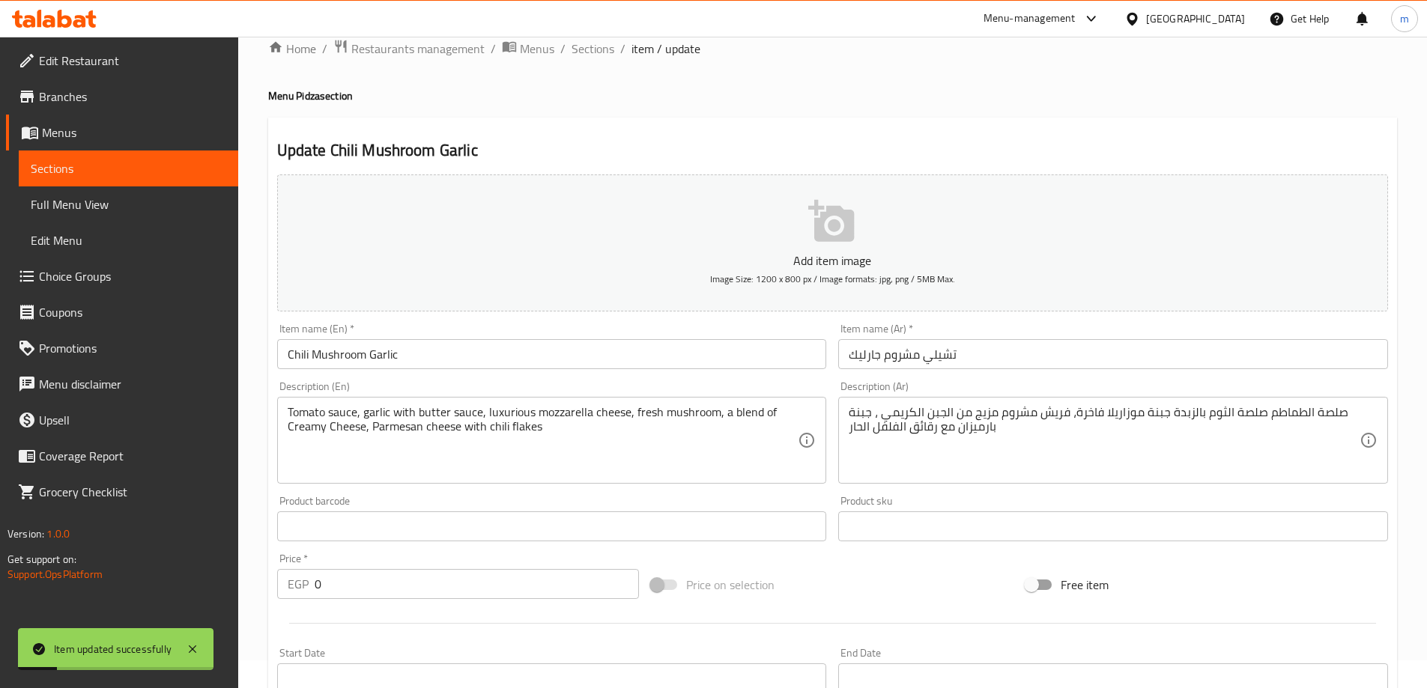
scroll to position [0, 0]
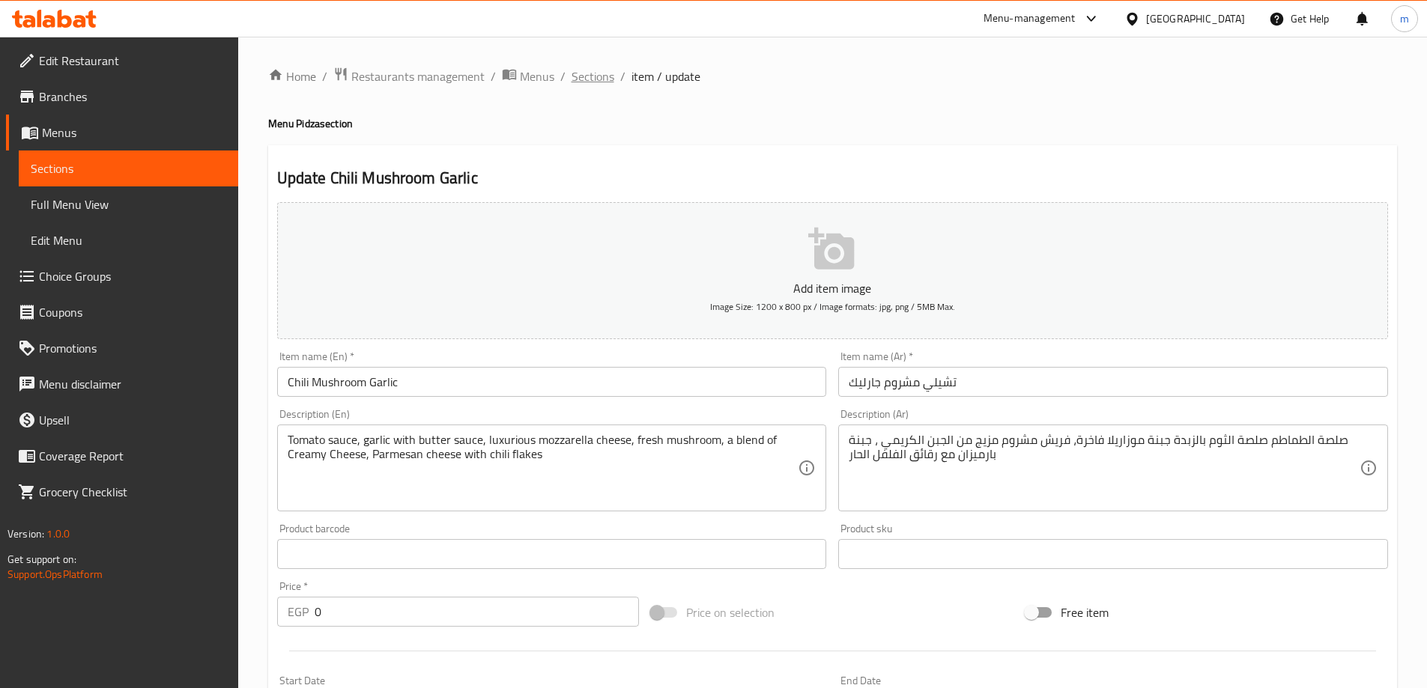
click at [596, 70] on span "Sections" at bounding box center [592, 76] width 43 height 18
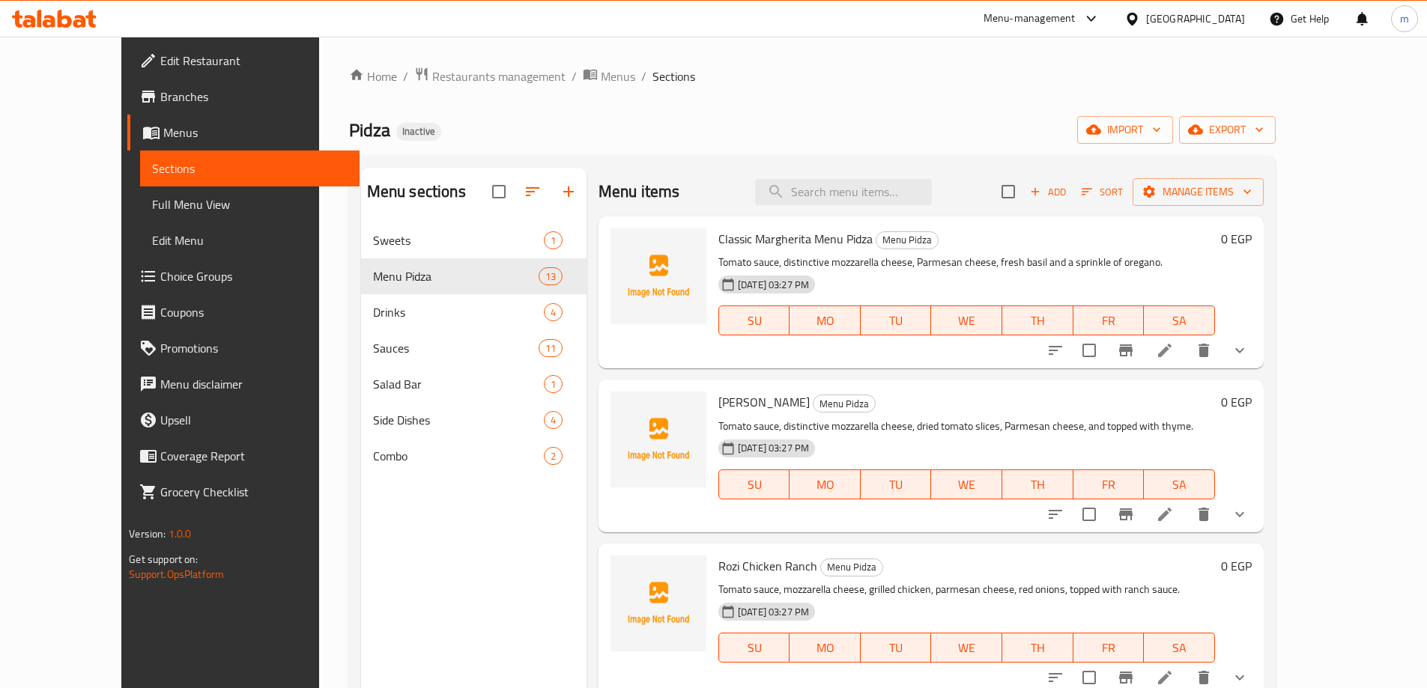
click at [651, 117] on div "Pidza Inactive import export" at bounding box center [812, 130] width 926 height 28
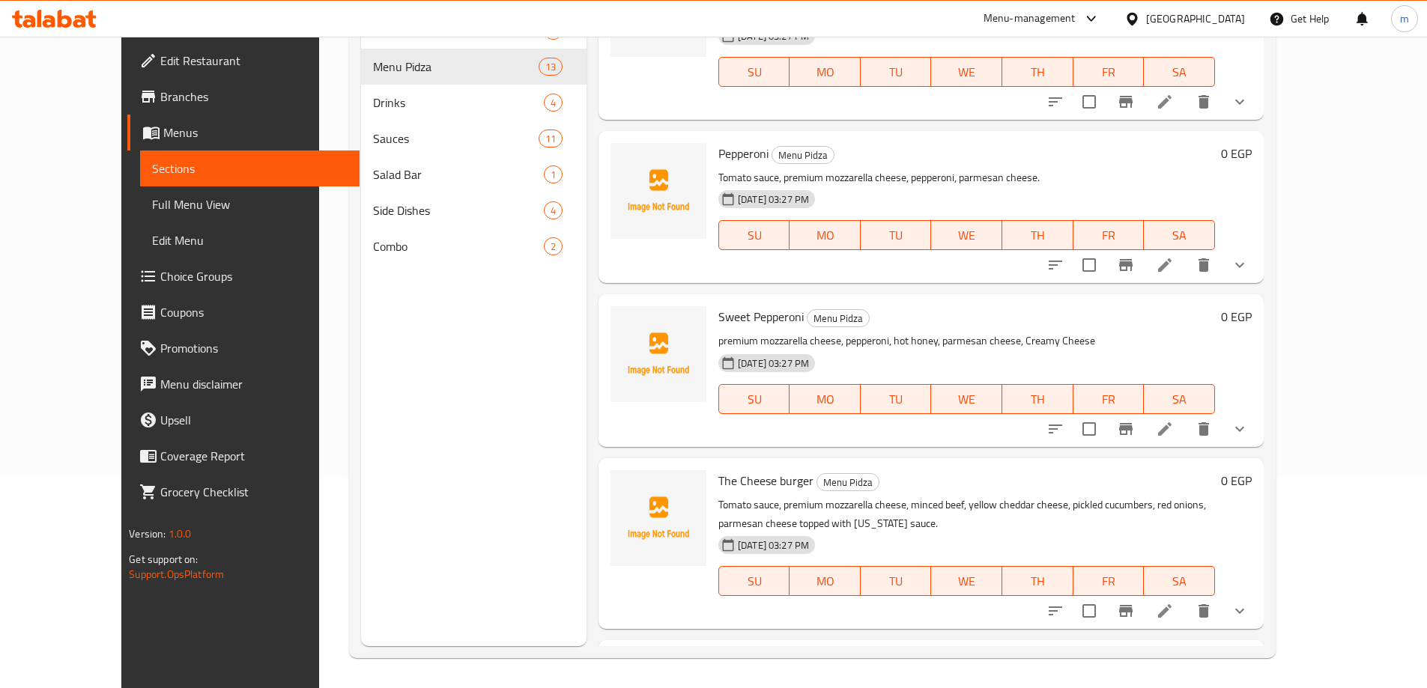
scroll to position [1514, 0]
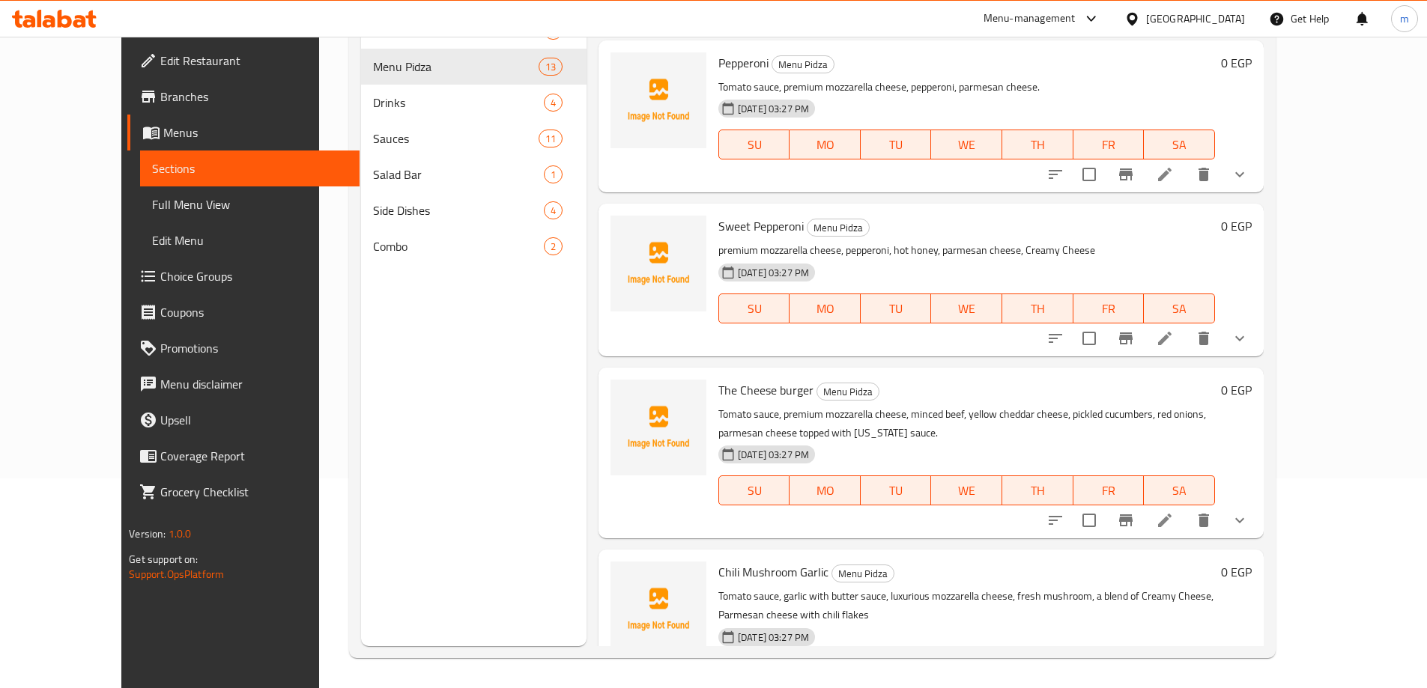
click at [152, 204] on span "Full Menu View" at bounding box center [249, 204] width 195 height 18
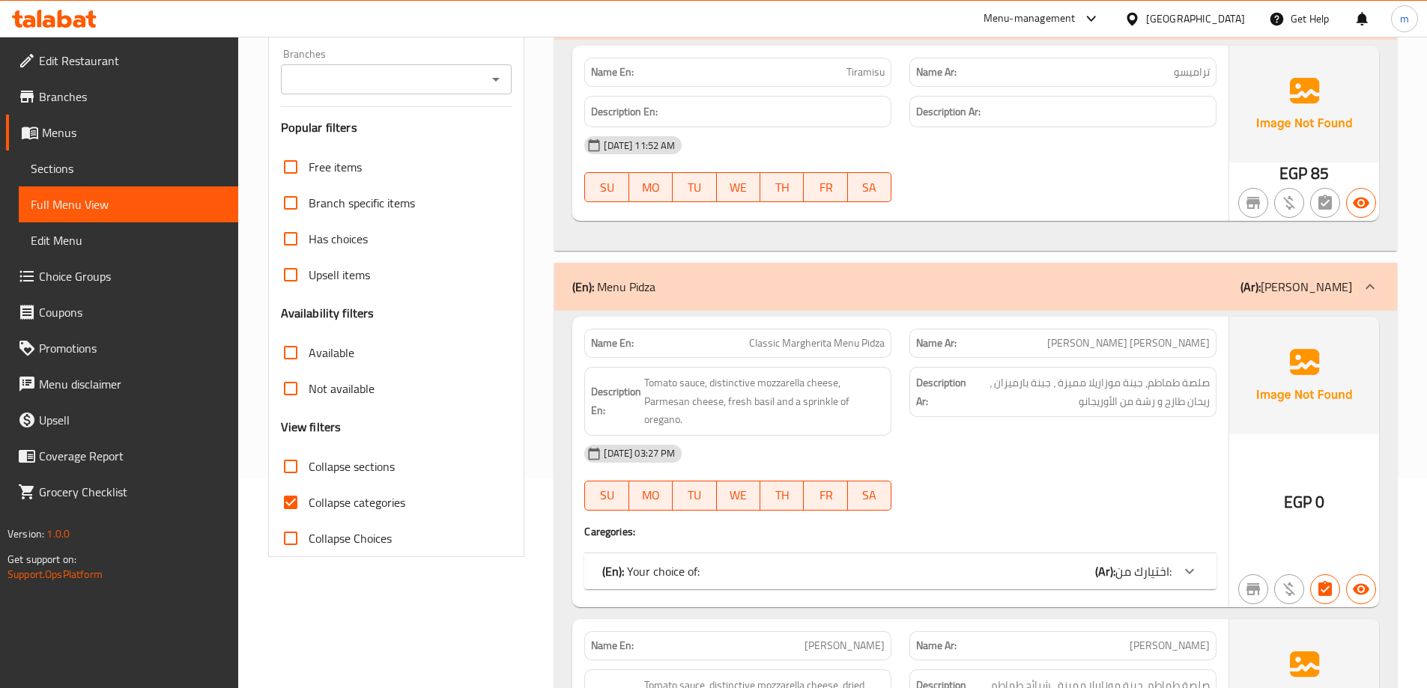
click at [366, 506] on span "Collapse categories" at bounding box center [357, 503] width 97 height 18
click at [309, 506] on input "Collapse categories" at bounding box center [291, 503] width 36 height 36
checkbox input "false"
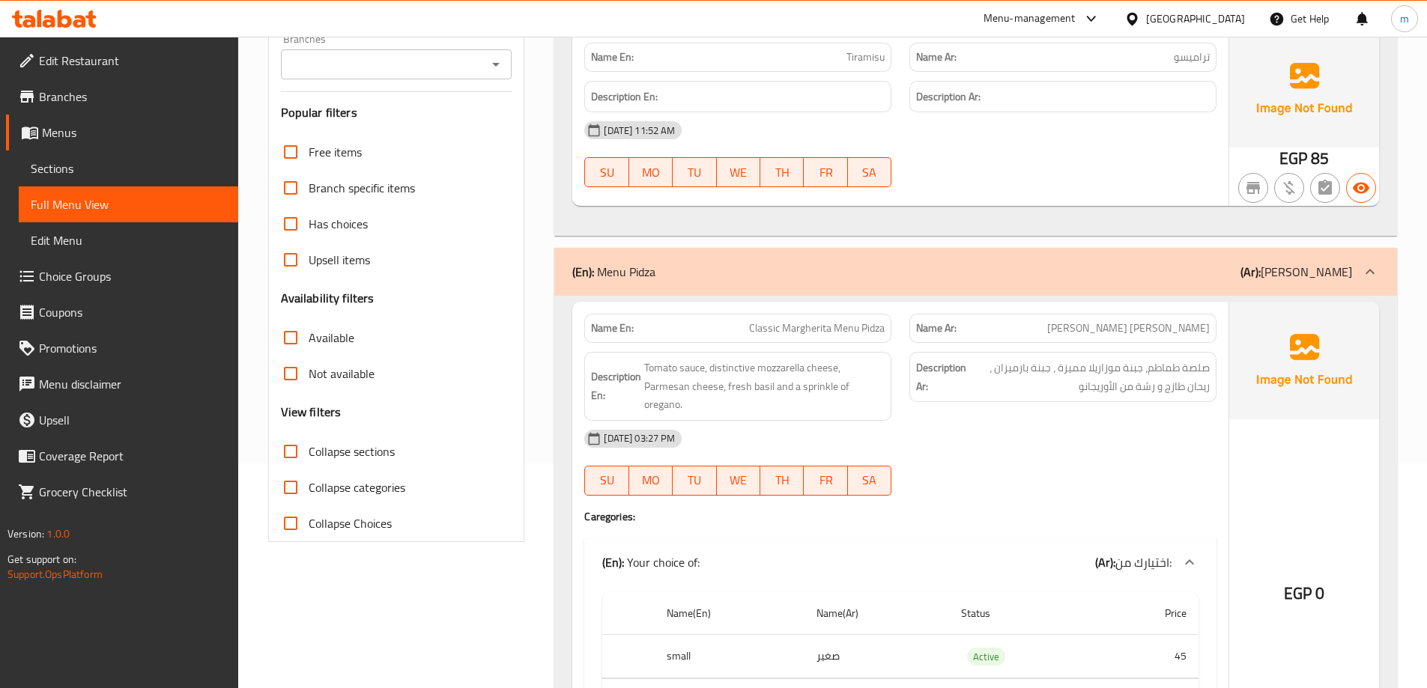
scroll to position [75, 0]
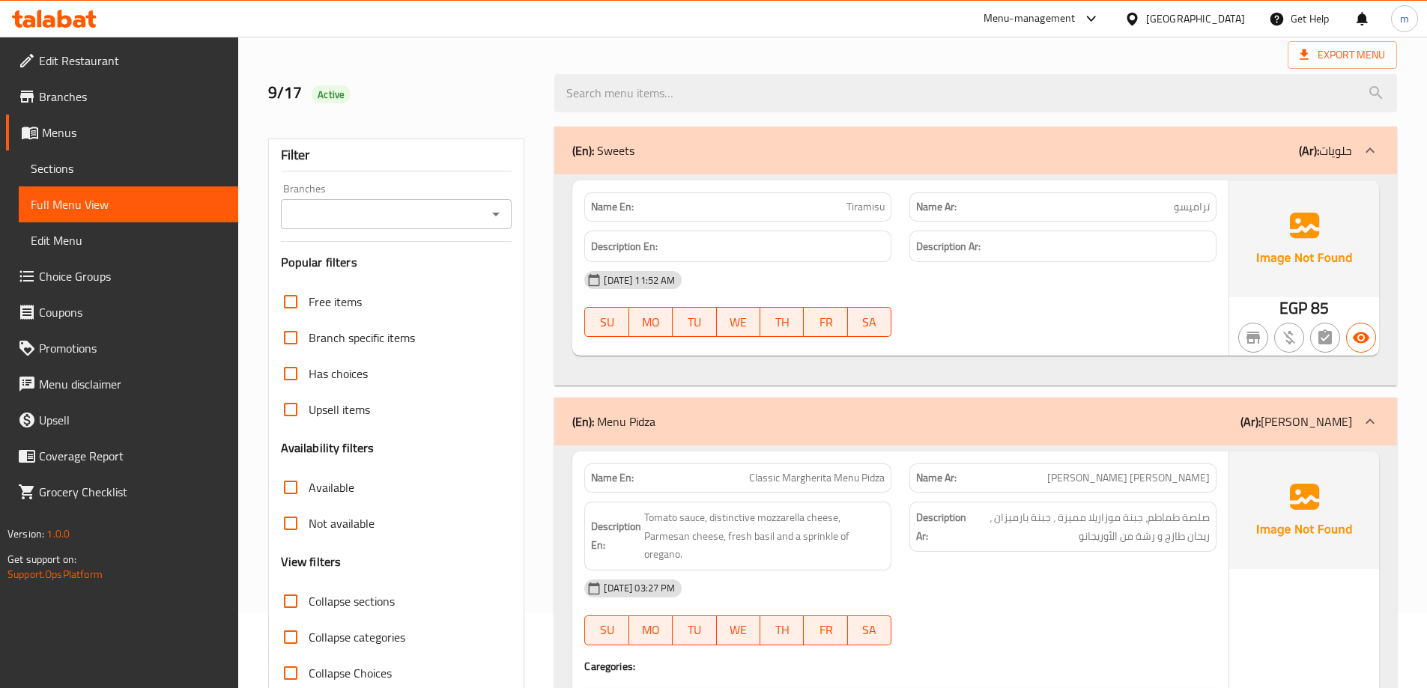
click at [304, 604] on input "Collapse sections" at bounding box center [291, 601] width 36 height 36
checkbox input "true"
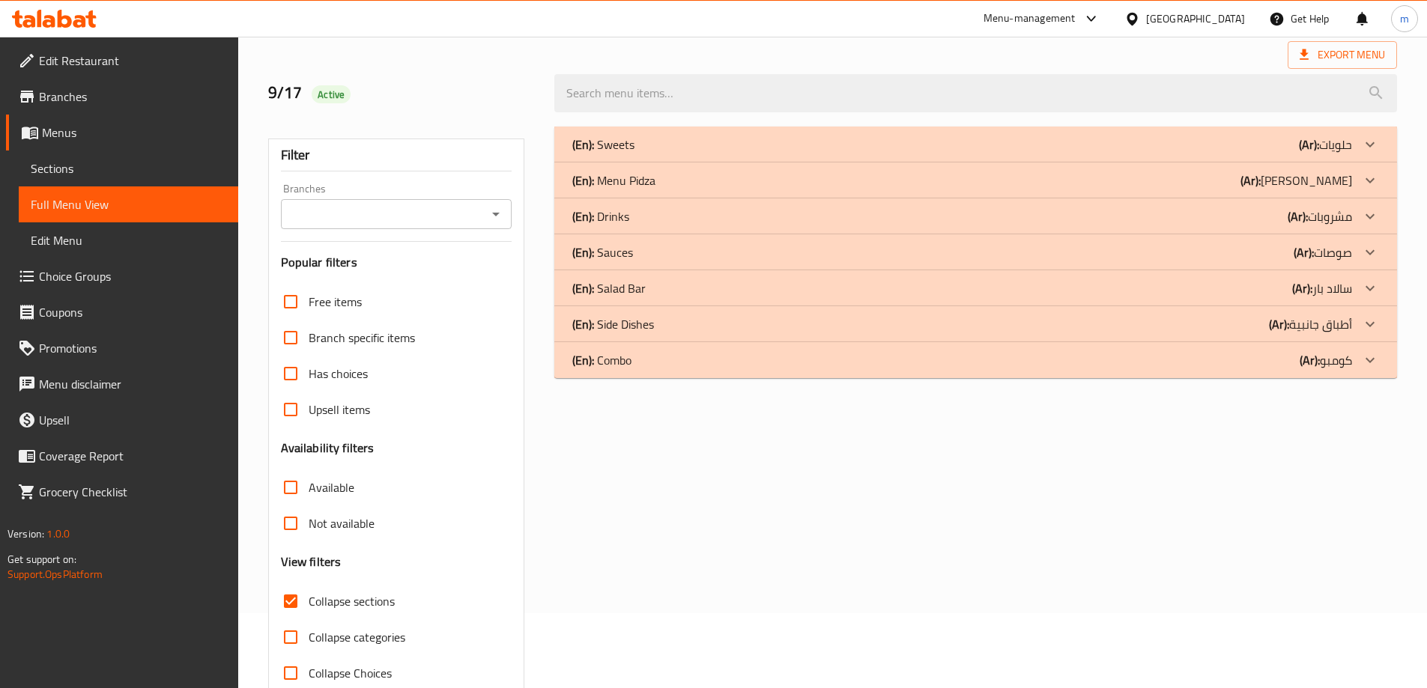
click at [813, 179] on div "(En): Menu Pidza (Ar): [PERSON_NAME]" at bounding box center [962, 181] width 780 height 18
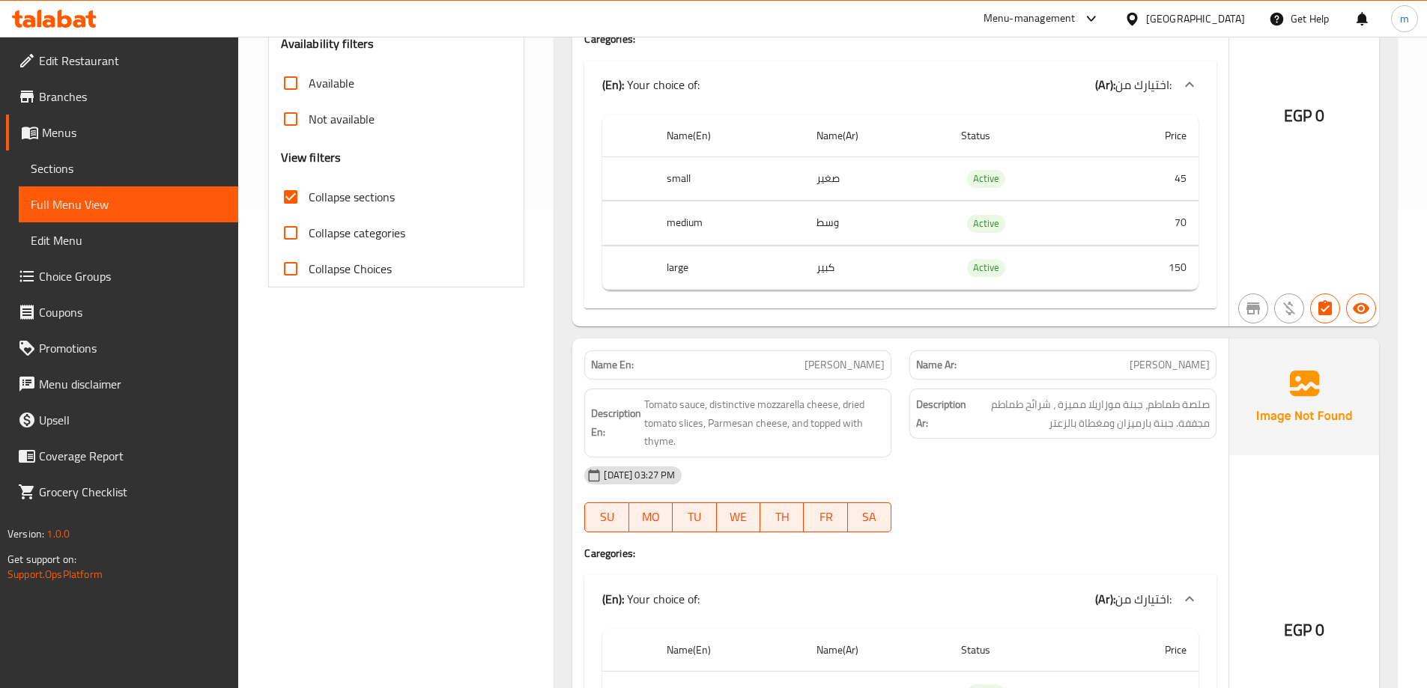
scroll to position [0, 0]
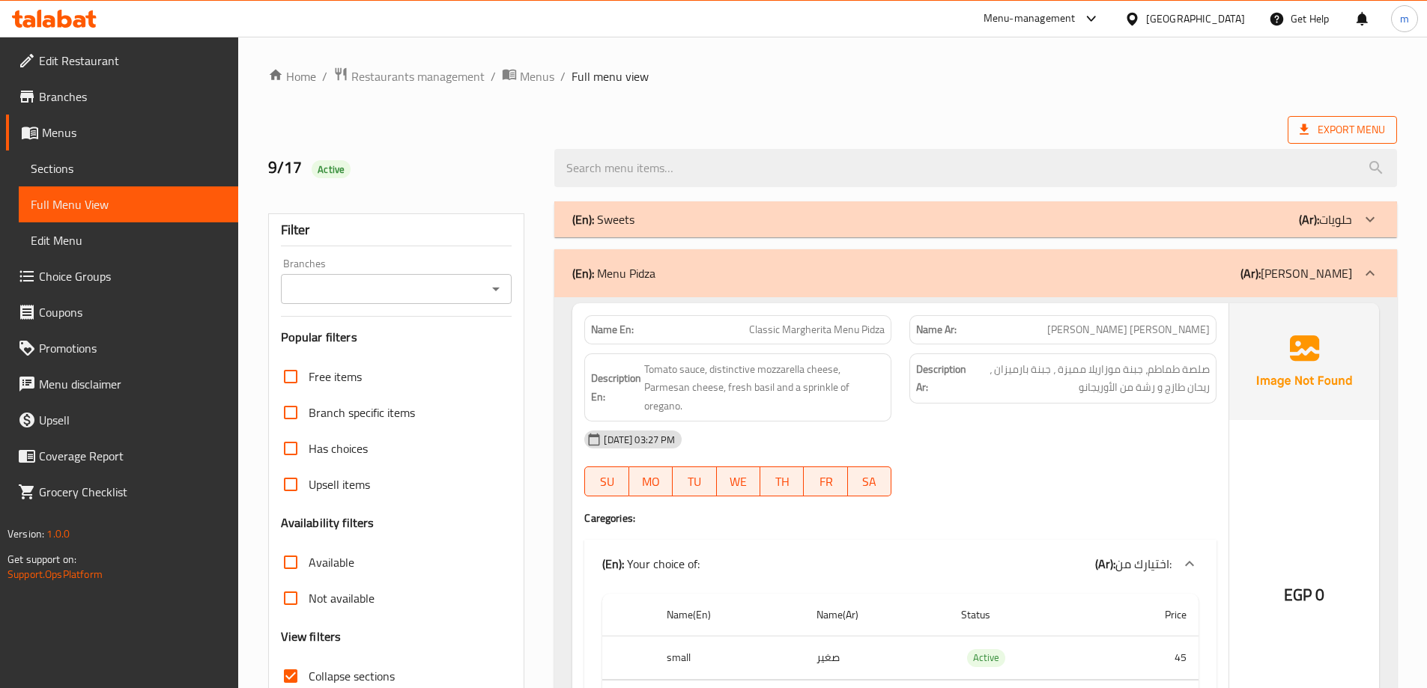
click at [1344, 122] on span "Export Menu" at bounding box center [1341, 130] width 85 height 19
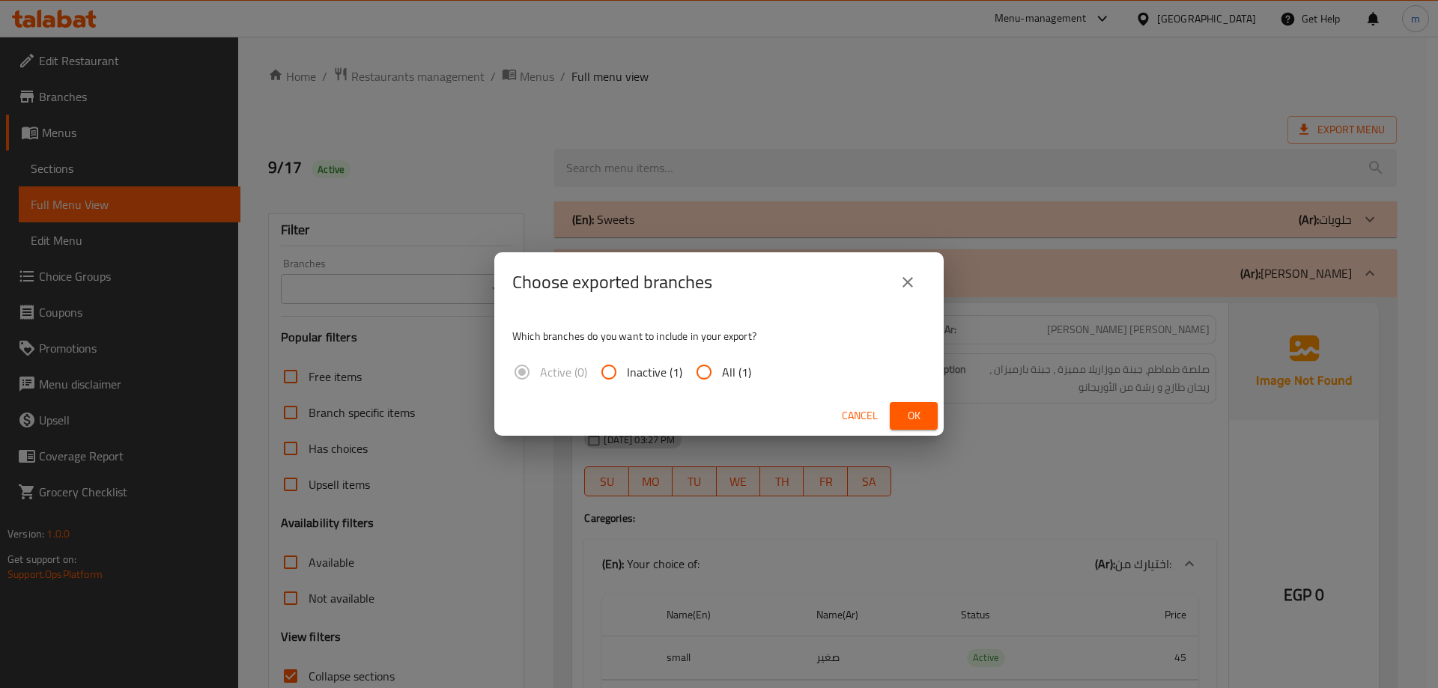
click at [732, 381] on span "All (1)" at bounding box center [736, 372] width 29 height 18
click at [722, 381] on input "All (1)" at bounding box center [704, 372] width 36 height 36
radio input "true"
click at [910, 422] on span "Ok" at bounding box center [914, 416] width 24 height 19
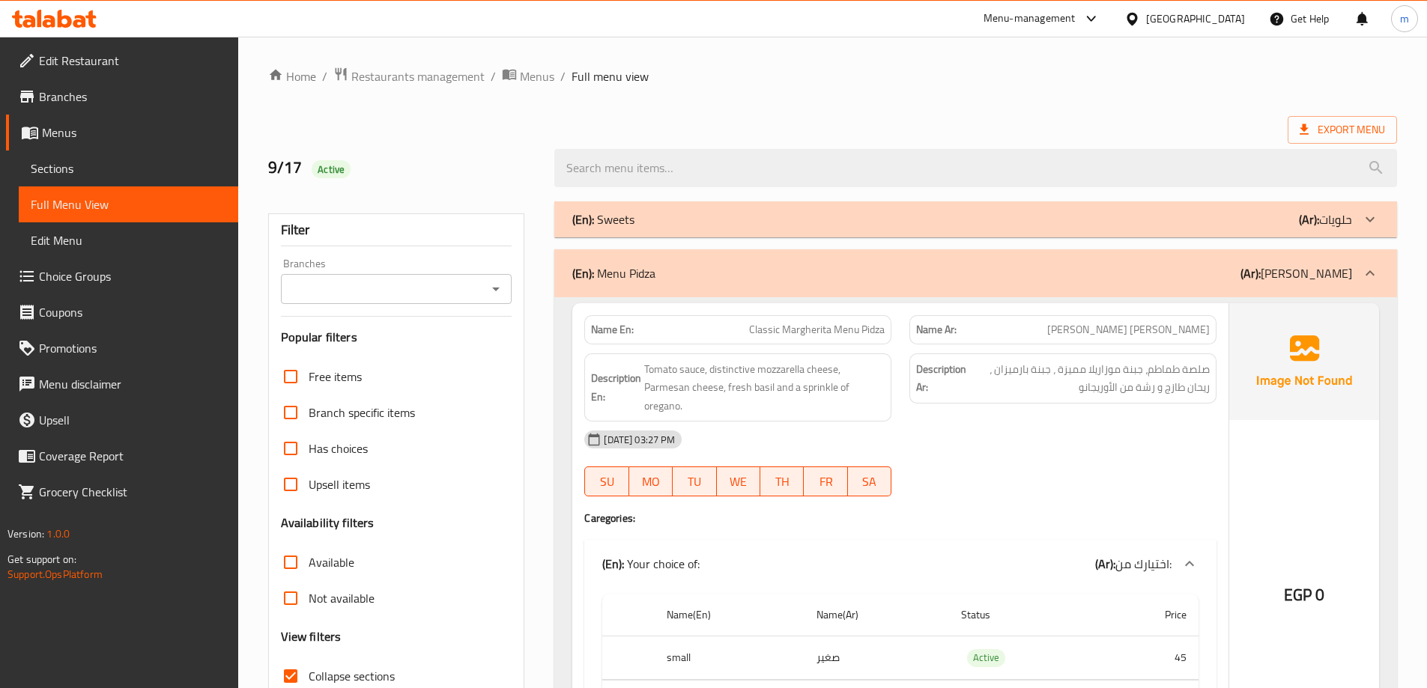
click at [98, 86] on link "Branches" at bounding box center [122, 97] width 232 height 36
